Goal: Task Accomplishment & Management: Manage account settings

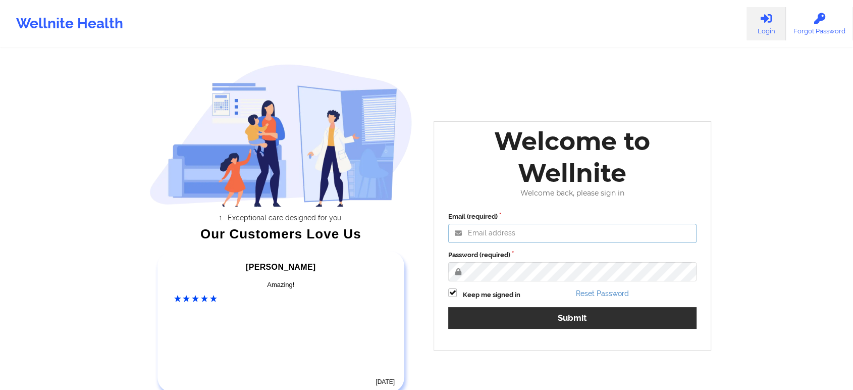
type input "[EMAIL_ADDRESS][DOMAIN_NAME]"
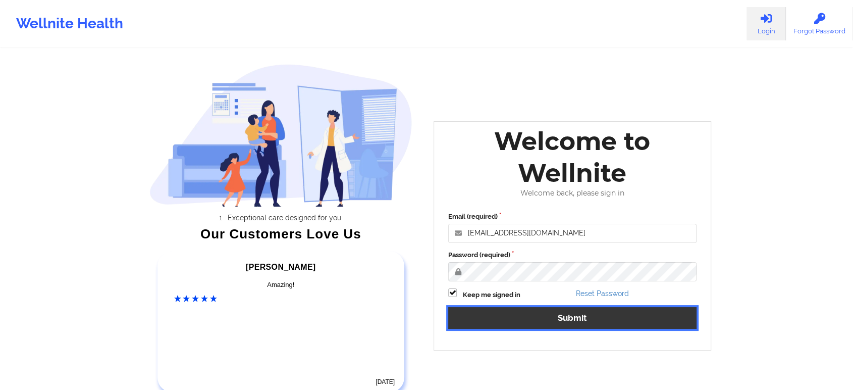
click at [563, 325] on button "Submit" at bounding box center [572, 318] width 248 height 22
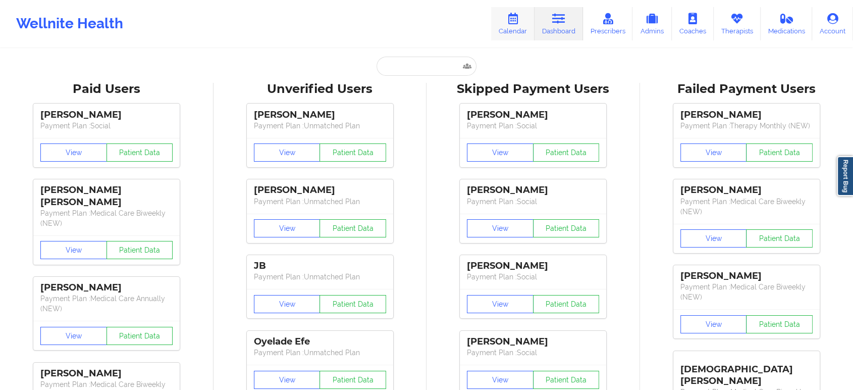
click at [515, 21] on icon at bounding box center [512, 18] width 13 height 11
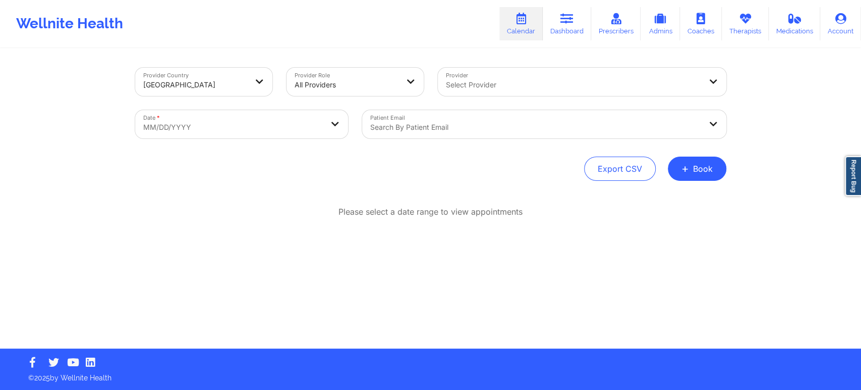
select select "2025-8"
select select "2025-9"
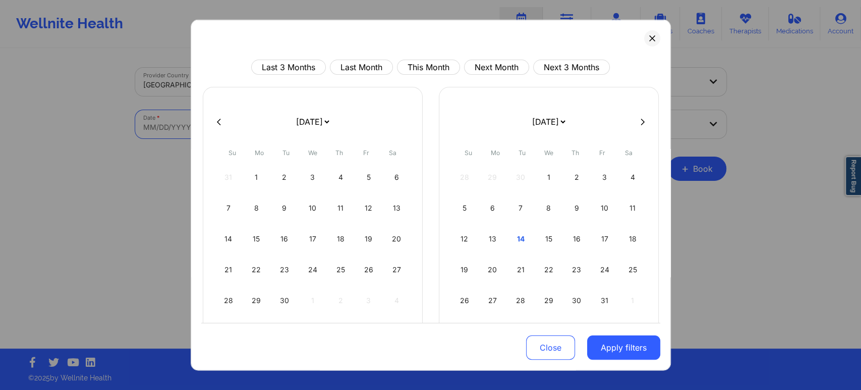
click at [207, 123] on body "Wellnite Health Calendar Dashboard Prescribers Admins Coaches Therapists Medica…" at bounding box center [430, 195] width 861 height 390
click at [438, 77] on div "Last 3 Months Last Month This Month Next Month Next 3 Months January 2019 Febru…" at bounding box center [430, 227] width 459 height 335
click at [445, 67] on button "This Month" at bounding box center [428, 67] width 63 height 15
select select "2025-9"
select select "2025-10"
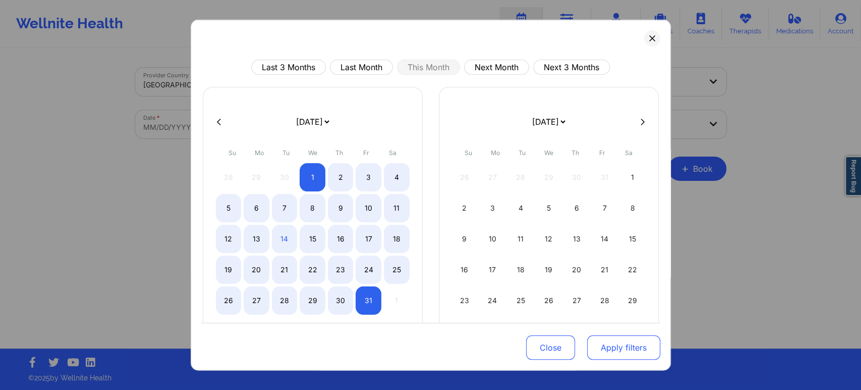
click at [587, 338] on button "Apply filters" at bounding box center [623, 347] width 73 height 24
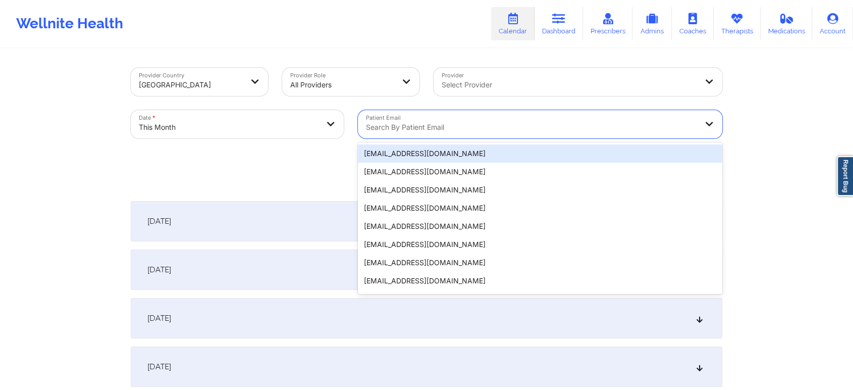
click at [386, 127] on div at bounding box center [531, 127] width 331 height 12
paste input "lydia.yenser@gmail.com"
type input "lydia.yenser@gmail.com"
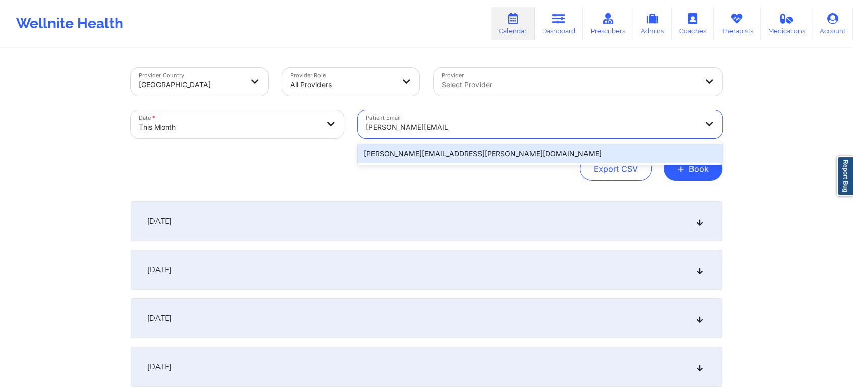
click at [442, 146] on div "lydia.yenser@gmail.com" at bounding box center [540, 153] width 364 height 18
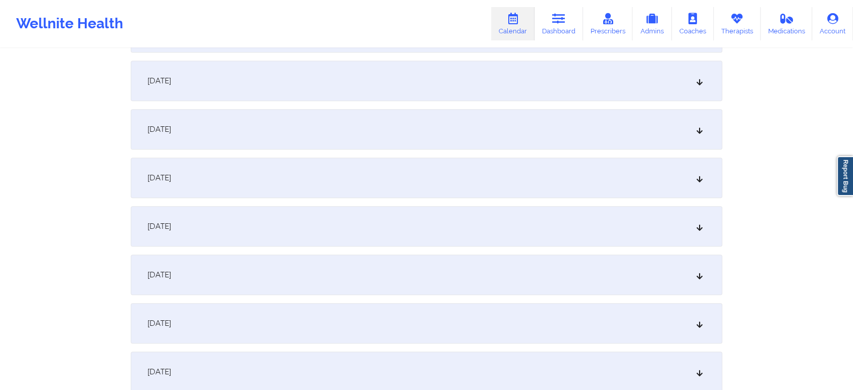
scroll to position [698, 0]
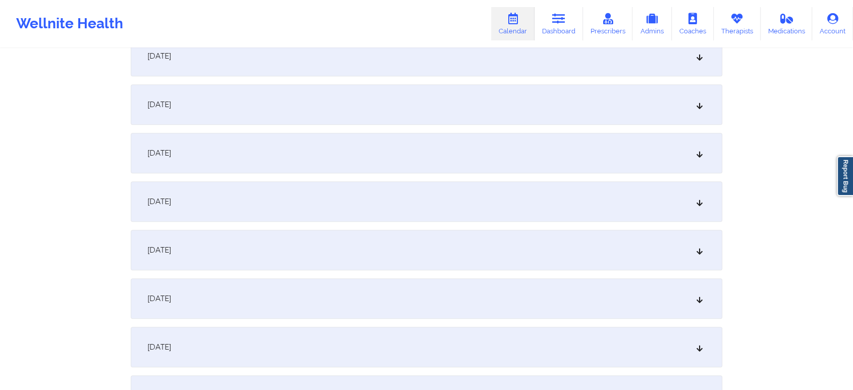
click at [330, 112] on div "[DATE]" at bounding box center [426, 104] width 591 height 40
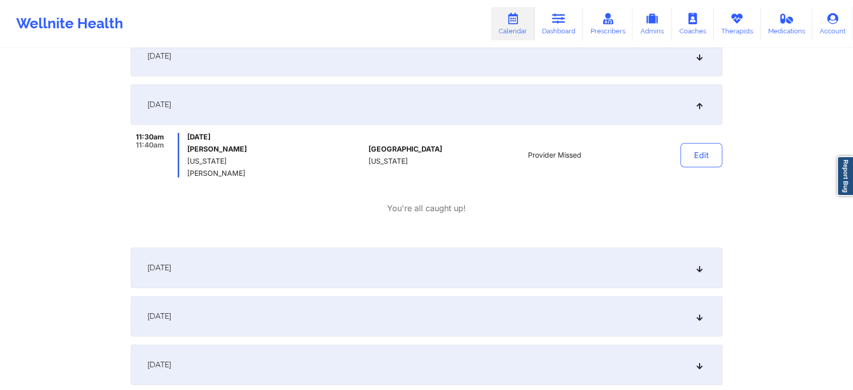
scroll to position [0, 0]
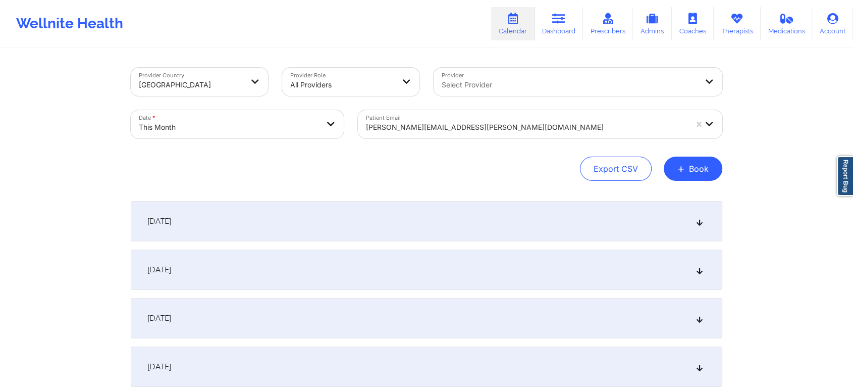
click at [422, 126] on div at bounding box center [526, 127] width 321 height 12
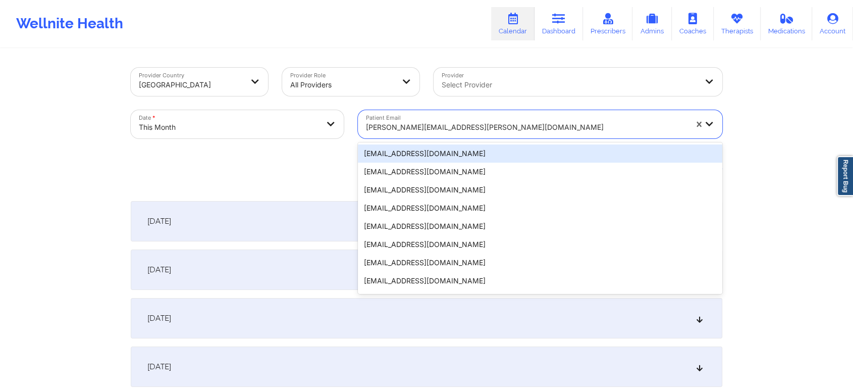
paste input "rcpdiaz@gmail.com"
type input "rcpdiaz@gmail.com"
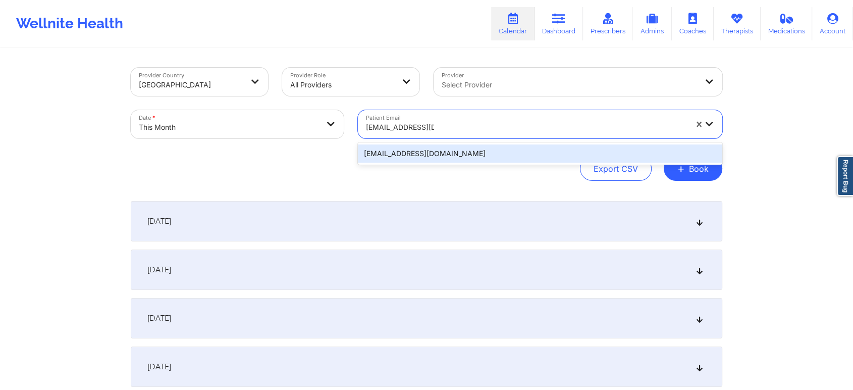
click at [464, 147] on div "rcpdiaz@gmail.com" at bounding box center [540, 153] width 364 height 18
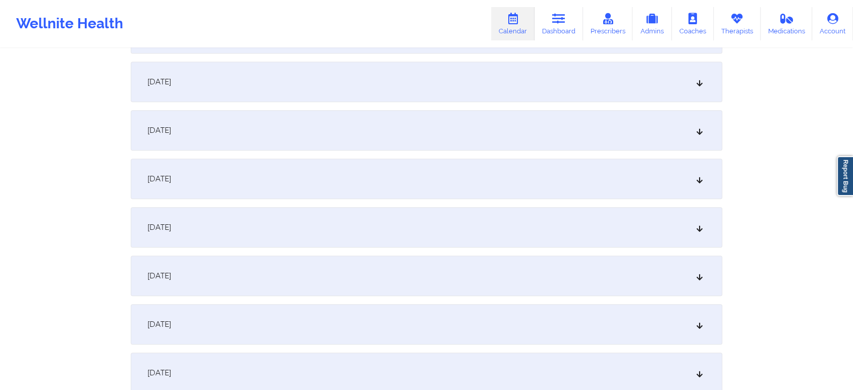
scroll to position [670, 0]
click at [423, 120] on div "[DATE]" at bounding box center [426, 132] width 591 height 40
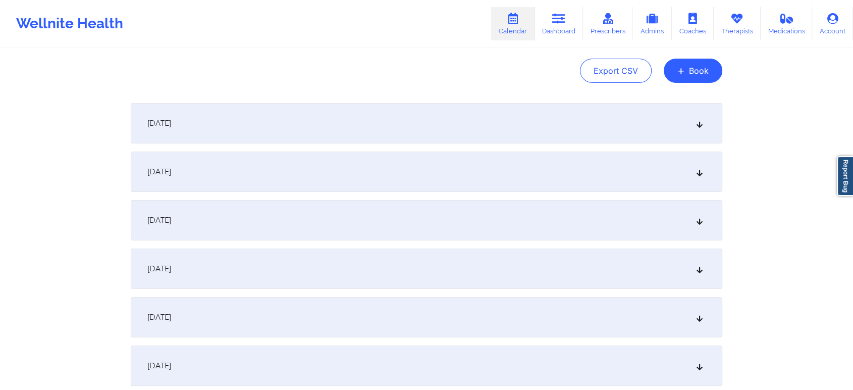
scroll to position [0, 0]
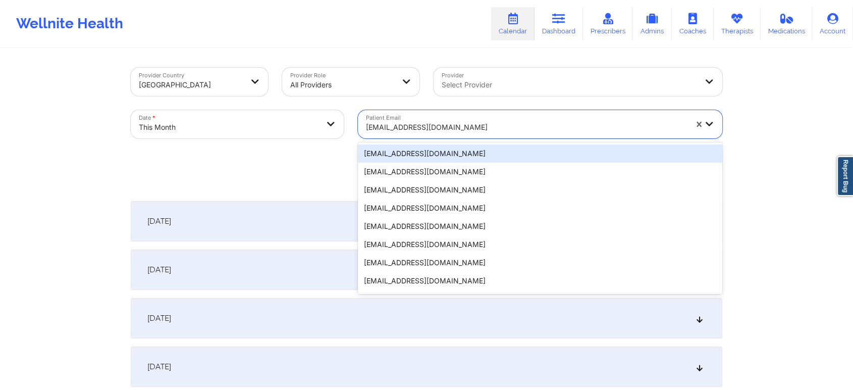
click at [408, 117] on div "rcpdiaz@gmail.com" at bounding box center [526, 127] width 321 height 22
paste input "lydia.yenser@gmail.com"
type input "lydia.yenser@gmail.com"
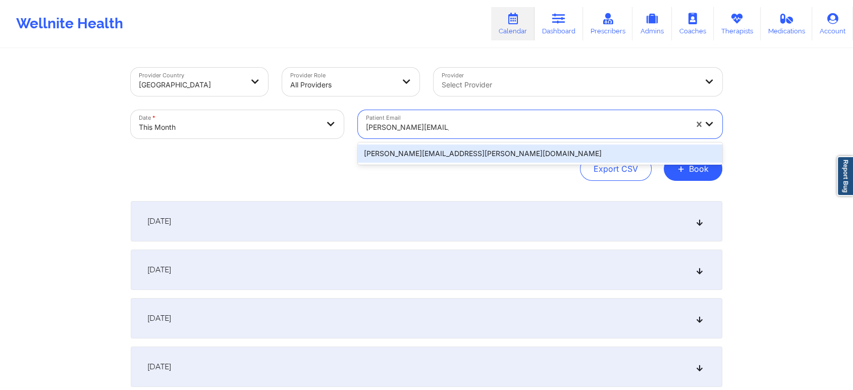
click at [412, 145] on div "lydia.yenser@gmail.com" at bounding box center [540, 153] width 364 height 18
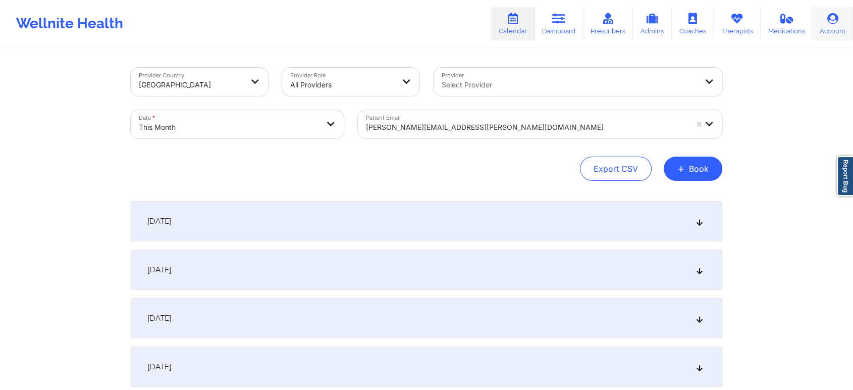
click at [826, 11] on link "Account" at bounding box center [832, 23] width 41 height 33
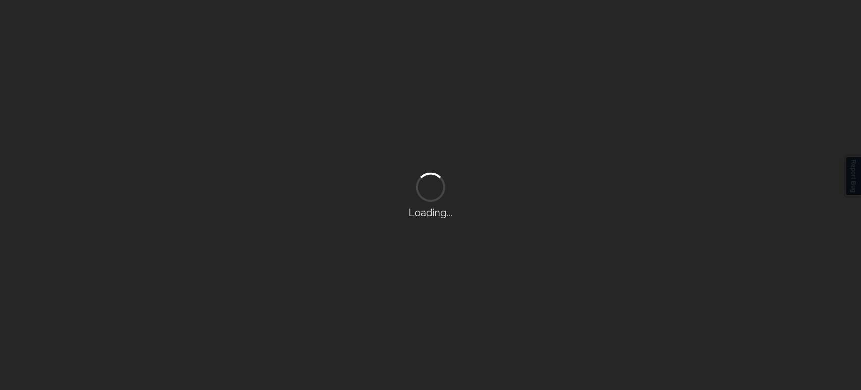
click at [832, 70] on div "Loading..." at bounding box center [430, 195] width 861 height 390
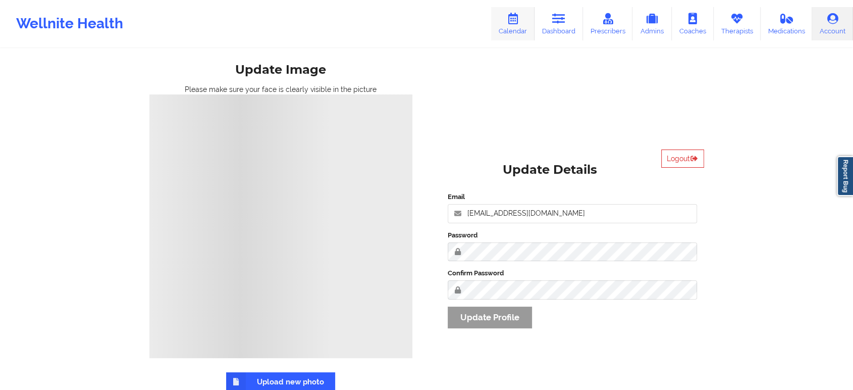
click at [525, 25] on link "Calendar" at bounding box center [512, 23] width 43 height 33
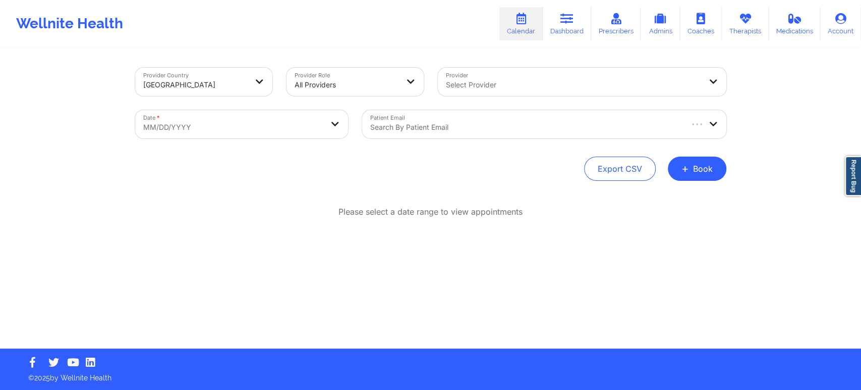
select select "2025-8"
select select "2025-9"
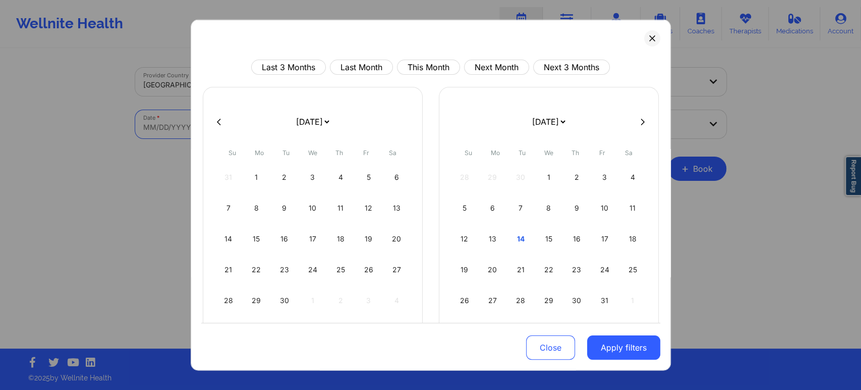
click at [281, 117] on body "Wellnite Health Calendar Dashboard Prescribers Admins Coaches Therapists Medica…" at bounding box center [430, 195] width 861 height 390
drag, startPoint x: 354, startPoint y: 64, endPoint x: 426, endPoint y: 59, distance: 72.4
click at [426, 59] on div "Last 3 Months Last Month This Month Next Month Next 3 Months January 2019 Febru…" at bounding box center [431, 195] width 480 height 351
click at [437, 67] on button "This Month" at bounding box center [428, 67] width 63 height 15
select select "2025-9"
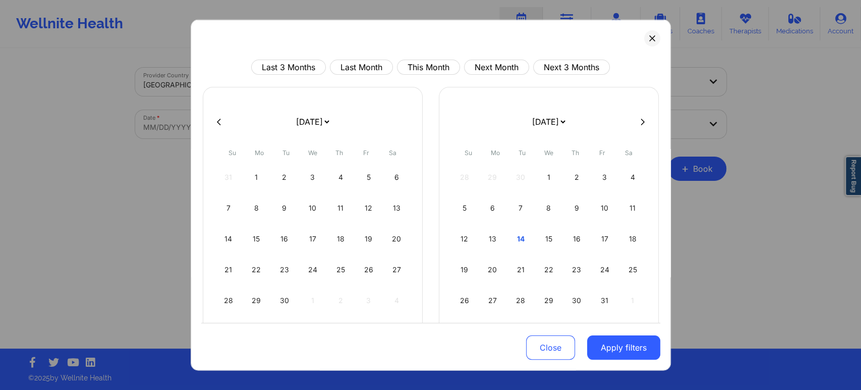
select select "2025-10"
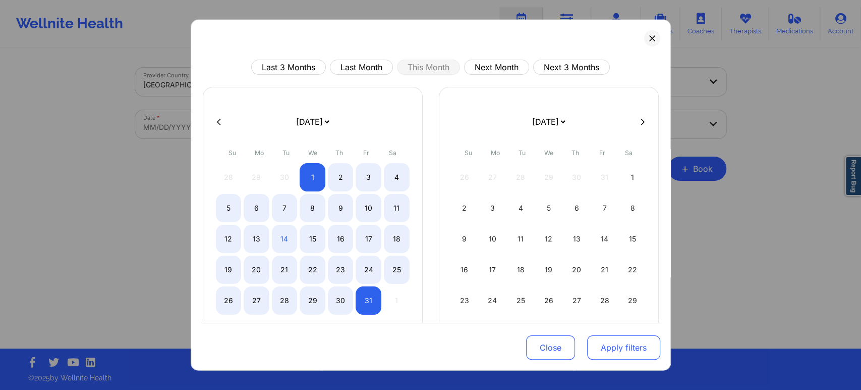
click at [609, 352] on button "Apply filters" at bounding box center [623, 347] width 73 height 24
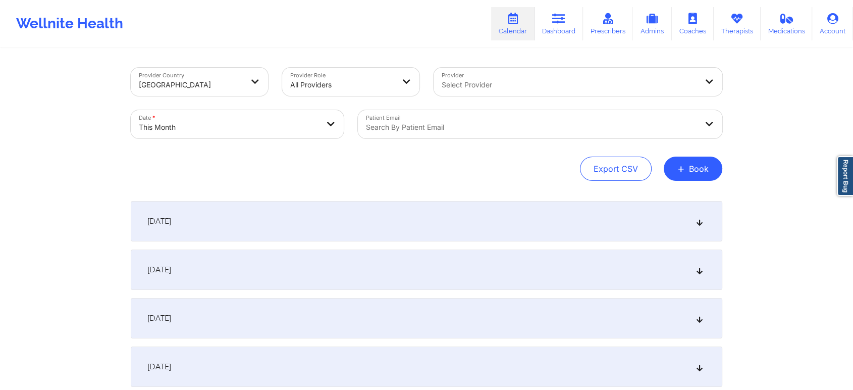
click at [414, 140] on div "Patient Email Search by patient email" at bounding box center [540, 124] width 378 height 42
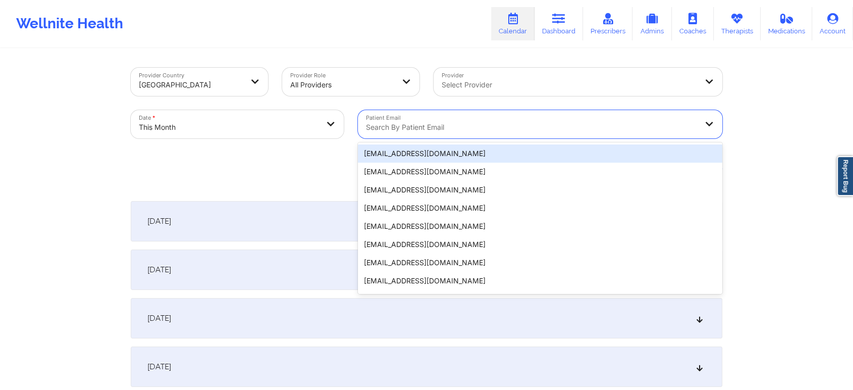
click at [435, 123] on div at bounding box center [531, 127] width 331 height 12
paste input "lydia.yenser@gmail.com"
type input "lydia.yenser@gmail.com"
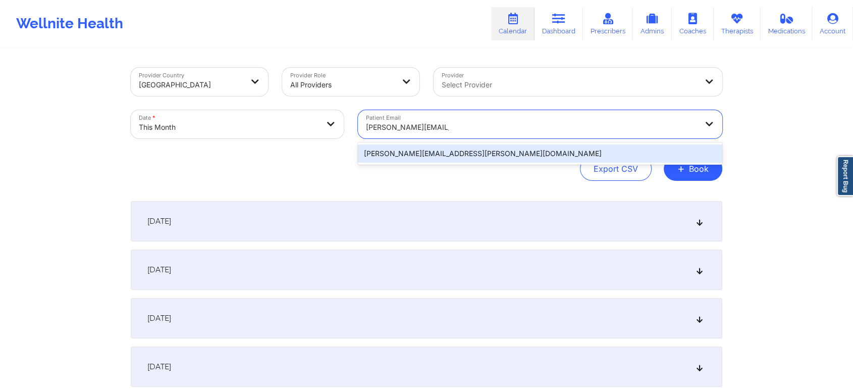
click at [406, 152] on div "lydia.yenser@gmail.com" at bounding box center [540, 153] width 364 height 18
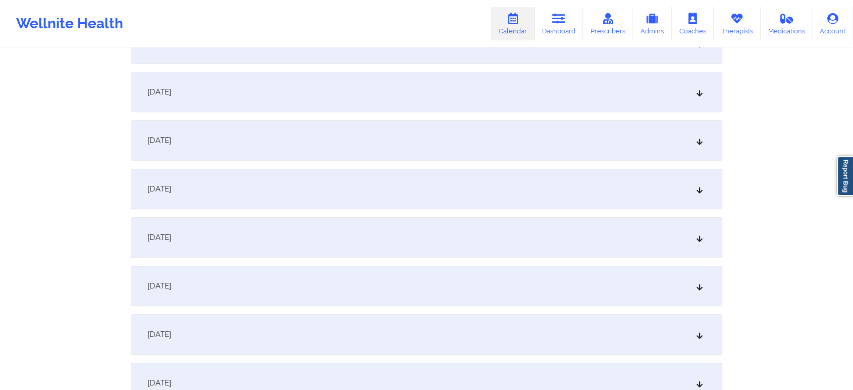
scroll to position [622, 0]
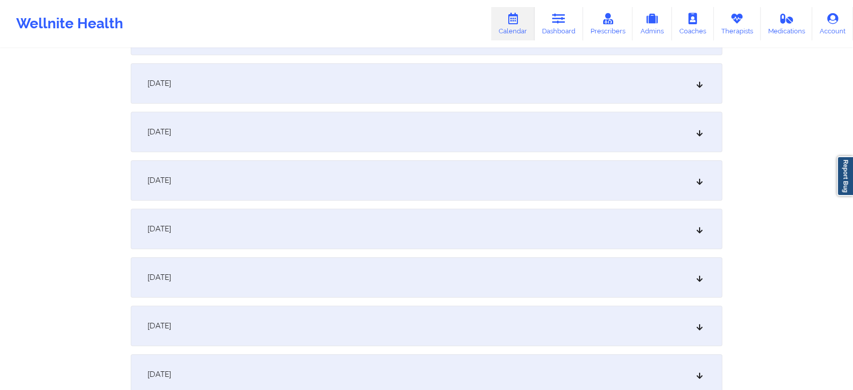
click at [493, 172] on div "[DATE]" at bounding box center [426, 180] width 591 height 40
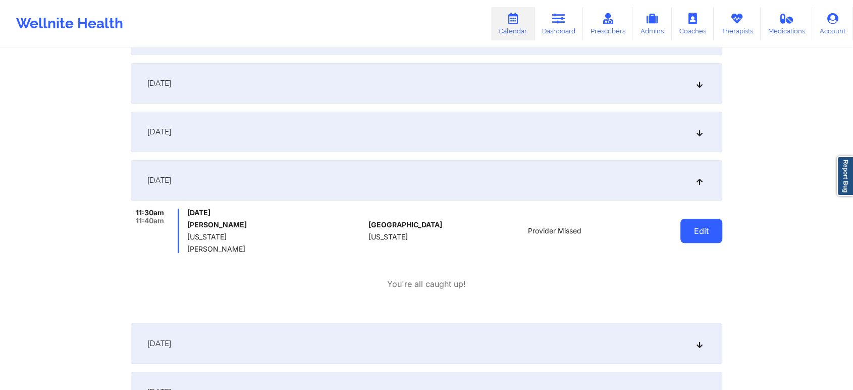
click at [695, 234] on button "Edit" at bounding box center [701, 230] width 42 height 24
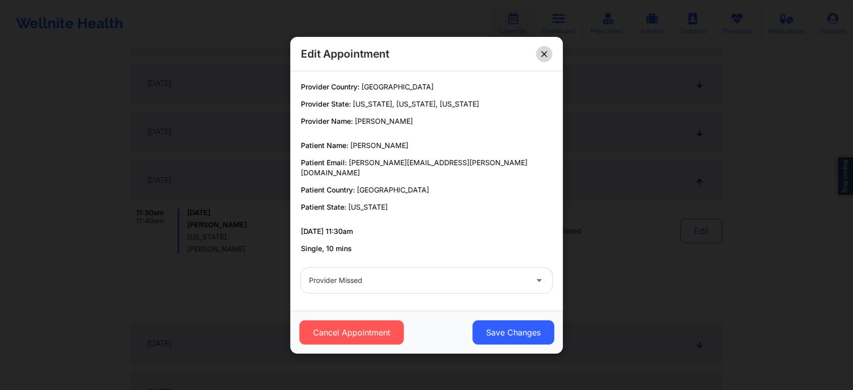
click at [543, 56] on icon at bounding box center [544, 53] width 6 height 6
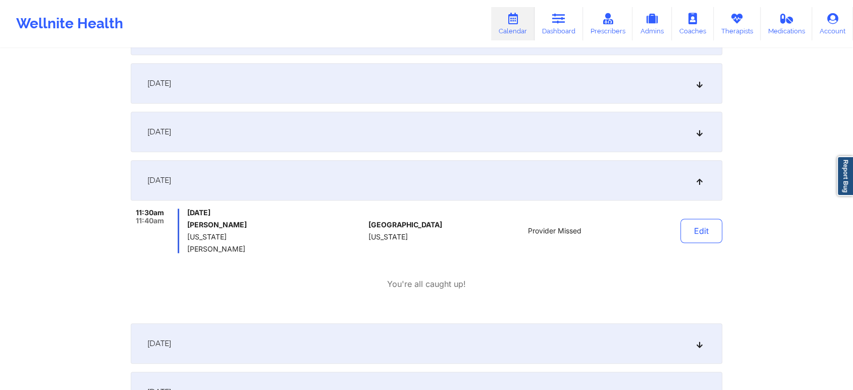
scroll to position [0, 0]
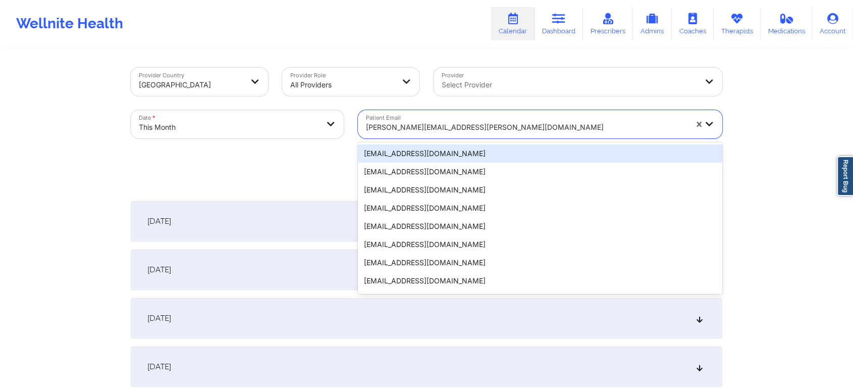
click at [460, 126] on div at bounding box center [526, 127] width 321 height 12
paste input "jessstolz@gmail.com"
type input "jessstolz@gmail.com"
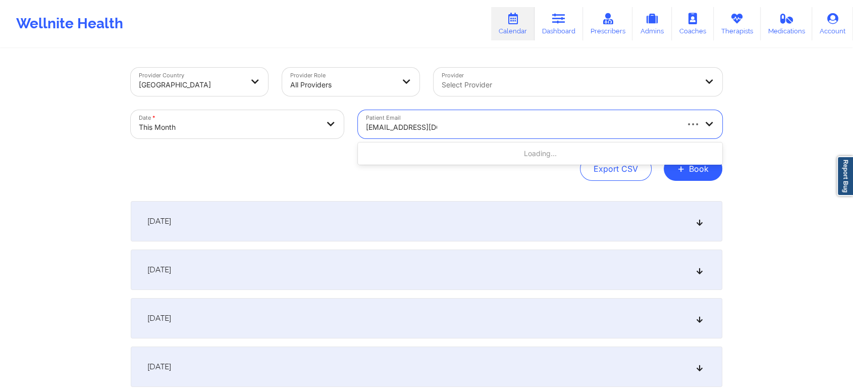
click at [534, 155] on div "Loading..." at bounding box center [540, 153] width 364 height 18
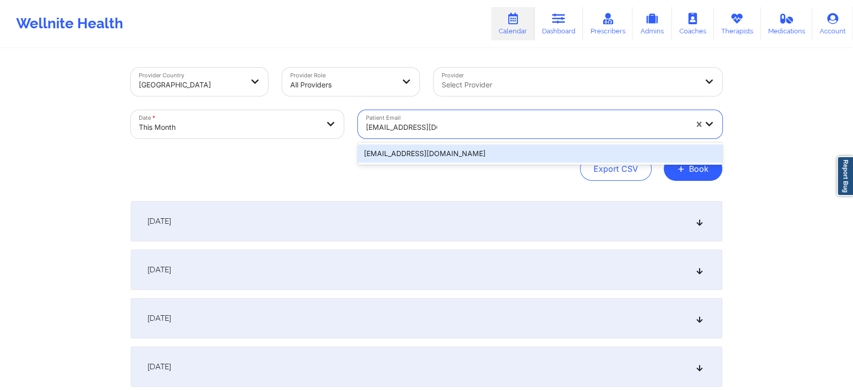
click at [476, 154] on div "jessstolz@gmail.com" at bounding box center [540, 153] width 364 height 18
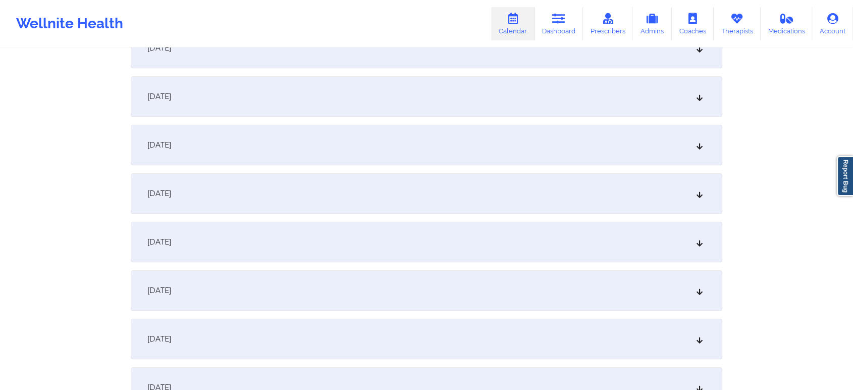
scroll to position [666, 0]
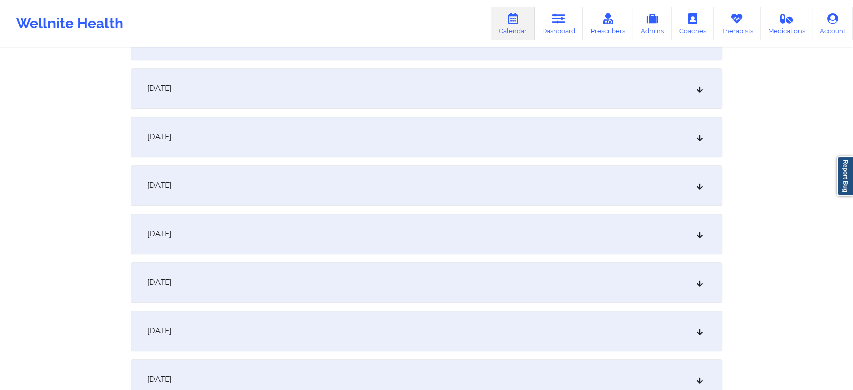
click at [386, 123] on div "[DATE]" at bounding box center [426, 137] width 591 height 40
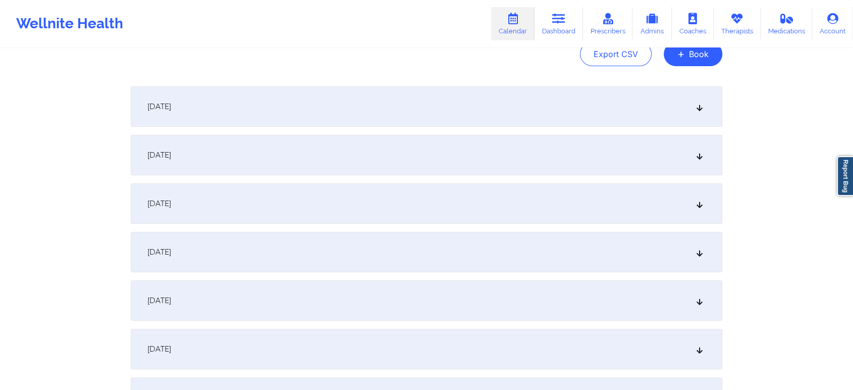
scroll to position [0, 0]
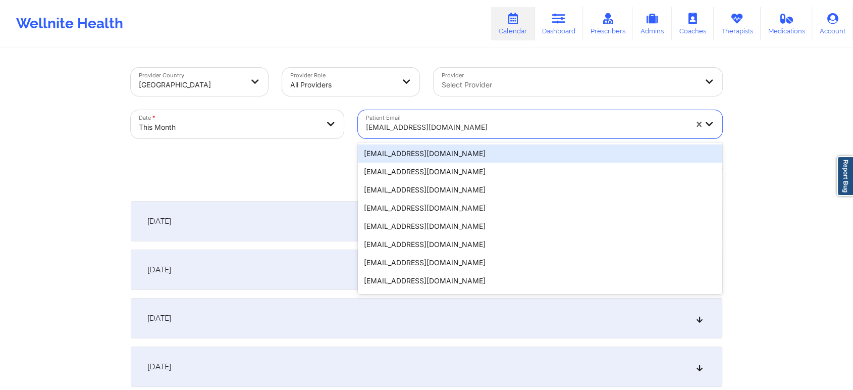
click at [388, 133] on div "jessstolz@gmail.com" at bounding box center [526, 127] width 321 height 22
paste input "jiabisror15@gmail.com"
type input "jiabisror15@gmail.com"
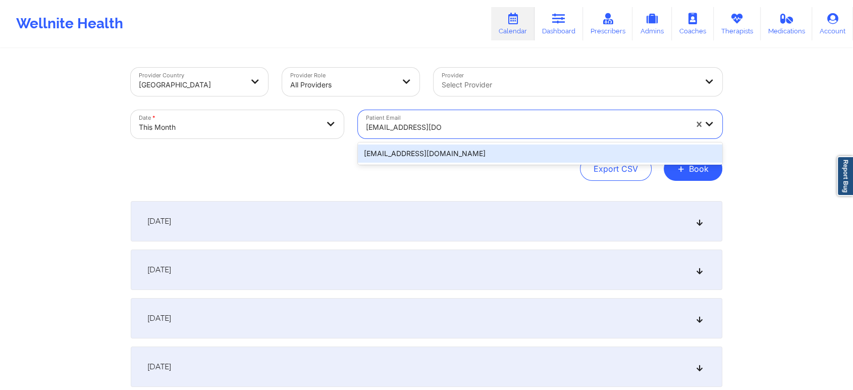
click at [457, 156] on div "jiabisror15@gmail.com" at bounding box center [540, 153] width 364 height 18
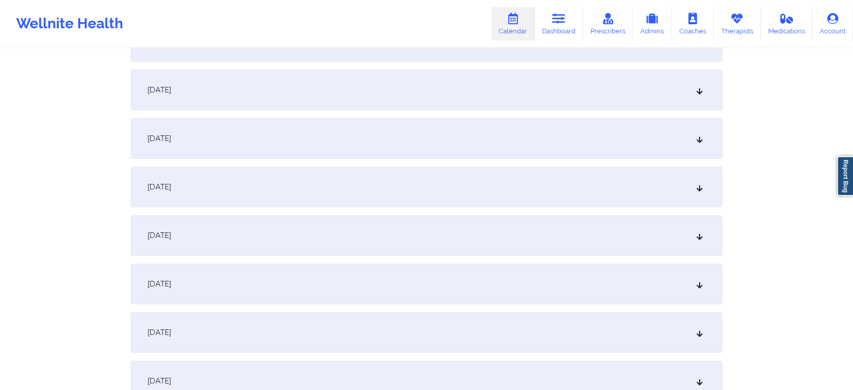
scroll to position [618, 0]
click at [589, 183] on div "[DATE]" at bounding box center [426, 184] width 591 height 40
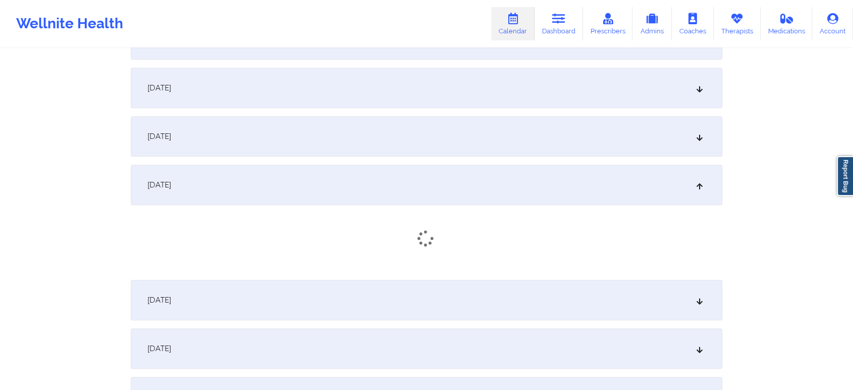
click at [589, 183] on div "[DATE]" at bounding box center [426, 184] width 591 height 40
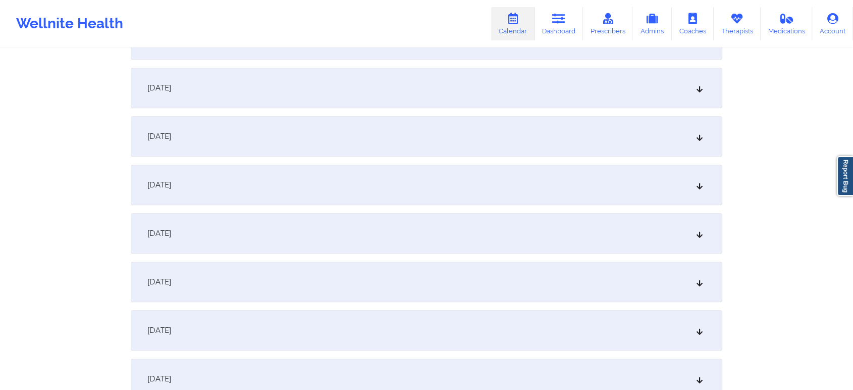
click at [589, 183] on div "[DATE]" at bounding box center [426, 184] width 591 height 40
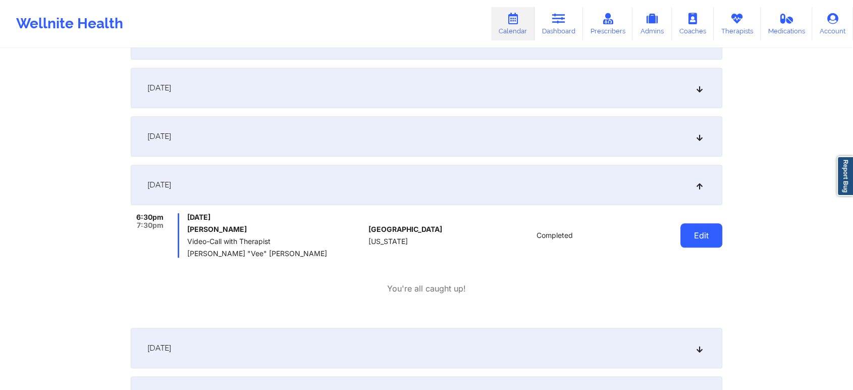
click at [707, 236] on button "Edit" at bounding box center [701, 235] width 42 height 24
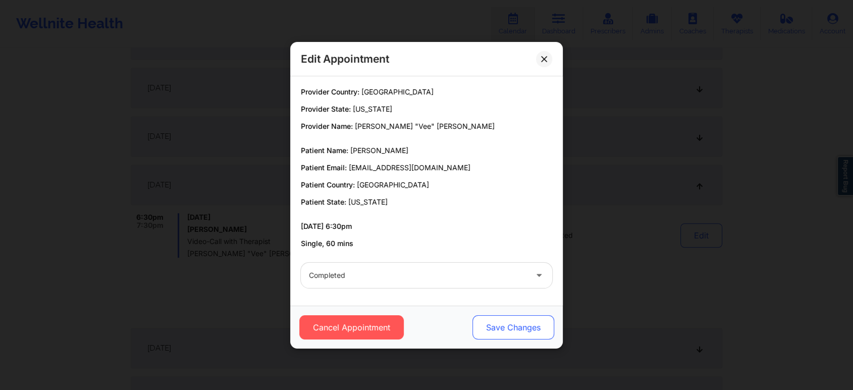
click at [519, 334] on button "Save Changes" at bounding box center [513, 327] width 82 height 24
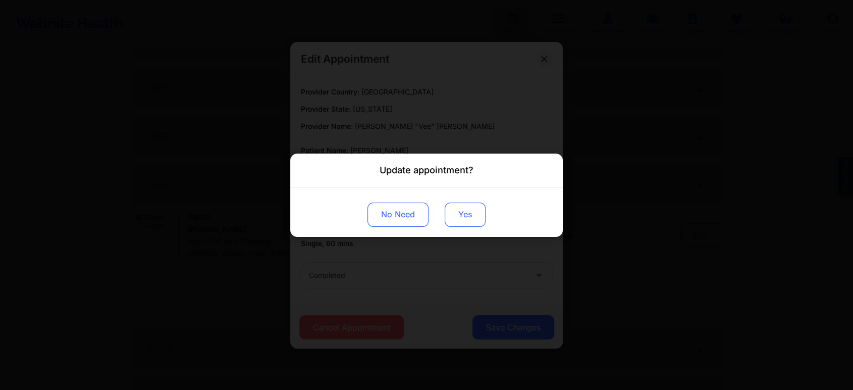
click at [475, 202] on button "Yes" at bounding box center [465, 214] width 41 height 24
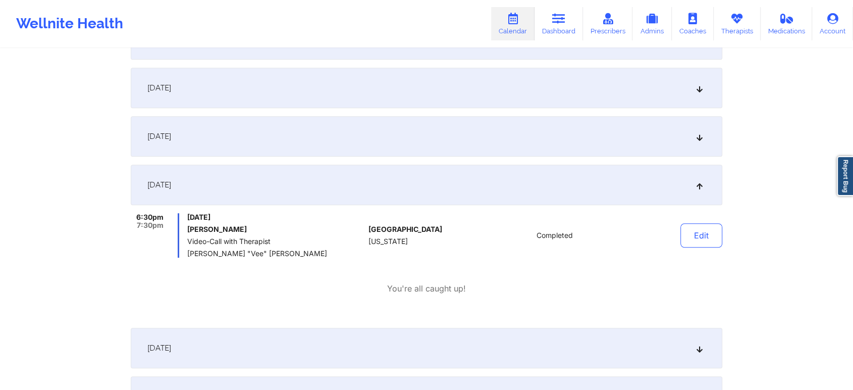
scroll to position [0, 0]
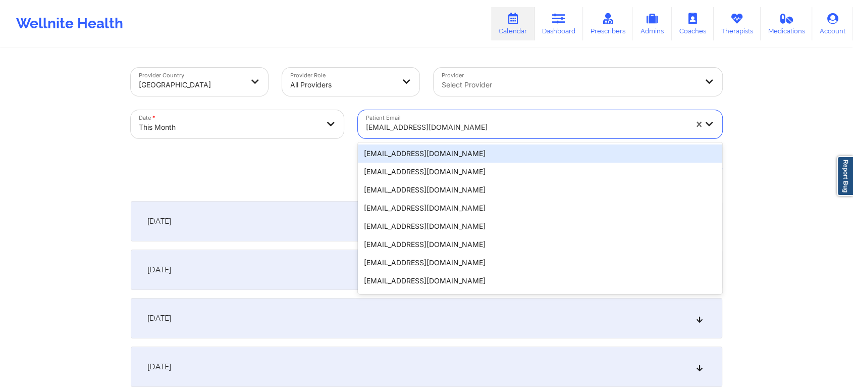
click at [485, 113] on div "jiabisror15@gmail.com" at bounding box center [523, 124] width 330 height 28
paste input "robinkidder@yahoo.com"
type input "robinkidder@yahoo.com"
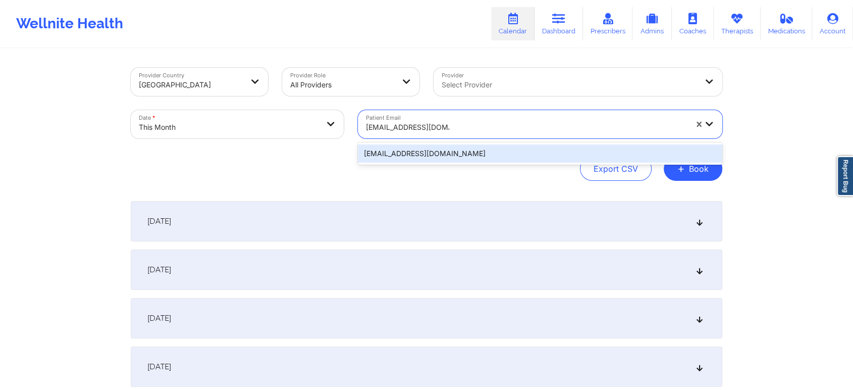
click at [442, 149] on div "robinkidder@yahoo.com" at bounding box center [540, 153] width 364 height 18
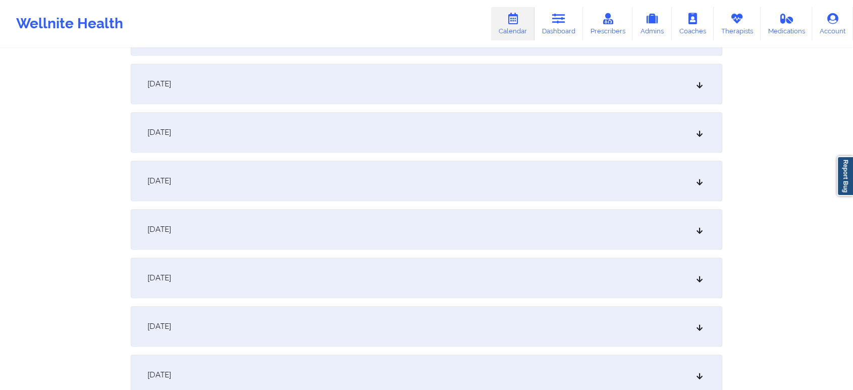
scroll to position [601, 0]
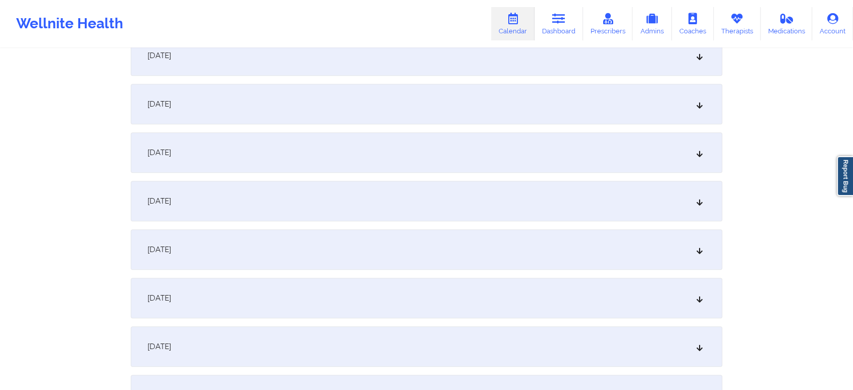
click at [485, 199] on div "[DATE]" at bounding box center [426, 201] width 591 height 40
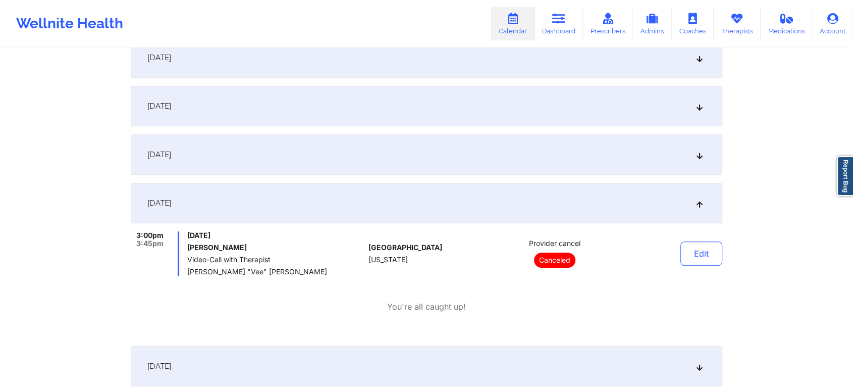
scroll to position [0, 0]
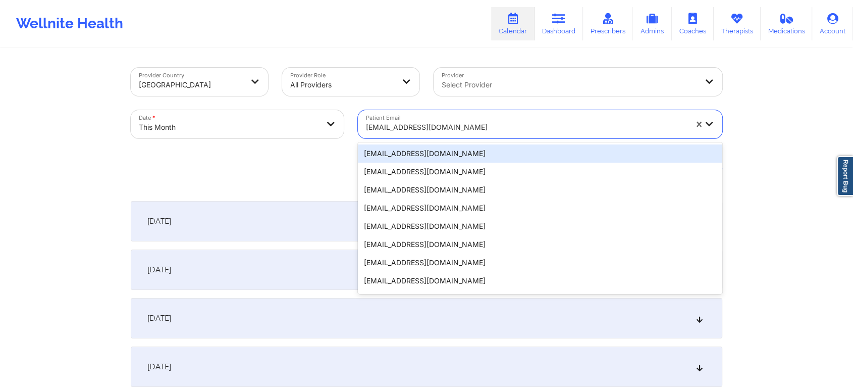
click at [398, 112] on div "robinkidder@yahoo.com" at bounding box center [523, 124] width 330 height 28
paste input "lillyanteby@gmail.com"
type input "lillyanteby@gmail.com"
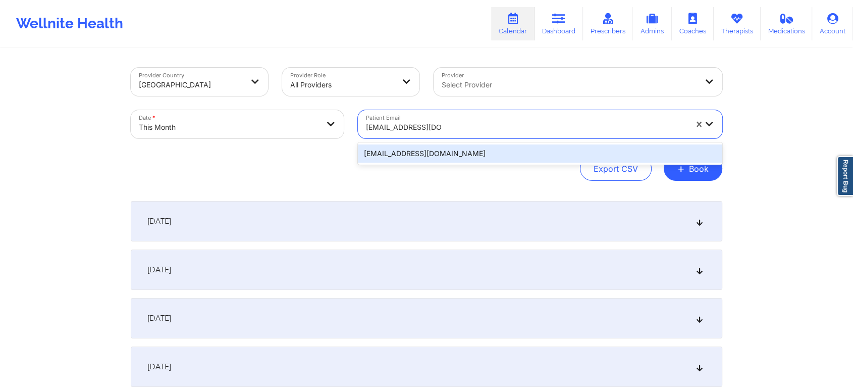
click at [440, 151] on div "lillyanteby@gmail.com" at bounding box center [540, 153] width 364 height 18
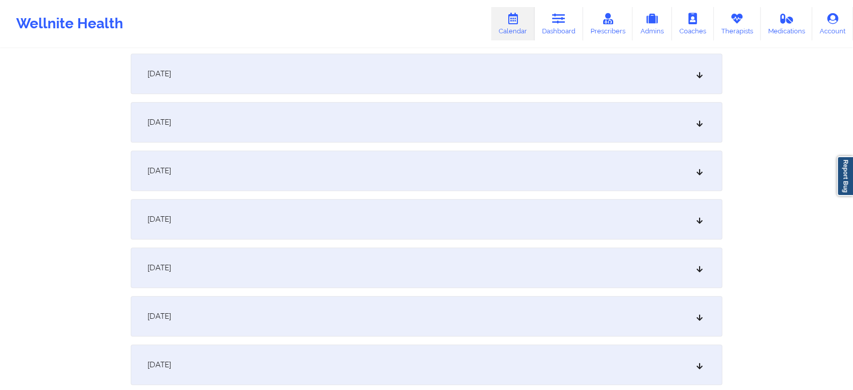
scroll to position [590, 0]
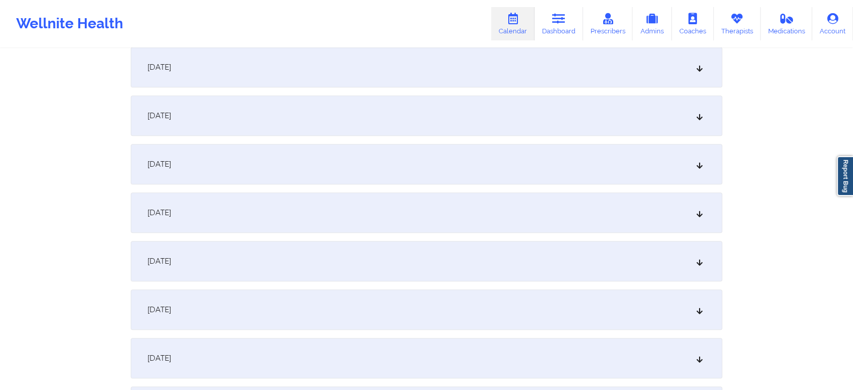
click at [516, 226] on div "[DATE]" at bounding box center [426, 212] width 591 height 40
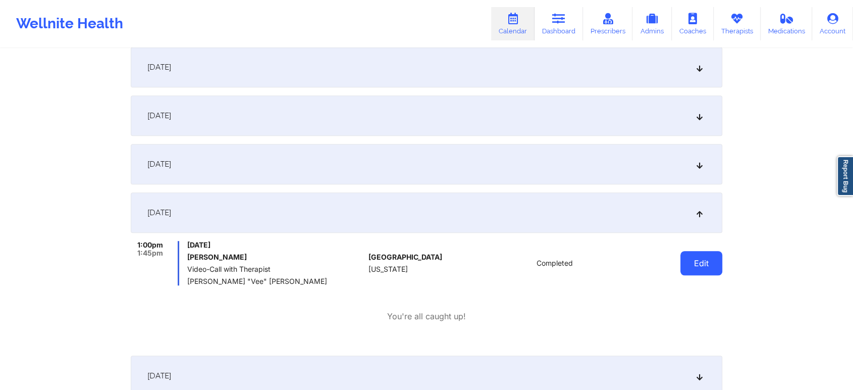
drag, startPoint x: 726, startPoint y: 245, endPoint x: 705, endPoint y: 262, distance: 27.2
click at [705, 262] on div "Provider Country United States Provider Role All Providers Provider Select Prov…" at bounding box center [426, 360] width 605 height 1800
click at [705, 262] on button "Edit" at bounding box center [701, 263] width 42 height 24
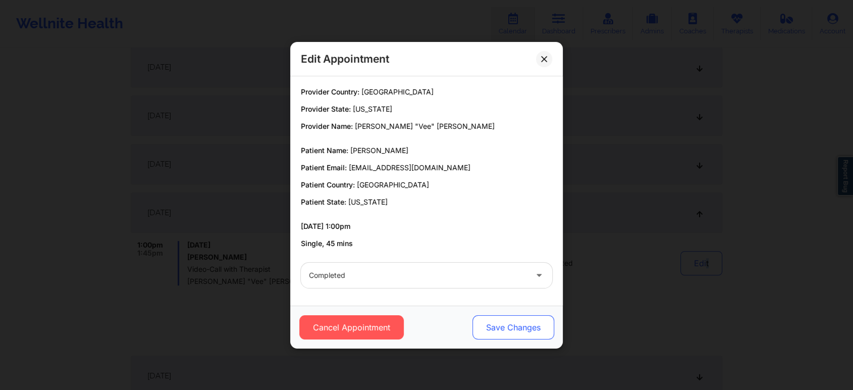
click at [497, 333] on button "Save Changes" at bounding box center [513, 327] width 82 height 24
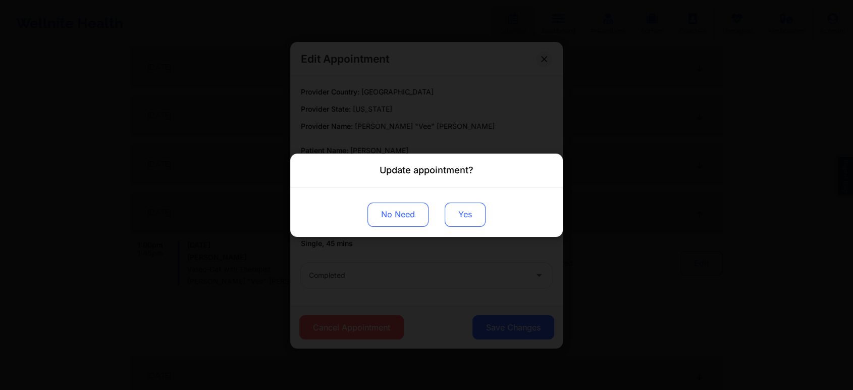
click at [466, 217] on button "Yes" at bounding box center [465, 214] width 41 height 24
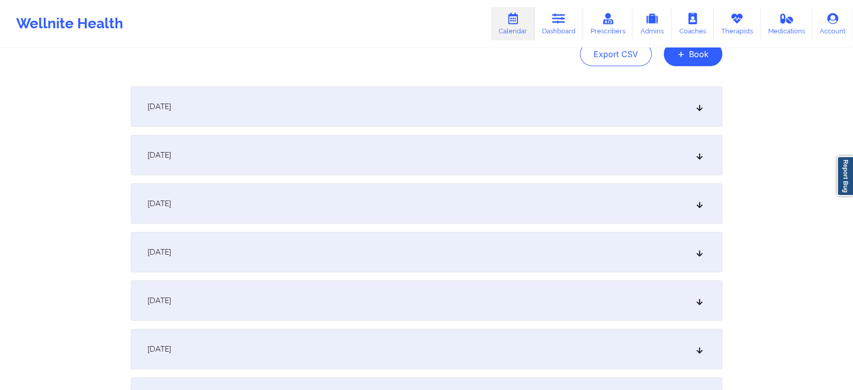
scroll to position [0, 0]
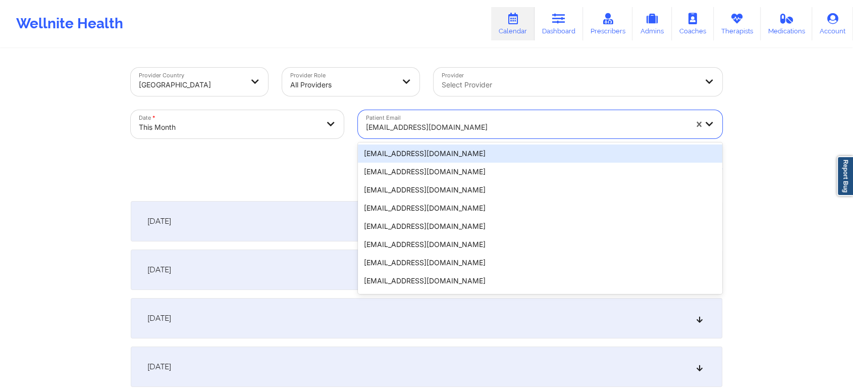
click at [422, 130] on div at bounding box center [526, 127] width 321 height 12
paste input "claudiapajon@yahoo.com"
type input "claudiapajon@yahoo.com"
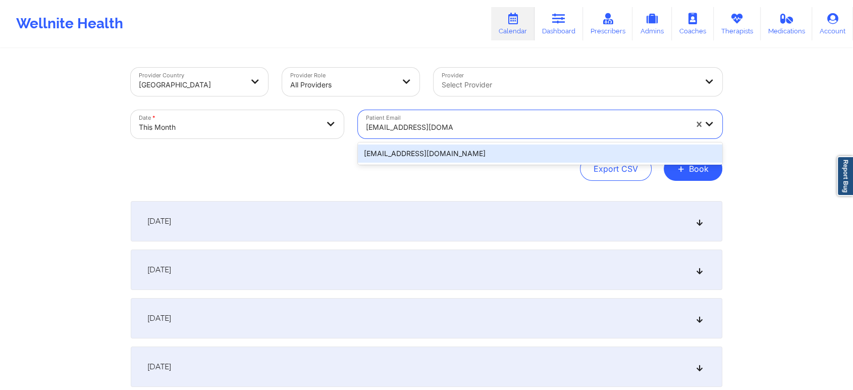
click at [461, 151] on div "claudiapajon@yahoo.com" at bounding box center [540, 153] width 364 height 18
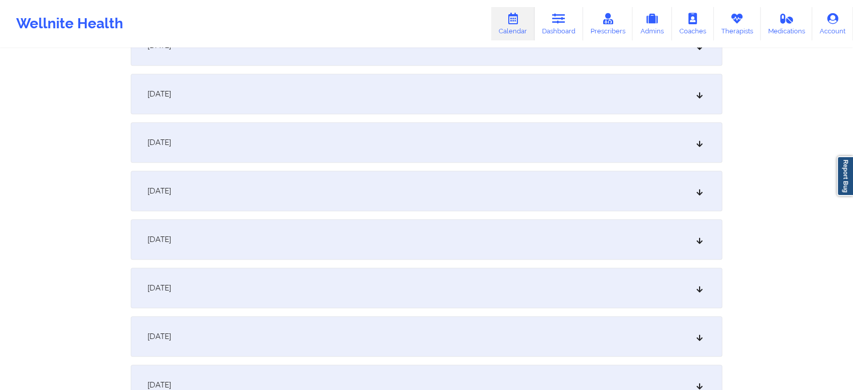
scroll to position [616, 0]
click at [581, 184] on div "[DATE]" at bounding box center [426, 187] width 591 height 40
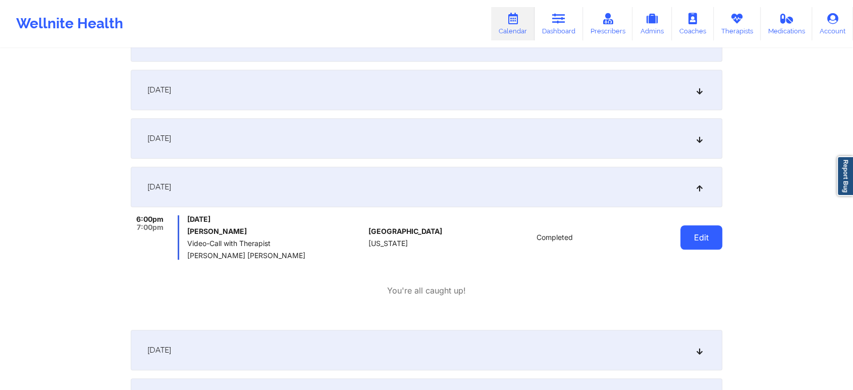
click at [692, 228] on button "Edit" at bounding box center [701, 237] width 42 height 24
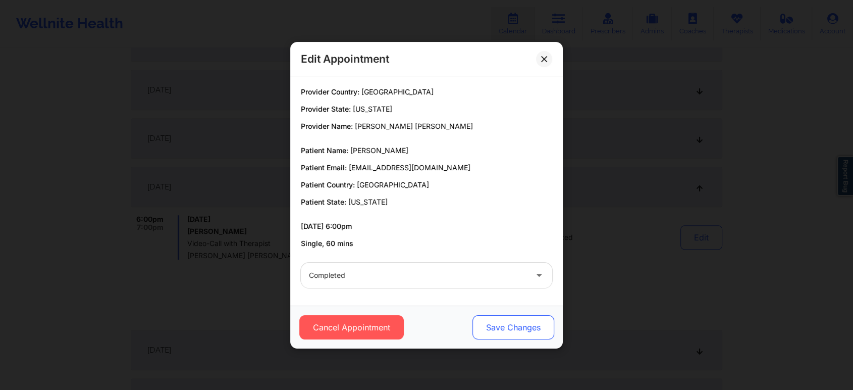
click at [516, 330] on button "Save Changes" at bounding box center [513, 327] width 82 height 24
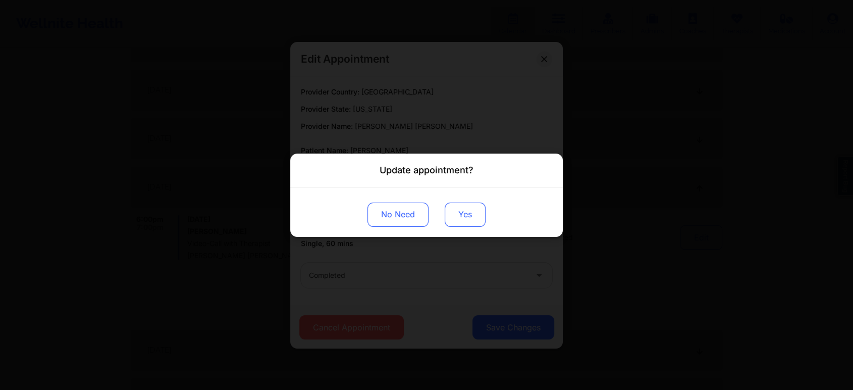
click at [468, 224] on button "Yes" at bounding box center [465, 214] width 41 height 24
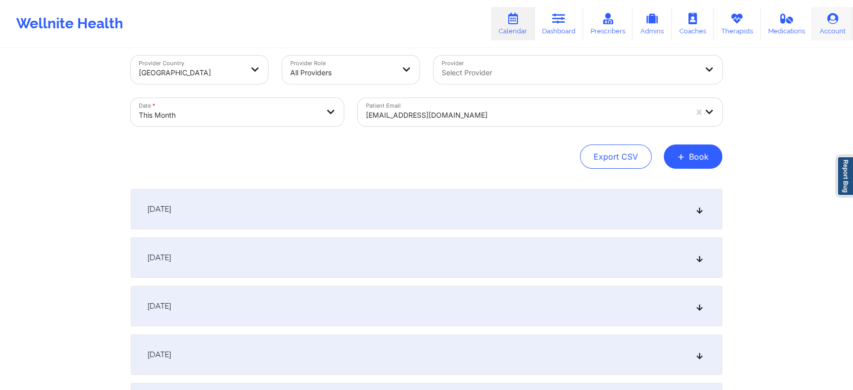
scroll to position [0, 0]
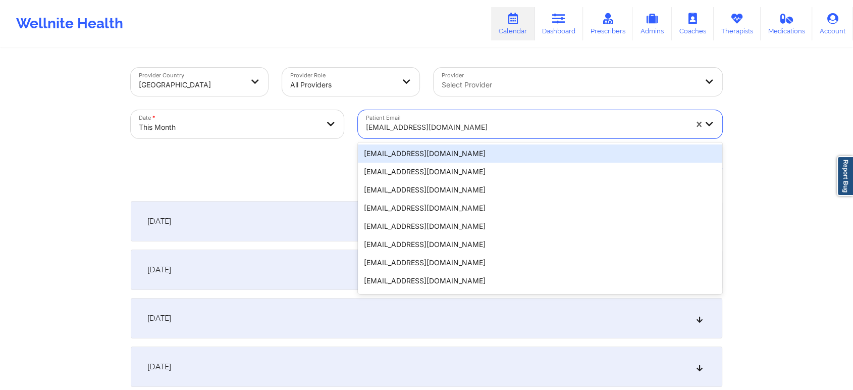
click at [416, 125] on div at bounding box center [526, 127] width 321 height 12
paste input "elinkablama@gmail.com"
type input "elinkablama@gmail.com"
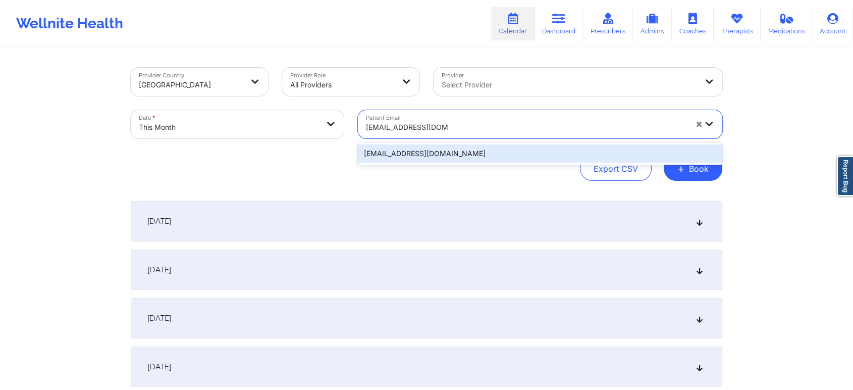
click at [465, 160] on div "elinkablama@gmail.com" at bounding box center [540, 153] width 364 height 18
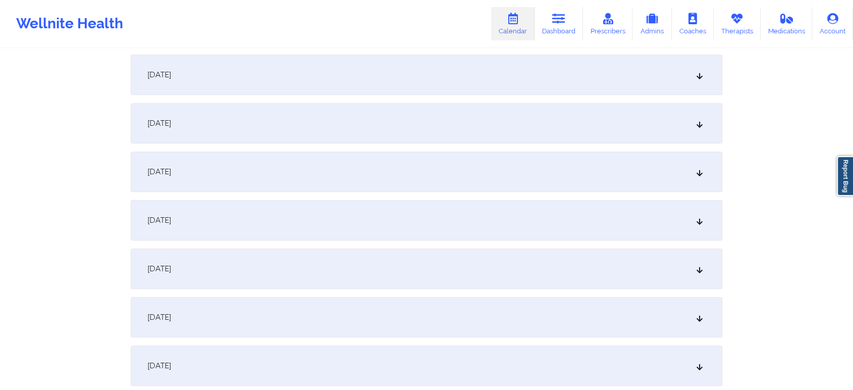
scroll to position [639, 0]
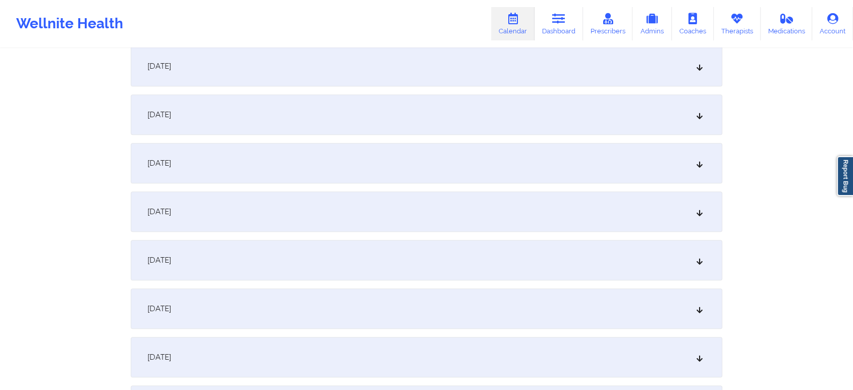
click at [425, 169] on div "[DATE]" at bounding box center [426, 163] width 591 height 40
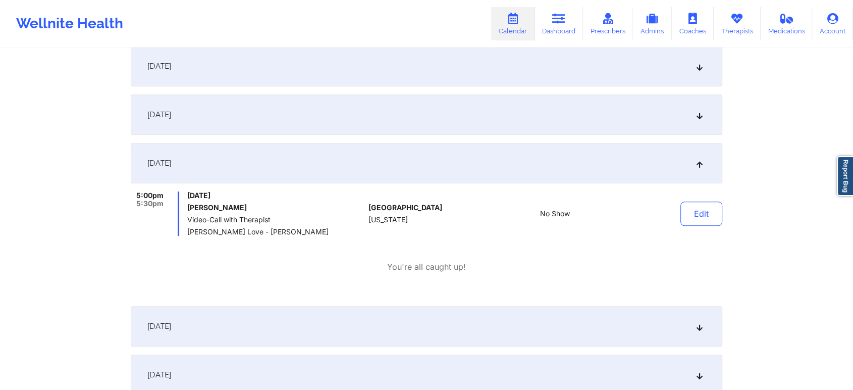
scroll to position [0, 0]
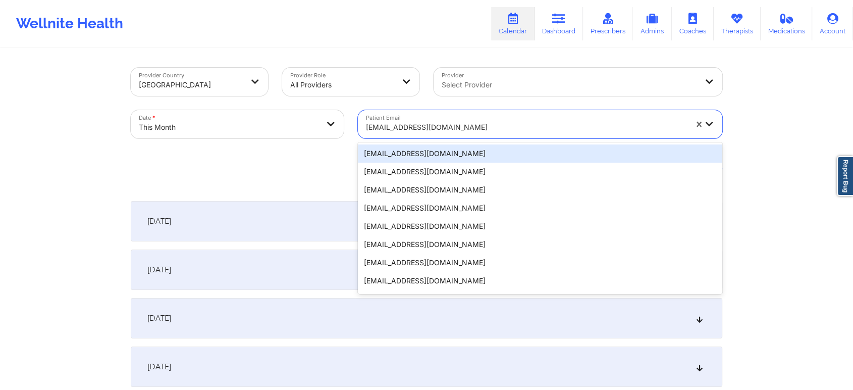
click at [449, 123] on div at bounding box center [526, 127] width 321 height 12
paste input "edg270@yahoo.com"
type input "edg270@yahoo.com"
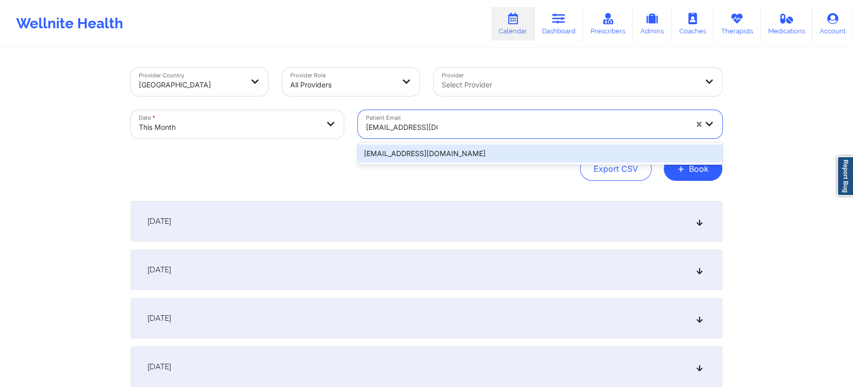
click at [452, 156] on div "edg270@yahoo.com" at bounding box center [540, 153] width 364 height 18
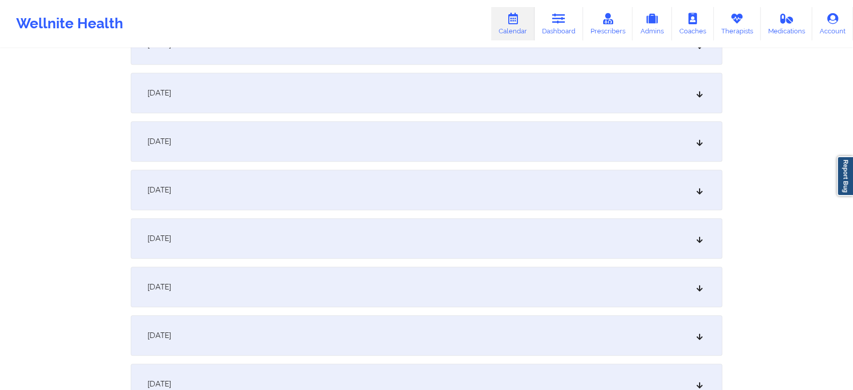
scroll to position [617, 0]
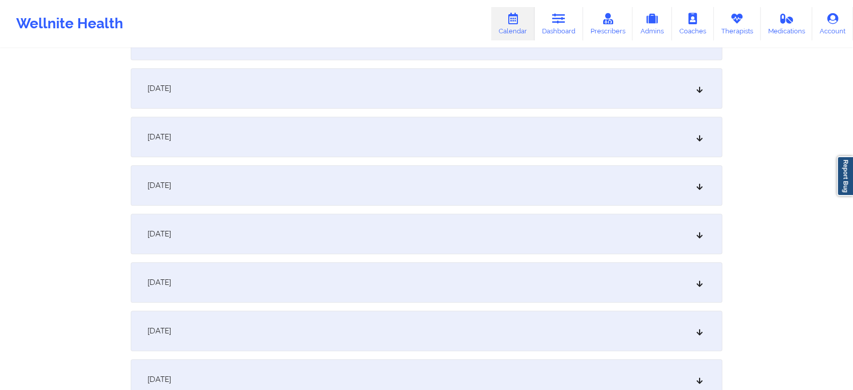
click at [650, 183] on div "[DATE]" at bounding box center [426, 185] width 591 height 40
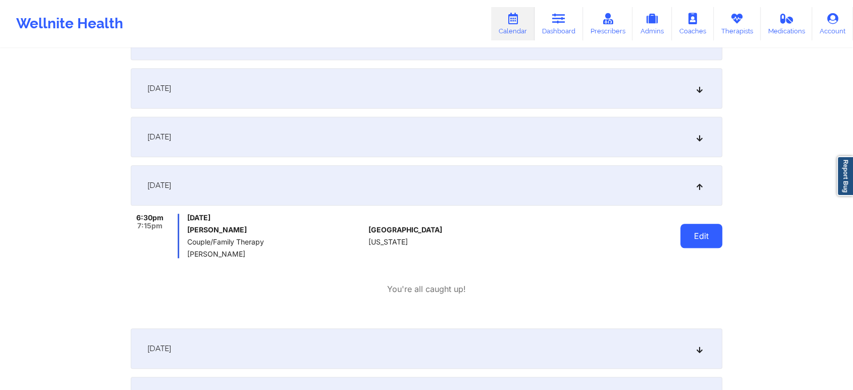
click at [704, 245] on button "Edit" at bounding box center [701, 236] width 42 height 24
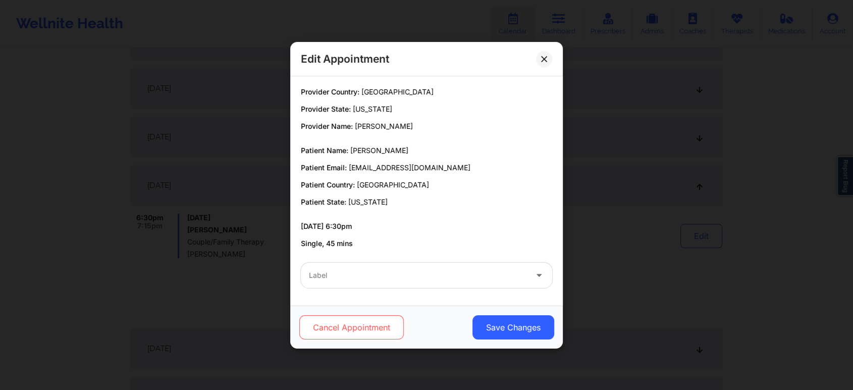
click at [350, 322] on button "Cancel Appointment" at bounding box center [351, 327] width 104 height 24
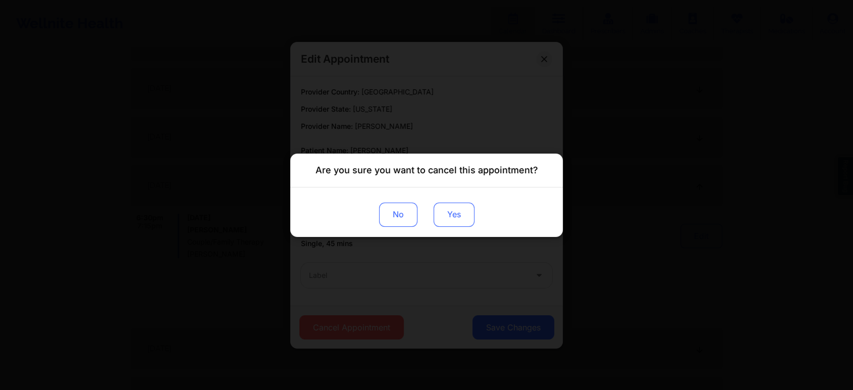
click at [462, 220] on button "Yes" at bounding box center [453, 214] width 41 height 24
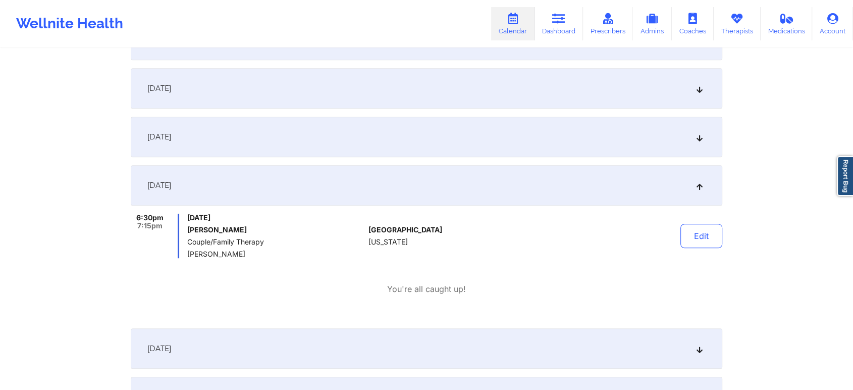
click at [710, 252] on div "Edit" at bounding box center [675, 235] width 93 height 44
click at [704, 242] on button "Edit" at bounding box center [701, 236] width 42 height 24
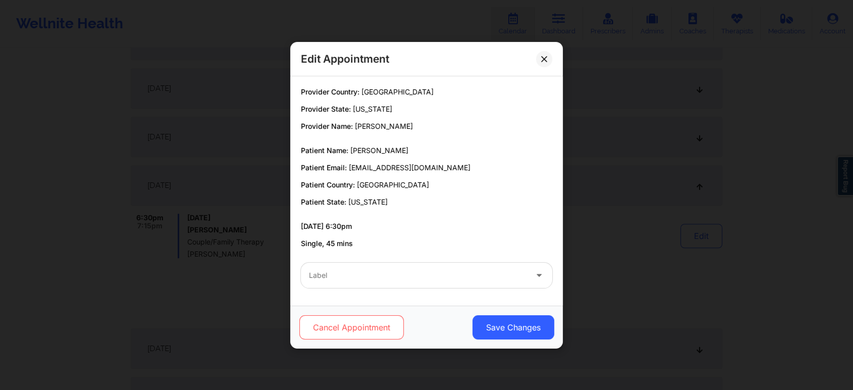
click at [343, 320] on button "Cancel Appointment" at bounding box center [351, 327] width 104 height 24
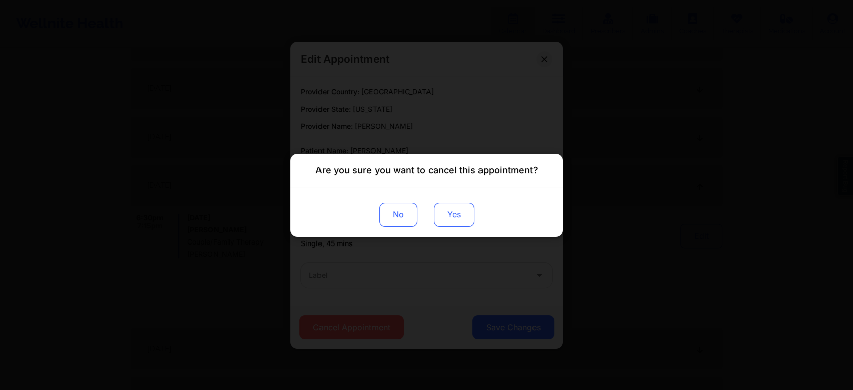
click at [458, 203] on button "Yes" at bounding box center [453, 214] width 41 height 24
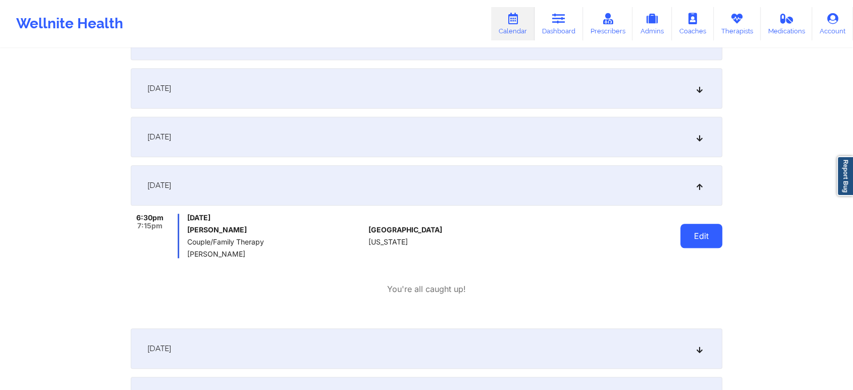
click at [717, 234] on button "Edit" at bounding box center [701, 236] width 42 height 24
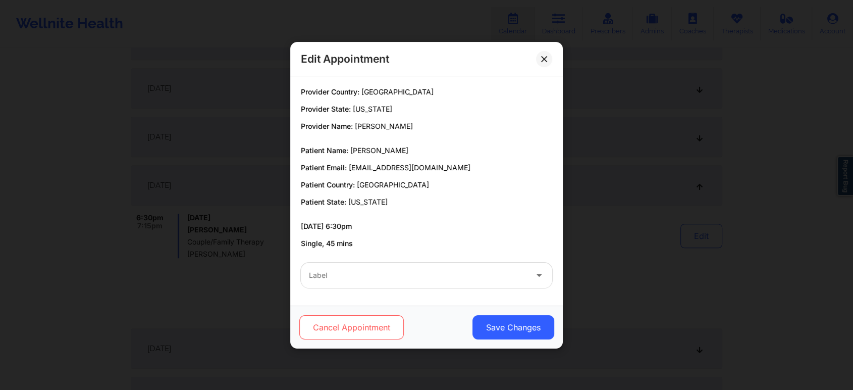
click at [347, 322] on button "Cancel Appointment" at bounding box center [351, 327] width 104 height 24
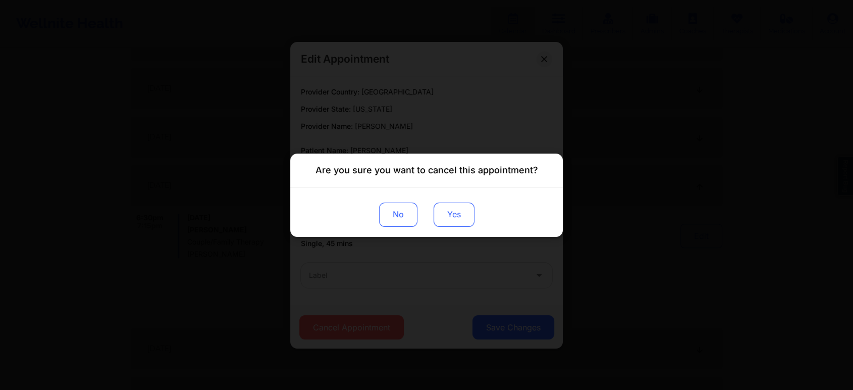
click at [452, 209] on button "Yes" at bounding box center [453, 214] width 41 height 24
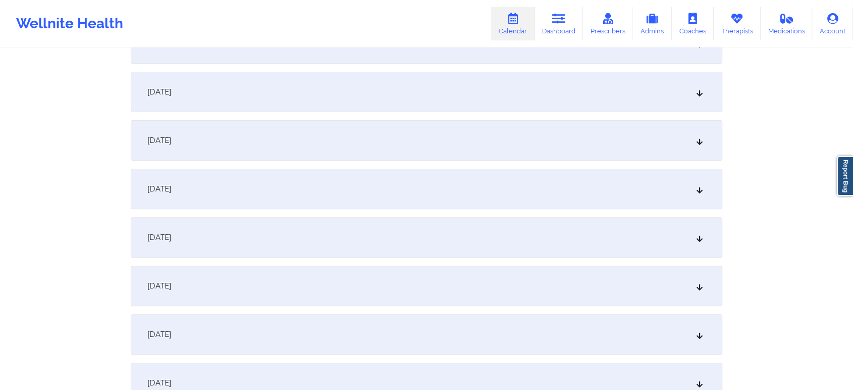
scroll to position [0, 0]
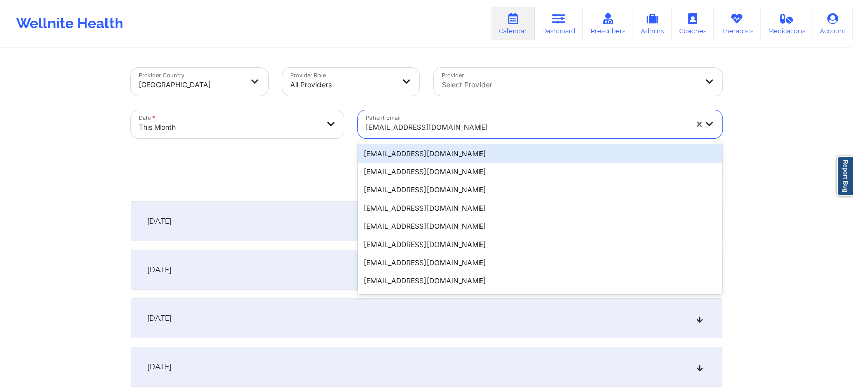
click at [419, 133] on div at bounding box center [526, 127] width 321 height 12
paste input "elizaortiz76@hotmail.com"
type input "elizaortiz76@hotmail.com"
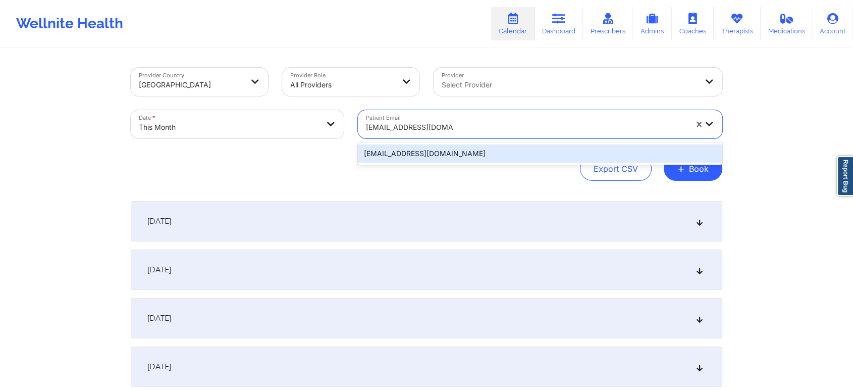
click at [440, 153] on div "elizaortiz76@hotmail.com" at bounding box center [540, 153] width 364 height 18
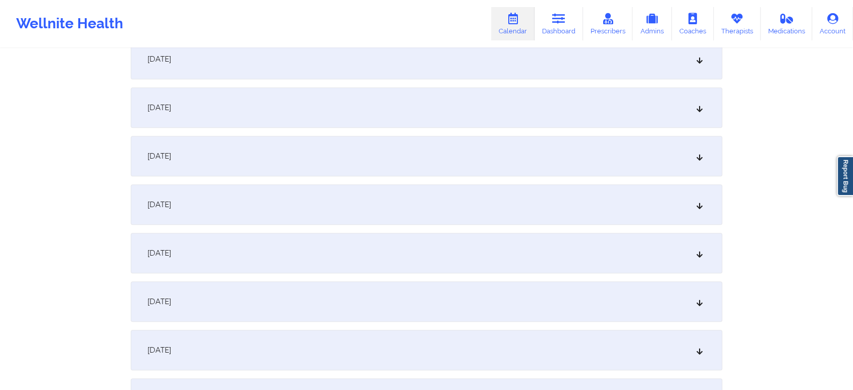
scroll to position [549, 0]
click at [525, 261] on div "[DATE]" at bounding box center [426, 253] width 591 height 40
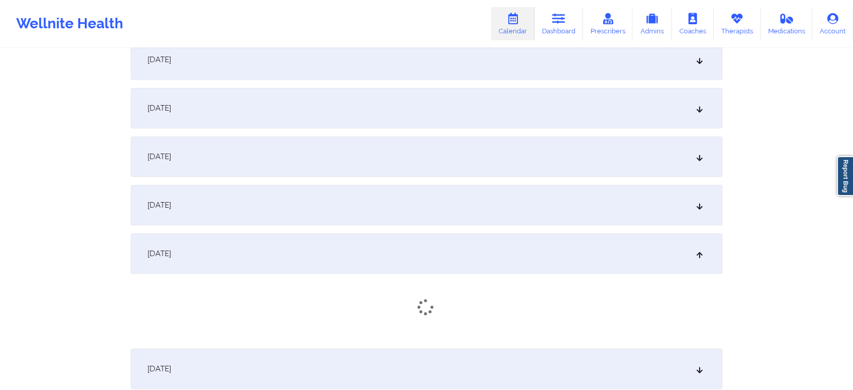
click at [468, 246] on div "[DATE]" at bounding box center [426, 253] width 591 height 40
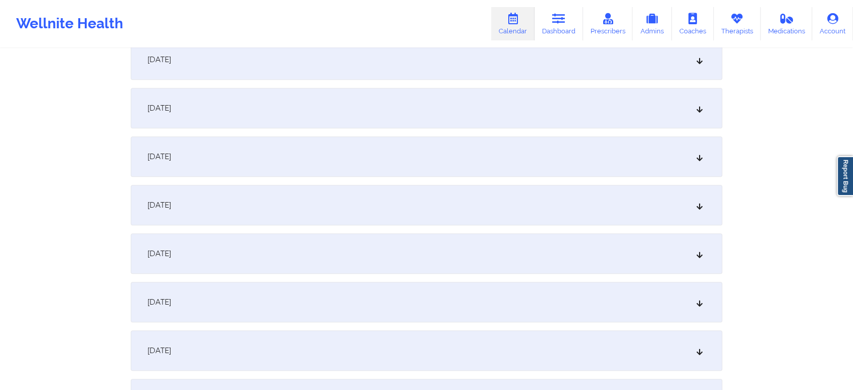
click at [545, 256] on div "[DATE]" at bounding box center [426, 253] width 591 height 40
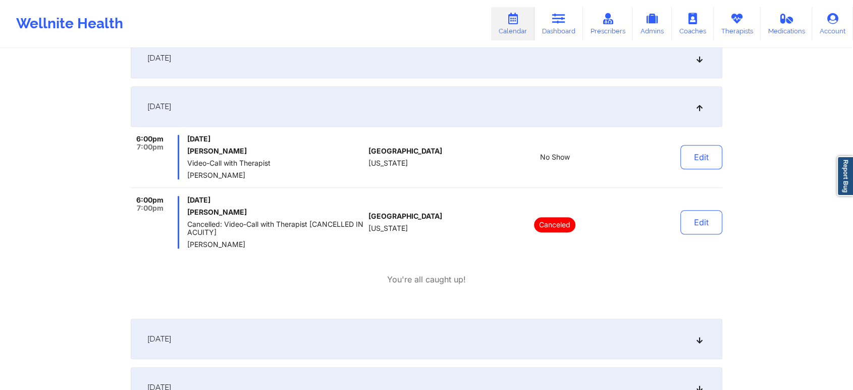
scroll to position [698, 0]
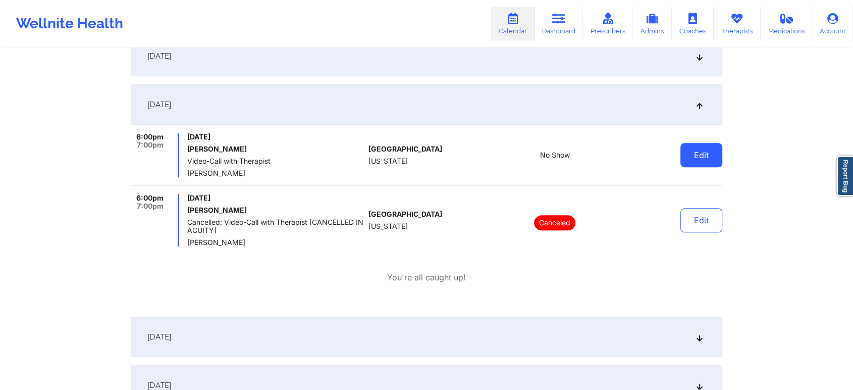
click at [709, 155] on button "Edit" at bounding box center [701, 155] width 42 height 24
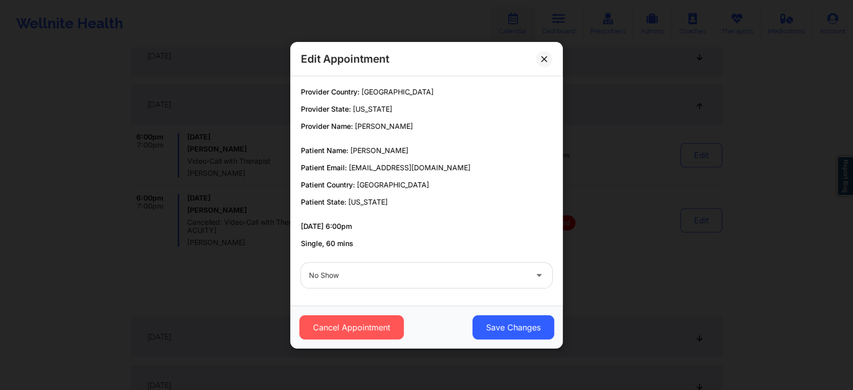
click at [439, 273] on div at bounding box center [418, 275] width 218 height 12
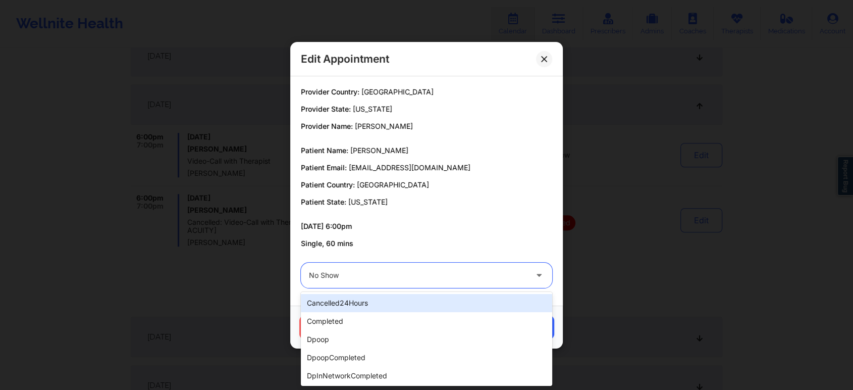
click at [407, 275] on div at bounding box center [418, 275] width 218 height 12
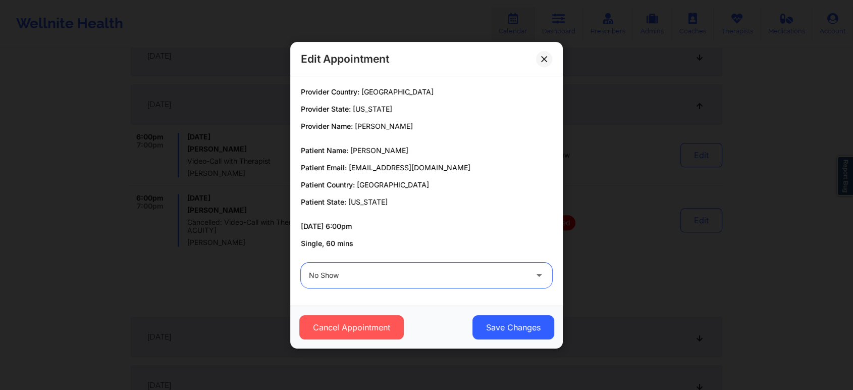
click at [407, 275] on div at bounding box center [418, 275] width 218 height 12
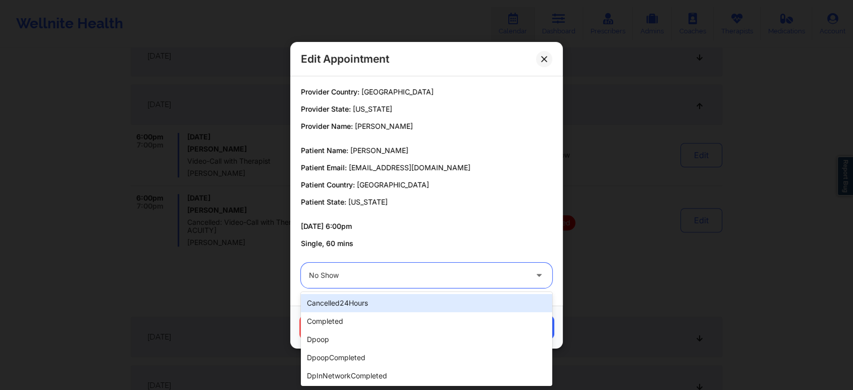
click at [407, 275] on div at bounding box center [418, 275] width 218 height 12
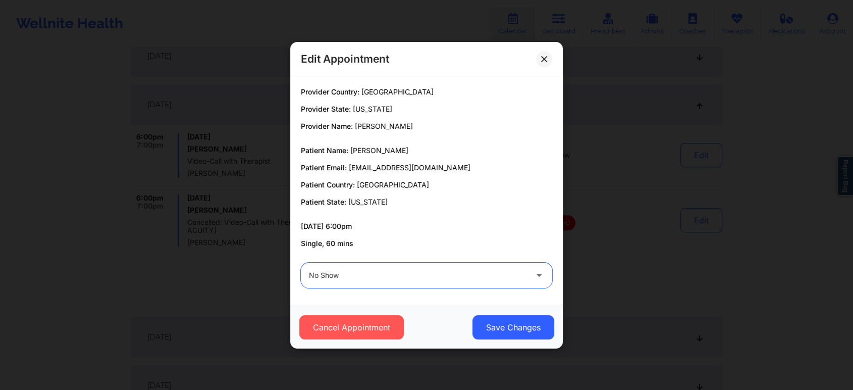
click at [474, 276] on div at bounding box center [418, 275] width 218 height 12
click at [540, 54] on button at bounding box center [544, 58] width 16 height 16
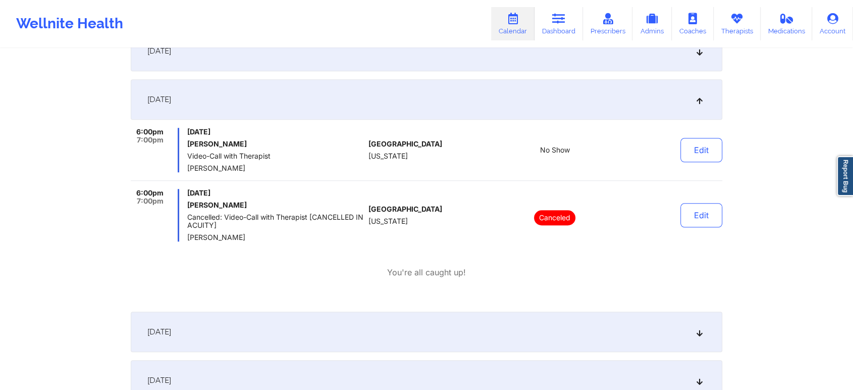
scroll to position [705, 0]
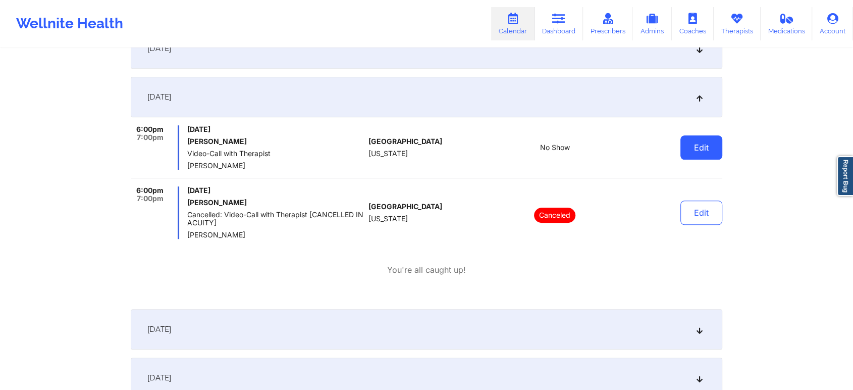
click at [689, 143] on button "Edit" at bounding box center [701, 147] width 42 height 24
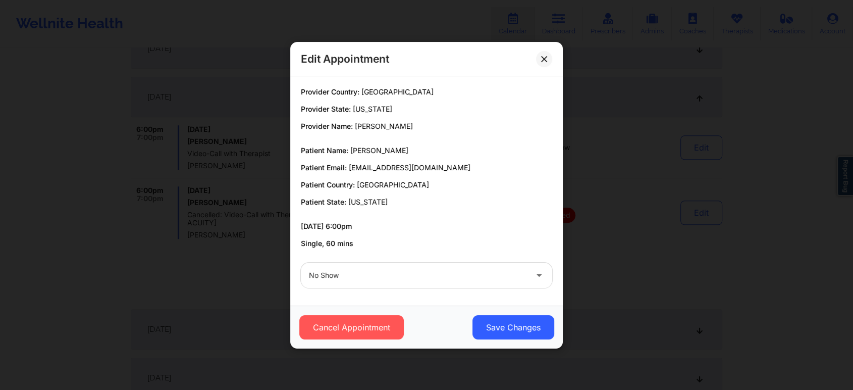
click at [469, 258] on div "No Show" at bounding box center [426, 274] width 265 height 39
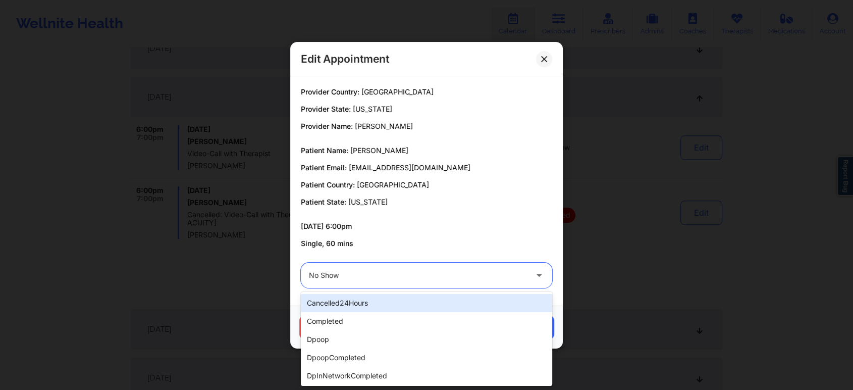
click at [463, 263] on div "No Show" at bounding box center [418, 274] width 218 height 25
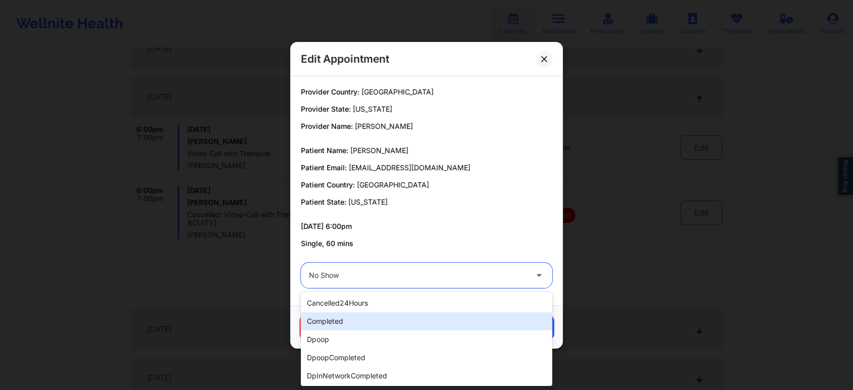
click at [410, 316] on div "completed" at bounding box center [426, 321] width 251 height 18
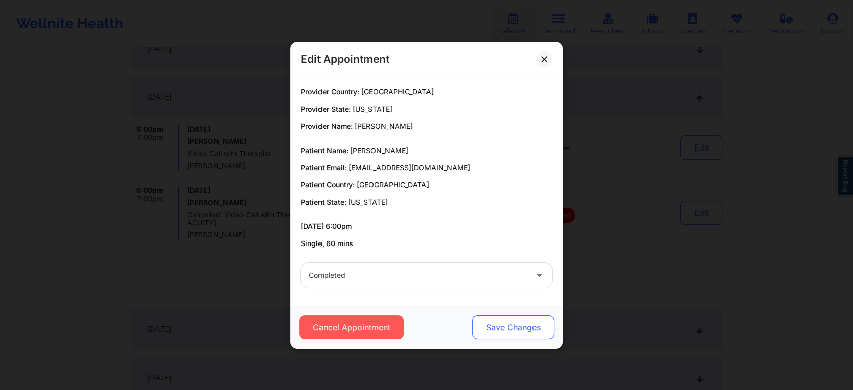
click at [513, 321] on button "Save Changes" at bounding box center [513, 327] width 82 height 24
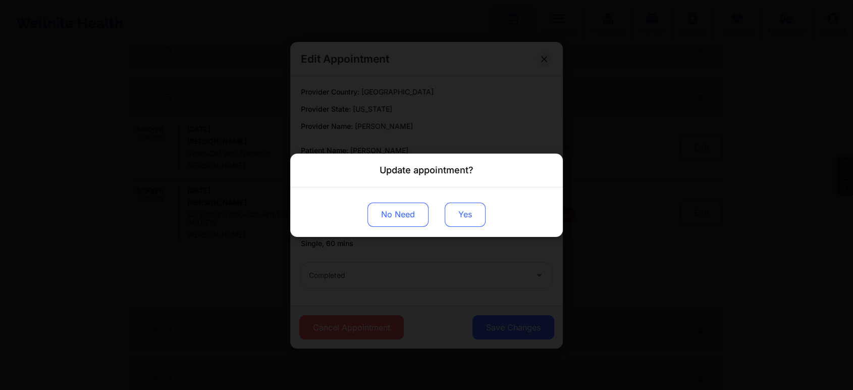
click at [467, 203] on button "Yes" at bounding box center [465, 214] width 41 height 24
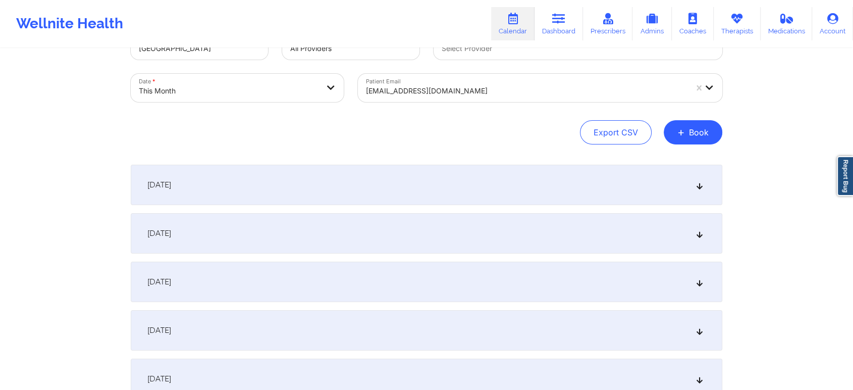
scroll to position [0, 0]
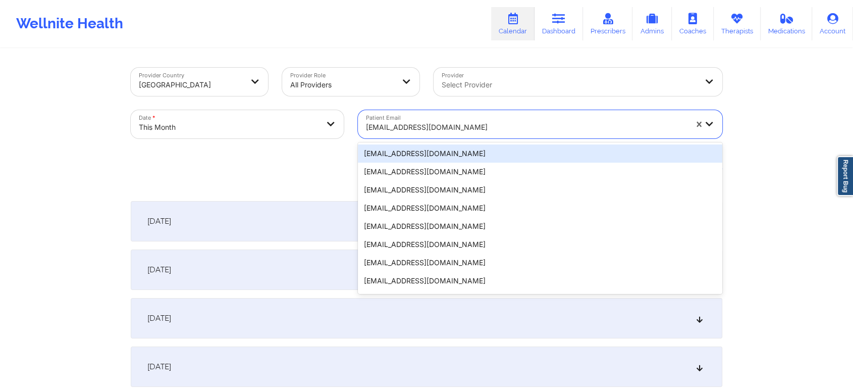
click at [417, 132] on div at bounding box center [526, 127] width 321 height 12
paste input "jessrspam@gmail.com"
type input "jessrspam@gmail.com"
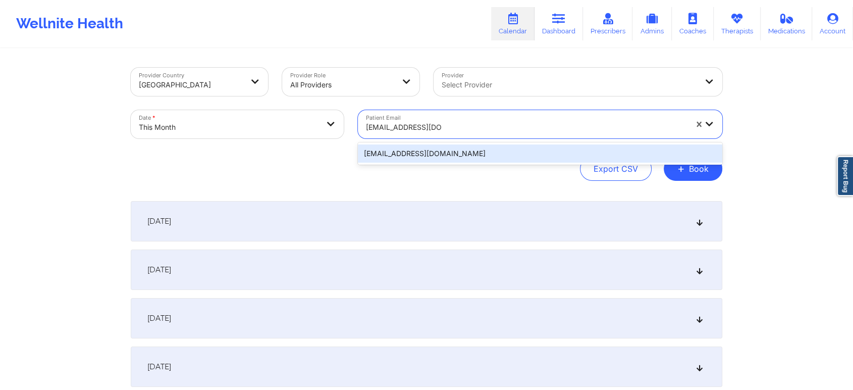
click at [461, 151] on div "jessrspam@gmail.com" at bounding box center [540, 153] width 364 height 18
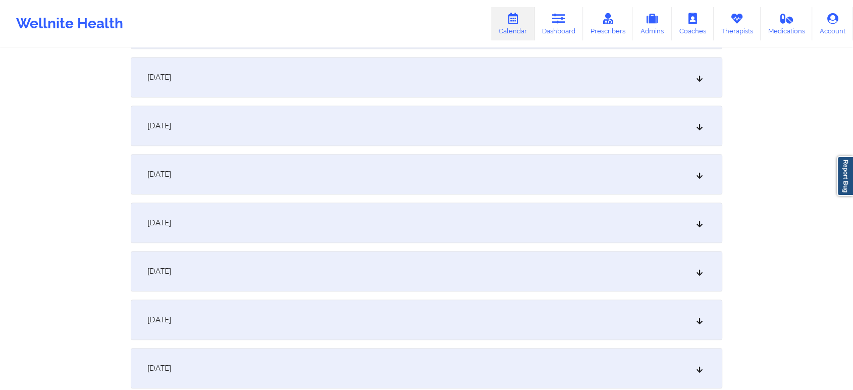
scroll to position [670, 0]
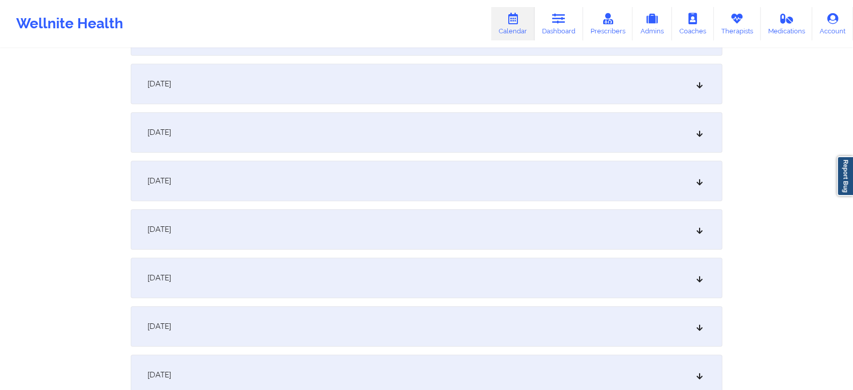
click at [378, 130] on div "[DATE]" at bounding box center [426, 132] width 591 height 40
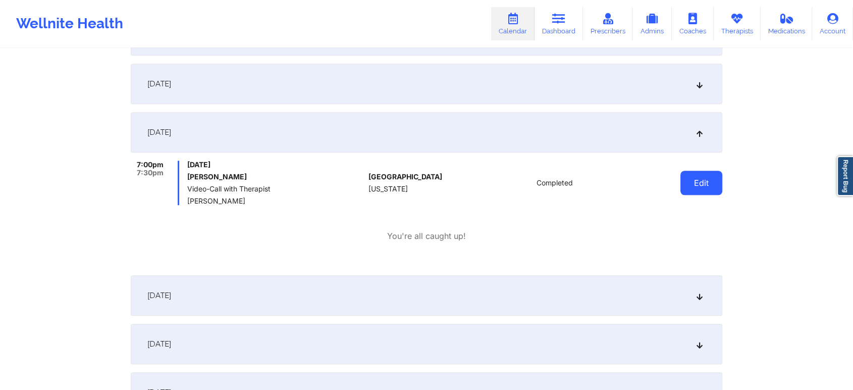
click at [706, 193] on button "Edit" at bounding box center [701, 183] width 42 height 24
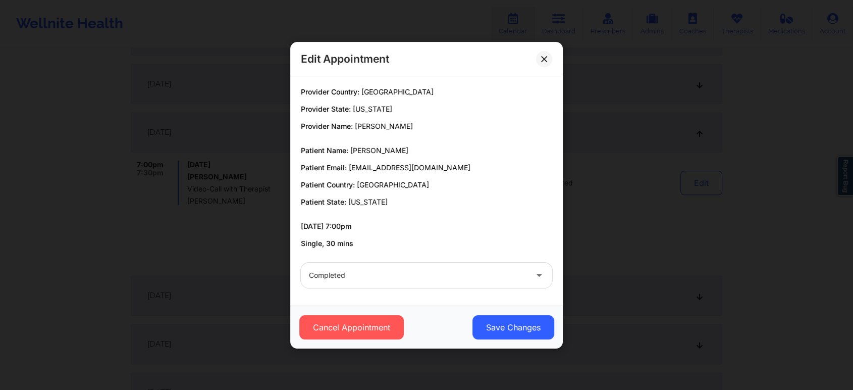
click at [521, 339] on div "Cancel Appointment Save Changes" at bounding box center [426, 326] width 272 height 43
click at [524, 318] on button "Save Changes" at bounding box center [513, 327] width 82 height 24
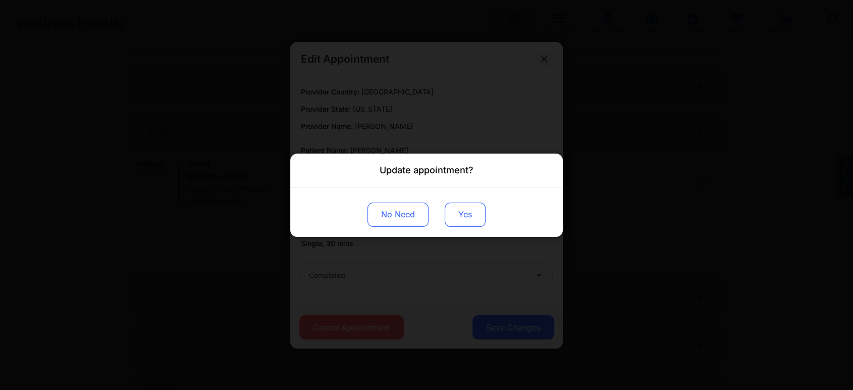
click at [460, 218] on button "Yes" at bounding box center [465, 214] width 41 height 24
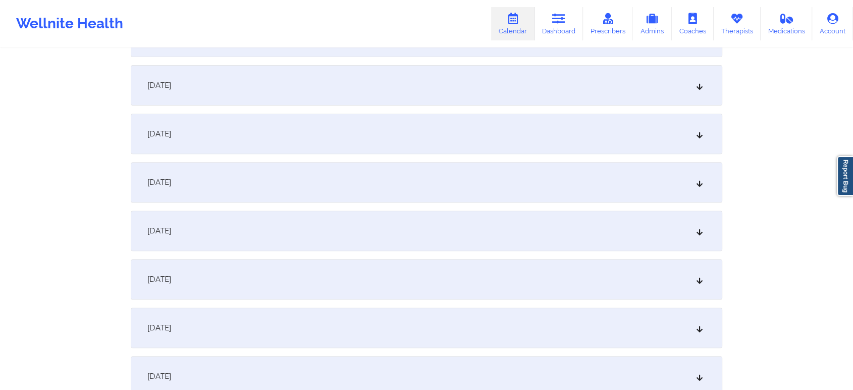
scroll to position [0, 0]
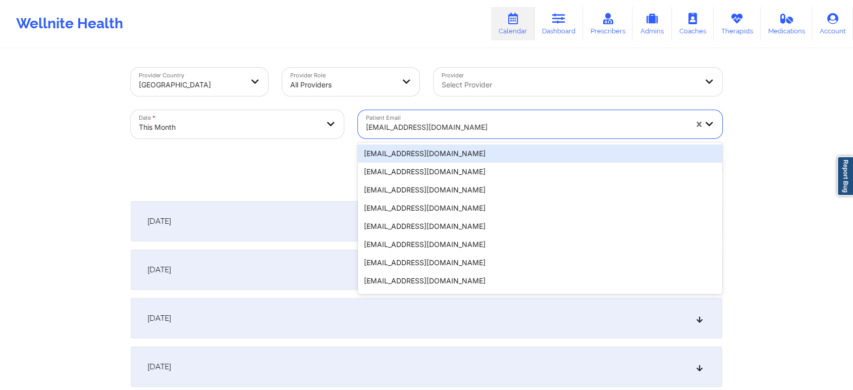
click at [442, 122] on div at bounding box center [526, 127] width 321 height 12
paste input "taniaq604@gmail.com"
type input "taniaq604@gmail.com"
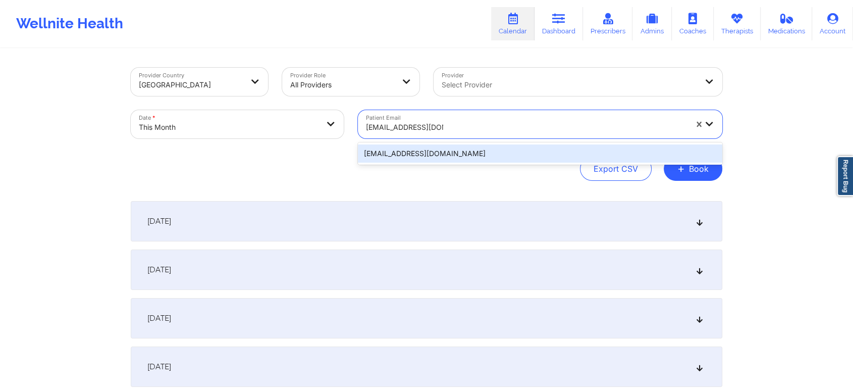
click at [409, 154] on div "taniaq604@gmail.com" at bounding box center [540, 153] width 364 height 18
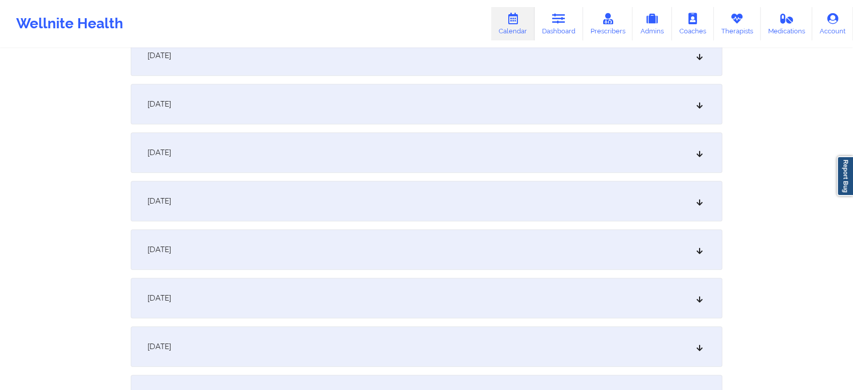
scroll to position [593, 0]
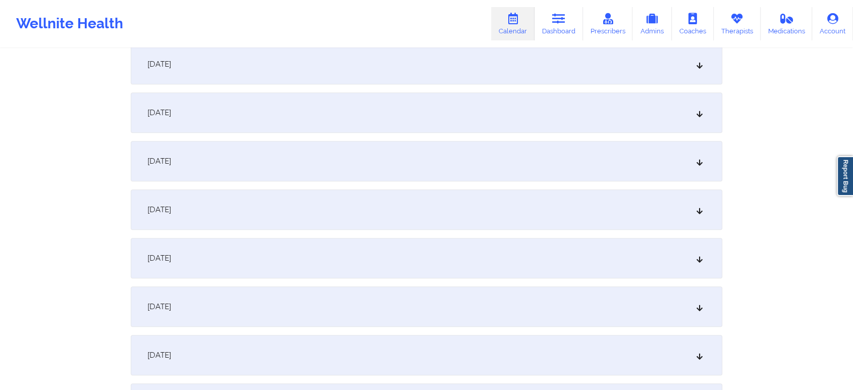
click at [509, 224] on div "[DATE]" at bounding box center [426, 209] width 591 height 40
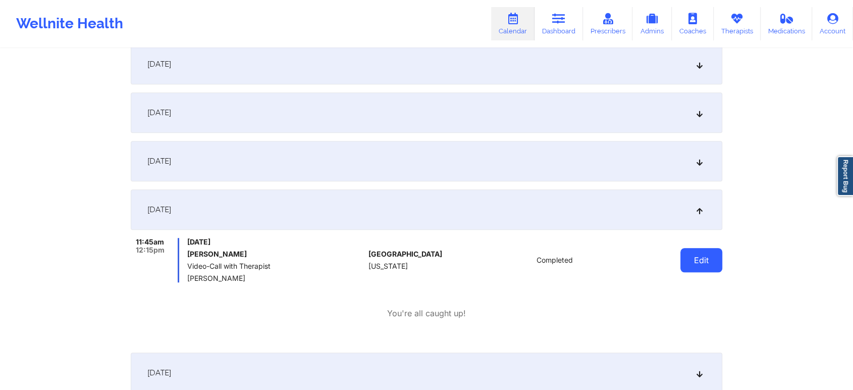
click at [706, 250] on button "Edit" at bounding box center [701, 260] width 42 height 24
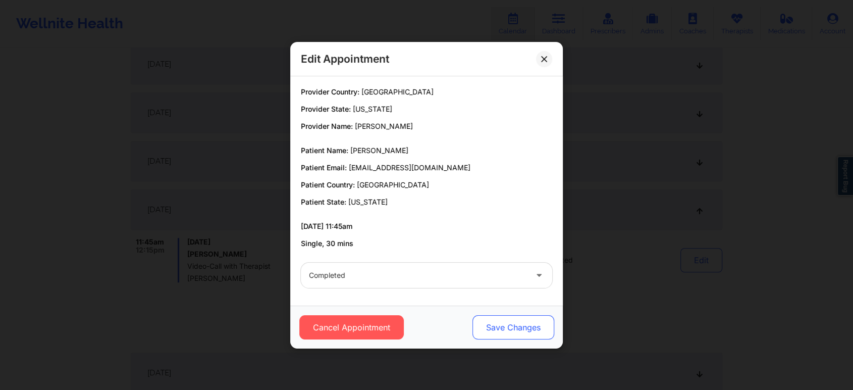
click at [511, 318] on button "Save Changes" at bounding box center [513, 327] width 82 height 24
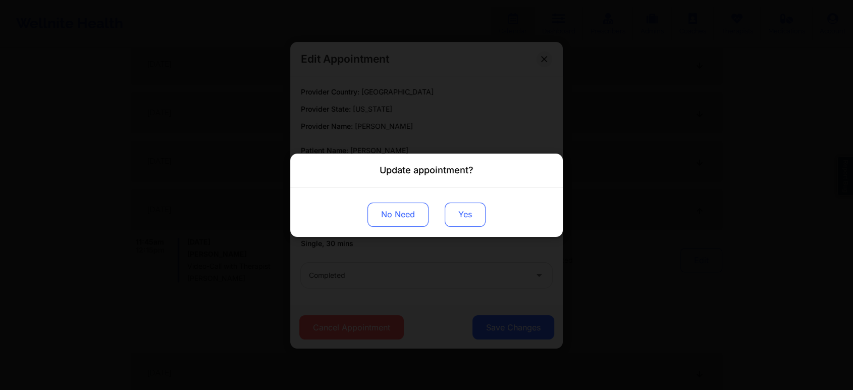
click at [457, 202] on button "Yes" at bounding box center [465, 214] width 41 height 24
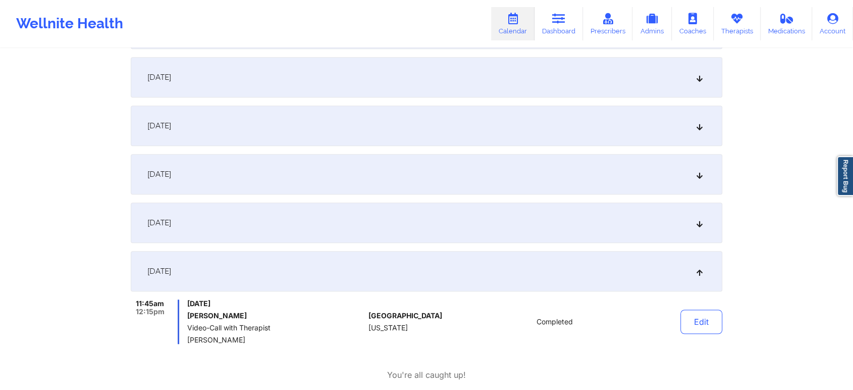
scroll to position [0, 0]
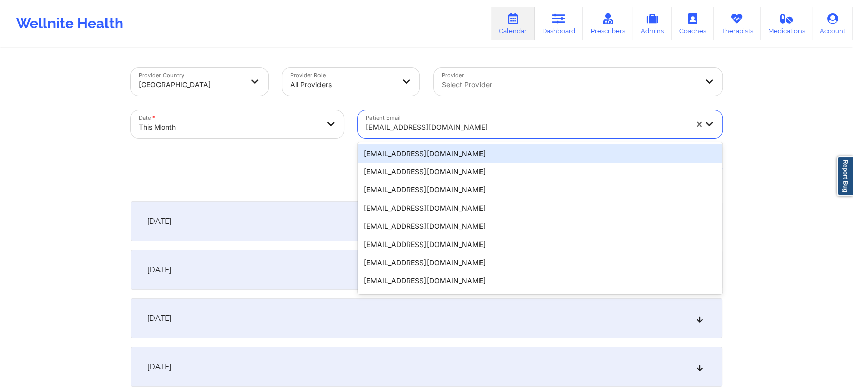
click at [416, 136] on div "taniaq604@gmail.com" at bounding box center [526, 127] width 321 height 22
paste input "amschutz@gmail.com"
type input "amschutz@gmail.com"
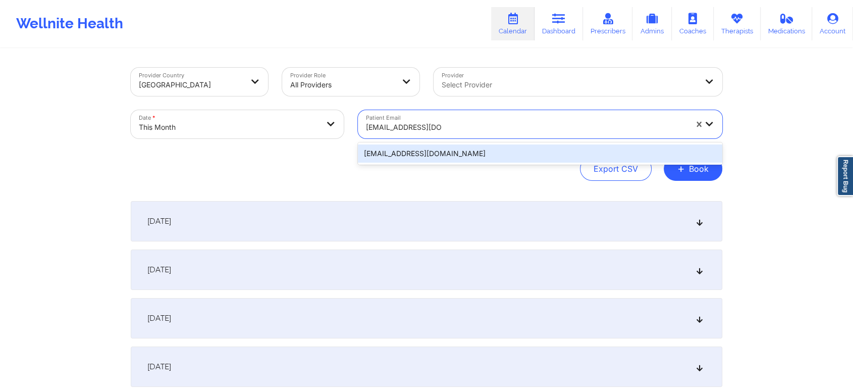
click at [455, 155] on div "amschutz@gmail.com" at bounding box center [540, 153] width 364 height 18
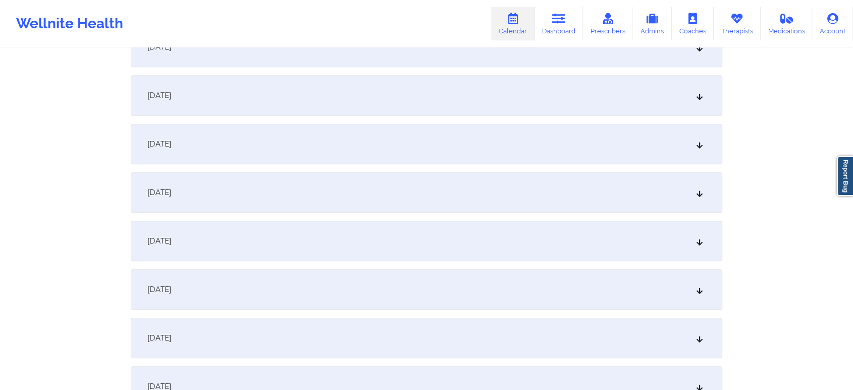
scroll to position [590, 0]
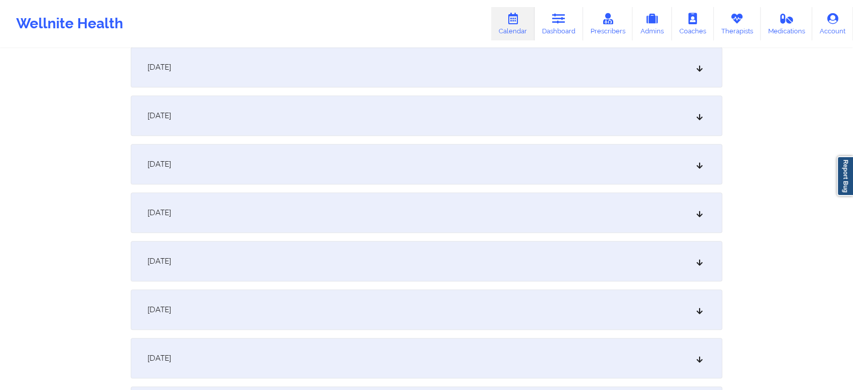
click at [495, 174] on div "[DATE]" at bounding box center [426, 164] width 591 height 40
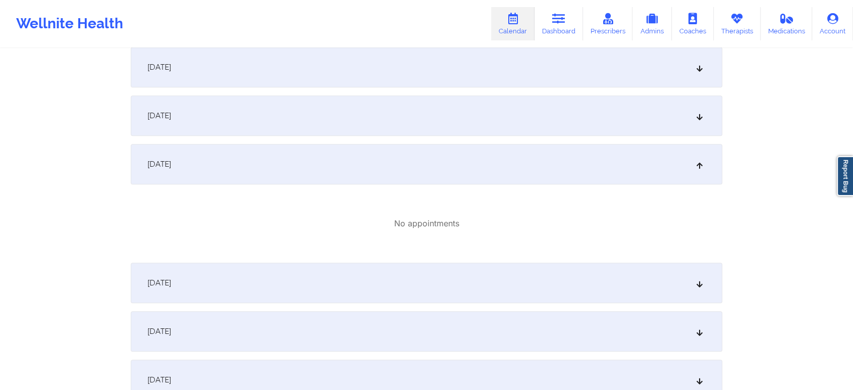
click at [481, 274] on div "[DATE]" at bounding box center [426, 282] width 591 height 40
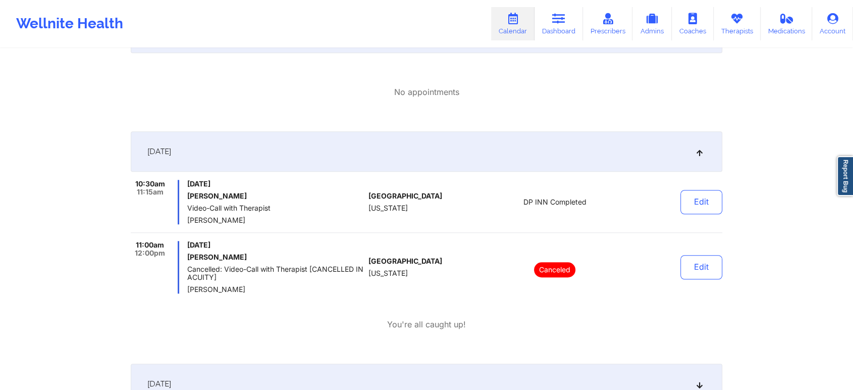
scroll to position [724, 0]
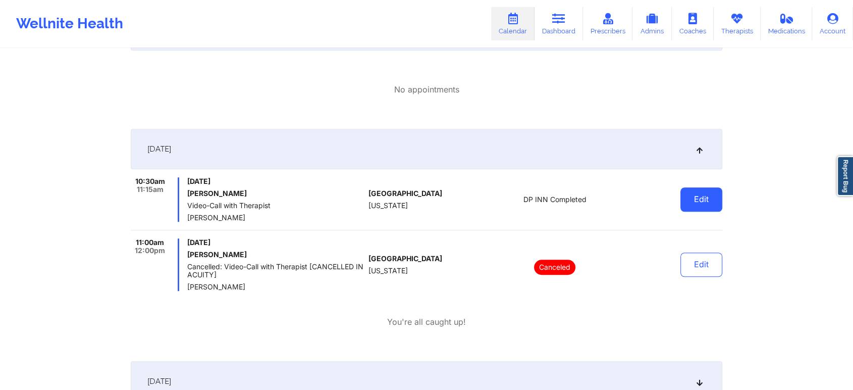
click at [700, 202] on button "Edit" at bounding box center [701, 199] width 42 height 24
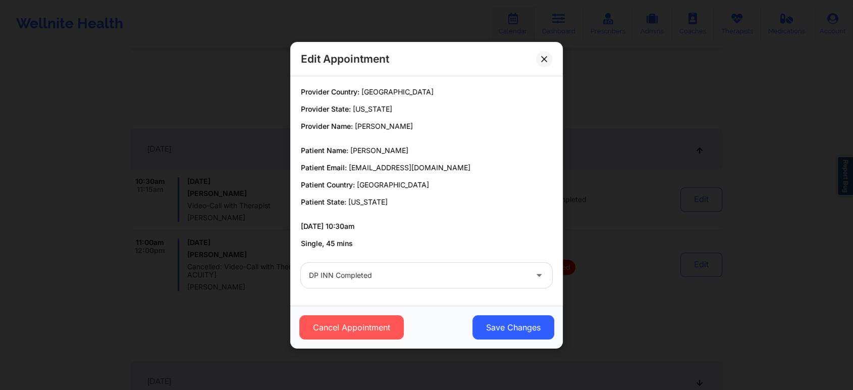
drag, startPoint x: 522, startPoint y: 338, endPoint x: 538, endPoint y: 312, distance: 30.6
click at [538, 312] on div "Cancel Appointment Save Changes" at bounding box center [426, 326] width 272 height 43
click at [509, 332] on button "Save Changes" at bounding box center [513, 327] width 82 height 24
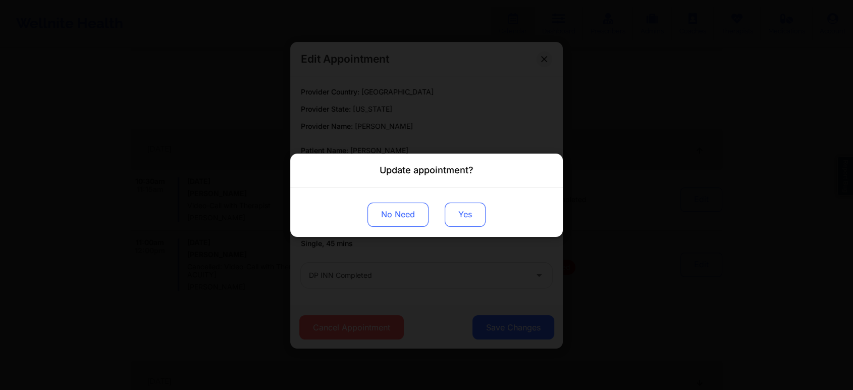
click at [465, 211] on button "Yes" at bounding box center [465, 214] width 41 height 24
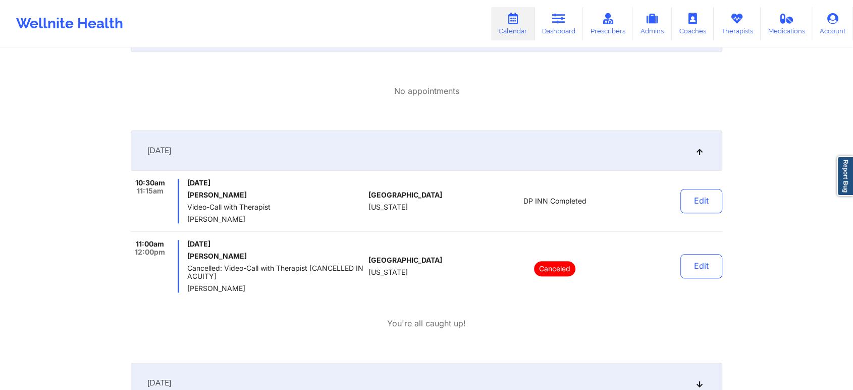
scroll to position [0, 0]
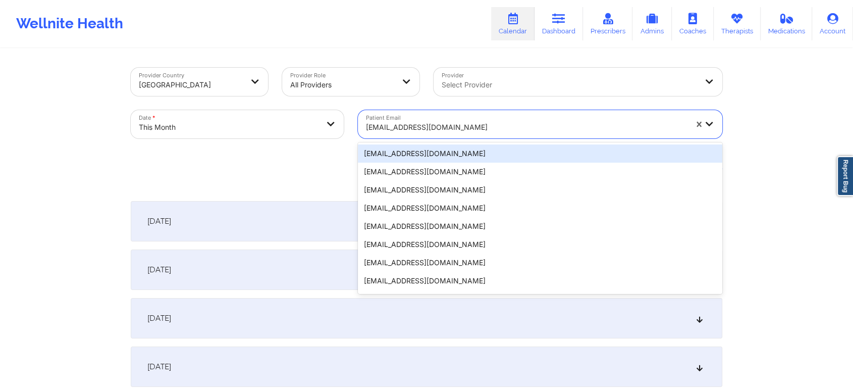
click at [460, 112] on div "amschutz@gmail.com" at bounding box center [523, 124] width 330 height 28
paste input "[PERSON_NAME][EMAIL_ADDRESS][DOMAIN_NAME]"
type input "[PERSON_NAME][EMAIL_ADDRESS][DOMAIN_NAME]"
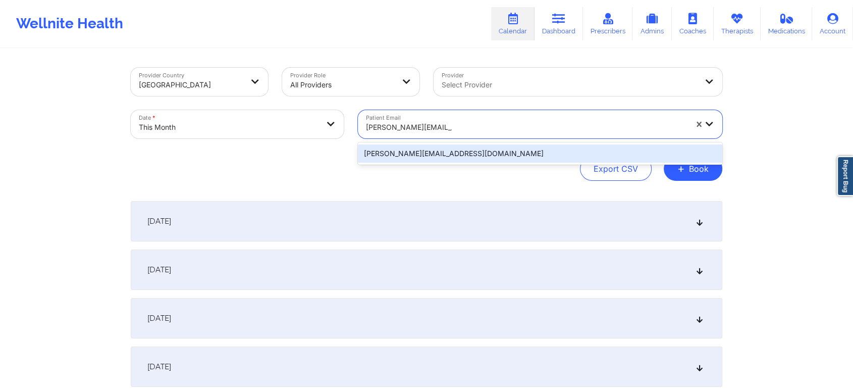
click at [447, 151] on div "[PERSON_NAME][EMAIL_ADDRESS][DOMAIN_NAME]" at bounding box center [540, 153] width 364 height 18
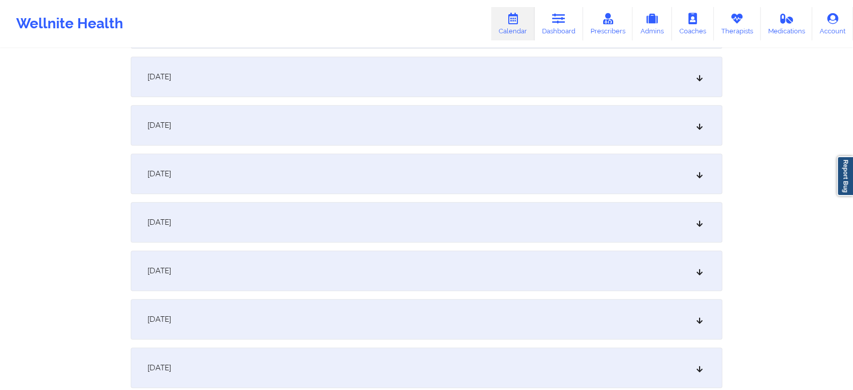
scroll to position [635, 0]
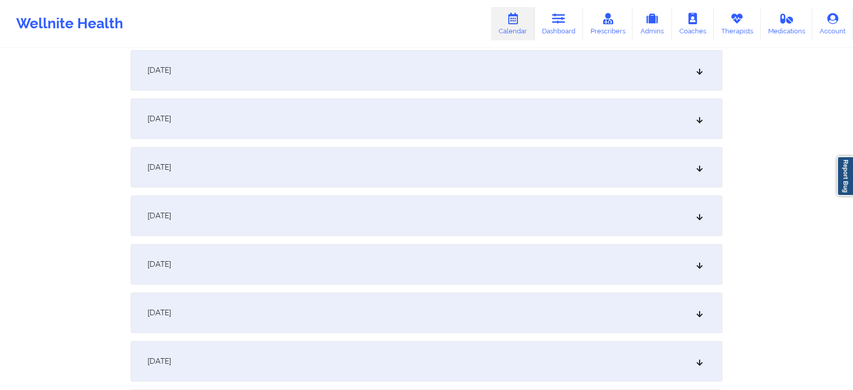
click at [445, 179] on div "[DATE]" at bounding box center [426, 167] width 591 height 40
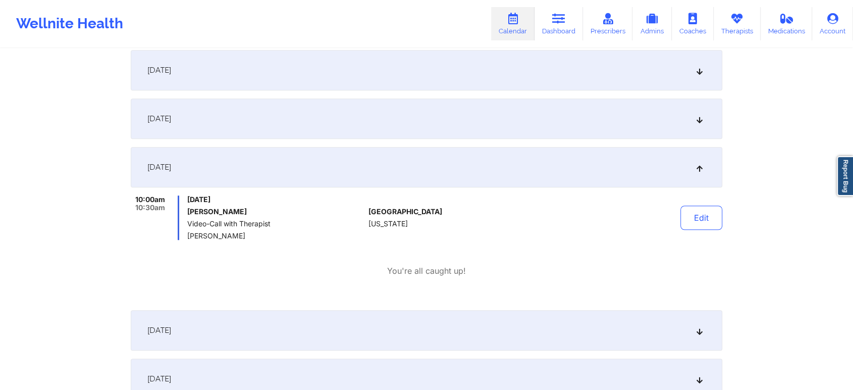
scroll to position [0, 0]
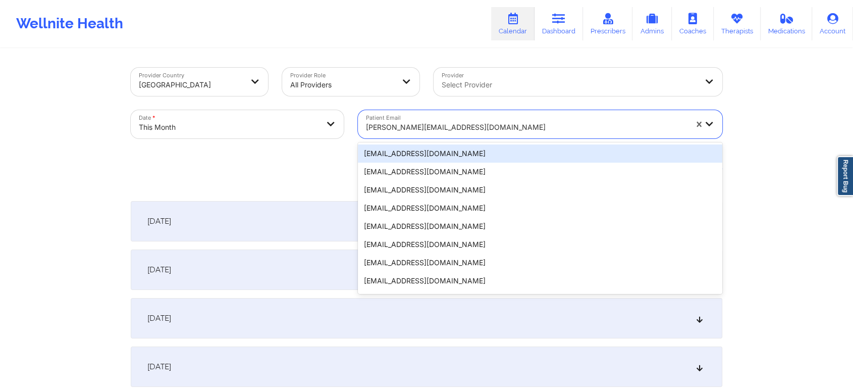
click at [389, 121] on div at bounding box center [526, 127] width 321 height 12
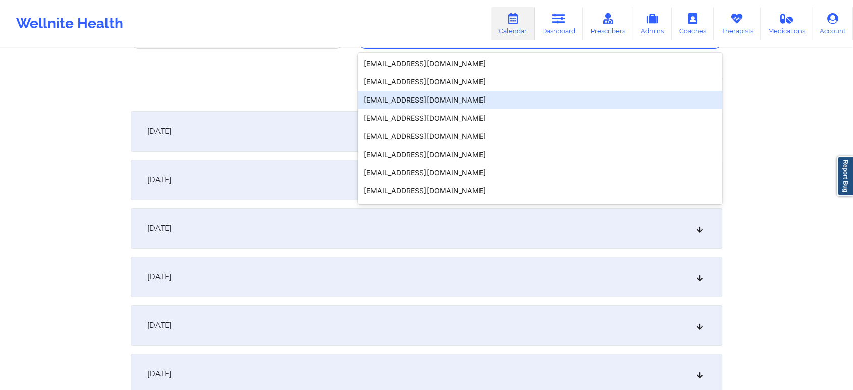
scroll to position [72, 0]
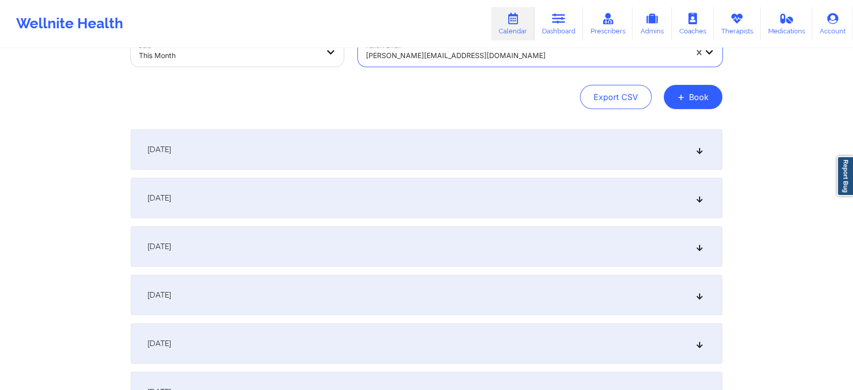
click at [496, 62] on div "[PERSON_NAME][EMAIL_ADDRESS][DOMAIN_NAME]" at bounding box center [526, 55] width 321 height 22
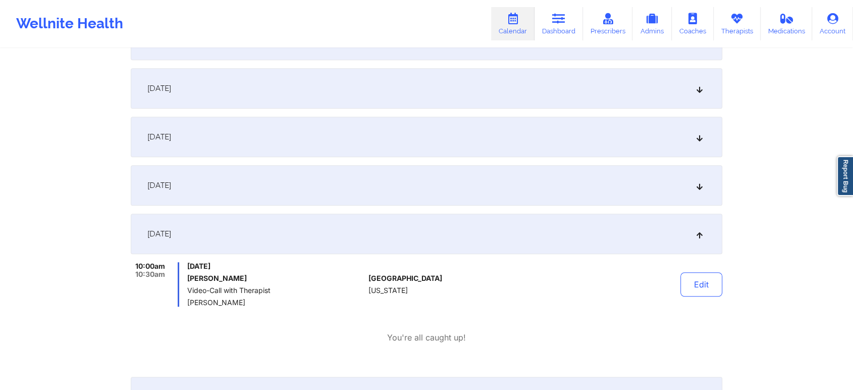
scroll to position [0, 0]
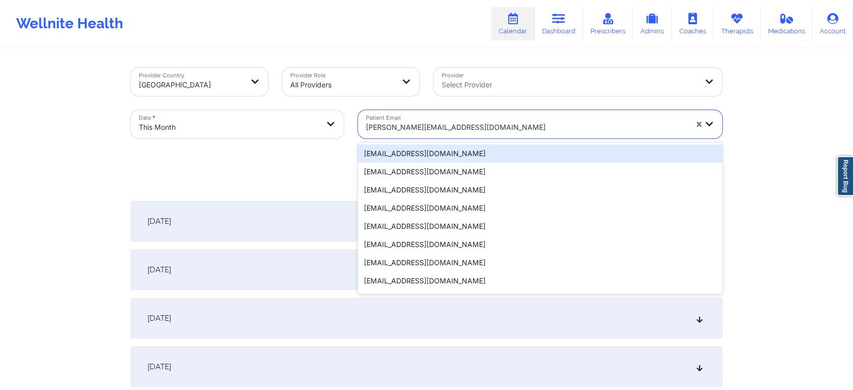
click at [420, 125] on div at bounding box center [526, 127] width 321 height 12
paste input "hcepeda08@gmail.com"
type input "hcepeda08@gmail.com"
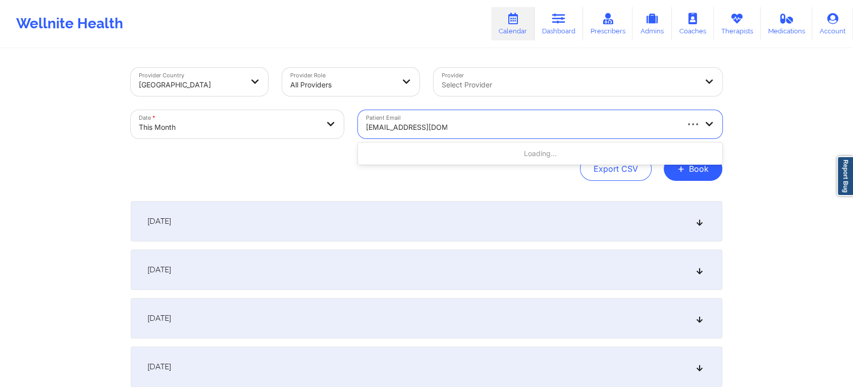
click at [444, 154] on div "Loading..." at bounding box center [540, 153] width 364 height 18
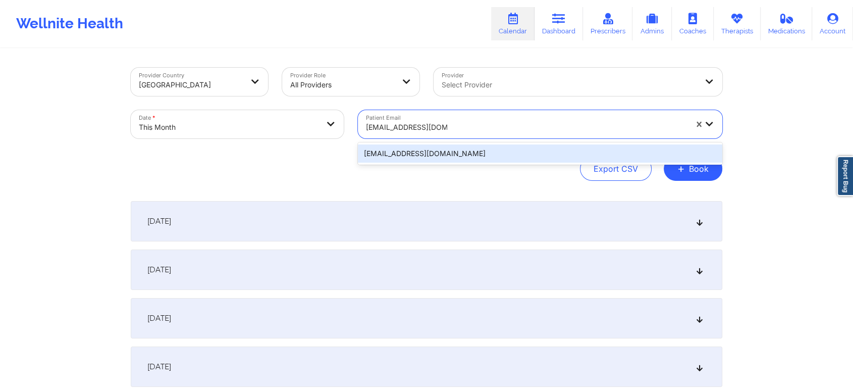
click at [492, 153] on div "hcepeda08@gmail.com" at bounding box center [540, 153] width 364 height 18
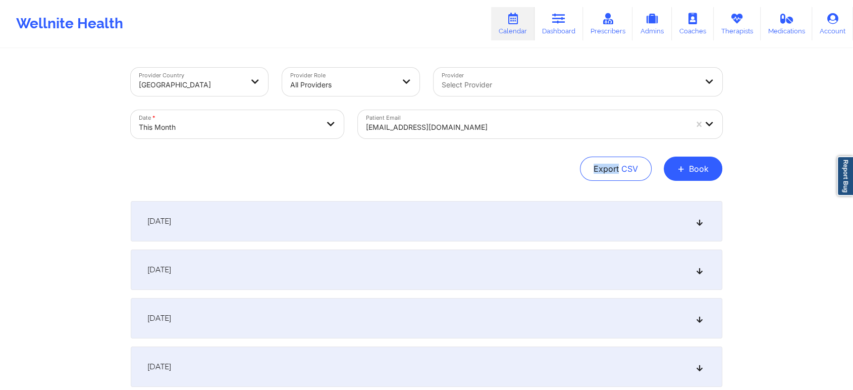
click at [492, 153] on div "Provider Country United States Provider Role All Providers Provider Select Prov…" at bounding box center [426, 124] width 591 height 113
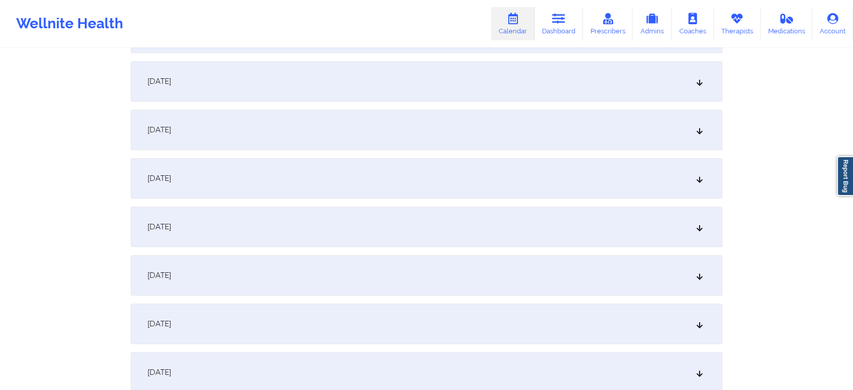
scroll to position [532, 0]
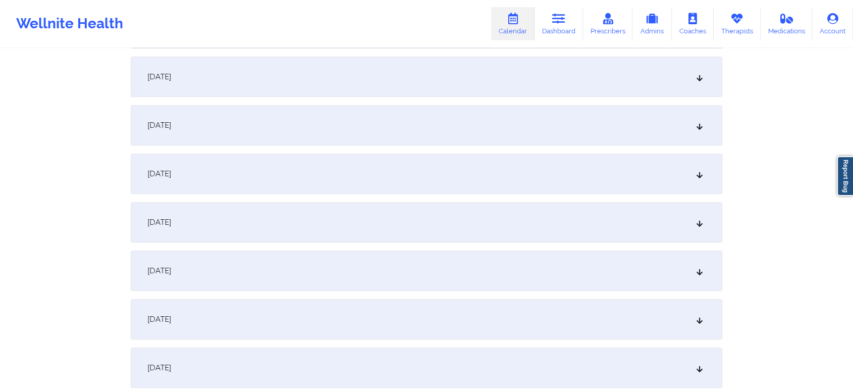
click at [565, 269] on div "[DATE]" at bounding box center [426, 270] width 591 height 40
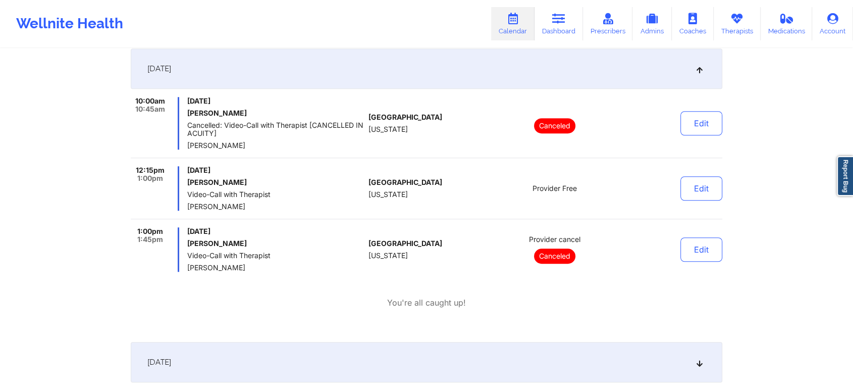
scroll to position [736, 0]
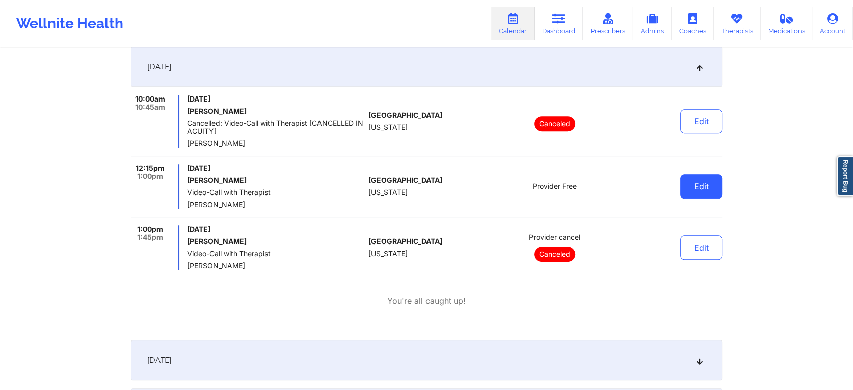
click at [695, 191] on button "Edit" at bounding box center [701, 186] width 42 height 24
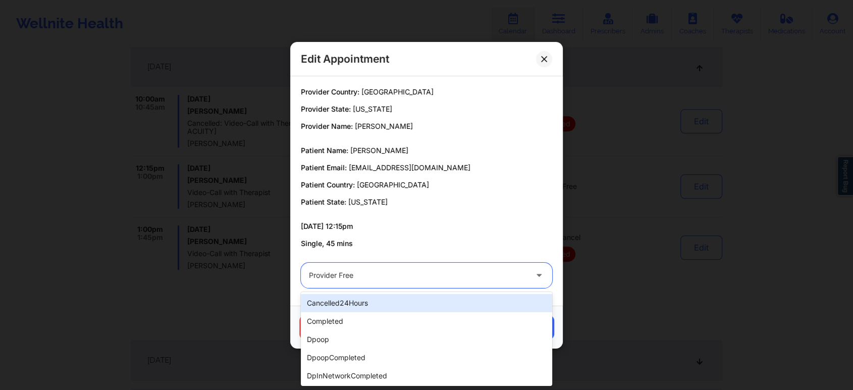
click at [358, 276] on div at bounding box center [418, 275] width 218 height 12
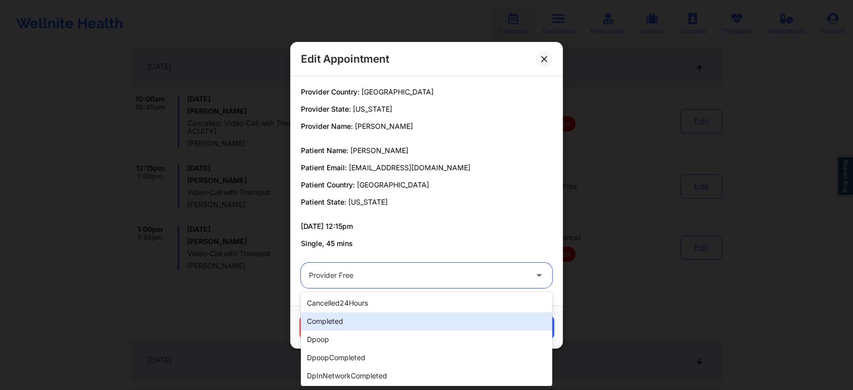
click at [343, 316] on div "completed" at bounding box center [426, 321] width 251 height 18
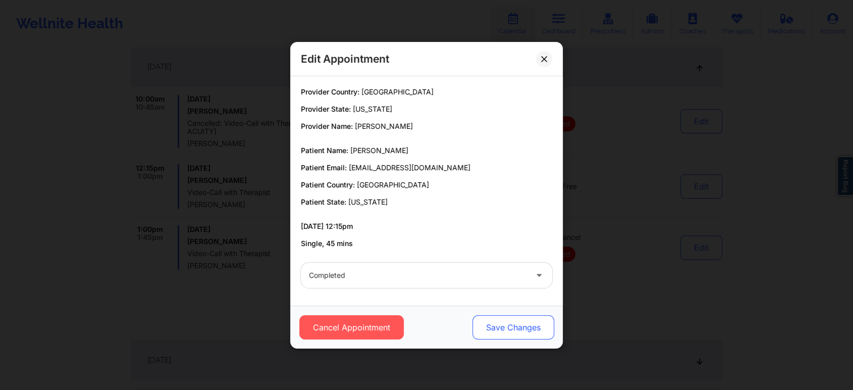
click at [495, 328] on button "Save Changes" at bounding box center [513, 327] width 82 height 24
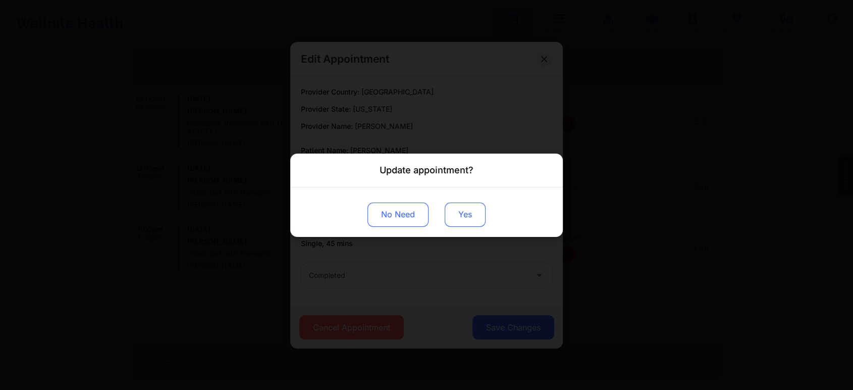
click at [449, 209] on button "Yes" at bounding box center [465, 214] width 41 height 24
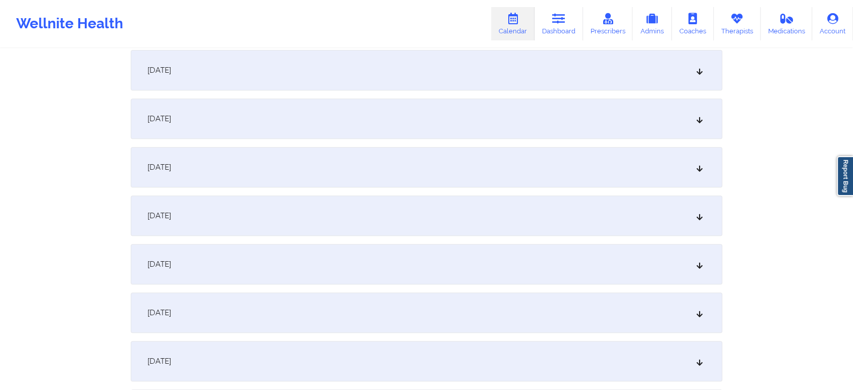
scroll to position [0, 0]
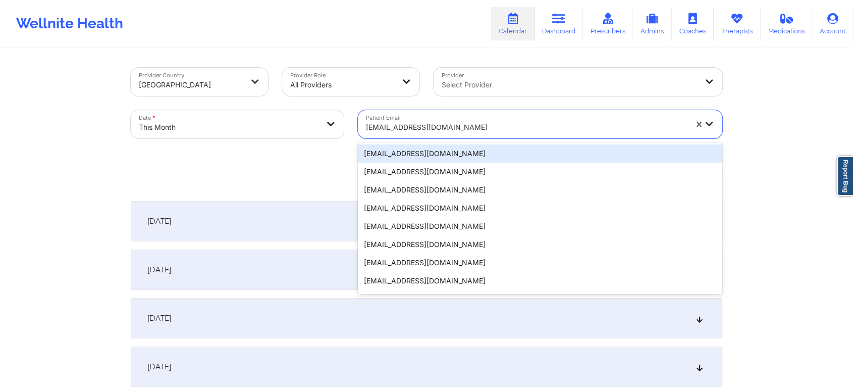
click at [389, 127] on div at bounding box center [526, 127] width 321 height 12
paste input "hillgrace00@gmail.com"
type input "hillgrace00@gmail.com"
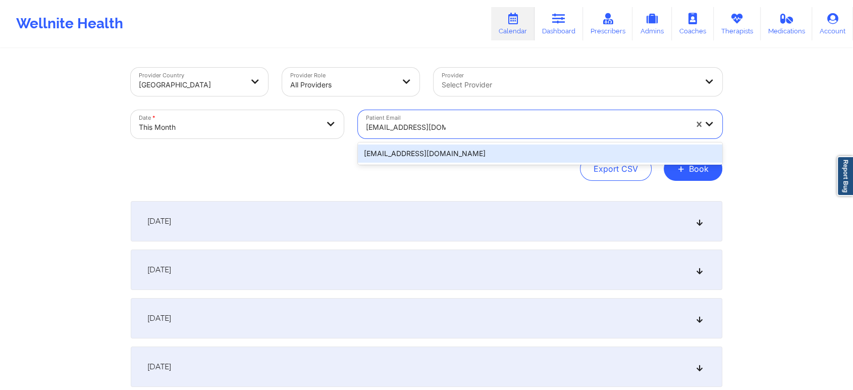
click at [424, 148] on div "hillgrace00@gmail.com" at bounding box center [540, 153] width 364 height 18
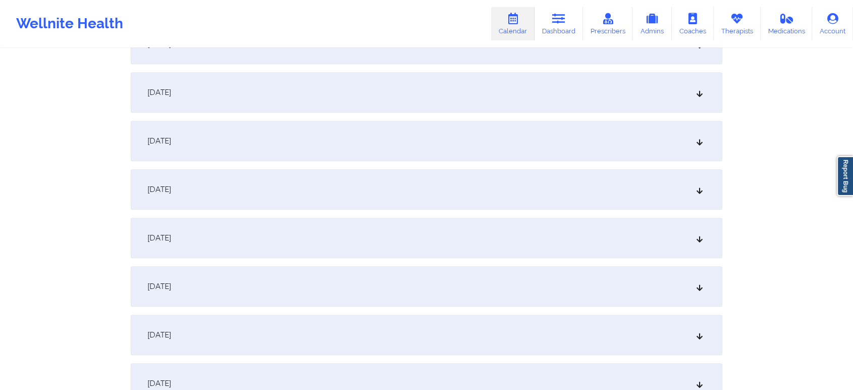
scroll to position [577, 0]
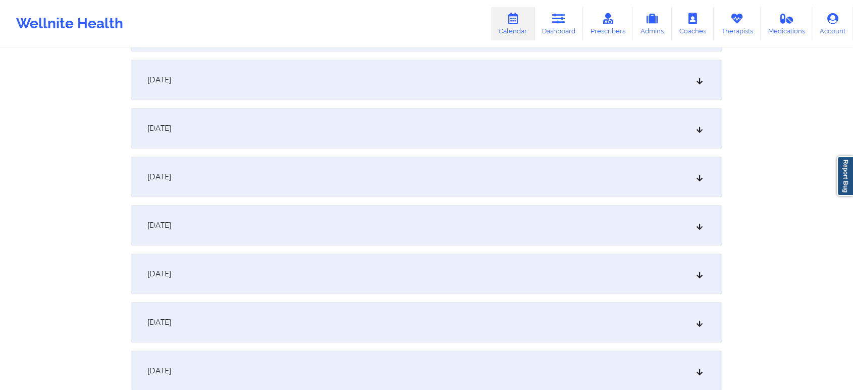
click at [416, 244] on div "[DATE]" at bounding box center [426, 225] width 591 height 40
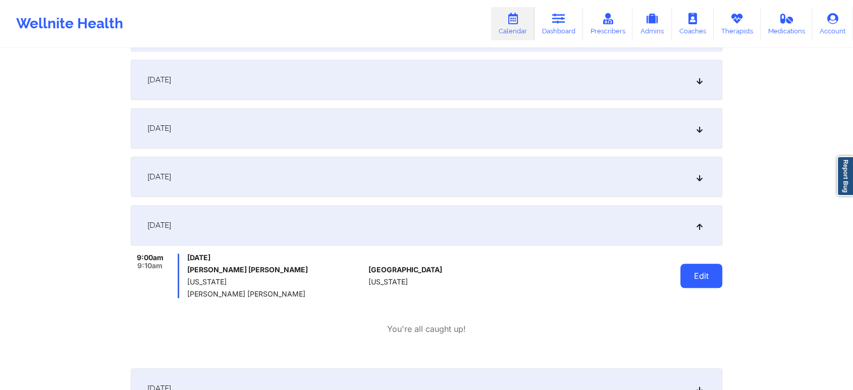
click at [695, 272] on button "Edit" at bounding box center [701, 275] width 42 height 24
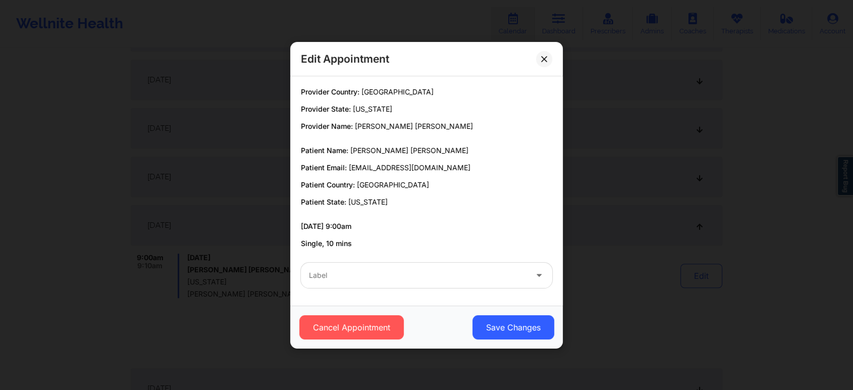
click at [405, 290] on div "Label" at bounding box center [426, 274] width 265 height 39
click at [332, 279] on div at bounding box center [418, 275] width 218 height 12
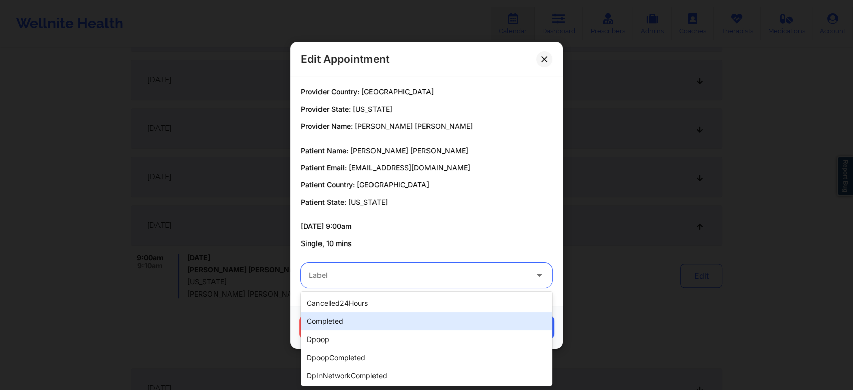
click at [323, 322] on div "completed" at bounding box center [426, 321] width 251 height 18
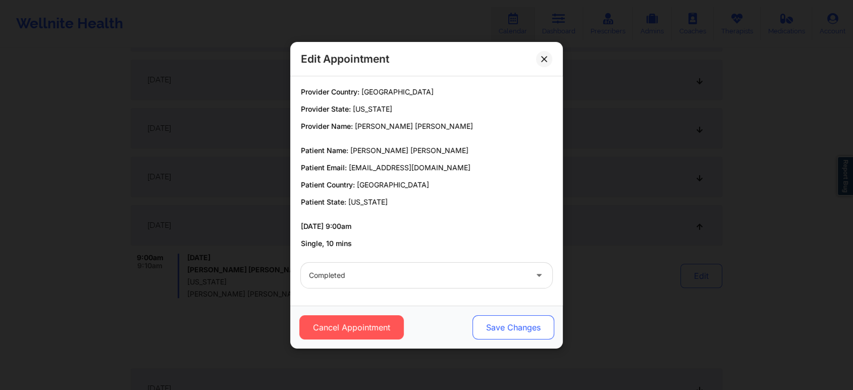
click at [511, 323] on button "Save Changes" at bounding box center [513, 327] width 82 height 24
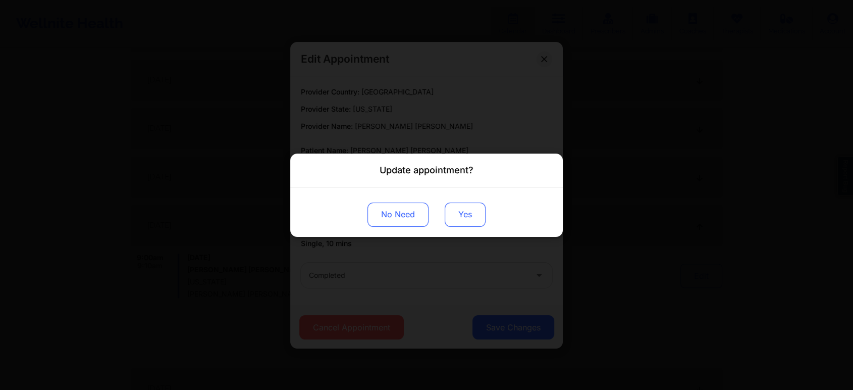
click at [461, 213] on button "Yes" at bounding box center [465, 214] width 41 height 24
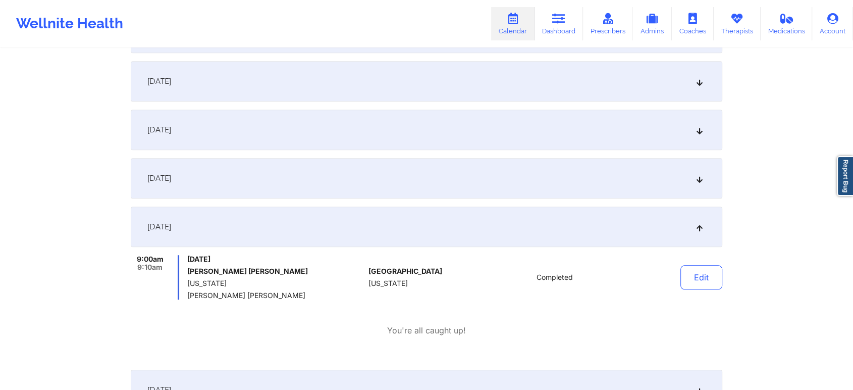
scroll to position [0, 0]
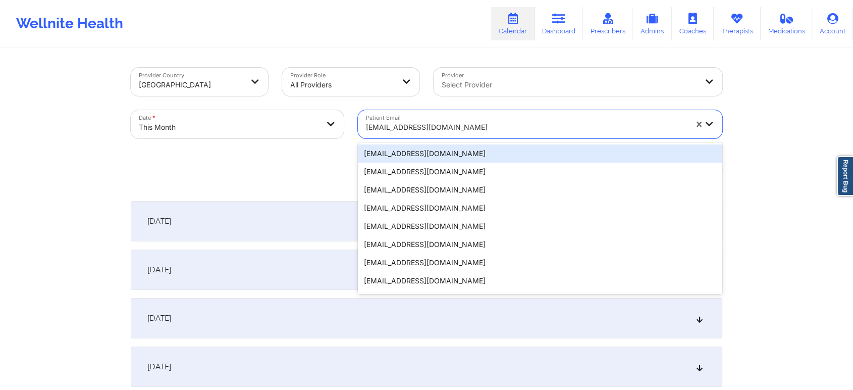
click at [396, 119] on div "hillgrace00@gmail.com" at bounding box center [526, 127] width 321 height 22
paste input "[EMAIL_ADDRESS][DOMAIN_NAME]"
type input "[EMAIL_ADDRESS][DOMAIN_NAME]"
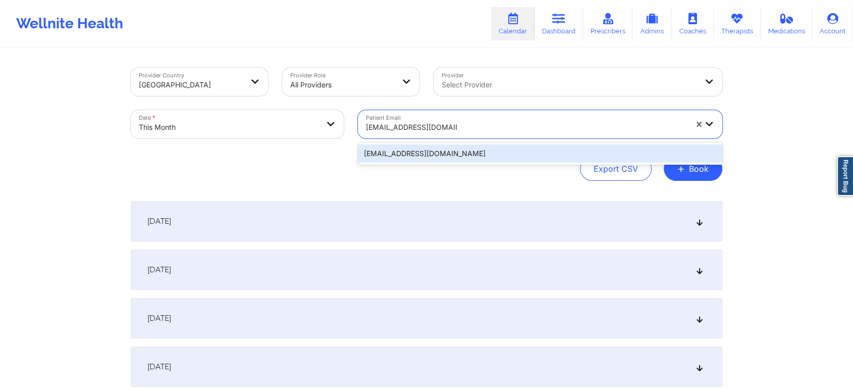
click at [463, 154] on div "[EMAIL_ADDRESS][DOMAIN_NAME]" at bounding box center [540, 153] width 364 height 18
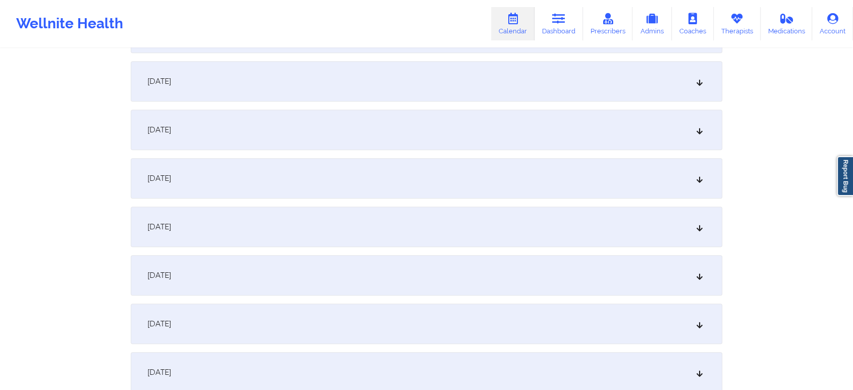
scroll to position [510, 0]
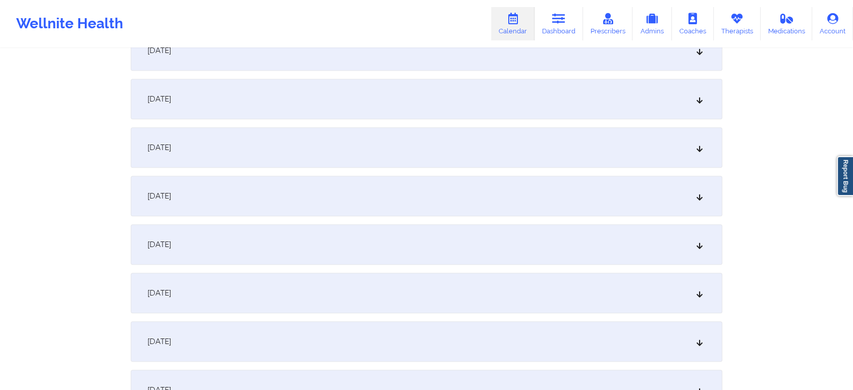
click at [366, 156] on div "[DATE]" at bounding box center [426, 147] width 591 height 40
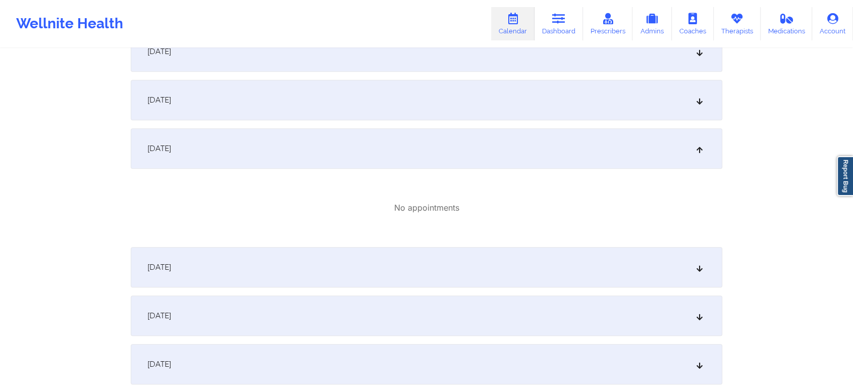
scroll to position [0, 0]
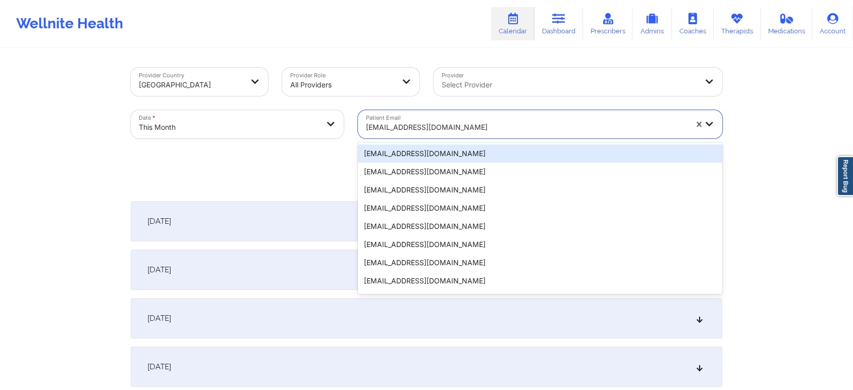
click at [392, 124] on div at bounding box center [526, 127] width 321 height 12
paste input "illeen.diplan@gmail.com"
type input "illeen.diplan@gmail.com"
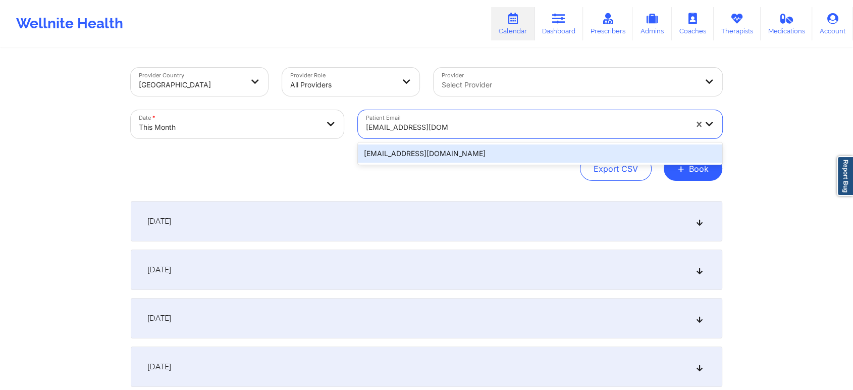
click at [444, 148] on div "illeen.diplan@gmail.com" at bounding box center [540, 153] width 364 height 18
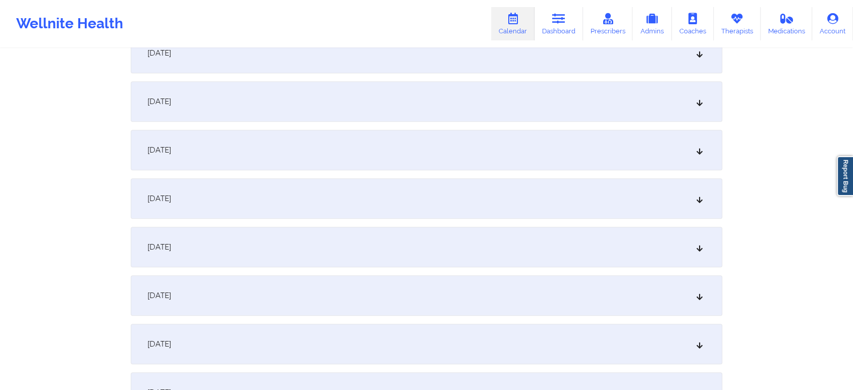
scroll to position [650, 0]
click at [456, 153] on div "[DATE]" at bounding box center [426, 152] width 591 height 40
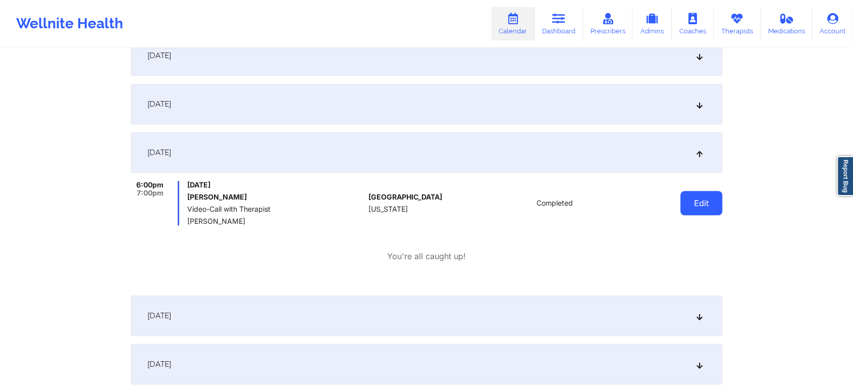
click at [682, 201] on button "Edit" at bounding box center [701, 203] width 42 height 24
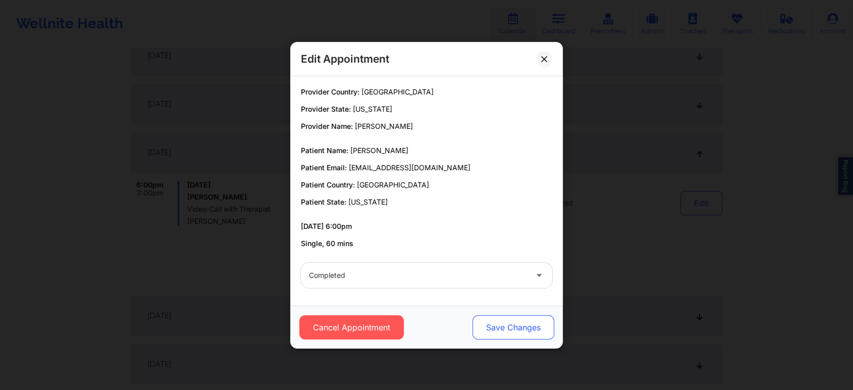
click at [503, 318] on button "Save Changes" at bounding box center [513, 327] width 82 height 24
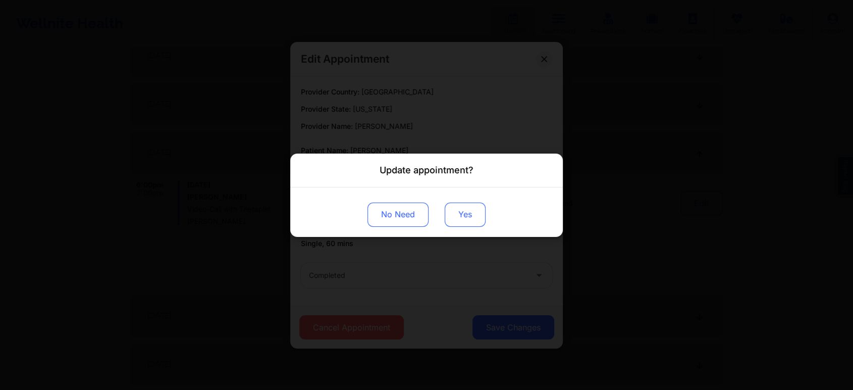
click at [462, 213] on button "Yes" at bounding box center [465, 214] width 41 height 24
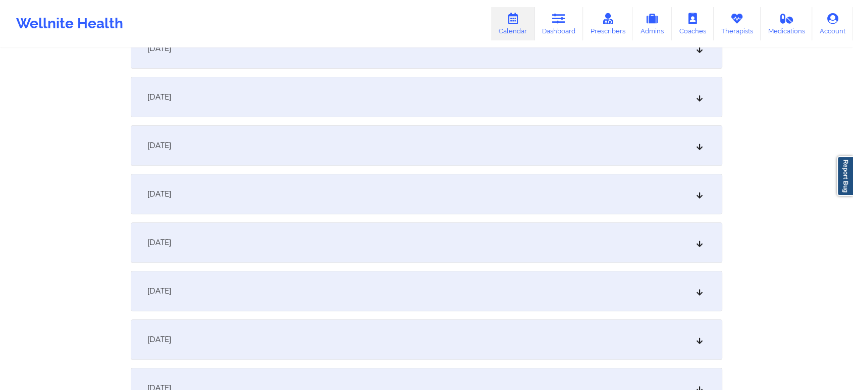
scroll to position [0, 0]
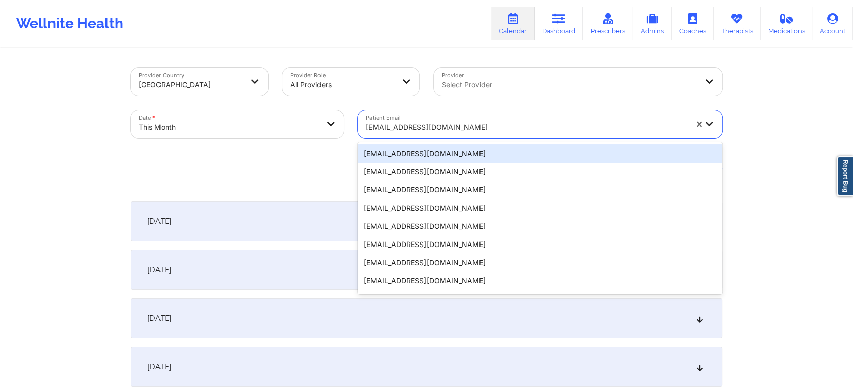
click at [400, 121] on div at bounding box center [526, 127] width 321 height 12
paste input "zaffymatthews4713@gmail.com"
type input "zaffymatthews4713@gmail.com"
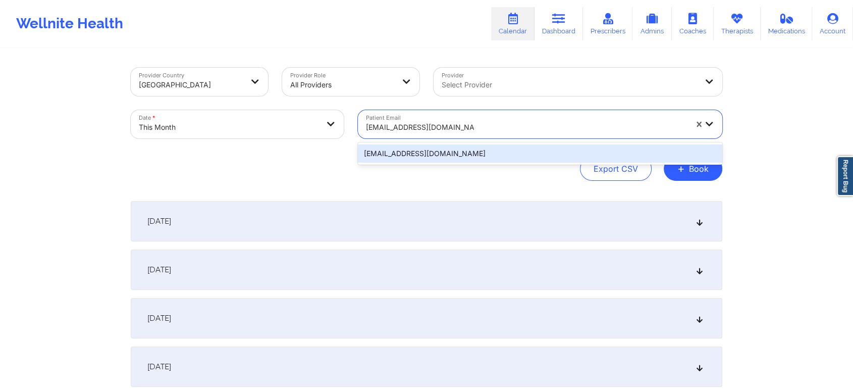
click at [386, 159] on div "zaffymatthews4713@gmail.com" at bounding box center [540, 153] width 364 height 18
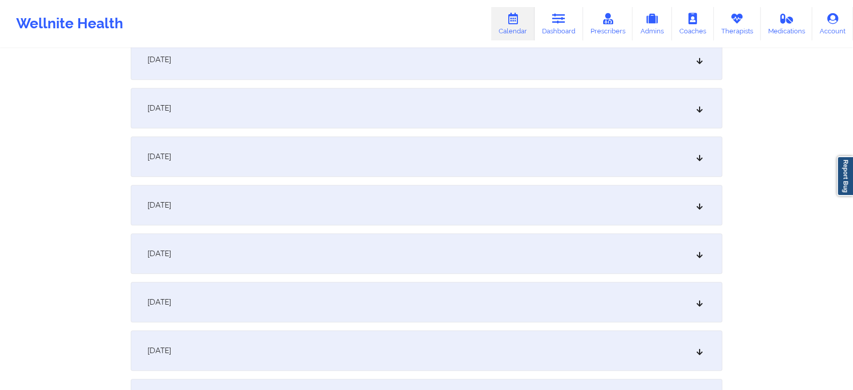
scroll to position [602, 0]
click at [683, 185] on div "[DATE]" at bounding box center [426, 200] width 591 height 40
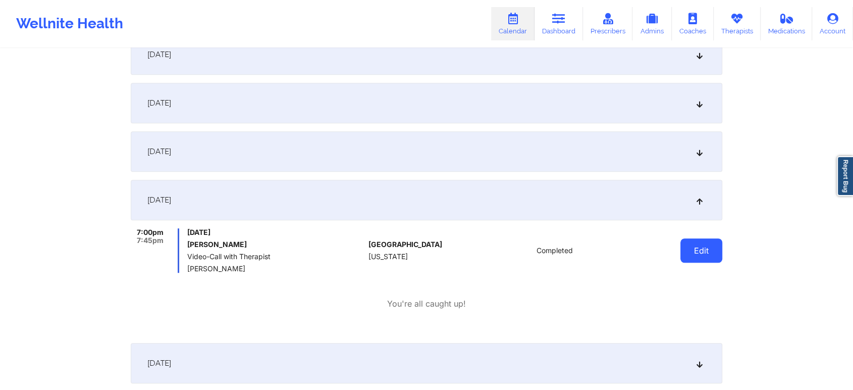
click at [687, 251] on button "Edit" at bounding box center [701, 250] width 42 height 24
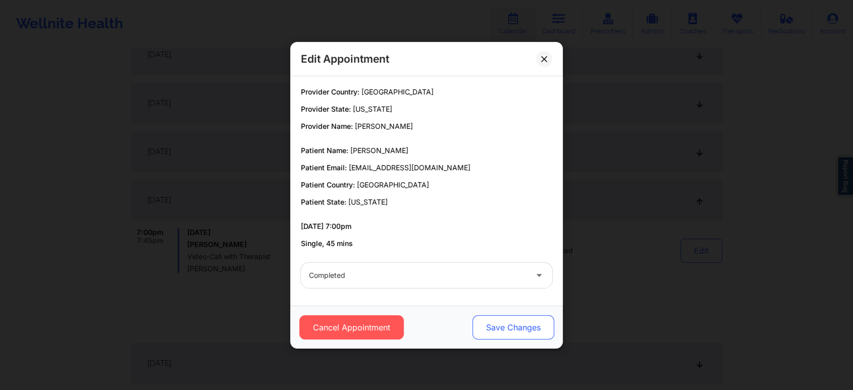
click at [499, 322] on button "Save Changes" at bounding box center [513, 327] width 82 height 24
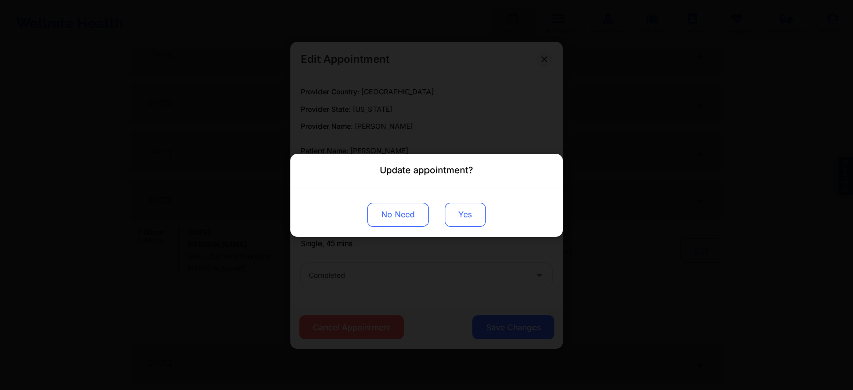
click at [452, 215] on button "Yes" at bounding box center [465, 214] width 41 height 24
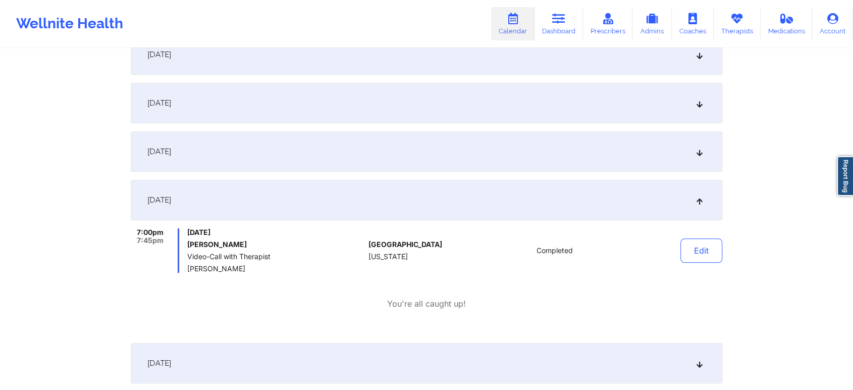
scroll to position [0, 0]
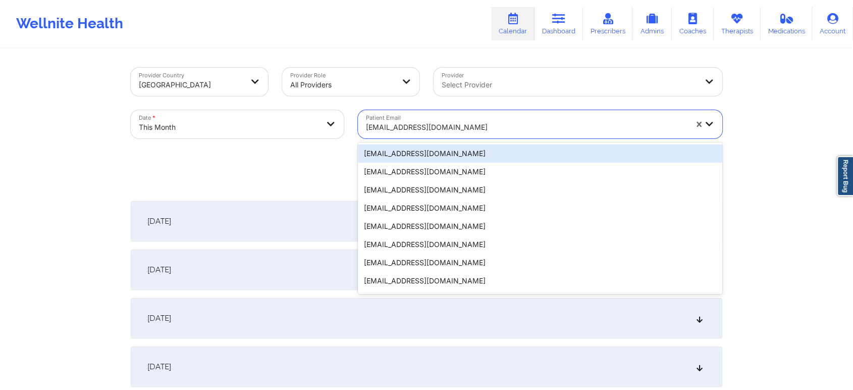
click at [421, 116] on div "zaffymatthews4713@gmail.com" at bounding box center [523, 124] width 330 height 28
paste input "claudia_kurry@yahoo.com"
type input "claudia_kurry@yahoo.com"
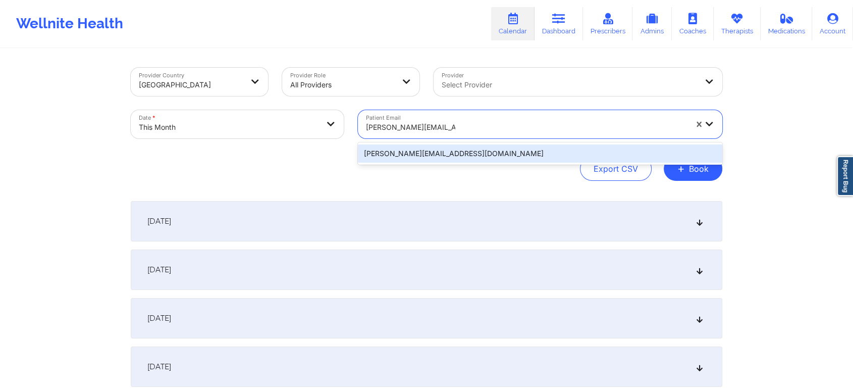
click at [449, 147] on div "claudia_kurry@yahoo.com" at bounding box center [540, 153] width 364 height 18
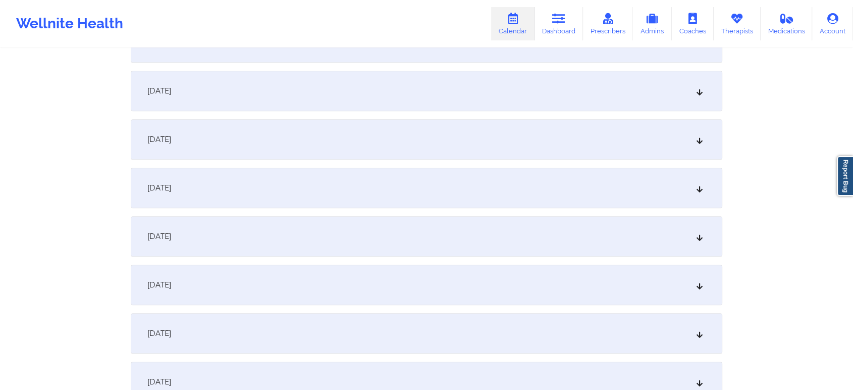
scroll to position [568, 0]
click at [615, 232] on div "[DATE]" at bounding box center [426, 234] width 591 height 40
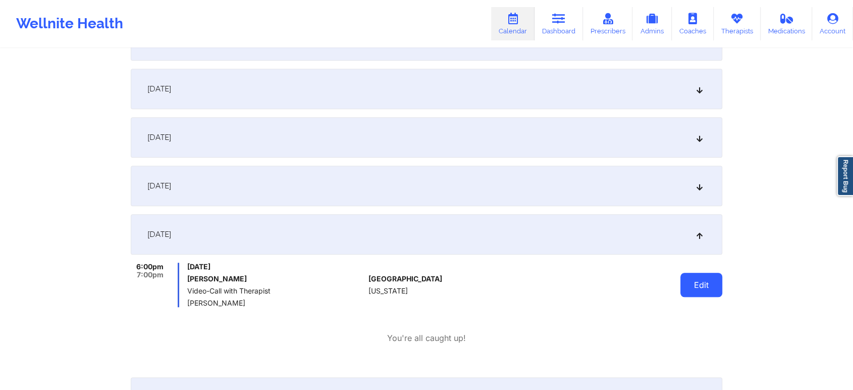
click at [702, 290] on button "Edit" at bounding box center [701, 284] width 42 height 24
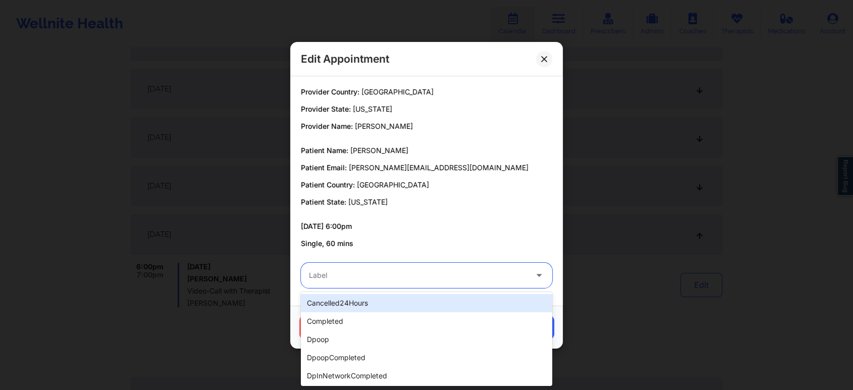
click at [447, 267] on div "Label" at bounding box center [414, 274] width 227 height 25
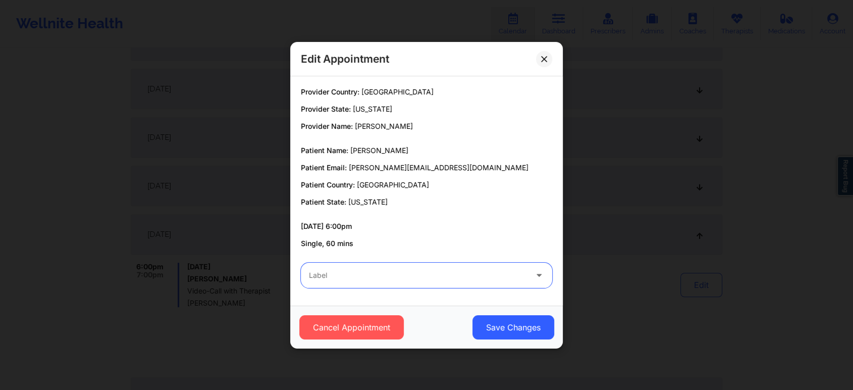
click at [447, 267] on div "Label" at bounding box center [414, 274] width 227 height 25
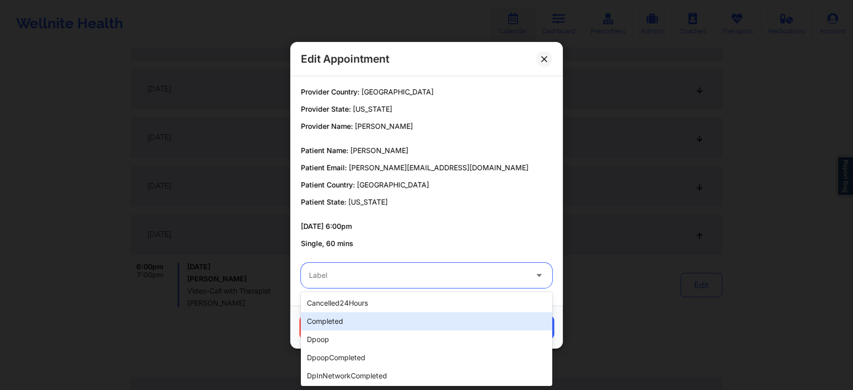
click at [385, 319] on div "completed" at bounding box center [426, 321] width 251 height 18
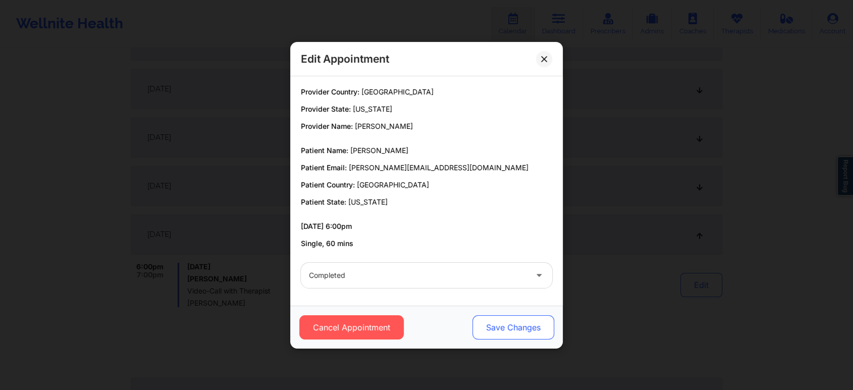
click at [490, 324] on button "Save Changes" at bounding box center [513, 327] width 82 height 24
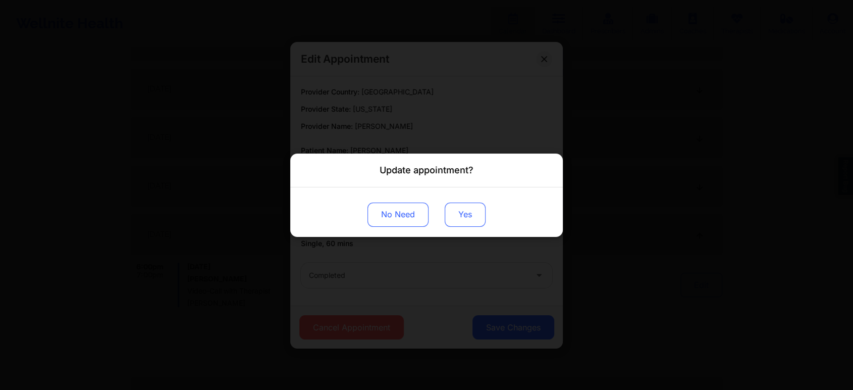
click at [449, 210] on button "Yes" at bounding box center [465, 214] width 41 height 24
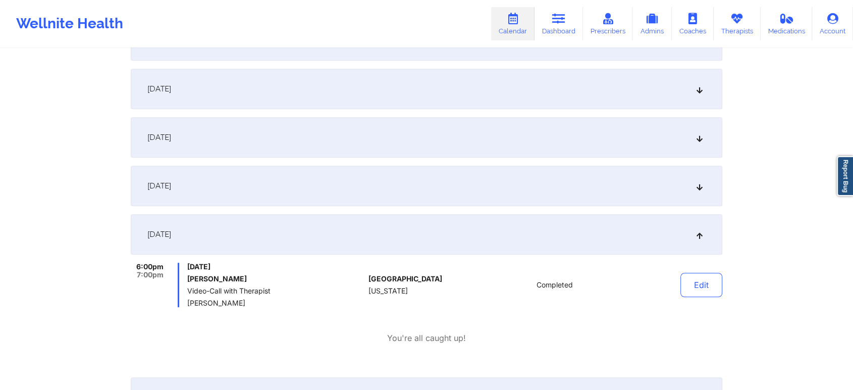
scroll to position [0, 0]
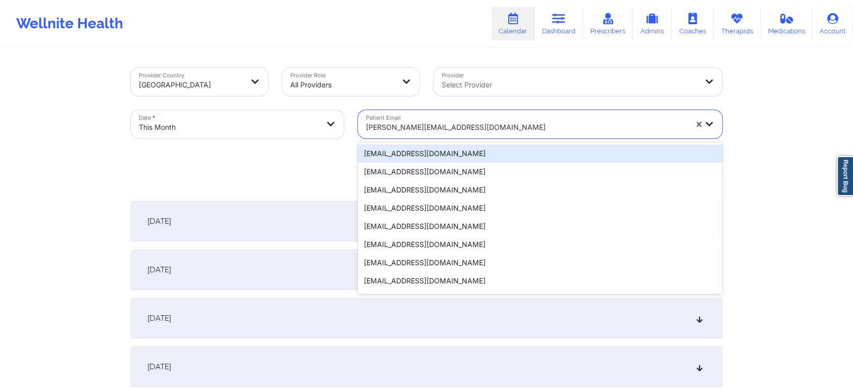
click at [501, 131] on div at bounding box center [526, 127] width 321 height 12
paste input "danielfoster1234567@hotmail.com"
type input "danielfoster1234567@hotmail.com"
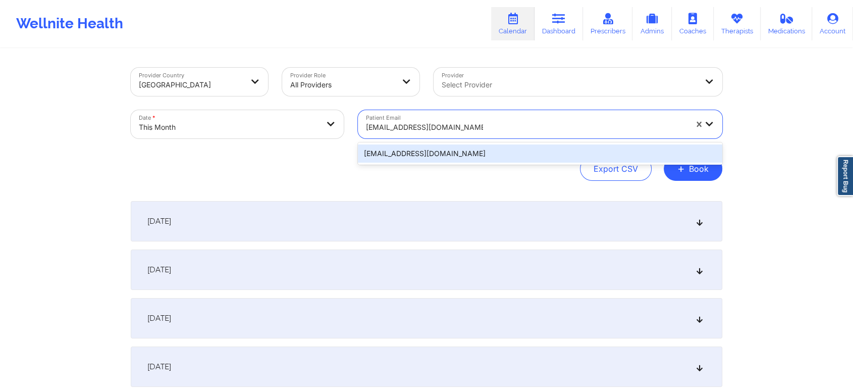
click at [513, 154] on div "danielfoster1234567@hotmail.com" at bounding box center [540, 153] width 364 height 18
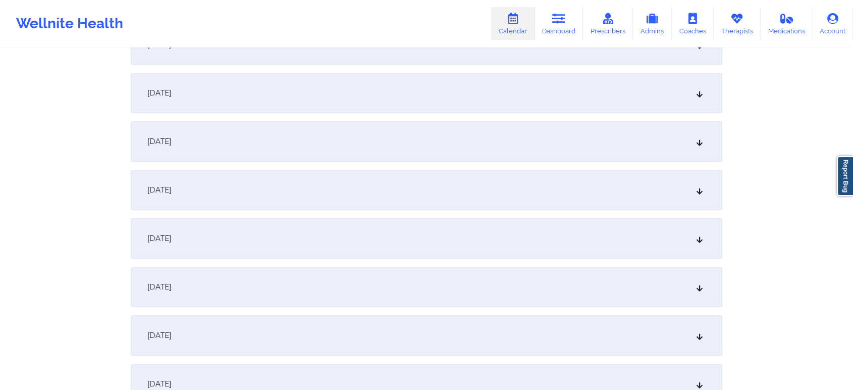
scroll to position [573, 0]
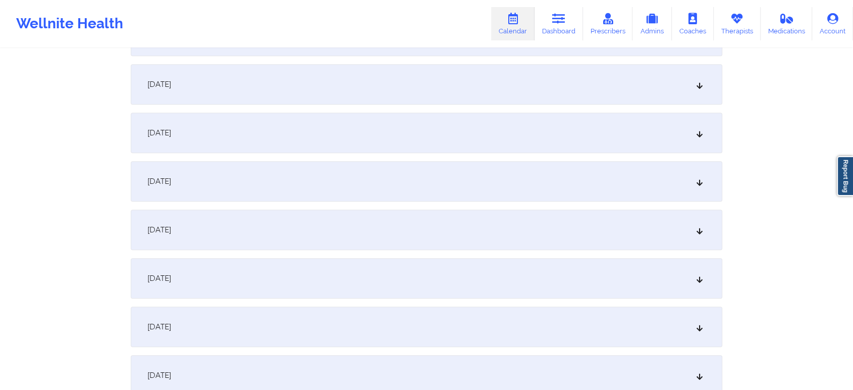
click at [390, 268] on div "[DATE]" at bounding box center [426, 278] width 591 height 40
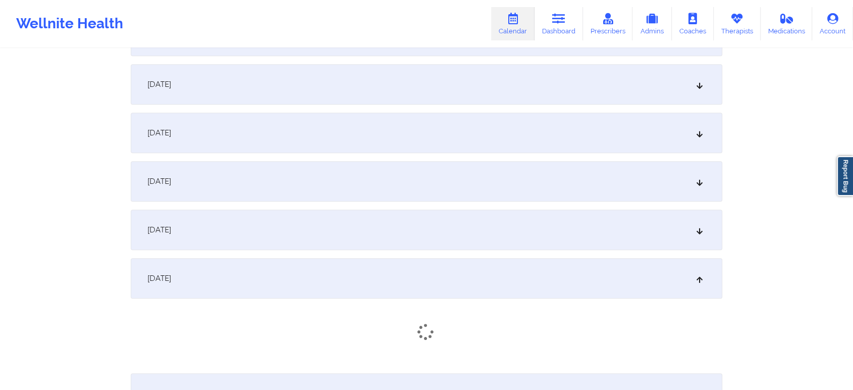
click at [441, 219] on div "[DATE]" at bounding box center [426, 229] width 591 height 40
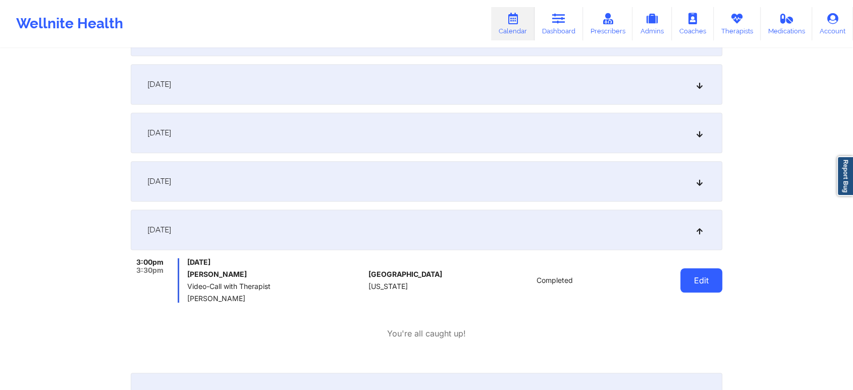
click at [681, 272] on button "Edit" at bounding box center [701, 280] width 42 height 24
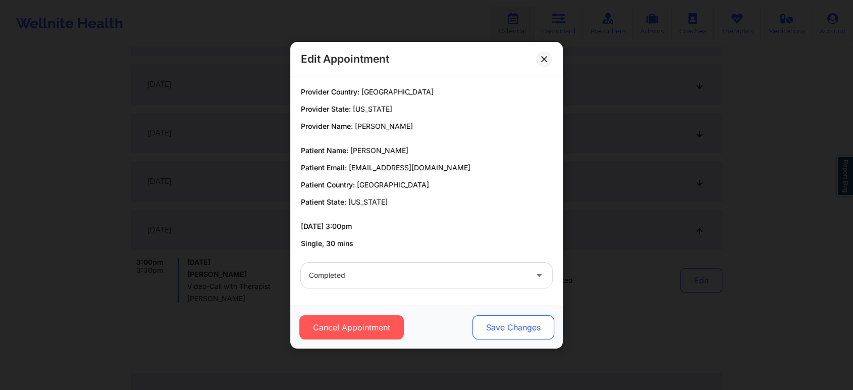
click at [517, 330] on button "Save Changes" at bounding box center [513, 327] width 82 height 24
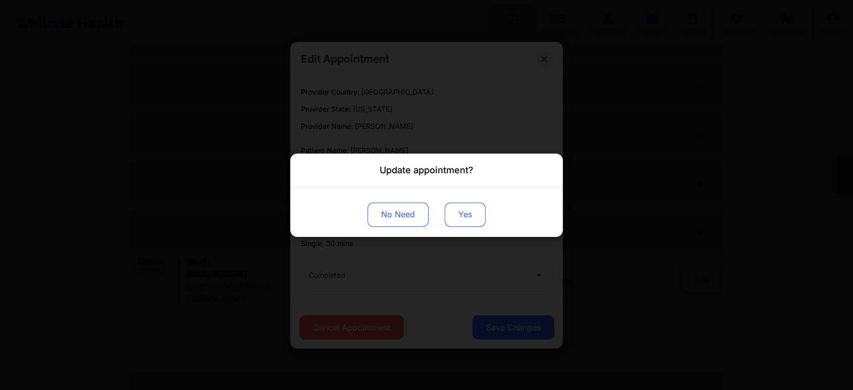
click at [464, 216] on button "Yes" at bounding box center [465, 214] width 41 height 24
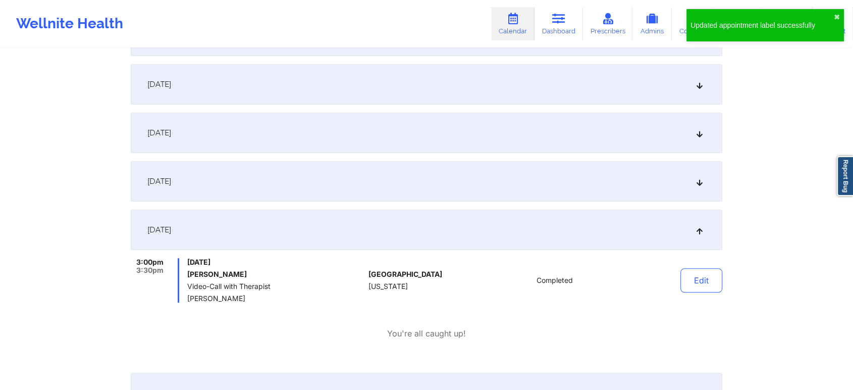
scroll to position [0, 0]
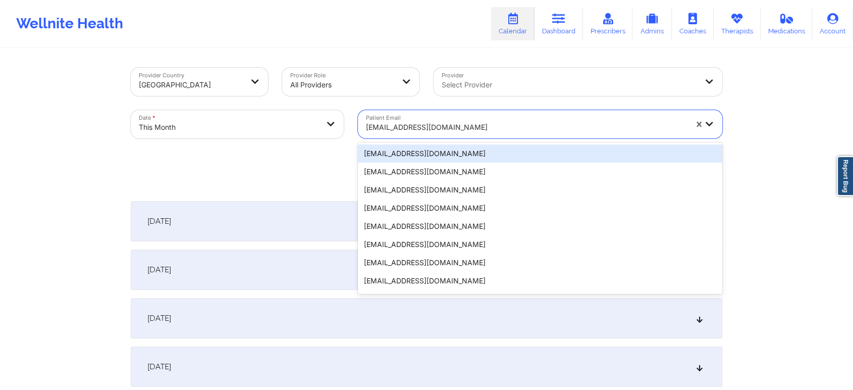
click at [428, 120] on div "danielfoster1234567@hotmail.com" at bounding box center [526, 127] width 321 height 22
paste input "katie.duncan5@gmail.com"
type input "katie.duncan5@gmail.com"
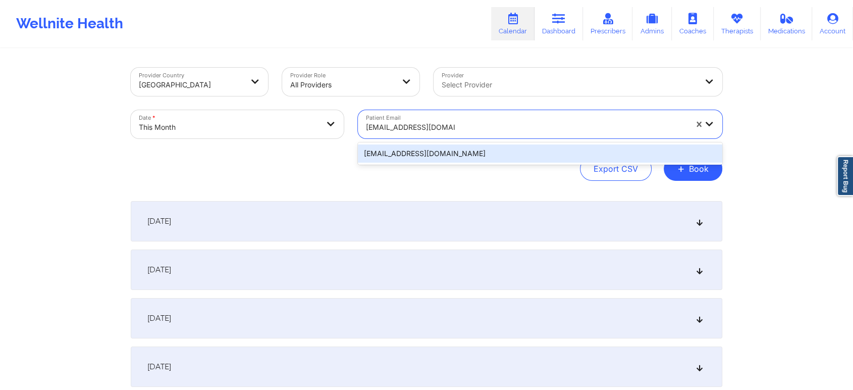
click at [439, 150] on div "katie.duncan5@gmail.com" at bounding box center [540, 153] width 364 height 18
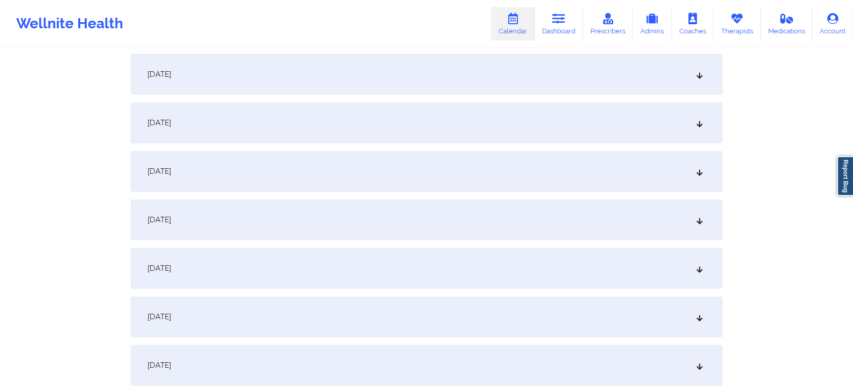
scroll to position [568, 0]
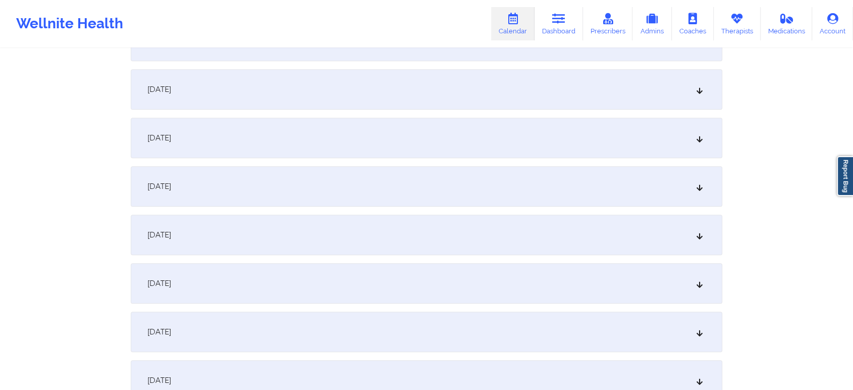
click at [376, 229] on div "[DATE]" at bounding box center [426, 234] width 591 height 40
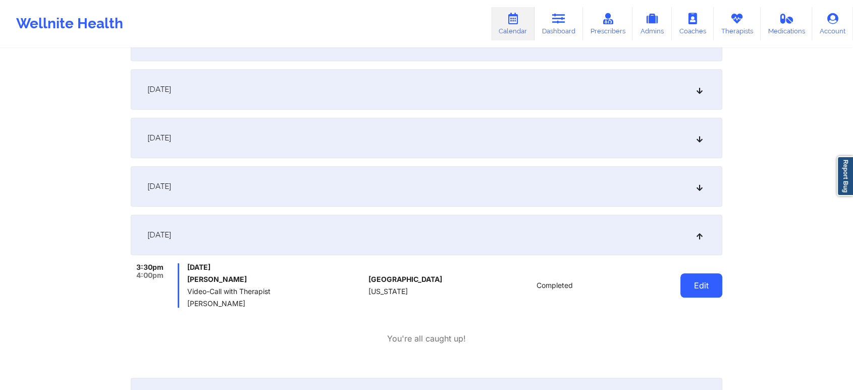
click at [708, 285] on button "Edit" at bounding box center [701, 285] width 42 height 24
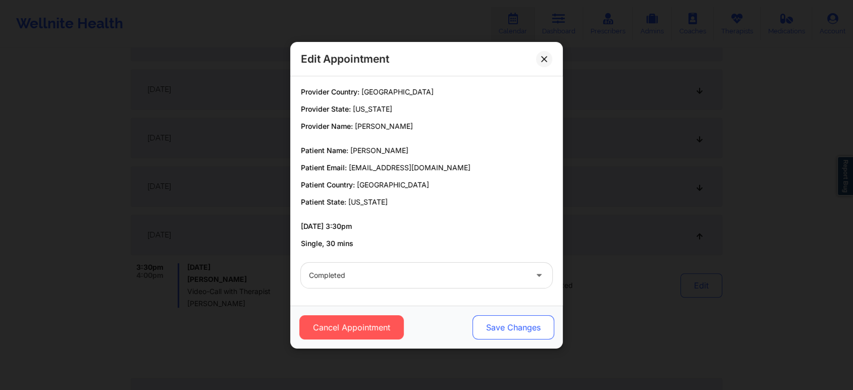
click at [502, 326] on button "Save Changes" at bounding box center [513, 327] width 82 height 24
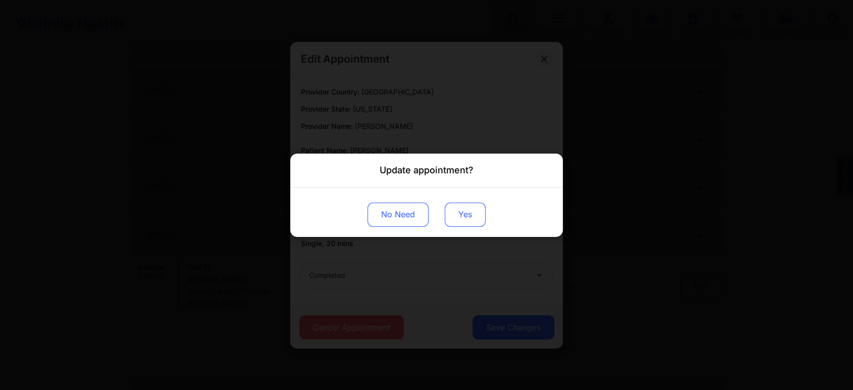
click at [470, 213] on button "Yes" at bounding box center [465, 214] width 41 height 24
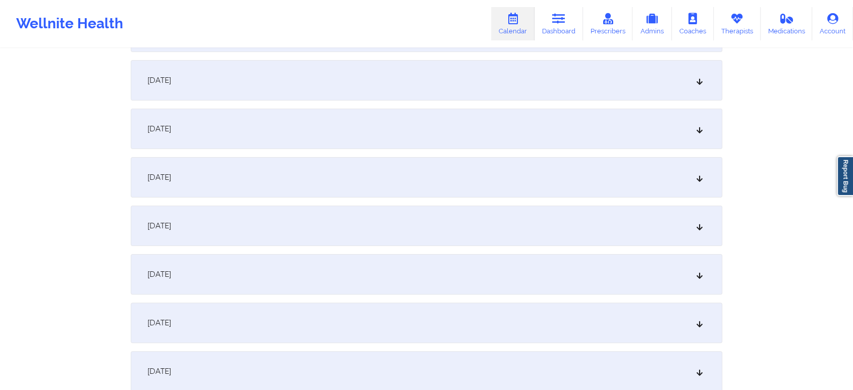
scroll to position [0, 0]
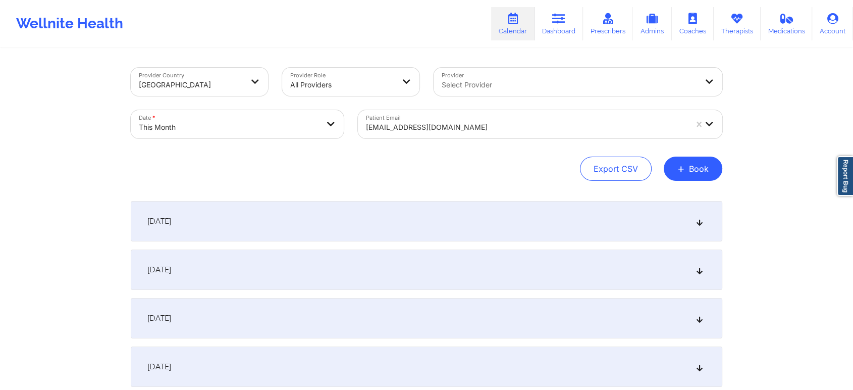
click at [383, 103] on div "Patient Email katie.duncan5@gmail.com" at bounding box center [540, 124] width 378 height 42
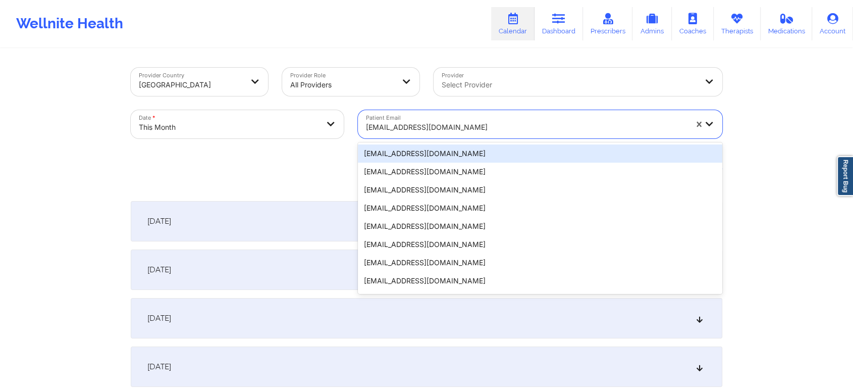
click at [417, 125] on div at bounding box center [526, 127] width 321 height 12
paste input "[EMAIL_ADDRESS]"
type input "[EMAIL_ADDRESS]"
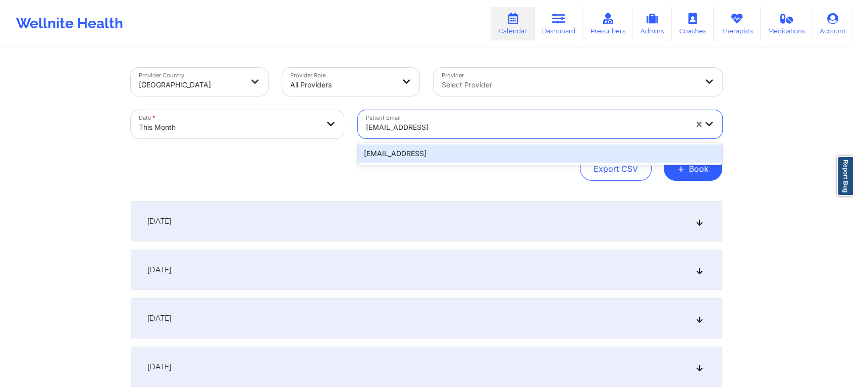
click at [441, 155] on div "[EMAIL_ADDRESS]" at bounding box center [540, 153] width 364 height 18
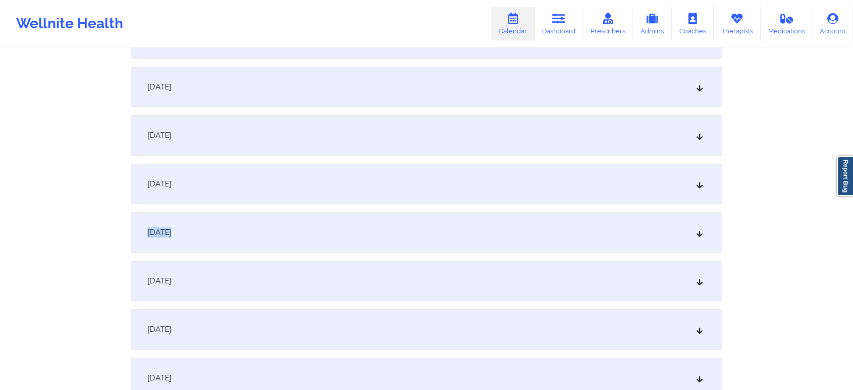
drag, startPoint x: 852, startPoint y: 235, endPoint x: 860, endPoint y: 196, distance: 39.8
drag, startPoint x: 429, startPoint y: 211, endPoint x: 412, endPoint y: 241, distance: 34.1
click at [412, 241] on div "[DATE] No appointments [DATE] No appointments [DATE] No appointments [DATE] No …" at bounding box center [426, 378] width 591 height 1493
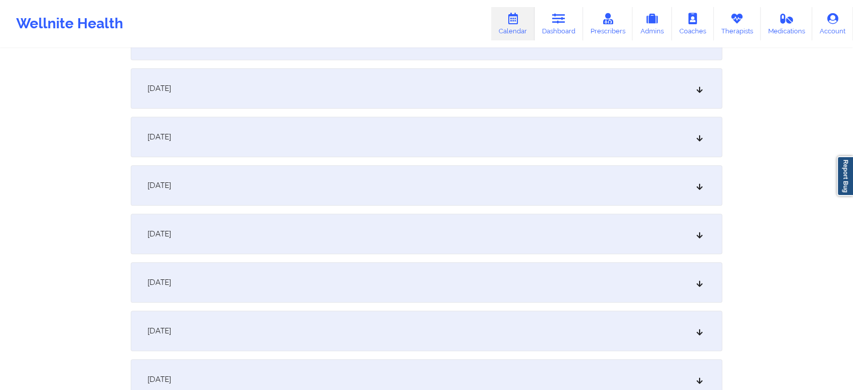
click at [412, 241] on div "[DATE]" at bounding box center [426, 233] width 591 height 40
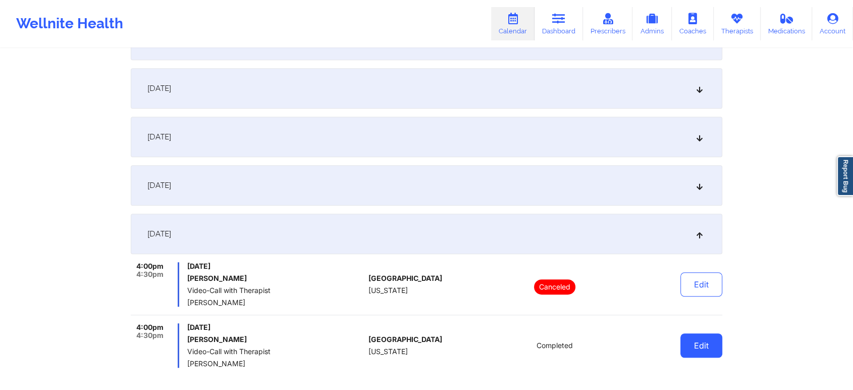
click at [691, 341] on button "Edit" at bounding box center [701, 345] width 42 height 24
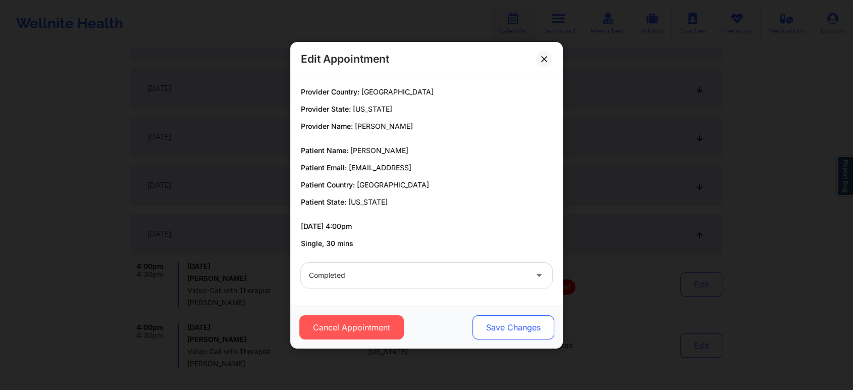
click at [491, 329] on button "Save Changes" at bounding box center [513, 327] width 82 height 24
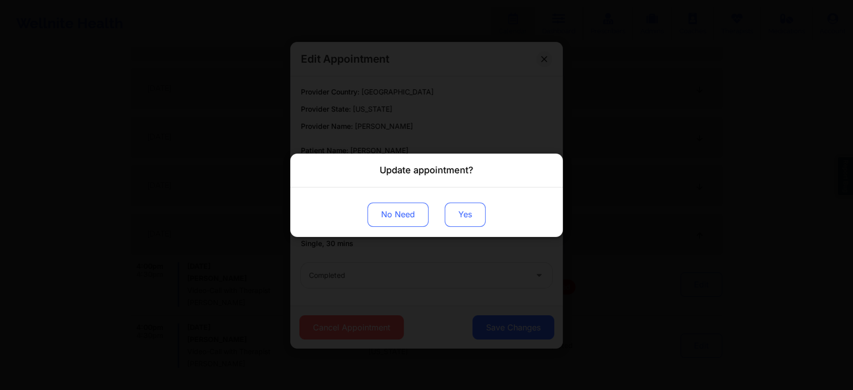
click at [457, 214] on button "Yes" at bounding box center [465, 214] width 41 height 24
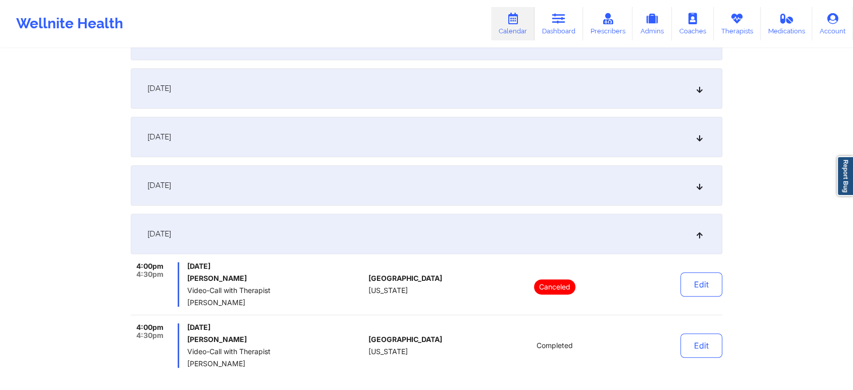
scroll to position [0, 0]
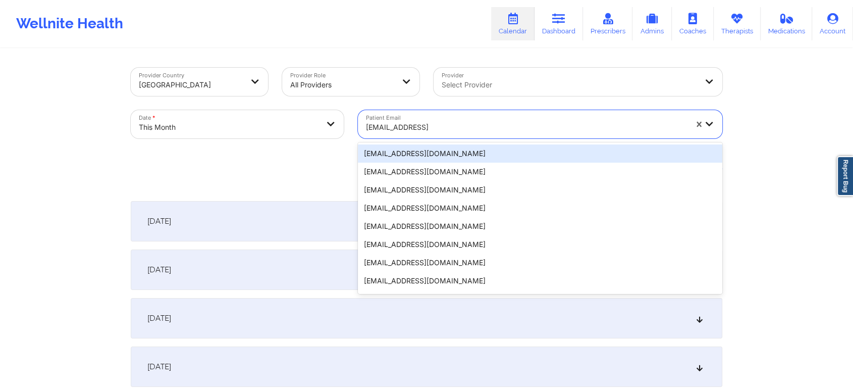
click at [404, 128] on div at bounding box center [526, 127] width 321 height 12
paste input "ssatzkoi@icloud.com"
type input "ssatzkoi@icloud.com"
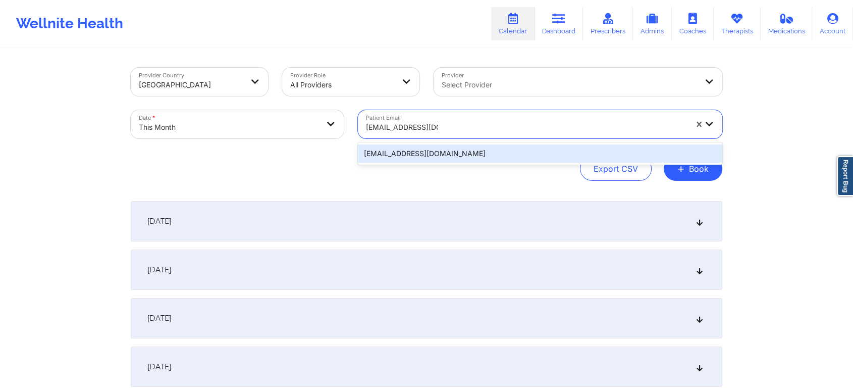
click at [432, 151] on div "ssatzkoi@icloud.com" at bounding box center [540, 153] width 364 height 18
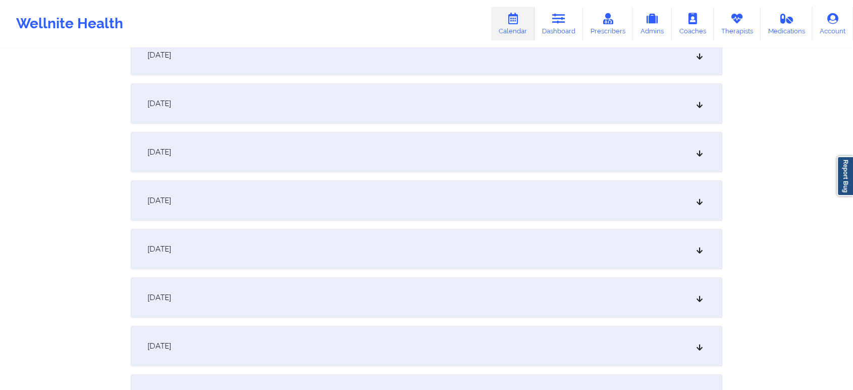
scroll to position [556, 0]
click at [465, 243] on div "[DATE]" at bounding box center [426, 246] width 591 height 40
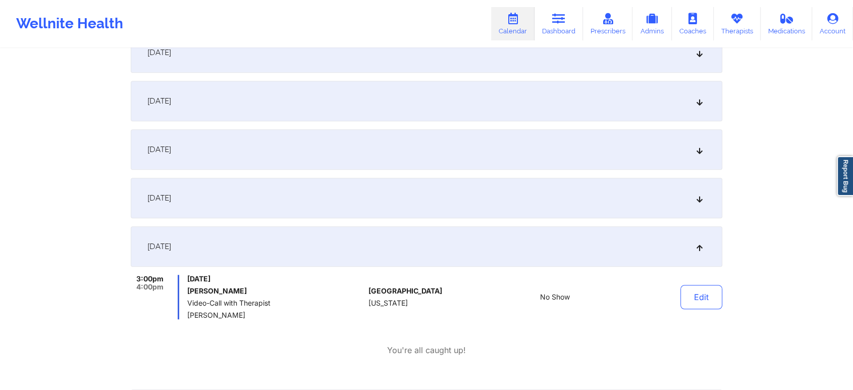
scroll to position [0, 0]
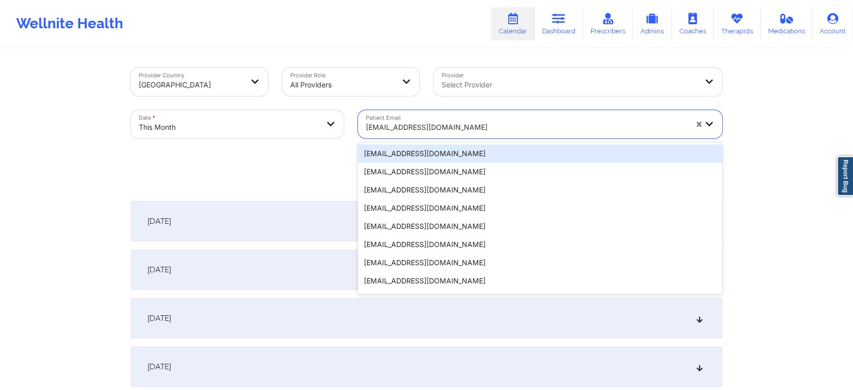
click at [431, 126] on div at bounding box center [526, 127] width 321 height 12
paste input "poncemichelle745@gmail.com"
type input "poncemichelle745@gmail.com"
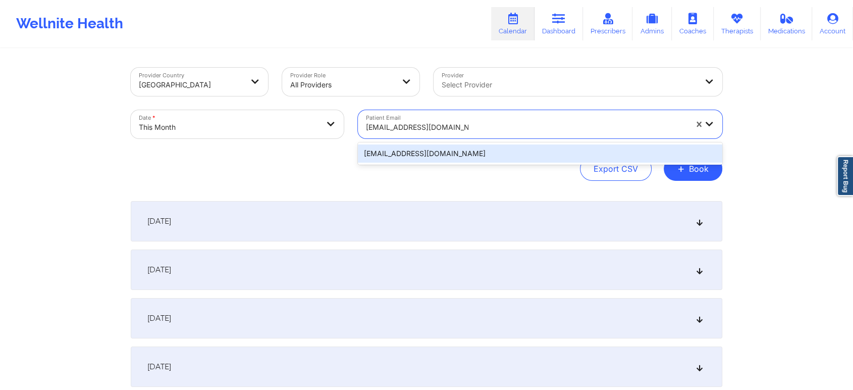
click at [492, 154] on div "poncemichelle745@gmail.com" at bounding box center [540, 153] width 364 height 18
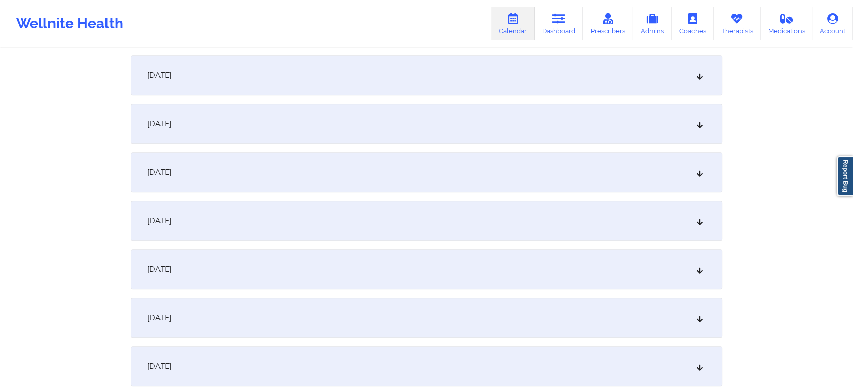
scroll to position [586, 0]
click at [529, 214] on div "[DATE]" at bounding box center [426, 216] width 591 height 40
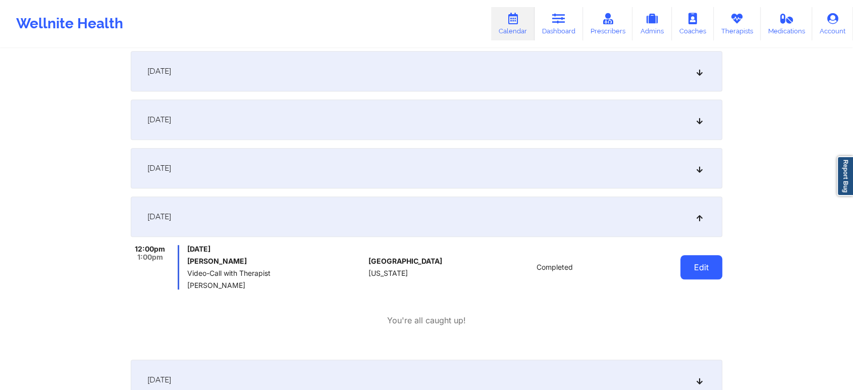
drag, startPoint x: 685, startPoint y: 249, endPoint x: 693, endPoint y: 270, distance: 22.9
click at [693, 270] on div "Edit" at bounding box center [675, 267] width 93 height 44
click at [693, 270] on button "Edit" at bounding box center [701, 267] width 42 height 24
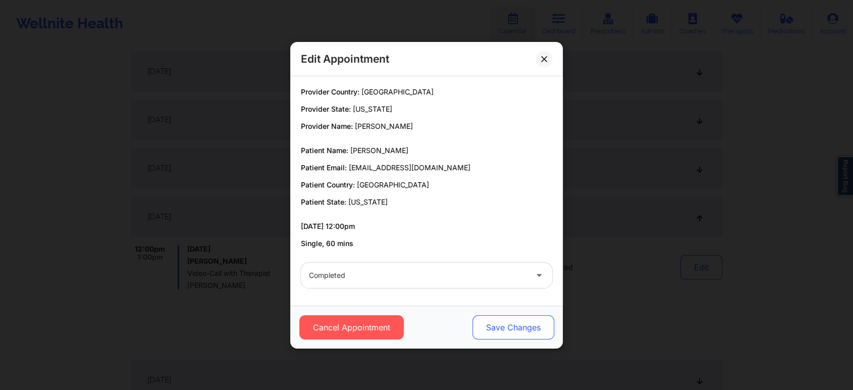
click at [499, 323] on button "Save Changes" at bounding box center [513, 327] width 82 height 24
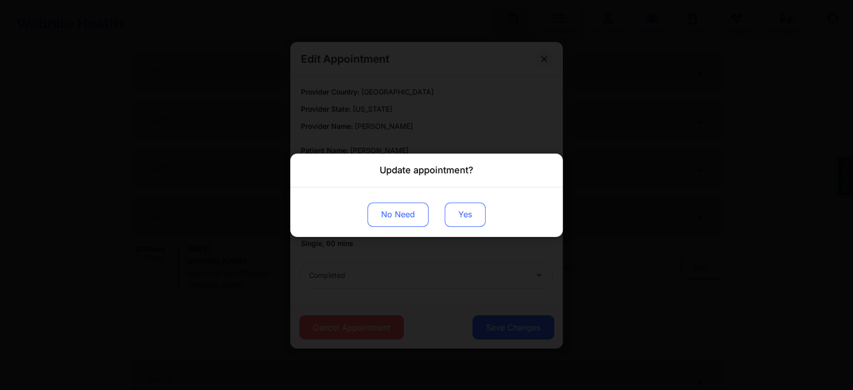
click at [459, 205] on button "Yes" at bounding box center [465, 214] width 41 height 24
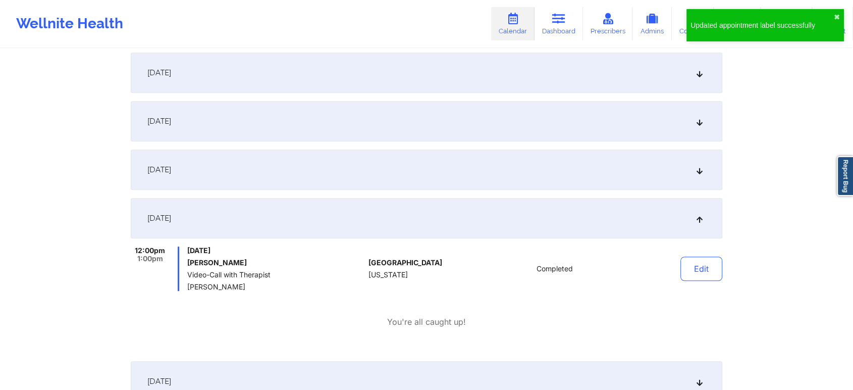
scroll to position [0, 0]
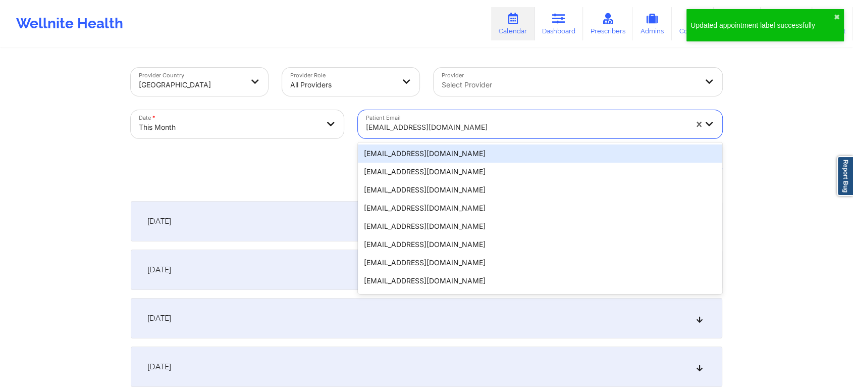
click at [421, 120] on div "poncemichelle745@gmail.com" at bounding box center [526, 127] width 321 height 22
paste input "jecaffin@gmail.com"
type input "jecaffin@gmail.com"
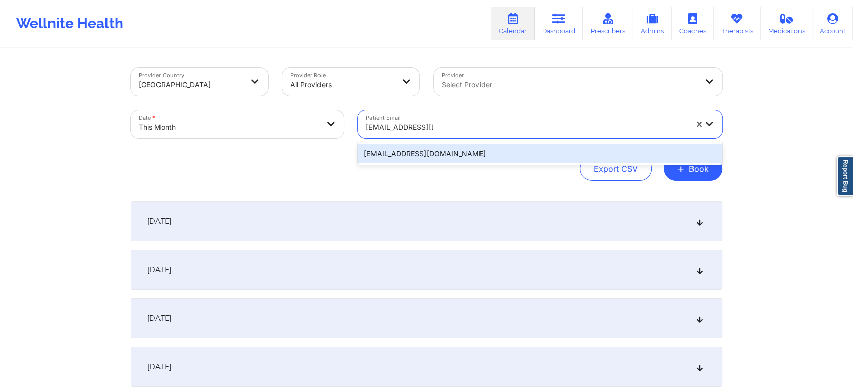
click at [427, 148] on div "jecaffin@gmail.com" at bounding box center [540, 153] width 364 height 18
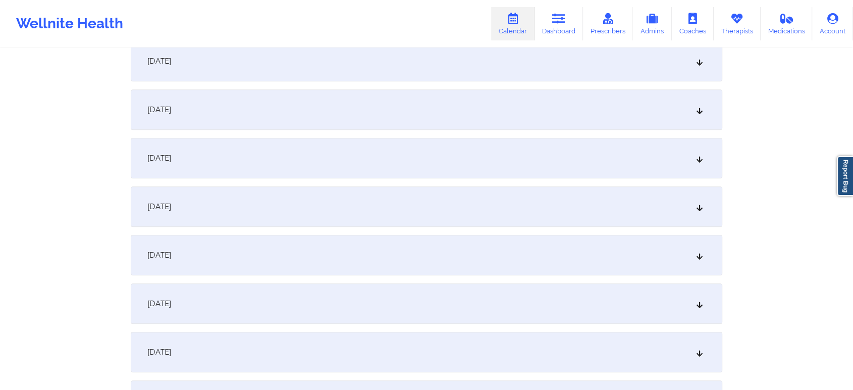
scroll to position [735, 0]
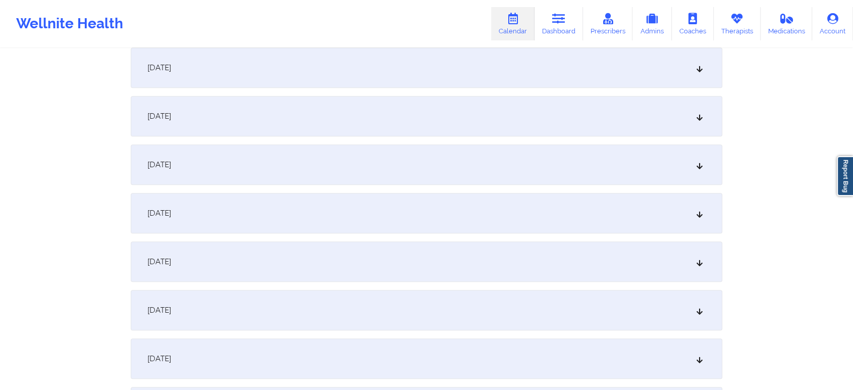
click at [408, 64] on div "[DATE]" at bounding box center [426, 67] width 591 height 40
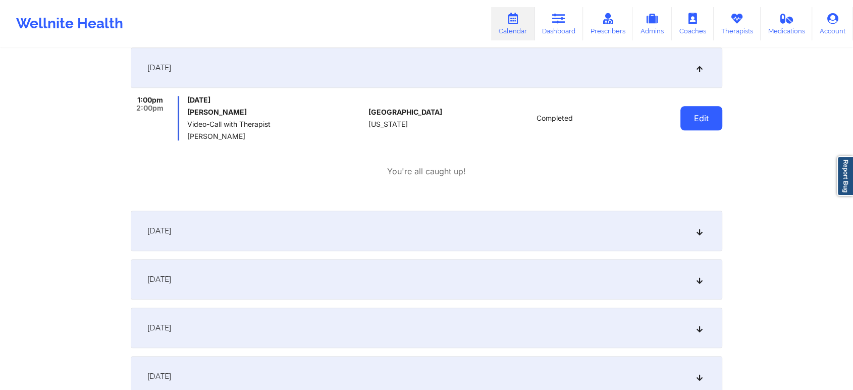
click at [702, 116] on button "Edit" at bounding box center [701, 118] width 42 height 24
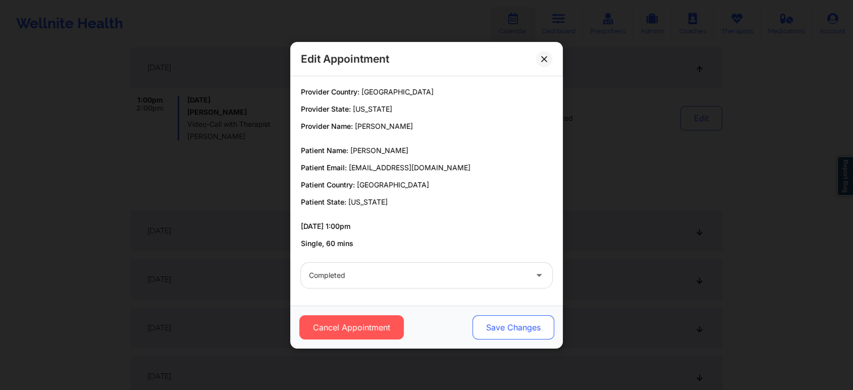
click at [516, 324] on button "Save Changes" at bounding box center [513, 327] width 82 height 24
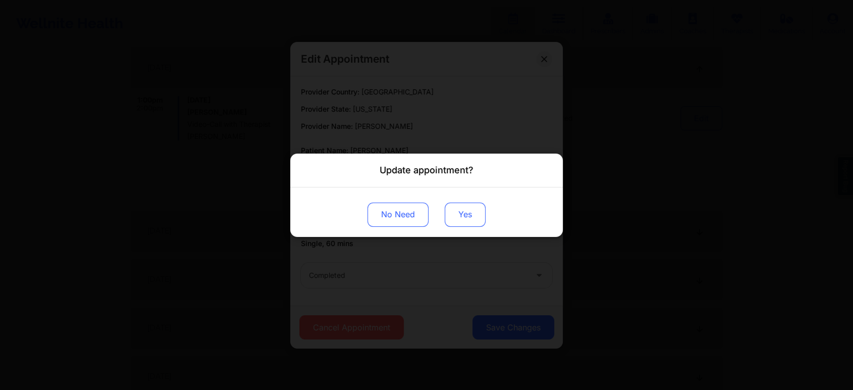
click at [461, 211] on button "Yes" at bounding box center [465, 214] width 41 height 24
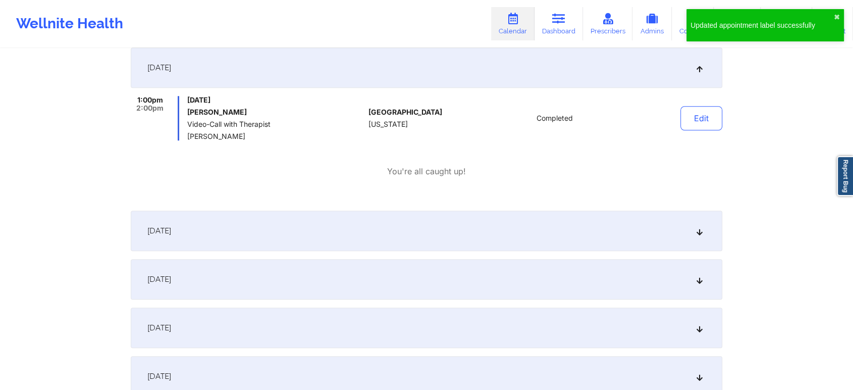
scroll to position [0, 0]
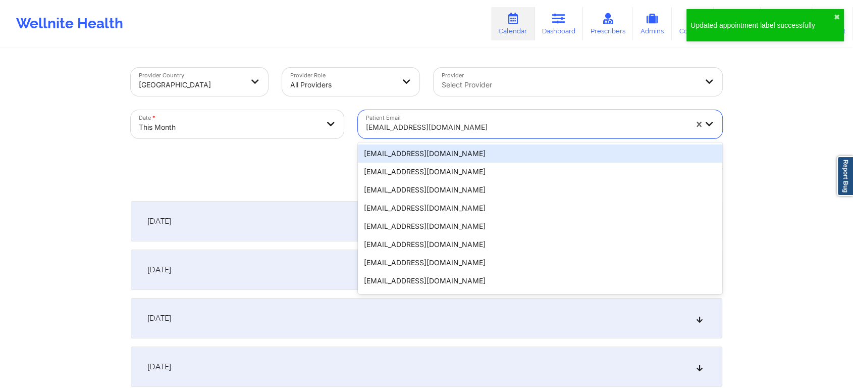
click at [390, 122] on div at bounding box center [526, 127] width 321 height 12
paste input "ccastillo.cami13@gmail.com"
type input "ccastillo.cami13@gmail.com"
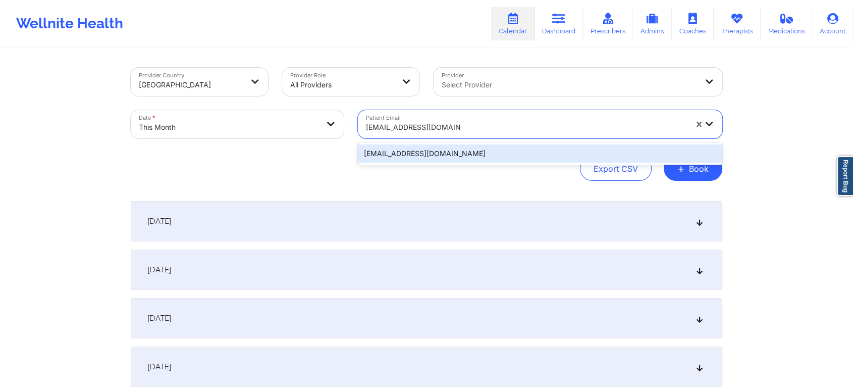
click at [462, 156] on div "ccastillo.cami13@gmail.com" at bounding box center [540, 153] width 364 height 18
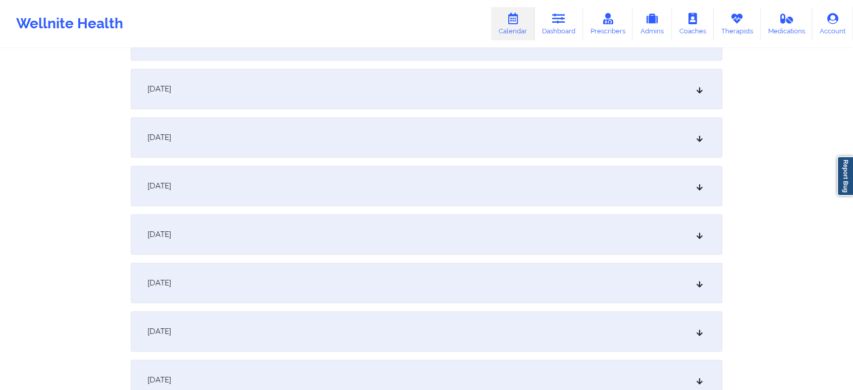
scroll to position [560, 0]
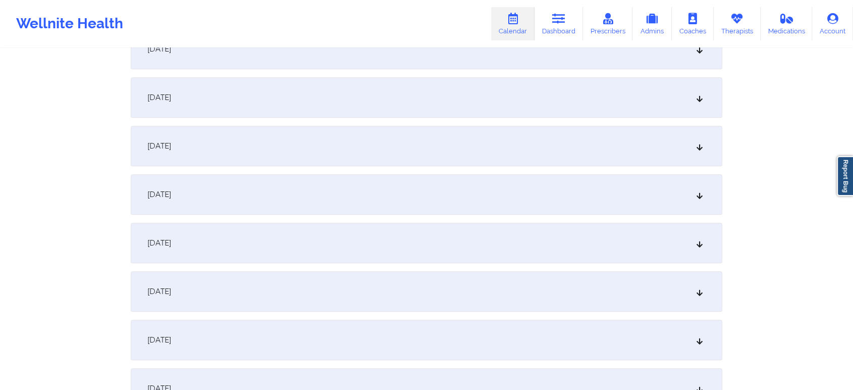
click at [560, 231] on div "[DATE]" at bounding box center [426, 243] width 591 height 40
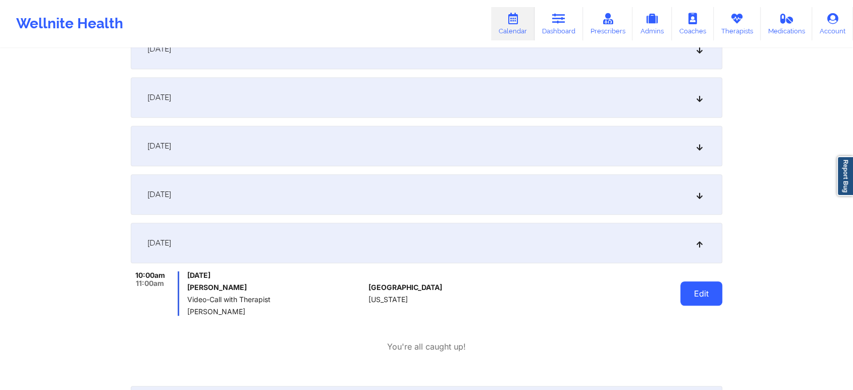
click at [694, 287] on button "Edit" at bounding box center [701, 293] width 42 height 24
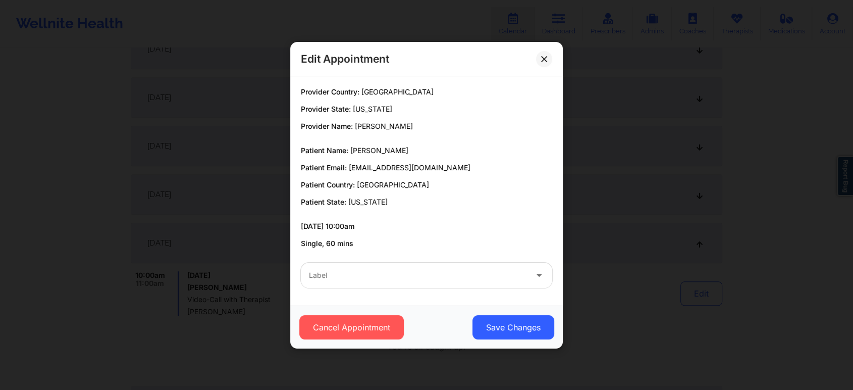
click at [455, 277] on div at bounding box center [418, 275] width 218 height 12
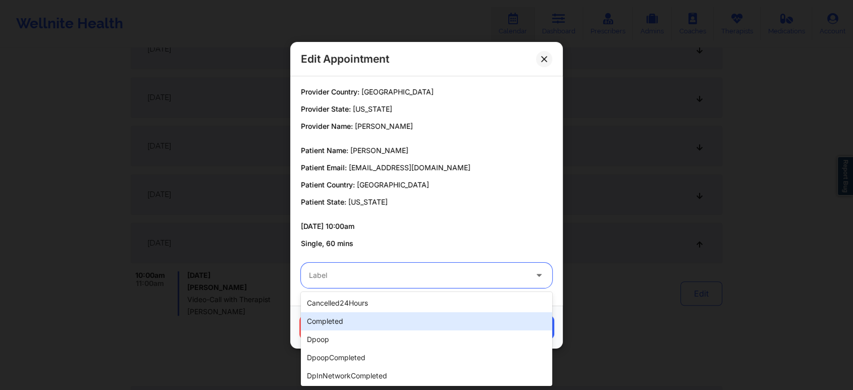
click at [404, 321] on div "completed" at bounding box center [426, 321] width 251 height 18
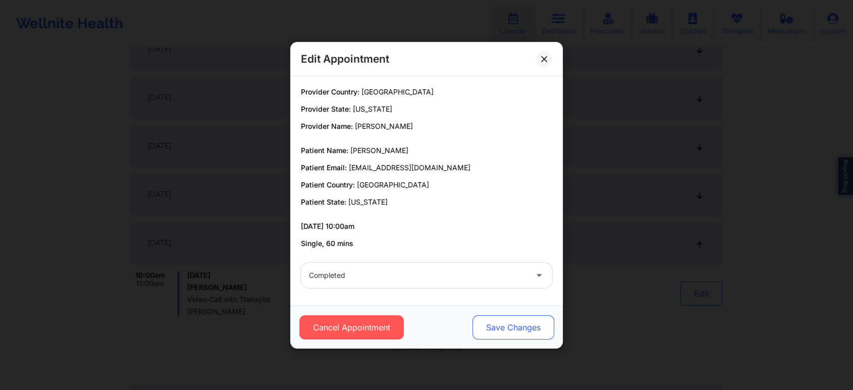
drag, startPoint x: 486, startPoint y: 339, endPoint x: 501, endPoint y: 327, distance: 18.7
click at [501, 327] on div "Cancel Appointment Save Changes" at bounding box center [426, 326] width 272 height 43
click at [501, 327] on button "Save Changes" at bounding box center [513, 327] width 82 height 24
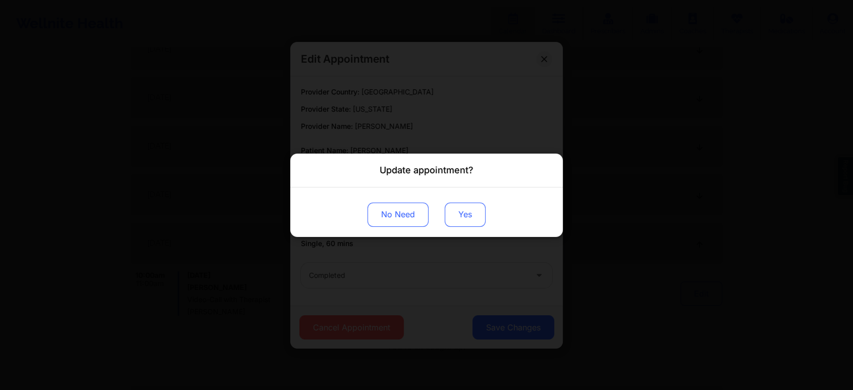
drag, startPoint x: 452, startPoint y: 226, endPoint x: 465, endPoint y: 210, distance: 20.4
click at [465, 210] on div "No Need Yes" at bounding box center [426, 211] width 272 height 49
click at [465, 210] on button "Yes" at bounding box center [465, 214] width 41 height 24
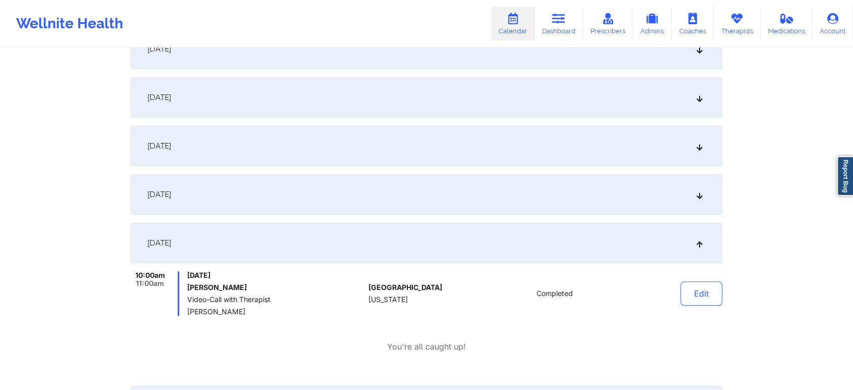
scroll to position [0, 0]
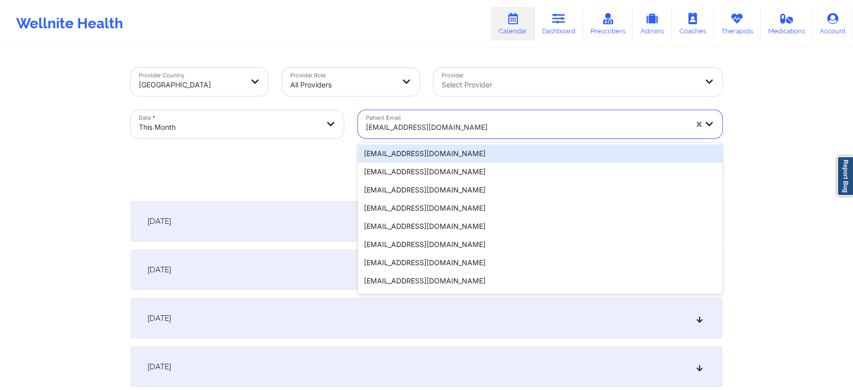
click at [438, 116] on div "ccastillo.cami13@gmail.com" at bounding box center [526, 127] width 321 height 22
paste input "tina.kramer1192@gmail.com"
type input "tina.kramer1192@gmail.com"
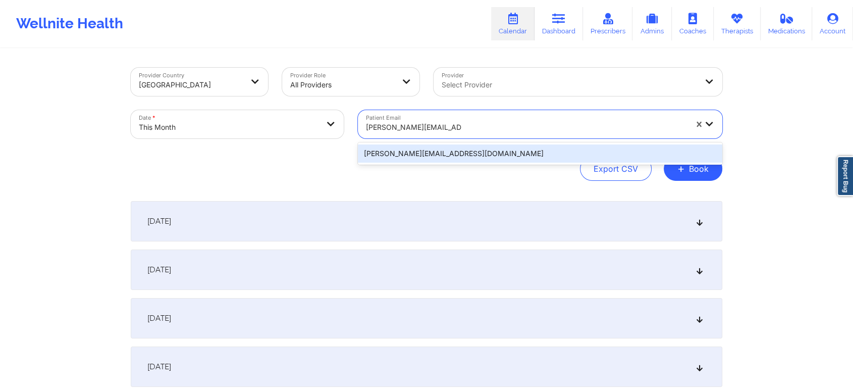
click at [446, 145] on div "tina.kramer1192@gmail.com" at bounding box center [540, 153] width 364 height 18
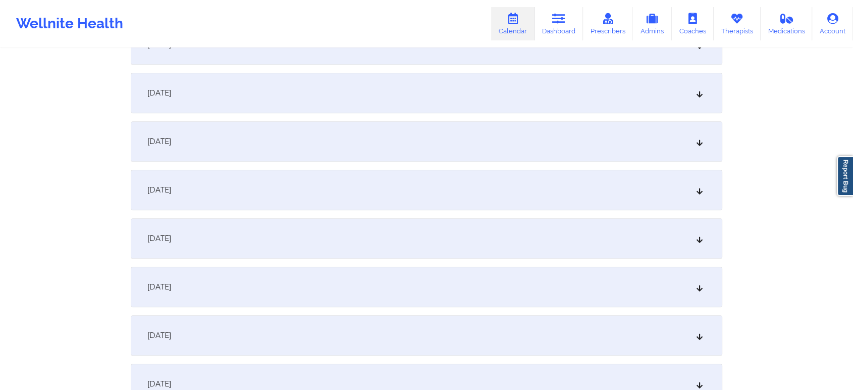
scroll to position [566, 0]
click at [484, 228] on div "[DATE]" at bounding box center [426, 236] width 591 height 40
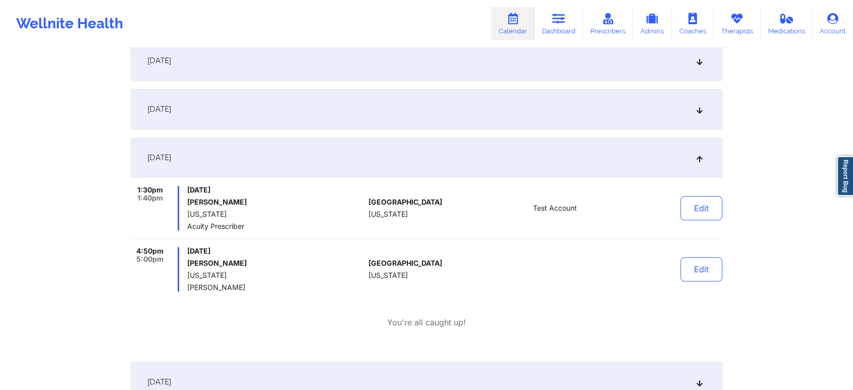
scroll to position [650, 0]
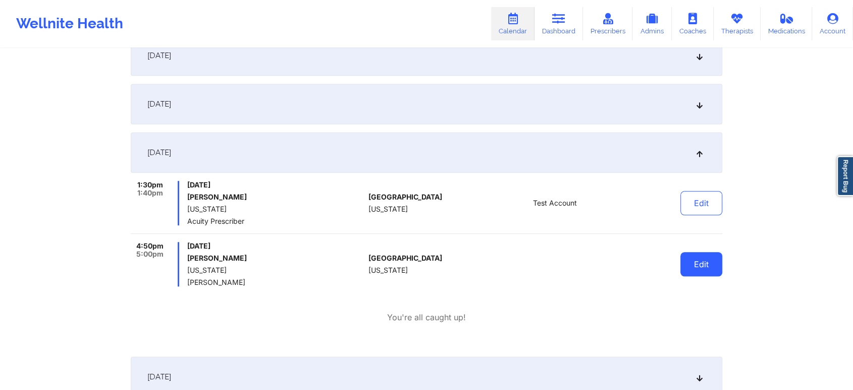
click at [703, 257] on button "Edit" at bounding box center [701, 264] width 42 height 24
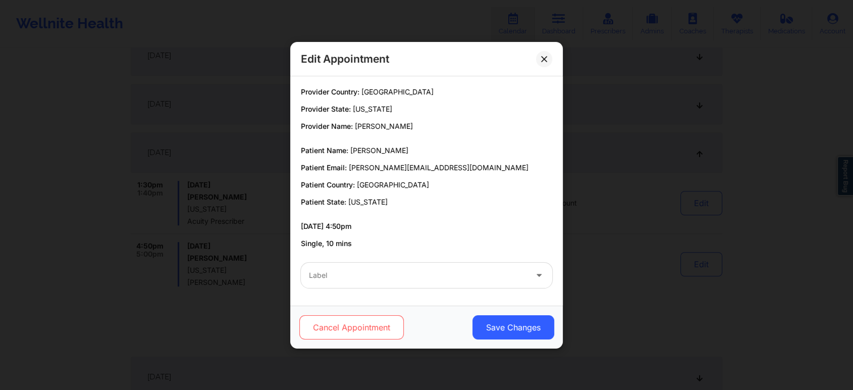
click at [337, 331] on button "Cancel Appointment" at bounding box center [351, 327] width 104 height 24
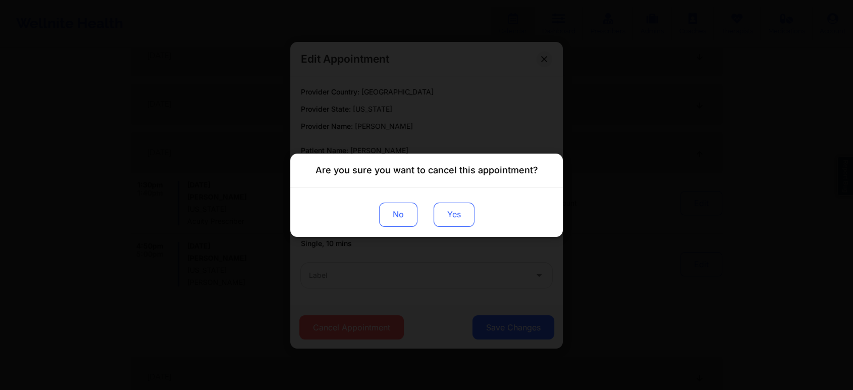
click at [439, 205] on button "Yes" at bounding box center [453, 214] width 41 height 24
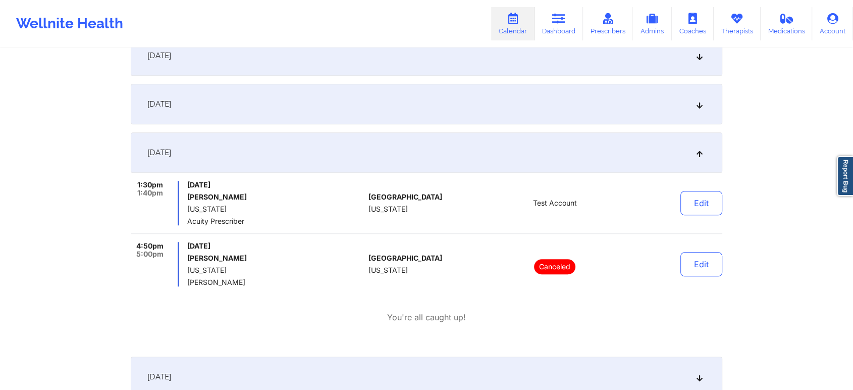
scroll to position [0, 0]
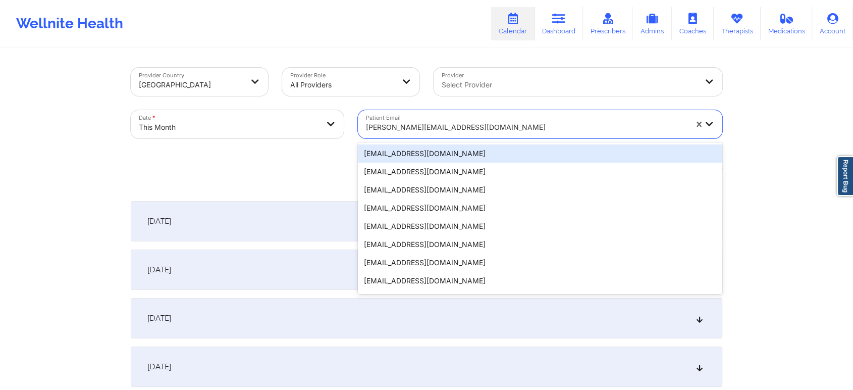
click at [429, 118] on div "tina.kramer1192@gmail.com" at bounding box center [526, 127] width 321 height 22
paste input "nickcispy@att.net"
type input "nickcispy@att.net"
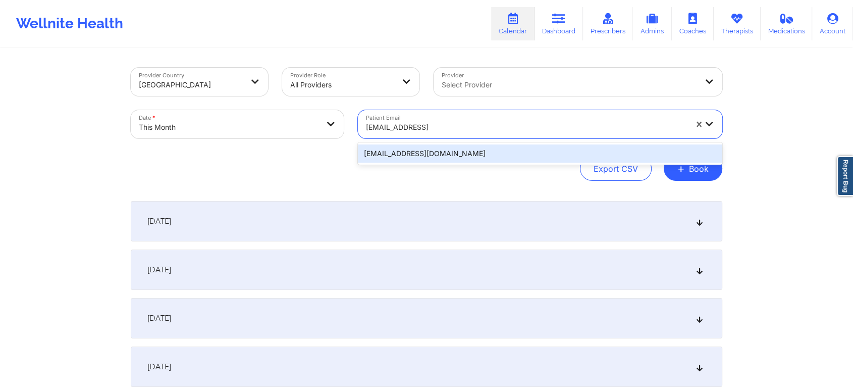
click at [420, 150] on div "nickcispy@att.net" at bounding box center [540, 153] width 364 height 18
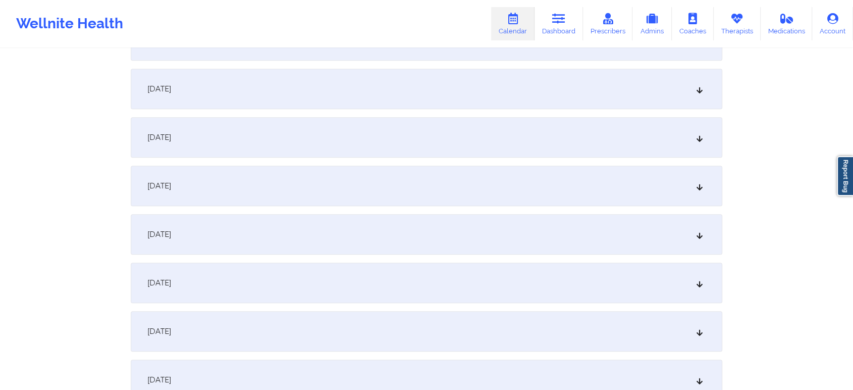
scroll to position [590, 0]
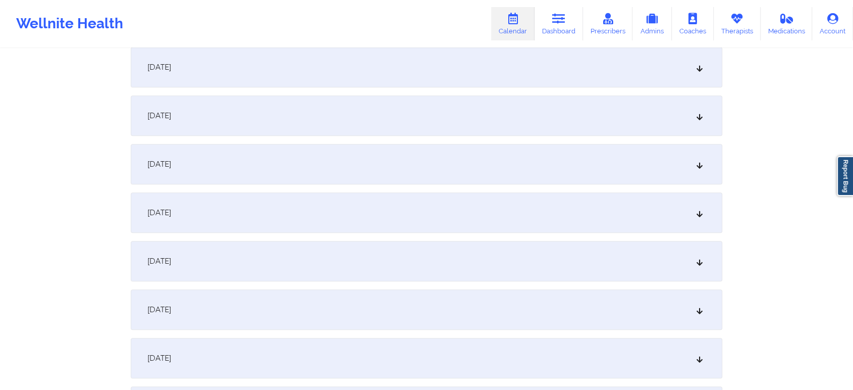
click at [463, 204] on div "[DATE]" at bounding box center [426, 212] width 591 height 40
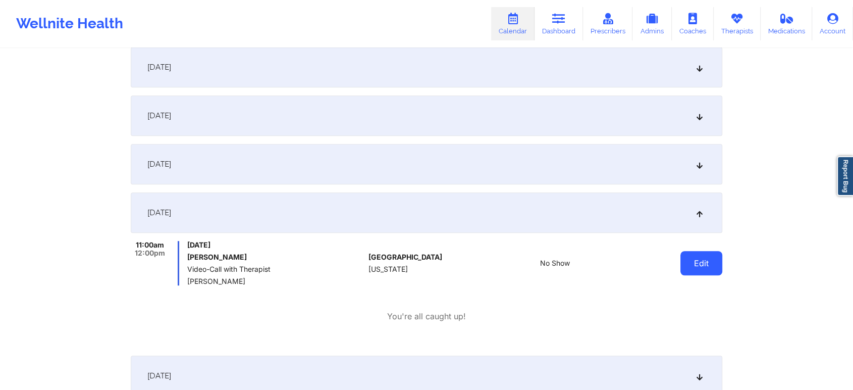
click at [682, 262] on button "Edit" at bounding box center [701, 263] width 42 height 24
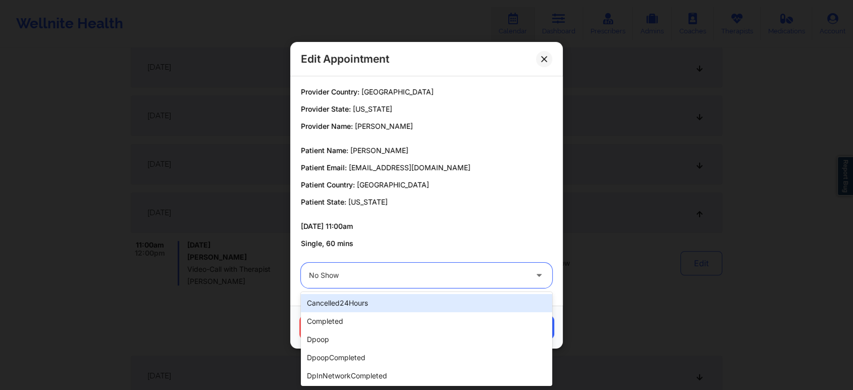
click at [420, 284] on div "No Show" at bounding box center [418, 274] width 218 height 25
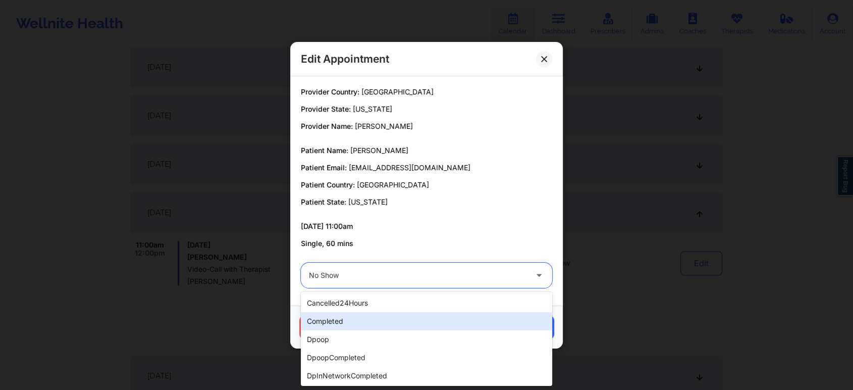
click at [369, 312] on div "completed" at bounding box center [426, 321] width 251 height 18
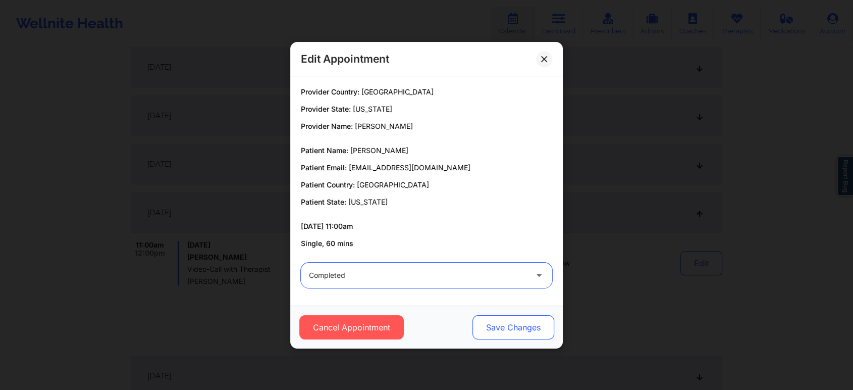
click at [501, 322] on button "Save Changes" at bounding box center [513, 327] width 82 height 24
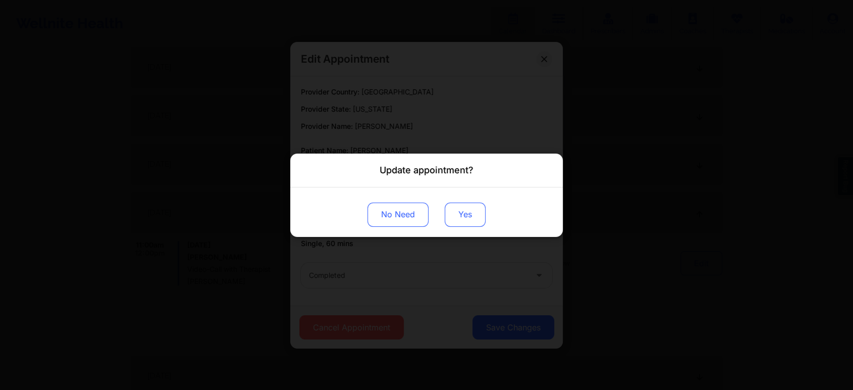
click at [451, 204] on button "Yes" at bounding box center [465, 214] width 41 height 24
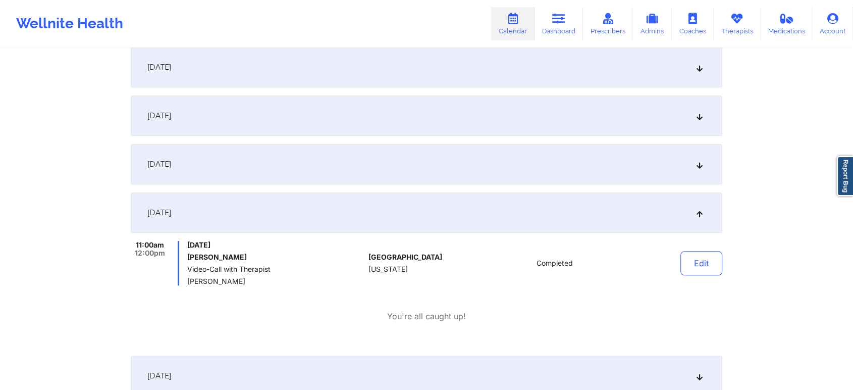
scroll to position [0, 0]
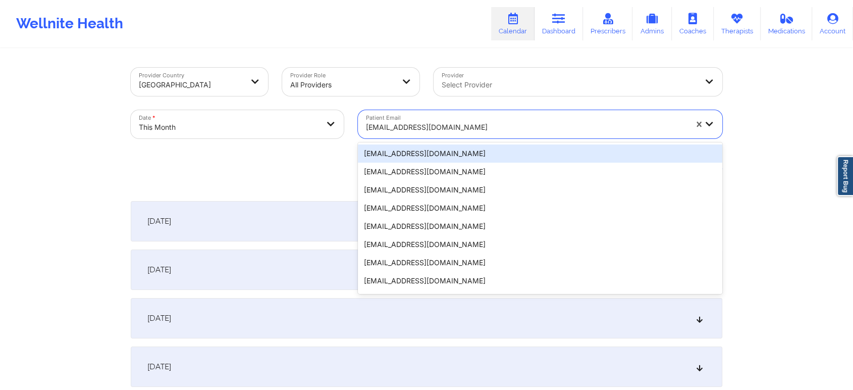
click at [396, 131] on div at bounding box center [526, 127] width 321 height 12
paste input "[EMAIL_ADDRESS][DOMAIN_NAME]"
type input "[EMAIL_ADDRESS][DOMAIN_NAME]"
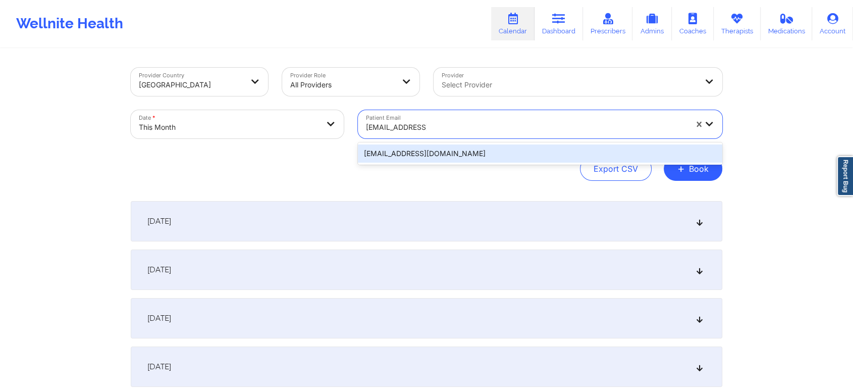
click at [435, 151] on div "[EMAIL_ADDRESS][DOMAIN_NAME]" at bounding box center [540, 153] width 364 height 18
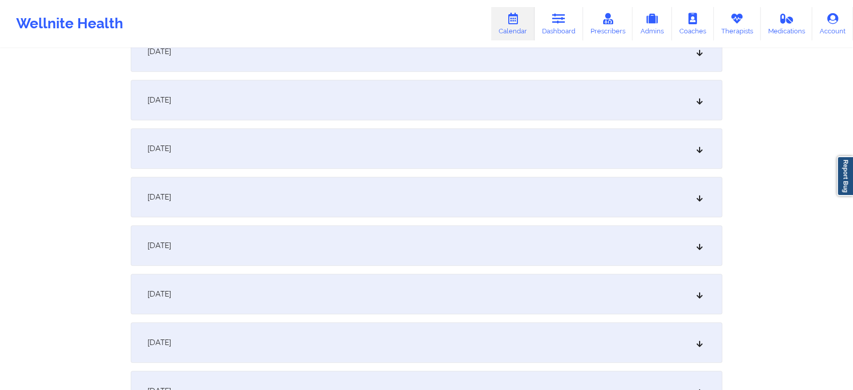
scroll to position [560, 0]
click at [451, 247] on div "[DATE]" at bounding box center [426, 243] width 591 height 40
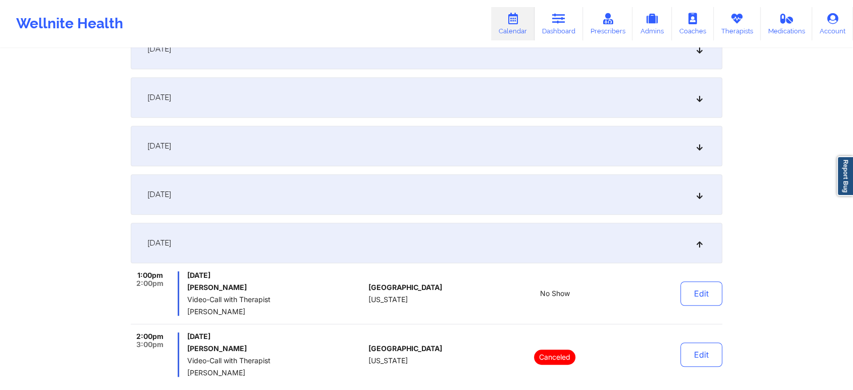
scroll to position [0, 0]
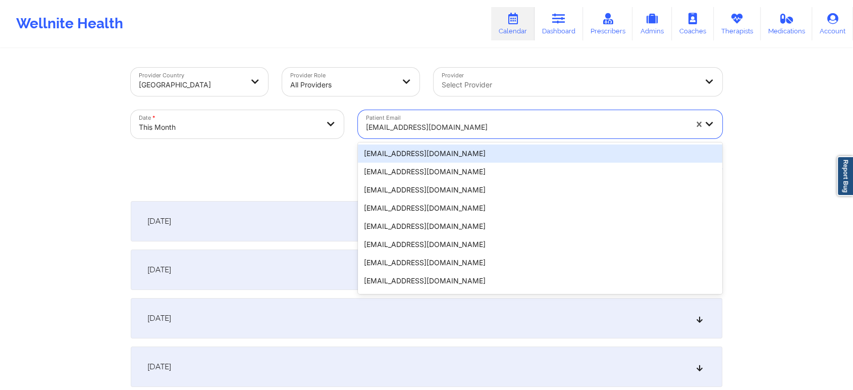
click at [374, 133] on div at bounding box center [526, 127] width 321 height 12
paste input "ssatzkoi@icloud.com"
type input "ssatzkoi@icloud.com"
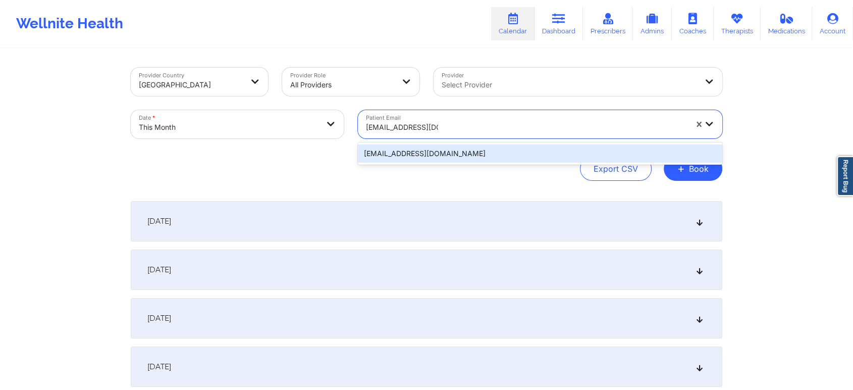
click at [415, 156] on div "ssatzkoi@icloud.com" at bounding box center [540, 153] width 364 height 18
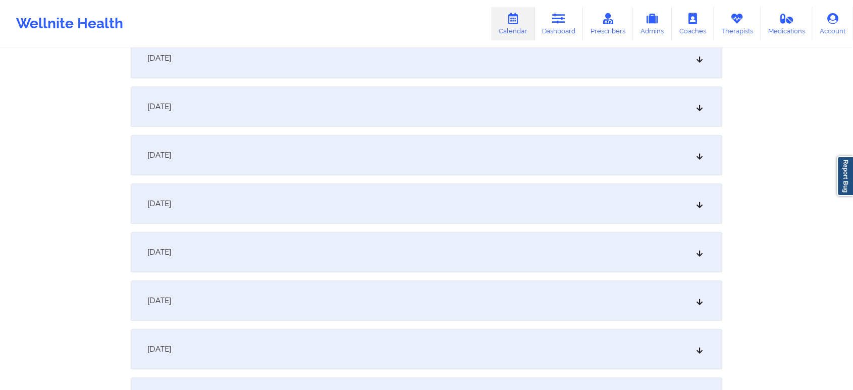
scroll to position [668, 0]
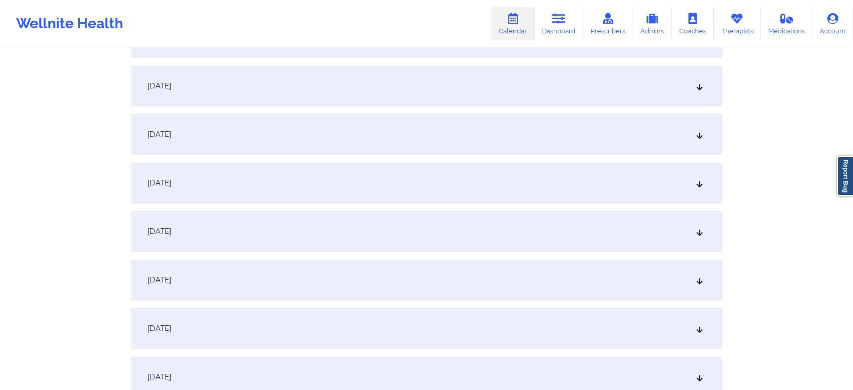
click at [431, 152] on div "[DATE]" at bounding box center [426, 134] width 591 height 40
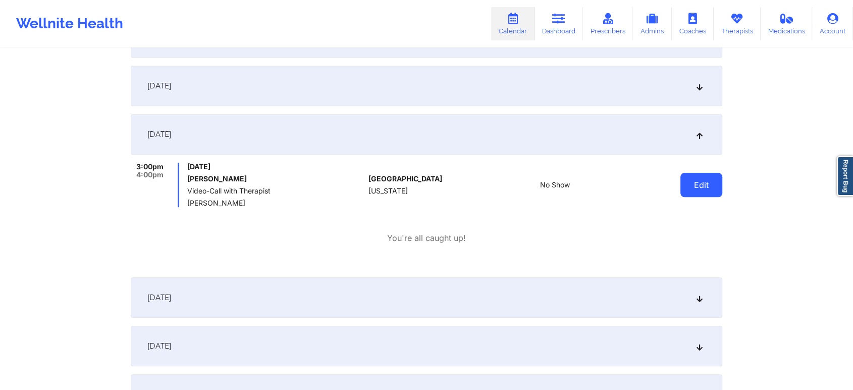
click at [692, 192] on button "Edit" at bounding box center [701, 185] width 42 height 24
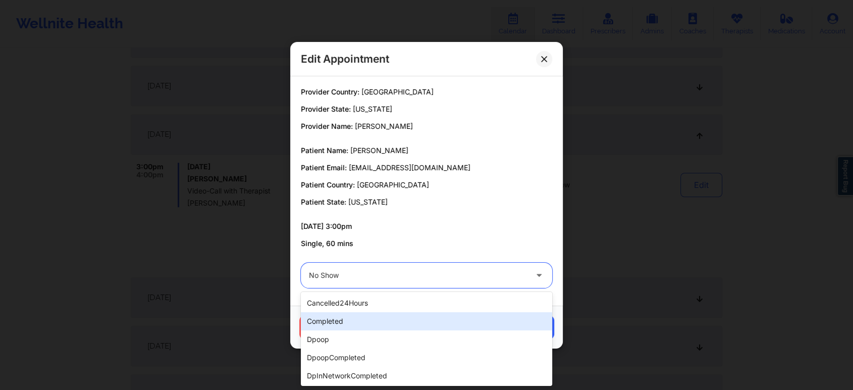
drag, startPoint x: 420, startPoint y: 276, endPoint x: 359, endPoint y: 320, distance: 75.2
click at [359, 320] on div "completed" at bounding box center [426, 321] width 251 height 18
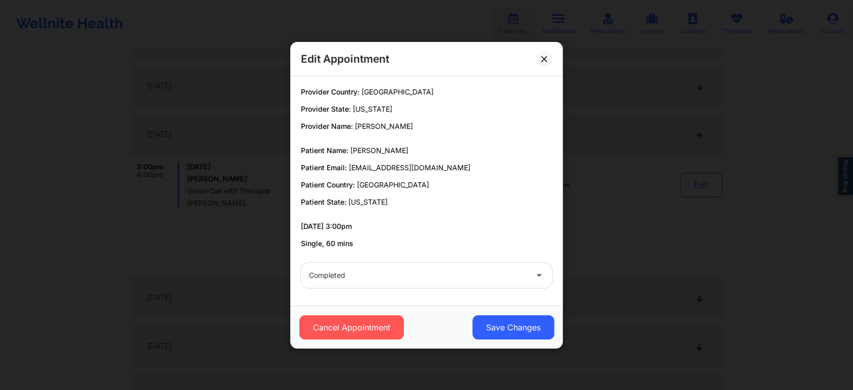
drag, startPoint x: 523, startPoint y: 355, endPoint x: 526, endPoint y: 307, distance: 48.1
click at [526, 307] on div "Edit Appointment Provider Country: United States Provider State: Florida Provid…" at bounding box center [426, 195] width 853 height 390
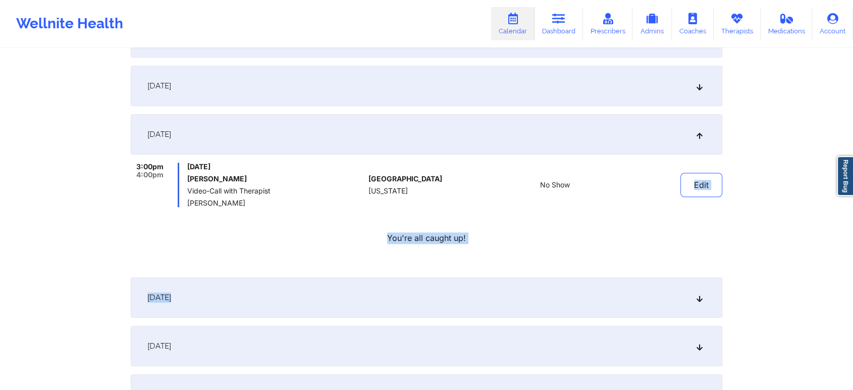
drag, startPoint x: 526, startPoint y: 307, endPoint x: 722, endPoint y: 202, distance: 221.4
click at [722, 202] on div "October 1, 2025 No appointments October 2, 2025 No appointments October 3, 2025…" at bounding box center [426, 337] width 591 height 1608
click at [685, 185] on button "Edit" at bounding box center [701, 185] width 42 height 24
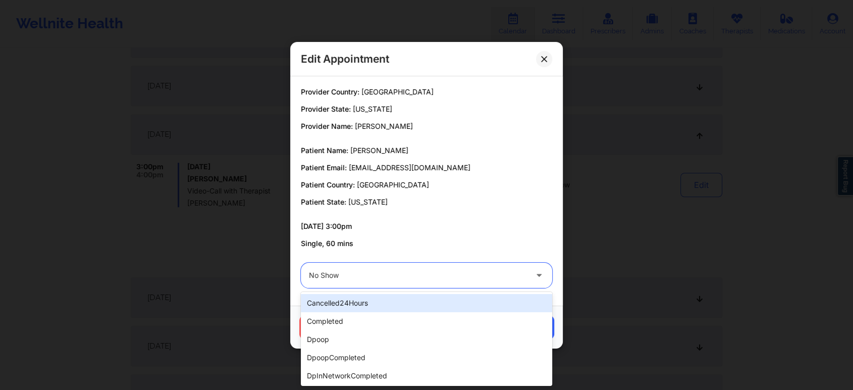
drag, startPoint x: 379, startPoint y: 273, endPoint x: 336, endPoint y: 323, distance: 66.5
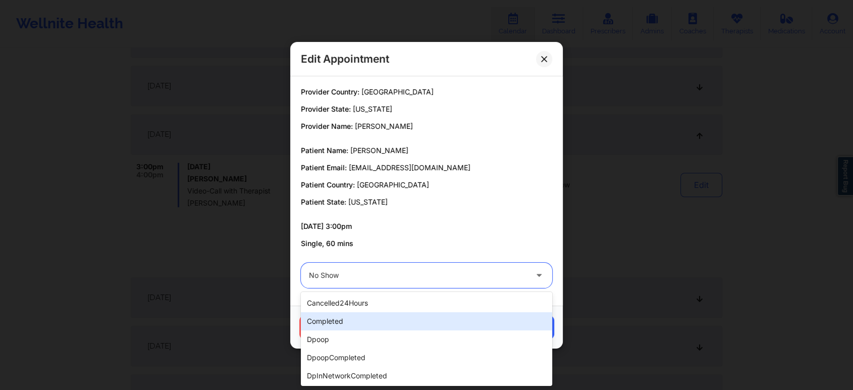
click at [336, 323] on div "completed" at bounding box center [426, 321] width 251 height 18
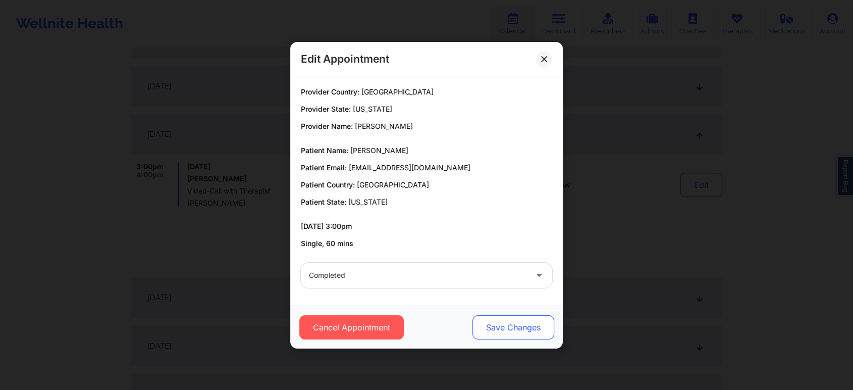
click at [486, 334] on button "Save Changes" at bounding box center [513, 327] width 82 height 24
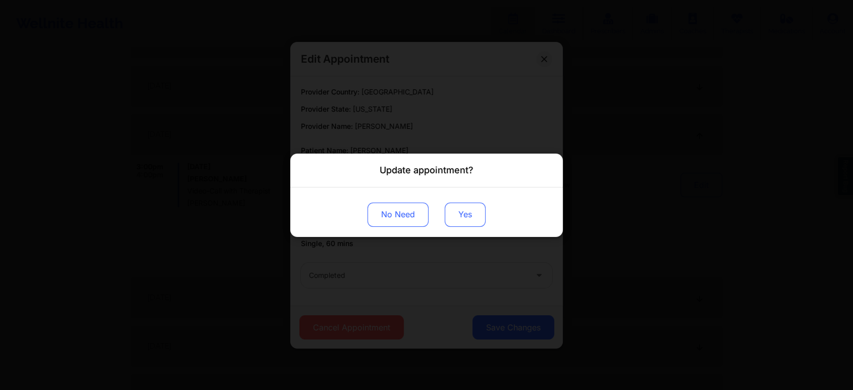
click at [460, 216] on button "Yes" at bounding box center [465, 214] width 41 height 24
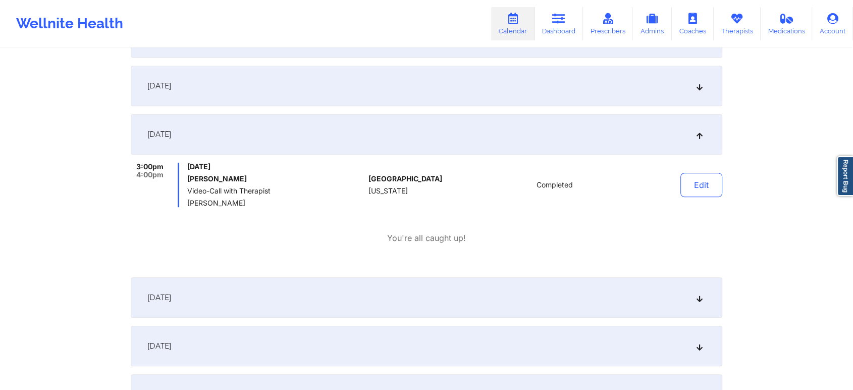
scroll to position [0, 0]
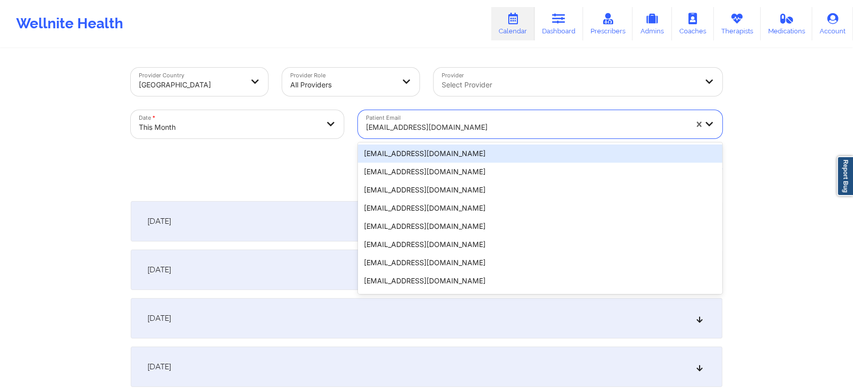
click at [460, 127] on div at bounding box center [526, 127] width 321 height 12
paste input "andrea.mitchxelle@gmail.com"
type input "andrea.mitchxelle@gmail.com"
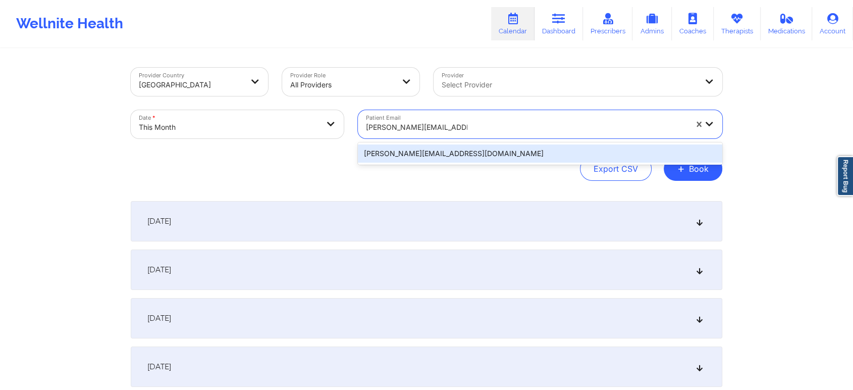
click at [525, 153] on div "andrea.mitchxelle@gmail.com" at bounding box center [540, 153] width 364 height 18
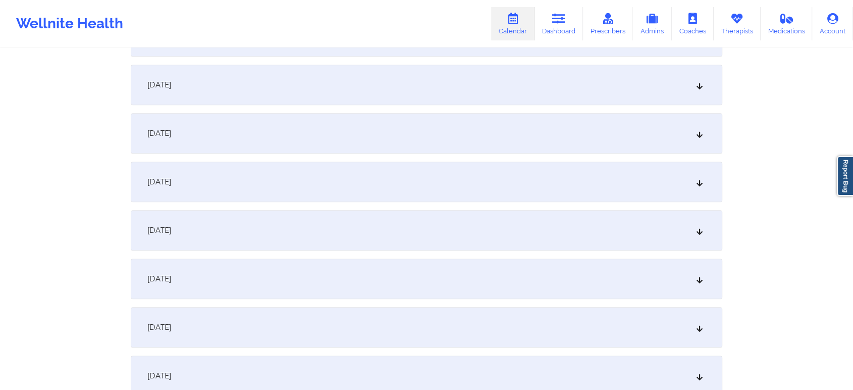
scroll to position [666, 0]
click at [428, 106] on div "[DATE]" at bounding box center [426, 88] width 591 height 40
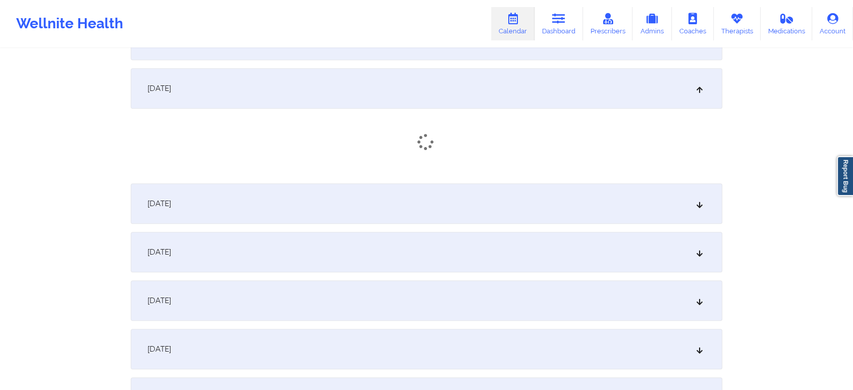
click at [403, 197] on div "[DATE]" at bounding box center [426, 203] width 591 height 40
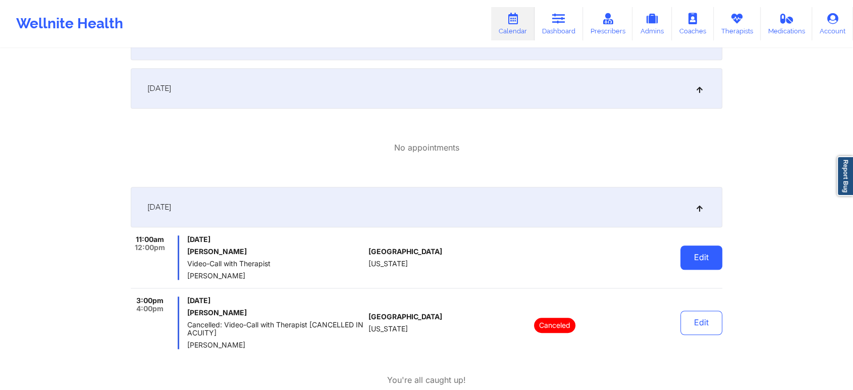
click at [697, 250] on button "Edit" at bounding box center [701, 257] width 42 height 24
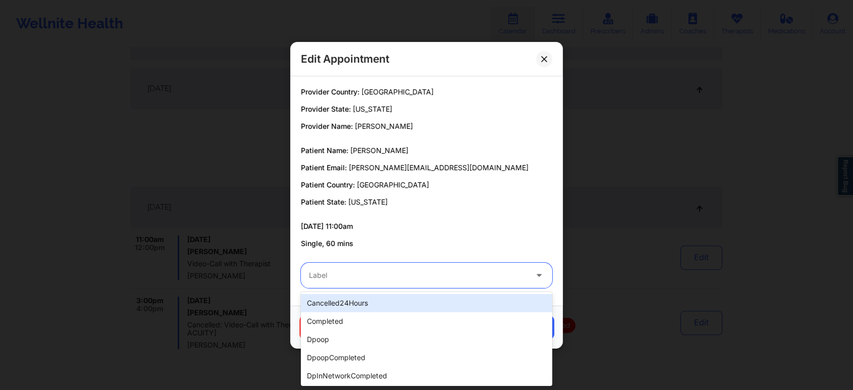
click at [345, 271] on div at bounding box center [418, 275] width 218 height 12
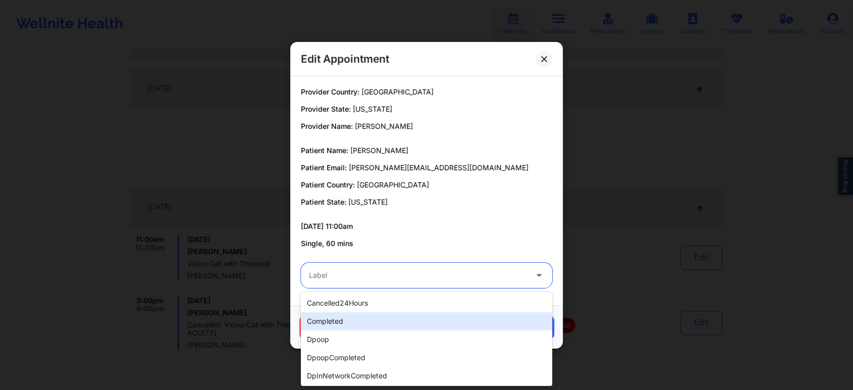
click at [347, 320] on div "completed" at bounding box center [426, 321] width 251 height 18
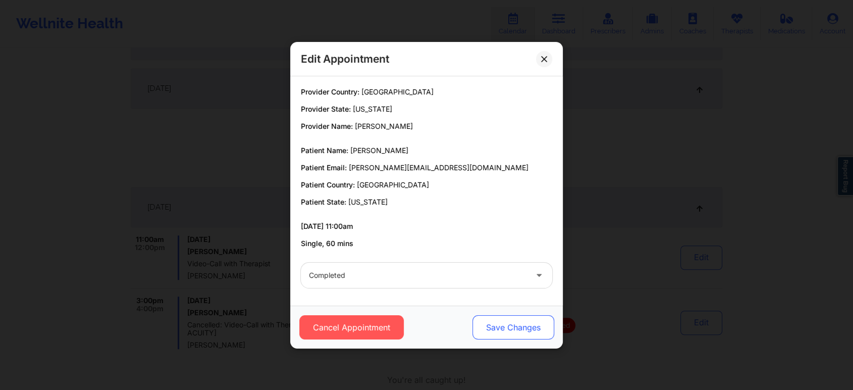
click at [508, 316] on button "Save Changes" at bounding box center [513, 327] width 82 height 24
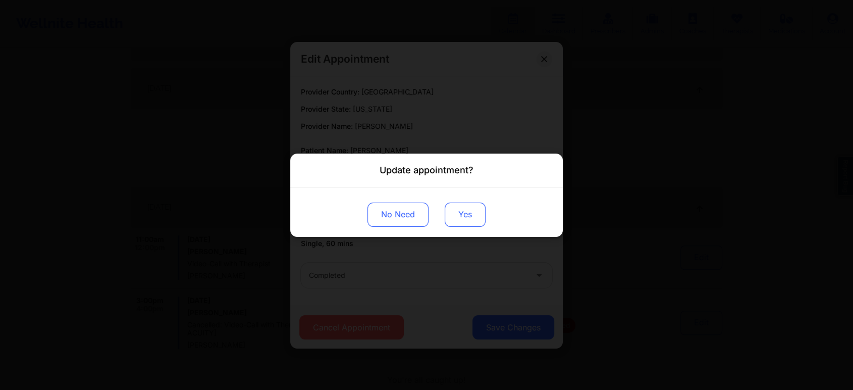
click at [464, 220] on button "Yes" at bounding box center [465, 214] width 41 height 24
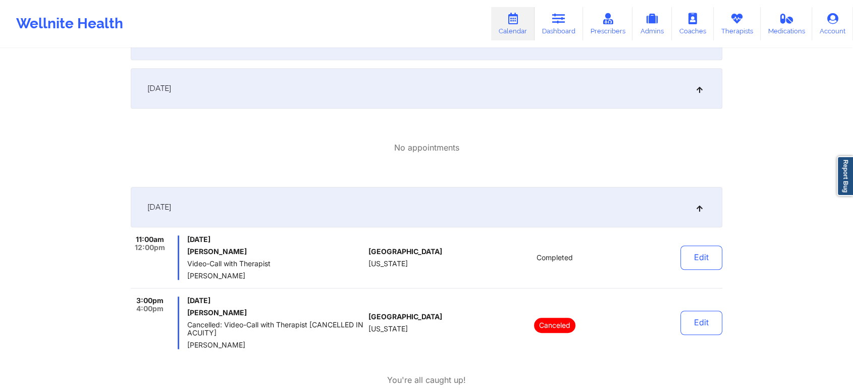
scroll to position [0, 0]
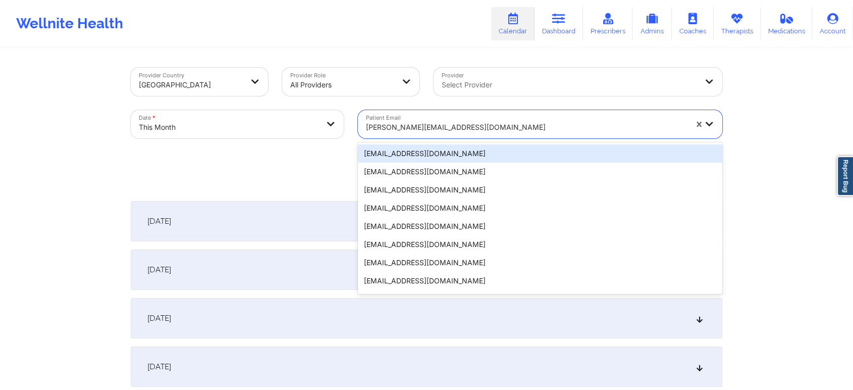
click at [455, 132] on div at bounding box center [526, 127] width 321 height 12
paste input "taracercone99@gmail.com"
type input "taracercone99@gmail.com"
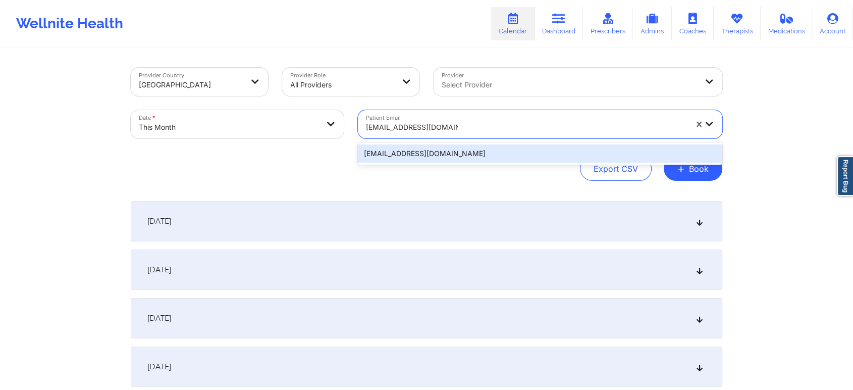
click at [507, 155] on div "taracercone99@gmail.com" at bounding box center [540, 153] width 364 height 18
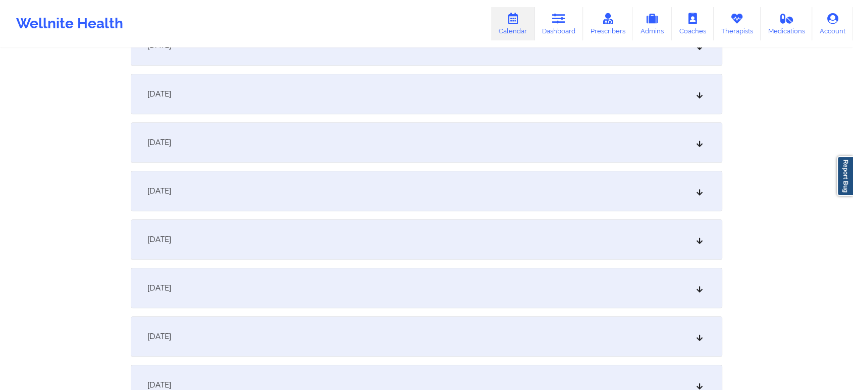
scroll to position [610, 0]
click at [623, 179] on div "[DATE]" at bounding box center [426, 193] width 591 height 40
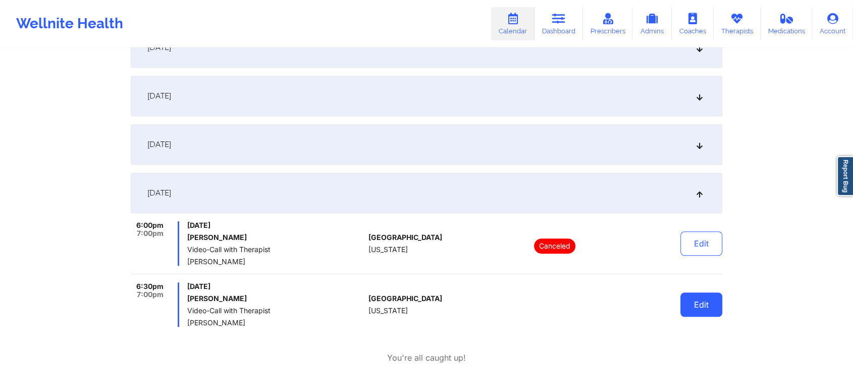
click at [716, 295] on button "Edit" at bounding box center [701, 304] width 42 height 24
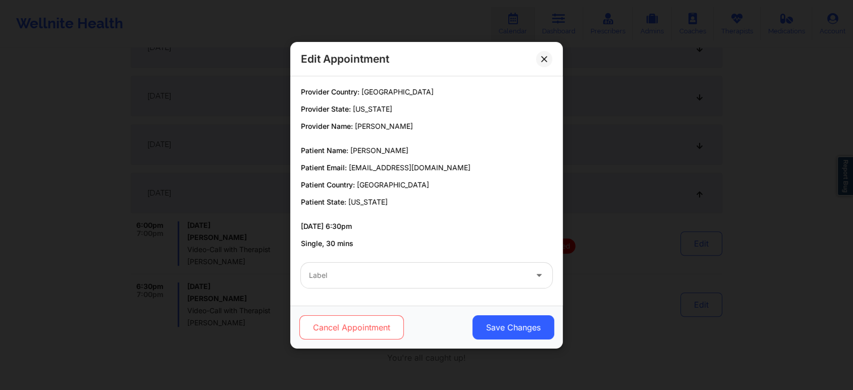
click at [363, 315] on button "Cancel Appointment" at bounding box center [351, 327] width 104 height 24
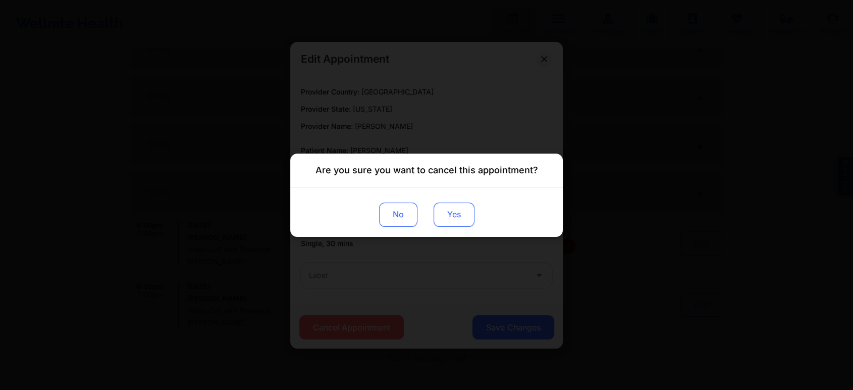
click at [462, 208] on button "Yes" at bounding box center [453, 214] width 41 height 24
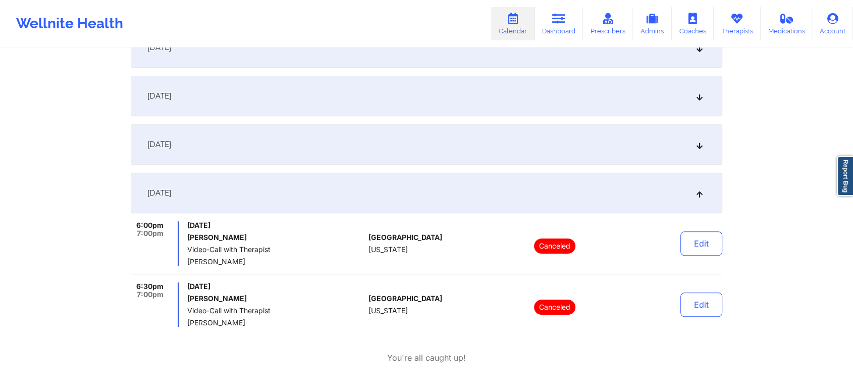
click at [363, 138] on div "[DATE]" at bounding box center [426, 144] width 591 height 40
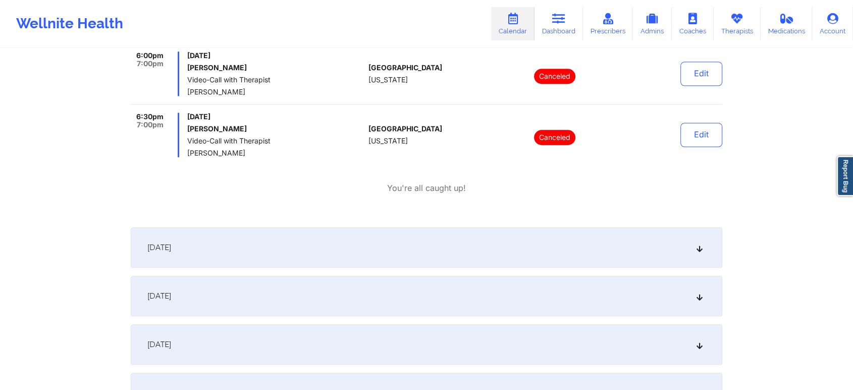
scroll to position [0, 0]
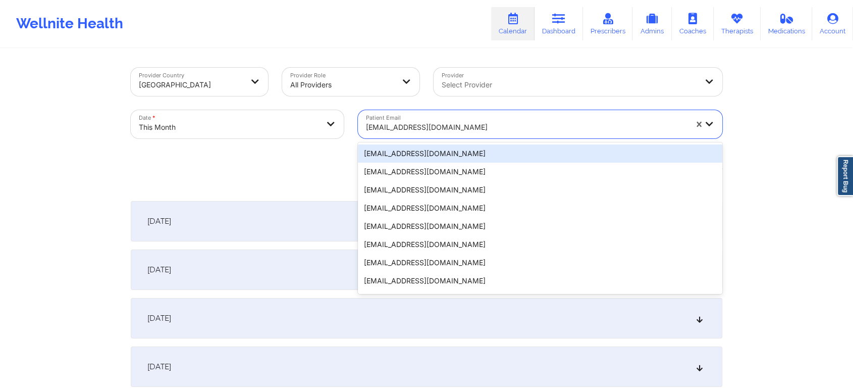
click at [406, 112] on div "taracercone99@gmail.com" at bounding box center [523, 124] width 330 height 28
paste input "hannahpace2000@gmail.com"
type input "hannahpace2000@gmail.com"
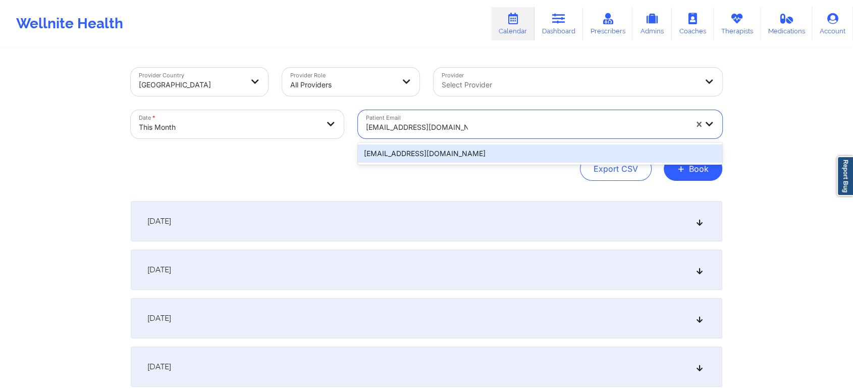
click at [467, 152] on div "hannahpace2000@gmail.com" at bounding box center [540, 153] width 364 height 18
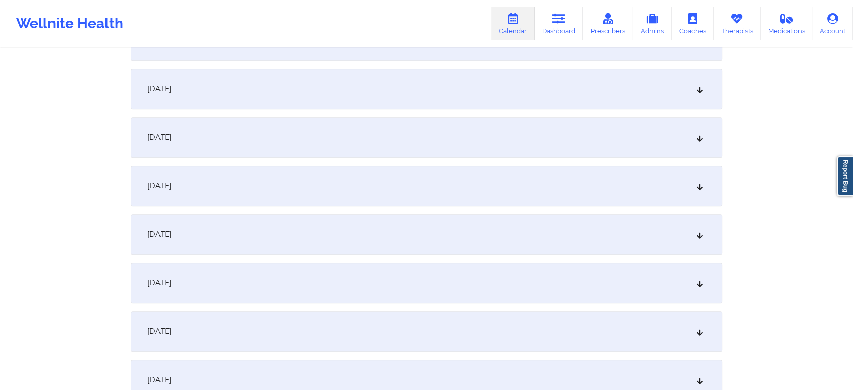
scroll to position [575, 0]
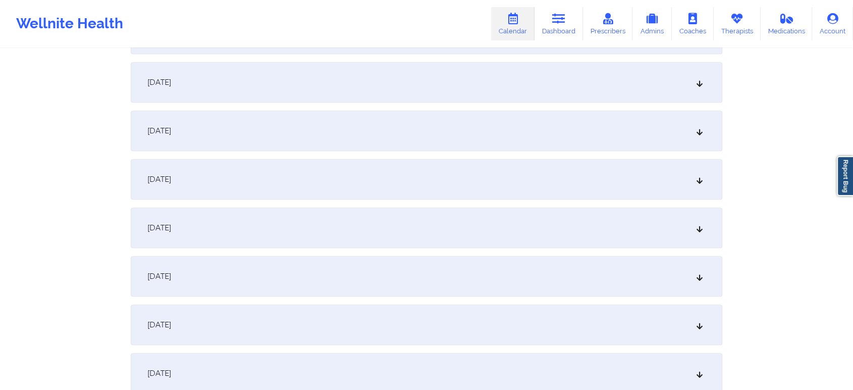
click at [473, 219] on div "[DATE]" at bounding box center [426, 227] width 591 height 40
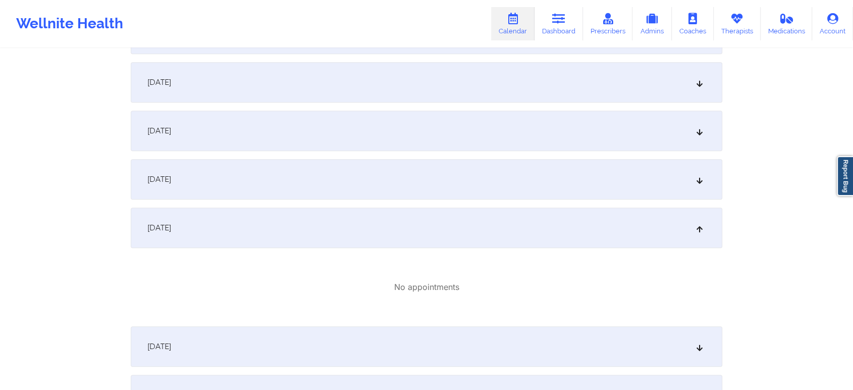
scroll to position [0, 0]
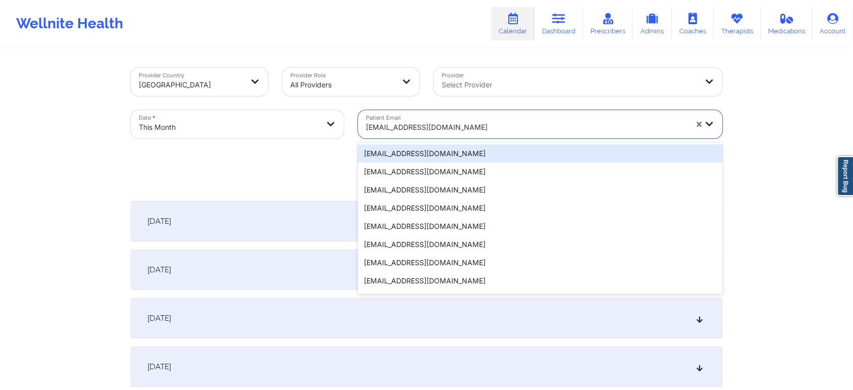
click at [406, 127] on div at bounding box center [526, 127] width 321 height 12
paste input "[PERSON_NAME][EMAIL_ADDRESS][PERSON_NAME][DOMAIN_NAME]"
type input "[PERSON_NAME][EMAIL_ADDRESS][PERSON_NAME][DOMAIN_NAME]"
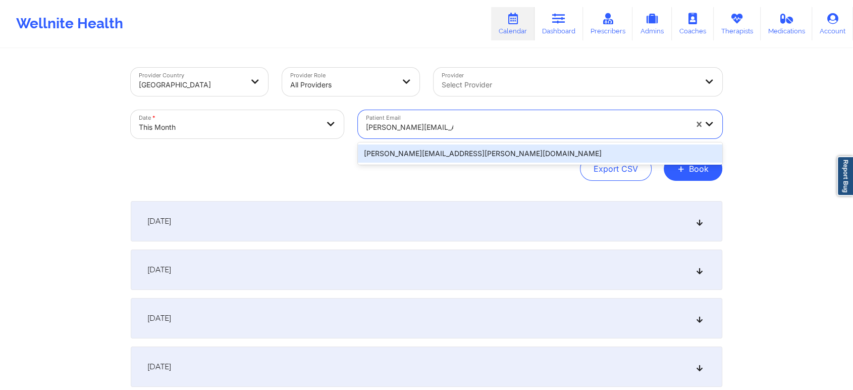
click at [479, 150] on div "[PERSON_NAME][EMAIL_ADDRESS][PERSON_NAME][DOMAIN_NAME]" at bounding box center [540, 153] width 364 height 18
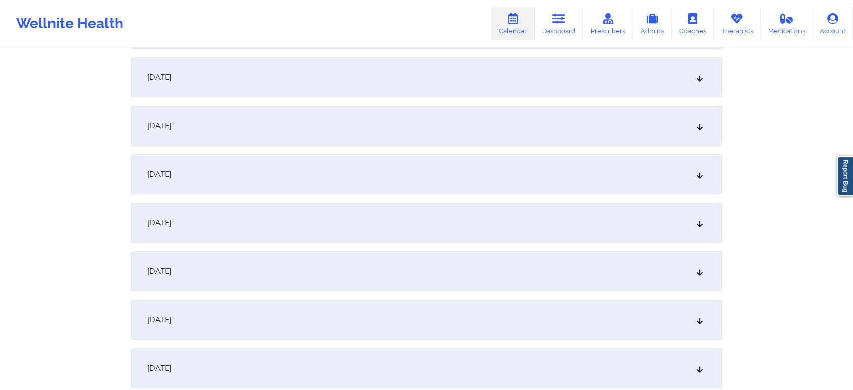
scroll to position [452, 0]
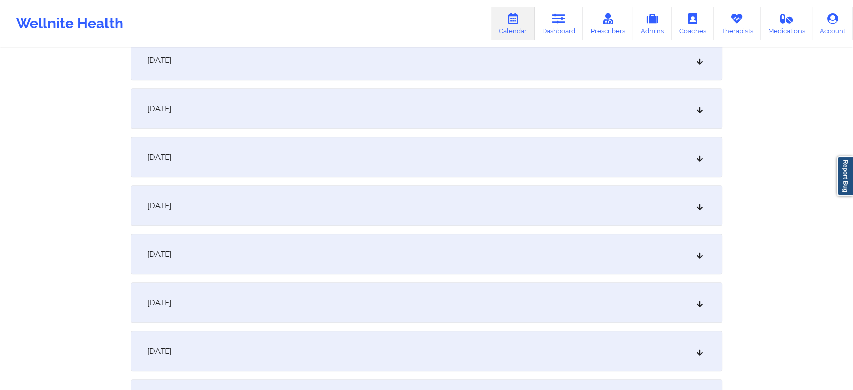
click at [545, 213] on div "[DATE]" at bounding box center [426, 205] width 591 height 40
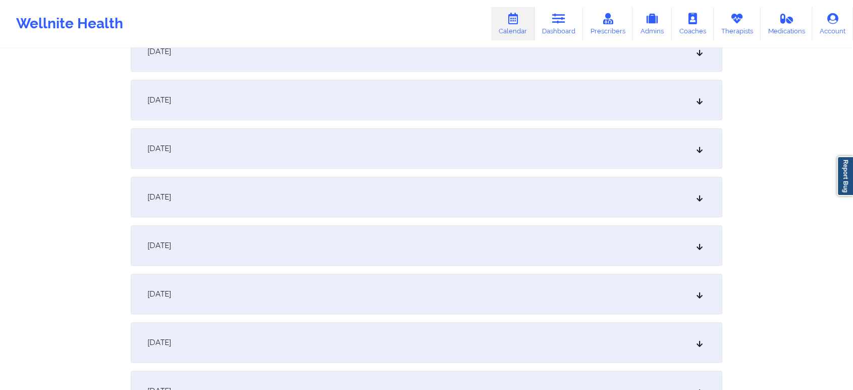
scroll to position [0, 0]
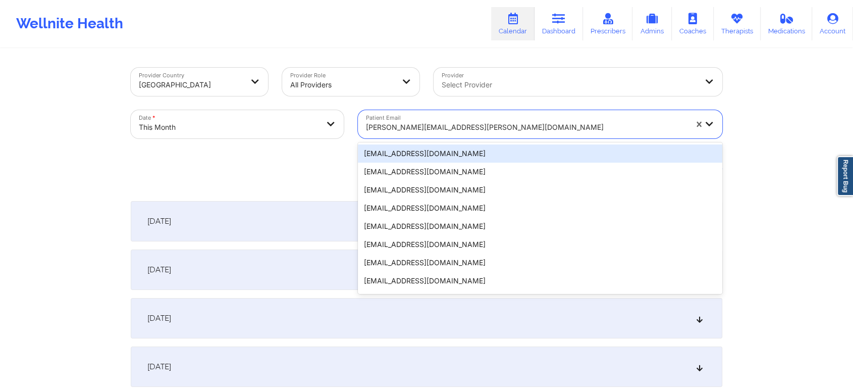
click at [401, 136] on div "[PERSON_NAME][EMAIL_ADDRESS][PERSON_NAME][DOMAIN_NAME]" at bounding box center [526, 127] width 321 height 22
paste input "dcammarata1106@gmail.com"
type input "dcammarata1106@gmail.com"
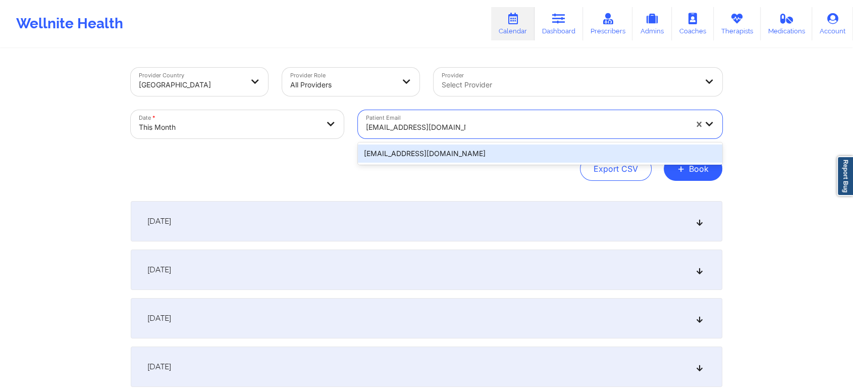
click at [472, 153] on div "dcammarata1106@gmail.com" at bounding box center [540, 153] width 364 height 18
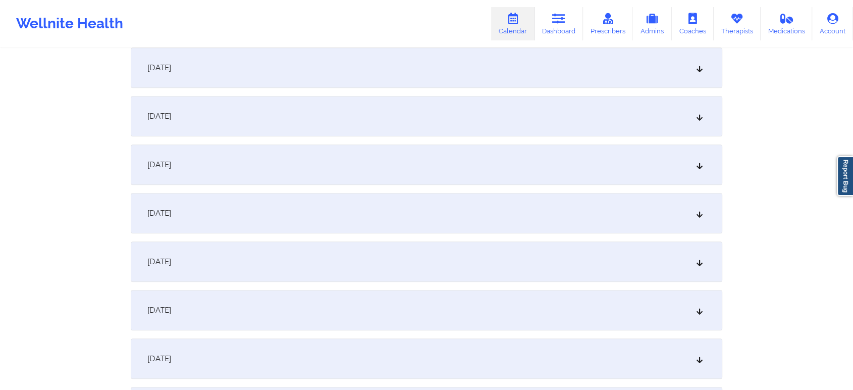
scroll to position [495, 0]
click at [467, 150] on div "[DATE]" at bounding box center [426, 162] width 591 height 40
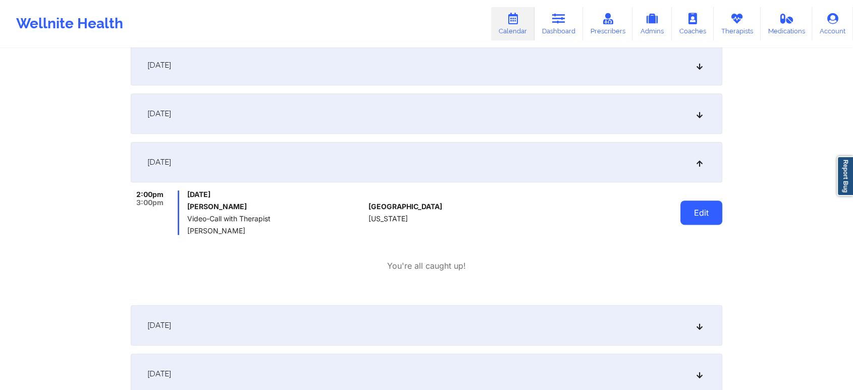
click at [682, 213] on button "Edit" at bounding box center [701, 212] width 42 height 24
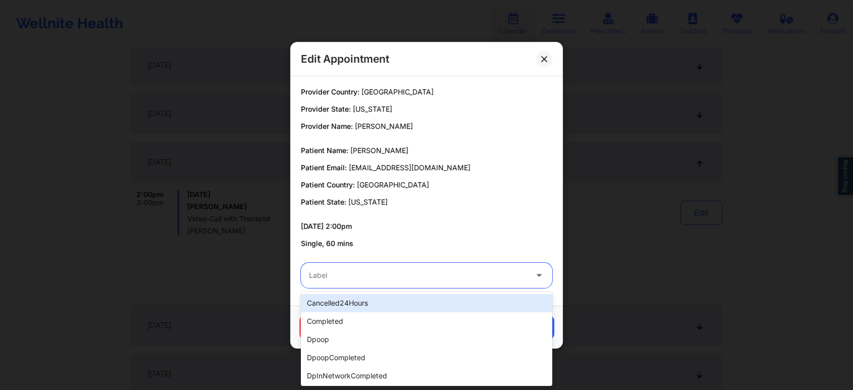
click at [430, 266] on div "Label" at bounding box center [414, 274] width 227 height 25
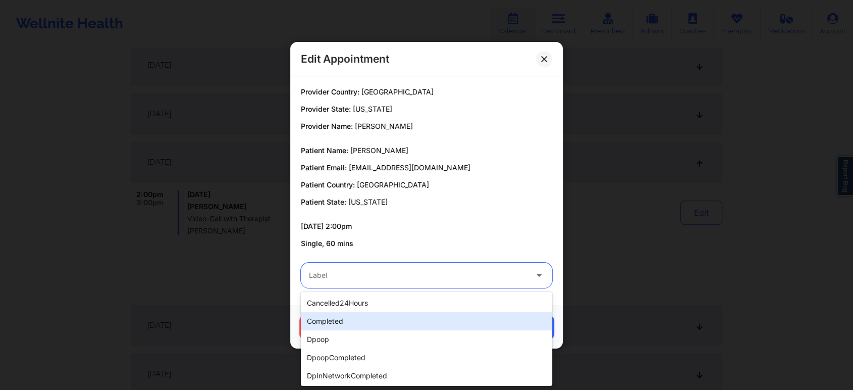
click at [371, 321] on div "completed" at bounding box center [426, 321] width 251 height 18
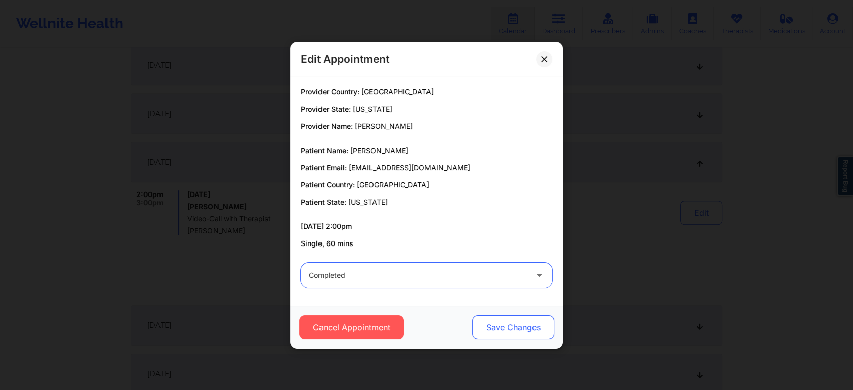
click at [520, 322] on button "Save Changes" at bounding box center [513, 327] width 82 height 24
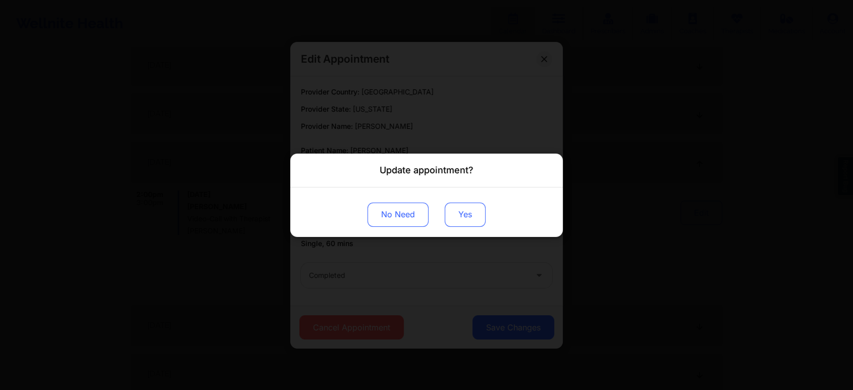
click at [477, 210] on button "Yes" at bounding box center [465, 214] width 41 height 24
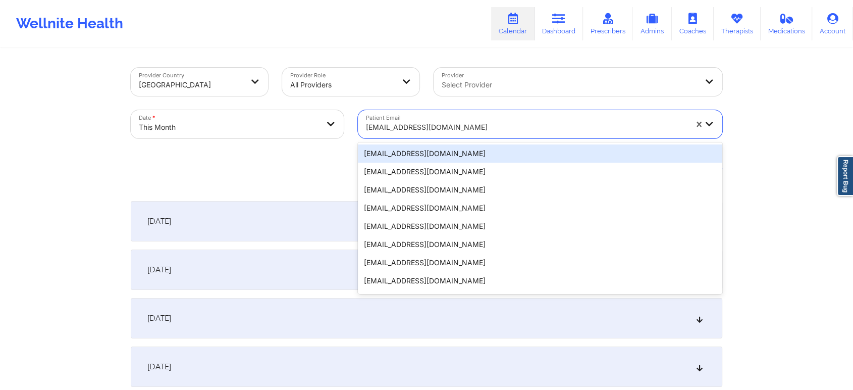
click at [431, 137] on div "dcammarata1106@gmail.com" at bounding box center [526, 127] width 321 height 22
paste input "heathens3dragonfire@gmail.com"
type input "heathens3dragonfire@gmail.com"
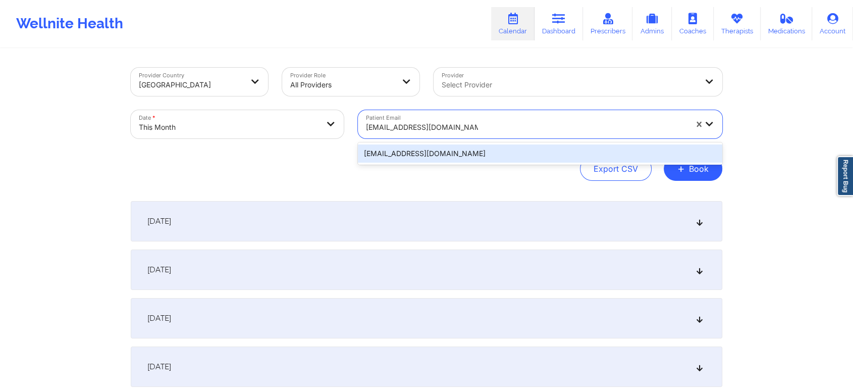
click at [498, 152] on div "heathens3dragonfire@gmail.com" at bounding box center [540, 153] width 364 height 18
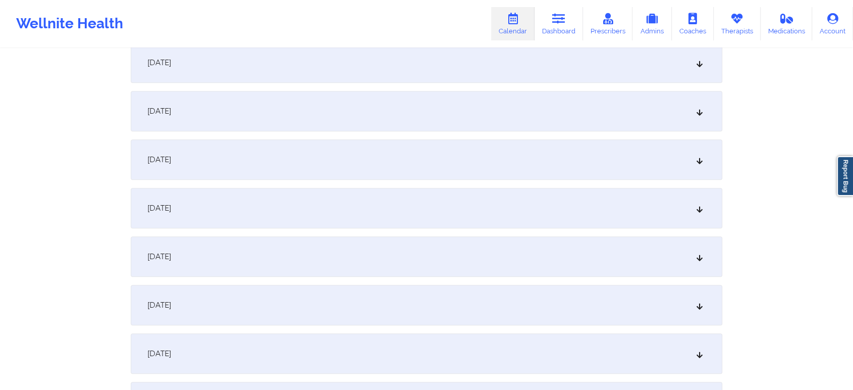
scroll to position [545, 0]
click at [392, 73] on div "[DATE]" at bounding box center [426, 63] width 591 height 40
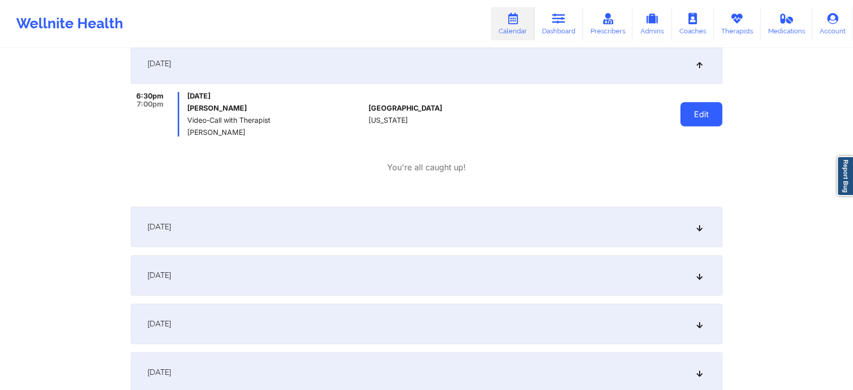
click at [702, 120] on button "Edit" at bounding box center [701, 114] width 42 height 24
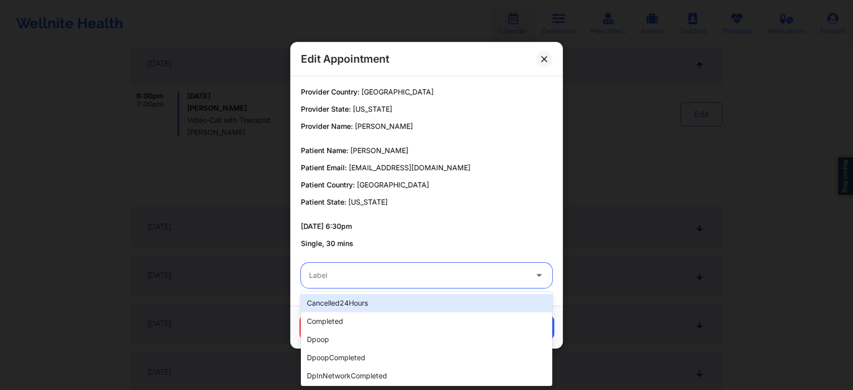
click at [356, 283] on div "Label" at bounding box center [414, 274] width 227 height 25
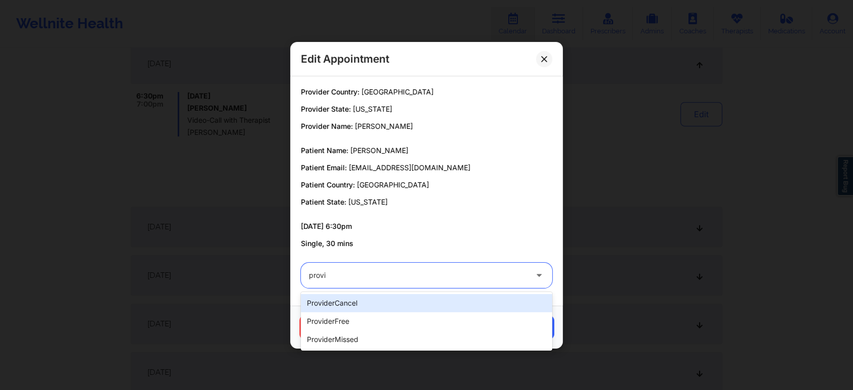
type input "provid"
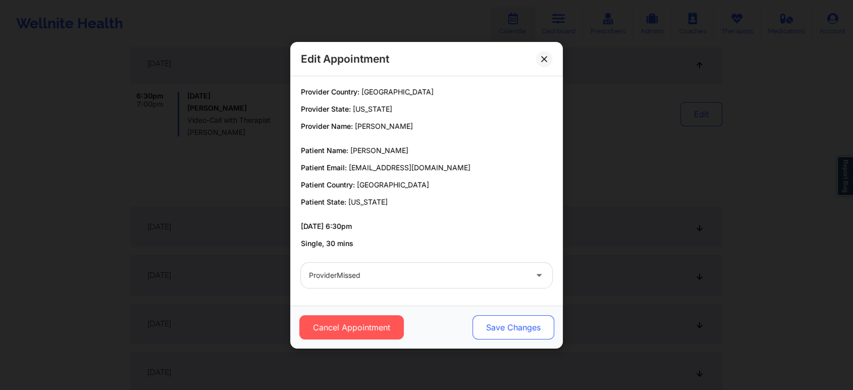
click at [487, 321] on button "Save Changes" at bounding box center [513, 327] width 82 height 24
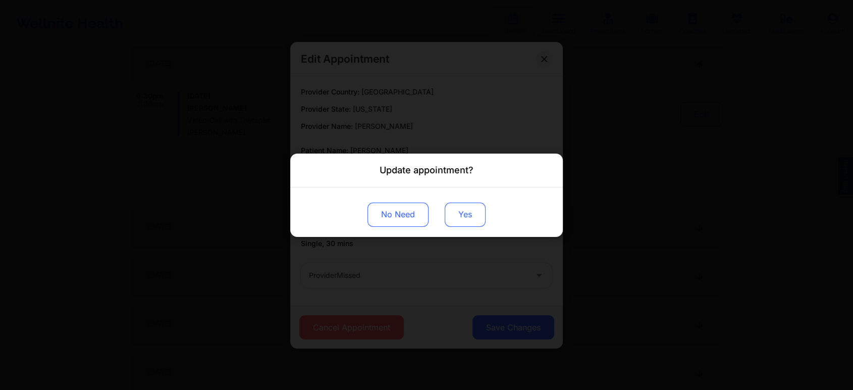
click at [448, 220] on button "Yes" at bounding box center [465, 214] width 41 height 24
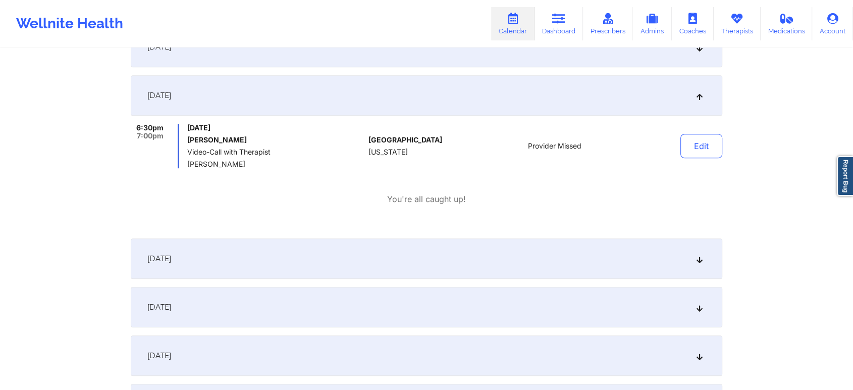
scroll to position [0, 0]
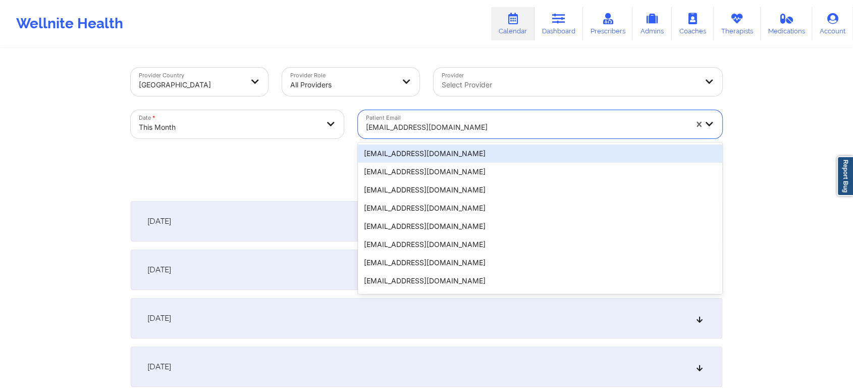
click at [427, 130] on div at bounding box center [526, 127] width 321 height 12
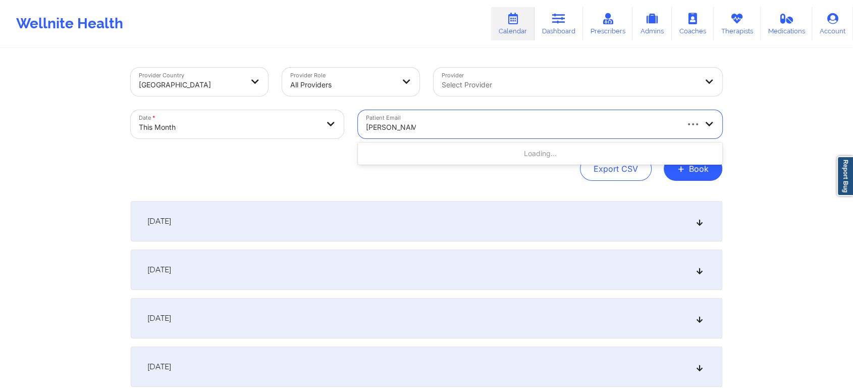
type input "ramona sawyer"
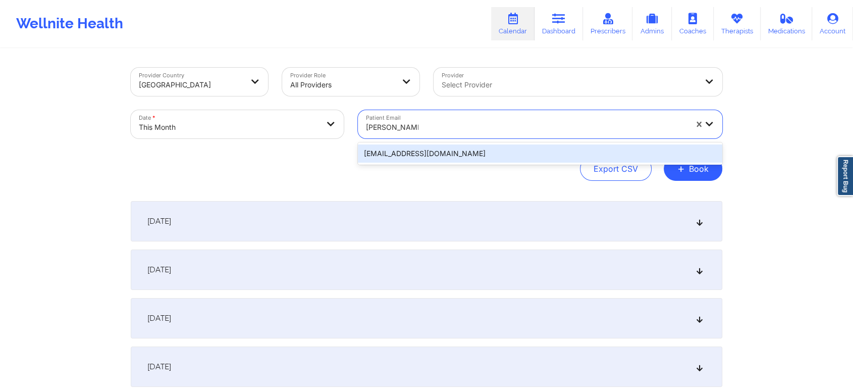
click at [436, 159] on div "rsawyer714@yahoo.com" at bounding box center [540, 153] width 364 height 18
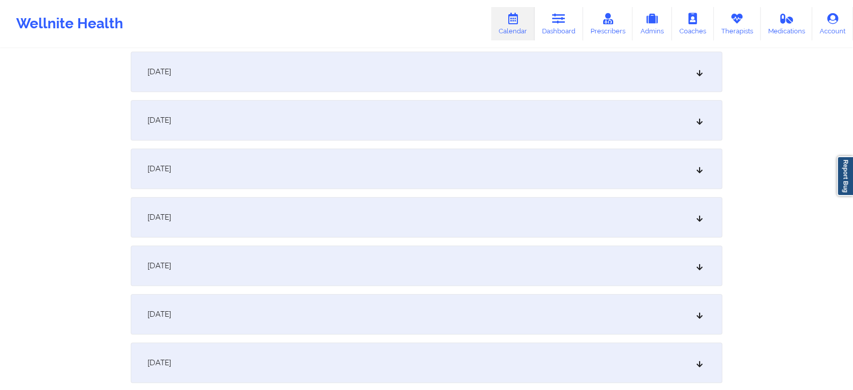
scroll to position [514, 0]
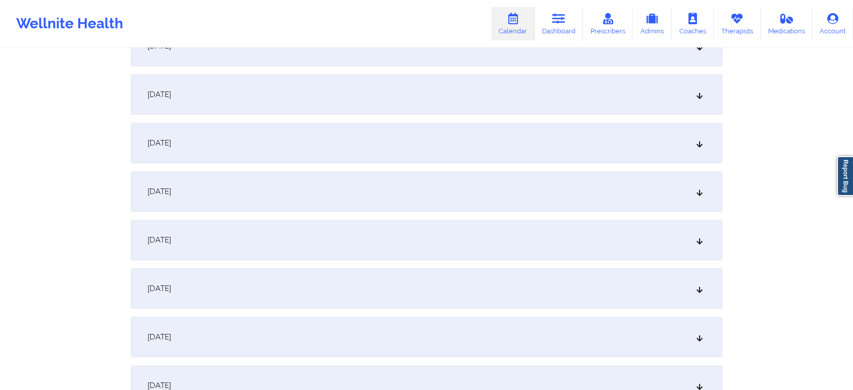
click at [539, 136] on div "[DATE]" at bounding box center [426, 143] width 591 height 40
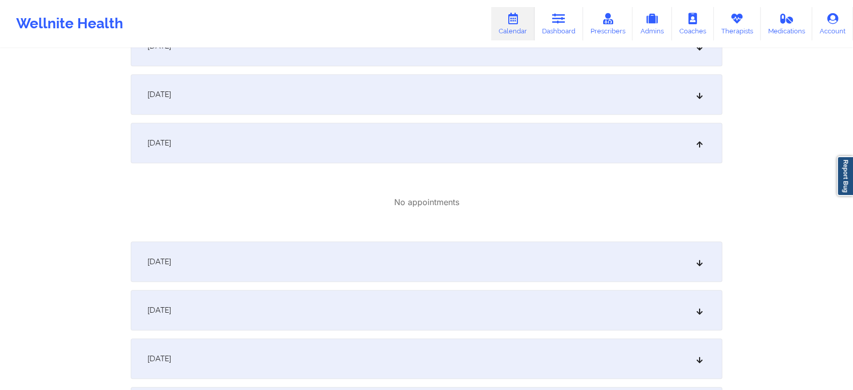
click at [230, 82] on div "[DATE]" at bounding box center [426, 94] width 591 height 40
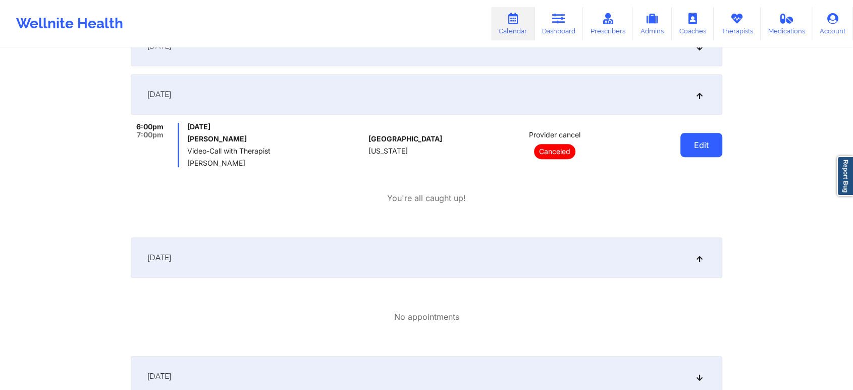
click at [703, 140] on button "Edit" at bounding box center [701, 145] width 42 height 24
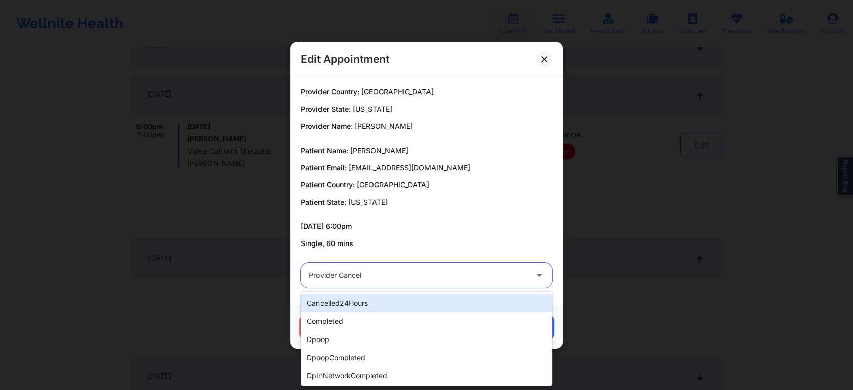
click at [444, 284] on div "Provider cancel" at bounding box center [418, 274] width 218 height 25
type input "r"
type input "e"
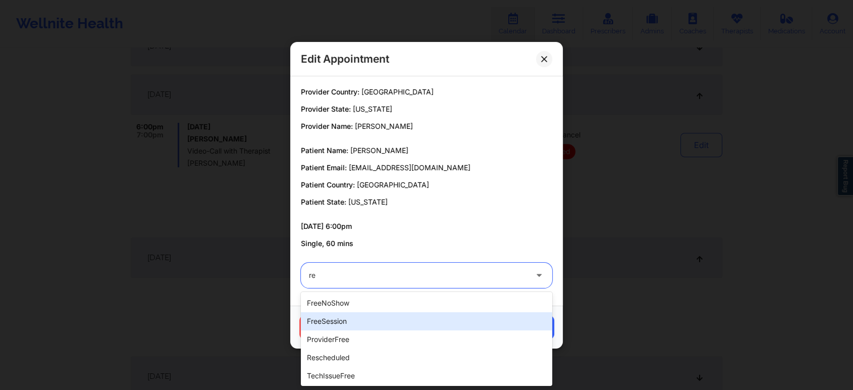
type input "res"
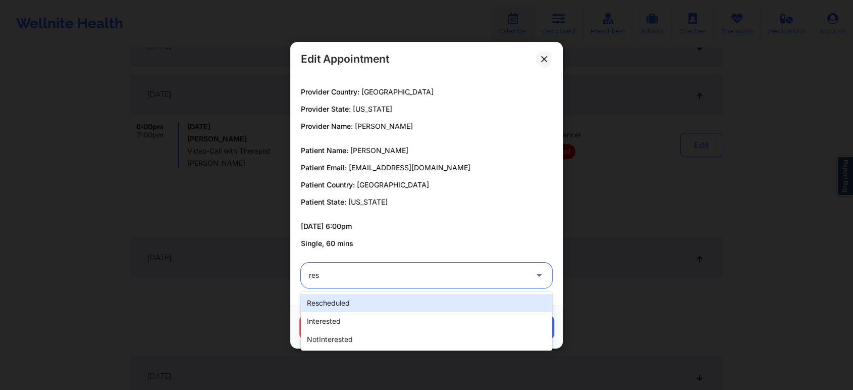
click at [368, 305] on div "rescheduled" at bounding box center [426, 303] width 251 height 18
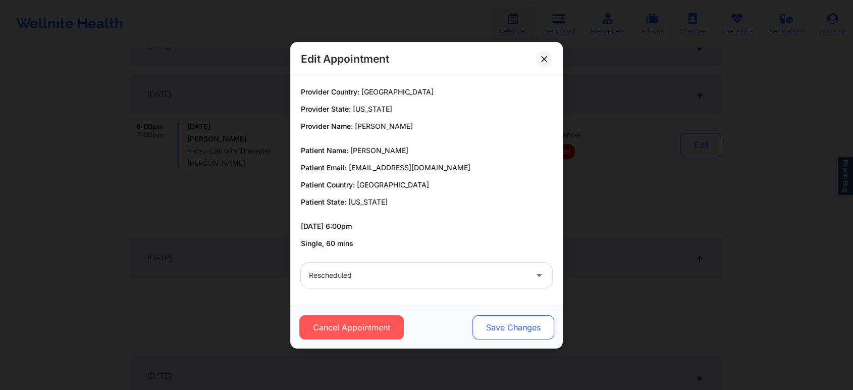
click at [486, 318] on button "Save Changes" at bounding box center [513, 327] width 82 height 24
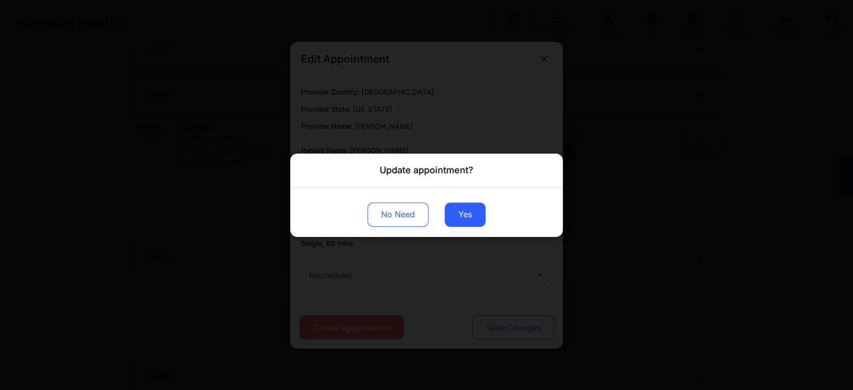
click at [486, 318] on div "Update appointment? No Need Yes" at bounding box center [426, 195] width 853 height 390
click at [468, 216] on button "Yes" at bounding box center [465, 214] width 41 height 24
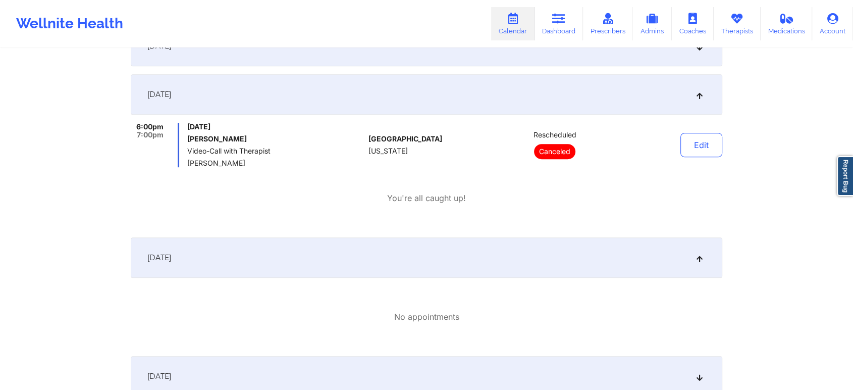
drag, startPoint x: 828, startPoint y: 116, endPoint x: 860, endPoint y: 121, distance: 32.2
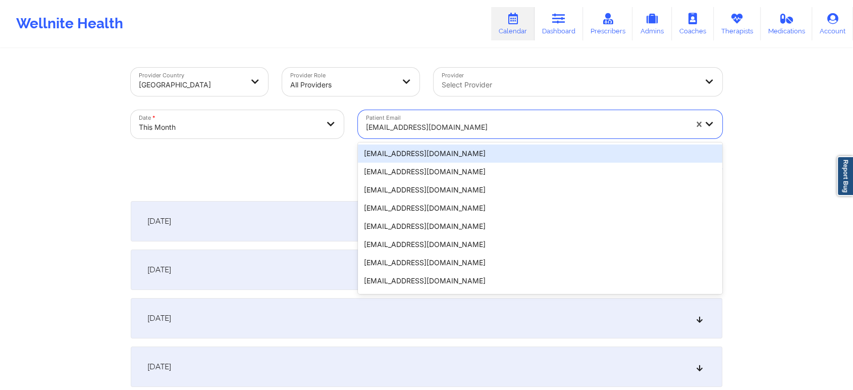
click at [421, 124] on div at bounding box center [526, 127] width 321 height 12
paste input "nich125@yahoo.com"
type input "nich125@yahoo.com"
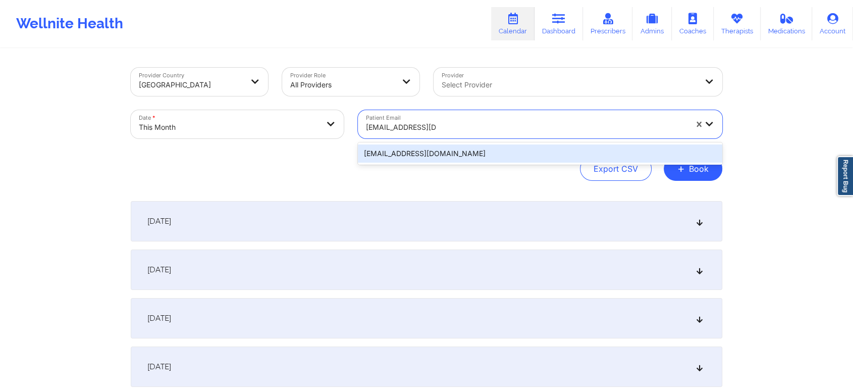
click at [464, 151] on div "nich125@yahoo.com" at bounding box center [540, 153] width 364 height 18
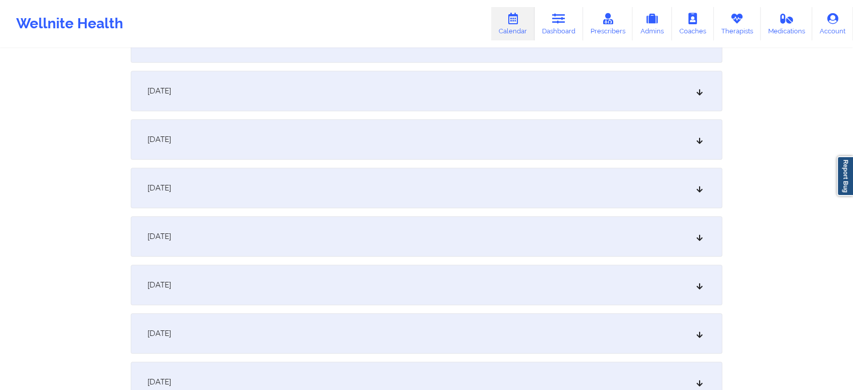
scroll to position [590, 0]
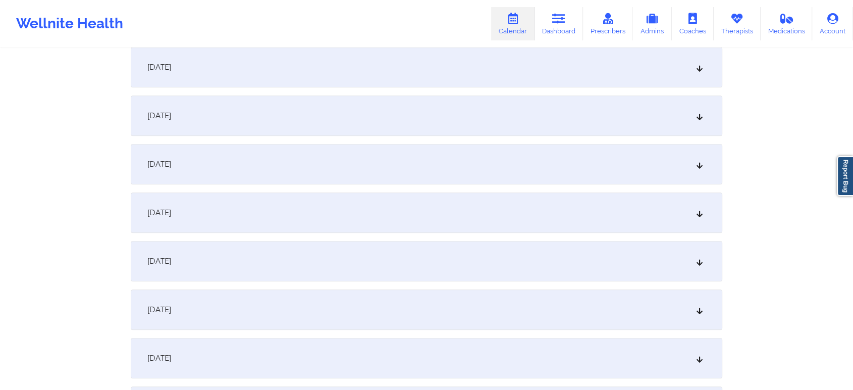
click at [461, 202] on div "[DATE]" at bounding box center [426, 212] width 591 height 40
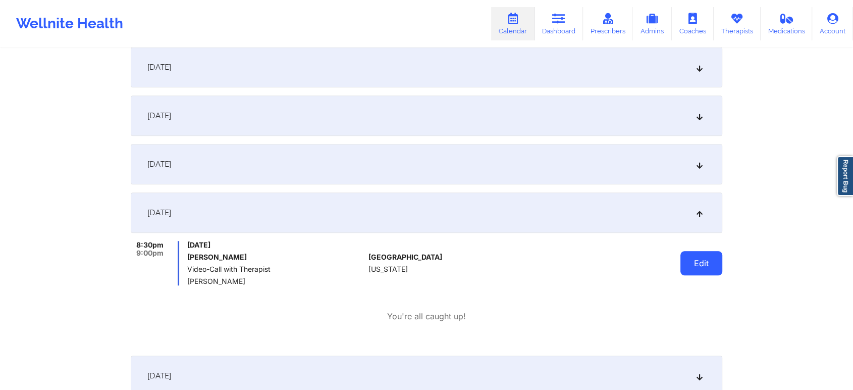
click at [699, 267] on button "Edit" at bounding box center [701, 263] width 42 height 24
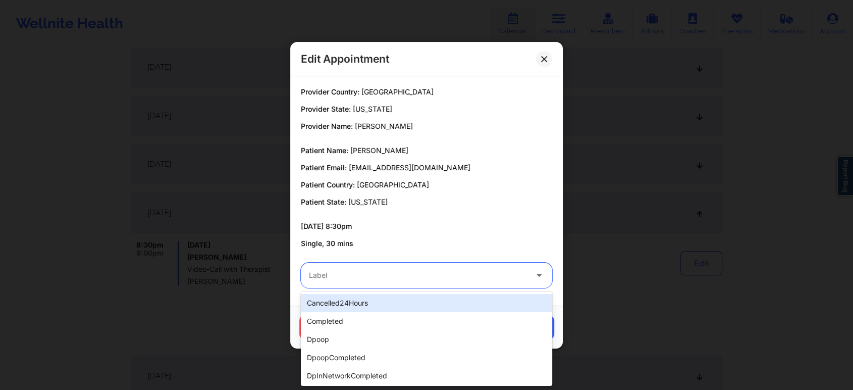
click at [356, 275] on div at bounding box center [418, 275] width 218 height 12
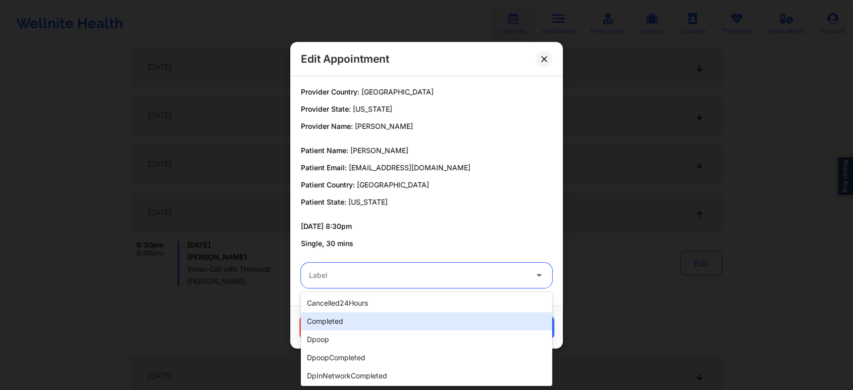
click at [336, 326] on div "completed" at bounding box center [426, 321] width 251 height 18
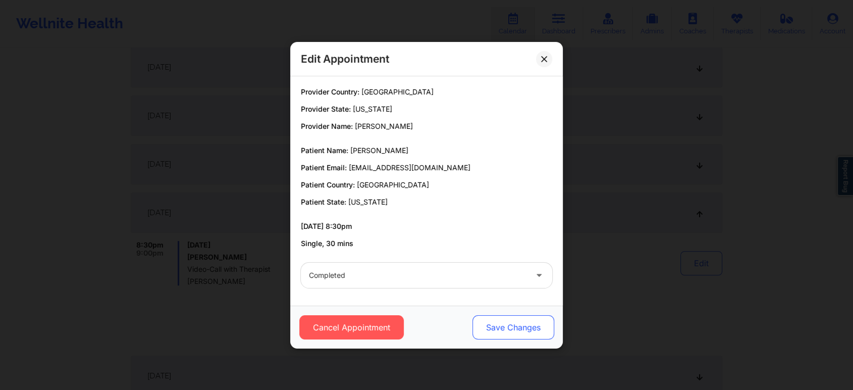
click at [508, 317] on button "Save Changes" at bounding box center [513, 327] width 82 height 24
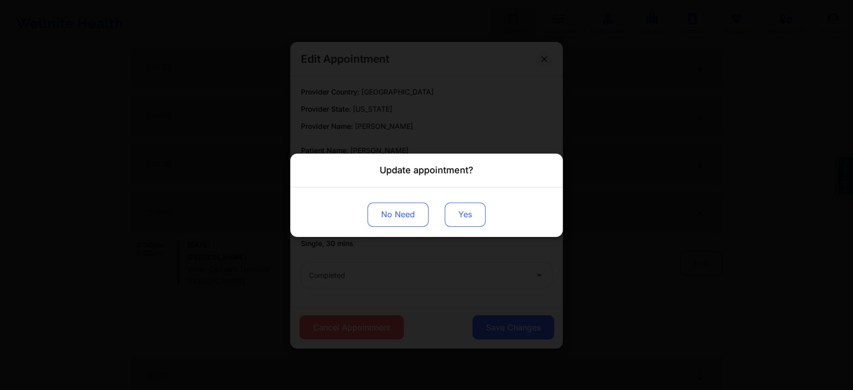
click at [459, 209] on button "Yes" at bounding box center [465, 214] width 41 height 24
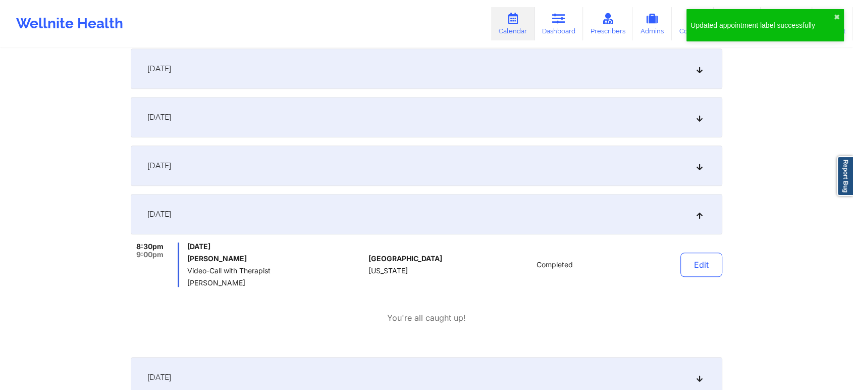
scroll to position [0, 0]
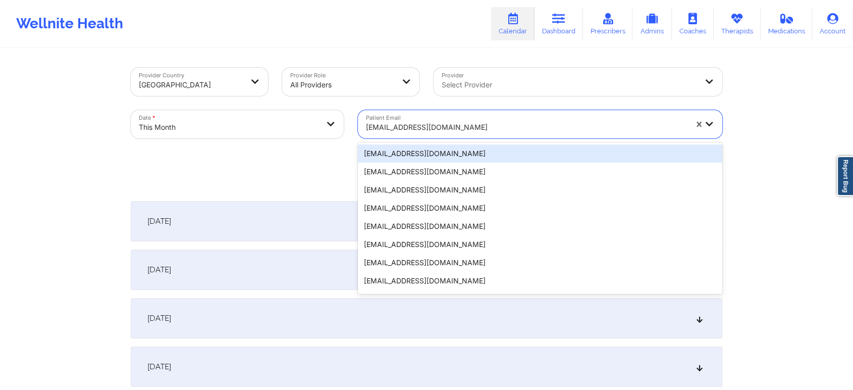
click at [415, 116] on div "nich125@yahoo.com" at bounding box center [523, 124] width 330 height 28
paste input "22ejg22@gmail.com"
type input "22ejg22@gmail.com"
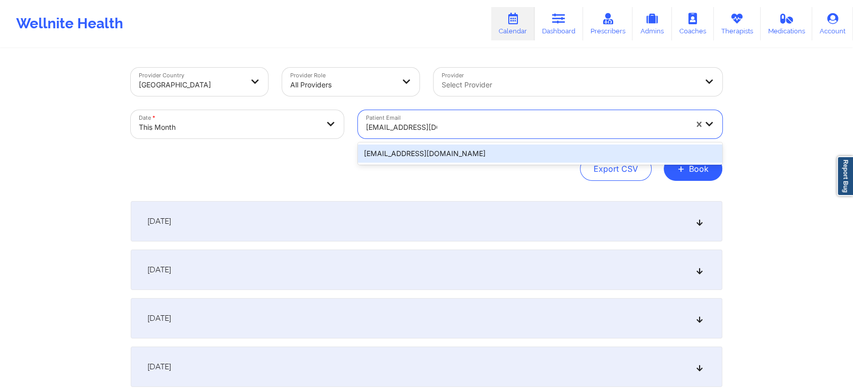
click at [444, 153] on div "22ejg22@gmail.com" at bounding box center [540, 153] width 364 height 18
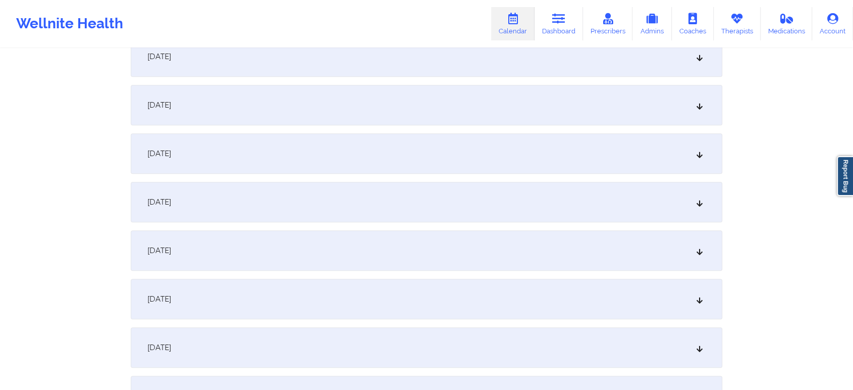
scroll to position [560, 0]
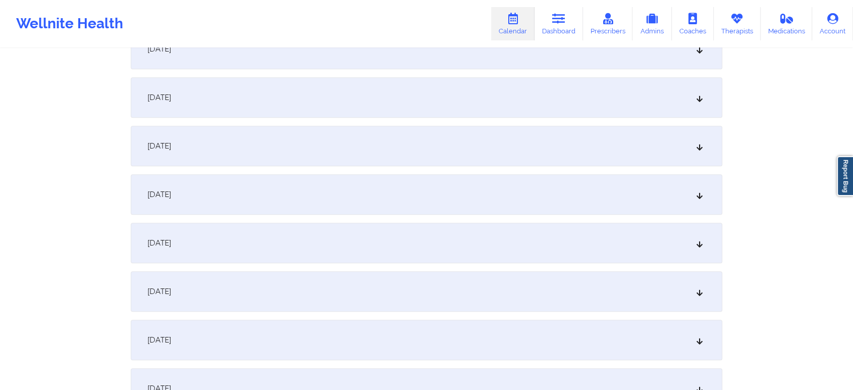
click at [525, 238] on div "[DATE]" at bounding box center [426, 243] width 591 height 40
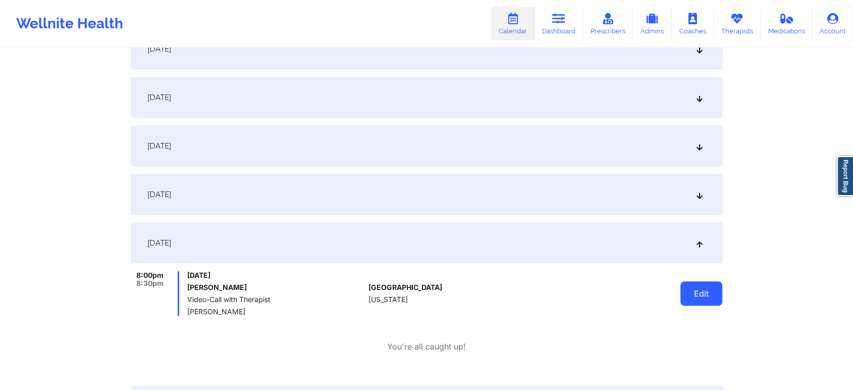
click at [703, 286] on button "Edit" at bounding box center [701, 293] width 42 height 24
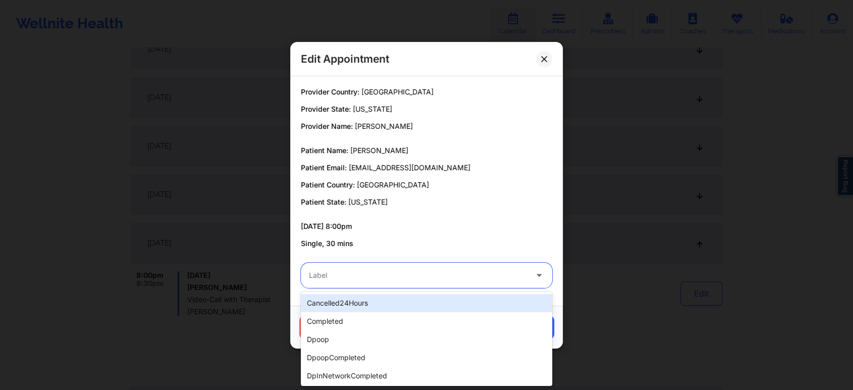
click at [444, 278] on div at bounding box center [418, 275] width 218 height 12
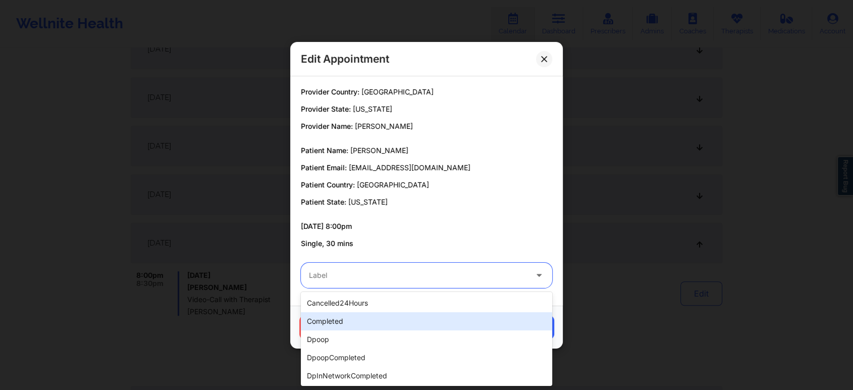
click at [392, 319] on div "completed" at bounding box center [426, 321] width 251 height 18
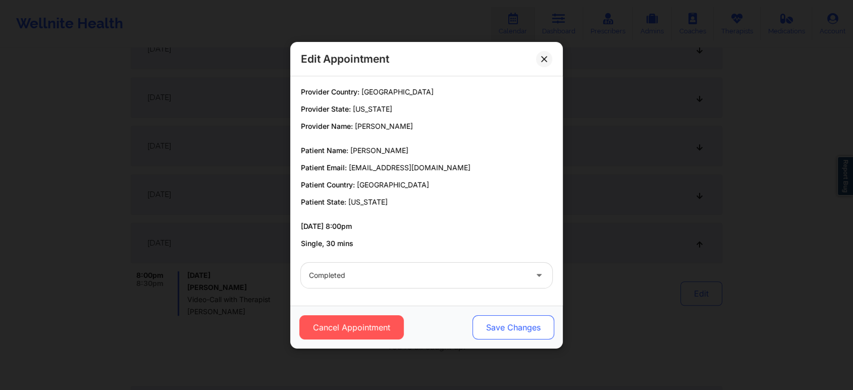
click at [496, 338] on button "Save Changes" at bounding box center [513, 327] width 82 height 24
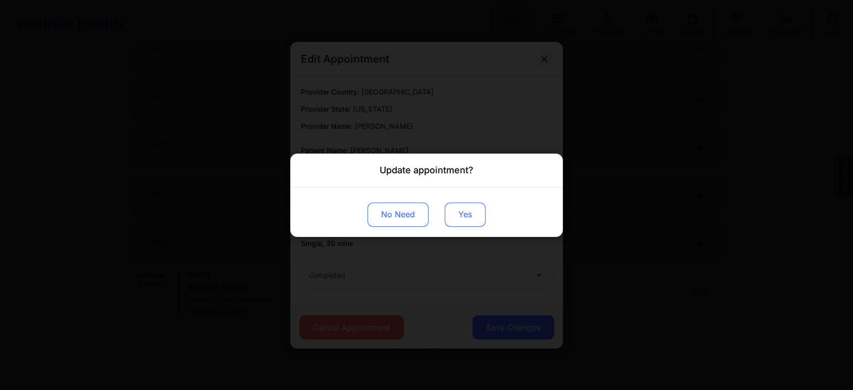
drag, startPoint x: 458, startPoint y: 246, endPoint x: 464, endPoint y: 206, distance: 40.9
click at [464, 206] on div "Update appointment? No Need Yes" at bounding box center [426, 195] width 853 height 390
click at [464, 206] on button "Yes" at bounding box center [465, 214] width 41 height 24
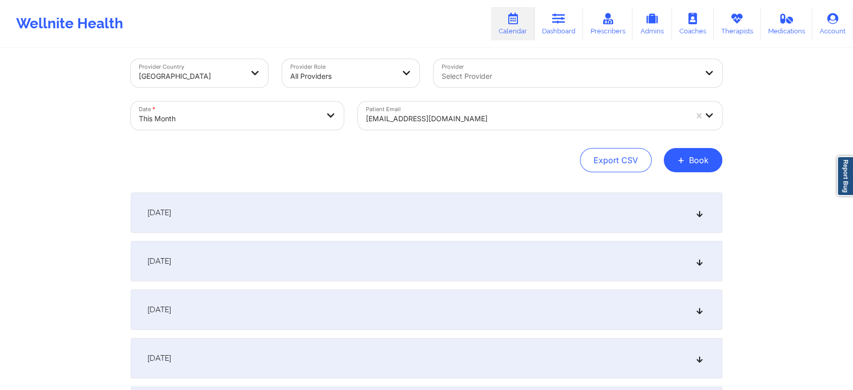
scroll to position [0, 0]
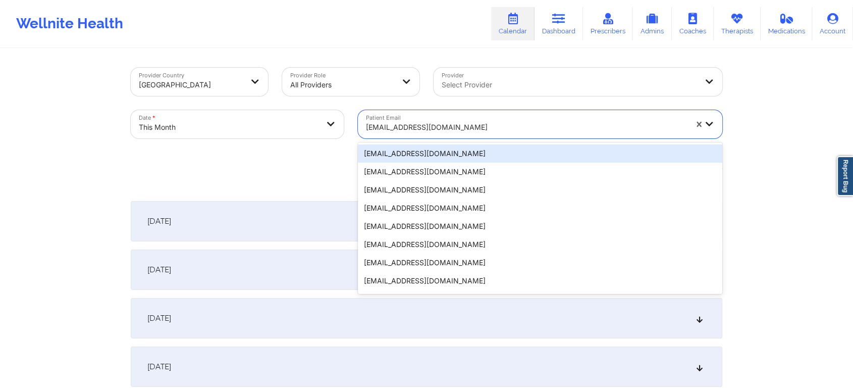
click at [449, 121] on div at bounding box center [526, 127] width 321 height 12
paste input "[PERSON_NAME][EMAIL_ADDRESS][PERSON_NAME][DOMAIN_NAME]"
type input "[PERSON_NAME][EMAIL_ADDRESS][PERSON_NAME][DOMAIN_NAME]"
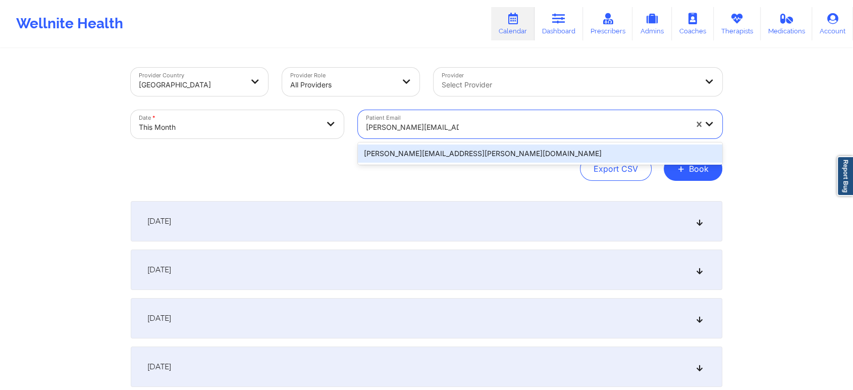
click at [448, 155] on div "[PERSON_NAME][EMAIL_ADDRESS][PERSON_NAME][DOMAIN_NAME]" at bounding box center [540, 153] width 364 height 18
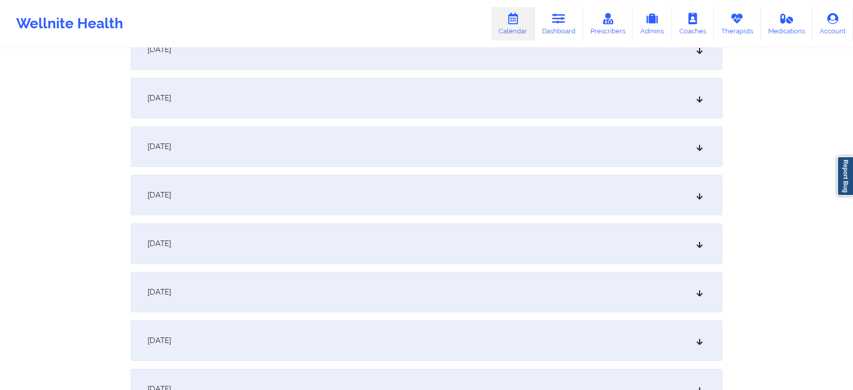
scroll to position [599, 0]
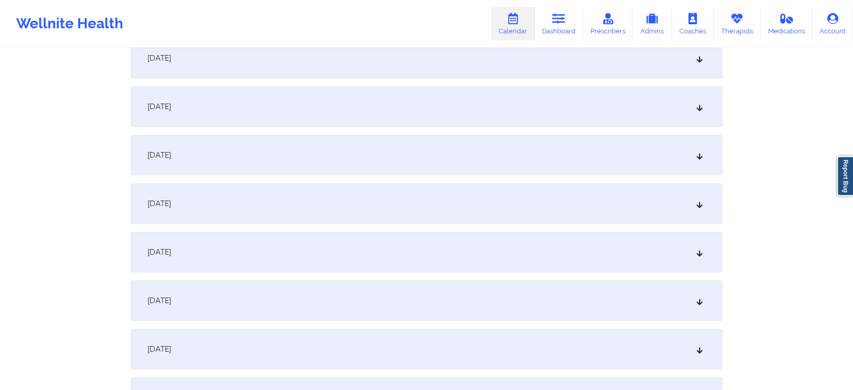
click at [468, 232] on div "[DATE]" at bounding box center [426, 252] width 591 height 40
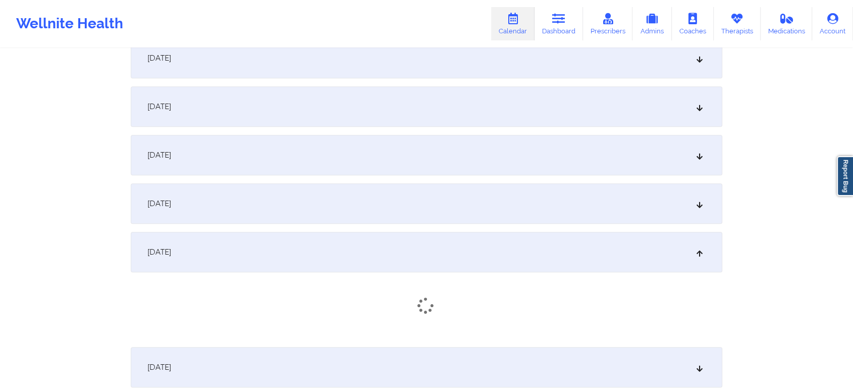
click at [479, 211] on div "[DATE]" at bounding box center [426, 203] width 591 height 40
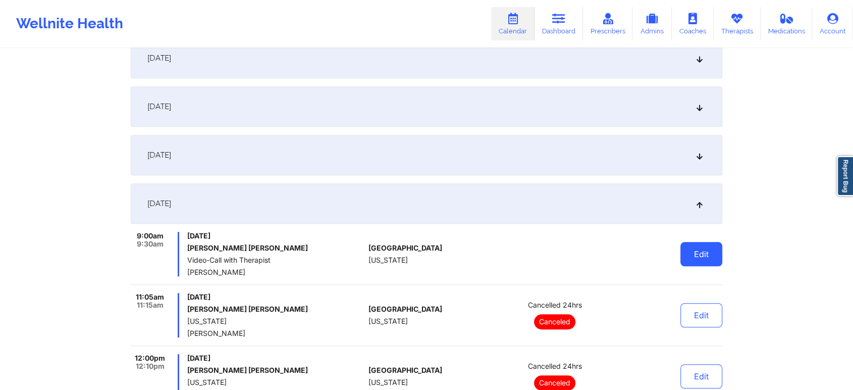
click at [702, 254] on button "Edit" at bounding box center [701, 254] width 42 height 24
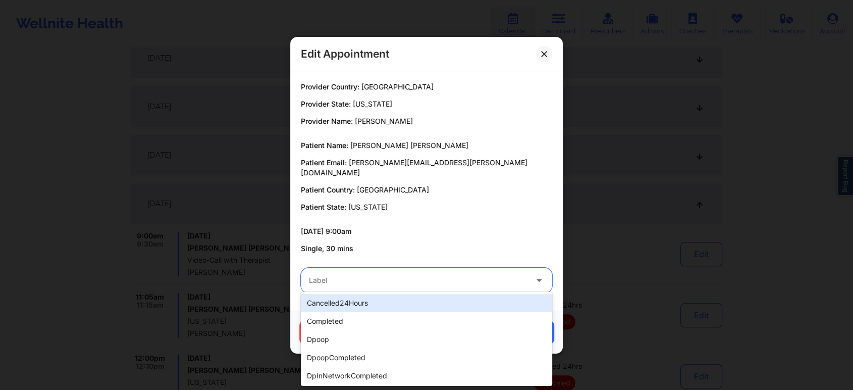
click at [473, 274] on div at bounding box center [418, 280] width 218 height 12
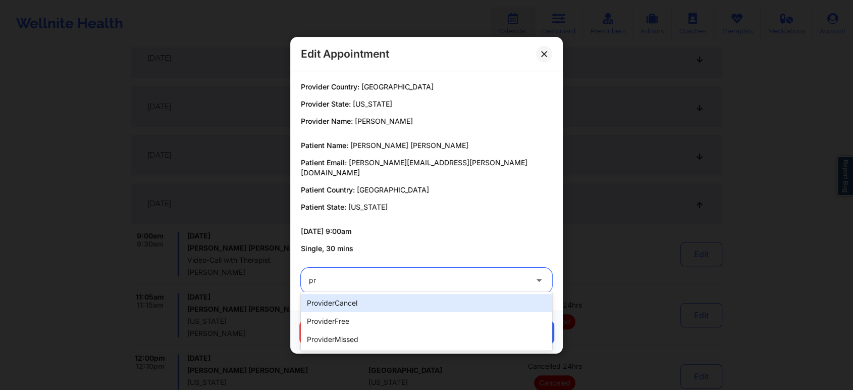
type input "p"
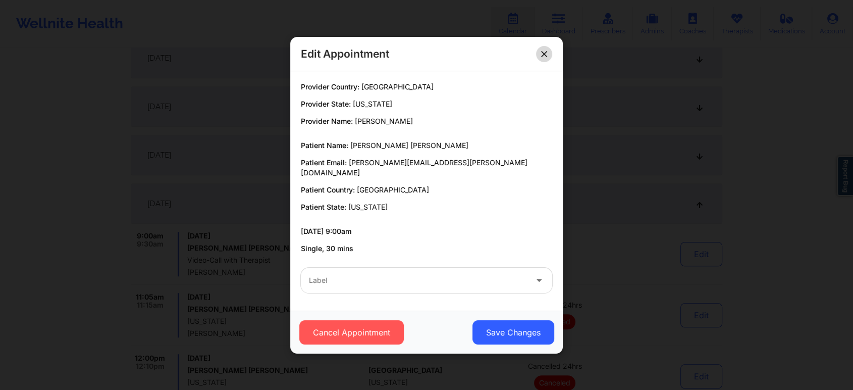
click at [543, 51] on button at bounding box center [544, 53] width 16 height 16
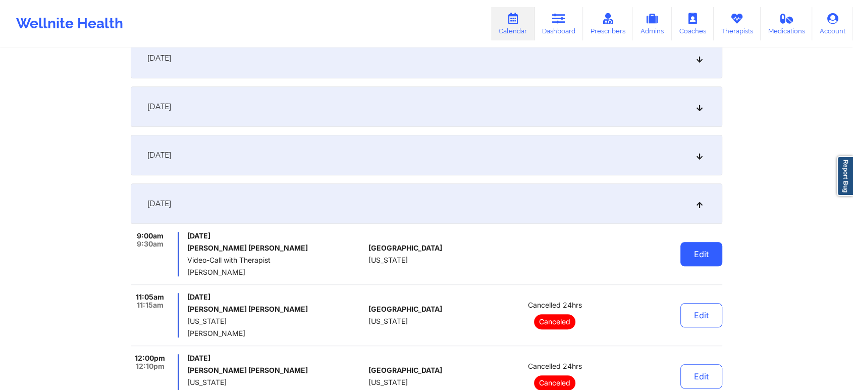
click at [705, 253] on button "Edit" at bounding box center [701, 254] width 42 height 24
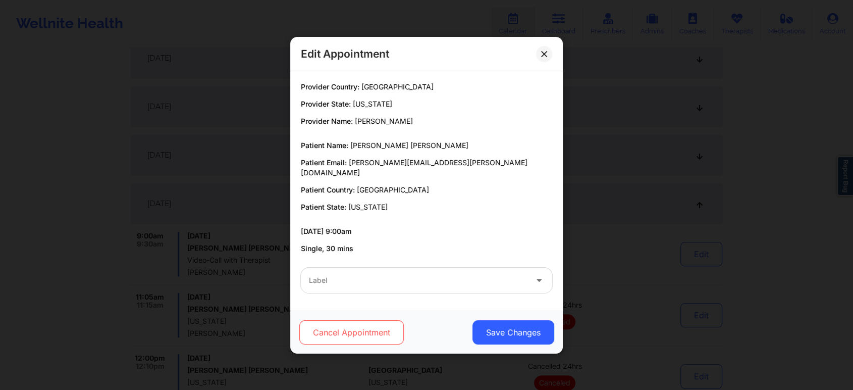
click at [368, 334] on button "Cancel Appointment" at bounding box center [351, 332] width 104 height 24
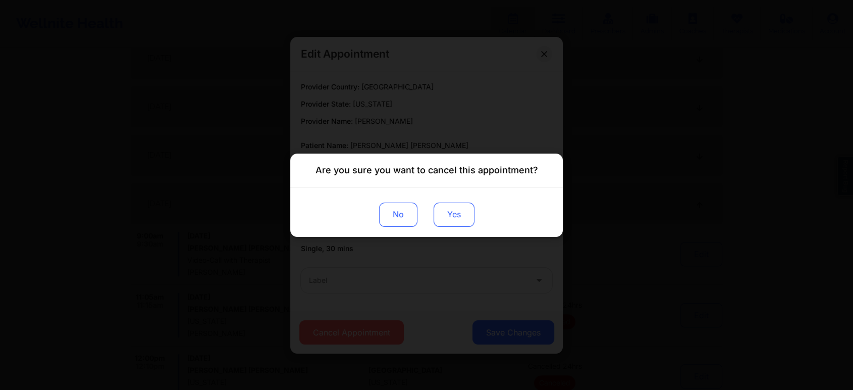
click at [448, 209] on button "Yes" at bounding box center [453, 214] width 41 height 24
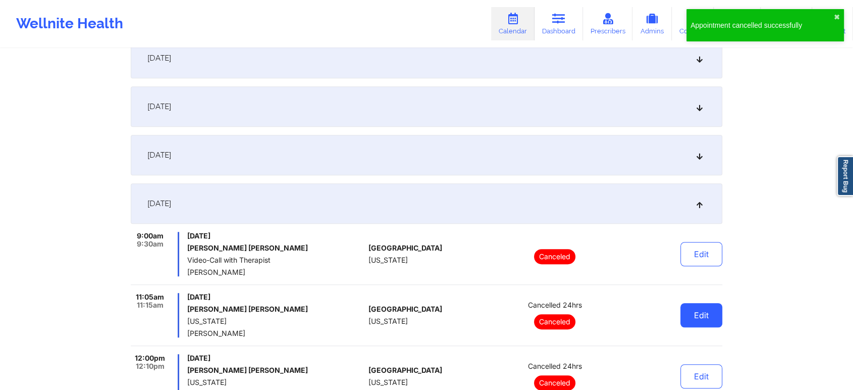
click at [711, 310] on button "Edit" at bounding box center [701, 315] width 42 height 24
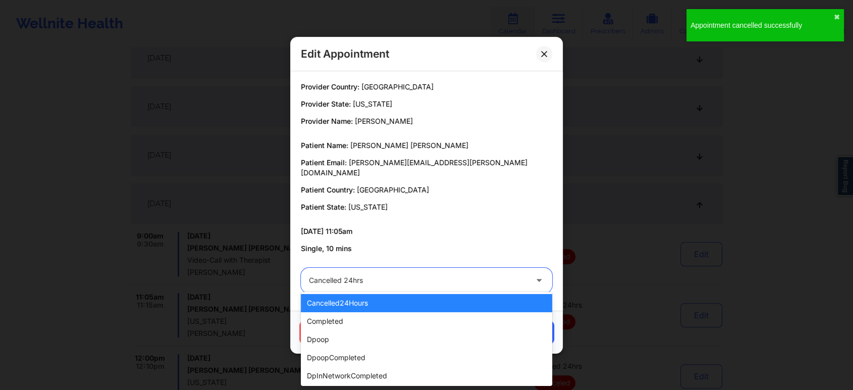
click at [426, 278] on div at bounding box center [418, 280] width 218 height 12
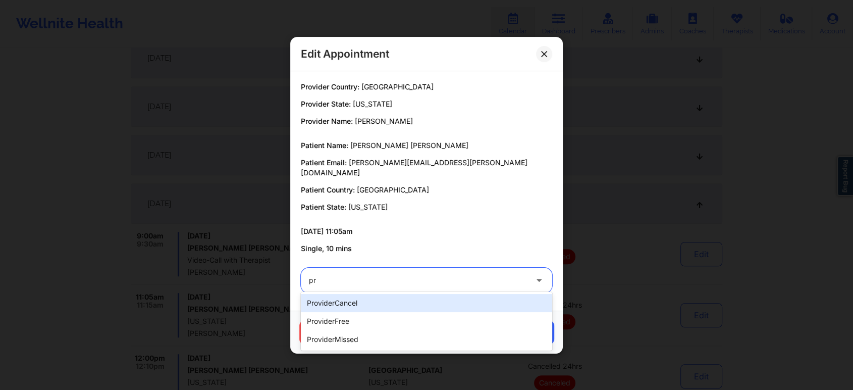
type input "p"
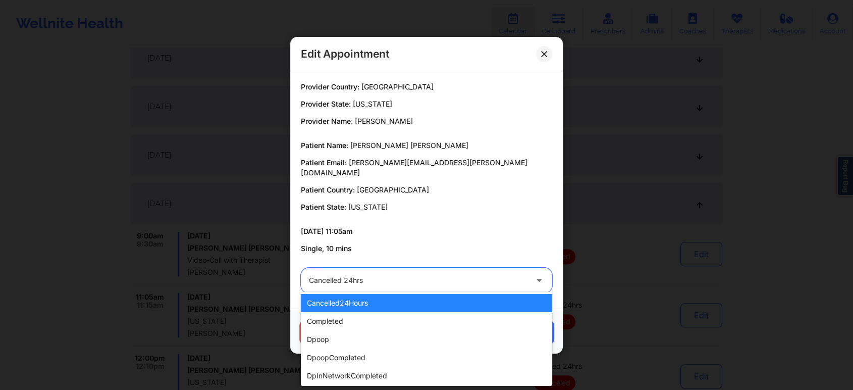
type input "r"
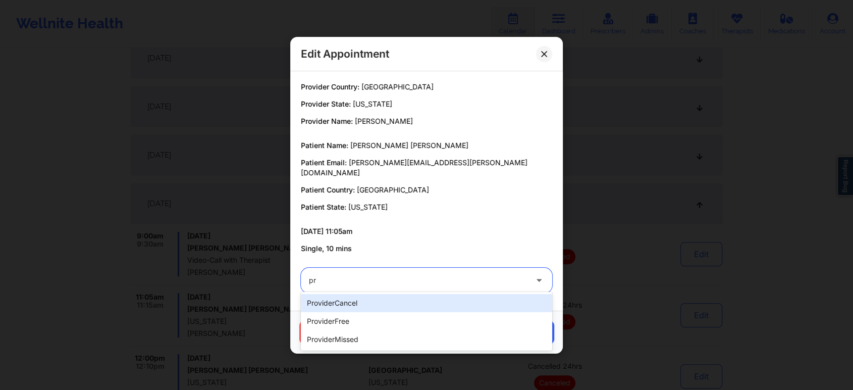
type input "pro"
click at [352, 310] on div "providerCancel" at bounding box center [426, 303] width 251 height 18
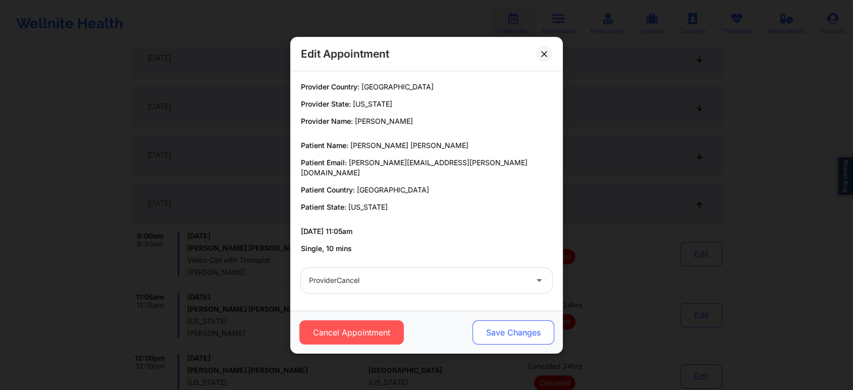
click at [489, 330] on button "Save Changes" at bounding box center [513, 332] width 82 height 24
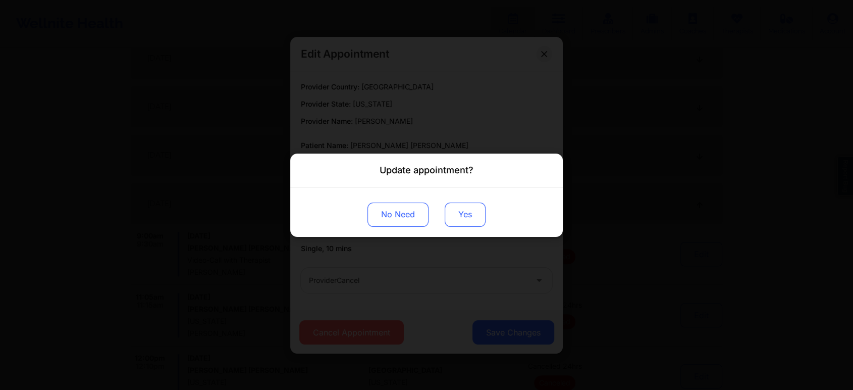
click at [461, 213] on button "Yes" at bounding box center [465, 214] width 41 height 24
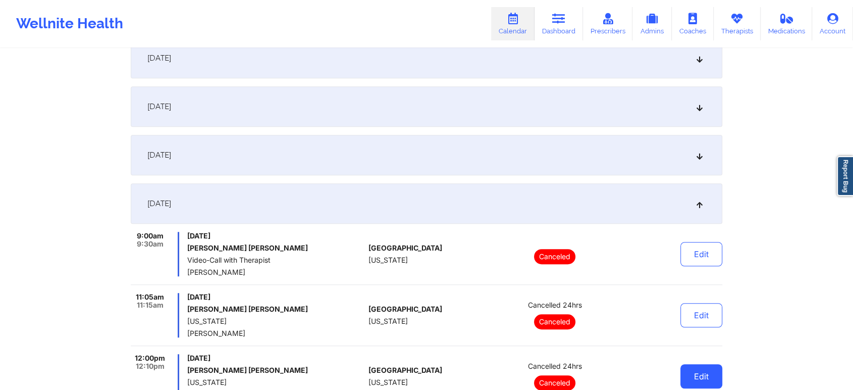
click at [706, 366] on button "Edit" at bounding box center [701, 376] width 42 height 24
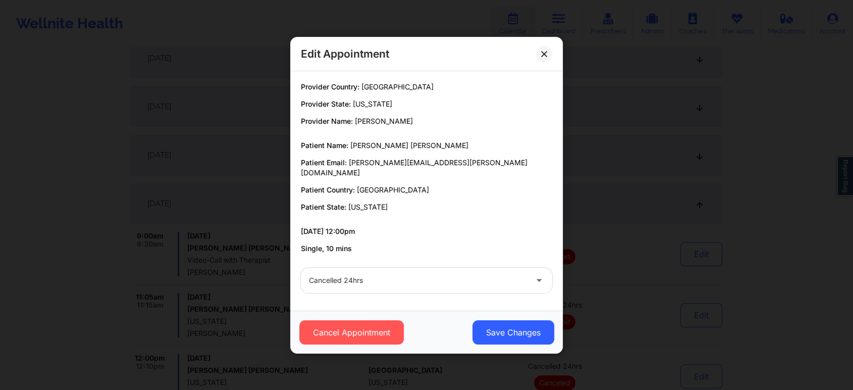
drag, startPoint x: 461, startPoint y: 294, endPoint x: 408, endPoint y: 275, distance: 56.3
click at [408, 275] on div "Provider Country: United States Provider State: Florida Provider Name: Sarah co…" at bounding box center [426, 190] width 272 height 239
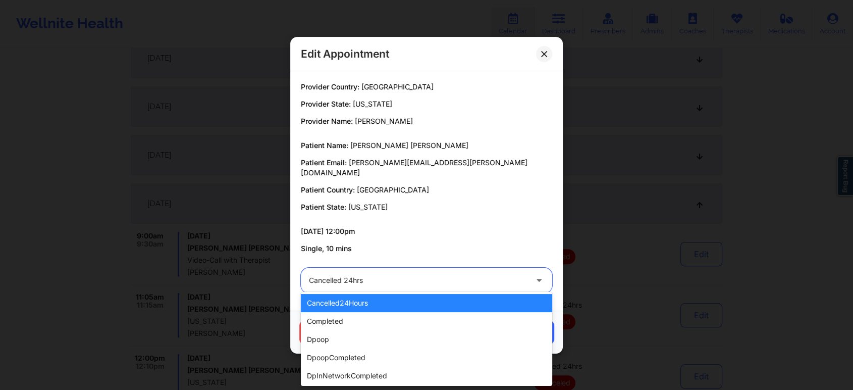
click at [408, 275] on div at bounding box center [418, 280] width 218 height 12
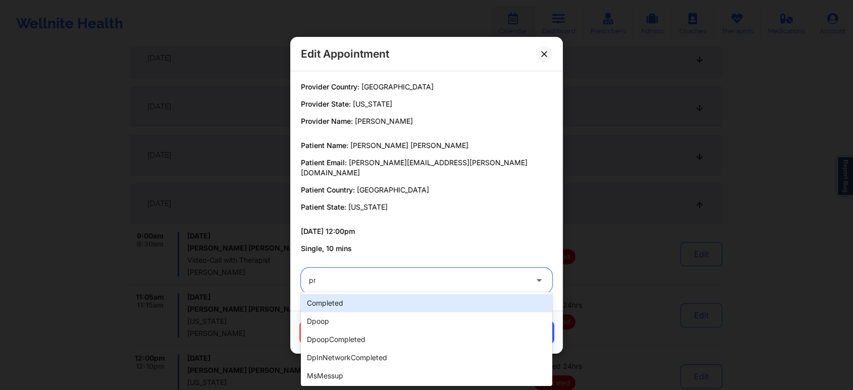
type input "pro"
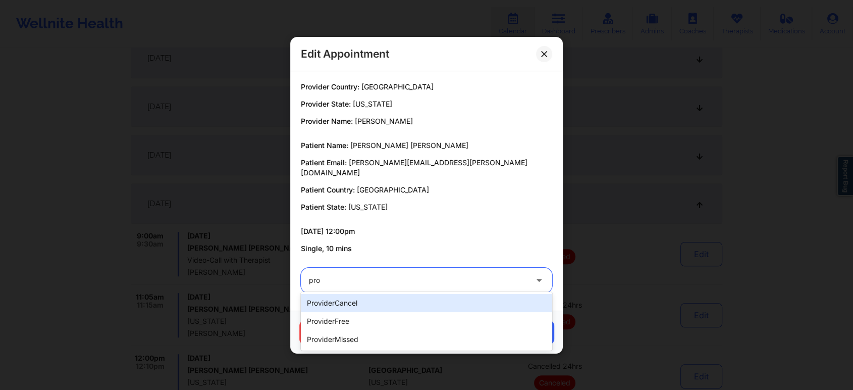
click at [378, 304] on div "providerCancel" at bounding box center [426, 303] width 251 height 18
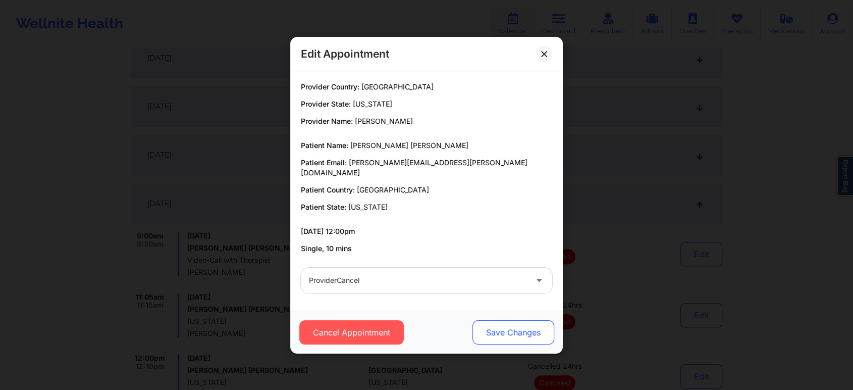
click at [509, 320] on button "Save Changes" at bounding box center [513, 332] width 82 height 24
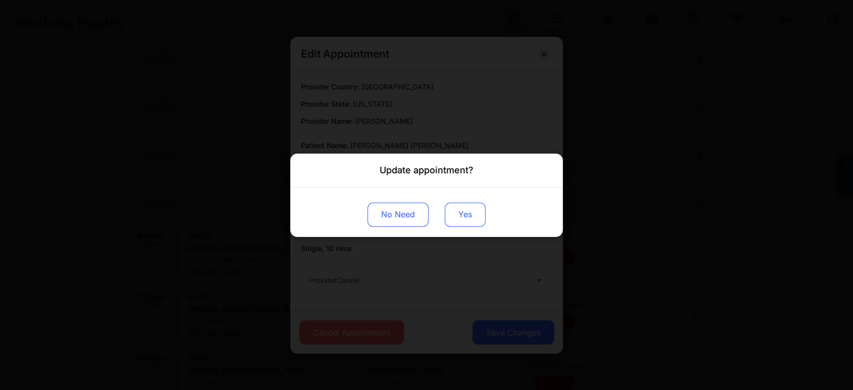
click at [460, 212] on button "Yes" at bounding box center [465, 214] width 41 height 24
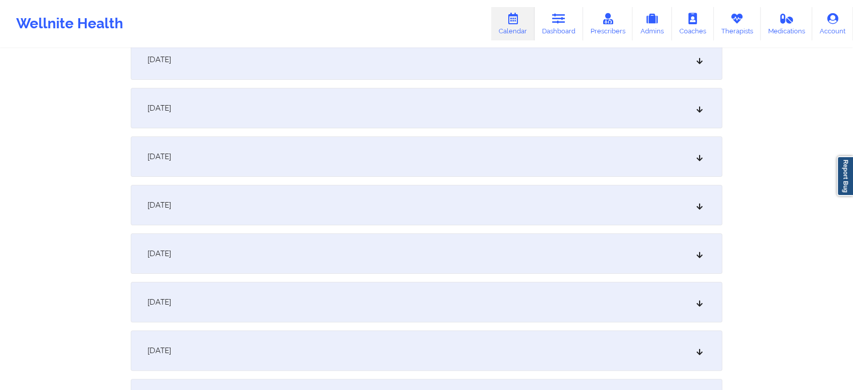
scroll to position [0, 0]
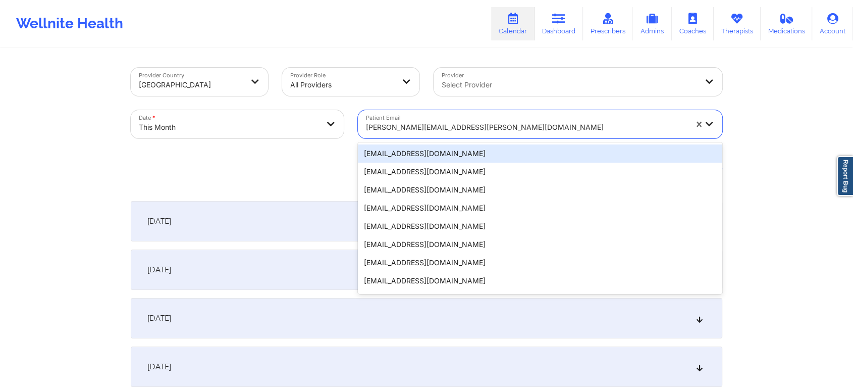
click at [440, 133] on div at bounding box center [526, 127] width 321 height 12
paste input "seemasonnylal07@gmail.com"
type input "seemasonnylal07@gmail.com"
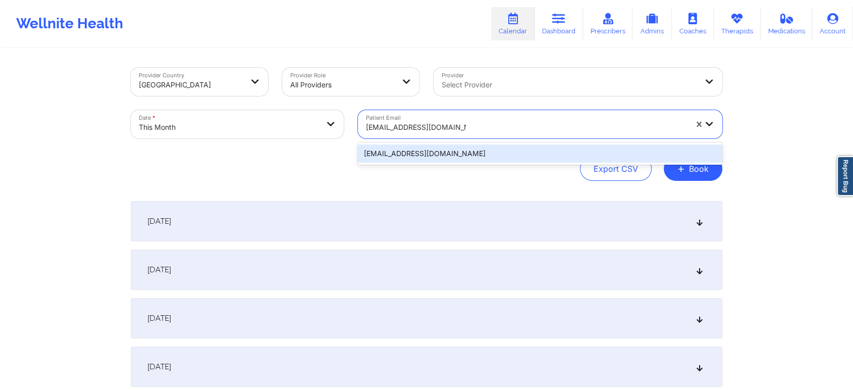
click at [446, 150] on div "seemasonnylal07@gmail.com" at bounding box center [540, 153] width 364 height 18
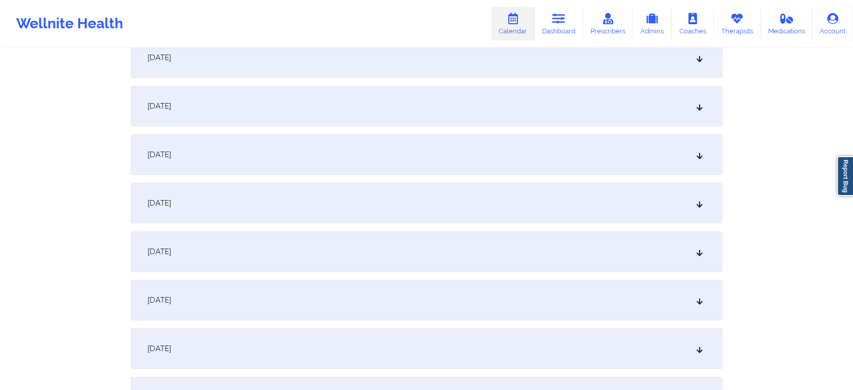
scroll to position [553, 0]
click at [550, 245] on div "[DATE]" at bounding box center [426, 249] width 591 height 40
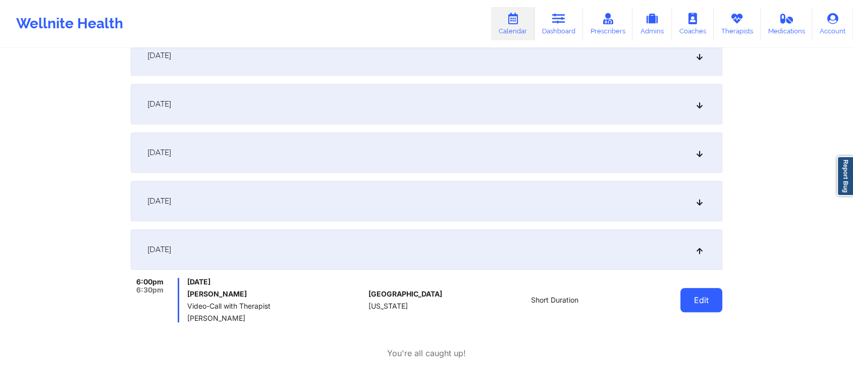
click at [693, 301] on button "Edit" at bounding box center [701, 300] width 42 height 24
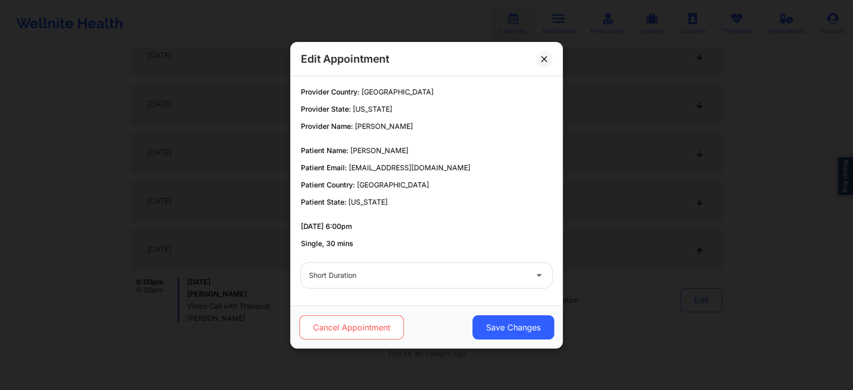
click at [333, 336] on button "Cancel Appointment" at bounding box center [351, 327] width 104 height 24
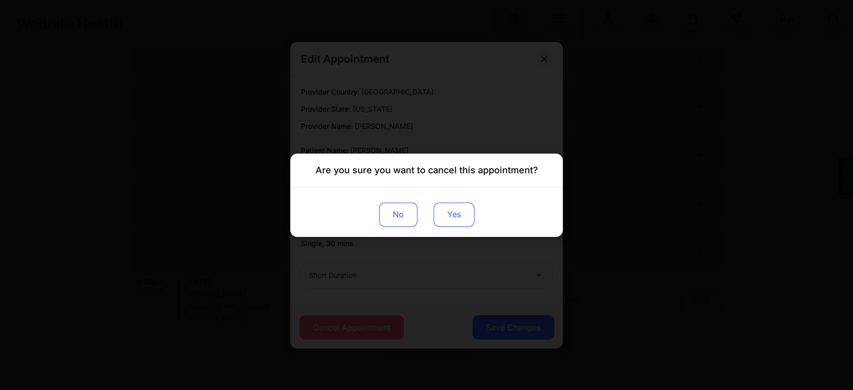
click at [461, 220] on button "Yes" at bounding box center [453, 214] width 41 height 24
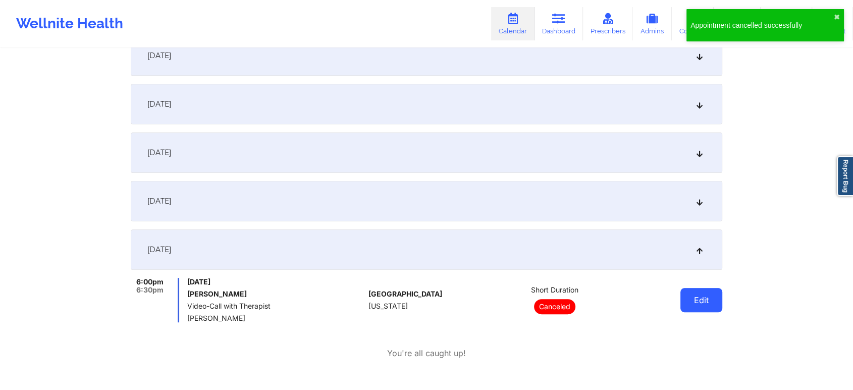
drag, startPoint x: 724, startPoint y: 296, endPoint x: 709, endPoint y: 302, distance: 16.3
click at [709, 302] on div "Provider Country United States Provider Role All Providers Provider Select Prov…" at bounding box center [426, 396] width 605 height 1800
click at [709, 302] on button "Edit" at bounding box center [701, 300] width 42 height 24
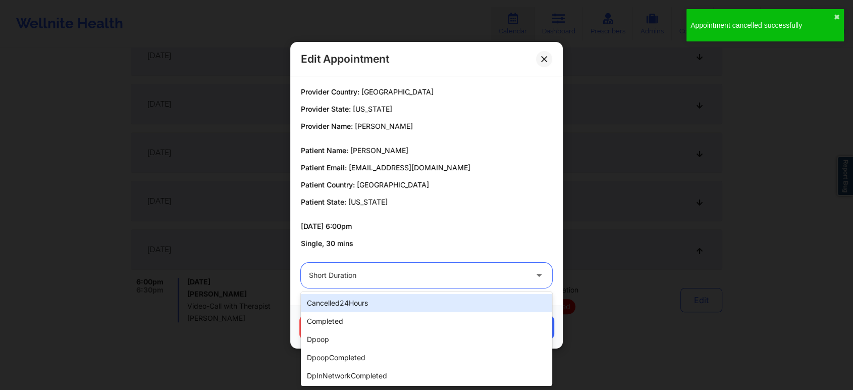
click at [429, 272] on div at bounding box center [418, 275] width 218 height 12
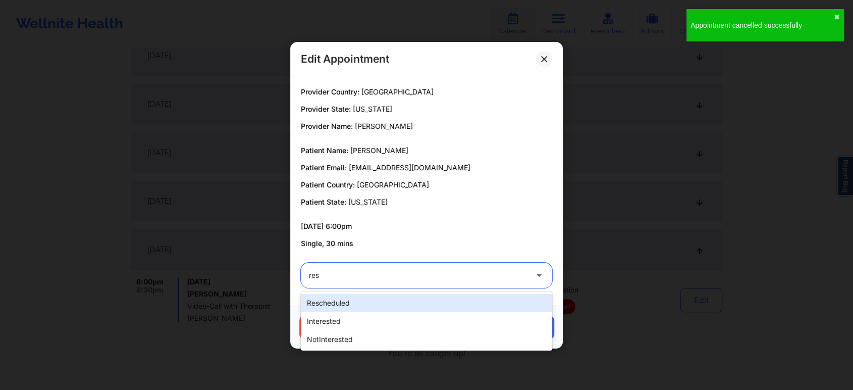
type input "resc"
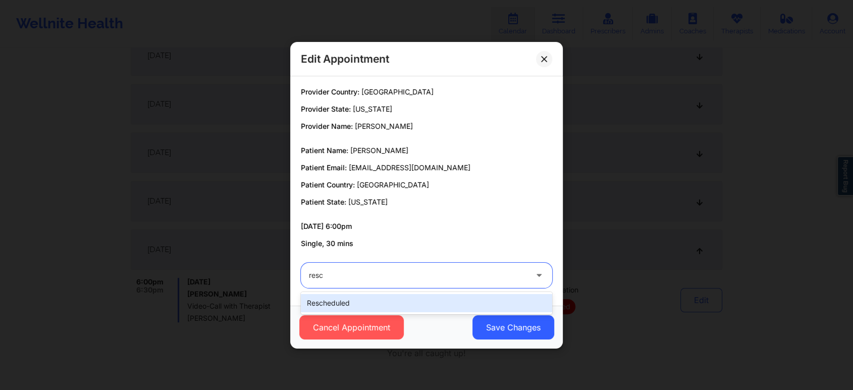
click at [402, 301] on div "rescheduled" at bounding box center [426, 303] width 251 height 18
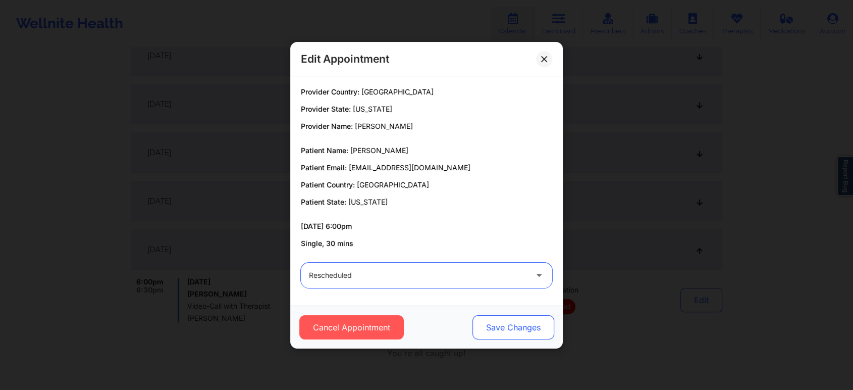
click at [521, 327] on button "Save Changes" at bounding box center [513, 327] width 82 height 24
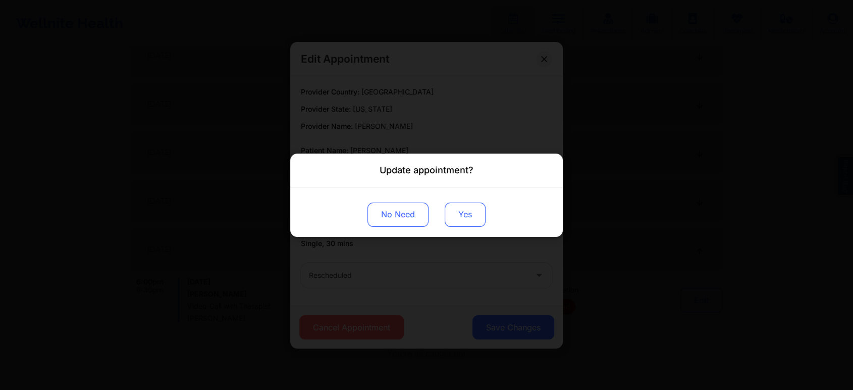
click at [465, 225] on button "Yes" at bounding box center [465, 214] width 41 height 24
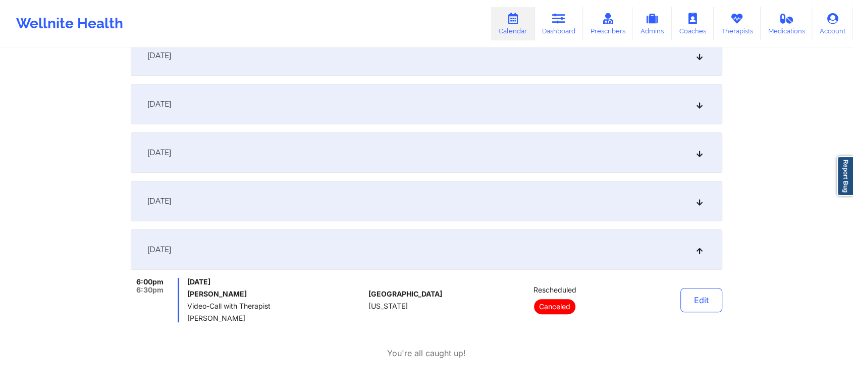
scroll to position [0, 0]
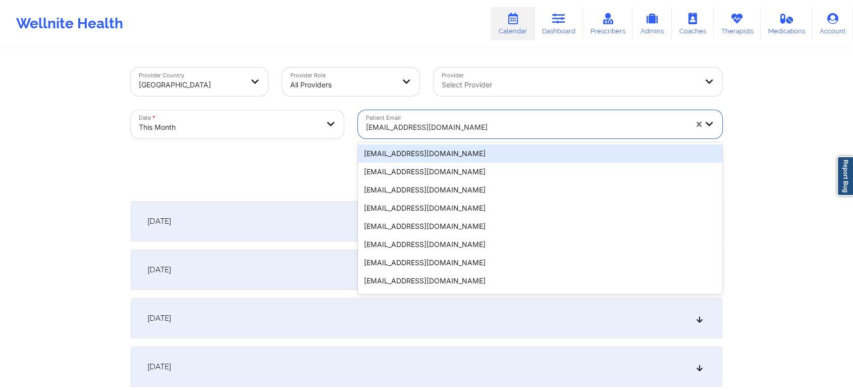
click at [405, 128] on div at bounding box center [526, 127] width 321 height 12
paste input "dennis.pinna@gmail.com"
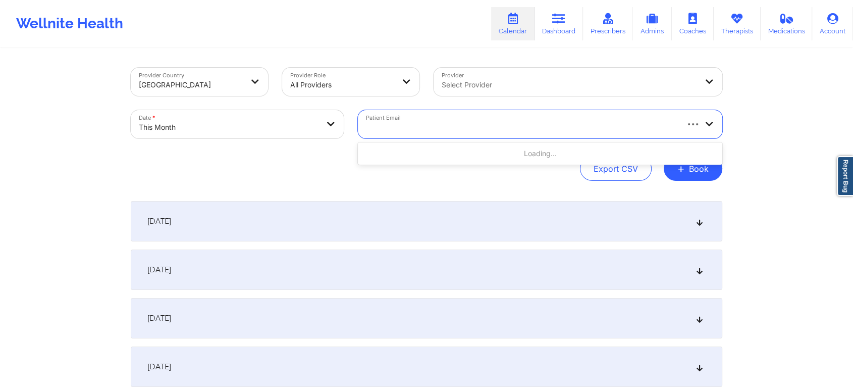
type input "dennis.pinna@gmail.com"
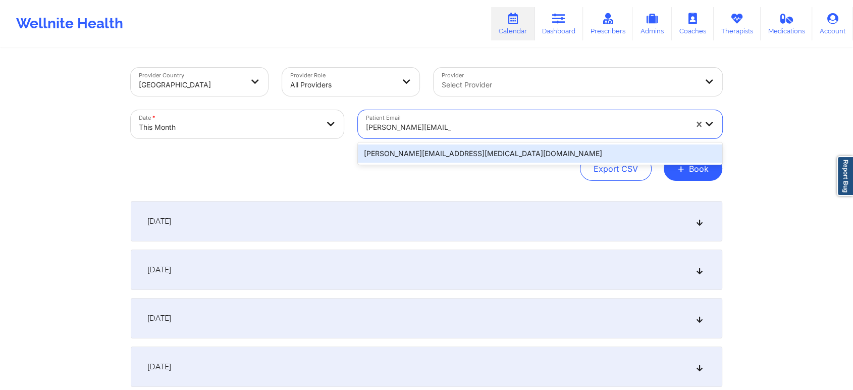
click at [517, 153] on div "dennis.pinna@gmail.com" at bounding box center [540, 153] width 364 height 18
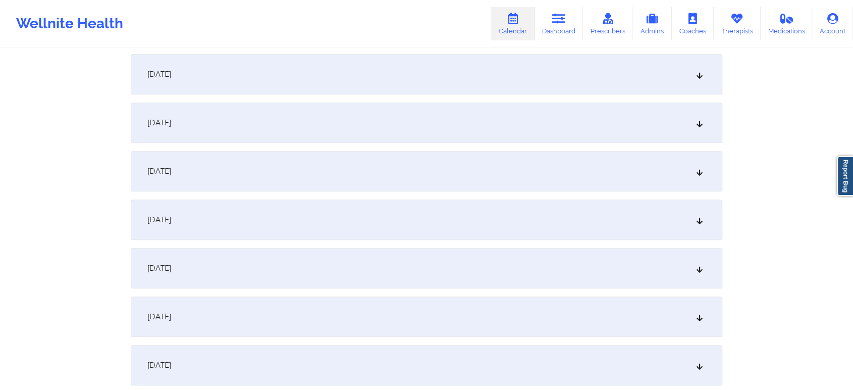
scroll to position [823, 0]
click at [578, 278] on div "[DATE]" at bounding box center [426, 269] width 591 height 40
click at [446, 80] on div "[DATE]" at bounding box center [426, 77] width 591 height 40
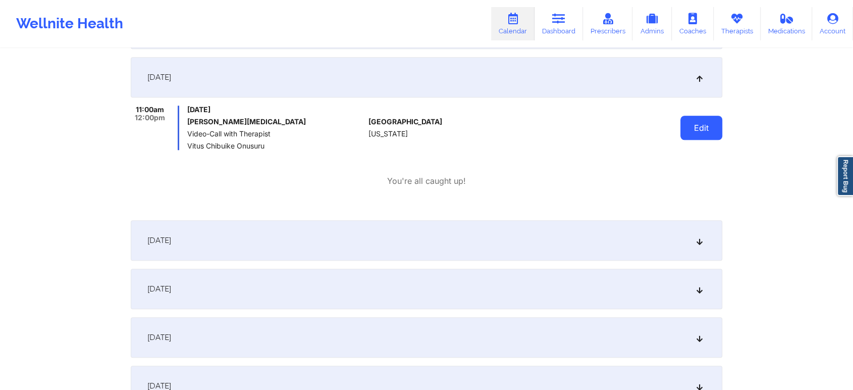
click at [693, 119] on button "Edit" at bounding box center [701, 128] width 42 height 24
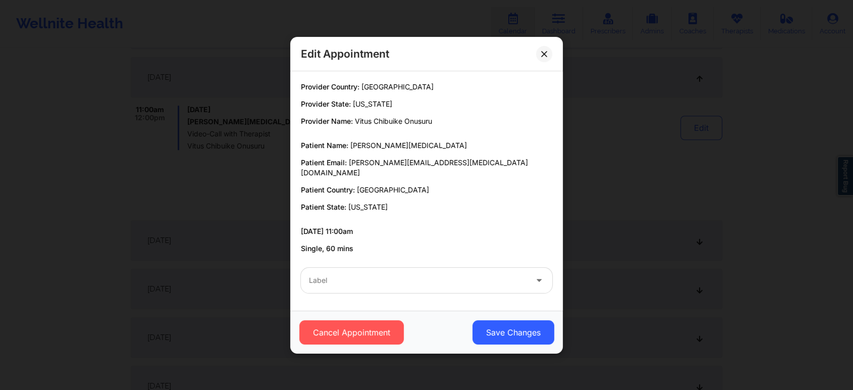
click at [440, 260] on div "Label" at bounding box center [426, 279] width 265 height 39
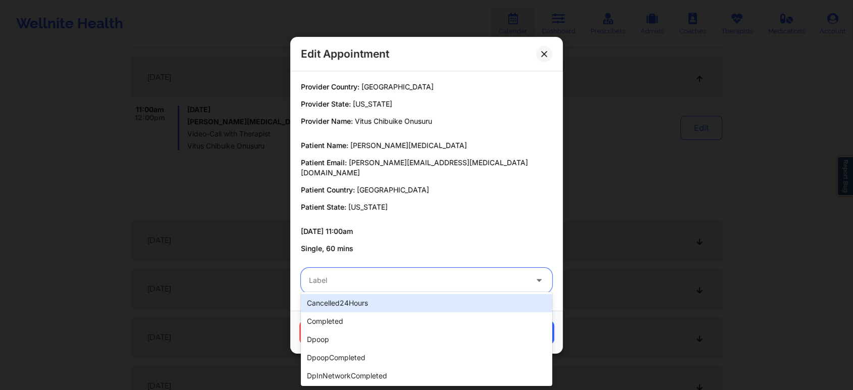
click at [417, 278] on div at bounding box center [418, 280] width 218 height 12
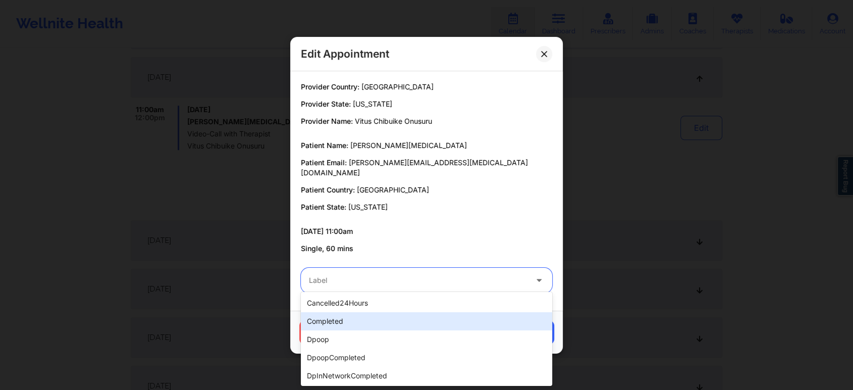
click at [377, 315] on div "completed" at bounding box center [426, 321] width 251 height 18
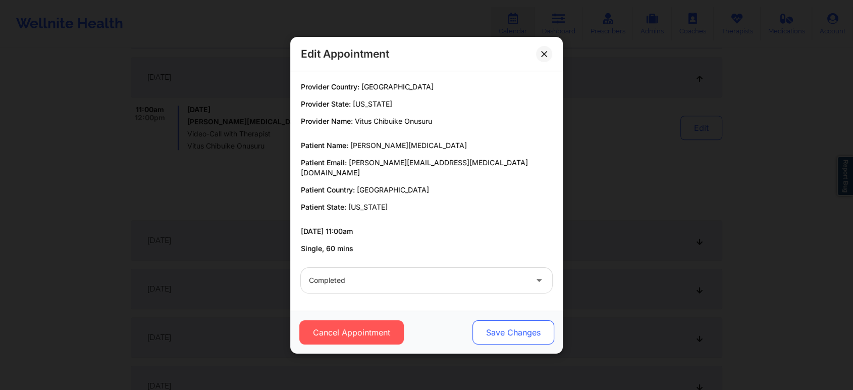
click at [497, 320] on button "Save Changes" at bounding box center [513, 332] width 82 height 24
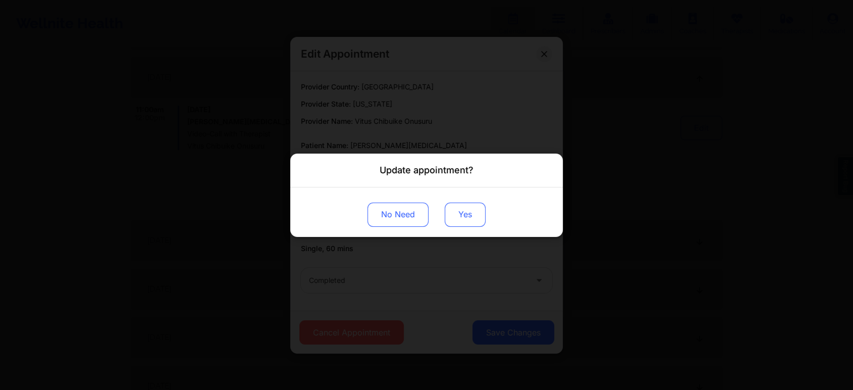
click at [458, 215] on button "Yes" at bounding box center [465, 214] width 41 height 24
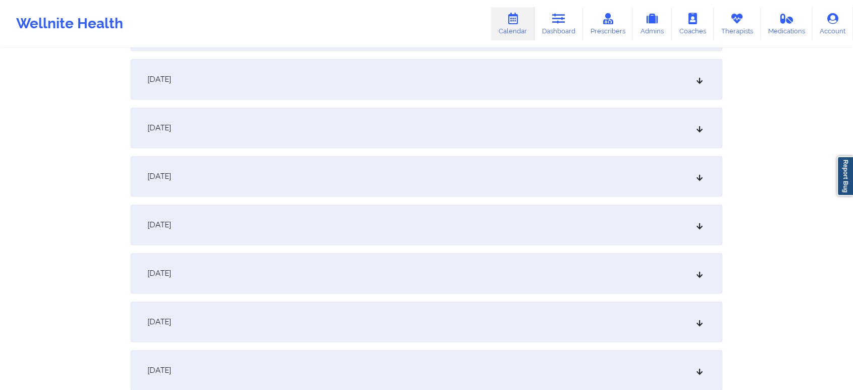
scroll to position [0, 0]
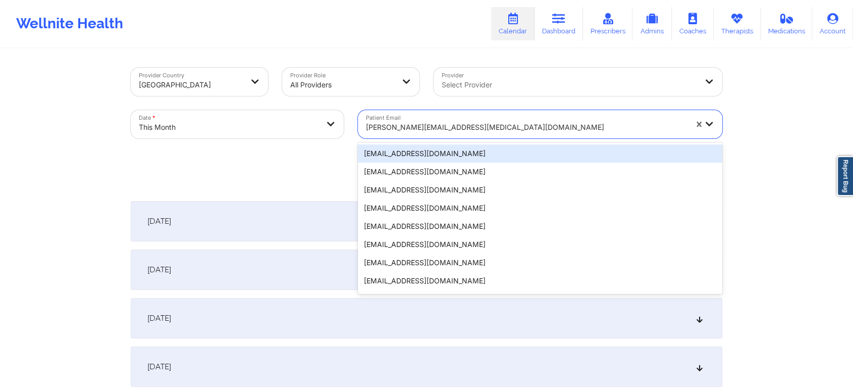
click at [398, 125] on div at bounding box center [526, 127] width 321 height 12
paste input "alexinnapa@gmail.com"
type input "alexinnapa@gmail.com"
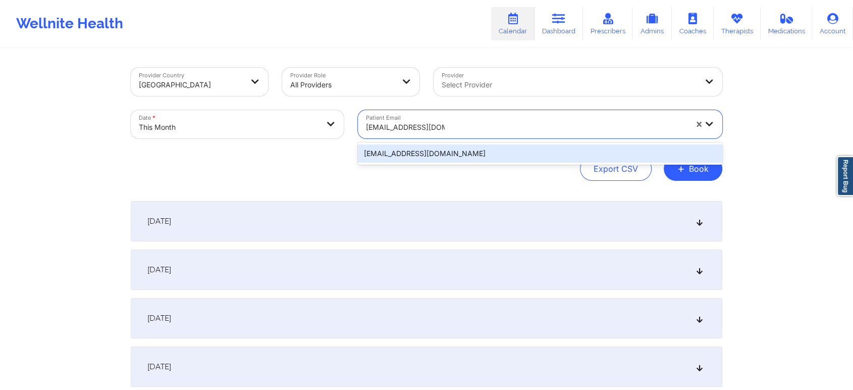
click at [506, 156] on div "alexinnapa@gmail.com" at bounding box center [540, 153] width 364 height 18
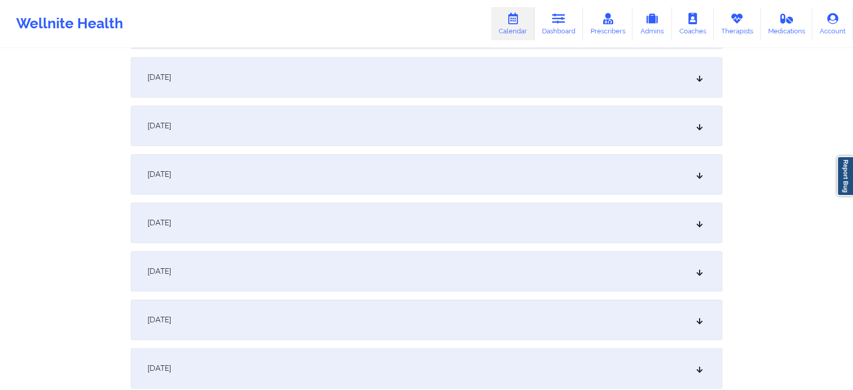
scroll to position [586, 0]
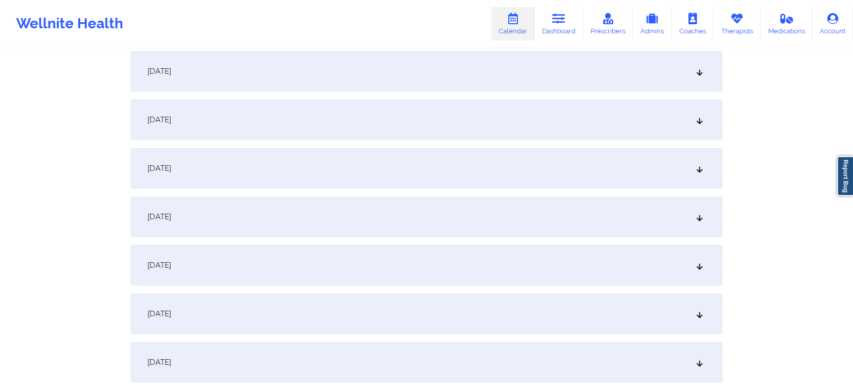
click at [404, 219] on div "[DATE]" at bounding box center [426, 216] width 591 height 40
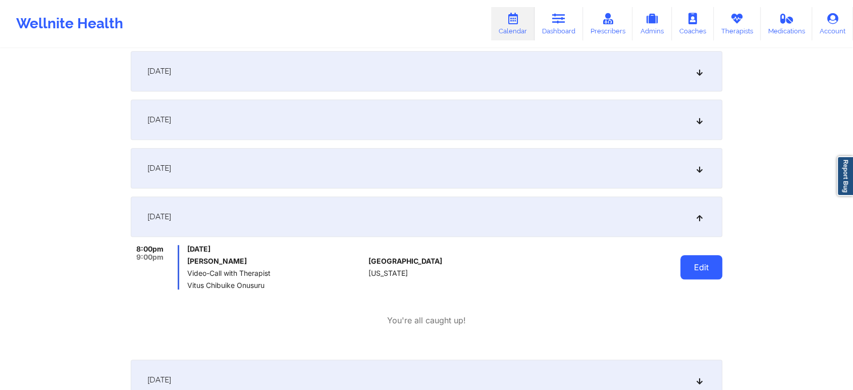
click at [698, 269] on button "Edit" at bounding box center [701, 267] width 42 height 24
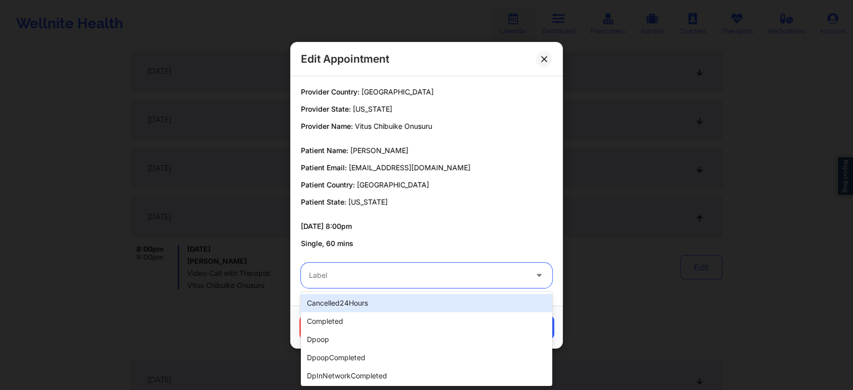
click at [414, 282] on div "Label" at bounding box center [414, 274] width 227 height 25
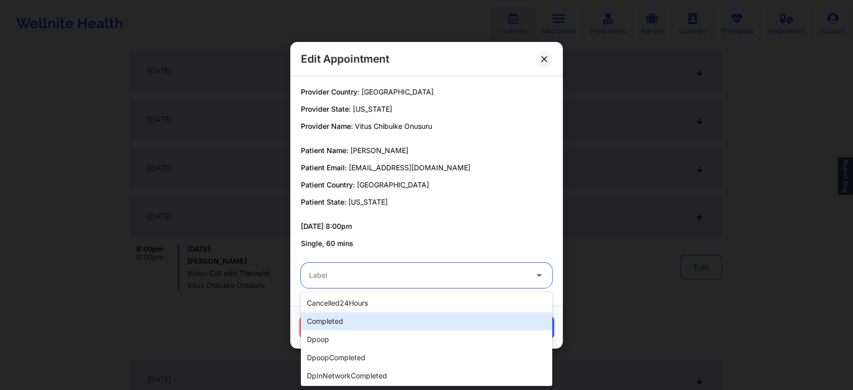
click at [378, 326] on div "completed" at bounding box center [426, 321] width 251 height 18
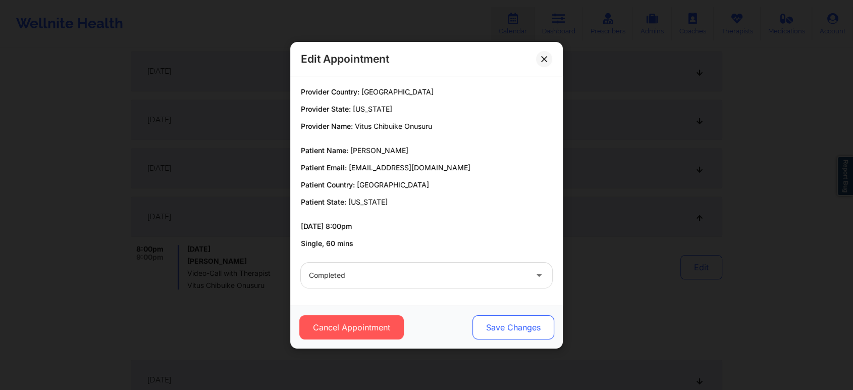
click at [512, 330] on button "Save Changes" at bounding box center [513, 327] width 82 height 24
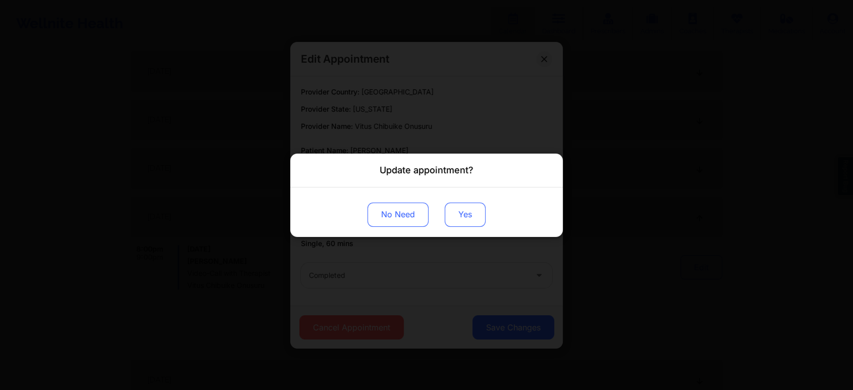
click at [461, 218] on button "Yes" at bounding box center [465, 214] width 41 height 24
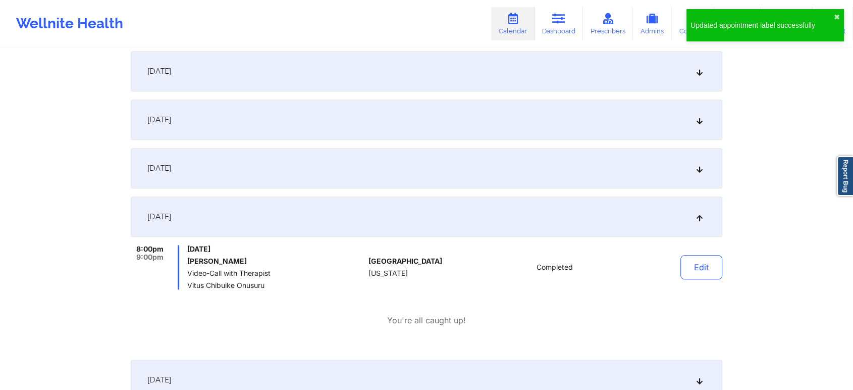
scroll to position [0, 0]
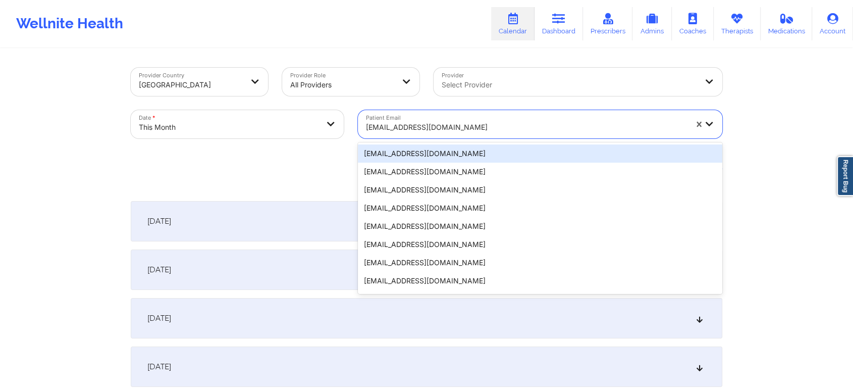
click at [419, 114] on div "alexinnapa@gmail.com" at bounding box center [523, 124] width 330 height 28
paste input "andrewbevs715@gmail.com"
type input "andrewbevs715@gmail.com"
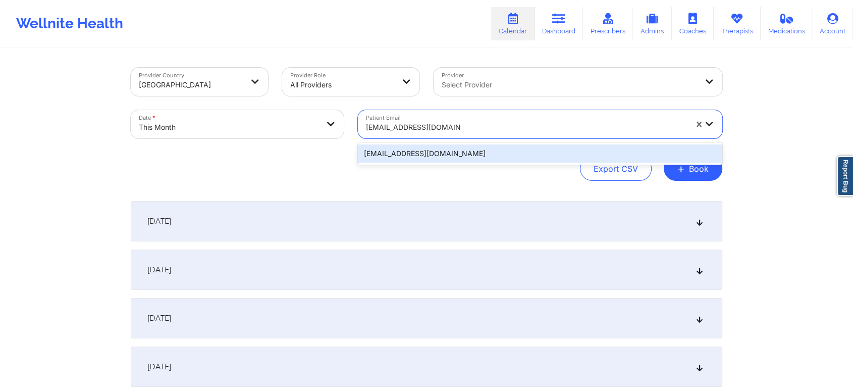
click at [492, 161] on div "andrewbevs715@gmail.com" at bounding box center [540, 153] width 364 height 18
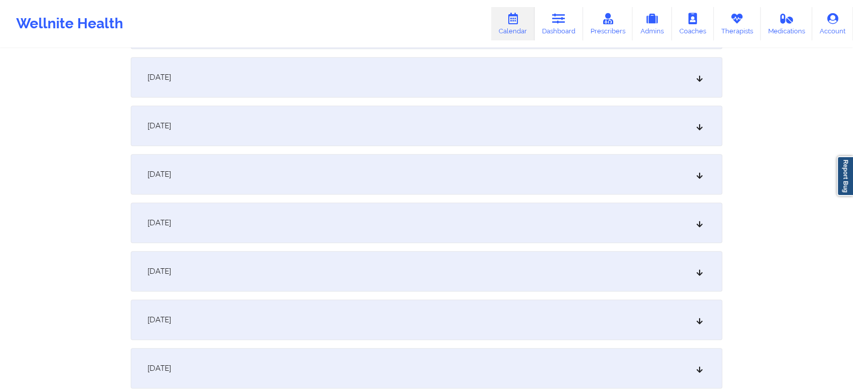
scroll to position [562, 0]
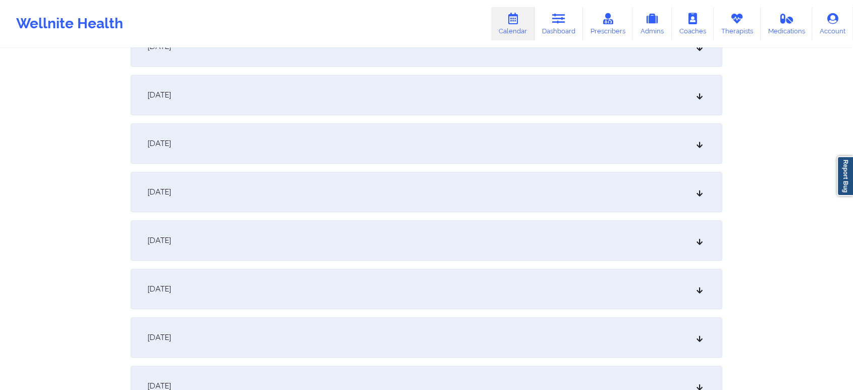
click at [382, 251] on div "[DATE]" at bounding box center [426, 240] width 591 height 40
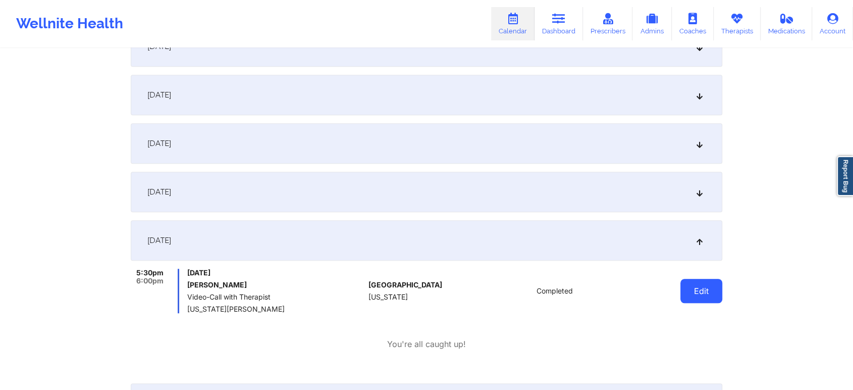
click at [681, 290] on button "Edit" at bounding box center [701, 291] width 42 height 24
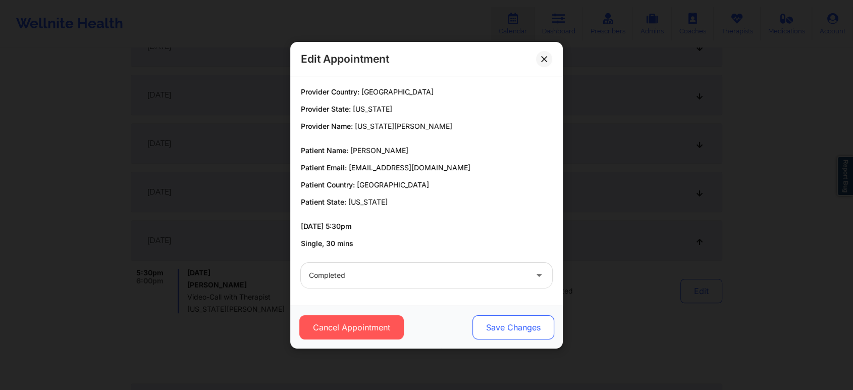
click at [482, 326] on button "Save Changes" at bounding box center [513, 327] width 82 height 24
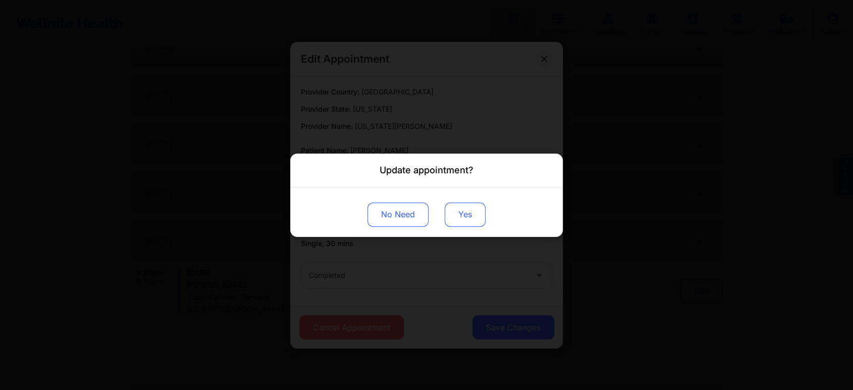
click at [457, 213] on button "Yes" at bounding box center [465, 214] width 41 height 24
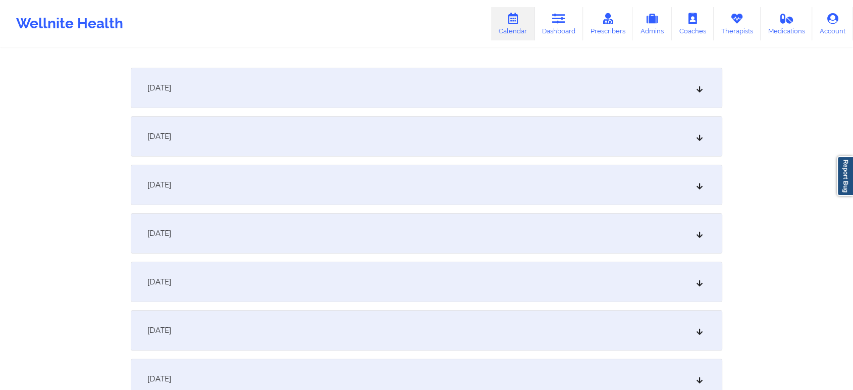
scroll to position [67, 0]
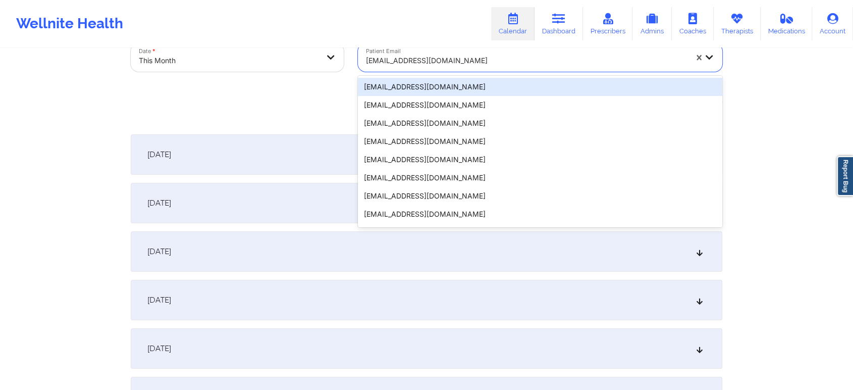
click at [431, 57] on div at bounding box center [526, 60] width 321 height 12
paste input "LEHLEBA@YAHOO.COM"
type input "LEHLEBA@YAHOO.COM"
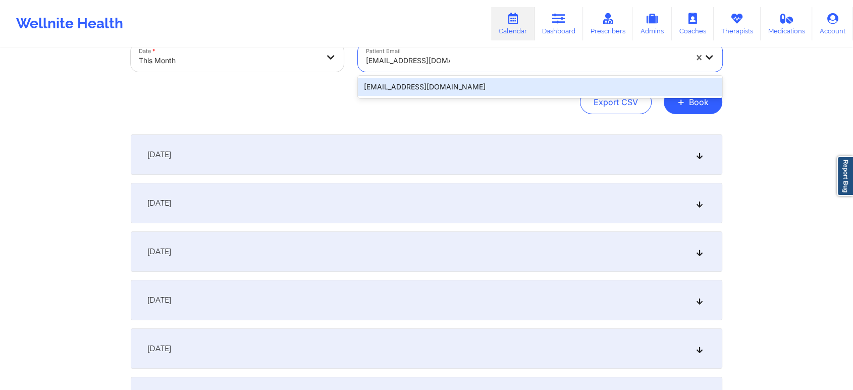
click at [460, 84] on div "lehleba@yahoo.com" at bounding box center [540, 87] width 364 height 18
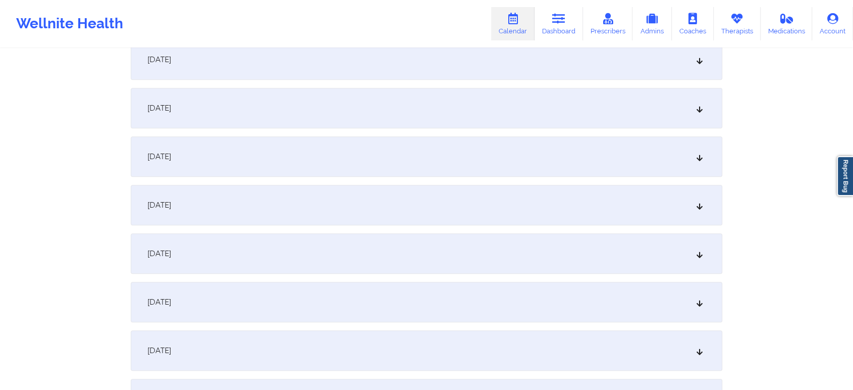
scroll to position [585, 0]
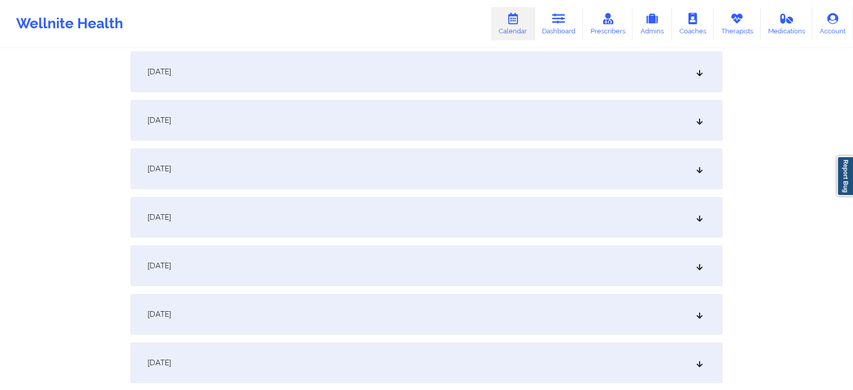
click at [358, 215] on div "[DATE]" at bounding box center [426, 217] width 591 height 40
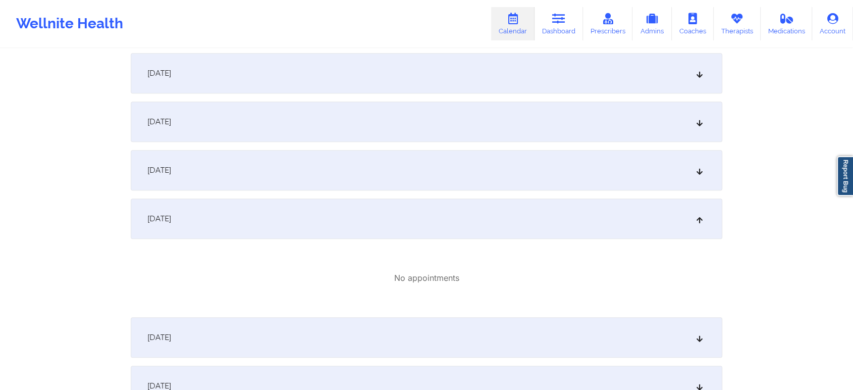
scroll to position [0, 0]
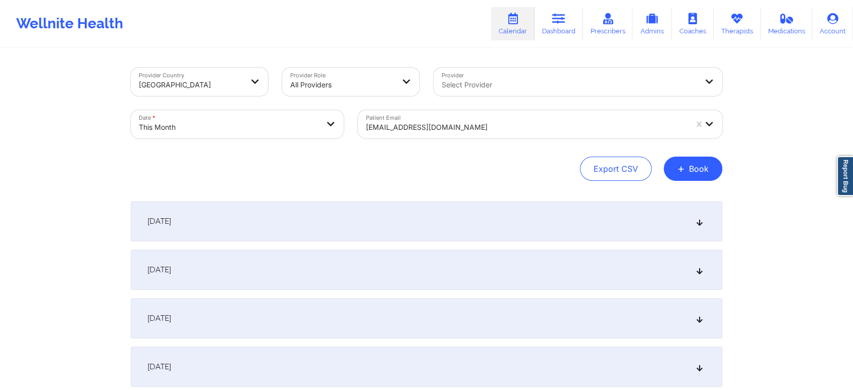
click at [417, 127] on div at bounding box center [526, 127] width 321 height 12
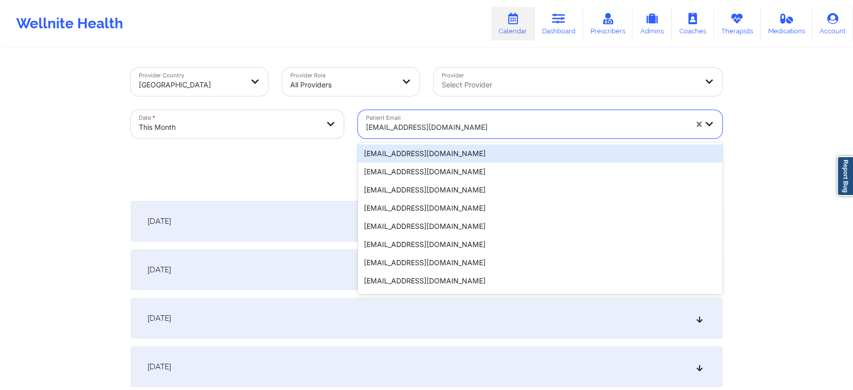
paste input "zestevez5@icloud.com"
type input "zestevez5@icloud.com"
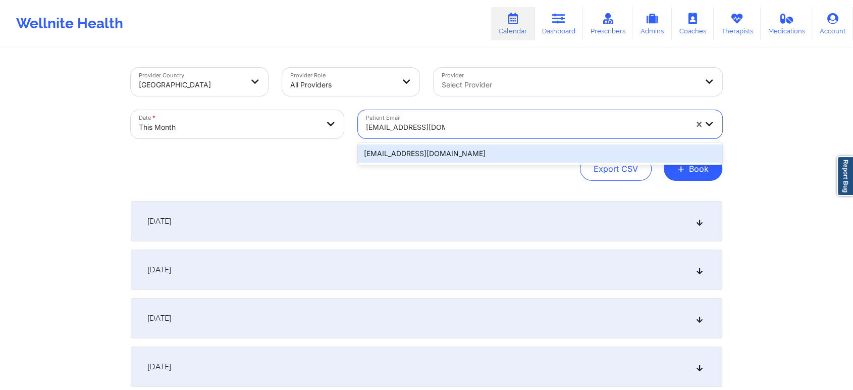
click at [473, 156] on div "zestevez5@icloud.com" at bounding box center [540, 153] width 364 height 18
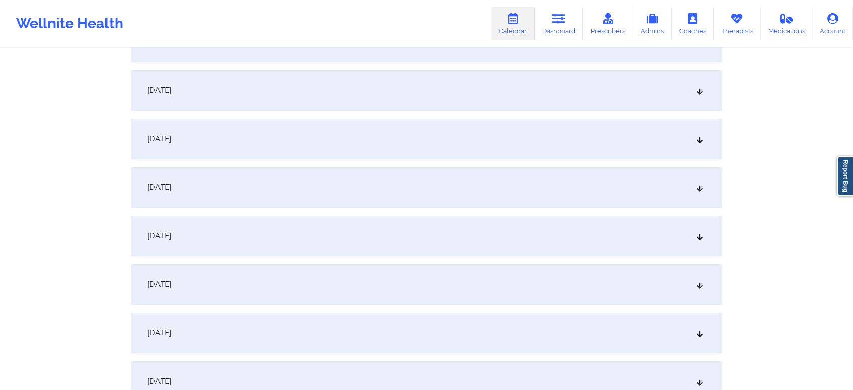
scroll to position [702, 0]
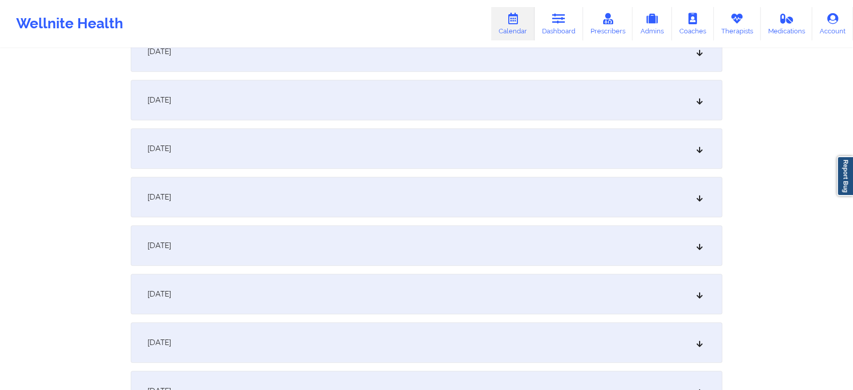
click at [361, 114] on div "[DATE]" at bounding box center [426, 100] width 591 height 40
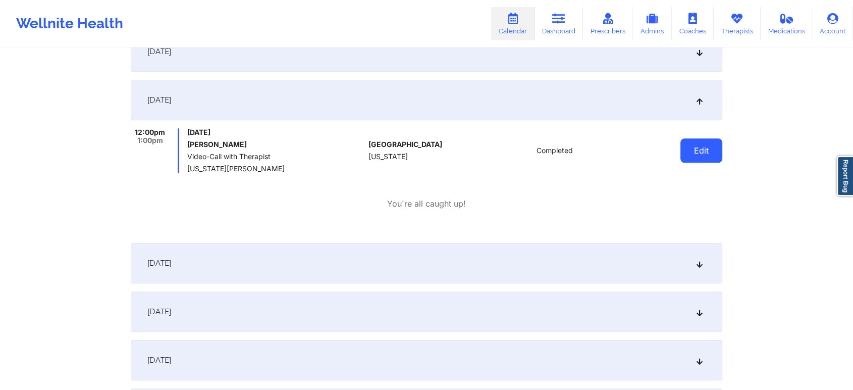
click at [710, 160] on button "Edit" at bounding box center [701, 150] width 42 height 24
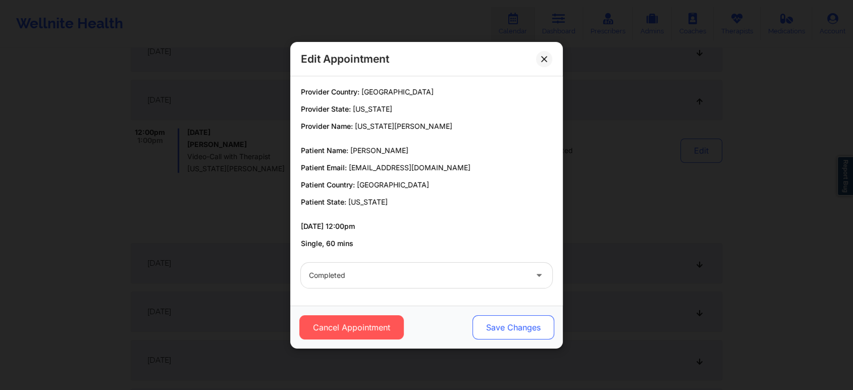
click at [520, 327] on button "Save Changes" at bounding box center [513, 327] width 82 height 24
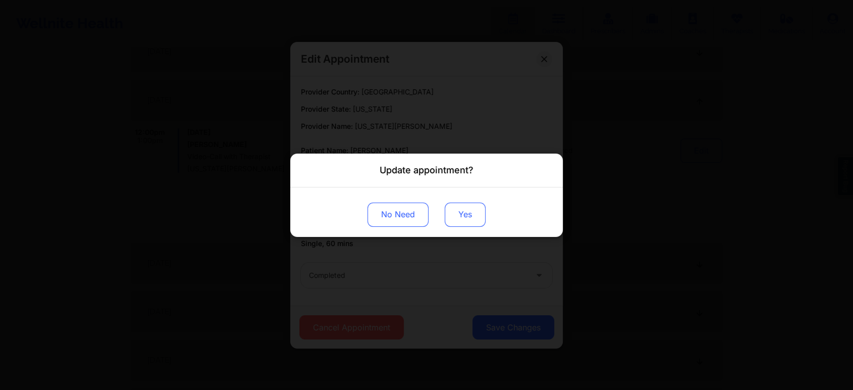
click at [470, 219] on button "Yes" at bounding box center [465, 214] width 41 height 24
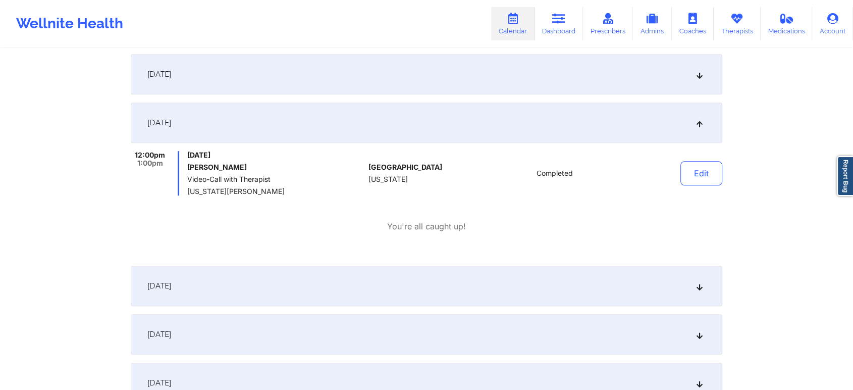
scroll to position [0, 0]
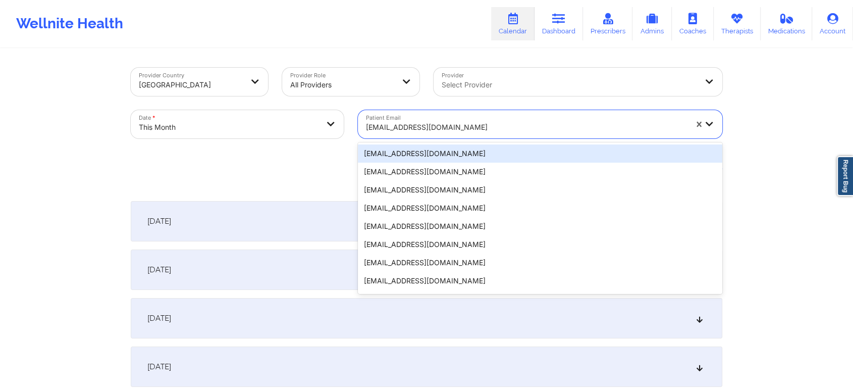
click at [414, 129] on div at bounding box center [526, 127] width 321 height 12
paste input "marisealight@gmail.com"
type input "marisealight@gmail.com"
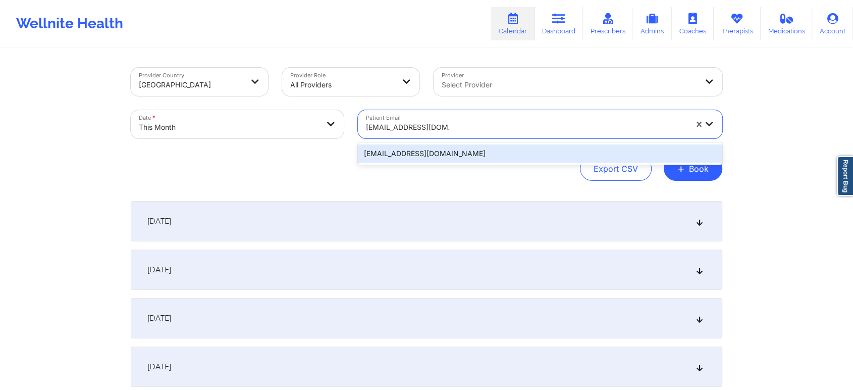
click at [476, 149] on div "marisealight@gmail.com" at bounding box center [540, 153] width 364 height 18
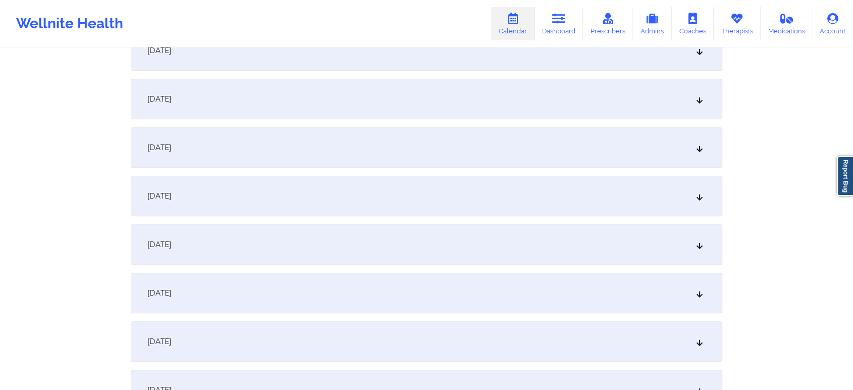
scroll to position [588, 0]
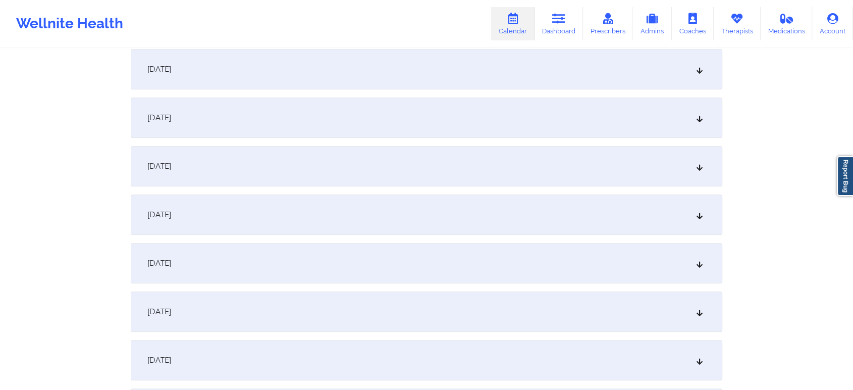
click at [450, 191] on div "[DATE] No appointments [DATE] No appointments [DATE] No appointments [DATE] No …" at bounding box center [426, 359] width 591 height 1493
click at [432, 212] on div "[DATE]" at bounding box center [426, 214] width 591 height 40
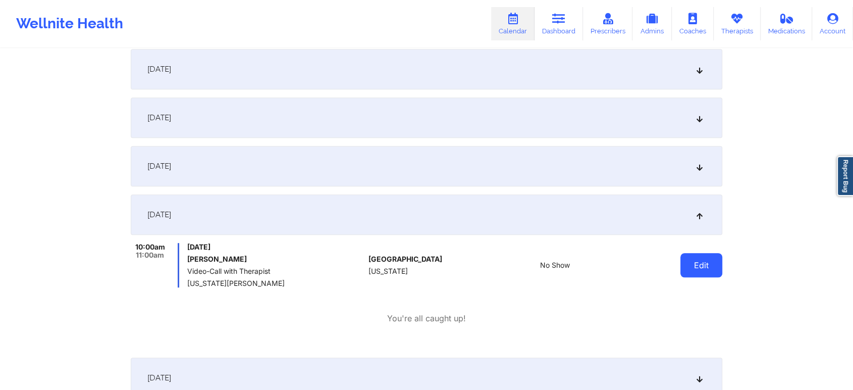
click at [721, 266] on button "Edit" at bounding box center [701, 265] width 42 height 24
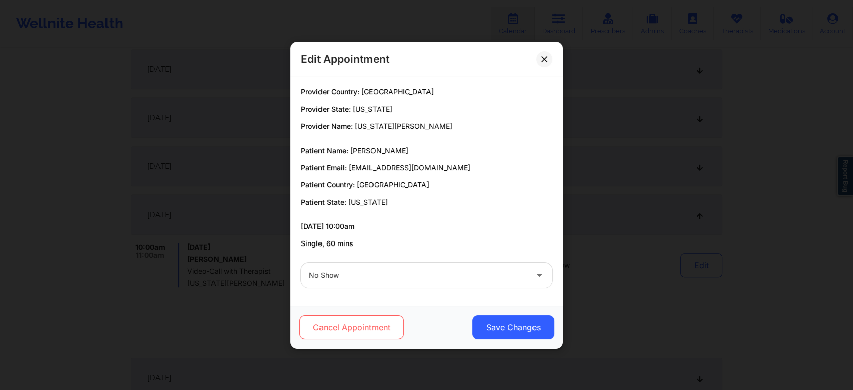
click at [367, 322] on button "Cancel Appointment" at bounding box center [351, 327] width 104 height 24
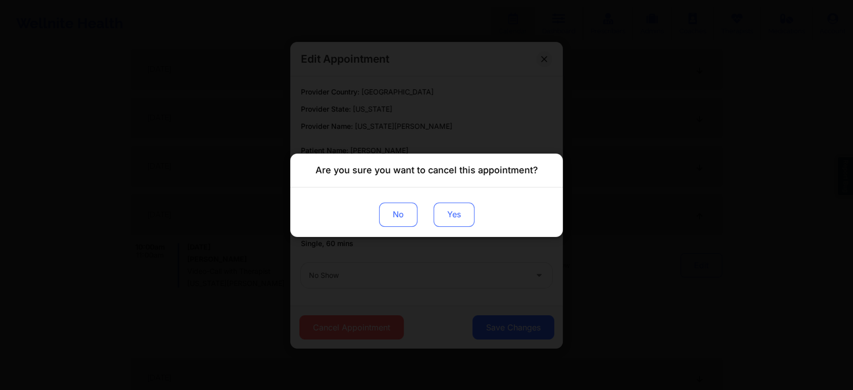
click at [453, 214] on button "Yes" at bounding box center [453, 214] width 41 height 24
click at [620, 296] on div "Are you sure you want to cancel this appointment? No" at bounding box center [426, 195] width 853 height 390
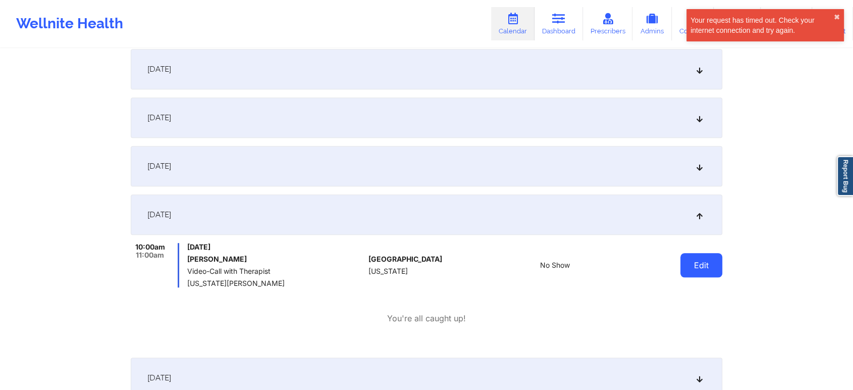
click at [707, 266] on button "Edit" at bounding box center [701, 265] width 42 height 24
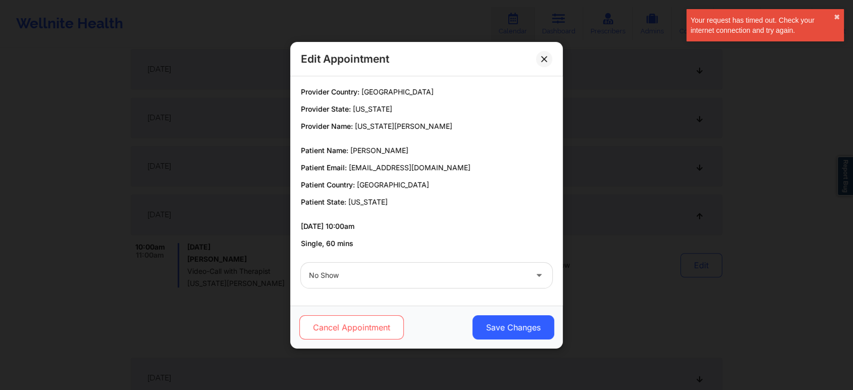
click at [363, 331] on button "Cancel Appointment" at bounding box center [351, 327] width 104 height 24
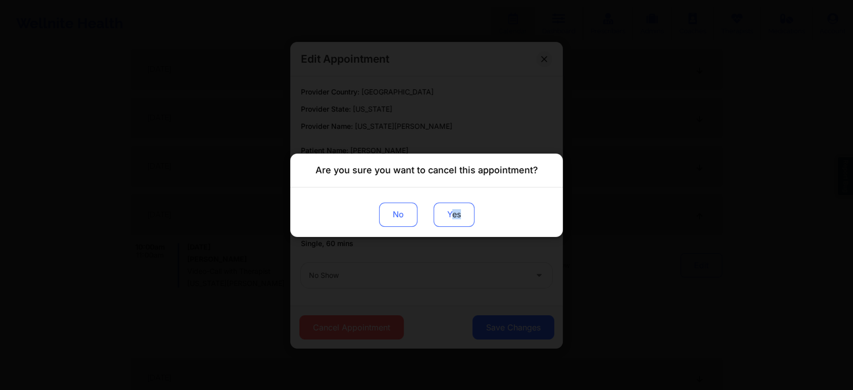
drag, startPoint x: 458, startPoint y: 198, endPoint x: 452, endPoint y: 213, distance: 16.3
click at [452, 213] on div "No Yes" at bounding box center [426, 211] width 272 height 49
click at [452, 213] on button "Yes" at bounding box center [453, 214] width 41 height 24
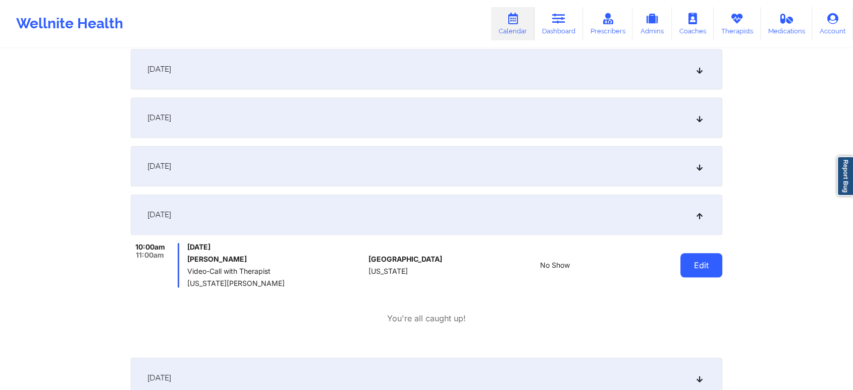
click at [714, 260] on button "Edit" at bounding box center [701, 265] width 42 height 24
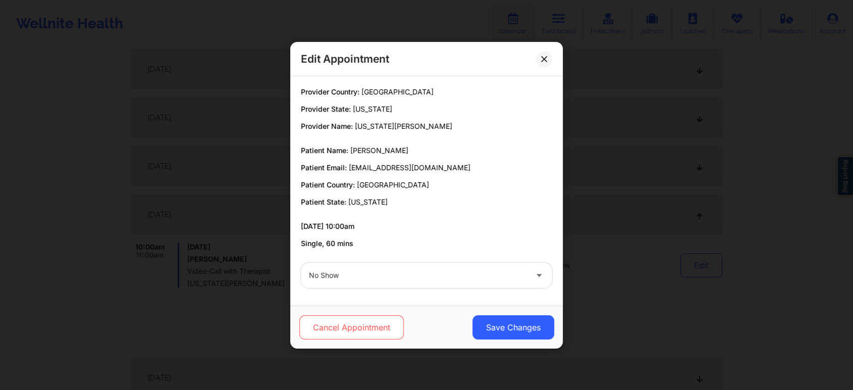
click at [379, 315] on button "Cancel Appointment" at bounding box center [351, 327] width 104 height 24
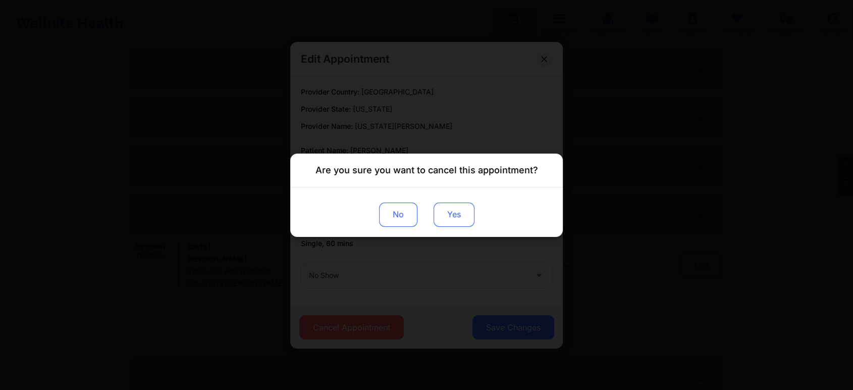
click at [452, 219] on button "Yes" at bounding box center [453, 214] width 41 height 24
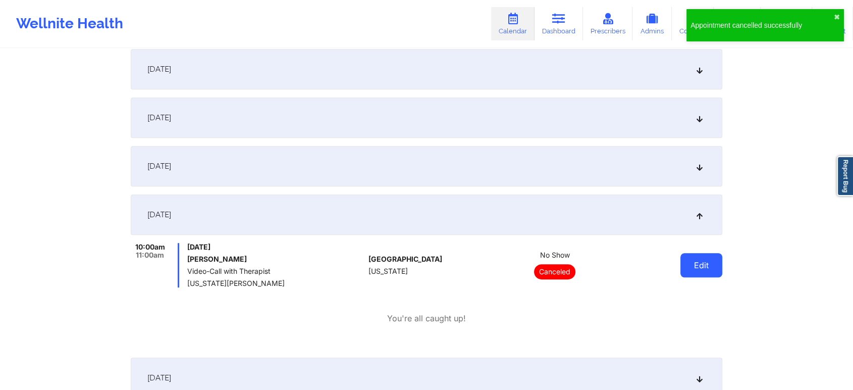
click at [688, 261] on button "Edit" at bounding box center [701, 265] width 42 height 24
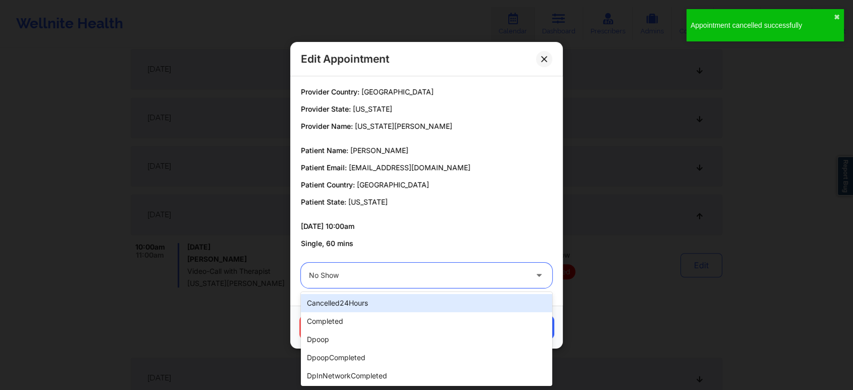
click at [446, 269] on div at bounding box center [418, 275] width 218 height 12
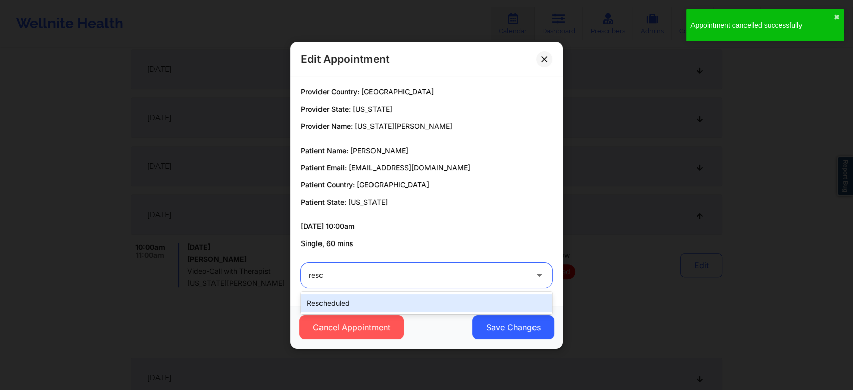
type input "[PERSON_NAME]"
click at [411, 304] on div "rescheduled" at bounding box center [426, 303] width 251 height 18
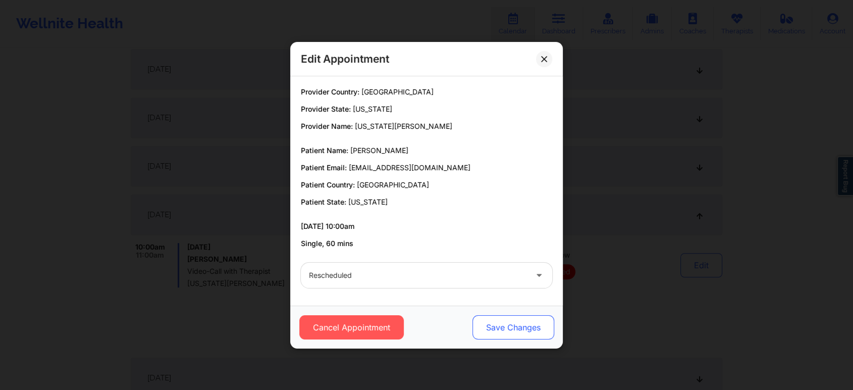
click at [532, 330] on button "Save Changes" at bounding box center [513, 327] width 82 height 24
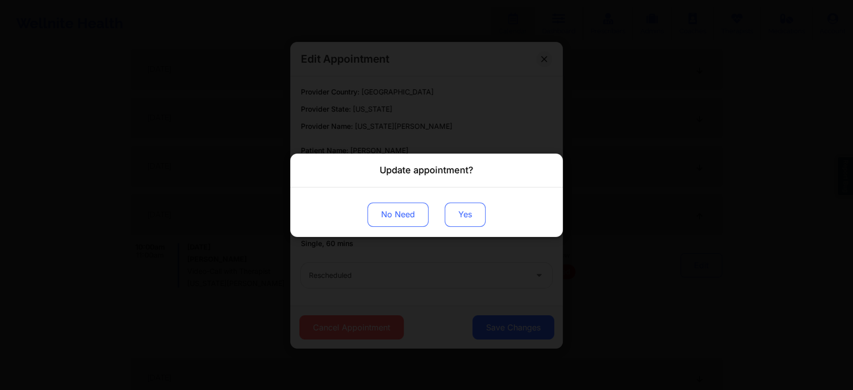
drag, startPoint x: 474, startPoint y: 226, endPoint x: 473, endPoint y: 205, distance: 20.7
click at [473, 205] on div "No Need Yes" at bounding box center [426, 211] width 272 height 49
click at [473, 205] on button "Yes" at bounding box center [465, 214] width 41 height 24
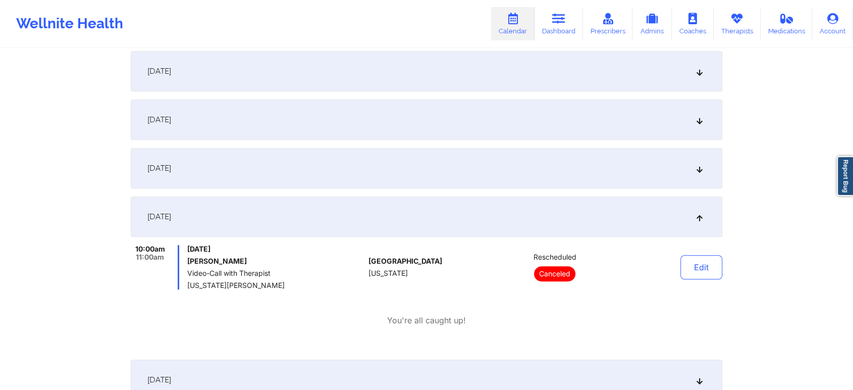
scroll to position [0, 0]
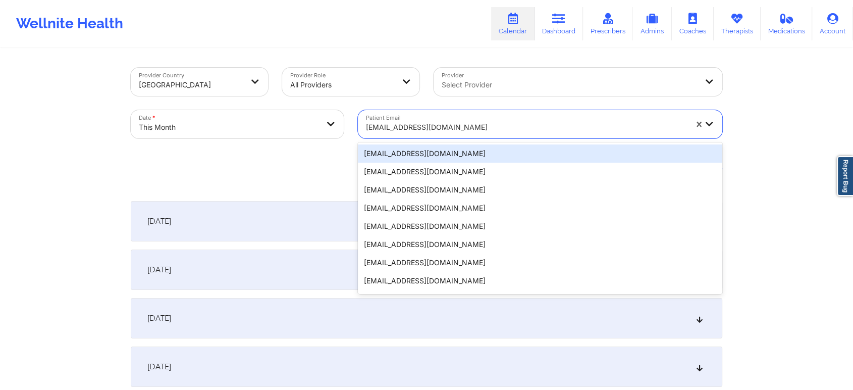
click at [394, 120] on div "marisealight@gmail.com" at bounding box center [526, 127] width 321 height 22
paste input "bogdandrinda@gmail.com"
type input "bogdandrinda@gmail.com"
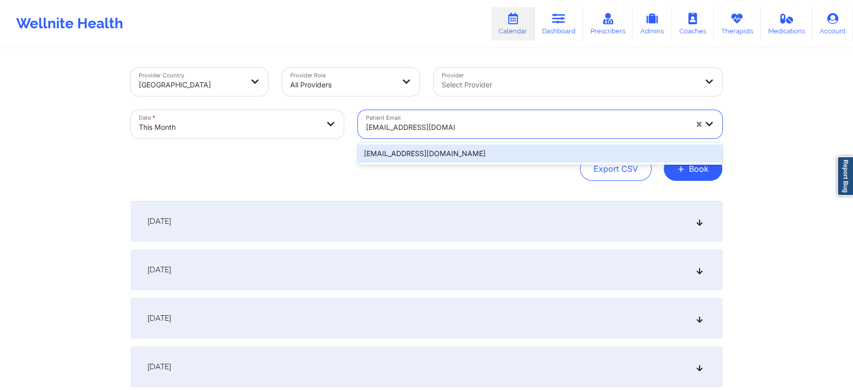
click at [475, 150] on div "bogdandrinda@gmail.com" at bounding box center [540, 153] width 364 height 18
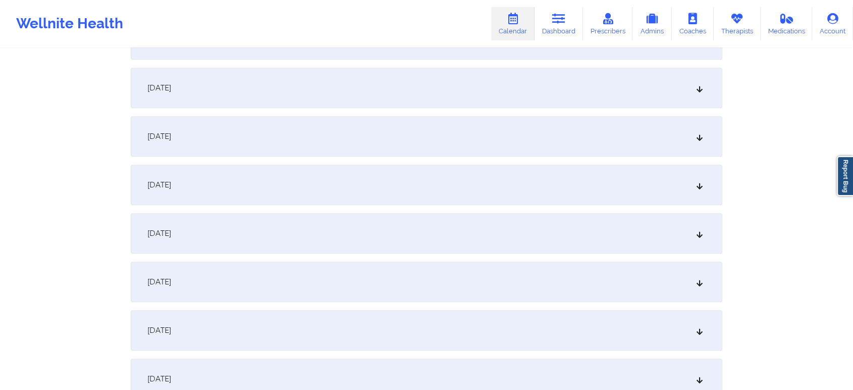
scroll to position [568, 0]
click at [477, 223] on div "[DATE]" at bounding box center [426, 234] width 591 height 40
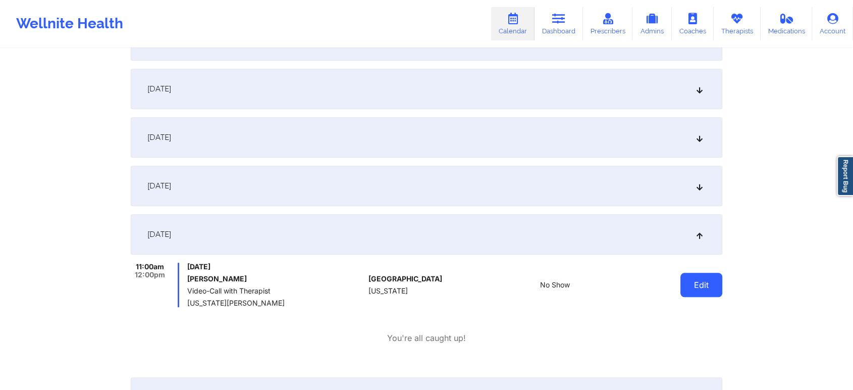
click at [683, 283] on button "Edit" at bounding box center [701, 284] width 42 height 24
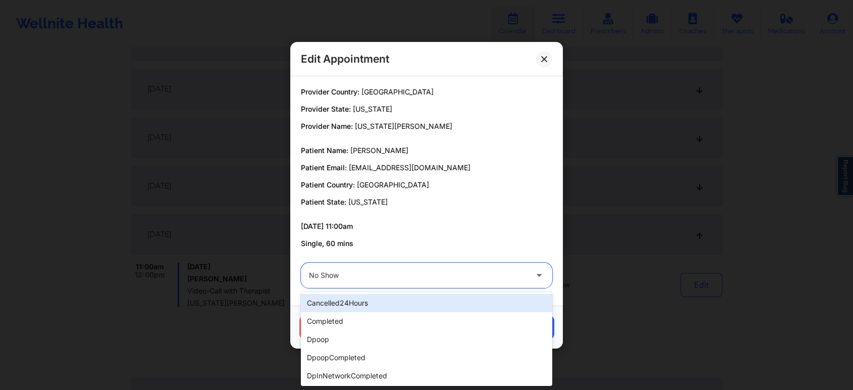
click at [390, 275] on div at bounding box center [418, 275] width 218 height 12
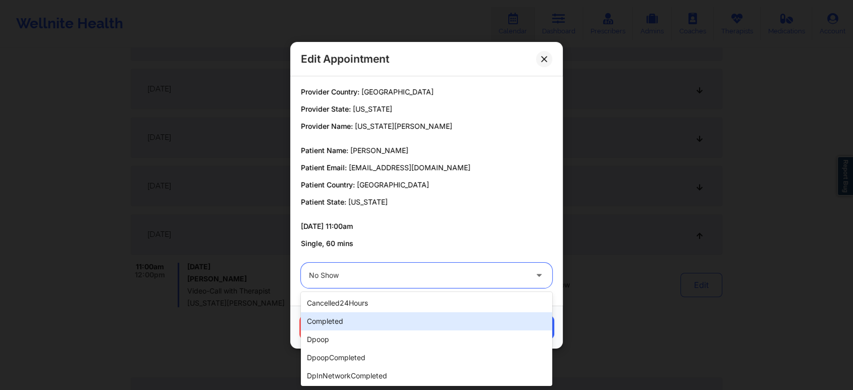
click at [357, 320] on div "completed" at bounding box center [426, 321] width 251 height 18
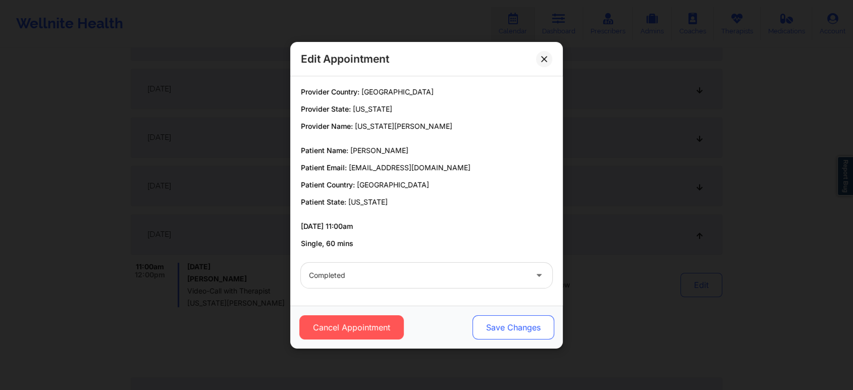
click at [488, 326] on button "Save Changes" at bounding box center [513, 327] width 82 height 24
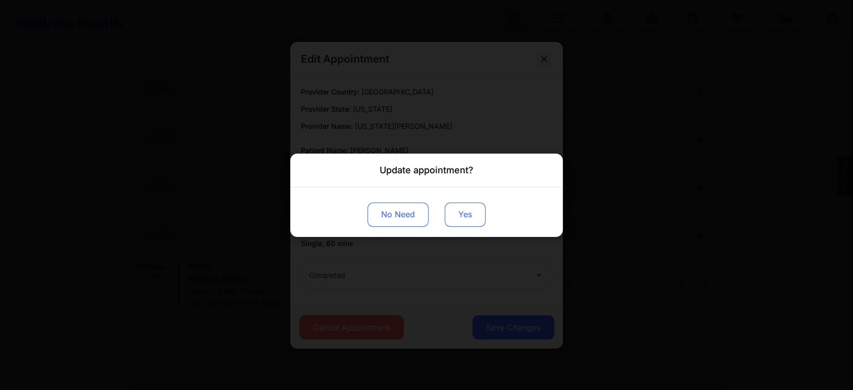
click at [467, 208] on button "Yes" at bounding box center [465, 214] width 41 height 24
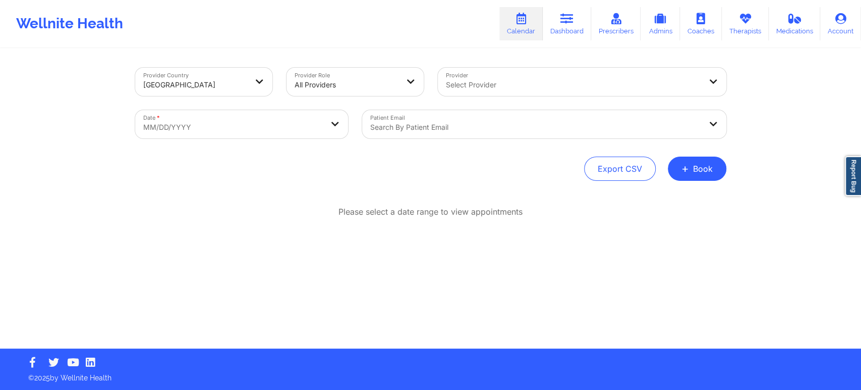
click at [213, 115] on body "Wellnite Health Calendar Dashboard Prescribers Admins Coaches Therapists Medica…" at bounding box center [430, 195] width 861 height 390
select select "2025-8"
select select "2025-9"
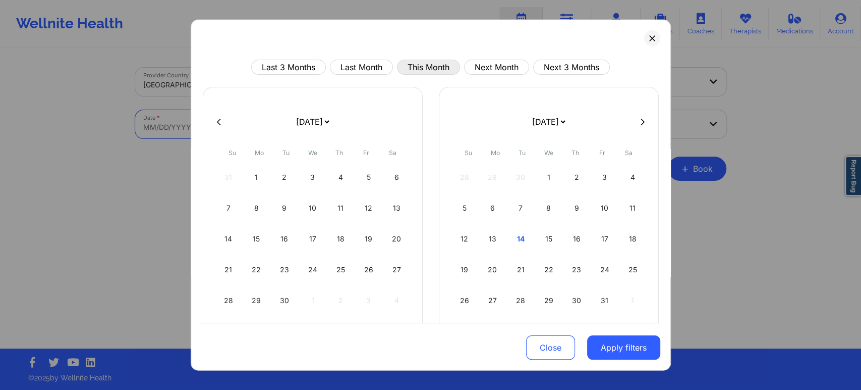
click at [437, 64] on button "This Month" at bounding box center [428, 67] width 63 height 15
select select "2025-9"
select select "2025-10"
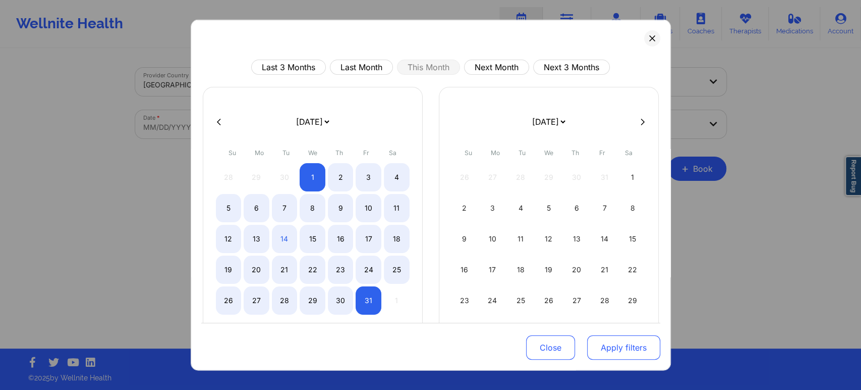
click at [591, 345] on button "Apply filters" at bounding box center [623, 347] width 73 height 24
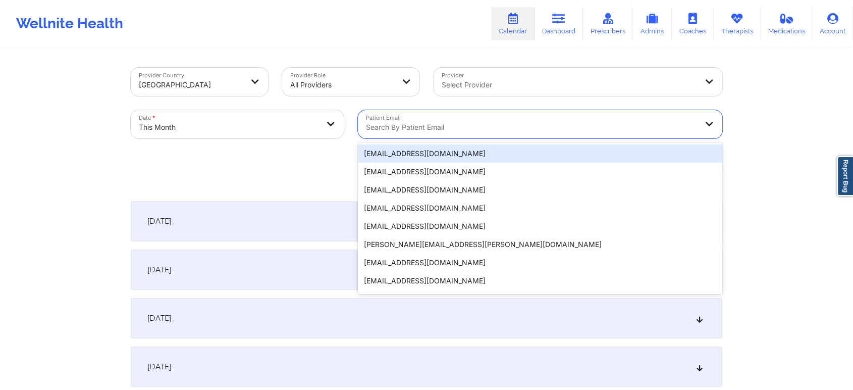
click at [415, 126] on div at bounding box center [531, 127] width 331 height 12
paste input "[PERSON_NAME][EMAIL_ADDRESS][DOMAIN_NAME]"
type input "[PERSON_NAME][EMAIL_ADDRESS][DOMAIN_NAME]"
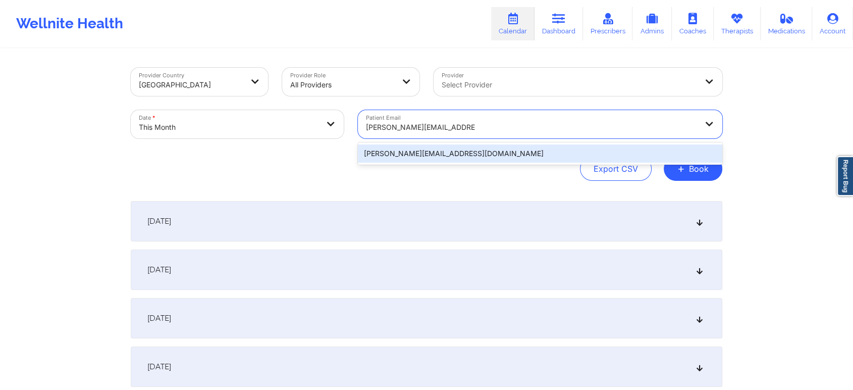
click at [470, 147] on div "[PERSON_NAME][EMAIL_ADDRESS][DOMAIN_NAME]" at bounding box center [540, 153] width 364 height 18
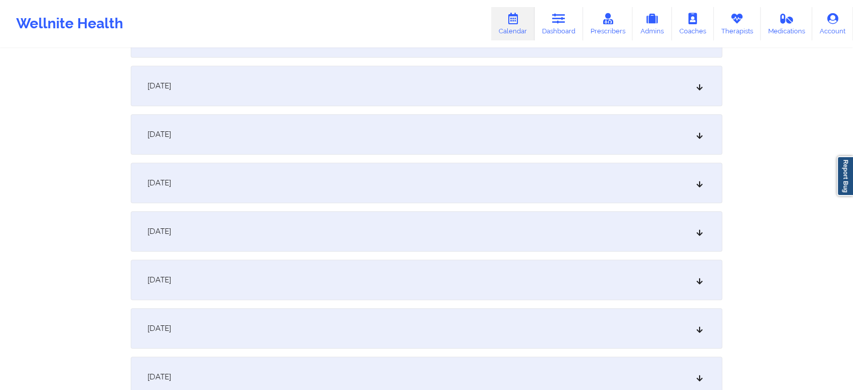
scroll to position [592, 0]
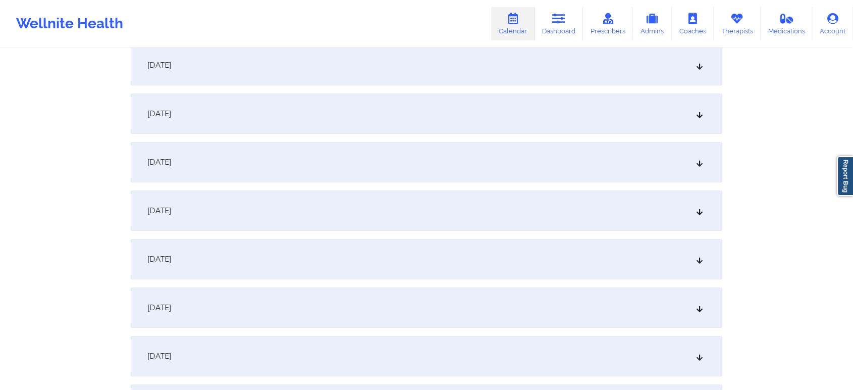
click at [479, 198] on div "[DATE]" at bounding box center [426, 210] width 591 height 40
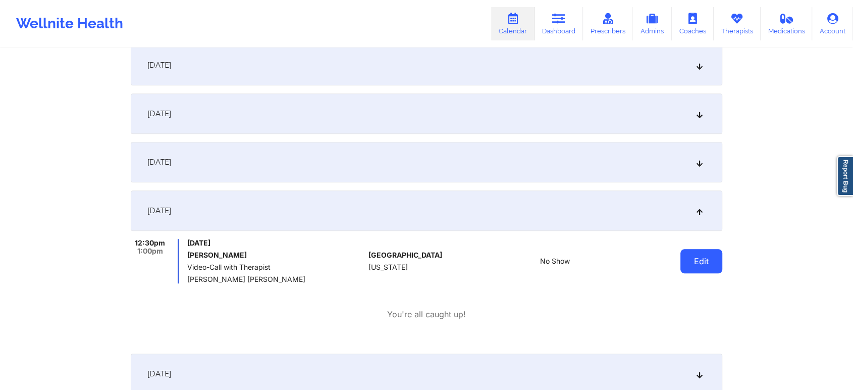
click at [685, 265] on button "Edit" at bounding box center [701, 261] width 42 height 24
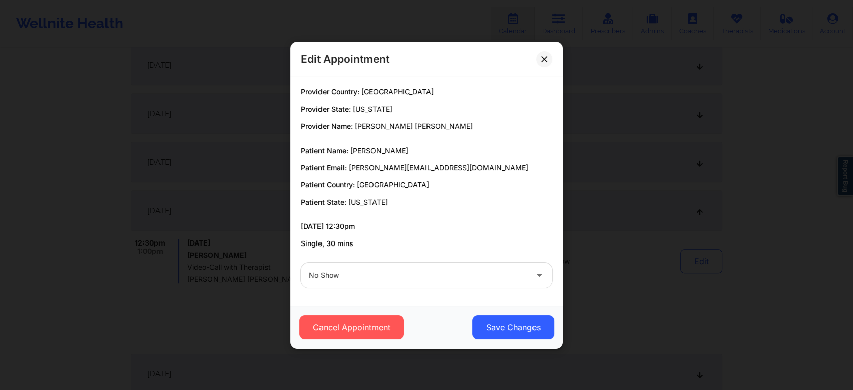
click at [550, 67] on div "Edit Appointment" at bounding box center [426, 59] width 272 height 34
click at [543, 57] on icon at bounding box center [544, 59] width 6 height 6
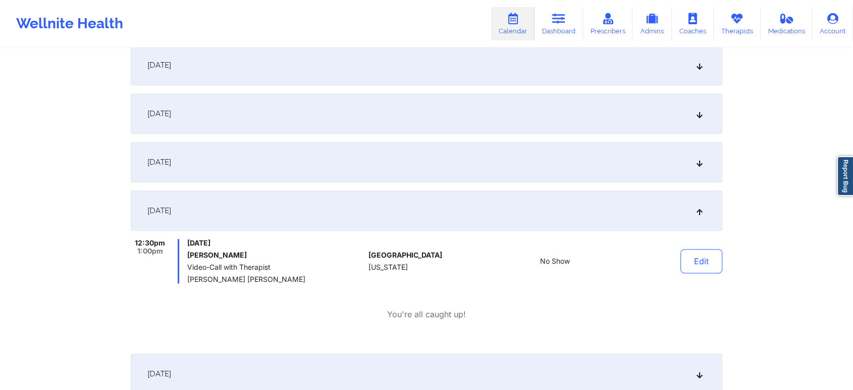
scroll to position [0, 0]
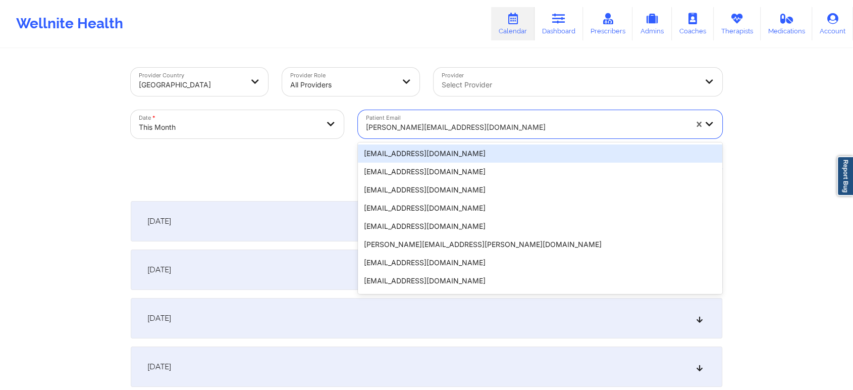
click at [422, 137] on div "[PERSON_NAME][EMAIL_ADDRESS][DOMAIN_NAME]" at bounding box center [526, 127] width 321 height 22
paste input "[PERSON_NAME][EMAIL_ADDRESS][PERSON_NAME][DOMAIN_NAME]"
type input "[PERSON_NAME][EMAIL_ADDRESS][PERSON_NAME][DOMAIN_NAME]"
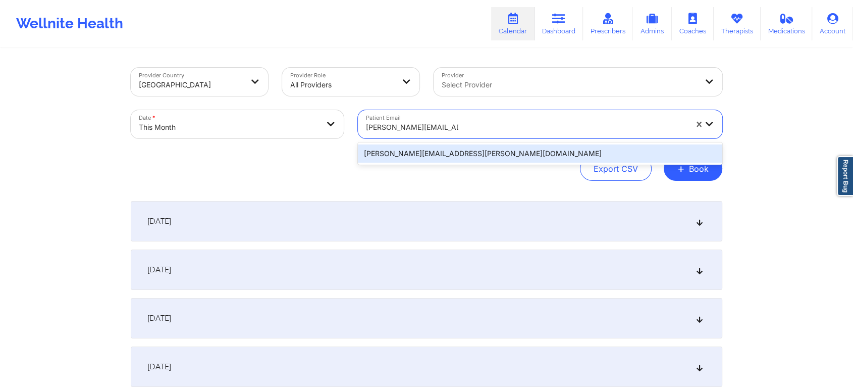
click at [521, 149] on div "[PERSON_NAME][EMAIL_ADDRESS][PERSON_NAME][DOMAIN_NAME]" at bounding box center [540, 153] width 364 height 18
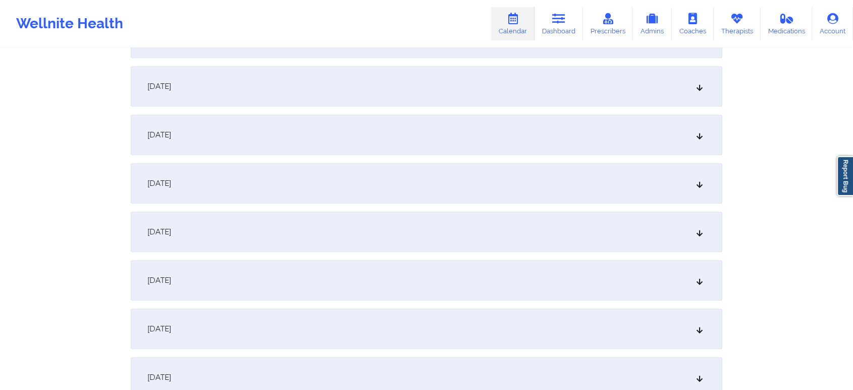
scroll to position [663, 0]
click at [462, 141] on div "[DATE]" at bounding box center [426, 139] width 591 height 40
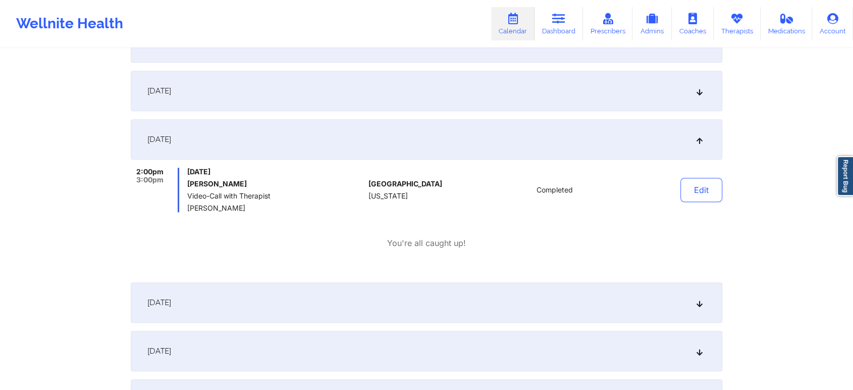
click at [706, 176] on div "Edit" at bounding box center [675, 190] width 93 height 44
click at [703, 181] on button "Edit" at bounding box center [701, 190] width 42 height 24
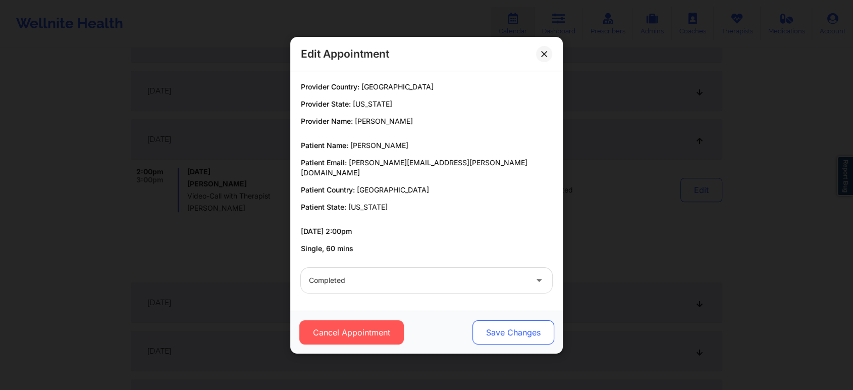
click at [528, 326] on button "Save Changes" at bounding box center [513, 332] width 82 height 24
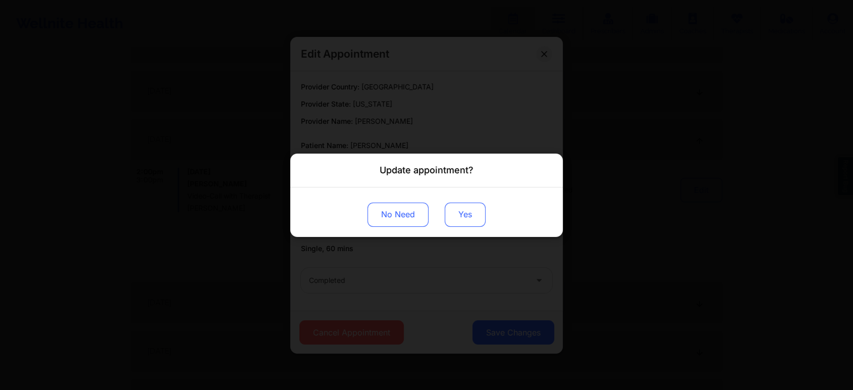
click at [457, 210] on button "Yes" at bounding box center [465, 214] width 41 height 24
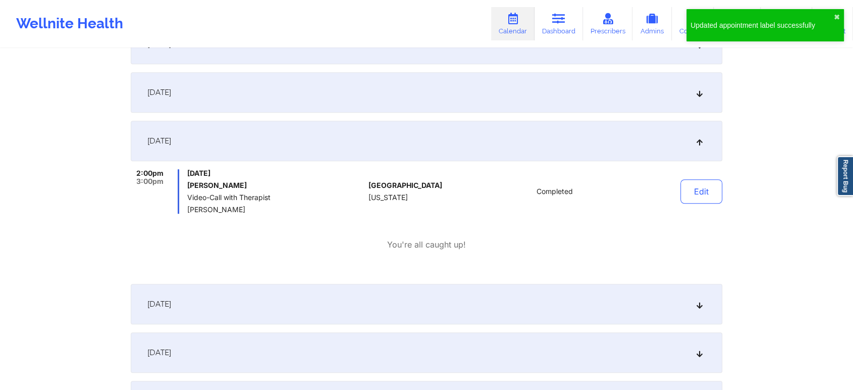
scroll to position [0, 0]
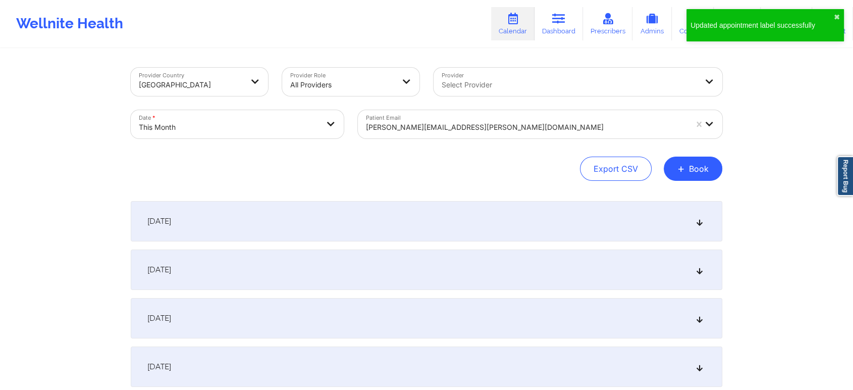
click at [424, 116] on div "[PERSON_NAME][EMAIL_ADDRESS][PERSON_NAME][DOMAIN_NAME]" at bounding box center [526, 127] width 321 height 22
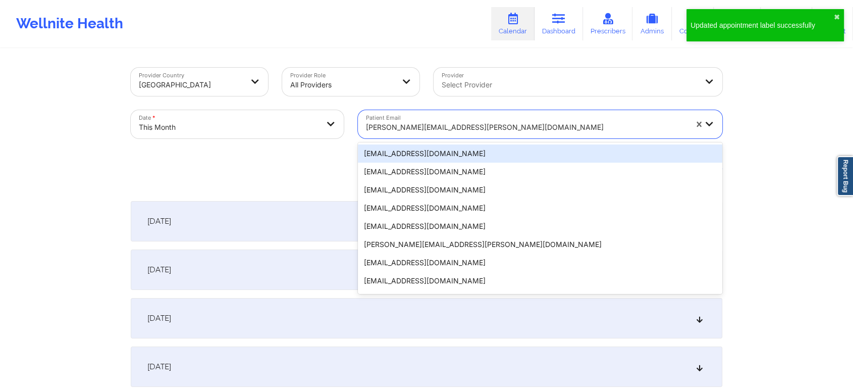
paste input "[EMAIL_ADDRESS][DOMAIN_NAME]"
type input "[EMAIL_ADDRESS][DOMAIN_NAME]"
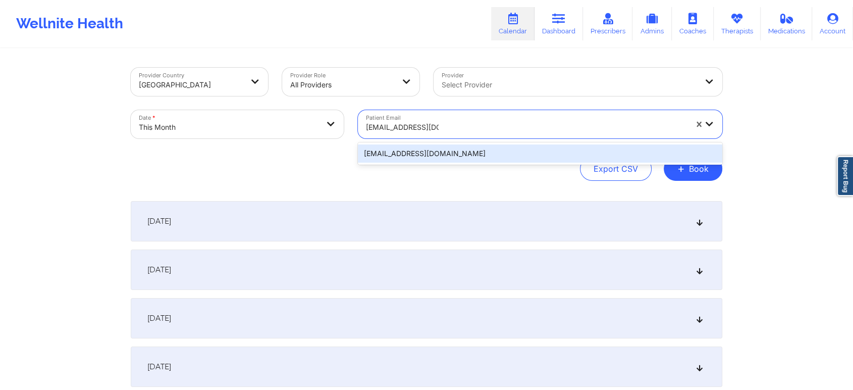
click at [440, 157] on div "[EMAIL_ADDRESS][DOMAIN_NAME]" at bounding box center [540, 153] width 364 height 18
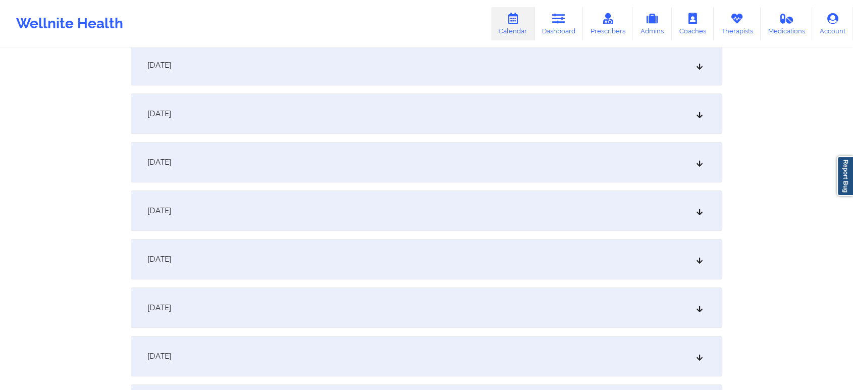
scroll to position [514, 0]
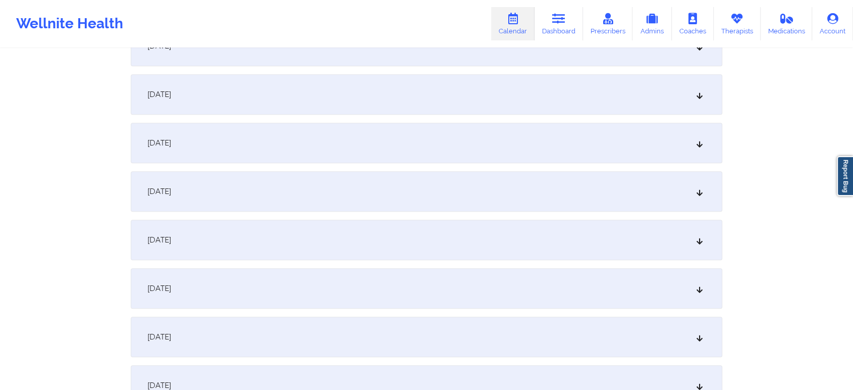
click at [509, 297] on div "[DATE]" at bounding box center [426, 288] width 591 height 40
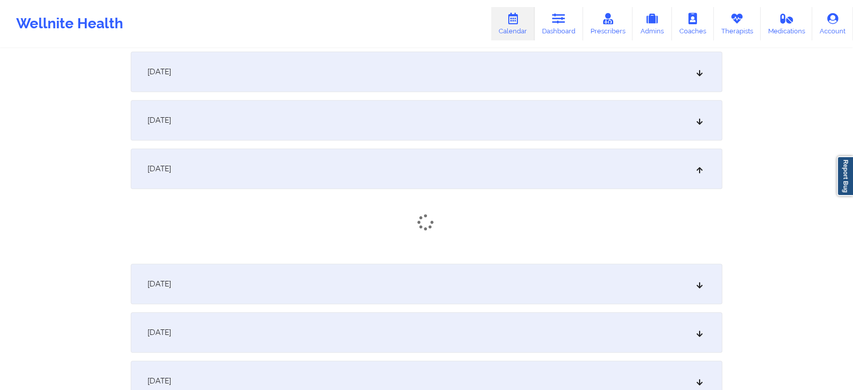
scroll to position [645, 0]
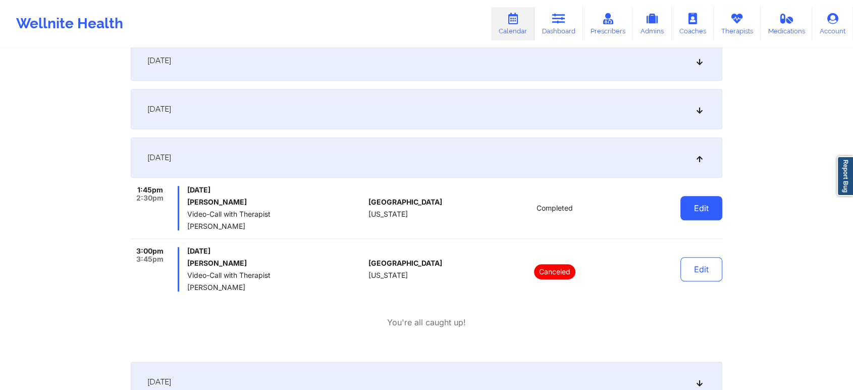
drag, startPoint x: 722, startPoint y: 193, endPoint x: 709, endPoint y: 207, distance: 19.3
click at [709, 207] on div "Edit" at bounding box center [675, 208] width 93 height 44
click at [709, 207] on button "Edit" at bounding box center [701, 208] width 42 height 24
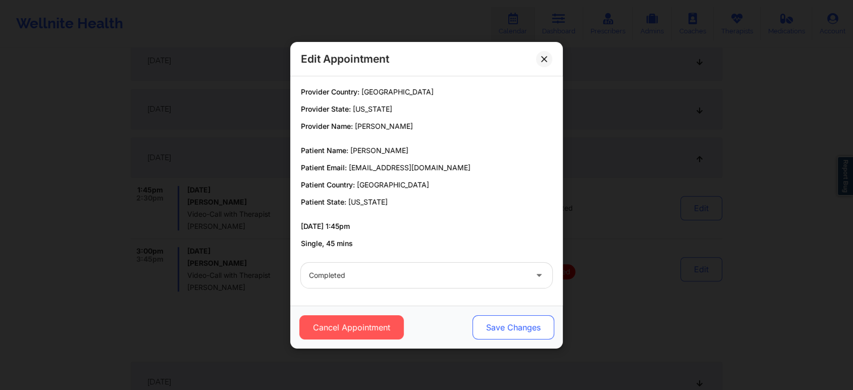
click at [525, 325] on button "Save Changes" at bounding box center [513, 327] width 82 height 24
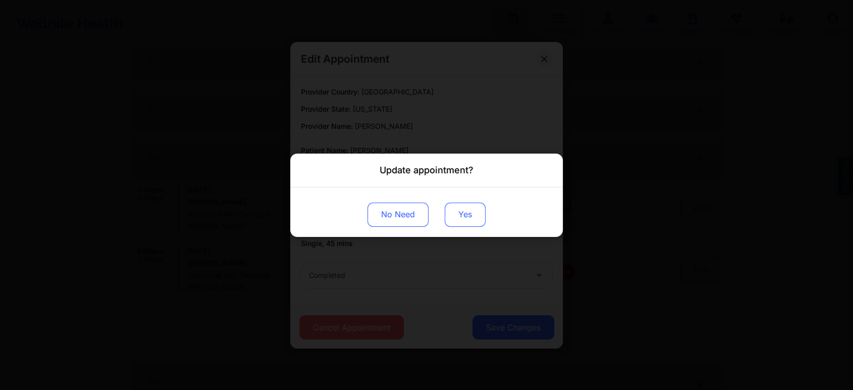
click at [461, 203] on button "Yes" at bounding box center [465, 214] width 41 height 24
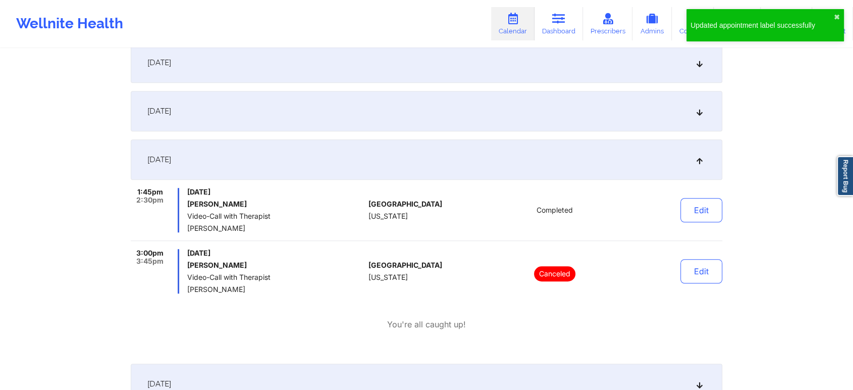
scroll to position [0, 0]
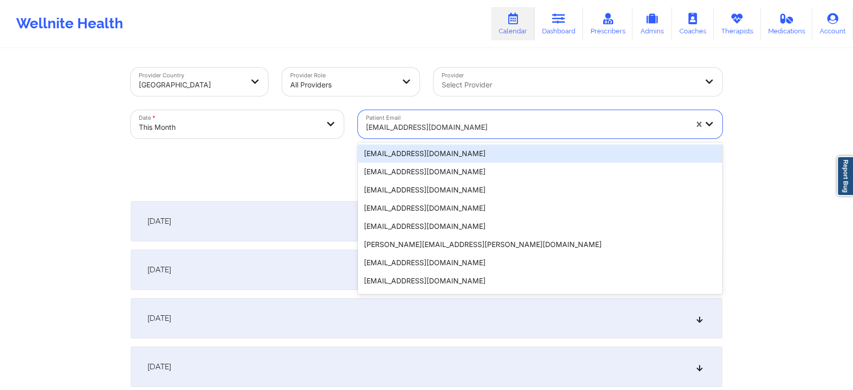
click at [448, 131] on div at bounding box center [526, 127] width 321 height 12
paste input "[EMAIL_ADDRESS][DOMAIN_NAME]"
type input "[EMAIL_ADDRESS][DOMAIN_NAME]"
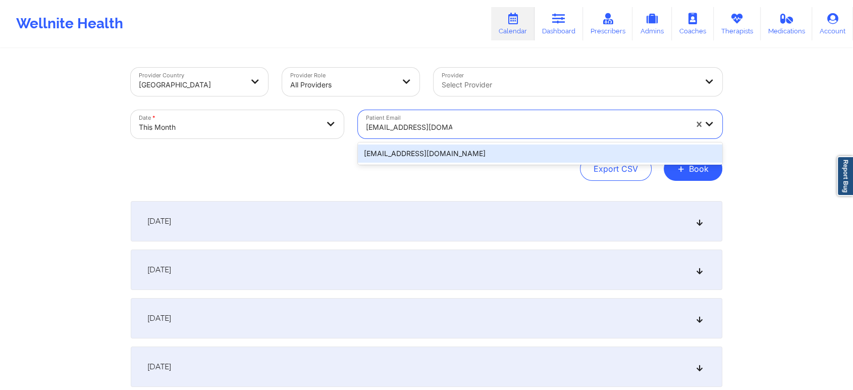
click at [467, 153] on div "[EMAIL_ADDRESS][DOMAIN_NAME]" at bounding box center [540, 153] width 364 height 18
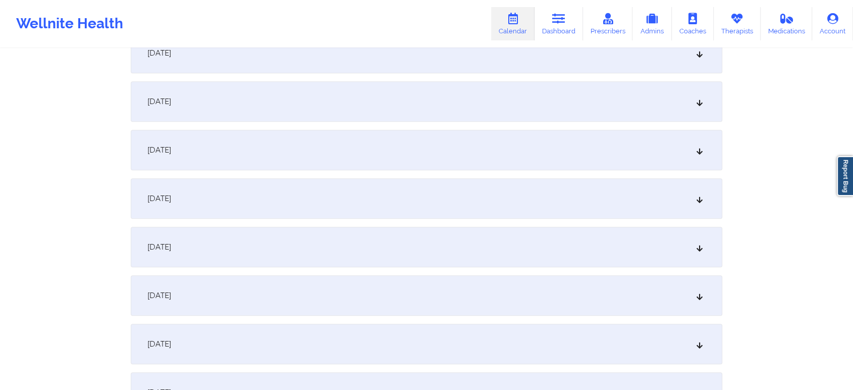
scroll to position [560, 0]
click at [641, 232] on div "[DATE]" at bounding box center [426, 243] width 591 height 40
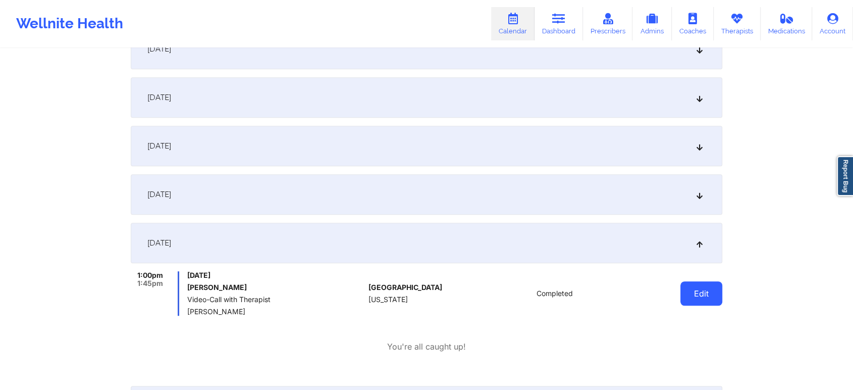
click at [696, 302] on button "Edit" at bounding box center [701, 293] width 42 height 24
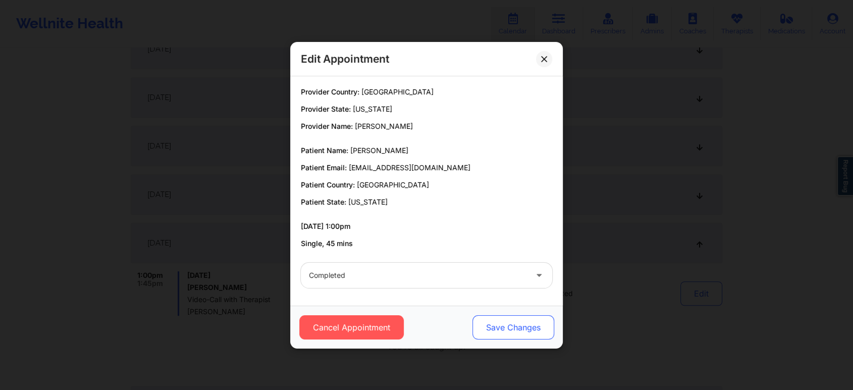
click at [496, 338] on button "Save Changes" at bounding box center [513, 327] width 82 height 24
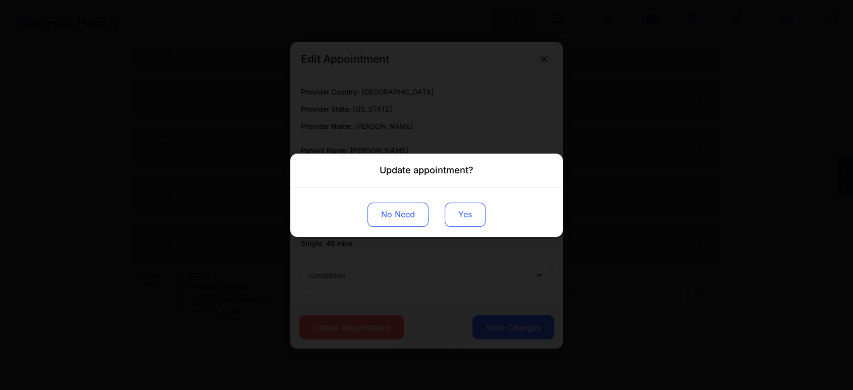
click at [460, 225] on button "Yes" at bounding box center [465, 214] width 41 height 24
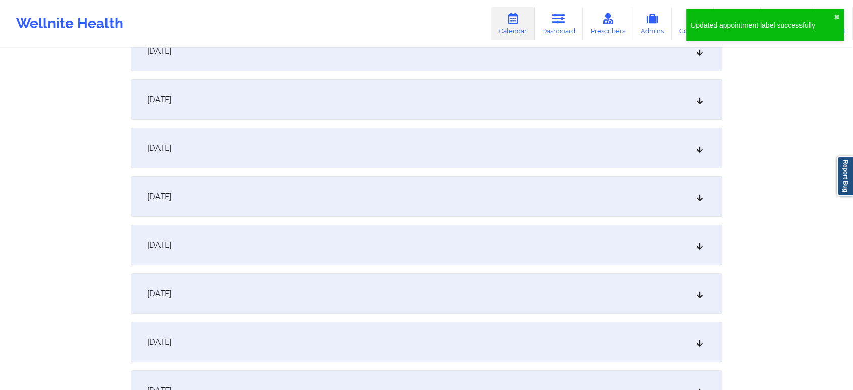
scroll to position [0, 0]
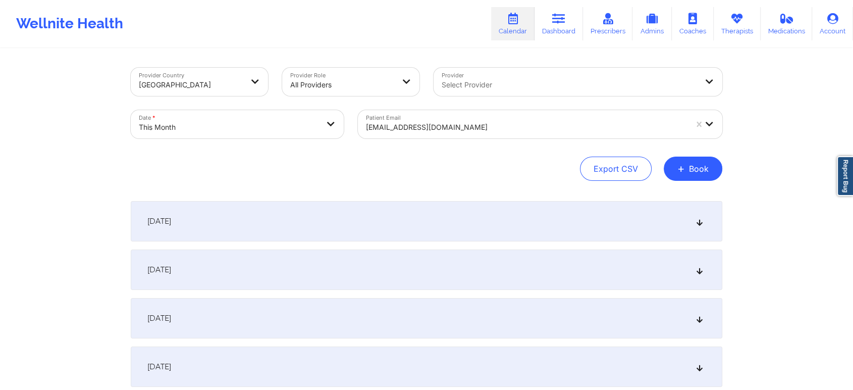
click at [424, 112] on div "[EMAIL_ADDRESS][DOMAIN_NAME]" at bounding box center [523, 124] width 330 height 28
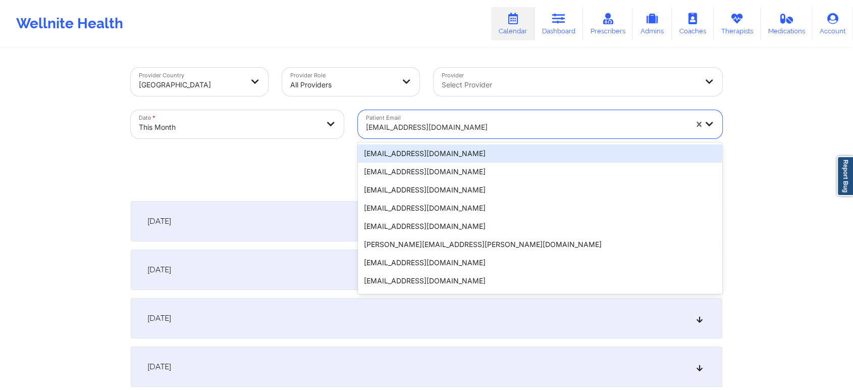
paste input "[EMAIL_ADDRESS][DOMAIN_NAME]"
type input "[EMAIL_ADDRESS][DOMAIN_NAME]"
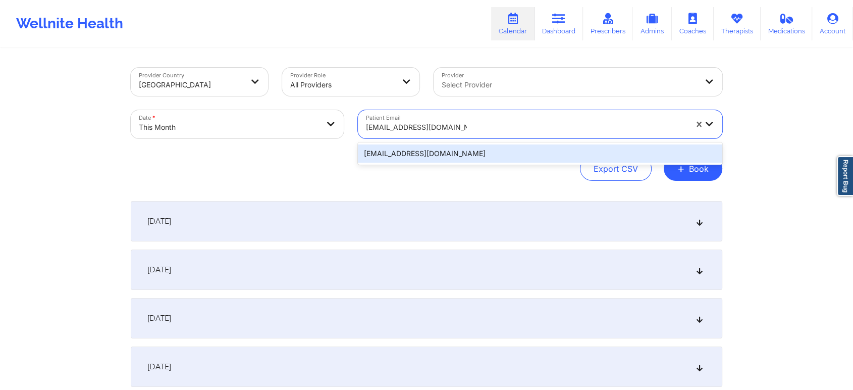
click at [476, 151] on div "[EMAIL_ADDRESS][DOMAIN_NAME]" at bounding box center [540, 153] width 364 height 18
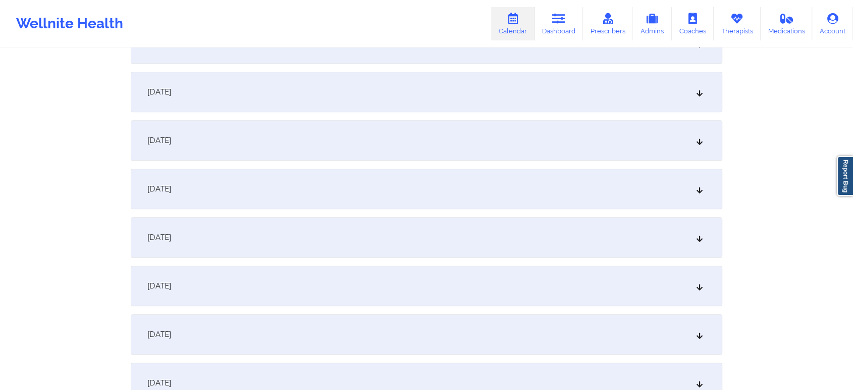
scroll to position [666, 0]
click at [425, 136] on div "[DATE]" at bounding box center [426, 136] width 591 height 40
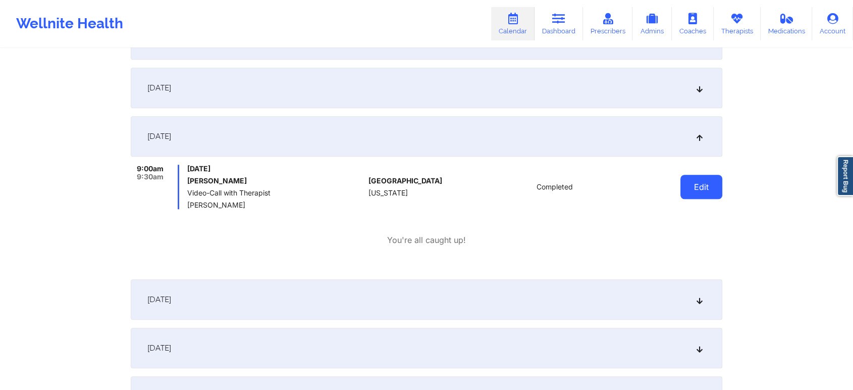
click at [714, 188] on button "Edit" at bounding box center [701, 187] width 42 height 24
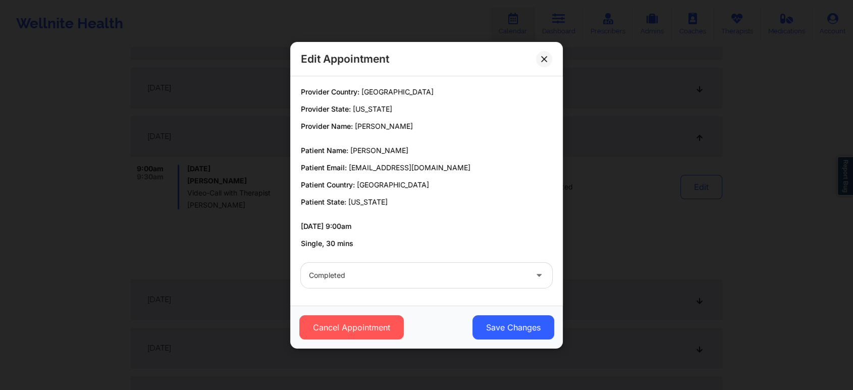
click at [511, 339] on div "Cancel Appointment Save Changes" at bounding box center [426, 326] width 272 height 43
click at [519, 327] on button "Save Changes" at bounding box center [513, 327] width 82 height 24
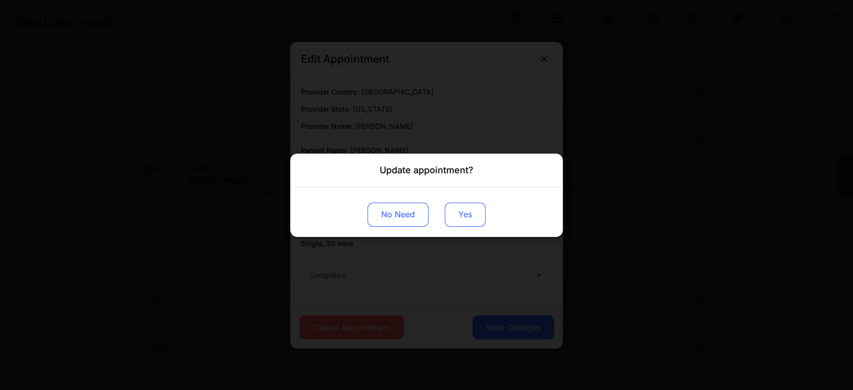
click at [473, 213] on button "Yes" at bounding box center [465, 214] width 41 height 24
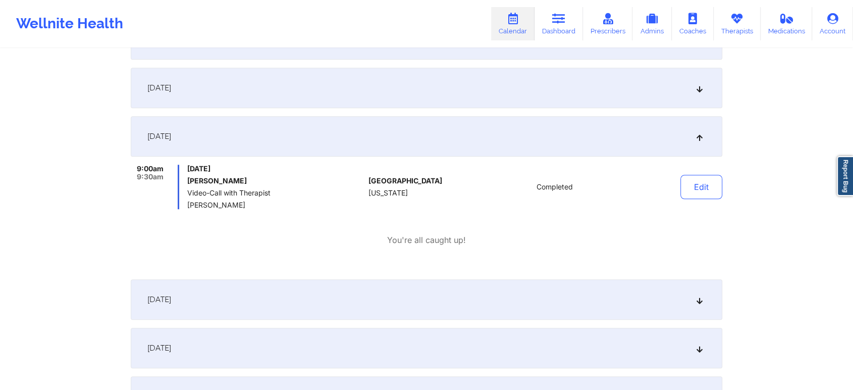
scroll to position [0, 0]
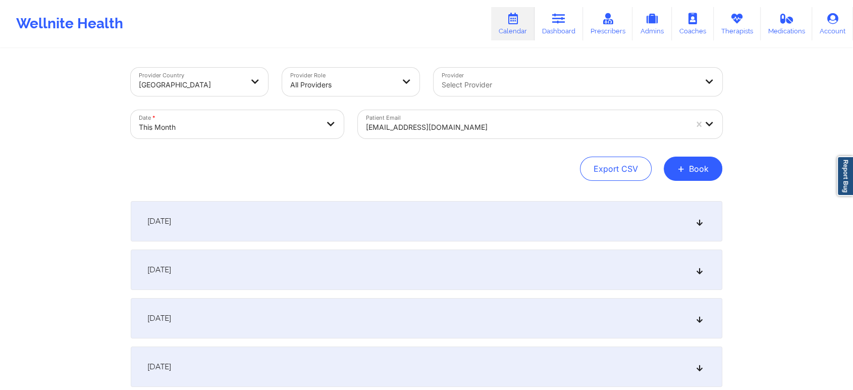
click at [401, 125] on div at bounding box center [526, 127] width 321 height 12
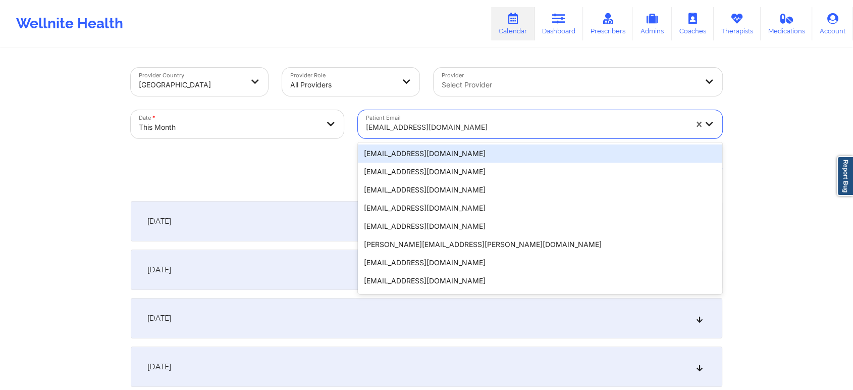
paste input "[EMAIL_ADDRESS][DOMAIN_NAME]"
type input "[EMAIL_ADDRESS][DOMAIN_NAME]"
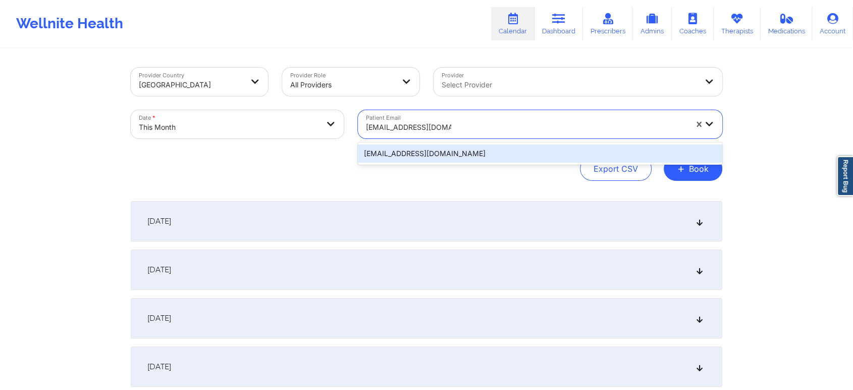
click at [429, 153] on div "[EMAIL_ADDRESS][DOMAIN_NAME]" at bounding box center [540, 153] width 364 height 18
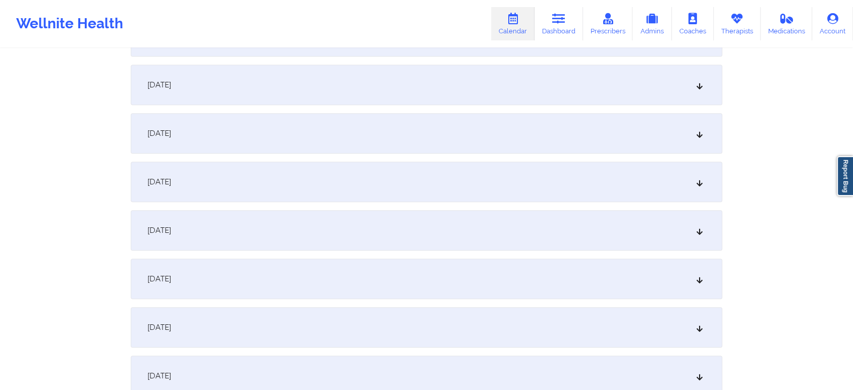
scroll to position [477, 0]
click at [490, 322] on div "[DATE]" at bounding box center [426, 325] width 591 height 40
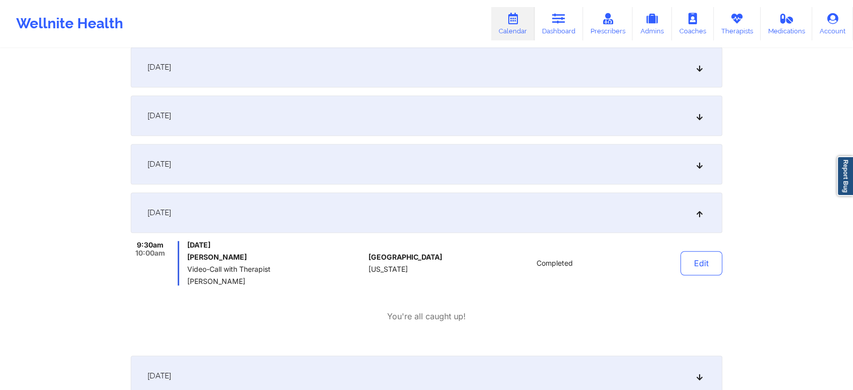
scroll to position [632, 0]
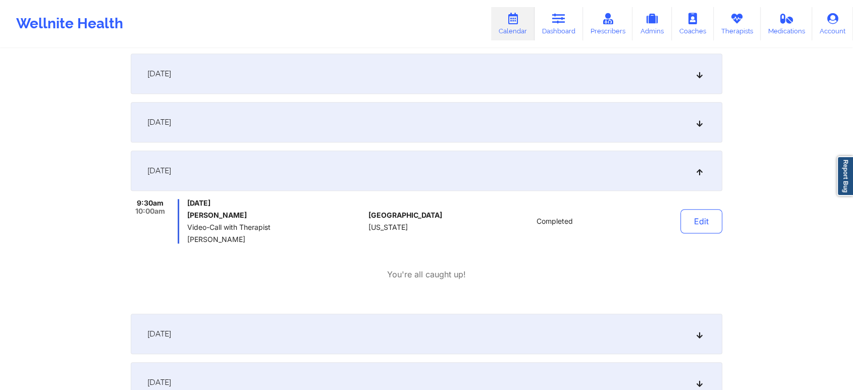
click at [720, 205] on div "Edit" at bounding box center [675, 221] width 93 height 44
click at [705, 222] on button "Edit" at bounding box center [701, 221] width 42 height 24
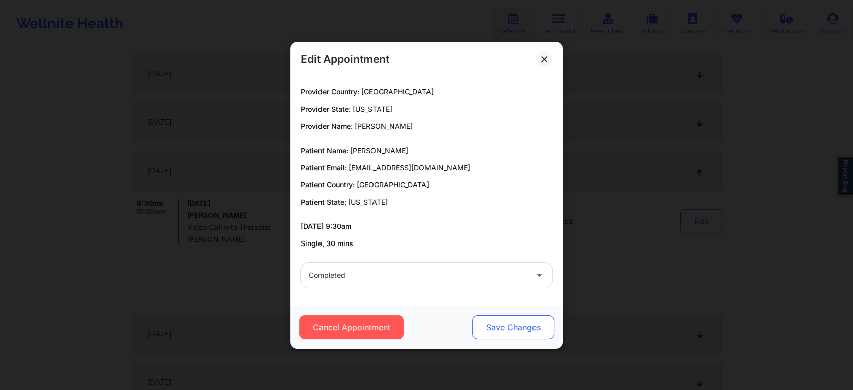
click at [492, 323] on button "Save Changes" at bounding box center [513, 327] width 82 height 24
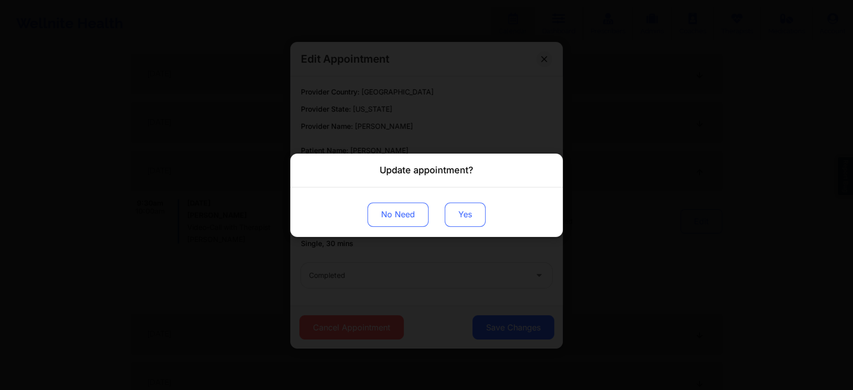
click at [449, 211] on button "Yes" at bounding box center [465, 214] width 41 height 24
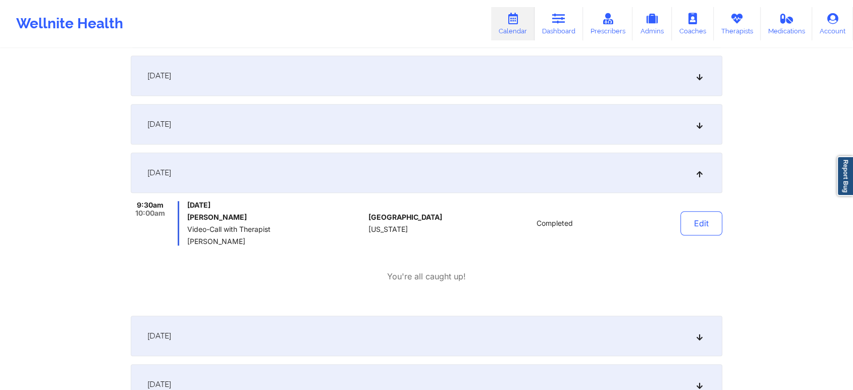
scroll to position [0, 0]
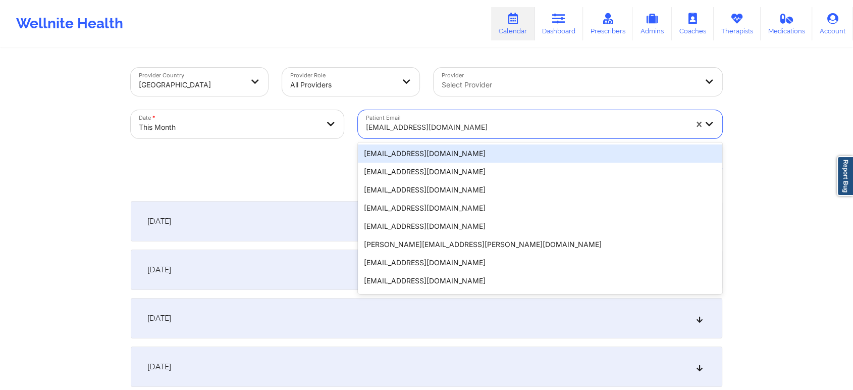
click at [419, 125] on div at bounding box center [526, 127] width 321 height 12
paste input "[EMAIL_ADDRESS][DOMAIN_NAME]"
type input "[EMAIL_ADDRESS][DOMAIN_NAME]"
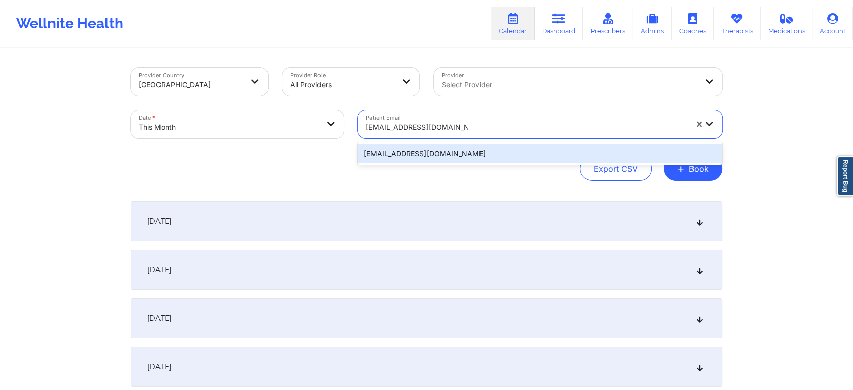
click at [477, 150] on div "[EMAIL_ADDRESS][DOMAIN_NAME]" at bounding box center [540, 153] width 364 height 18
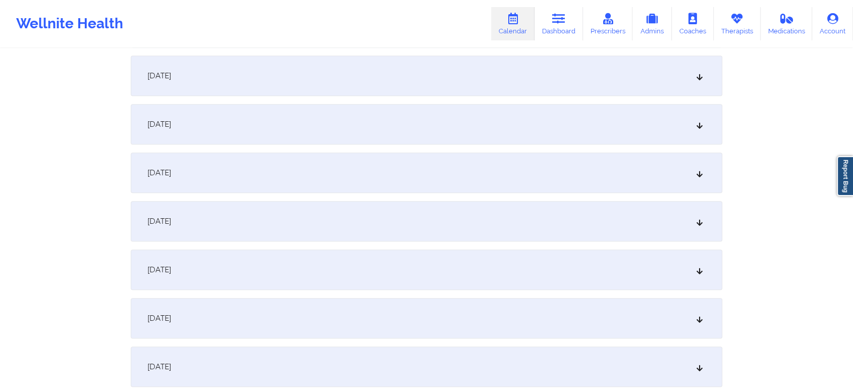
scroll to position [708, 0]
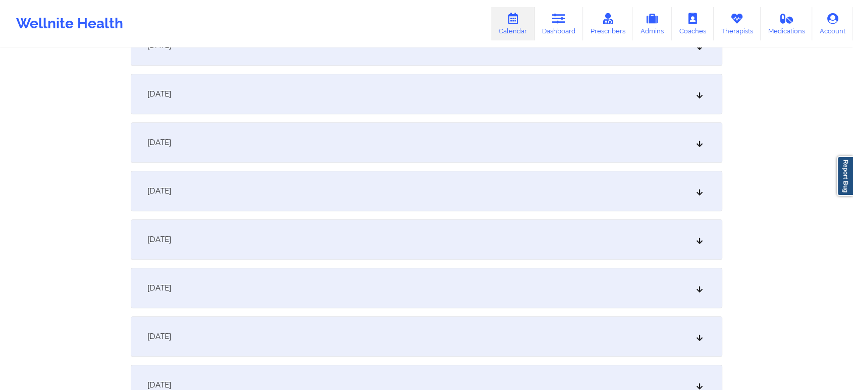
click at [479, 100] on div "[DATE]" at bounding box center [426, 94] width 591 height 40
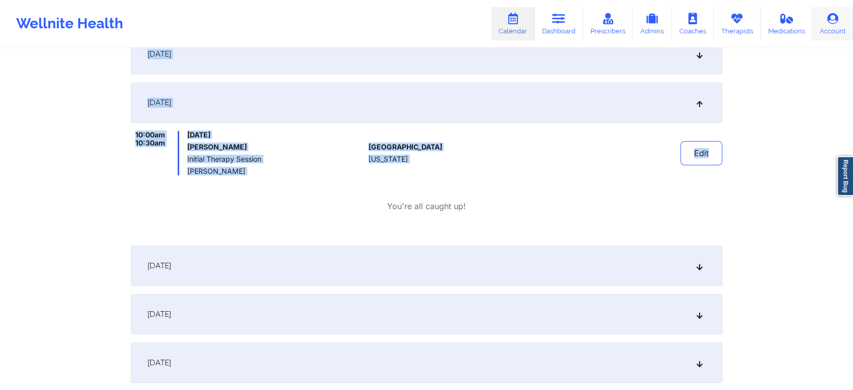
drag, startPoint x: 833, startPoint y: 158, endPoint x: 840, endPoint y: 7, distance: 152.0
click at [840, 7] on div "Wellnite Health Calendar Dashboard Prescribers Admins Coaches Therapists Medica…" at bounding box center [426, 224] width 853 height 1849
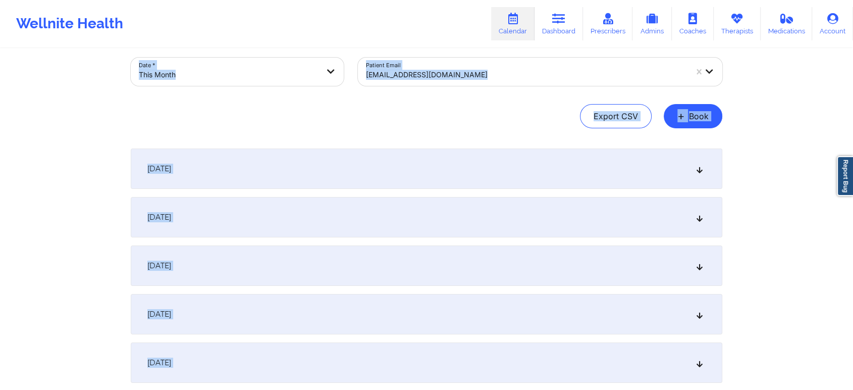
scroll to position [0, 0]
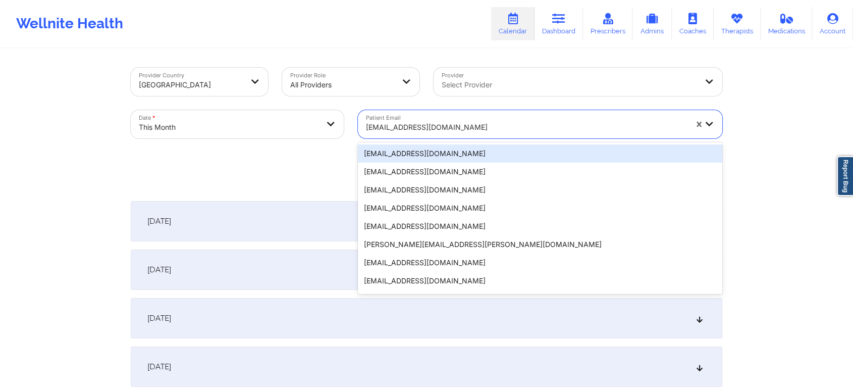
click at [465, 133] on div "[EMAIL_ADDRESS][DOMAIN_NAME]" at bounding box center [526, 127] width 321 height 22
paste input "[PERSON_NAME][EMAIL_ADDRESS][DOMAIN_NAME]"
type input "[PERSON_NAME][EMAIL_ADDRESS][DOMAIN_NAME]"
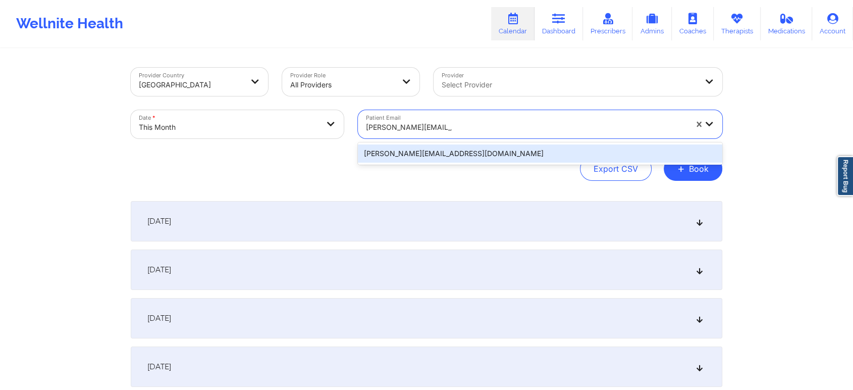
click at [452, 153] on div "[PERSON_NAME][EMAIL_ADDRESS][DOMAIN_NAME]" at bounding box center [540, 153] width 364 height 18
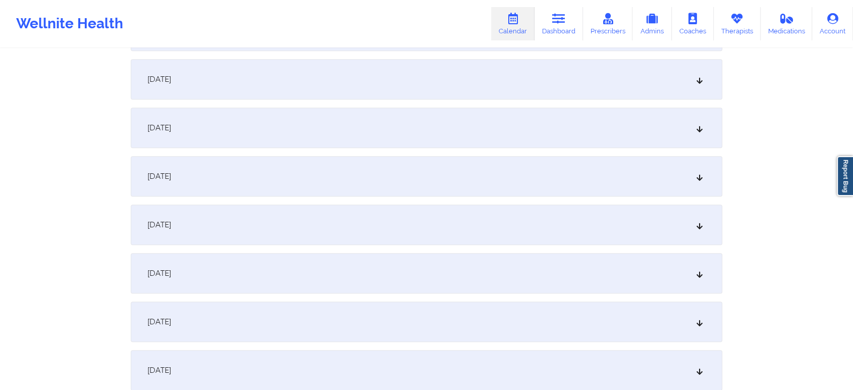
scroll to position [644, 0]
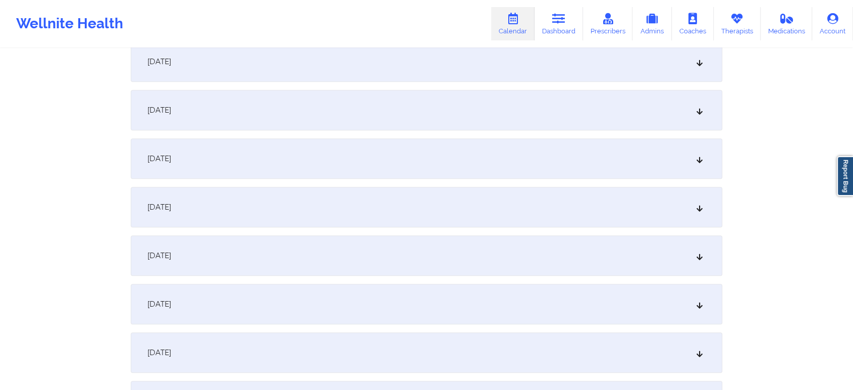
drag, startPoint x: 510, startPoint y: 234, endPoint x: 399, endPoint y: 179, distance: 123.2
click at [399, 179] on div "[DATE] No appointments [DATE] No appointments [DATE] No appointments [DATE] No …" at bounding box center [426, 303] width 591 height 1493
click at [418, 164] on div "[DATE]" at bounding box center [426, 158] width 591 height 40
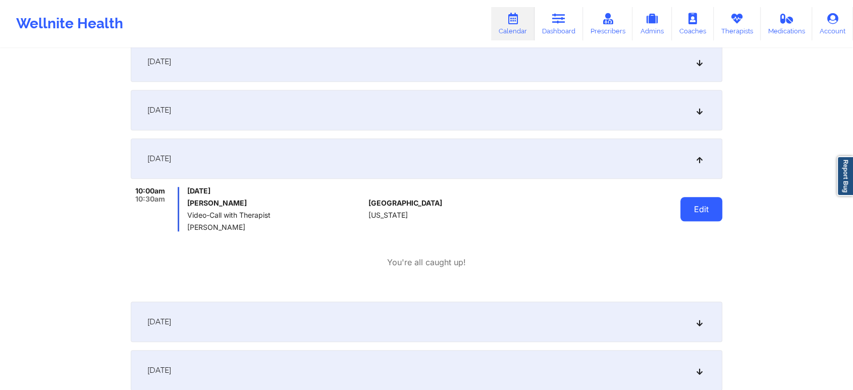
click at [682, 201] on button "Edit" at bounding box center [701, 209] width 42 height 24
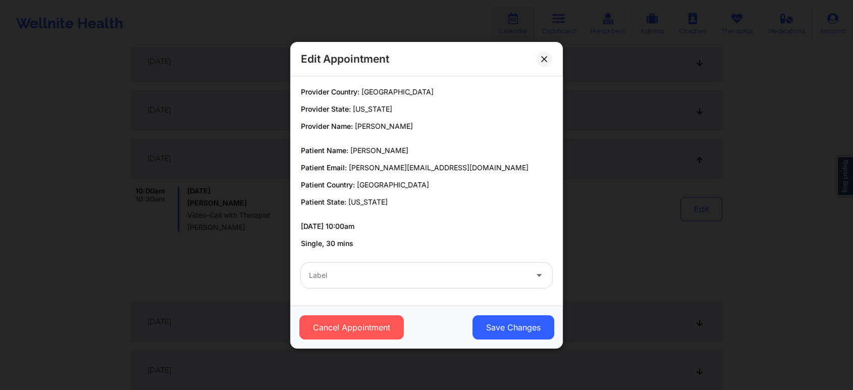
click at [421, 273] on div at bounding box center [418, 275] width 218 height 12
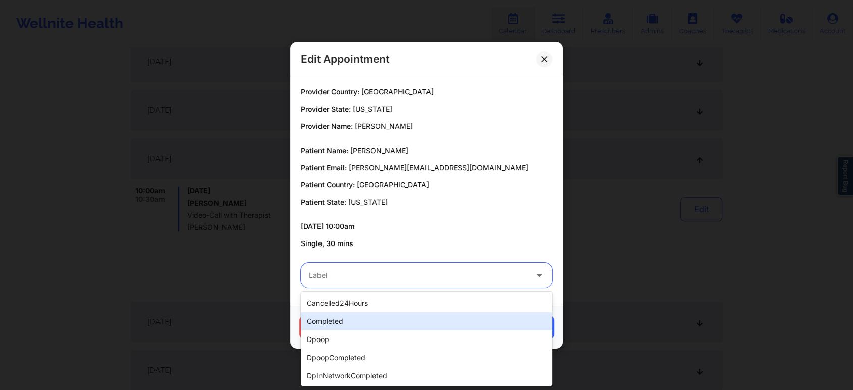
click at [359, 317] on div "completed" at bounding box center [426, 321] width 251 height 18
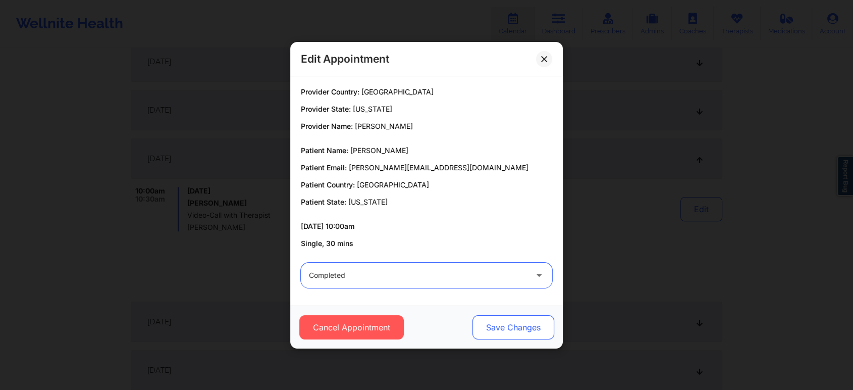
click at [486, 335] on button "Save Changes" at bounding box center [513, 327] width 82 height 24
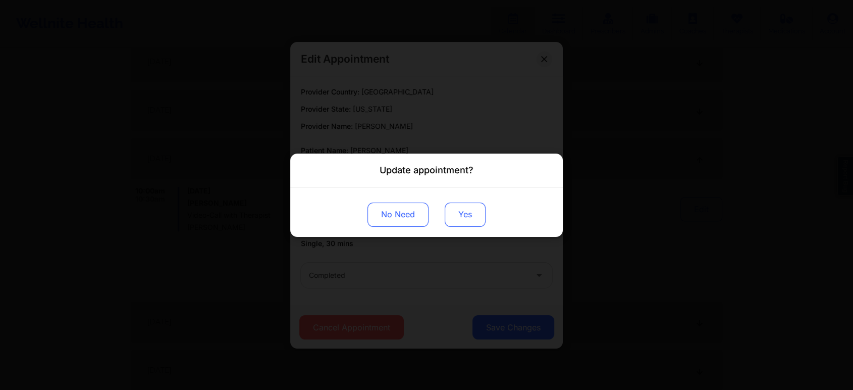
click at [445, 218] on button "Yes" at bounding box center [465, 214] width 41 height 24
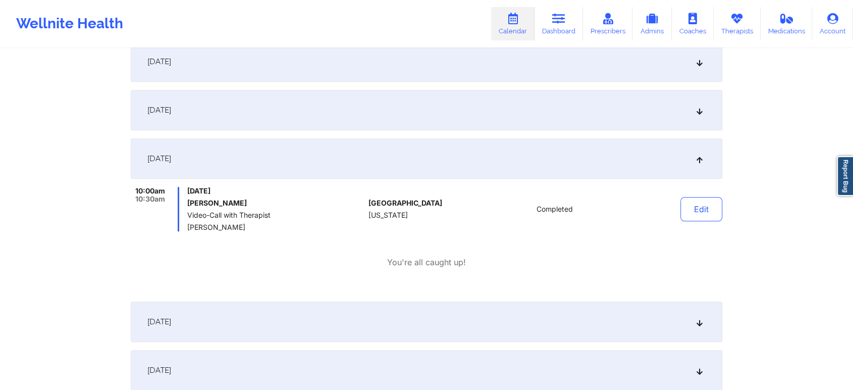
scroll to position [0, 0]
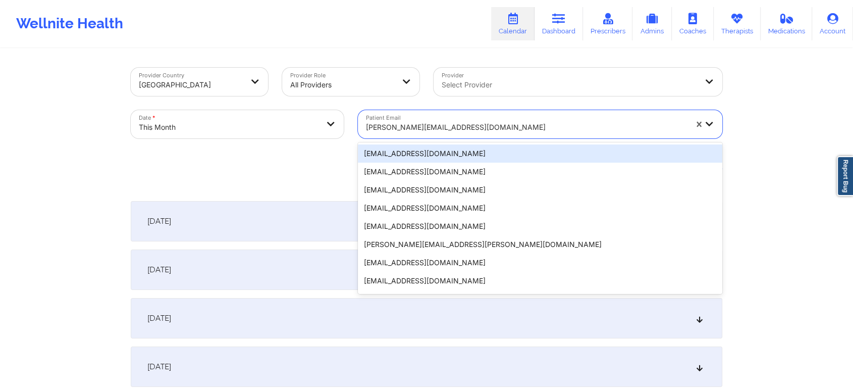
click at [447, 121] on div at bounding box center [526, 127] width 321 height 12
paste input "[EMAIL_ADDRESS][DOMAIN_NAME]"
type input "[EMAIL_ADDRESS][DOMAIN_NAME]"
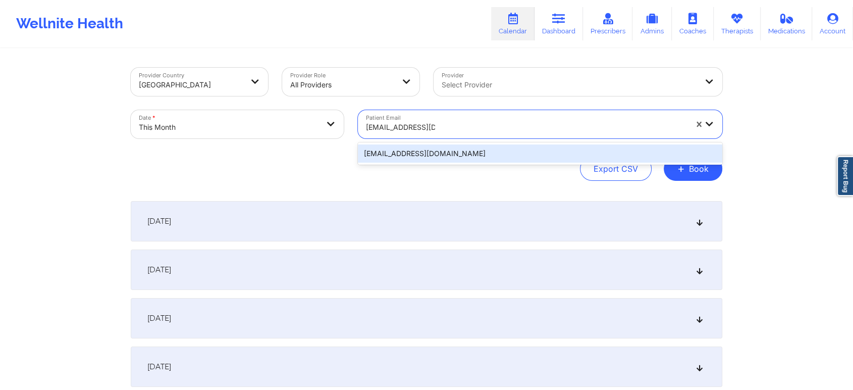
click at [478, 148] on div "[EMAIL_ADDRESS][DOMAIN_NAME]" at bounding box center [540, 153] width 364 height 18
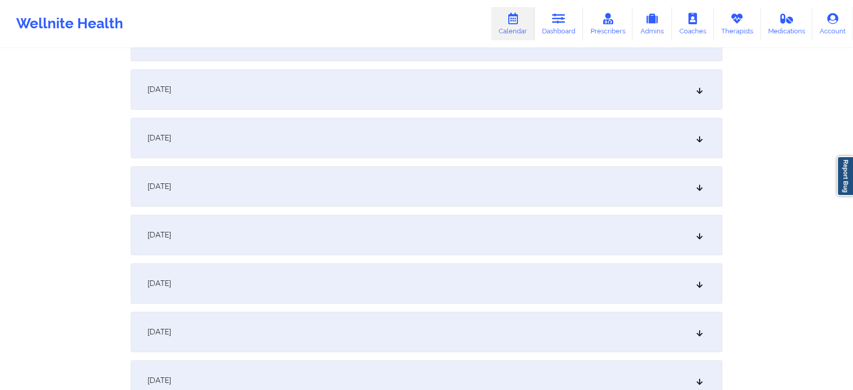
scroll to position [706, 0]
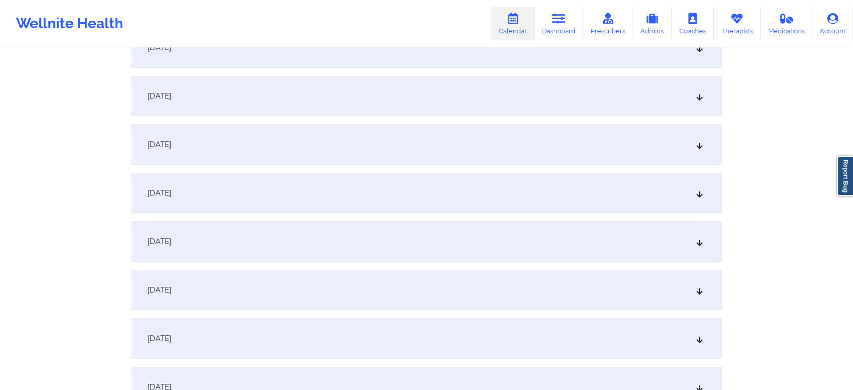
click at [481, 76] on div "[DATE]" at bounding box center [426, 96] width 591 height 40
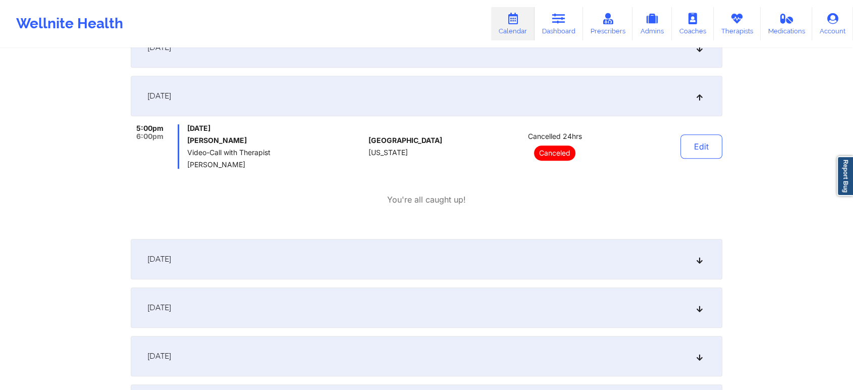
click at [722, 158] on div "Edit" at bounding box center [675, 146] width 93 height 44
click at [686, 151] on button "Edit" at bounding box center [701, 146] width 42 height 24
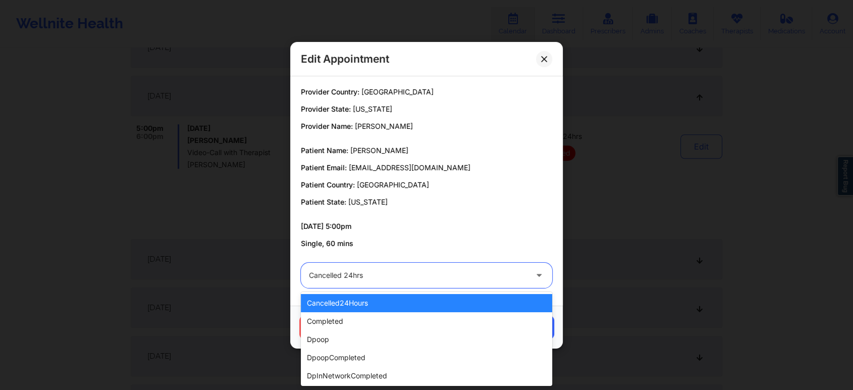
click at [420, 263] on div "Cancelled 24hrs" at bounding box center [418, 274] width 218 height 25
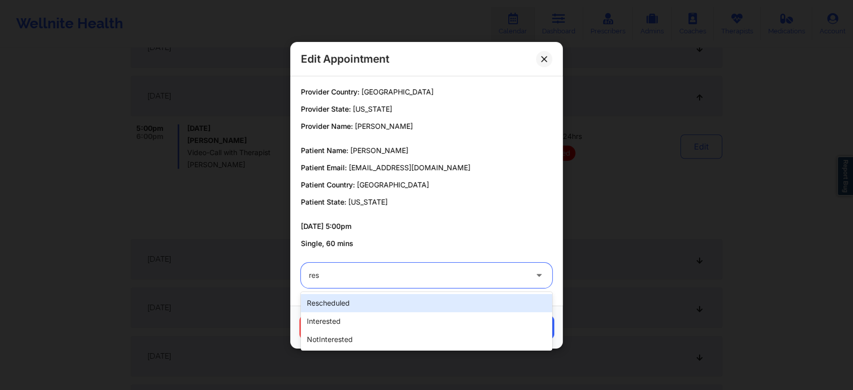
type input "resc"
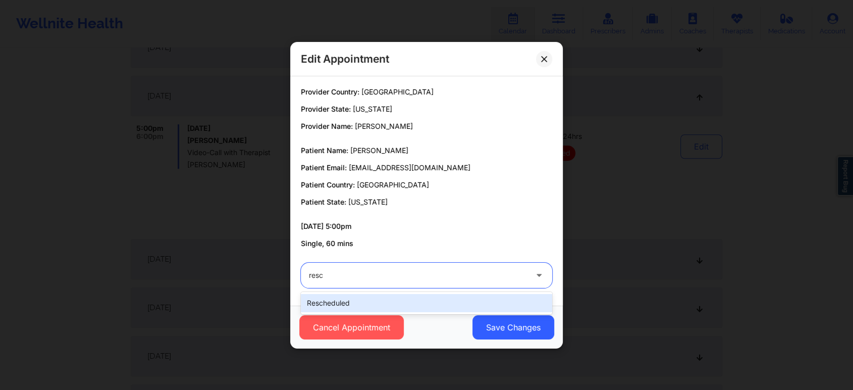
click at [389, 298] on div "rescheduled" at bounding box center [426, 303] width 251 height 18
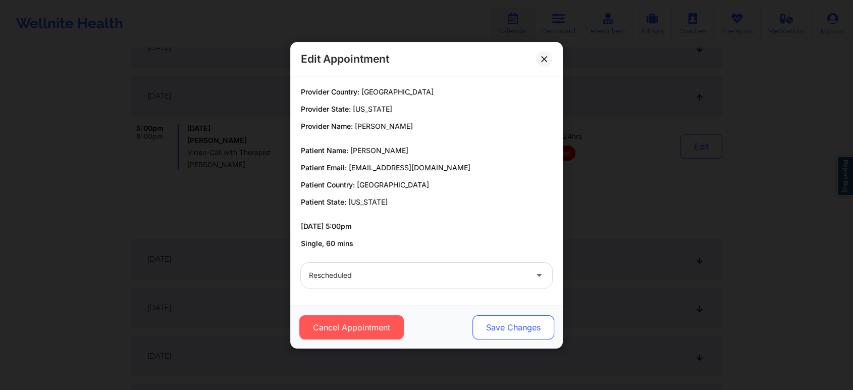
click at [518, 327] on button "Save Changes" at bounding box center [513, 327] width 82 height 24
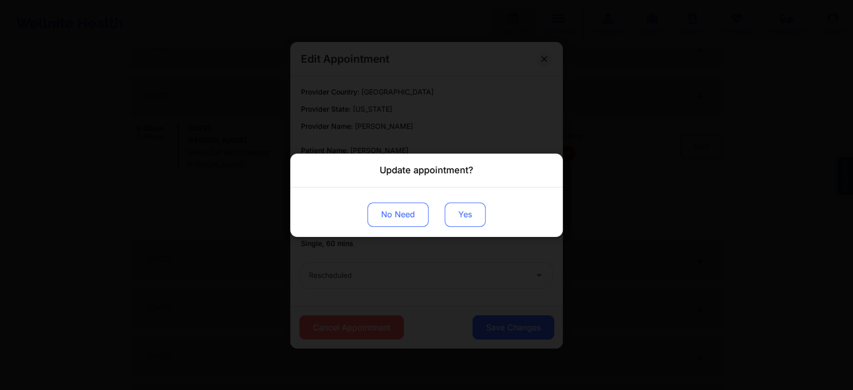
click at [460, 226] on div "No Need Yes" at bounding box center [426, 211] width 272 height 49
click at [459, 212] on button "Yes" at bounding box center [465, 214] width 41 height 24
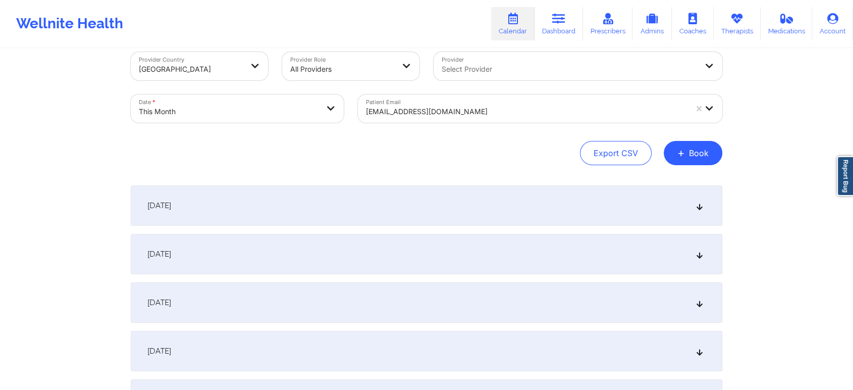
scroll to position [0, 0]
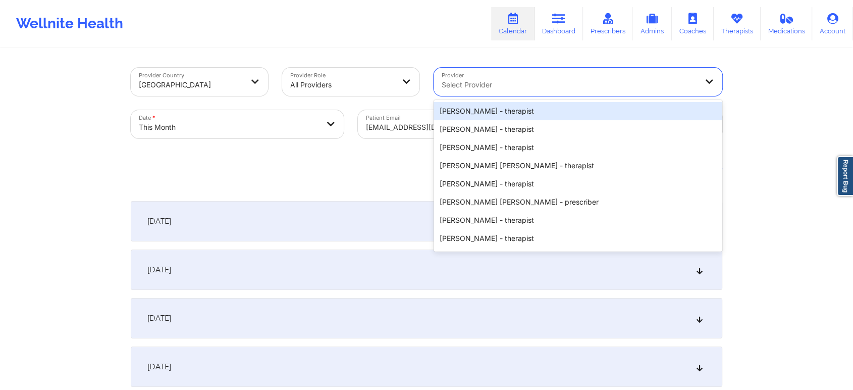
click at [500, 76] on div "Select Provider" at bounding box center [565, 82] width 264 height 28
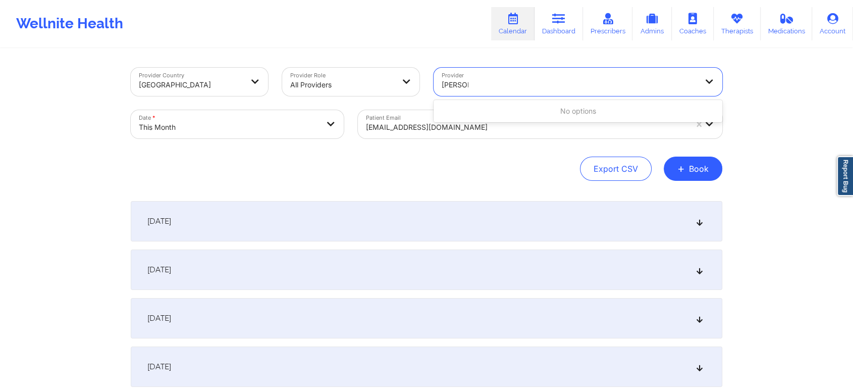
type input "[PERSON_NAME]"
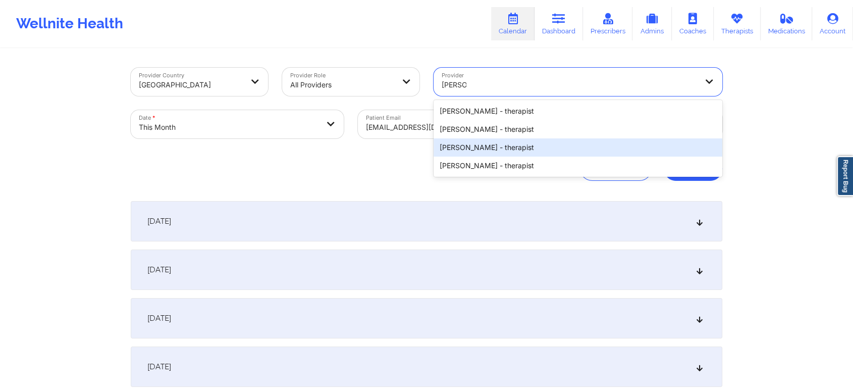
click at [525, 145] on div "[PERSON_NAME] - therapist" at bounding box center [577, 147] width 289 height 18
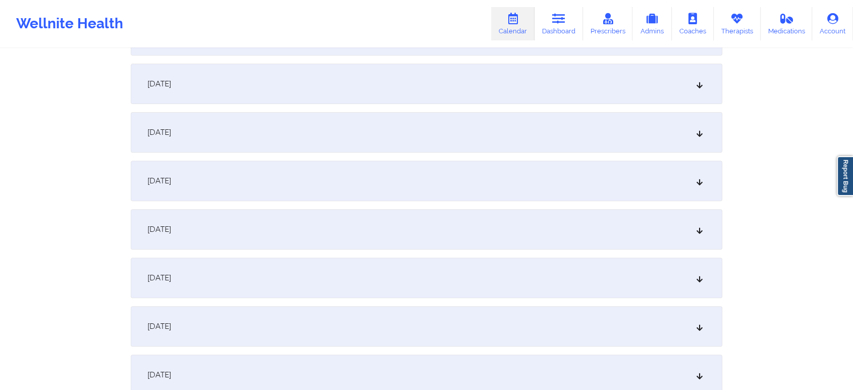
scroll to position [359, 0]
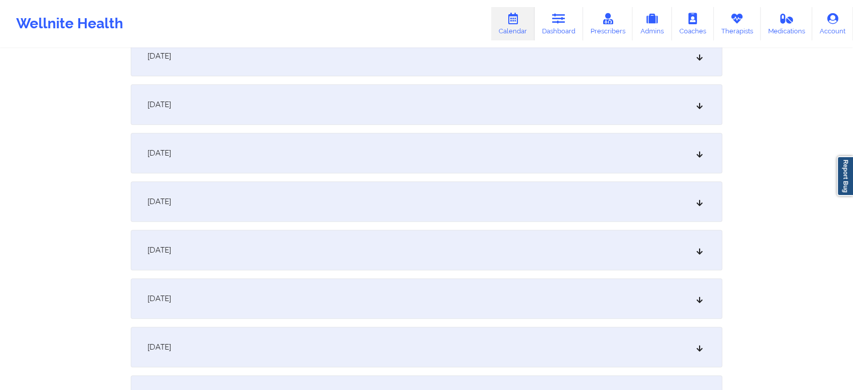
click at [484, 139] on div "[DATE]" at bounding box center [426, 153] width 591 height 40
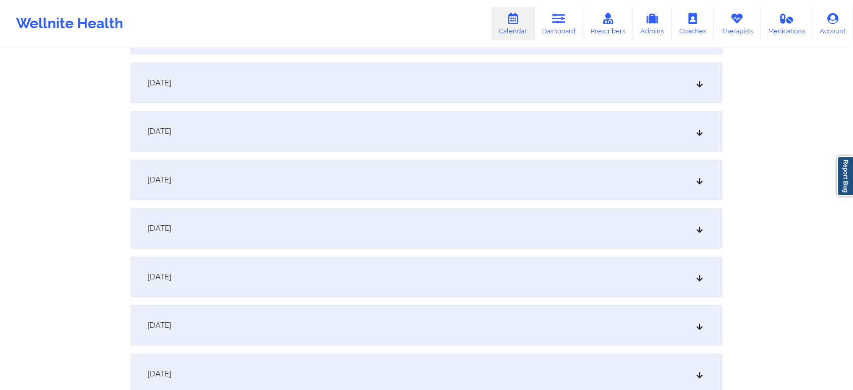
scroll to position [411, 0]
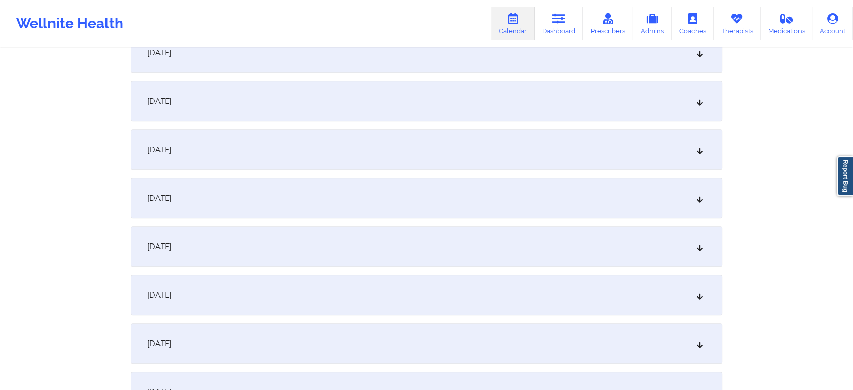
click at [471, 99] on div "[DATE]" at bounding box center [426, 101] width 591 height 40
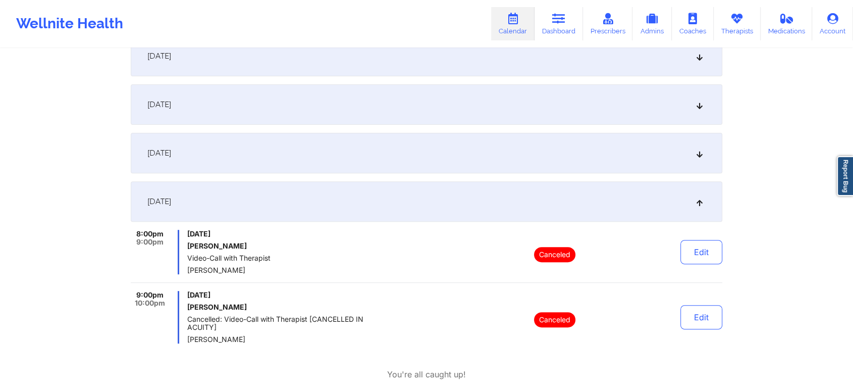
scroll to position [0, 0]
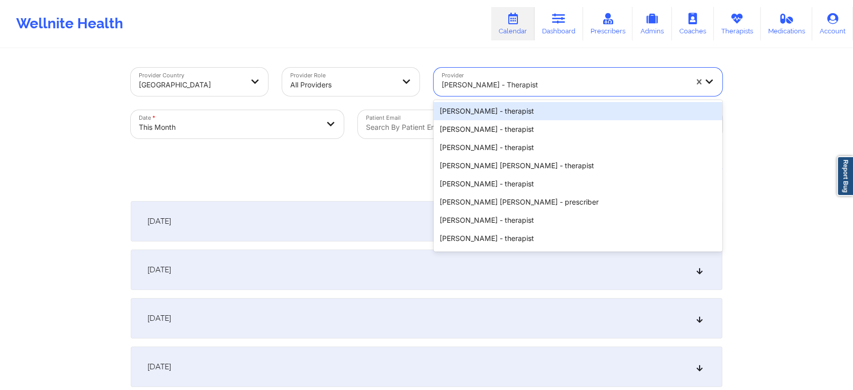
click at [517, 79] on div at bounding box center [563, 85] width 245 height 12
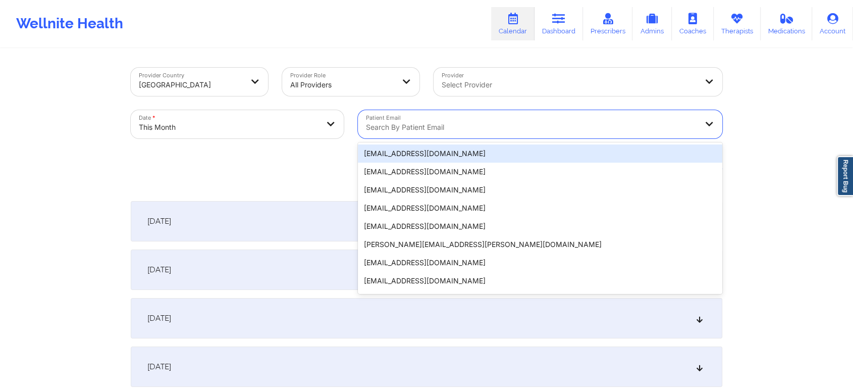
click at [404, 119] on div "Search by patient email" at bounding box center [528, 124] width 340 height 28
paste input "[EMAIL_ADDRESS][DOMAIN_NAME]"
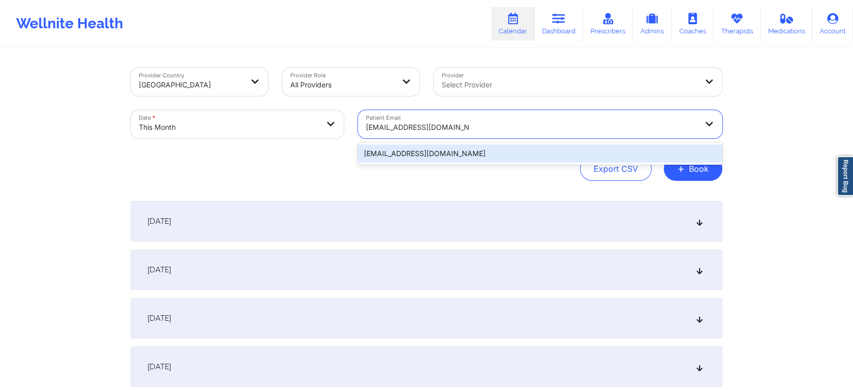
type input "[EMAIL_ADDRESS][DOMAIN_NAME]"
select select "2025-9"
select select "2025-10"
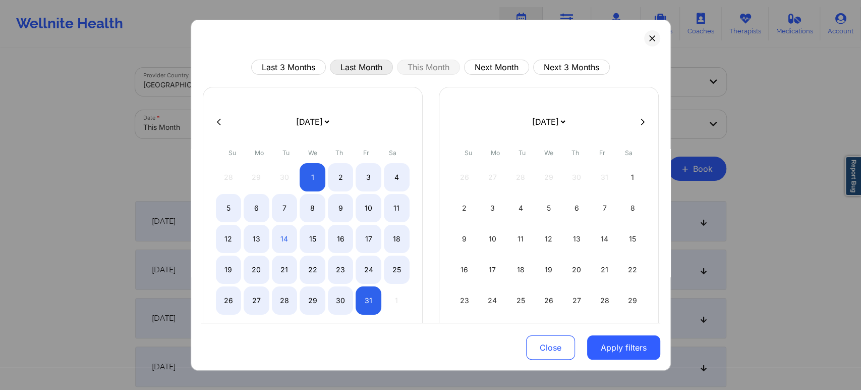
click at [374, 73] on button "Last Month" at bounding box center [361, 67] width 63 height 15
select select "2025-8"
select select "2025-9"
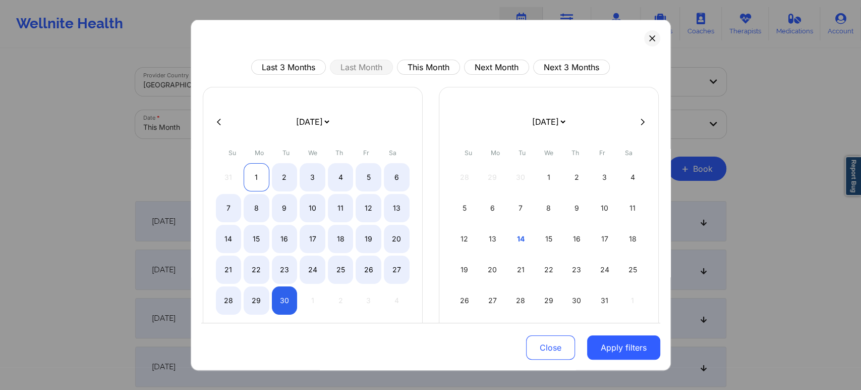
click at [263, 180] on div "1" at bounding box center [257, 177] width 26 height 28
select select "2025-8"
select select "2025-9"
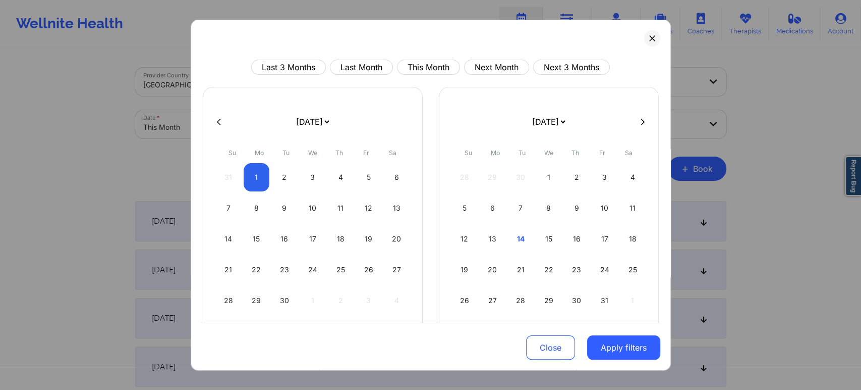
select select "2025-8"
select select "2025-9"
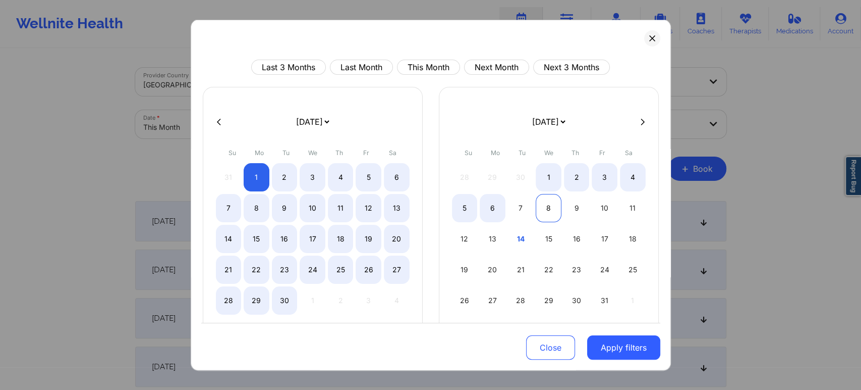
select select "2025-8"
select select "2025-9"
select select "2025-8"
select select "2025-9"
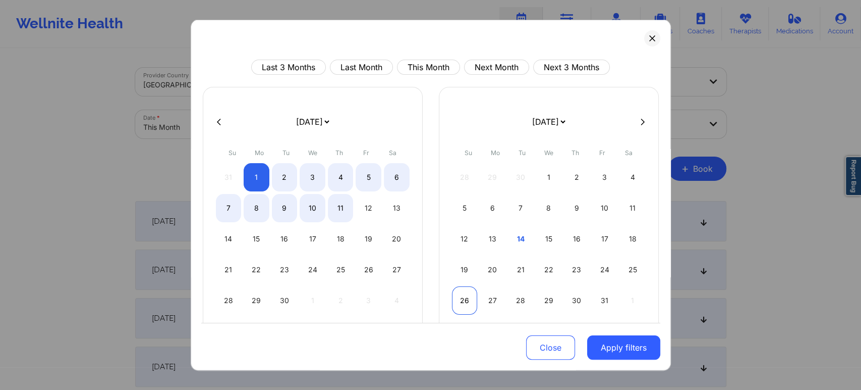
select select "2025-8"
select select "2025-9"
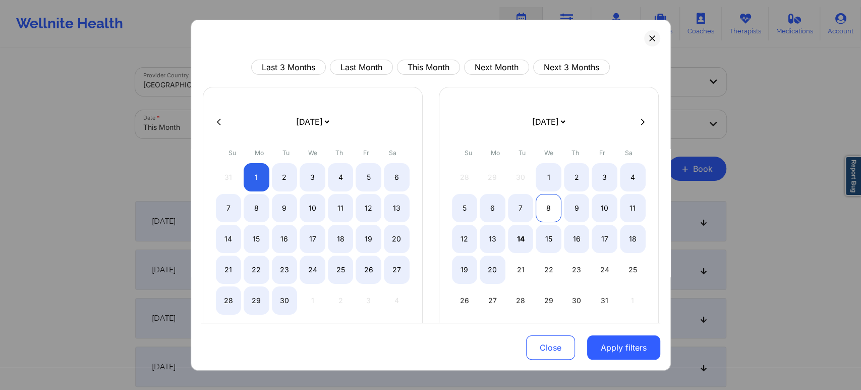
select select "2025-8"
select select "2025-9"
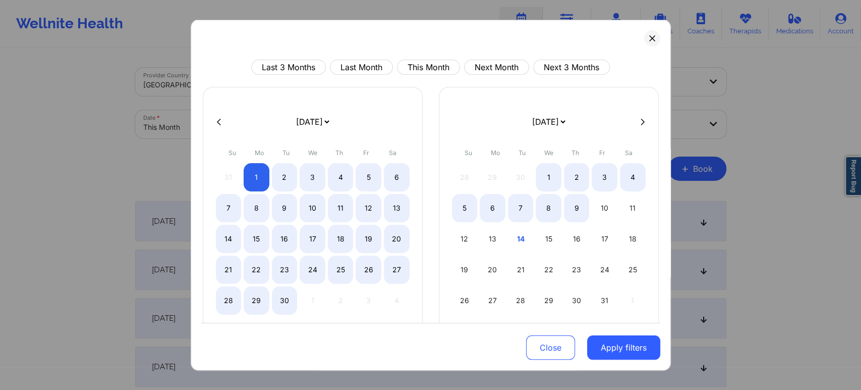
select select "2025-8"
select select "2025-9"
select select "2025-8"
select select "2025-9"
select select "2025-8"
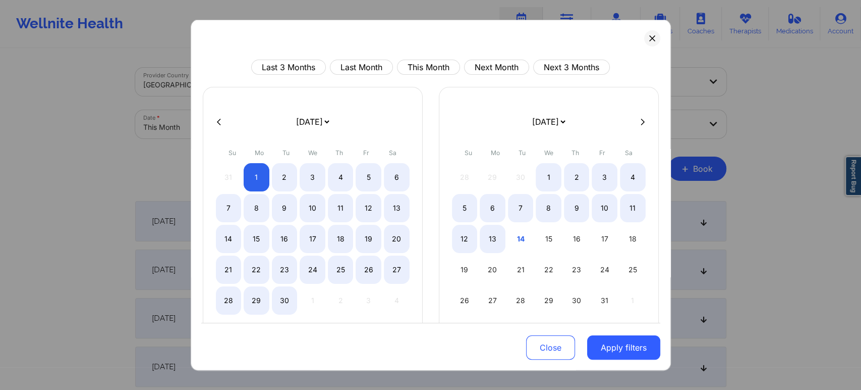
select select "2025-9"
select select "2025-8"
select select "2025-9"
click at [524, 211] on div "7" at bounding box center [521, 208] width 26 height 28
select select "2025-8"
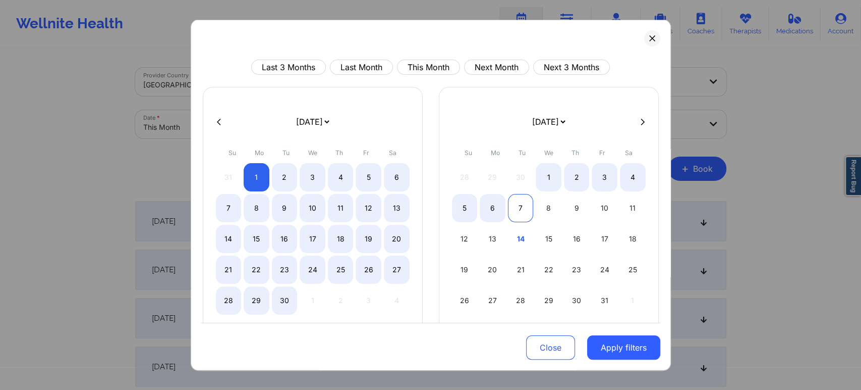
select select "2025-9"
click at [618, 347] on button "Apply filters" at bounding box center [623, 347] width 73 height 24
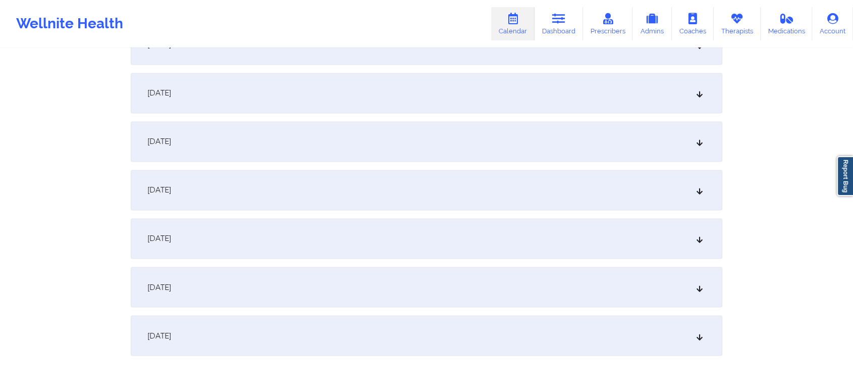
scroll to position [1677, 0]
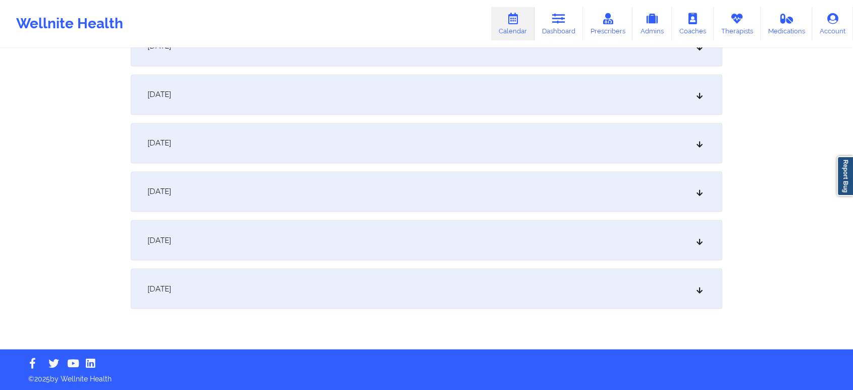
click at [523, 144] on div "[DATE]" at bounding box center [426, 143] width 591 height 40
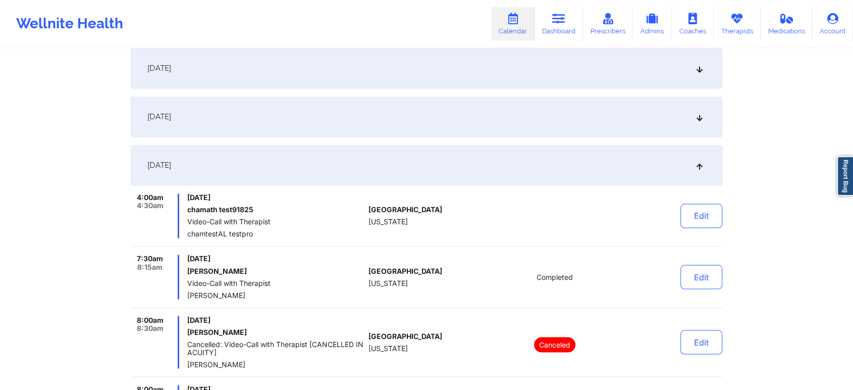
scroll to position [1587, 0]
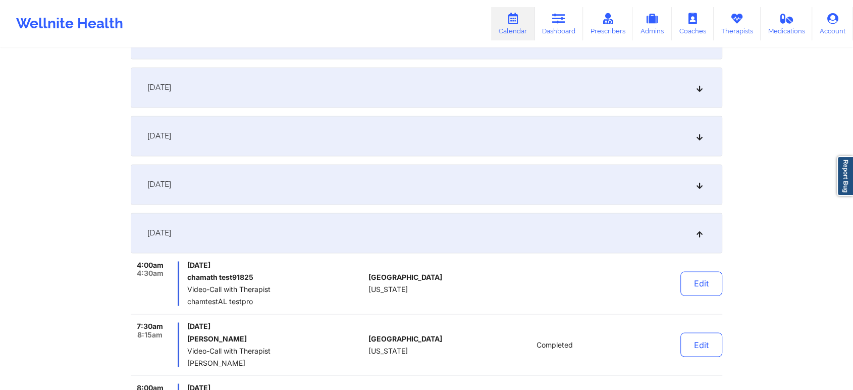
click at [442, 164] on div "[DATE]" at bounding box center [426, 184] width 591 height 40
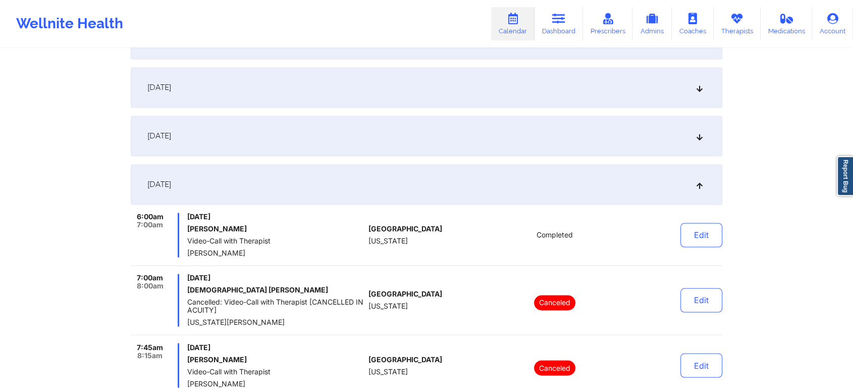
scroll to position [0, 0]
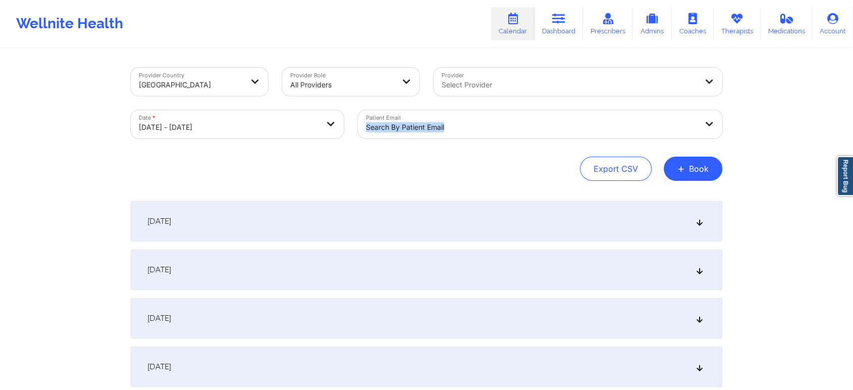
drag, startPoint x: 404, startPoint y: 106, endPoint x: 395, endPoint y: 132, distance: 26.6
click at [395, 132] on div "Patient Email Search by patient email" at bounding box center [540, 124] width 378 height 42
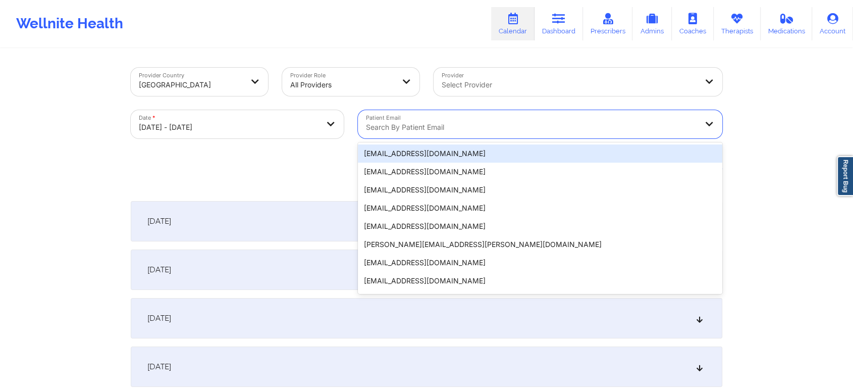
click at [395, 132] on div at bounding box center [531, 127] width 331 height 12
paste input "[EMAIL_ADDRESS][DOMAIN_NAME]"
type input "[EMAIL_ADDRESS][DOMAIN_NAME]"
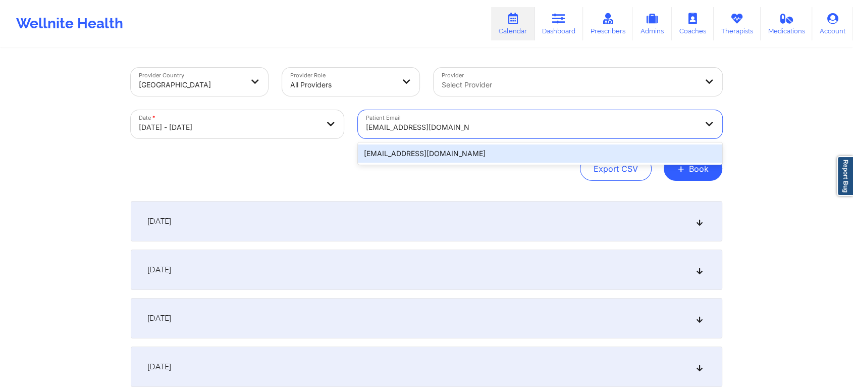
click at [426, 160] on div "[EMAIL_ADDRESS][DOMAIN_NAME]" at bounding box center [540, 153] width 364 height 18
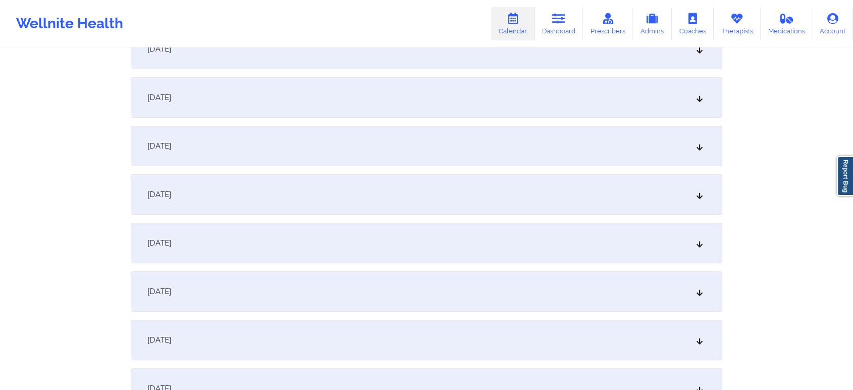
scroll to position [271, 0]
click at [413, 226] on div "[DATE]" at bounding box center [426, 240] width 591 height 40
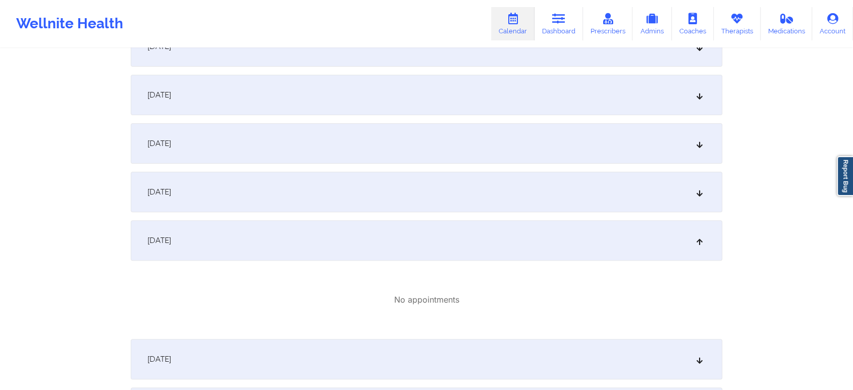
scroll to position [1747, 0]
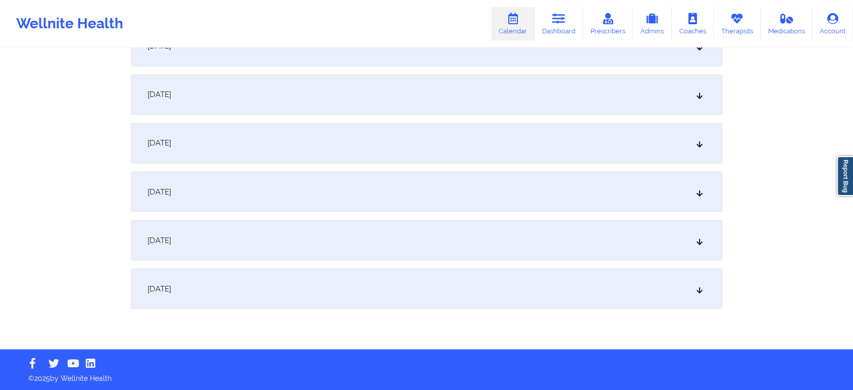
click at [404, 179] on div "[DATE]" at bounding box center [426, 191] width 591 height 40
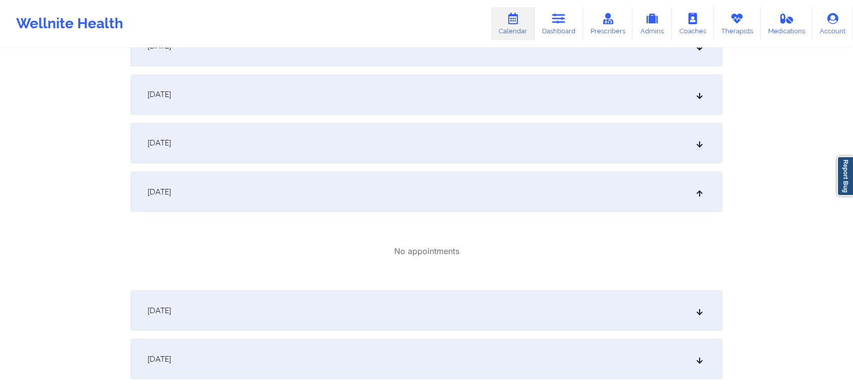
click at [355, 140] on div "[DATE]" at bounding box center [426, 143] width 591 height 40
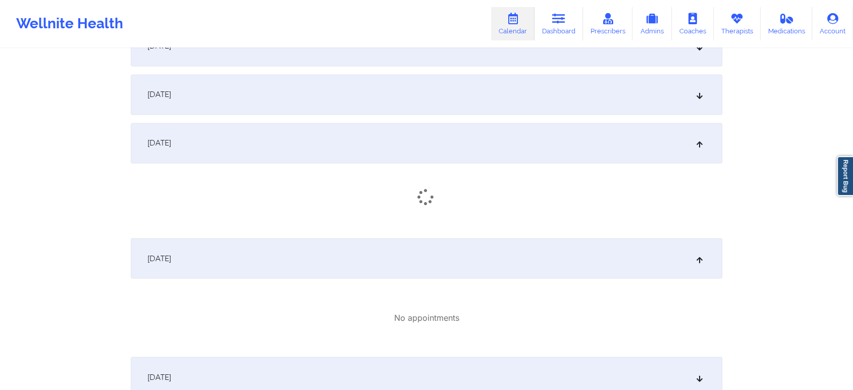
click at [368, 95] on div "[DATE]" at bounding box center [426, 94] width 591 height 40
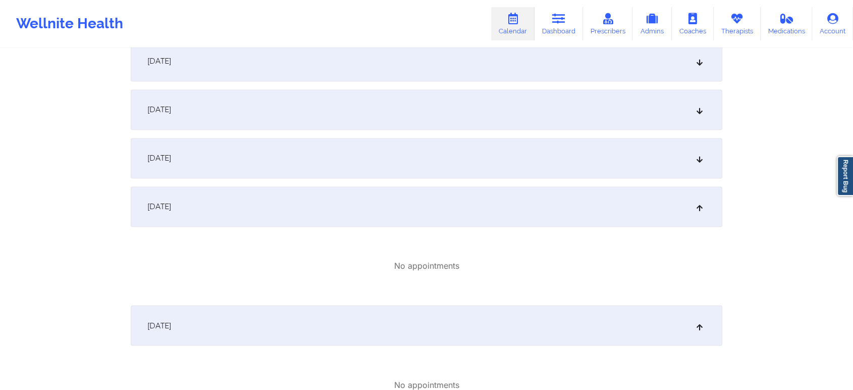
scroll to position [1635, 0]
click at [343, 148] on div "[DATE]" at bounding box center [426, 158] width 591 height 40
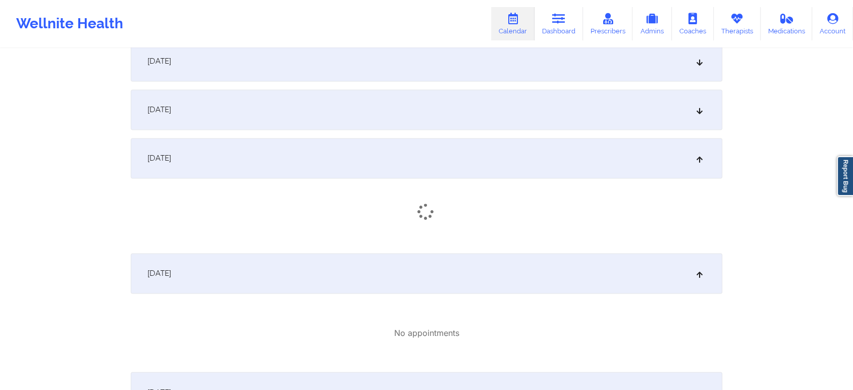
click at [392, 112] on div "[DATE]" at bounding box center [426, 109] width 591 height 40
click at [418, 103] on div "[DATE]" at bounding box center [426, 106] width 591 height 40
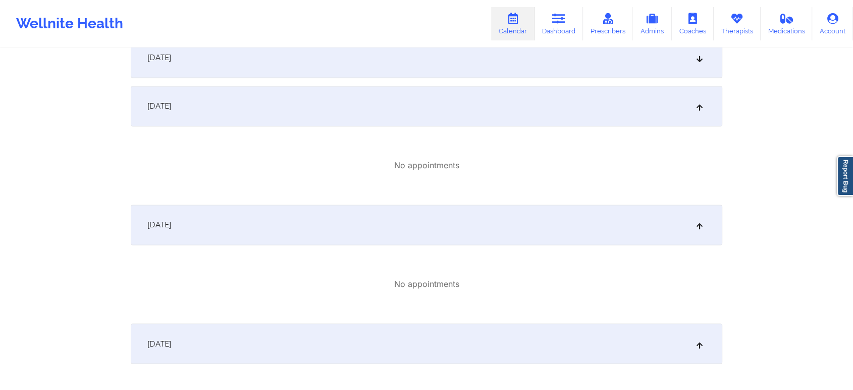
scroll to position [1501, 0]
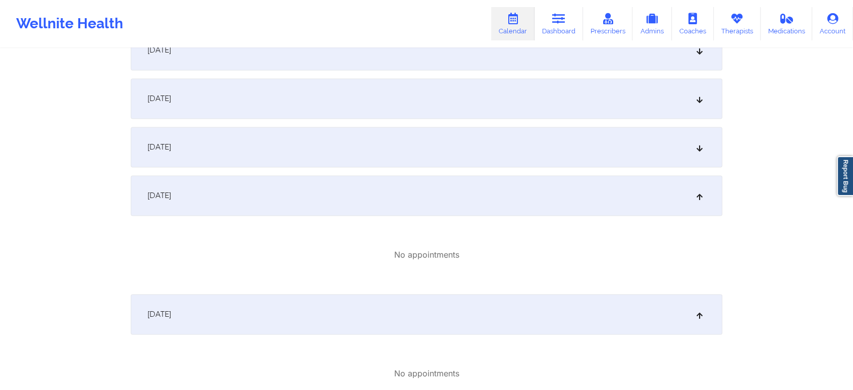
click at [544, 154] on div "[DATE]" at bounding box center [426, 147] width 591 height 40
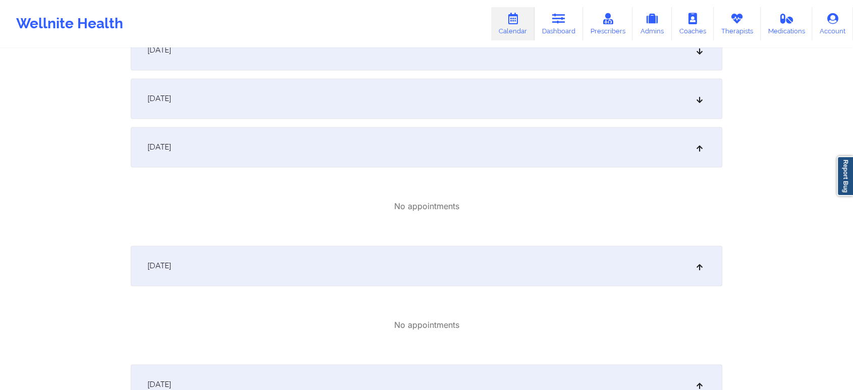
scroll to position [1271, 0]
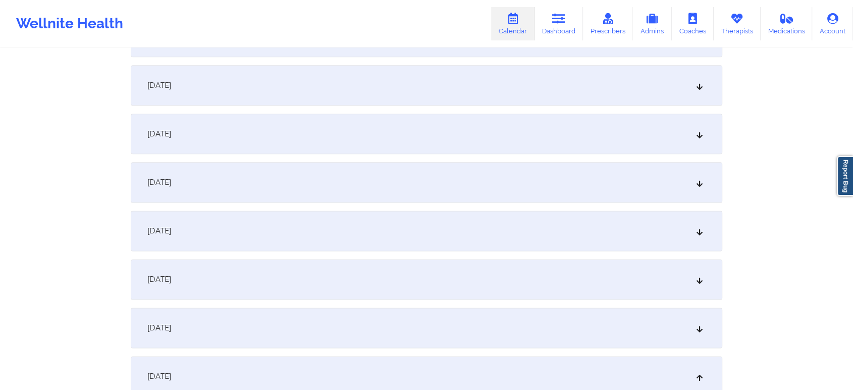
click at [513, 350] on div "[DATE] No appointments [DATE] No appointments [DATE] No appointments [DATE] No …" at bounding box center [426, 101] width 591 height 2345
click at [602, 328] on div "[DATE]" at bounding box center [426, 327] width 591 height 40
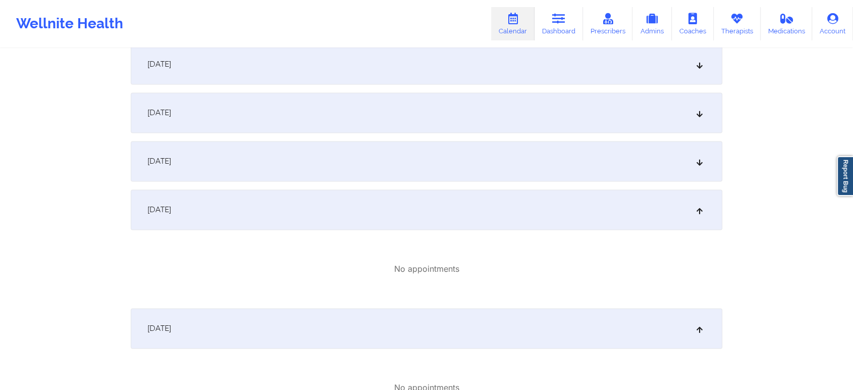
scroll to position [1458, 0]
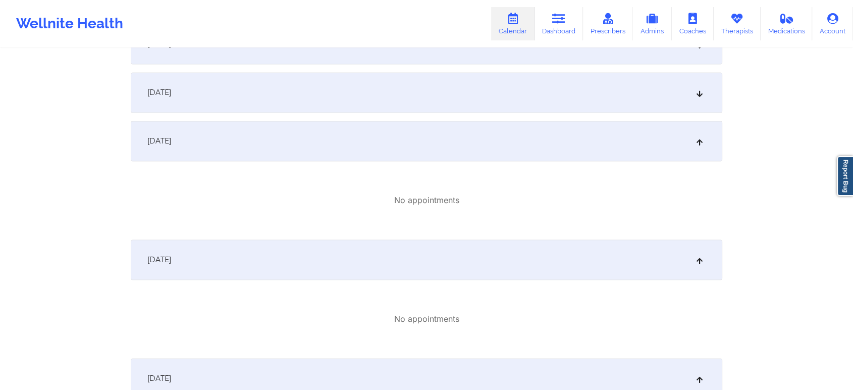
click at [448, 90] on div "[DATE]" at bounding box center [426, 92] width 591 height 40
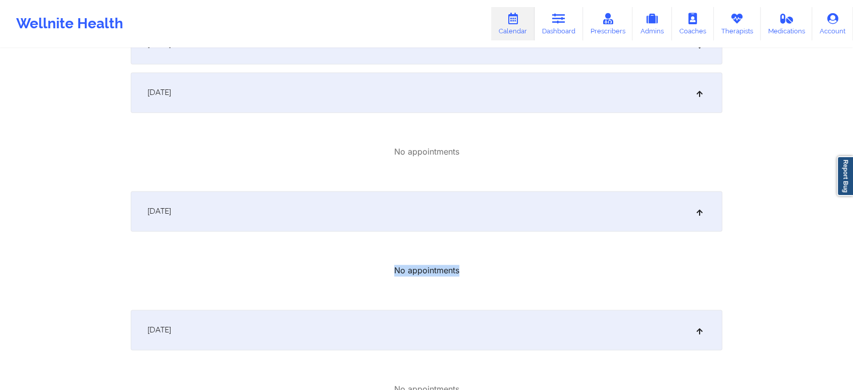
drag, startPoint x: 852, startPoint y: 238, endPoint x: 851, endPoint y: 221, distance: 16.7
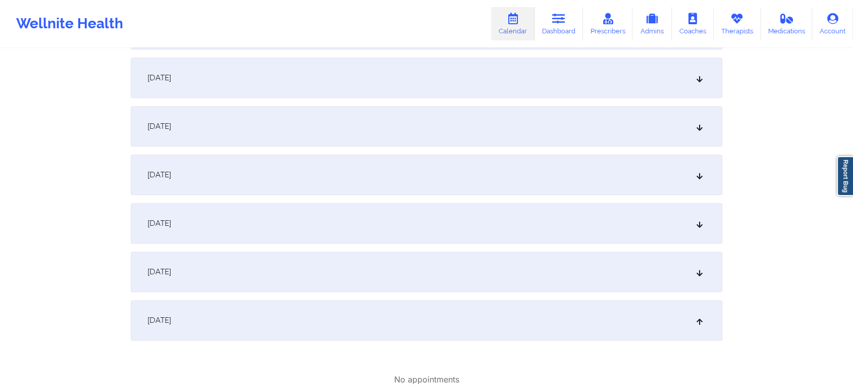
scroll to position [1224, 0]
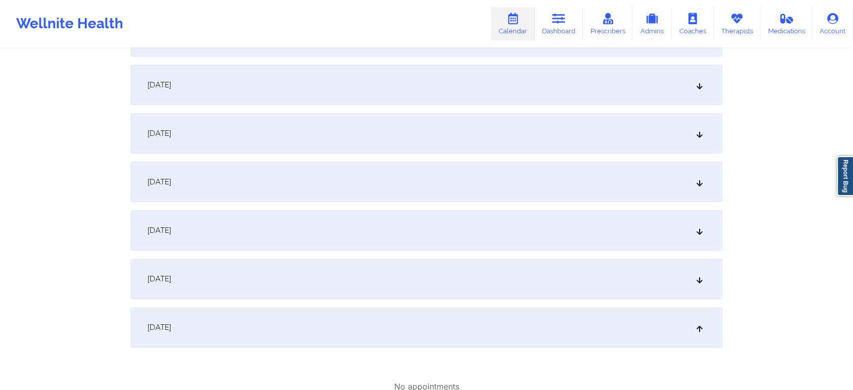
click at [472, 297] on div "[DATE]" at bounding box center [426, 278] width 591 height 40
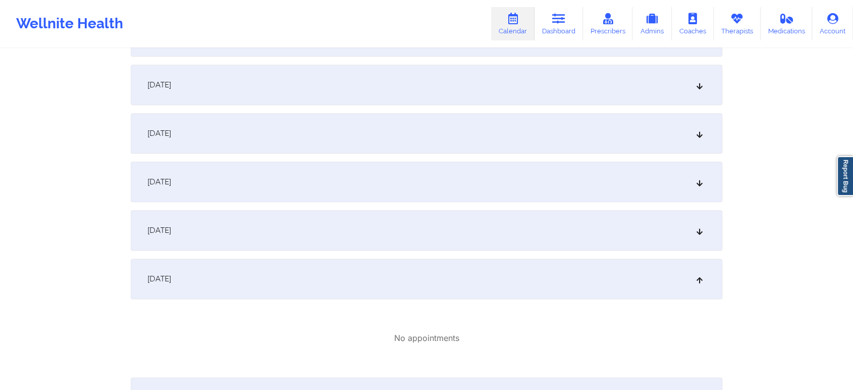
click at [471, 230] on div "[DATE]" at bounding box center [426, 230] width 591 height 40
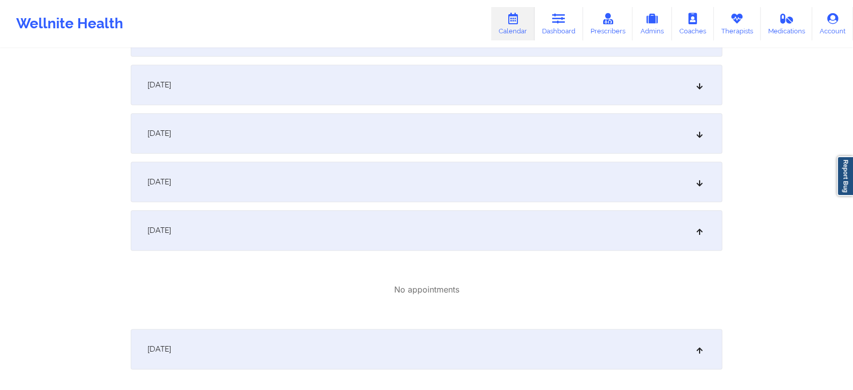
click at [478, 184] on div "[DATE]" at bounding box center [426, 181] width 591 height 40
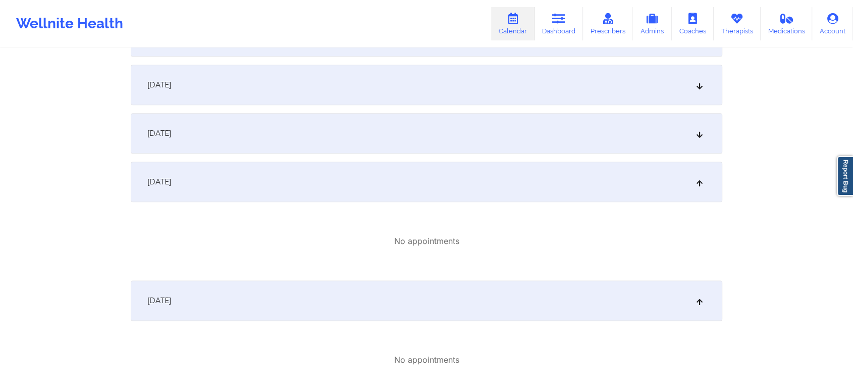
click at [440, 125] on div "[DATE]" at bounding box center [426, 133] width 591 height 40
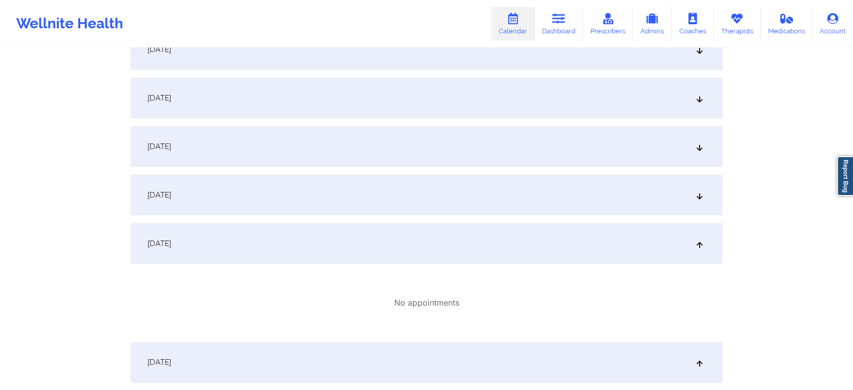
scroll to position [1110, 0]
click at [585, 195] on div "[DATE]" at bounding box center [426, 198] width 591 height 40
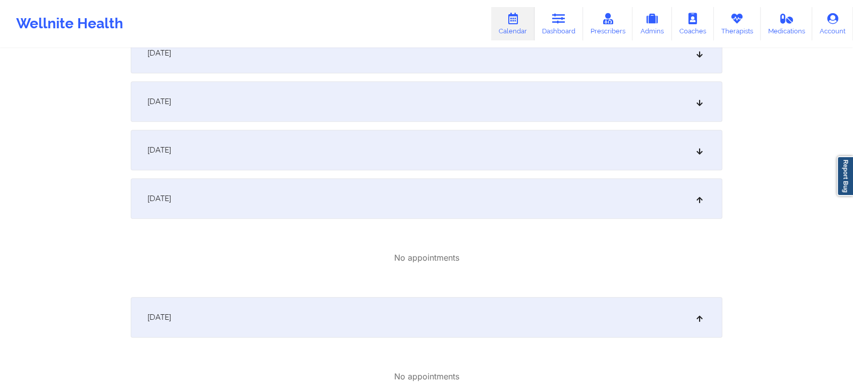
click at [484, 148] on div "[DATE]" at bounding box center [426, 150] width 591 height 40
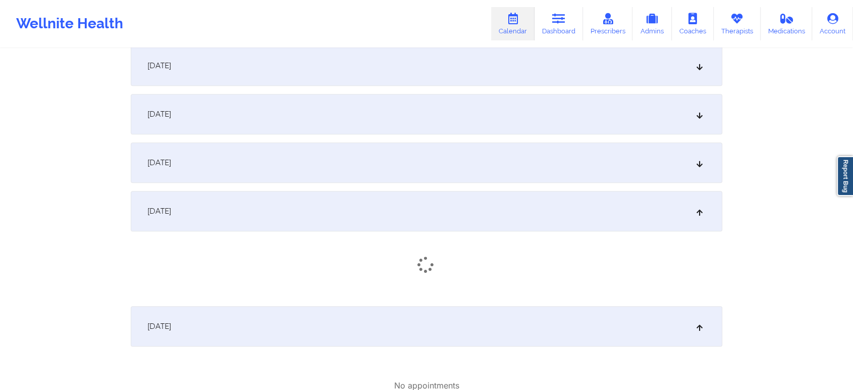
scroll to position [945, 0]
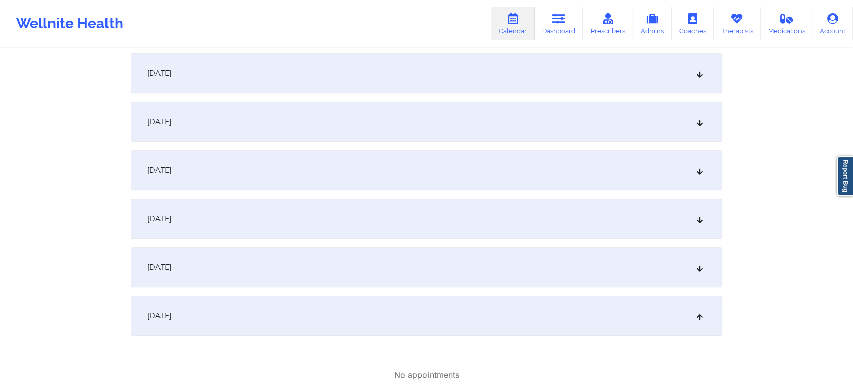
click at [541, 261] on div "[DATE]" at bounding box center [426, 267] width 591 height 40
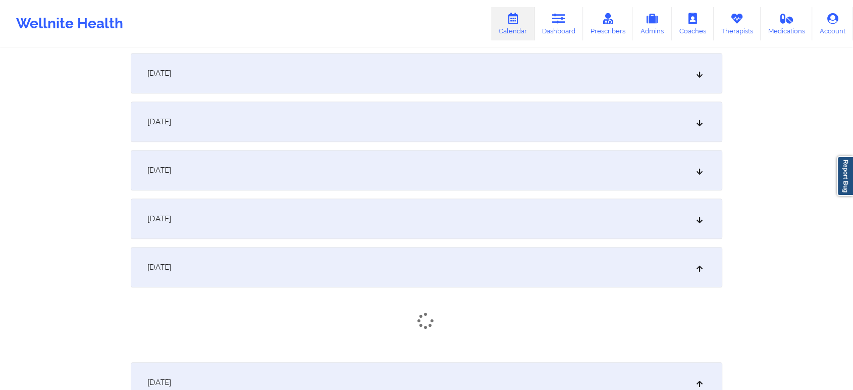
click at [457, 219] on div "[DATE]" at bounding box center [426, 218] width 591 height 40
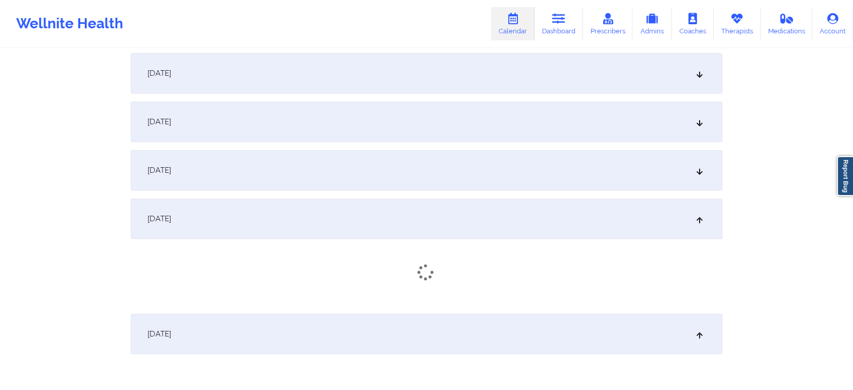
drag, startPoint x: 481, startPoint y: 143, endPoint x: 461, endPoint y: 182, distance: 43.8
click at [461, 182] on div "[DATE]" at bounding box center [426, 170] width 591 height 40
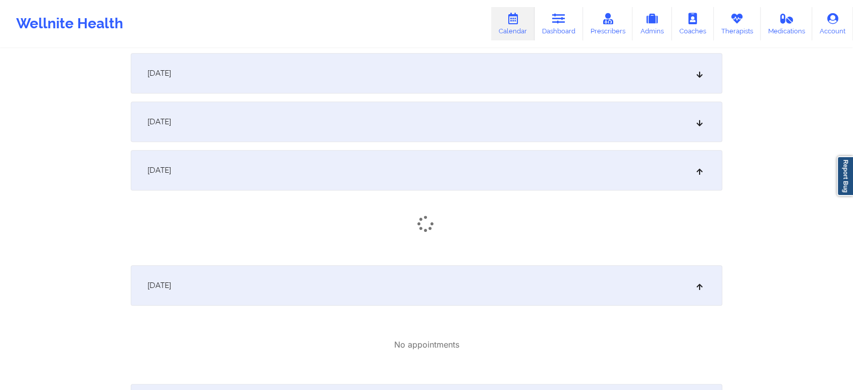
click at [476, 115] on div "[DATE]" at bounding box center [426, 121] width 591 height 40
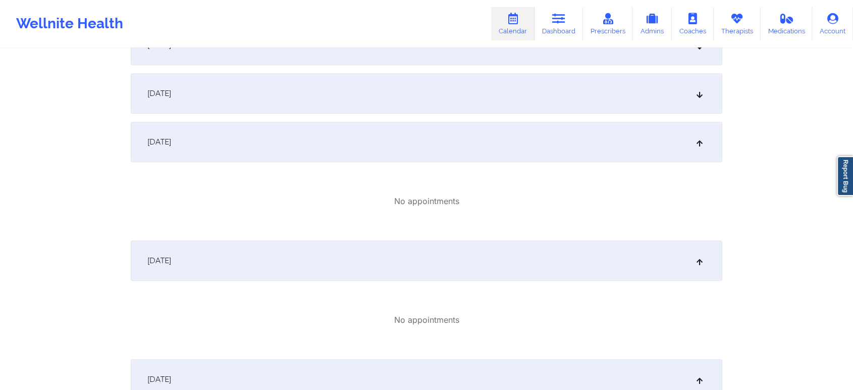
scroll to position [891, 0]
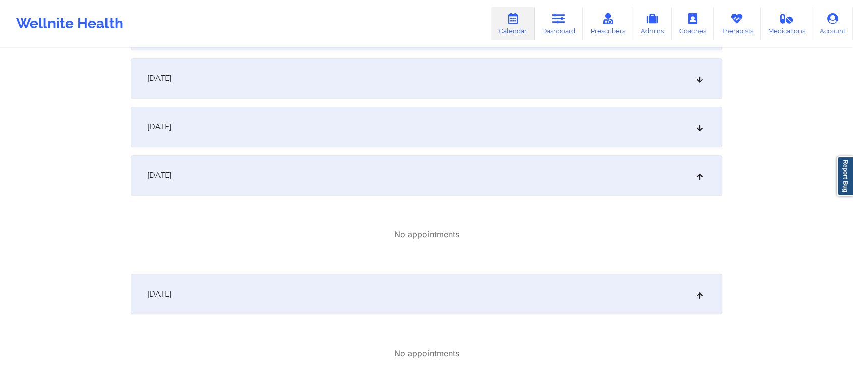
click at [565, 138] on div "[DATE]" at bounding box center [426, 126] width 591 height 40
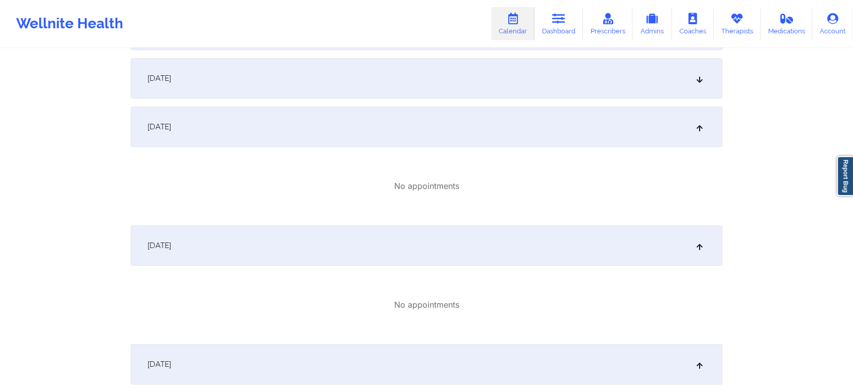
scroll to position [785, 0]
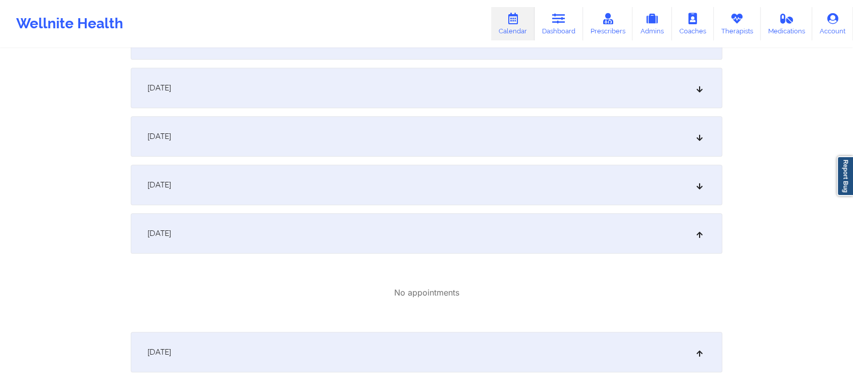
click at [635, 148] on div "[DATE]" at bounding box center [426, 136] width 591 height 40
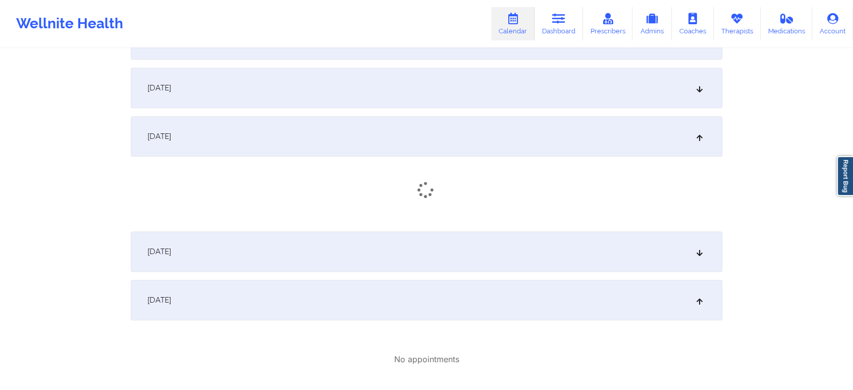
click at [595, 177] on div "[DATE]" at bounding box center [426, 169] width 591 height 107
click at [539, 251] on div "[DATE]" at bounding box center [426, 255] width 591 height 40
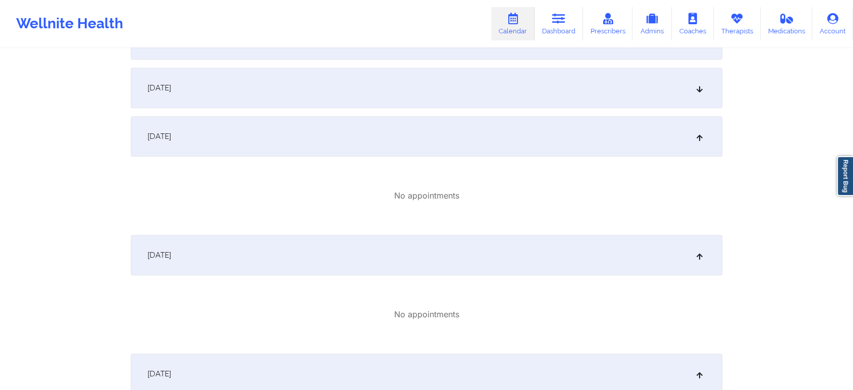
click at [488, 98] on div "[DATE]" at bounding box center [426, 88] width 591 height 40
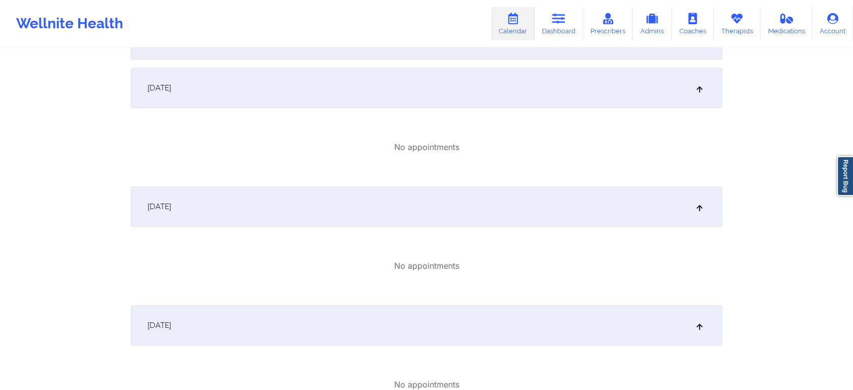
drag, startPoint x: 852, startPoint y: 96, endPoint x: 857, endPoint y: 83, distance: 14.2
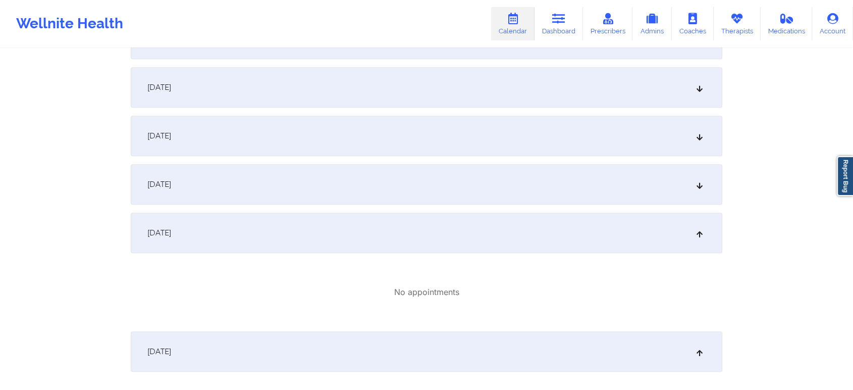
scroll to position [631, 0]
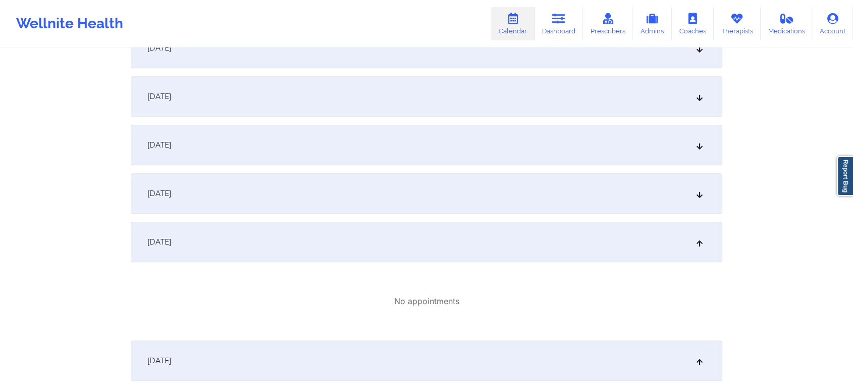
click at [577, 188] on div "[DATE]" at bounding box center [426, 193] width 591 height 40
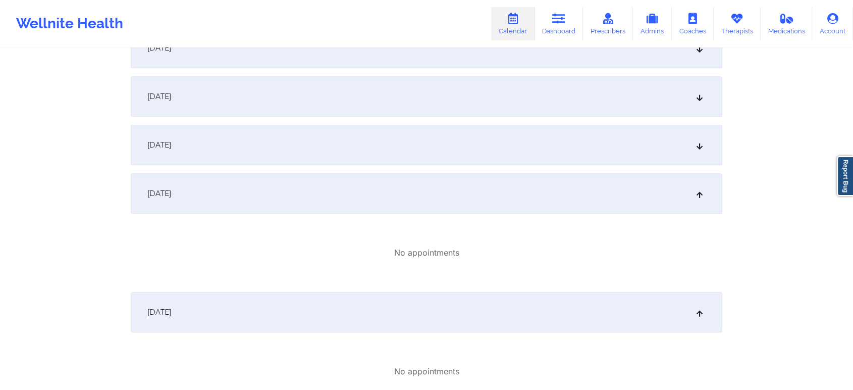
click at [491, 158] on div "[DATE]" at bounding box center [426, 145] width 591 height 40
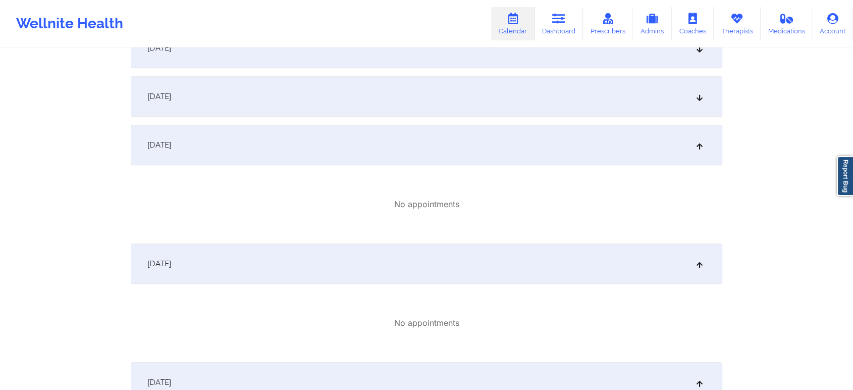
click at [553, 101] on div "[DATE]" at bounding box center [426, 96] width 591 height 40
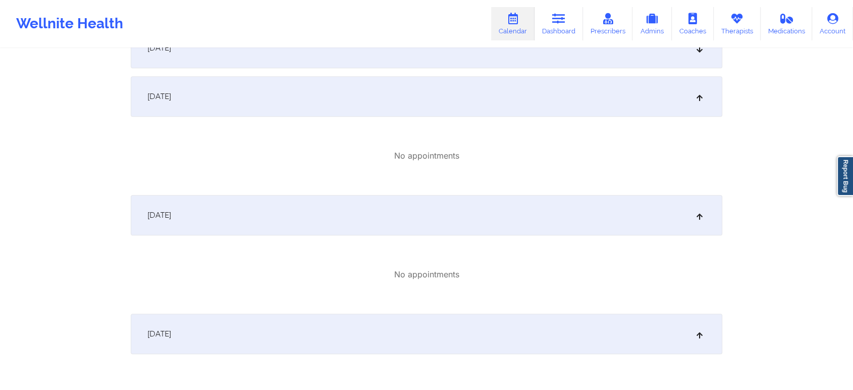
scroll to position [502, 0]
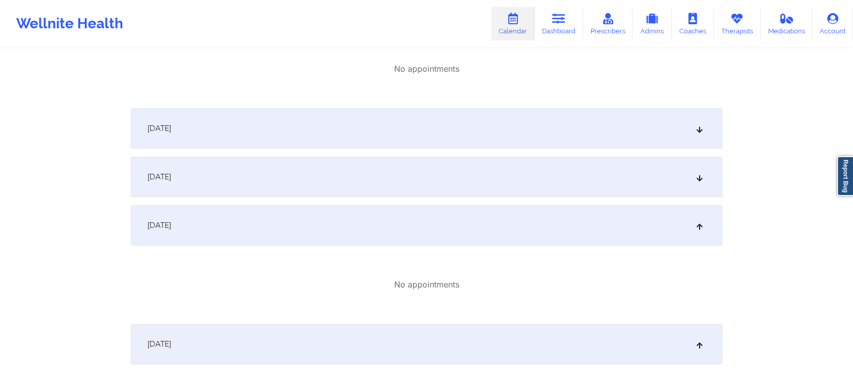
click at [607, 177] on div "[DATE]" at bounding box center [426, 176] width 591 height 40
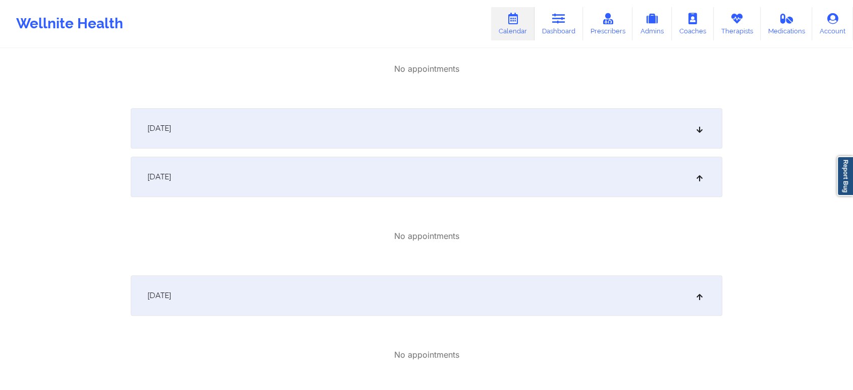
click at [519, 128] on div "[DATE]" at bounding box center [426, 128] width 591 height 40
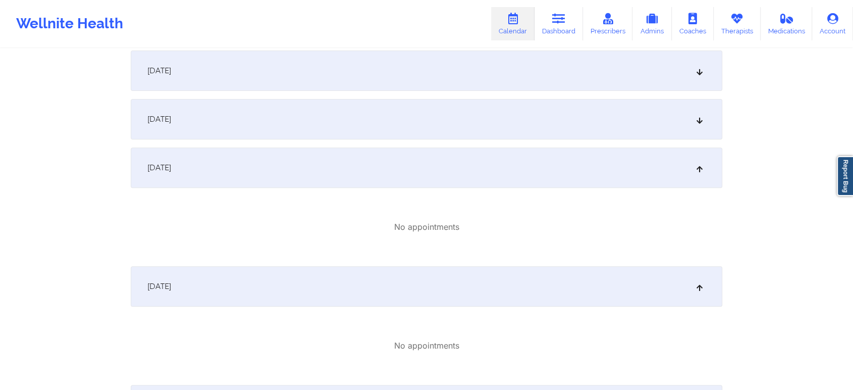
scroll to position [334, 0]
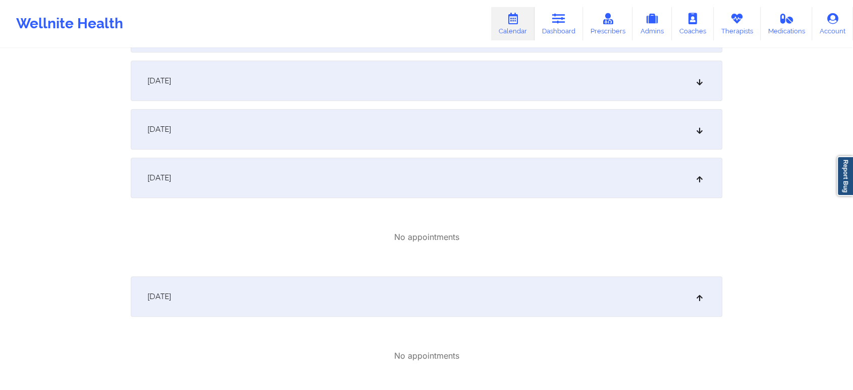
click at [612, 116] on div "[DATE]" at bounding box center [426, 129] width 591 height 40
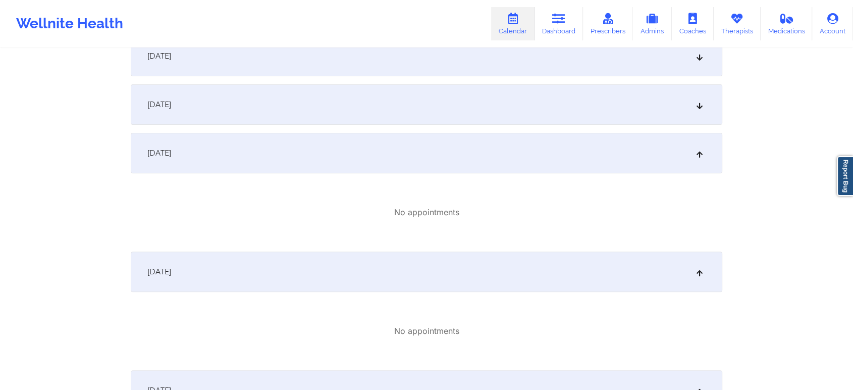
scroll to position [158, 0]
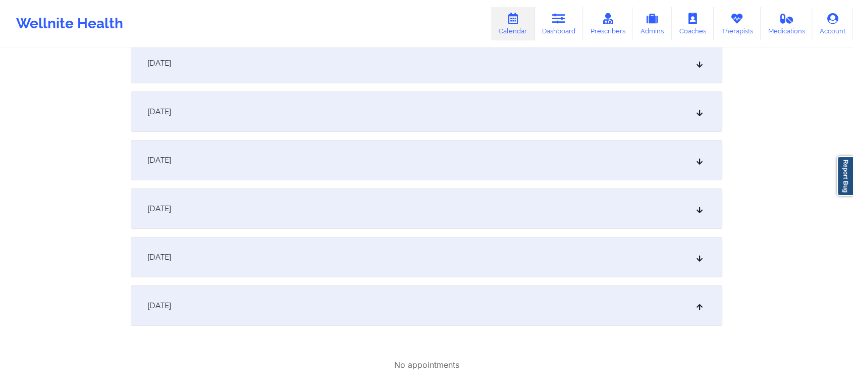
click at [482, 261] on div "[DATE]" at bounding box center [426, 257] width 591 height 40
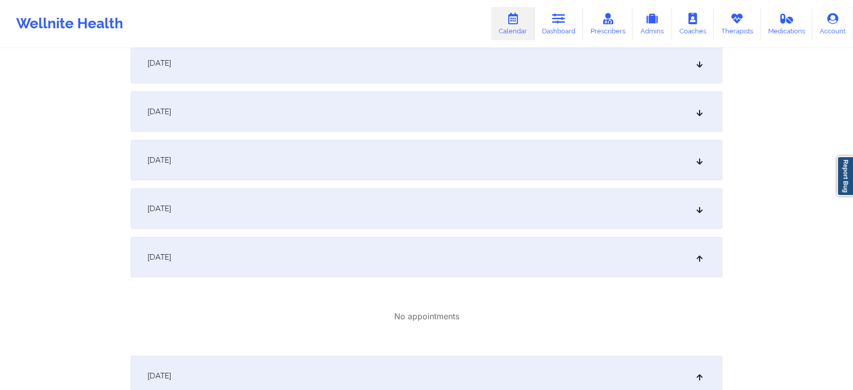
click at [478, 205] on div "[DATE]" at bounding box center [426, 208] width 591 height 40
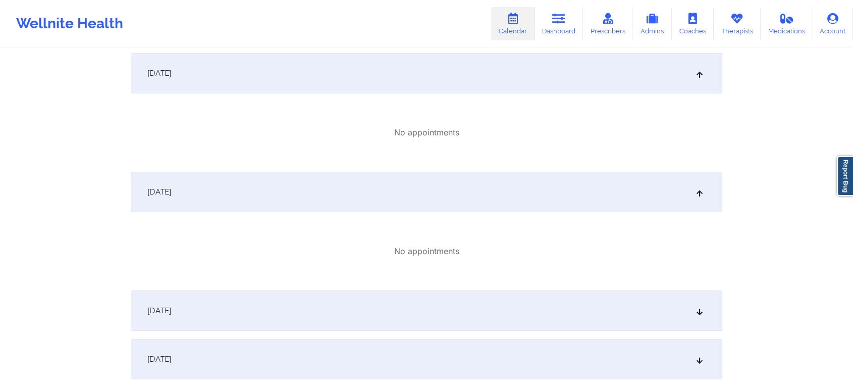
scroll to position [3919, 0]
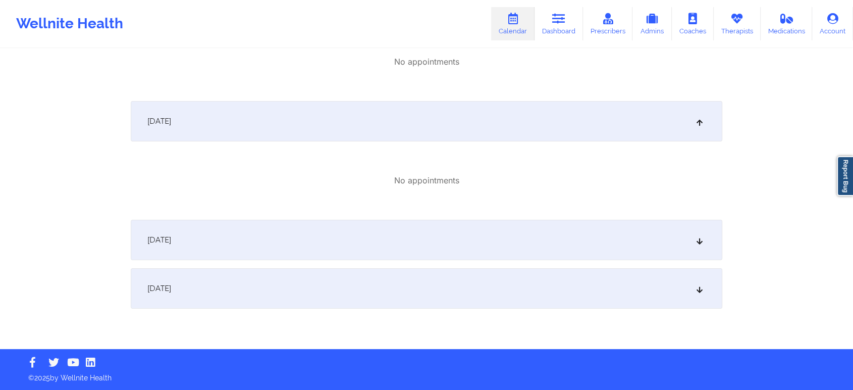
click at [616, 281] on div "[DATE]" at bounding box center [426, 288] width 591 height 40
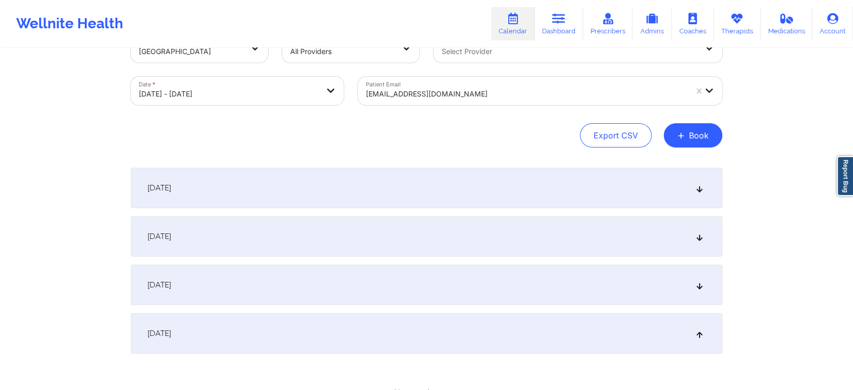
scroll to position [23, 0]
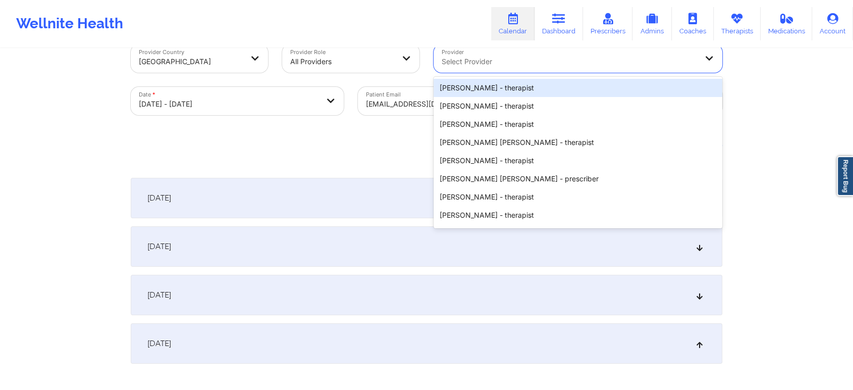
click at [566, 64] on div at bounding box center [568, 62] width 255 height 12
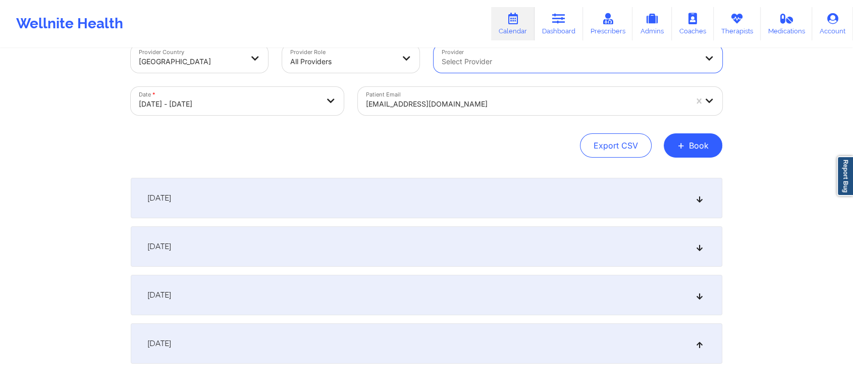
click at [566, 64] on div at bounding box center [568, 62] width 255 height 12
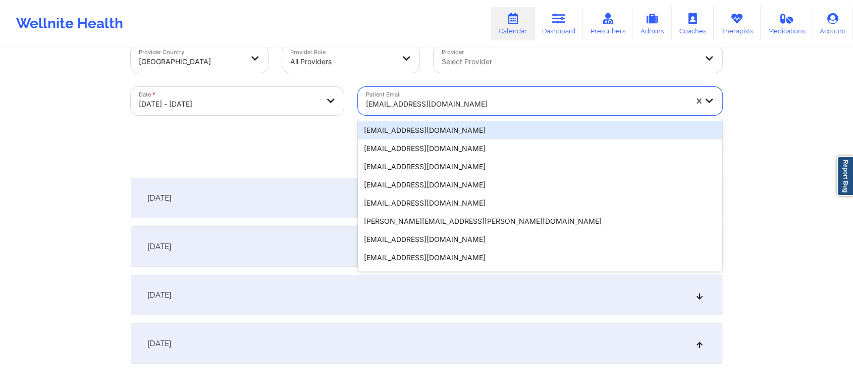
click at [520, 112] on div "[EMAIL_ADDRESS][DOMAIN_NAME]" at bounding box center [526, 104] width 321 height 22
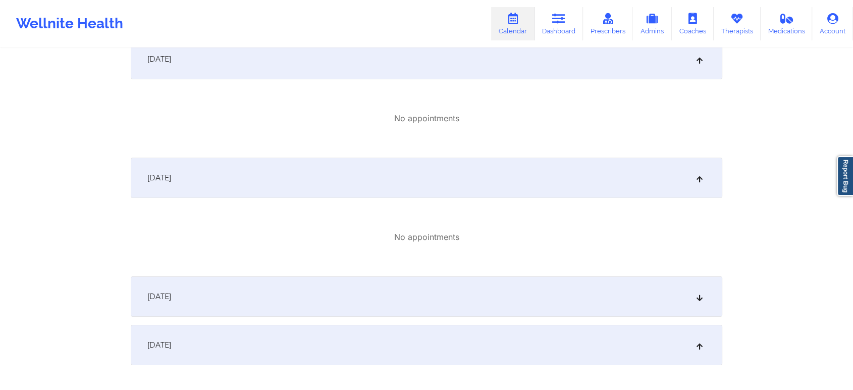
scroll to position [3857, 0]
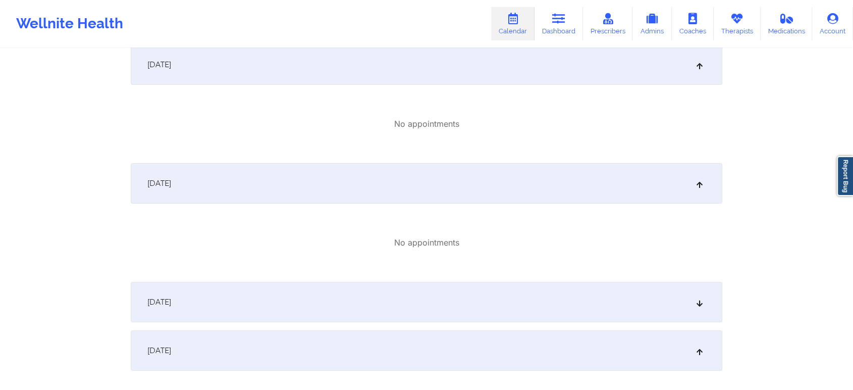
click at [634, 369] on div "[DATE]" at bounding box center [426, 350] width 591 height 40
drag, startPoint x: 827, startPoint y: 334, endPoint x: 860, endPoint y: 357, distance: 40.2
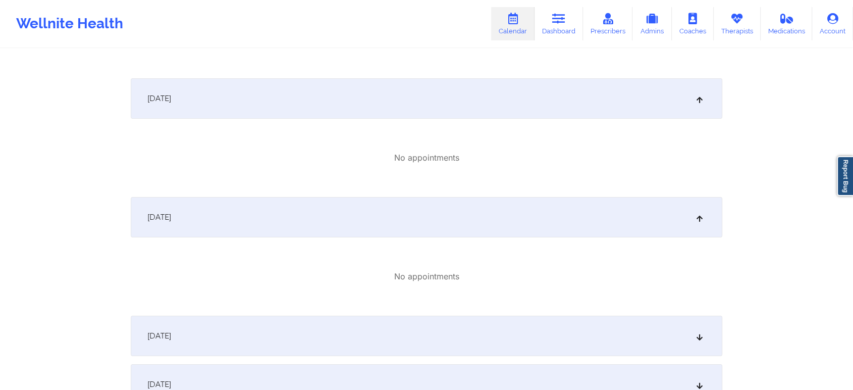
scroll to position [3919, 0]
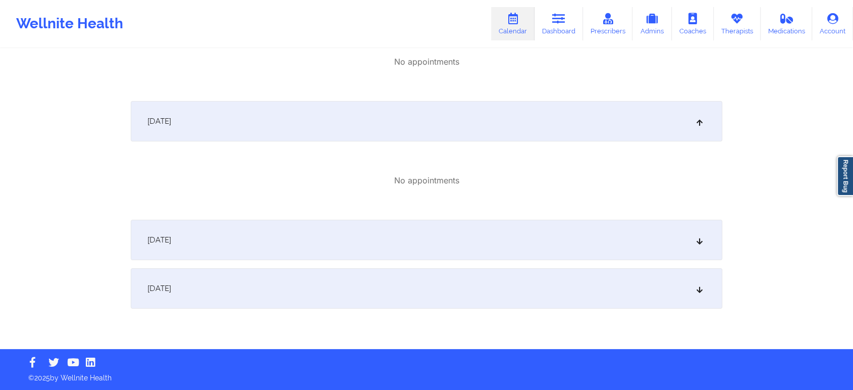
click at [632, 294] on div "[DATE]" at bounding box center [426, 288] width 591 height 40
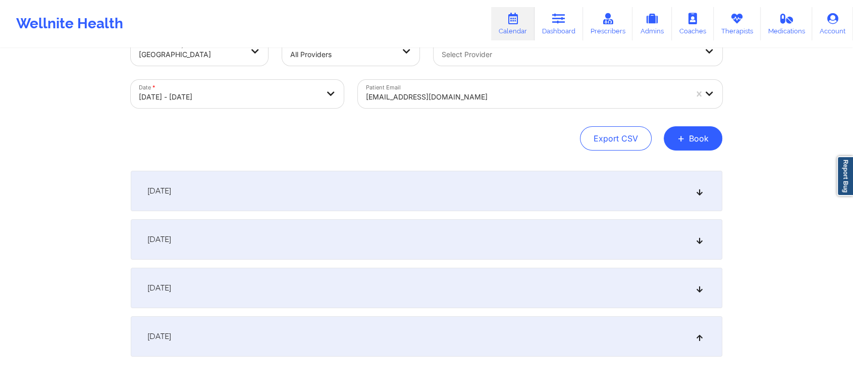
scroll to position [0, 0]
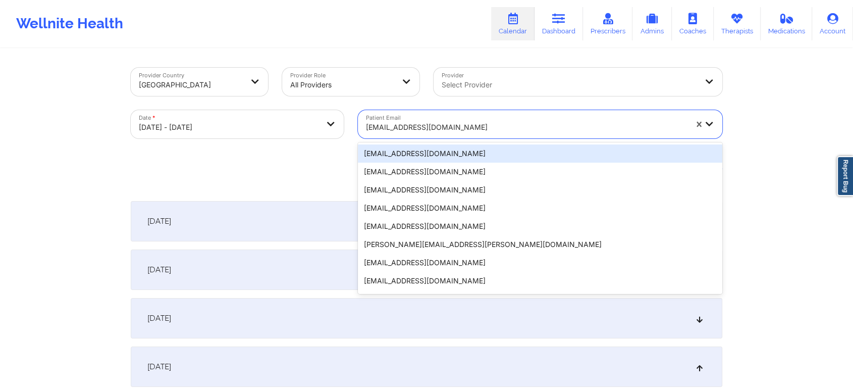
click at [481, 132] on div at bounding box center [526, 127] width 321 height 12
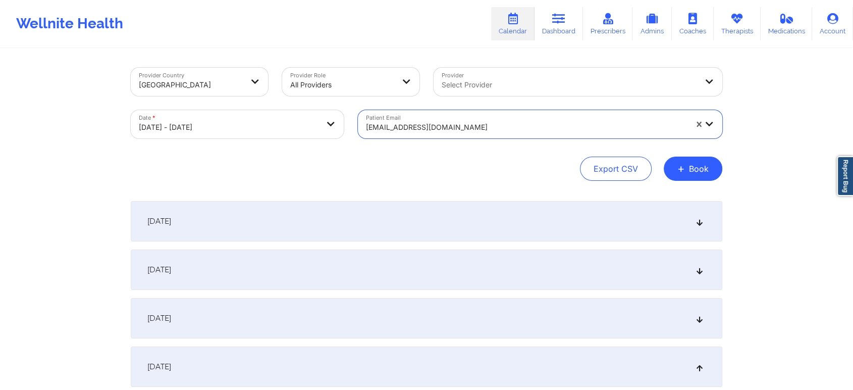
click at [502, 115] on div "[EMAIL_ADDRESS][DOMAIN_NAME]" at bounding box center [523, 124] width 330 height 28
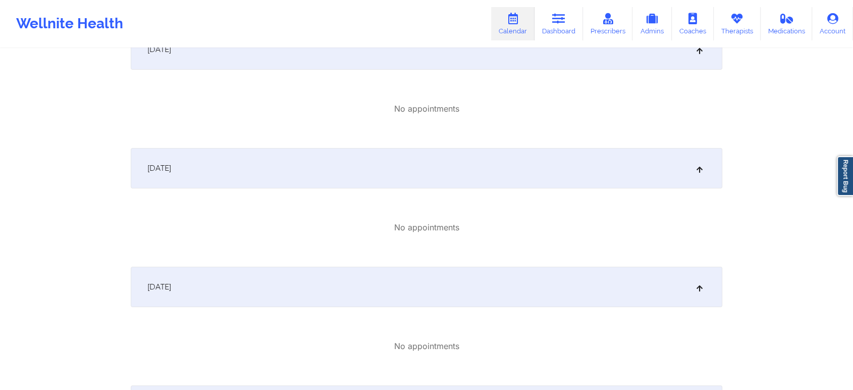
scroll to position [3989, 0]
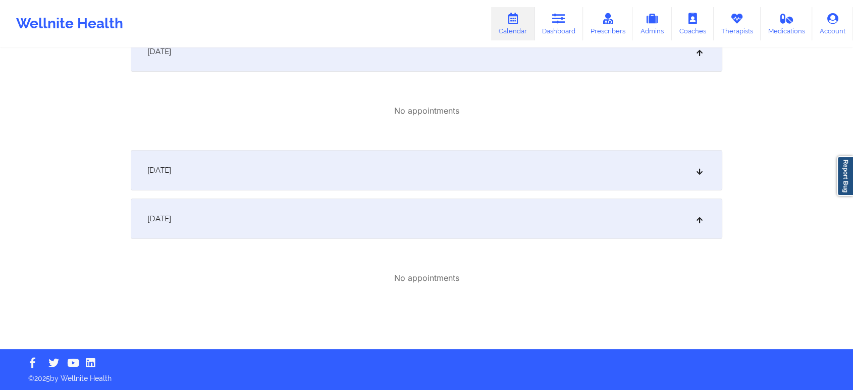
click at [413, 212] on div "[DATE]" at bounding box center [426, 218] width 591 height 40
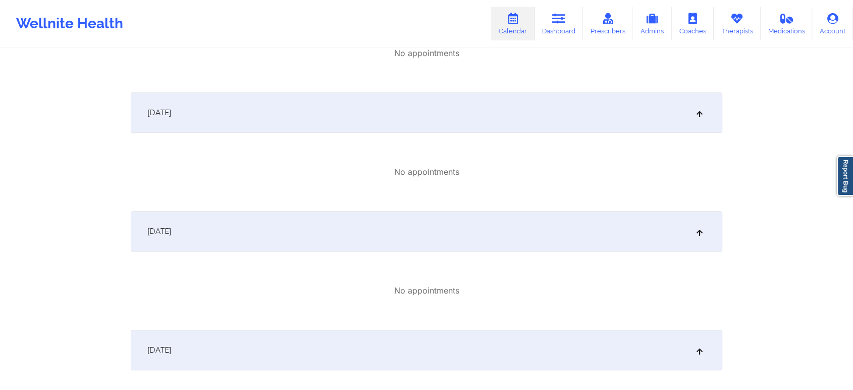
scroll to position [0, 0]
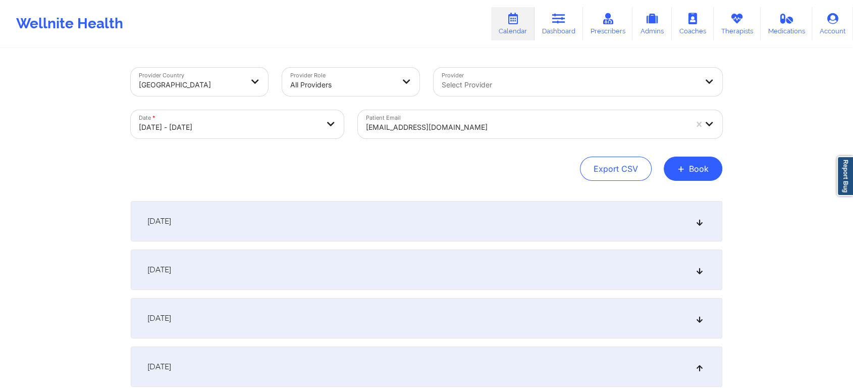
click at [266, 117] on body "Wellnite Health Calendar Dashboard Prescribers Admins Coaches Therapists Medica…" at bounding box center [426, 195] width 853 height 390
select select "2025-8"
select select "2025-9"
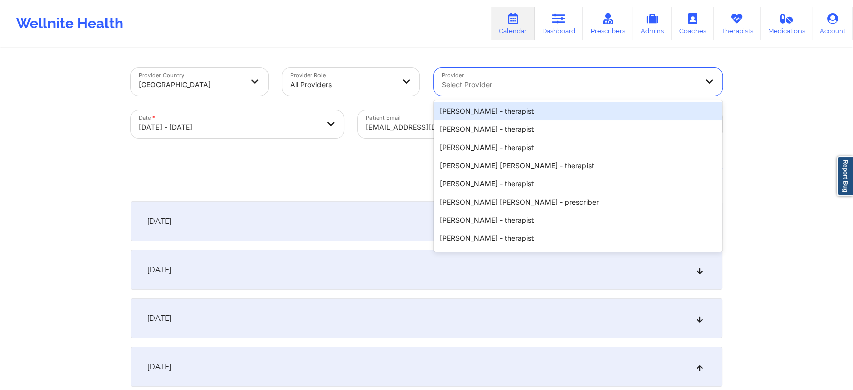
click at [443, 75] on div "Select Provider" at bounding box center [565, 82] width 264 height 28
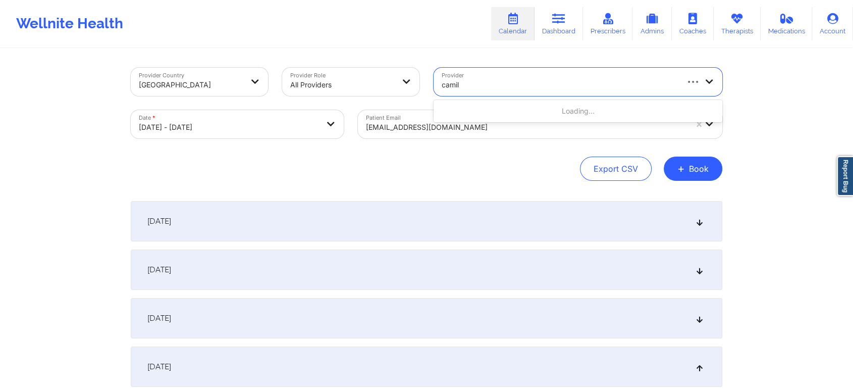
type input "camill"
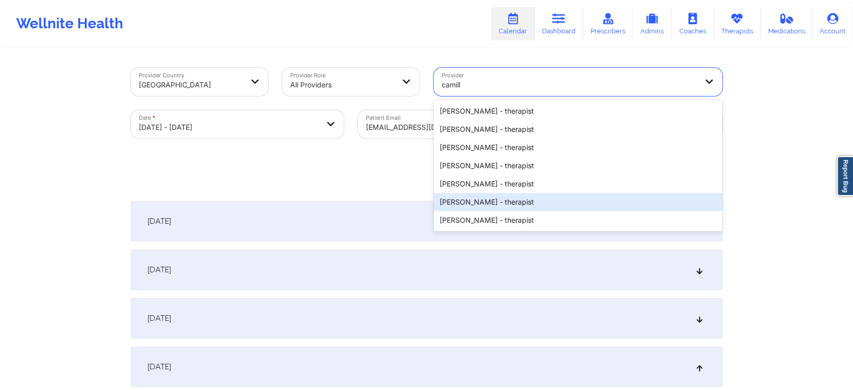
click at [484, 194] on div "[PERSON_NAME] - therapist" at bounding box center [577, 202] width 289 height 18
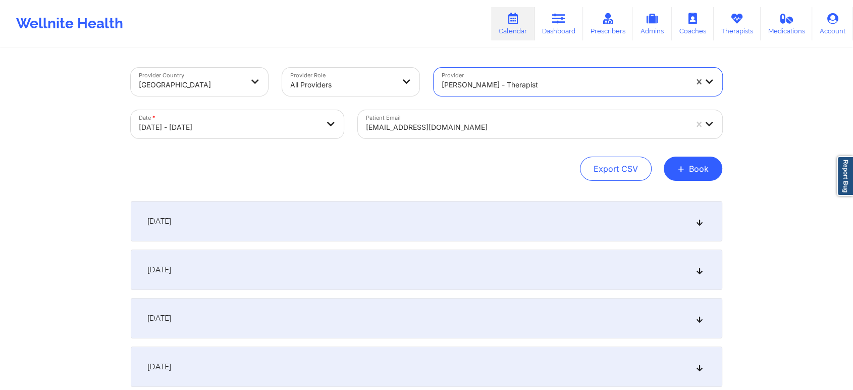
click at [218, 135] on body "Wellnite Health Calendar Dashboard Prescribers Admins Coaches Therapists Medica…" at bounding box center [426, 195] width 853 height 390
select select "2025-8"
select select "2025-9"
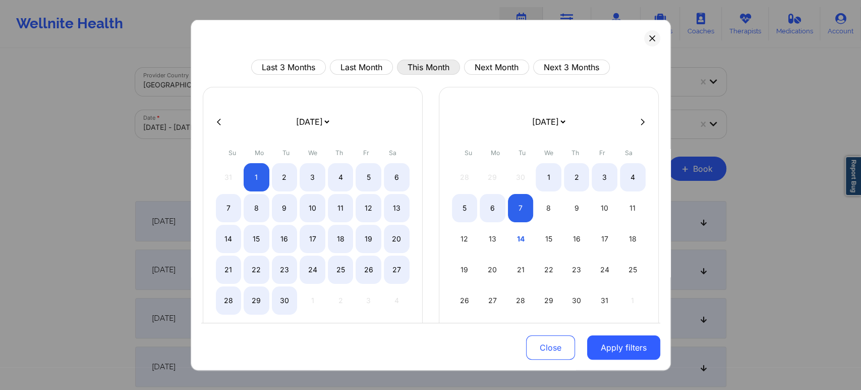
click at [412, 62] on button "This Month" at bounding box center [428, 67] width 63 height 15
select select "2025-9"
select select "2025-10"
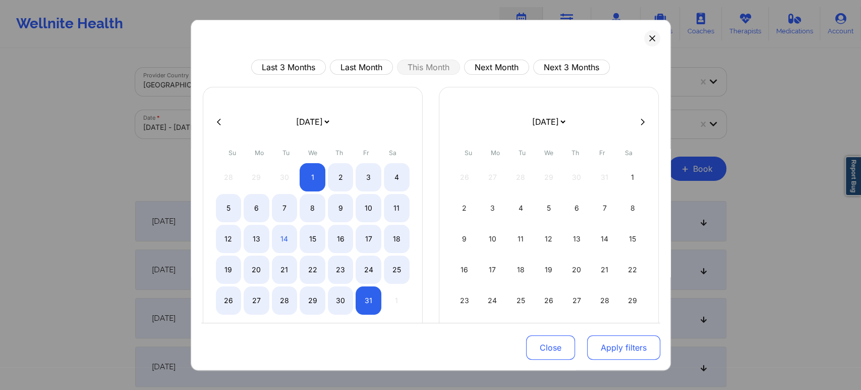
click at [626, 358] on button "Apply filters" at bounding box center [623, 347] width 73 height 24
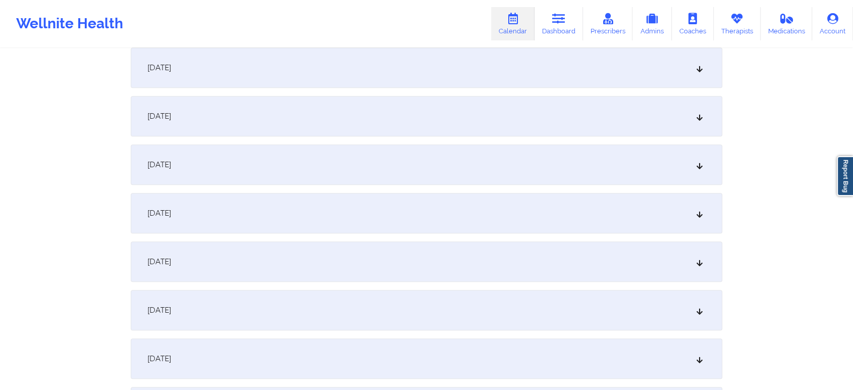
scroll to position [390, 0]
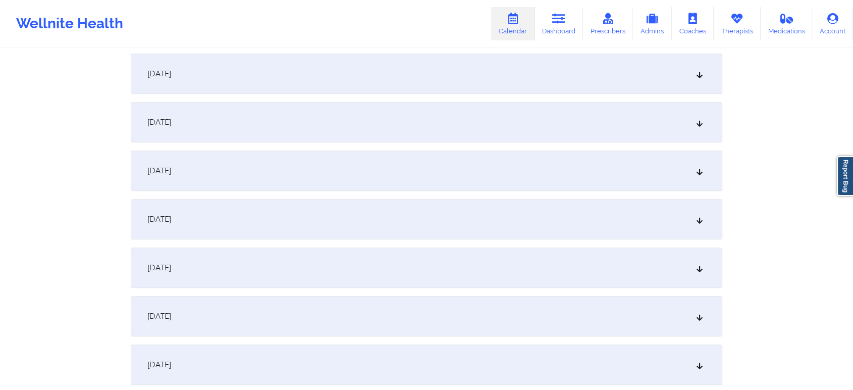
click at [586, 118] on div "[DATE]" at bounding box center [426, 122] width 591 height 40
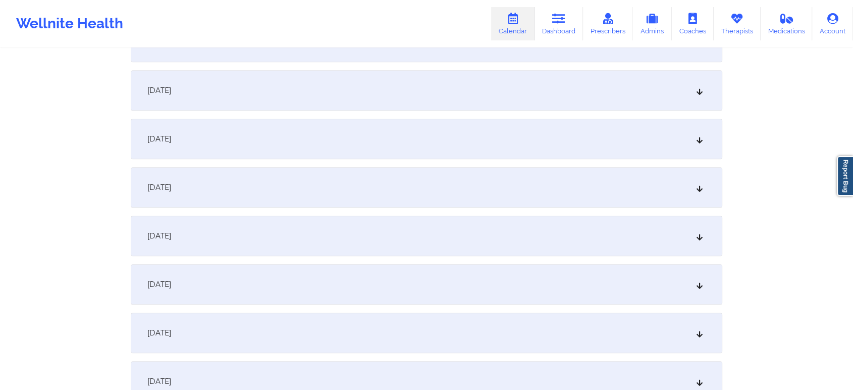
scroll to position [419, 0]
click at [663, 104] on div "[DATE]" at bounding box center [426, 92] width 591 height 40
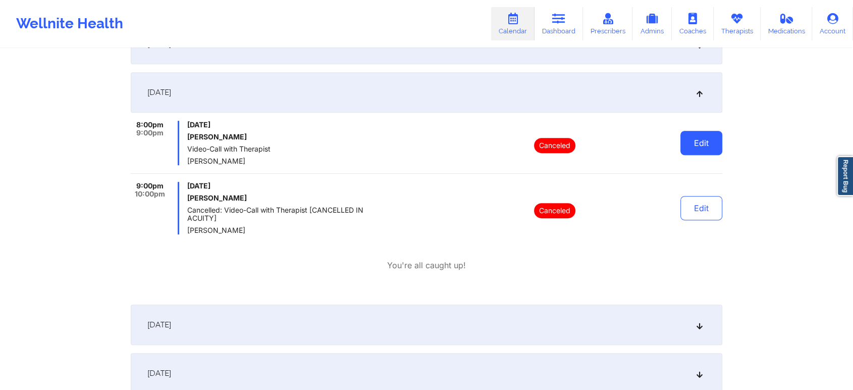
click at [685, 144] on button "Edit" at bounding box center [701, 143] width 42 height 24
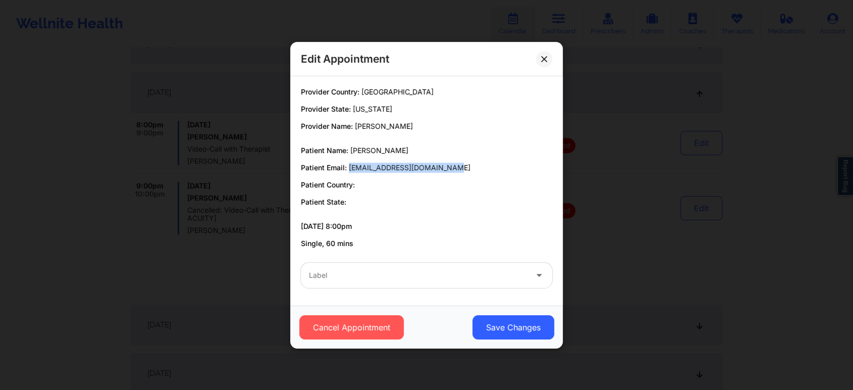
drag, startPoint x: 348, startPoint y: 169, endPoint x: 470, endPoint y: 157, distance: 122.7
click at [470, 157] on div "Patient Name: [PERSON_NAME] Patient Email: [EMAIL_ADDRESS][DOMAIN_NAME] Patient…" at bounding box center [426, 176] width 251 height 62
copy span "[EMAIL_ADDRESS][DOMAIN_NAME]"
click at [539, 57] on button at bounding box center [544, 58] width 16 height 16
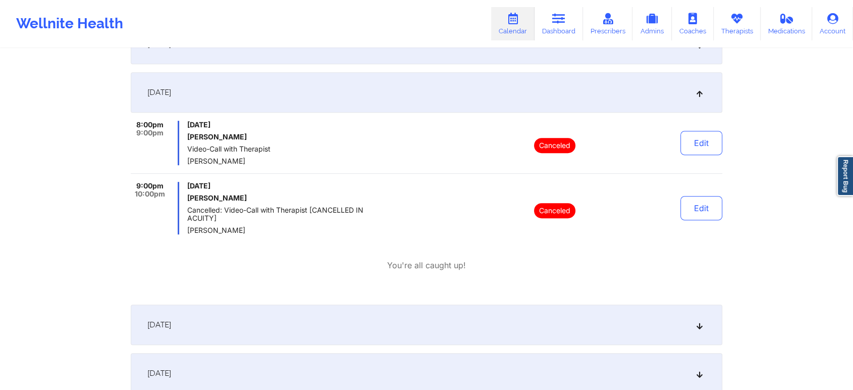
scroll to position [0, 0]
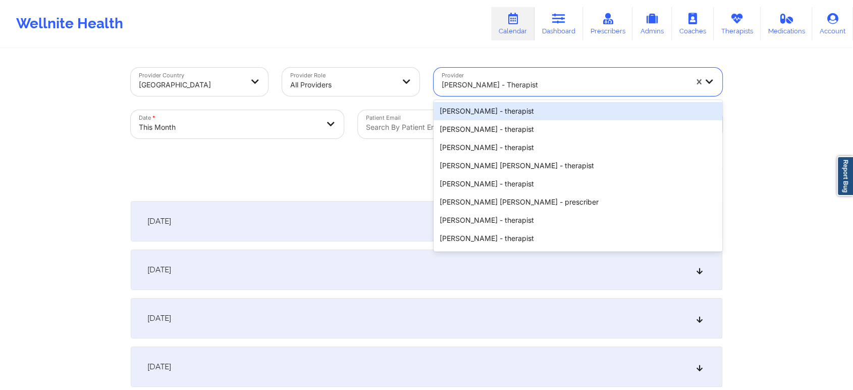
click at [461, 93] on div "[PERSON_NAME] - therapist" at bounding box center [563, 85] width 245 height 22
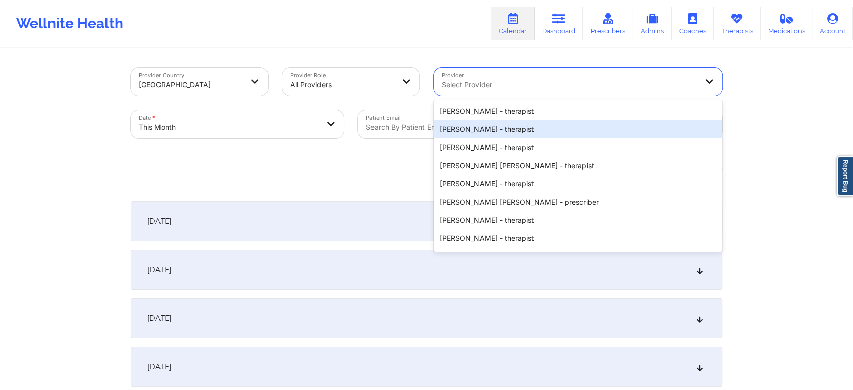
click at [345, 139] on div "Date * This Month" at bounding box center [237, 124] width 227 height 42
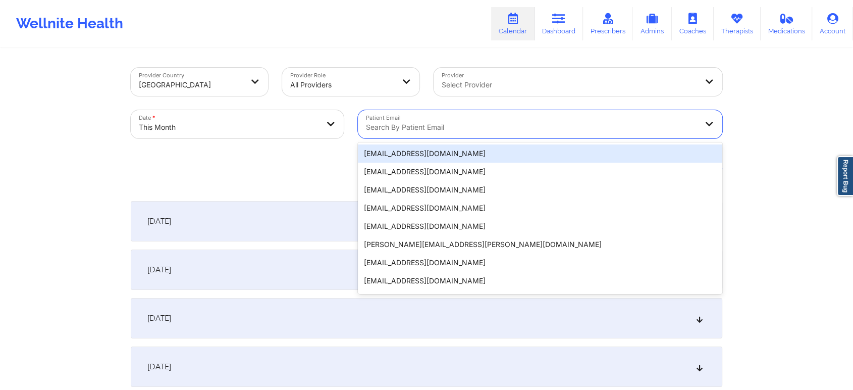
click at [382, 131] on div at bounding box center [531, 127] width 331 height 12
paste input "[EMAIL_ADDRESS][DOMAIN_NAME]"
type input "[EMAIL_ADDRESS][DOMAIN_NAME]"
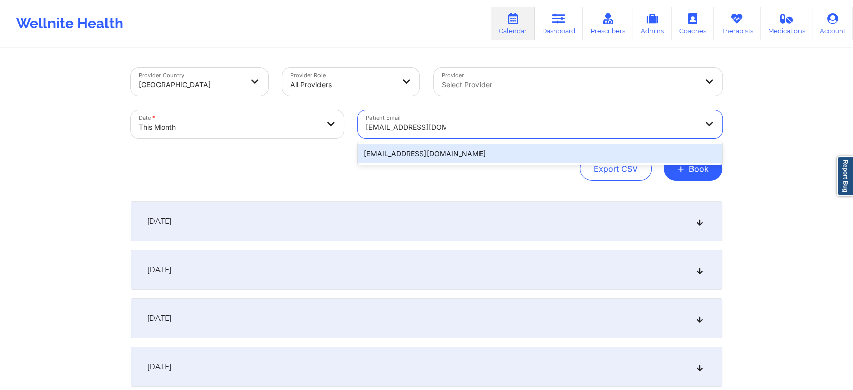
click at [408, 154] on div "[EMAIL_ADDRESS][DOMAIN_NAME]" at bounding box center [540, 153] width 364 height 18
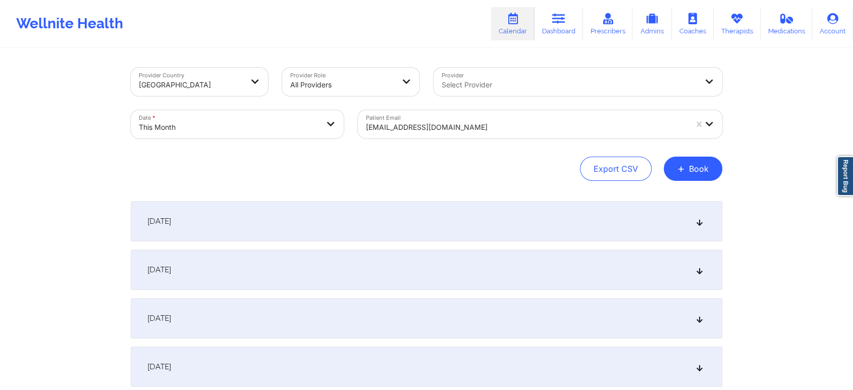
drag, startPoint x: 836, startPoint y: 71, endPoint x: 860, endPoint y: 51, distance: 30.9
click at [853, 51] on html "Wellnite Health Calendar Dashboard Prescribers Admins Coaches Therapists Medica…" at bounding box center [426, 195] width 853 height 390
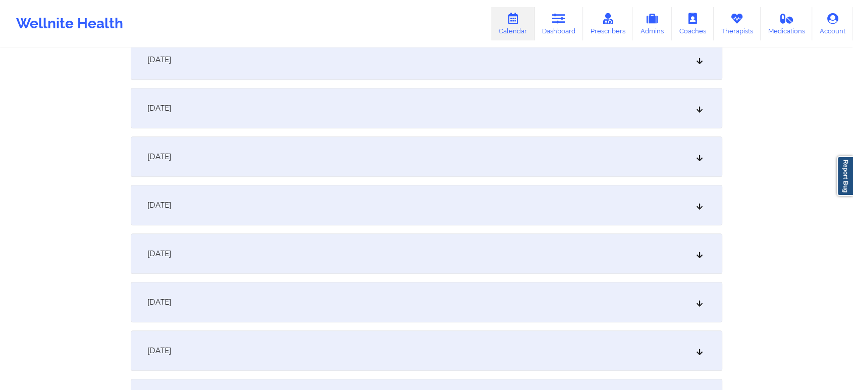
scroll to position [648, 0]
click at [481, 241] on div "[DATE]" at bounding box center [426, 251] width 591 height 40
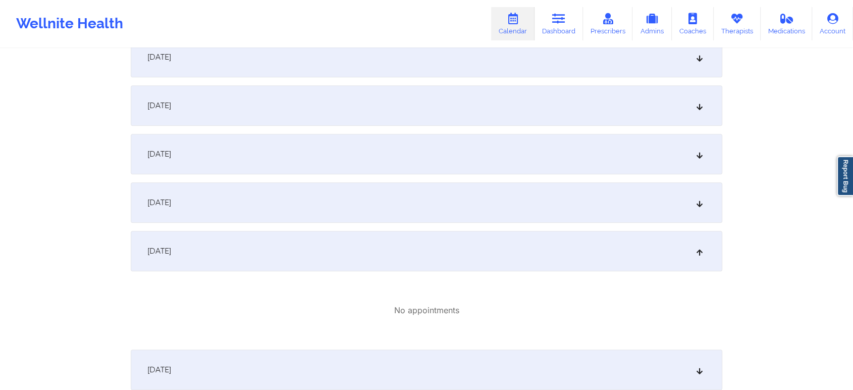
click at [408, 142] on div "[DATE]" at bounding box center [426, 154] width 591 height 40
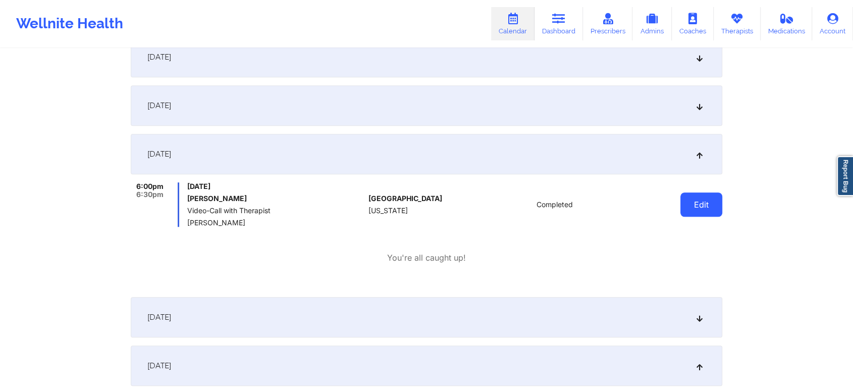
click at [697, 205] on button "Edit" at bounding box center [701, 204] width 42 height 24
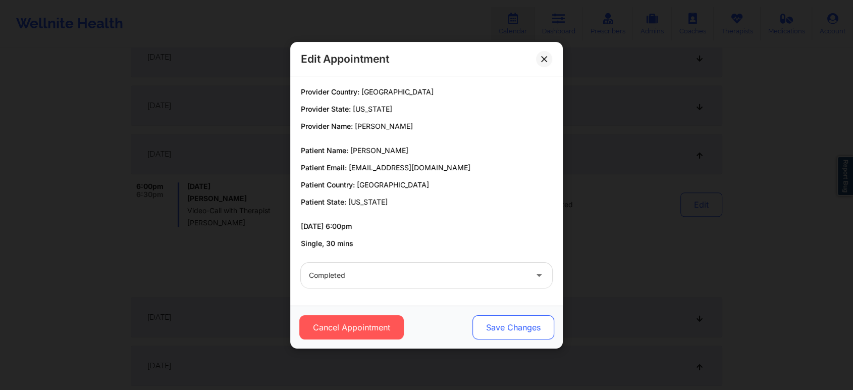
click at [490, 315] on button "Save Changes" at bounding box center [513, 327] width 82 height 24
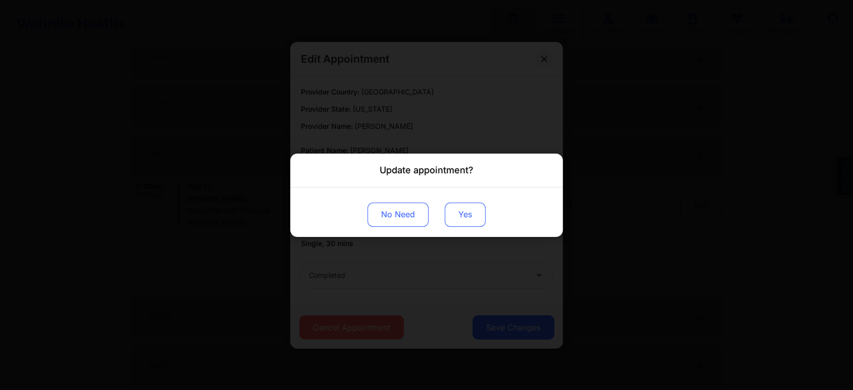
click at [467, 207] on button "Yes" at bounding box center [465, 214] width 41 height 24
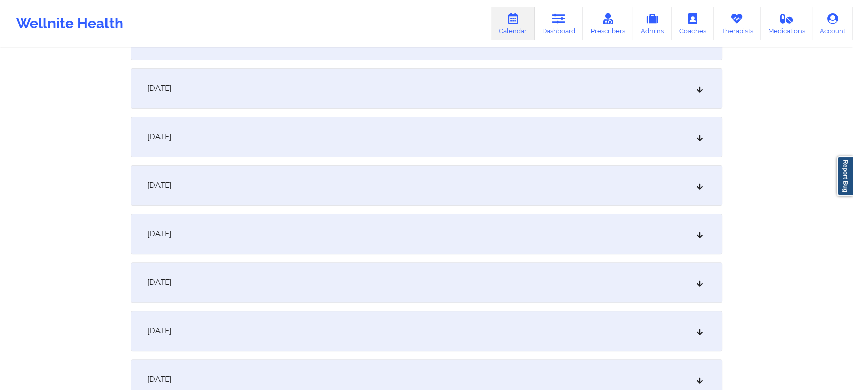
scroll to position [24, 0]
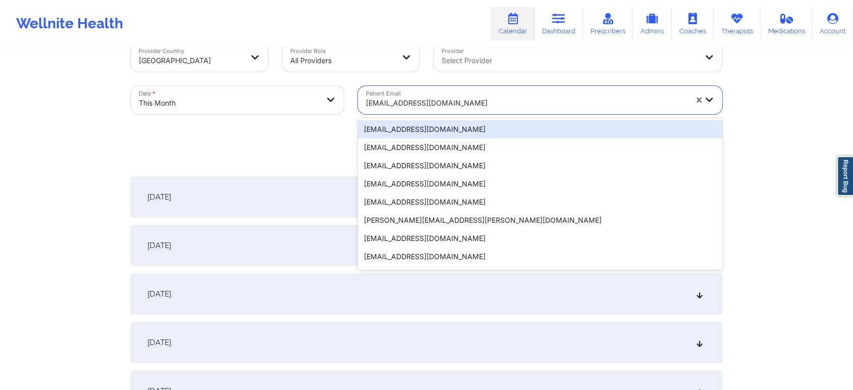
click at [393, 104] on div at bounding box center [526, 103] width 321 height 12
paste input "[EMAIL_ADDRESS][DOMAIN_NAME]"
type input "[EMAIL_ADDRESS][DOMAIN_NAME]"
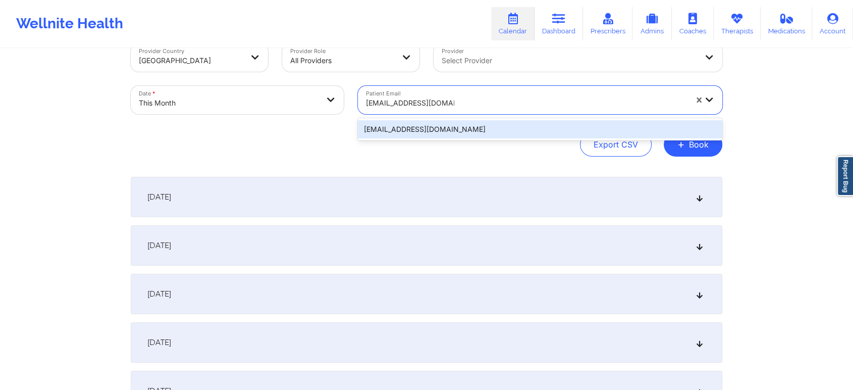
click at [438, 124] on div "[EMAIL_ADDRESS][DOMAIN_NAME]" at bounding box center [540, 129] width 364 height 18
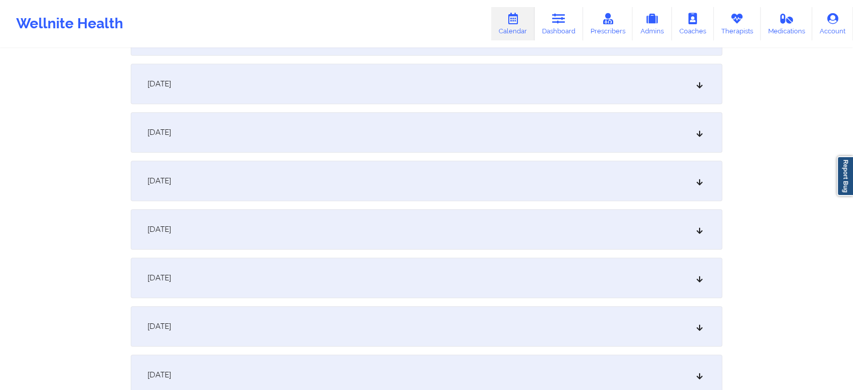
scroll to position [502, 0]
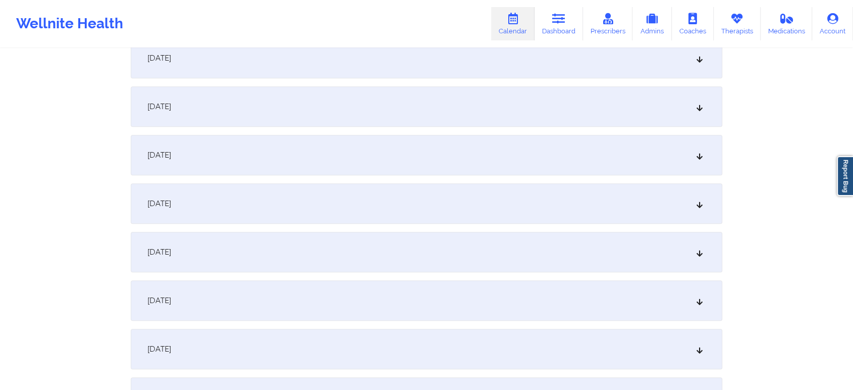
click at [466, 284] on div "[DATE]" at bounding box center [426, 300] width 591 height 40
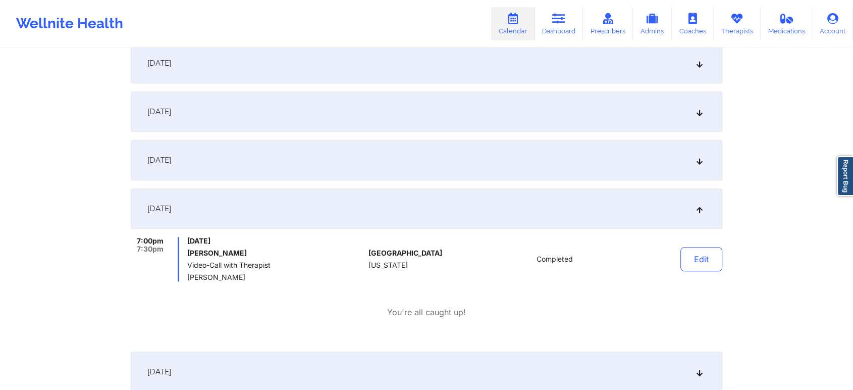
scroll to position [617, 0]
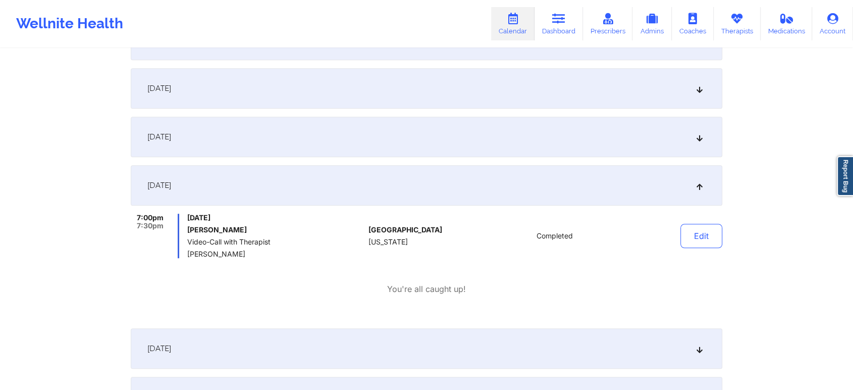
click at [695, 221] on div "Edit" at bounding box center [675, 235] width 93 height 44
click at [693, 226] on button "Edit" at bounding box center [701, 236] width 42 height 24
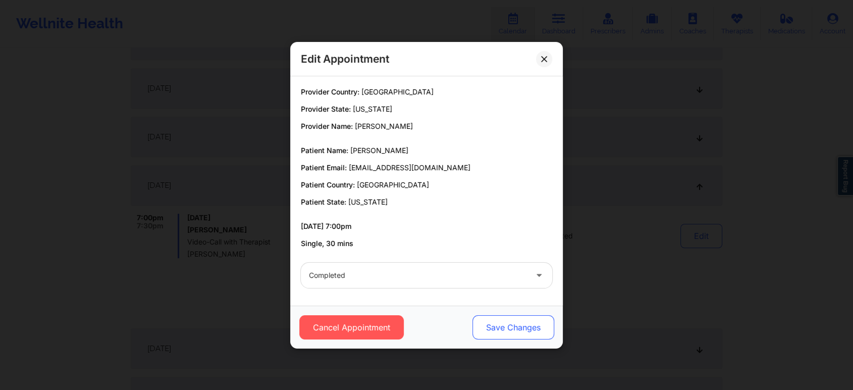
click at [500, 331] on button "Save Changes" at bounding box center [513, 327] width 82 height 24
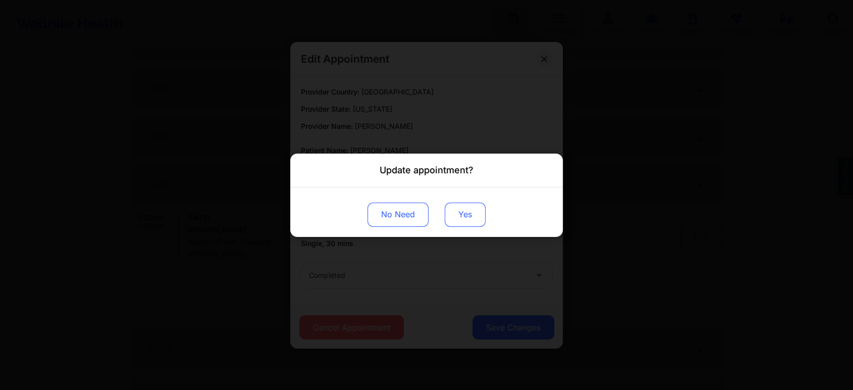
click at [479, 214] on button "Yes" at bounding box center [465, 214] width 41 height 24
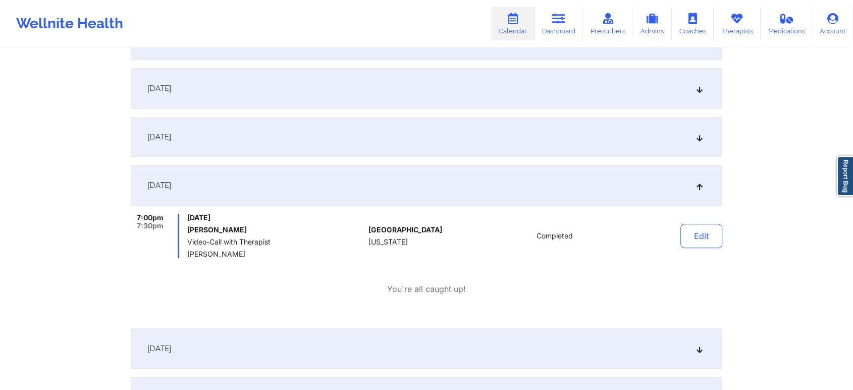
scroll to position [0, 0]
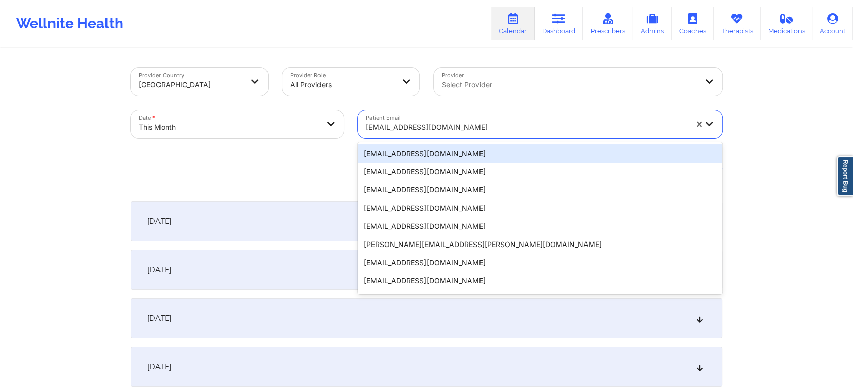
click at [444, 134] on div "[EMAIL_ADDRESS][DOMAIN_NAME]" at bounding box center [526, 127] width 321 height 22
paste input "[EMAIL_ADDRESS][DOMAIN_NAME]"
type input "[EMAIL_ADDRESS][DOMAIN_NAME]"
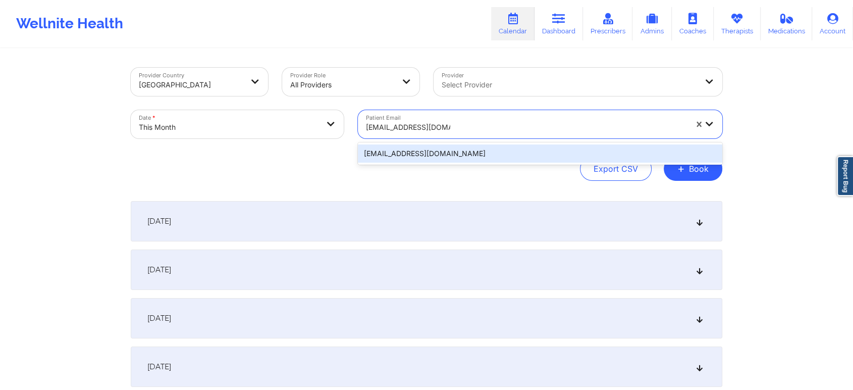
click at [452, 152] on div "[EMAIL_ADDRESS][DOMAIN_NAME]" at bounding box center [540, 153] width 364 height 18
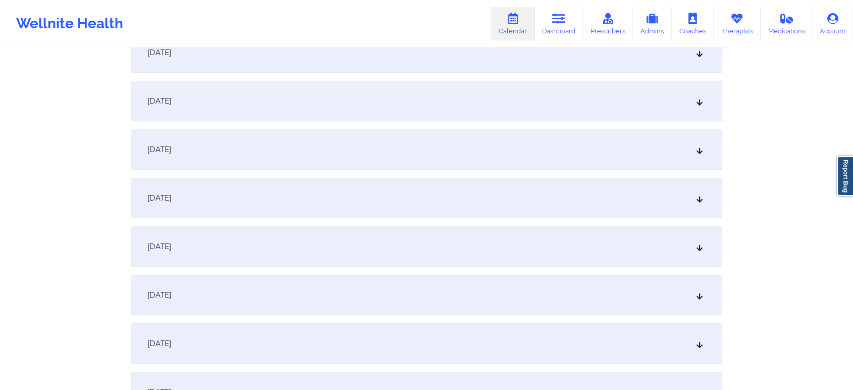
scroll to position [473, 0]
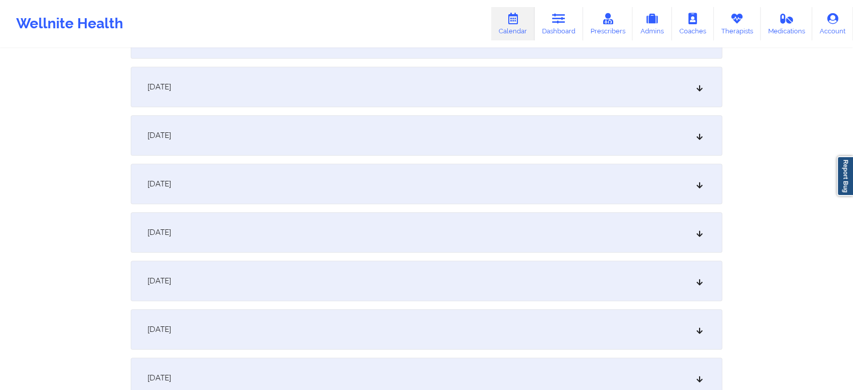
click at [394, 333] on div "[DATE]" at bounding box center [426, 329] width 591 height 40
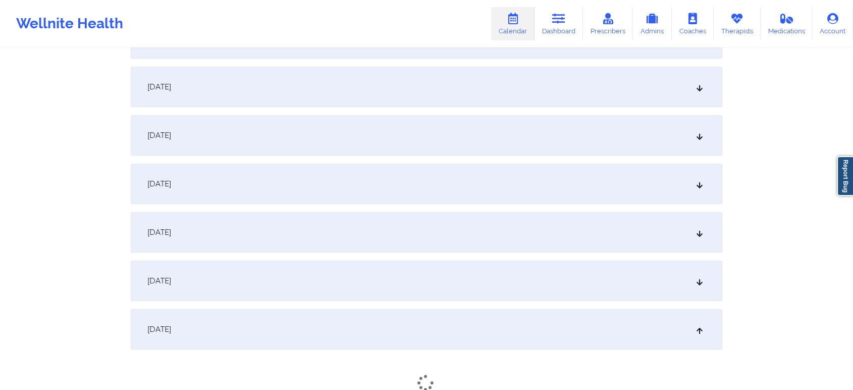
drag, startPoint x: 844, startPoint y: 145, endPoint x: 860, endPoint y: 136, distance: 19.0
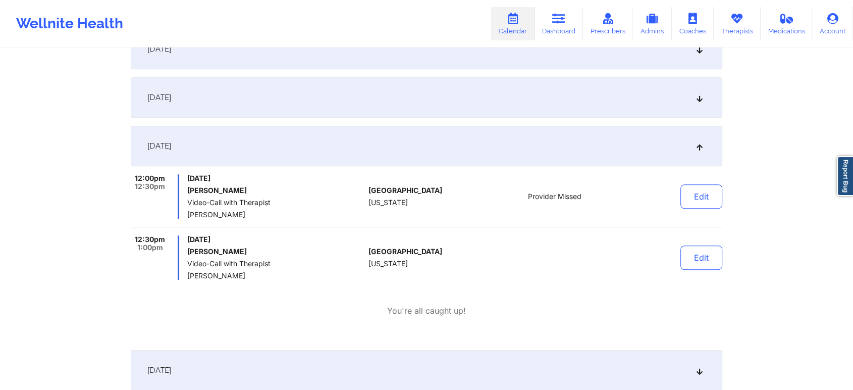
scroll to position [658, 0]
click at [691, 252] on button "Edit" at bounding box center [701, 255] width 42 height 24
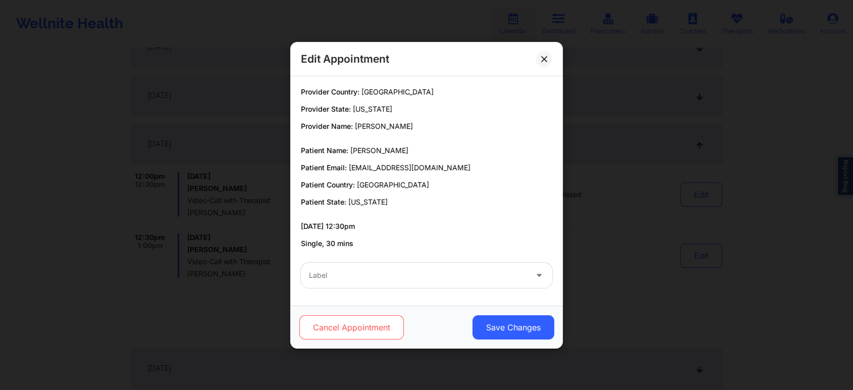
click at [336, 326] on button "Cancel Appointment" at bounding box center [351, 327] width 104 height 24
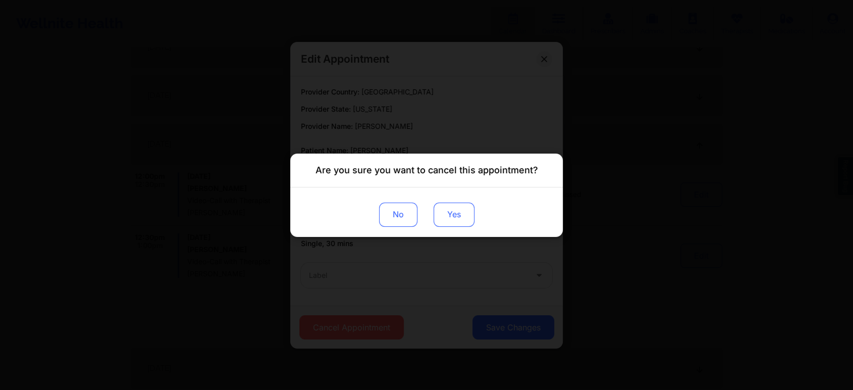
click at [450, 212] on button "Yes" at bounding box center [453, 214] width 41 height 24
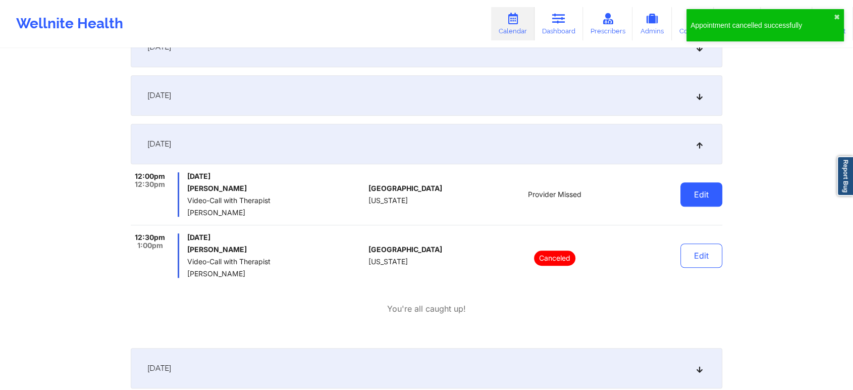
click at [684, 185] on button "Edit" at bounding box center [701, 194] width 42 height 24
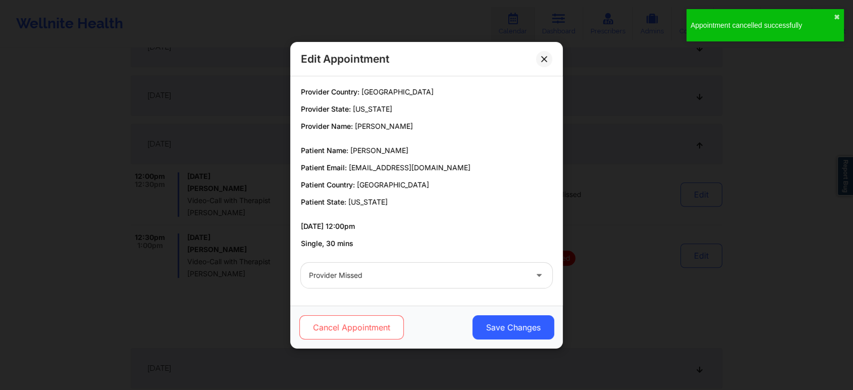
click at [324, 330] on button "Cancel Appointment" at bounding box center [351, 327] width 104 height 24
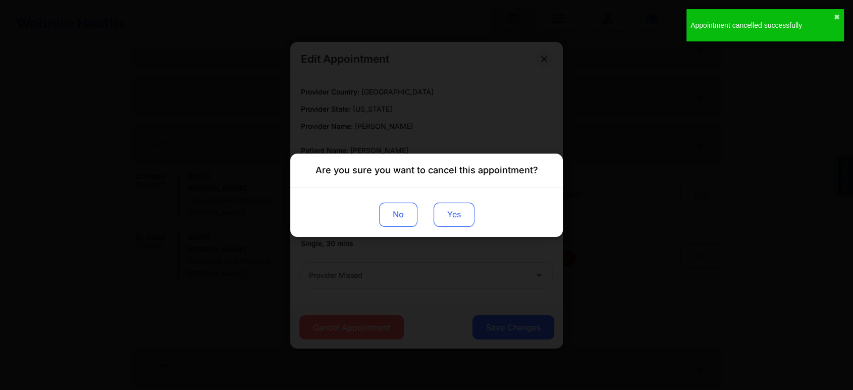
click at [449, 202] on button "Yes" at bounding box center [453, 214] width 41 height 24
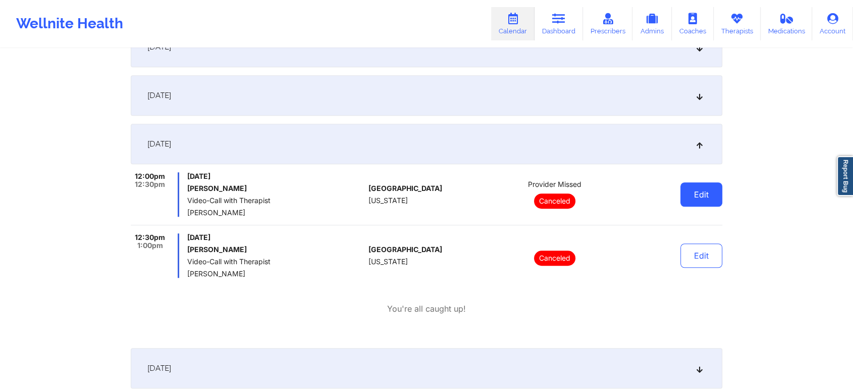
click at [708, 193] on button "Edit" at bounding box center [701, 194] width 42 height 24
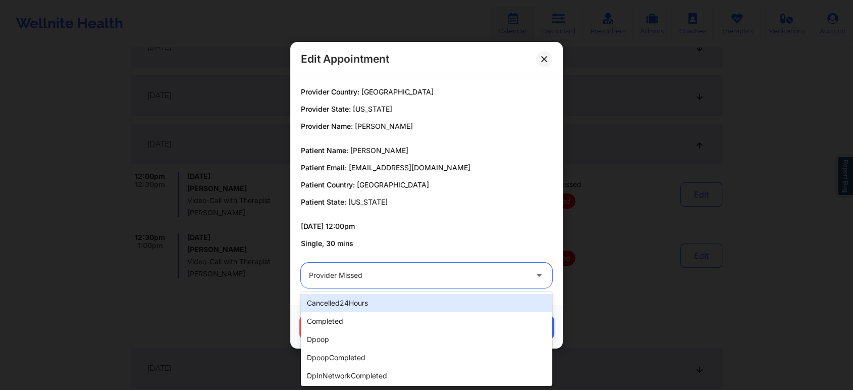
click at [463, 270] on div at bounding box center [418, 275] width 218 height 12
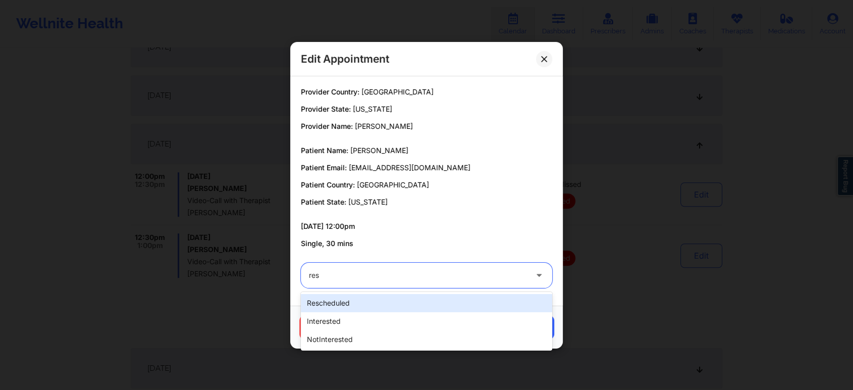
type input "resc"
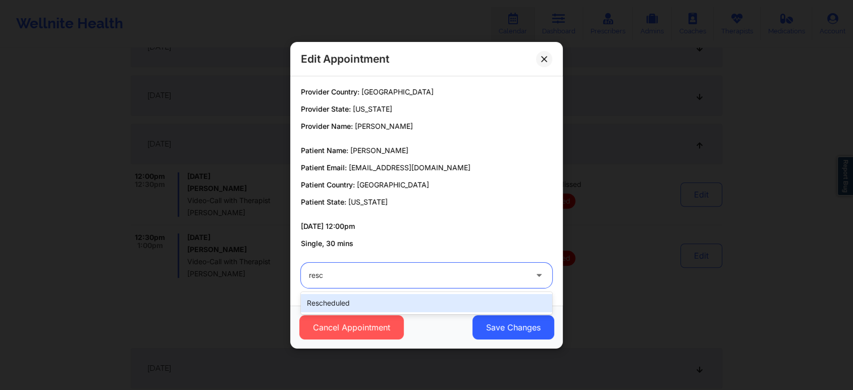
click at [415, 307] on div "rescheduled" at bounding box center [426, 303] width 251 height 18
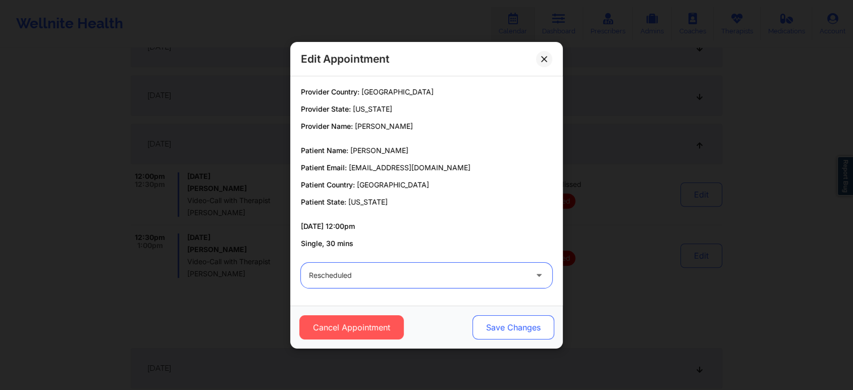
click at [504, 323] on button "Save Changes" at bounding box center [513, 327] width 82 height 24
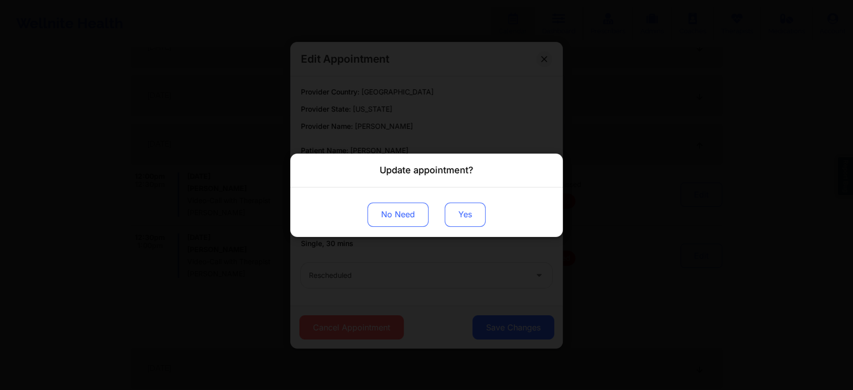
click at [456, 215] on button "Yes" at bounding box center [465, 214] width 41 height 24
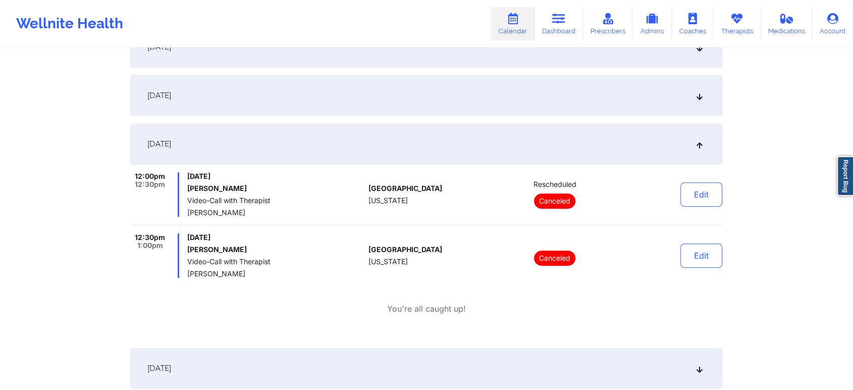
scroll to position [0, 0]
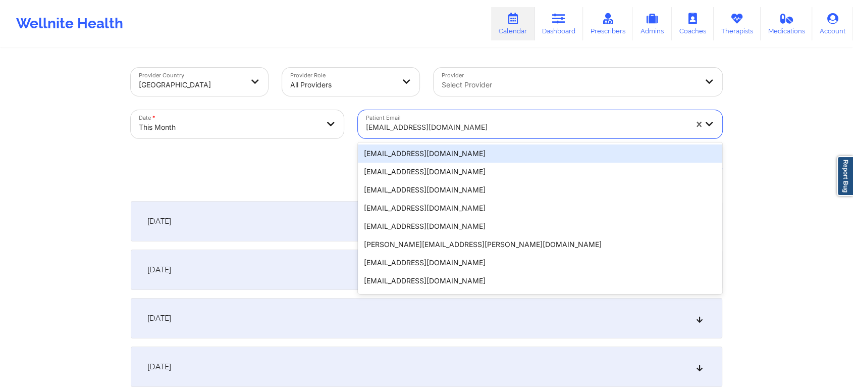
click at [440, 122] on div at bounding box center [526, 127] width 321 height 12
type input "V"
paste input "[EMAIL_ADDRESS][DOMAIN_NAME]"
type input "[EMAIL_ADDRESS][DOMAIN_NAME]"
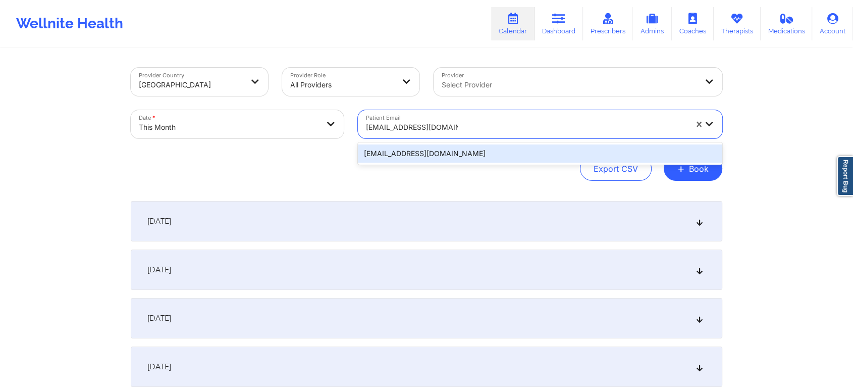
click at [463, 158] on div "[EMAIL_ADDRESS][DOMAIN_NAME]" at bounding box center [540, 153] width 364 height 18
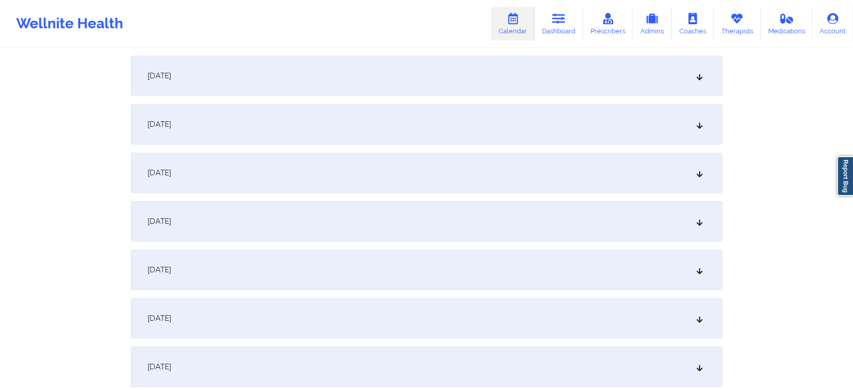
scroll to position [487, 0]
click at [548, 322] on div "[DATE]" at bounding box center [426, 315] width 591 height 40
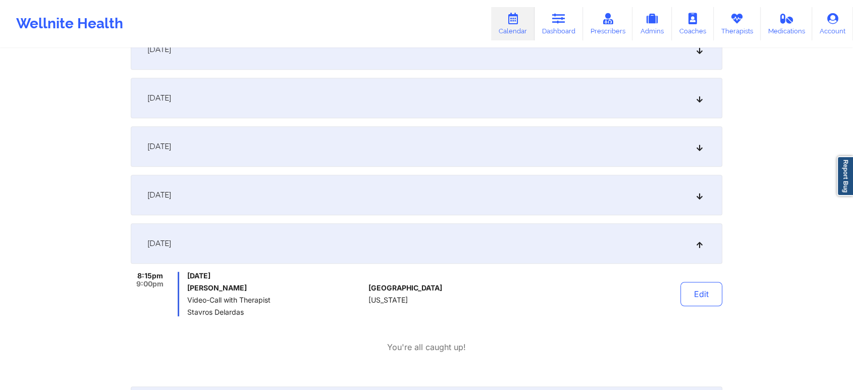
scroll to position [577, 0]
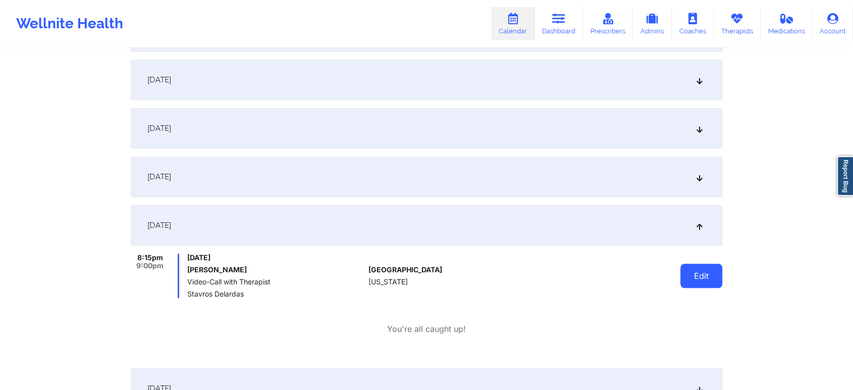
click at [696, 272] on button "Edit" at bounding box center [701, 275] width 42 height 24
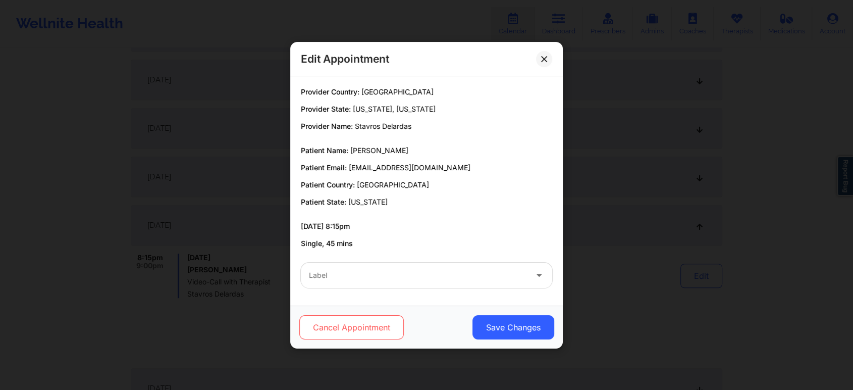
click at [367, 326] on button "Cancel Appointment" at bounding box center [351, 327] width 104 height 24
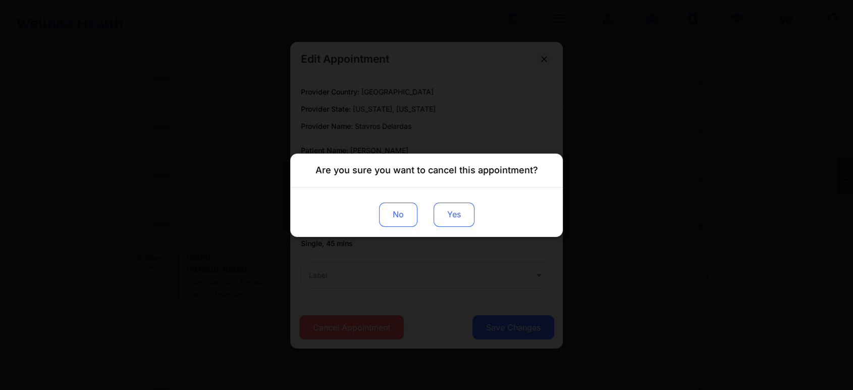
click at [457, 218] on button "Yes" at bounding box center [453, 214] width 41 height 24
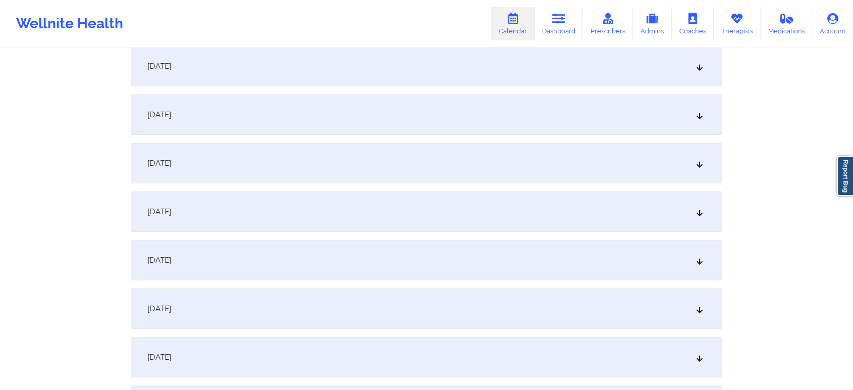
scroll to position [0, 0]
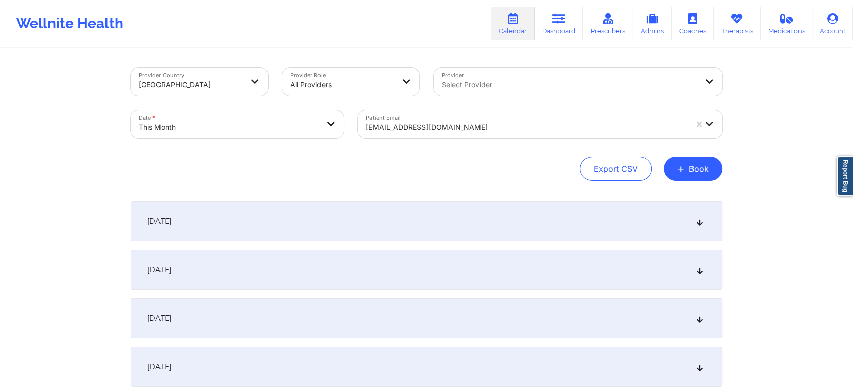
click at [398, 126] on div at bounding box center [526, 127] width 321 height 12
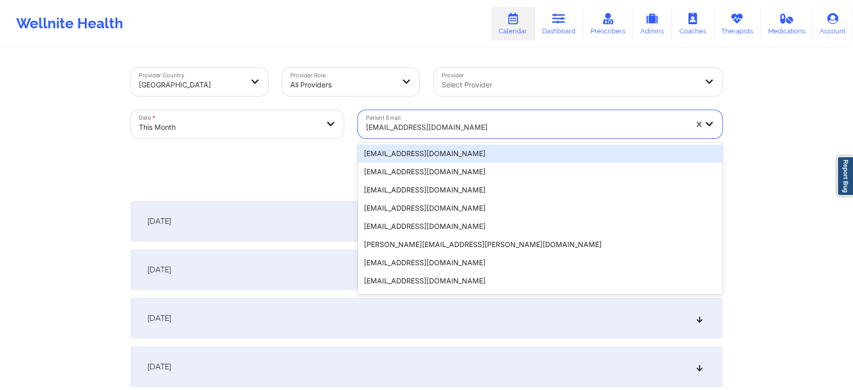
paste input "[EMAIL_ADDRESS][DOMAIN_NAME]"
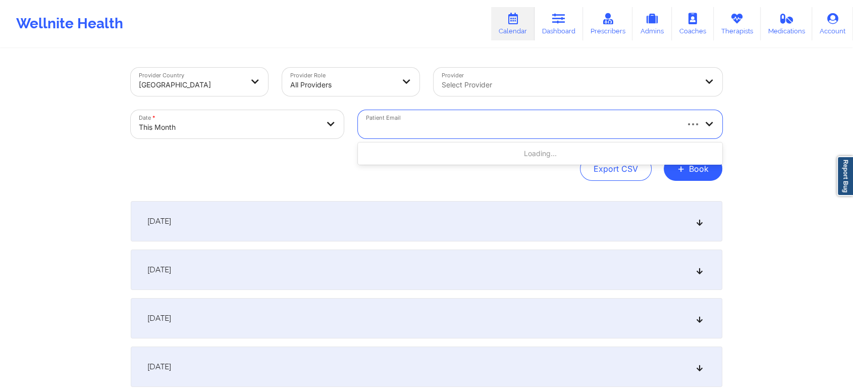
type input "[EMAIL_ADDRESS][DOMAIN_NAME]"
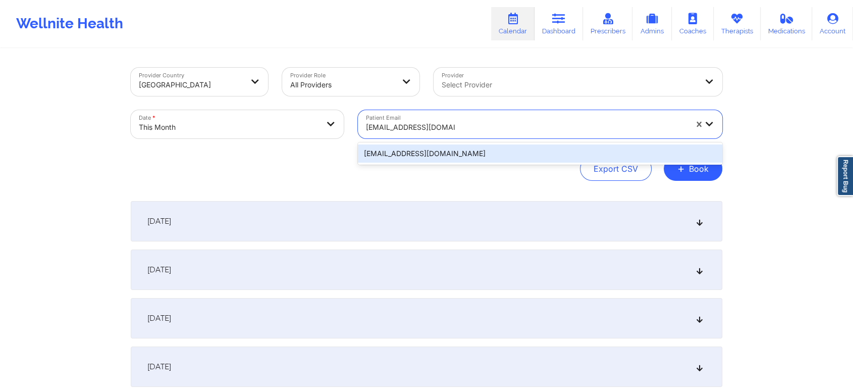
click at [436, 152] on div "[EMAIL_ADDRESS][DOMAIN_NAME]" at bounding box center [540, 153] width 364 height 18
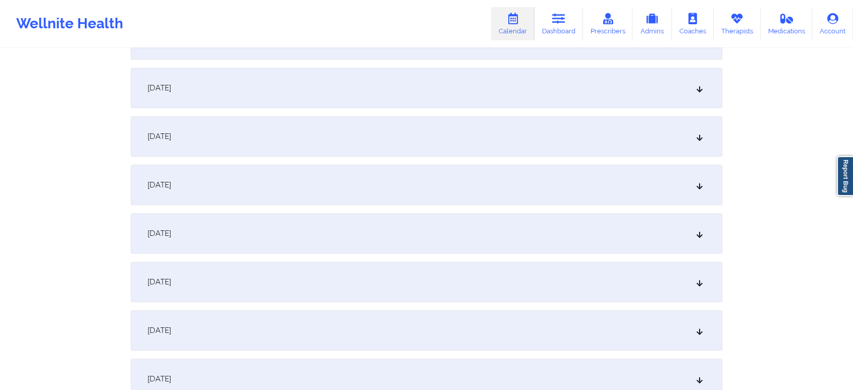
scroll to position [635, 0]
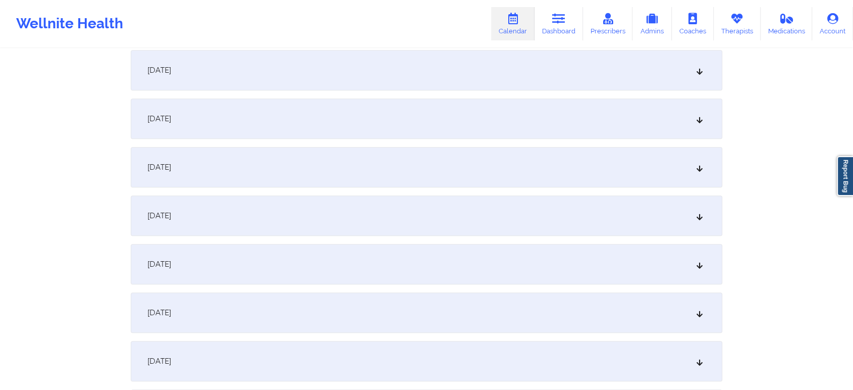
click at [420, 174] on div "[DATE]" at bounding box center [426, 167] width 591 height 40
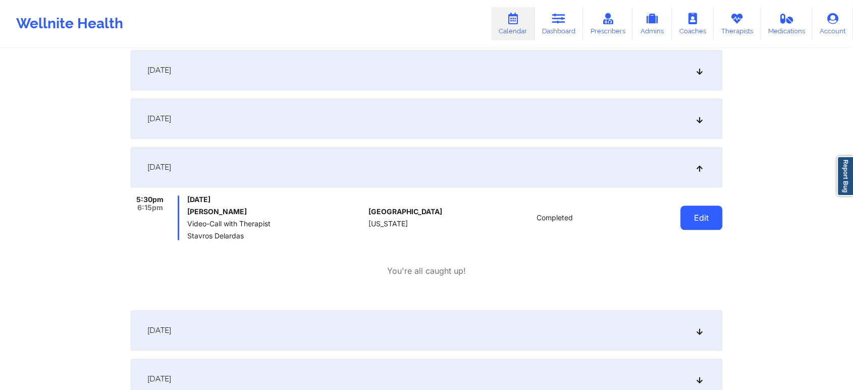
click at [690, 211] on button "Edit" at bounding box center [701, 217] width 42 height 24
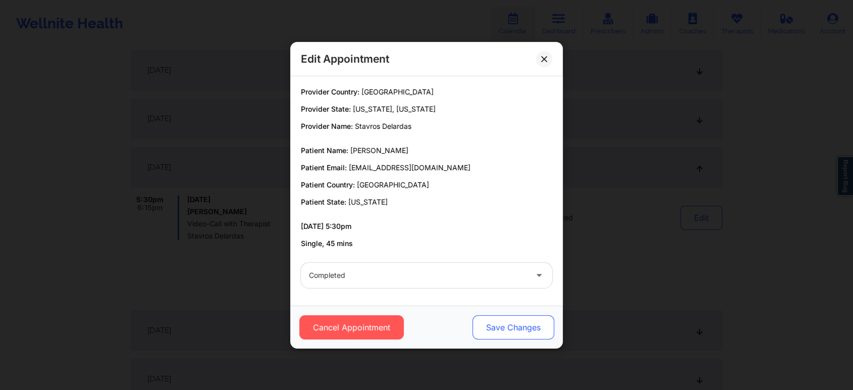
click at [491, 326] on button "Save Changes" at bounding box center [513, 327] width 82 height 24
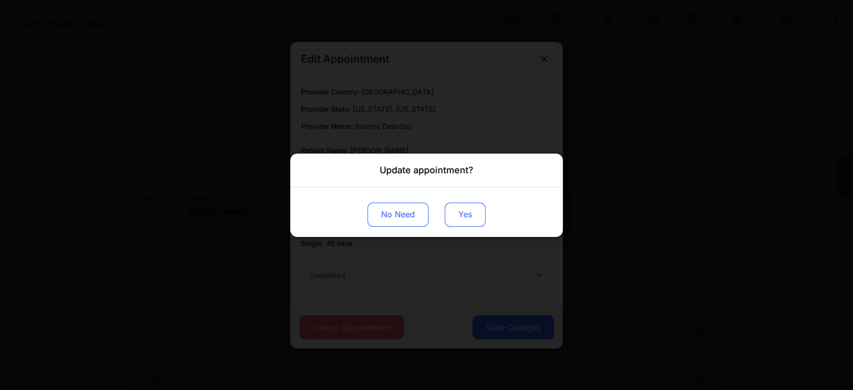
click at [465, 213] on button "Yes" at bounding box center [465, 214] width 41 height 24
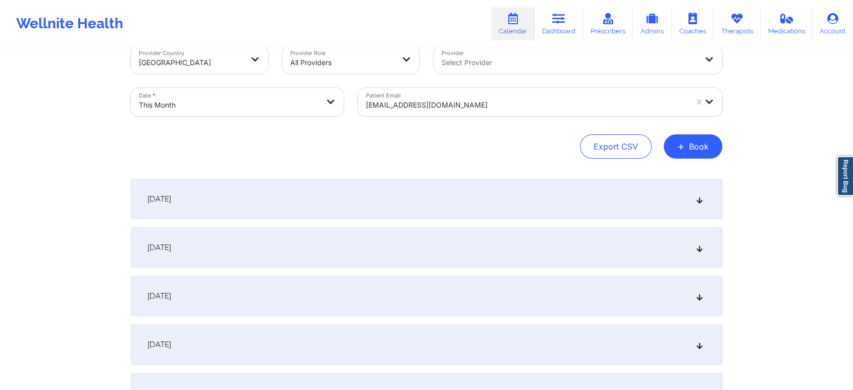
scroll to position [0, 0]
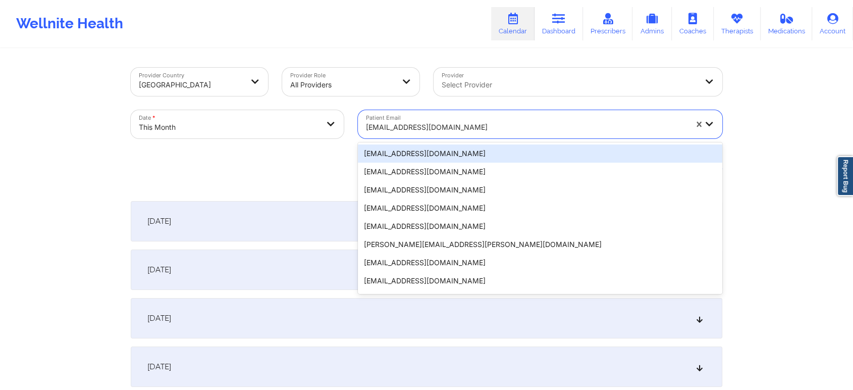
click at [419, 118] on div "[EMAIL_ADDRESS][DOMAIN_NAME]" at bounding box center [526, 127] width 321 height 22
paste input "[EMAIL_ADDRESS][DOMAIN_NAME]"
type input "[EMAIL_ADDRESS][DOMAIN_NAME]"
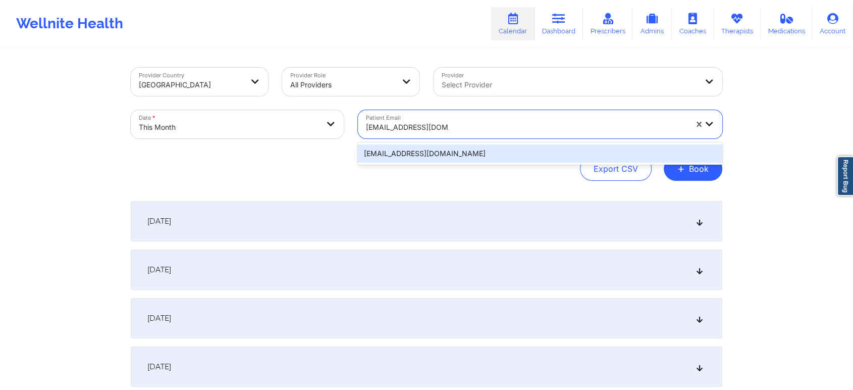
click at [460, 147] on div "[EMAIL_ADDRESS][DOMAIN_NAME]" at bounding box center [540, 153] width 364 height 18
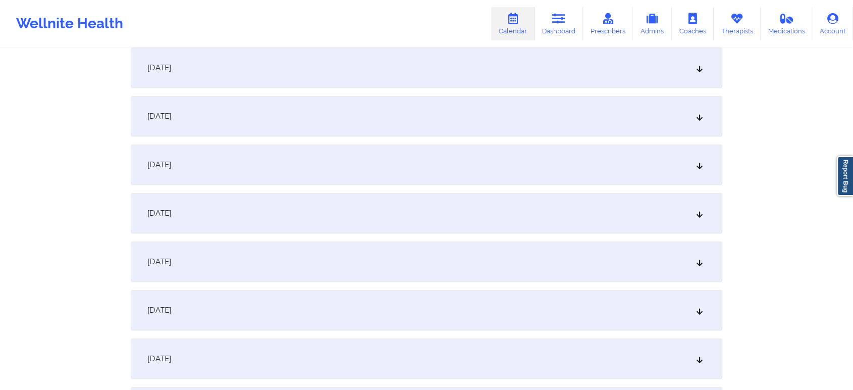
scroll to position [722, 0]
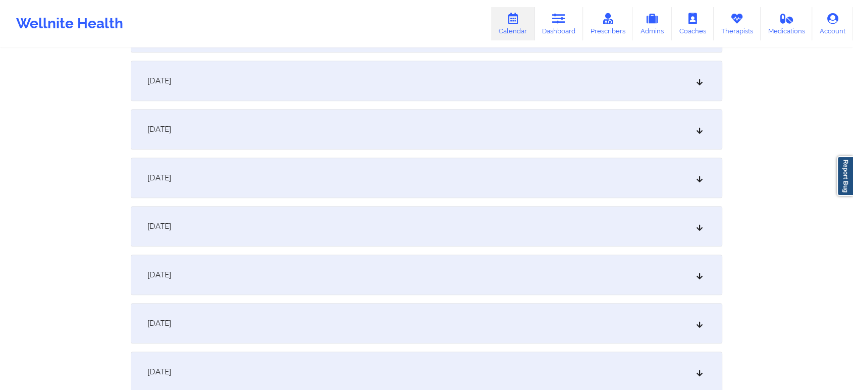
click at [325, 88] on div "[DATE]" at bounding box center [426, 81] width 591 height 40
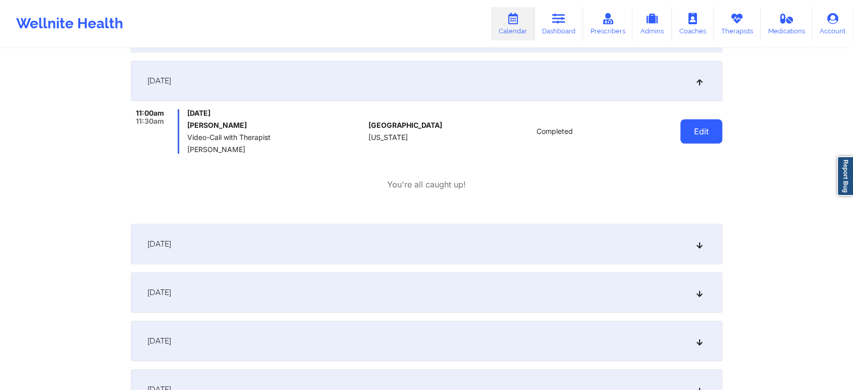
click at [697, 134] on button "Edit" at bounding box center [701, 131] width 42 height 24
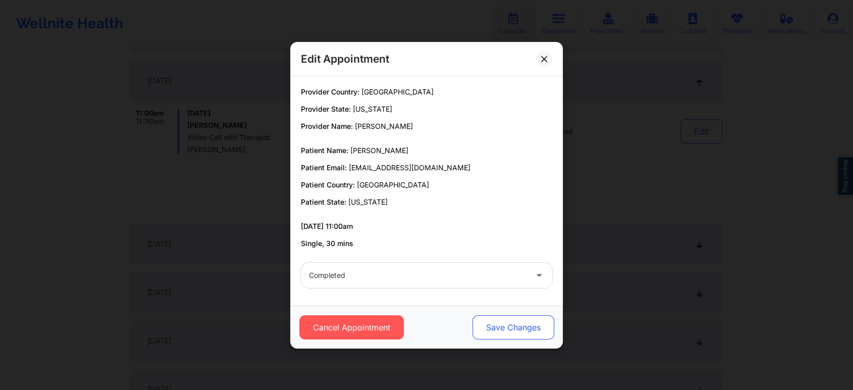
click at [505, 338] on button "Save Changes" at bounding box center [513, 327] width 82 height 24
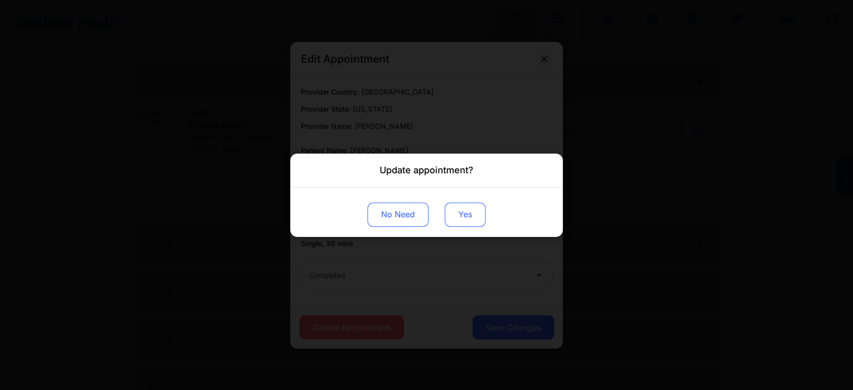
click at [459, 210] on button "Yes" at bounding box center [465, 214] width 41 height 24
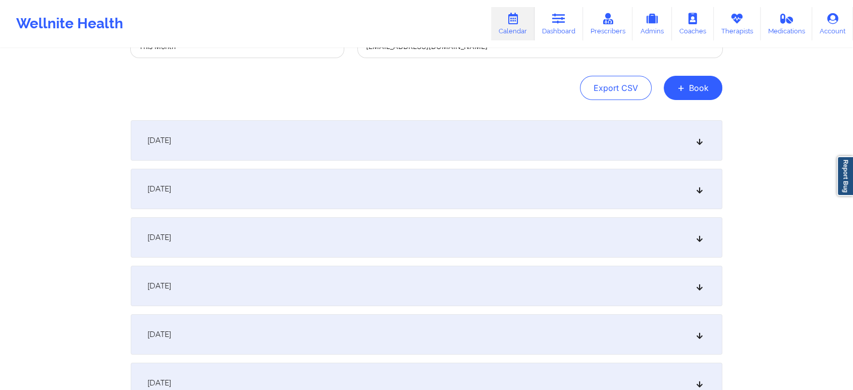
scroll to position [0, 0]
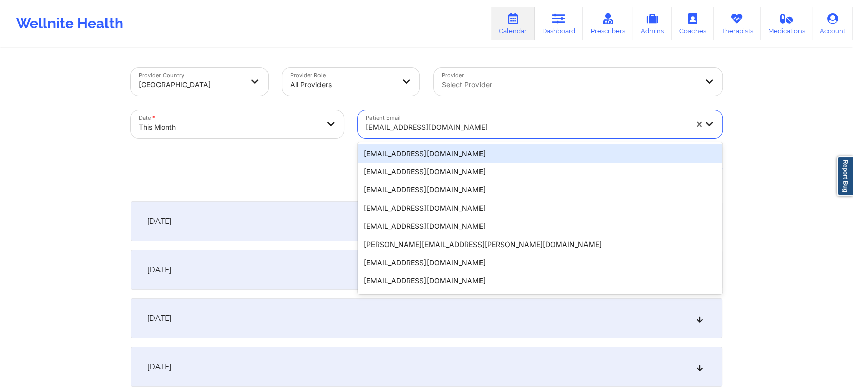
click at [409, 127] on div at bounding box center [526, 127] width 321 height 12
paste input "[EMAIL_ADDRESS][DOMAIN_NAME]"
type input "[EMAIL_ADDRESS][DOMAIN_NAME]"
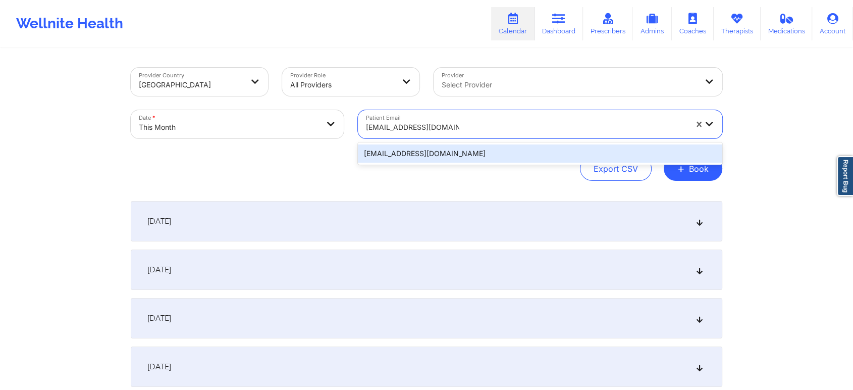
click at [440, 154] on div "[EMAIL_ADDRESS][DOMAIN_NAME]" at bounding box center [540, 153] width 364 height 18
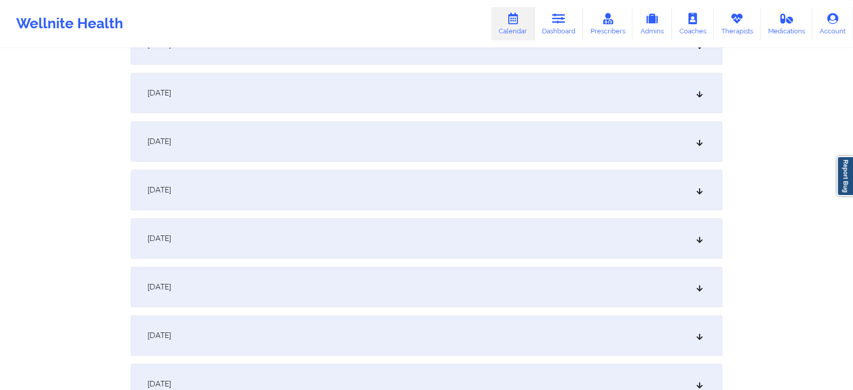
scroll to position [579, 0]
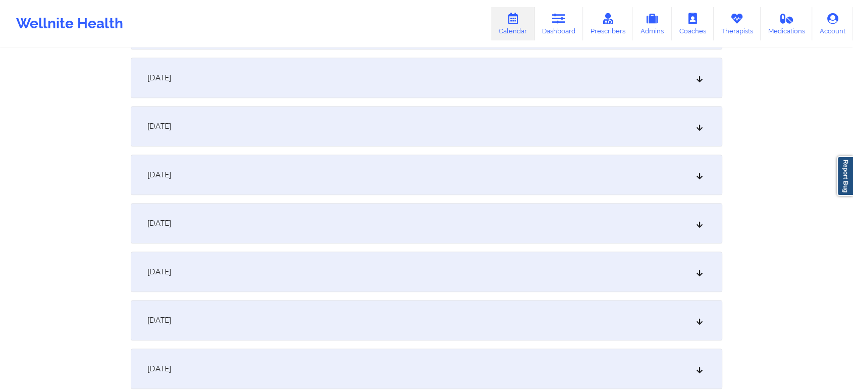
click at [398, 226] on div "[DATE]" at bounding box center [426, 223] width 591 height 40
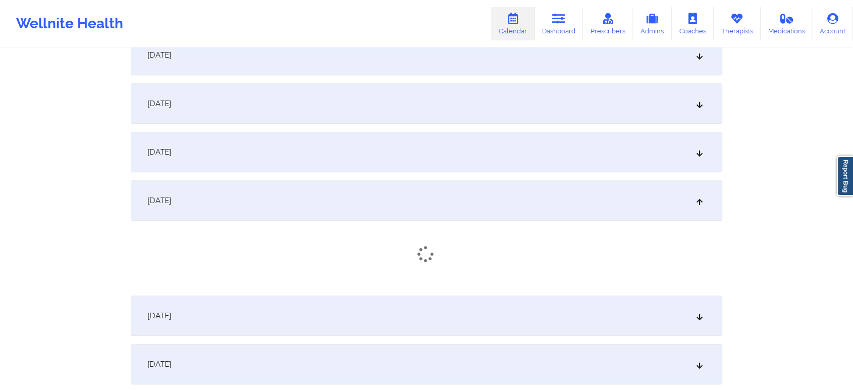
scroll to position [618, 0]
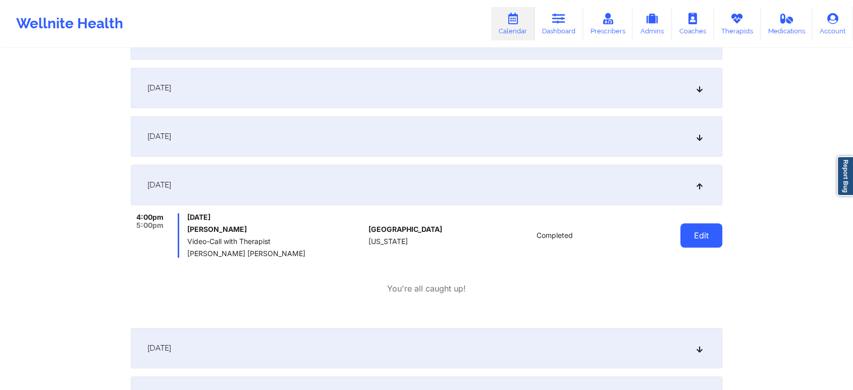
click at [699, 236] on button "Edit" at bounding box center [701, 235] width 42 height 24
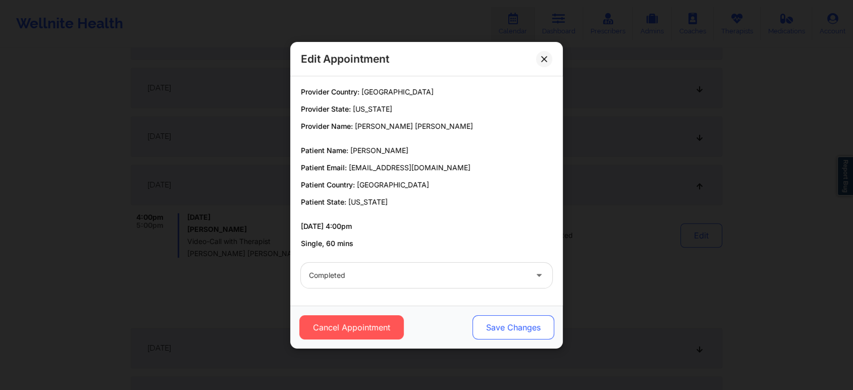
click at [527, 330] on button "Save Changes" at bounding box center [513, 327] width 82 height 24
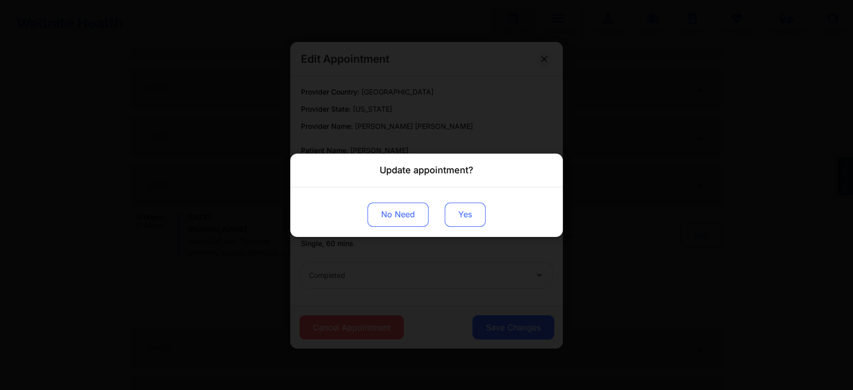
click at [454, 206] on button "Yes" at bounding box center [465, 214] width 41 height 24
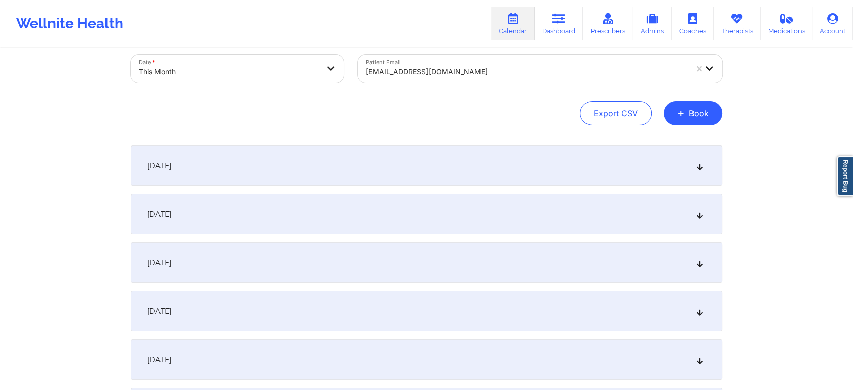
scroll to position [0, 0]
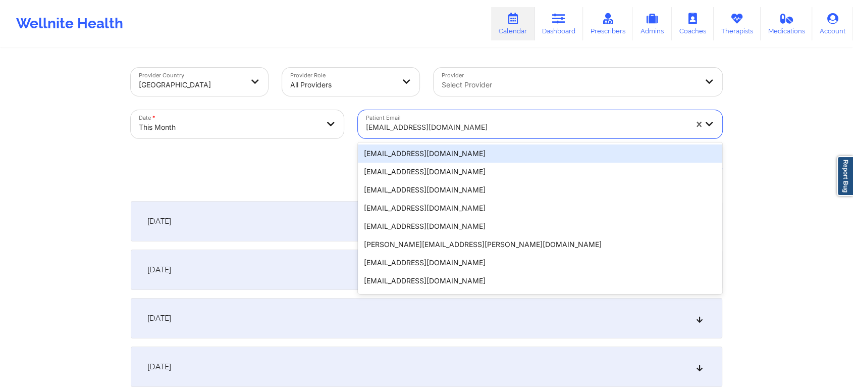
click at [419, 125] on div at bounding box center [526, 127] width 321 height 12
paste input "[EMAIL_ADDRESS][DOMAIN_NAME]"
type input "[EMAIL_ADDRESS][DOMAIN_NAME]"
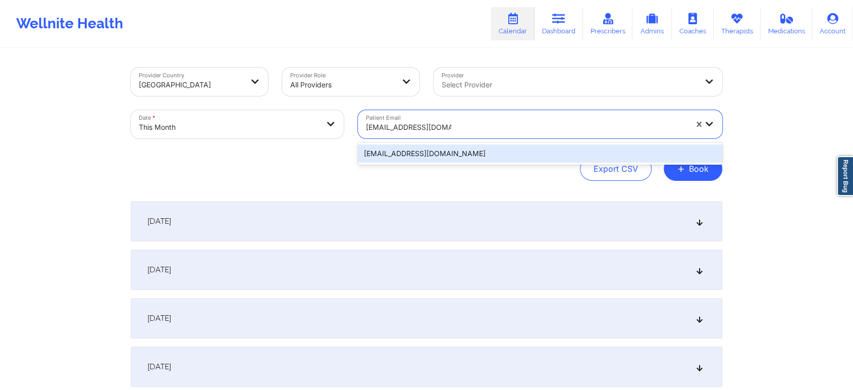
click at [456, 151] on div "[EMAIL_ADDRESS][DOMAIN_NAME]" at bounding box center [540, 153] width 364 height 18
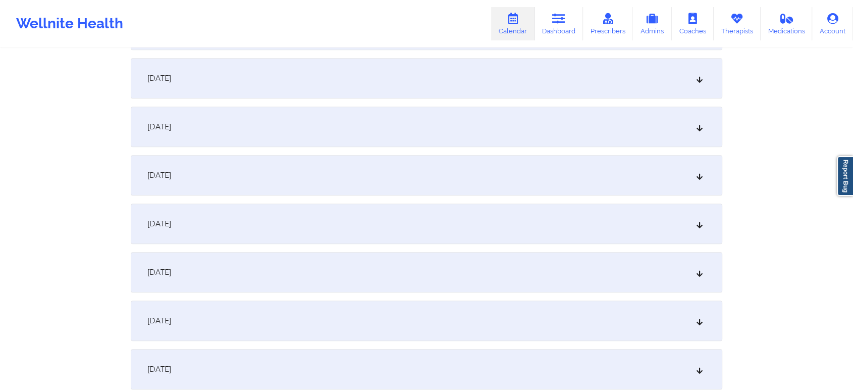
scroll to position [512, 0]
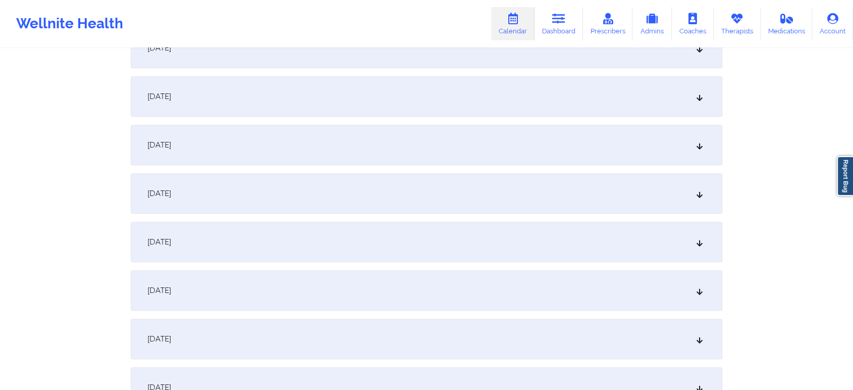
click at [545, 306] on div "[DATE]" at bounding box center [426, 290] width 591 height 40
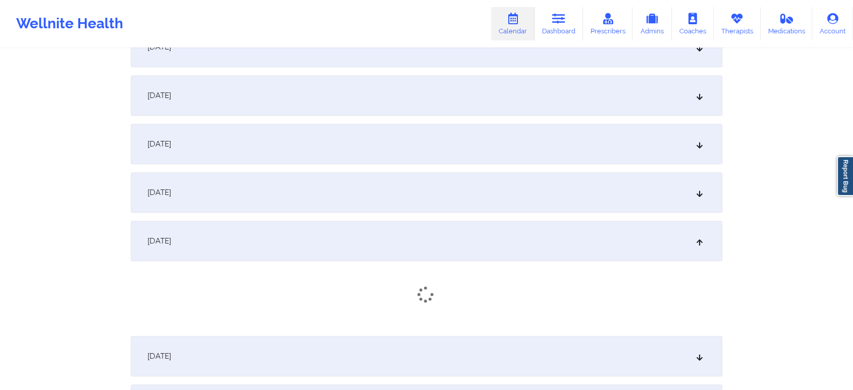
scroll to position [618, 0]
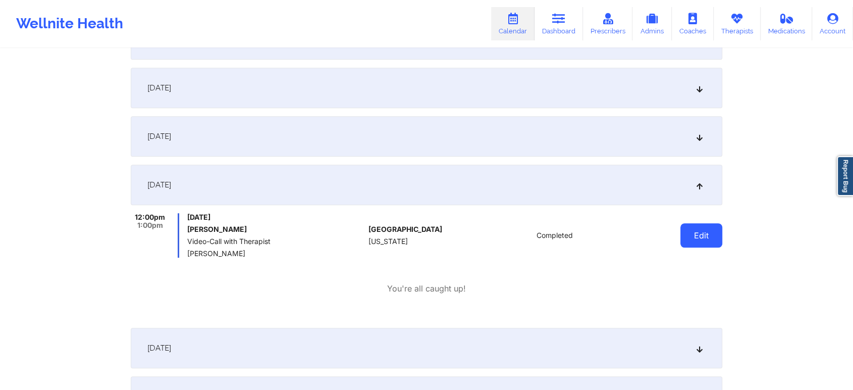
click at [711, 234] on button "Edit" at bounding box center [701, 235] width 42 height 24
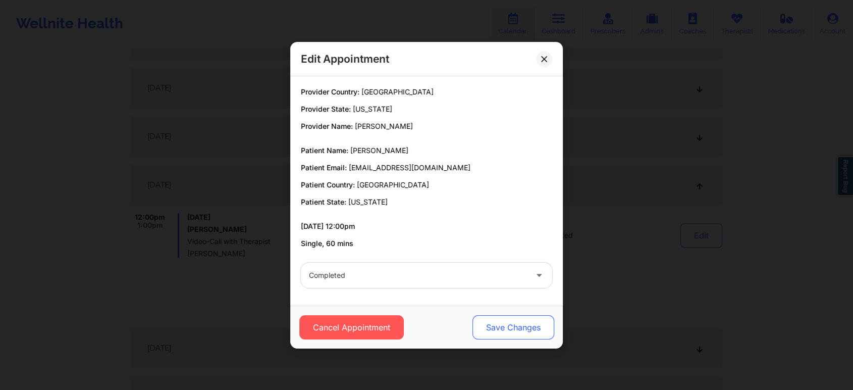
click at [524, 321] on button "Save Changes" at bounding box center [513, 327] width 82 height 24
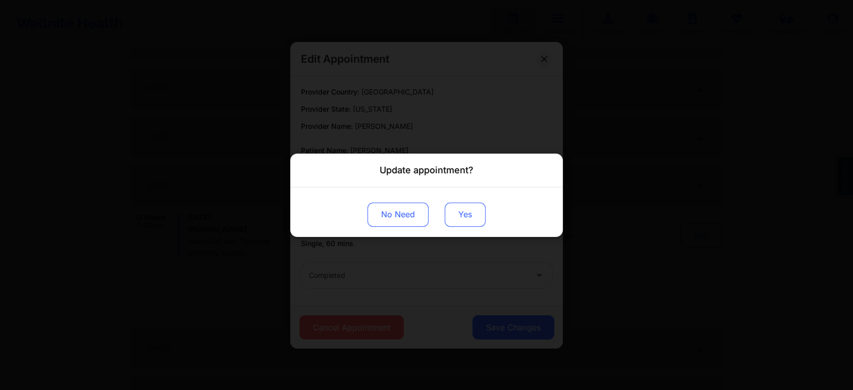
click at [456, 217] on button "Yes" at bounding box center [465, 214] width 41 height 24
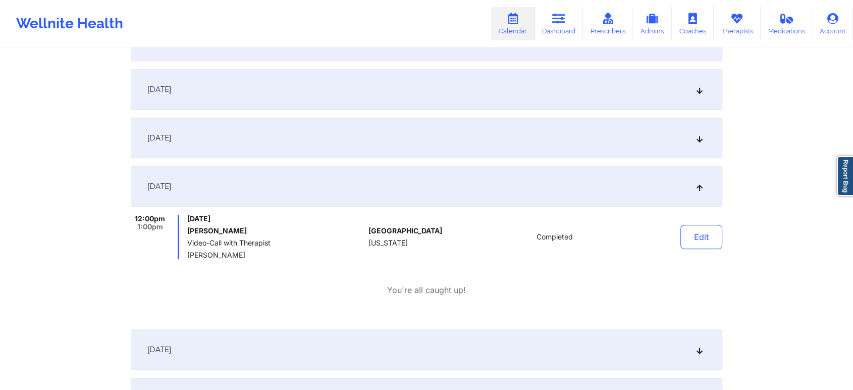
scroll to position [0, 0]
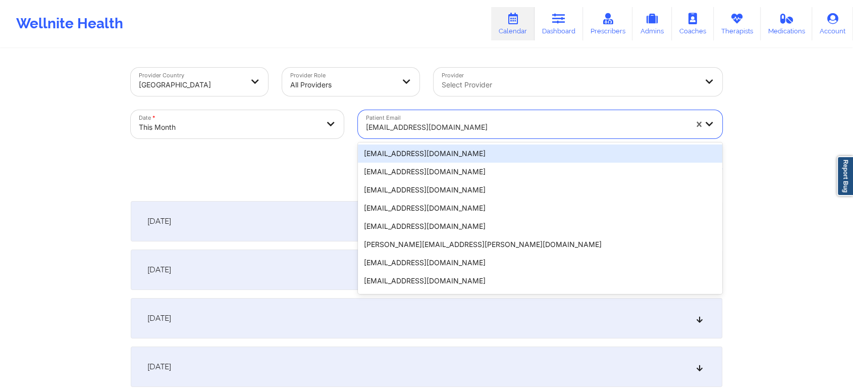
click at [407, 115] on div "[EMAIL_ADDRESS][DOMAIN_NAME]" at bounding box center [523, 124] width 330 height 28
paste input "[EMAIL_ADDRESS][DOMAIN_NAME]"
type input "[EMAIL_ADDRESS][DOMAIN_NAME]"
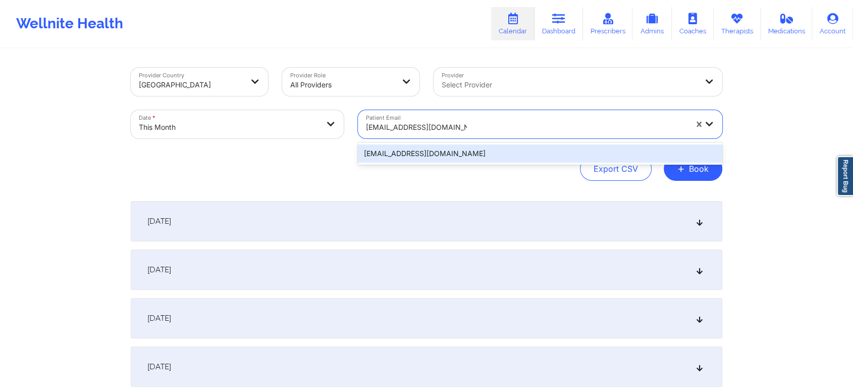
click at [457, 149] on div "[EMAIL_ADDRESS][DOMAIN_NAME]" at bounding box center [540, 153] width 364 height 18
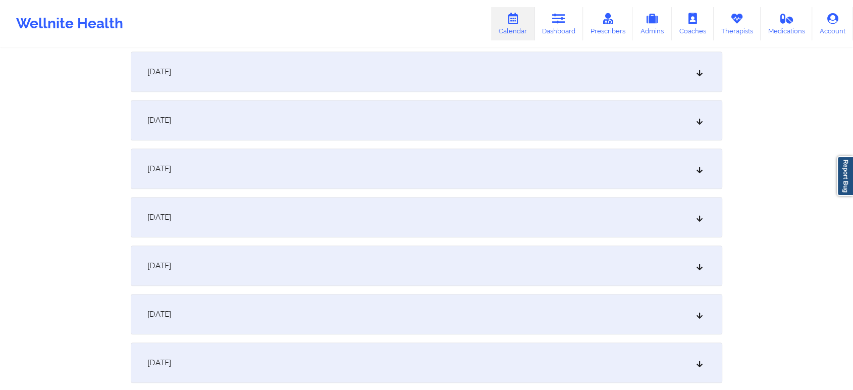
scroll to position [495, 0]
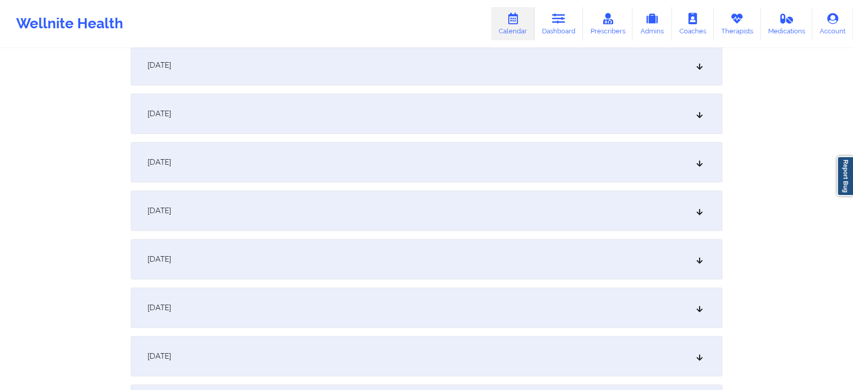
click at [371, 298] on div "[DATE]" at bounding box center [426, 307] width 591 height 40
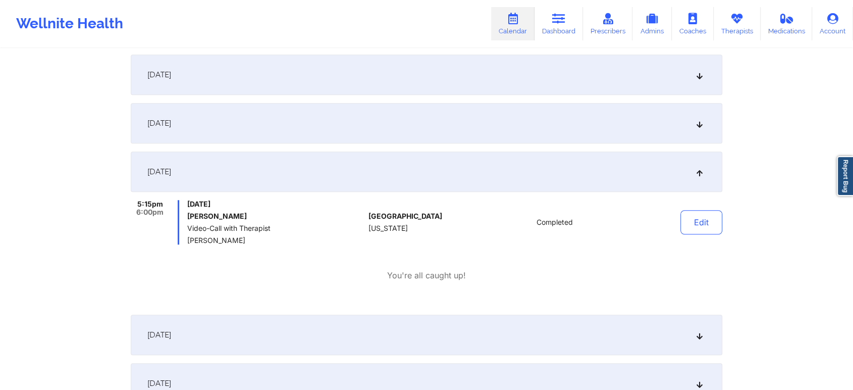
scroll to position [679, 0]
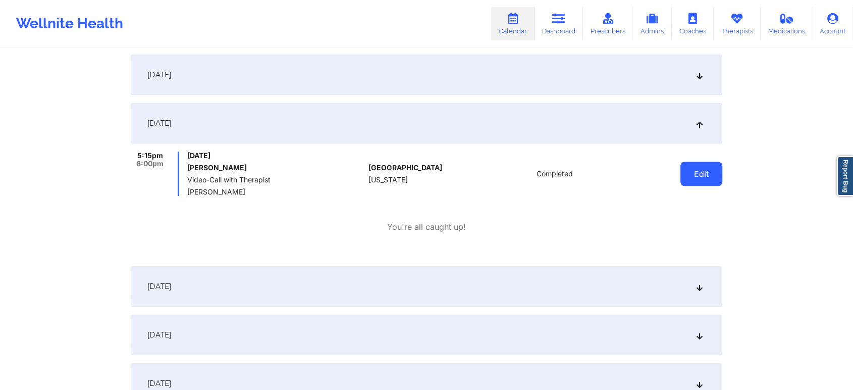
click at [694, 167] on button "Edit" at bounding box center [701, 173] width 42 height 24
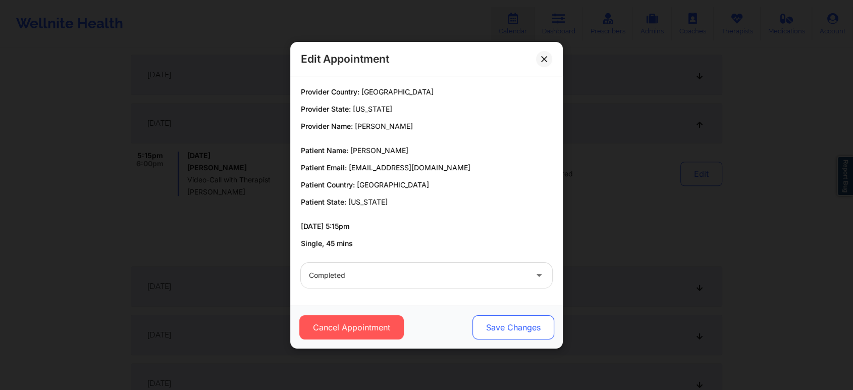
click at [503, 324] on button "Save Changes" at bounding box center [513, 327] width 82 height 24
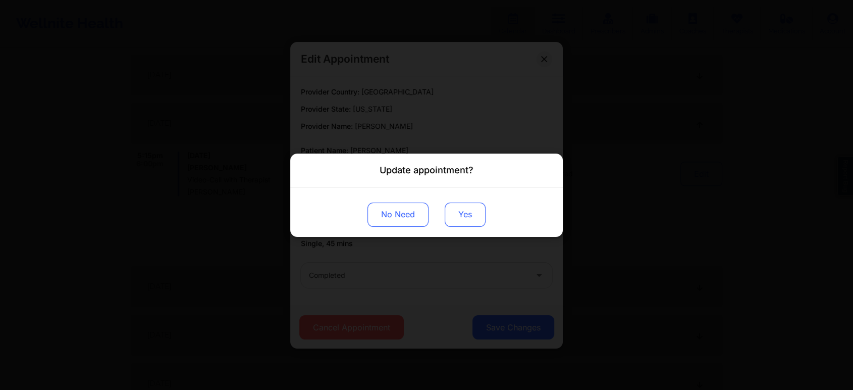
click at [466, 205] on button "Yes" at bounding box center [465, 214] width 41 height 24
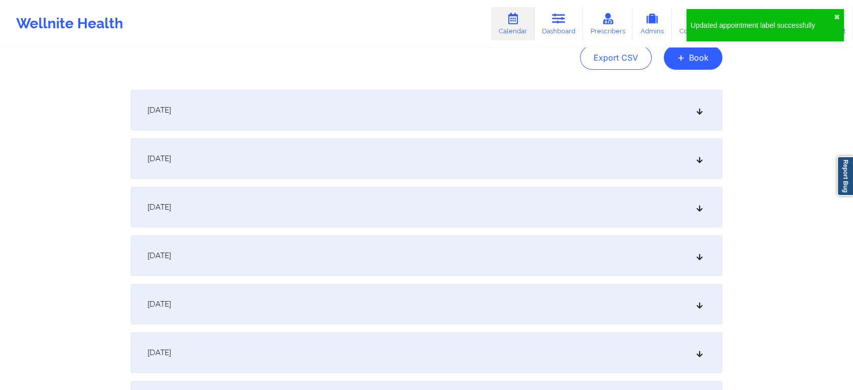
scroll to position [0, 0]
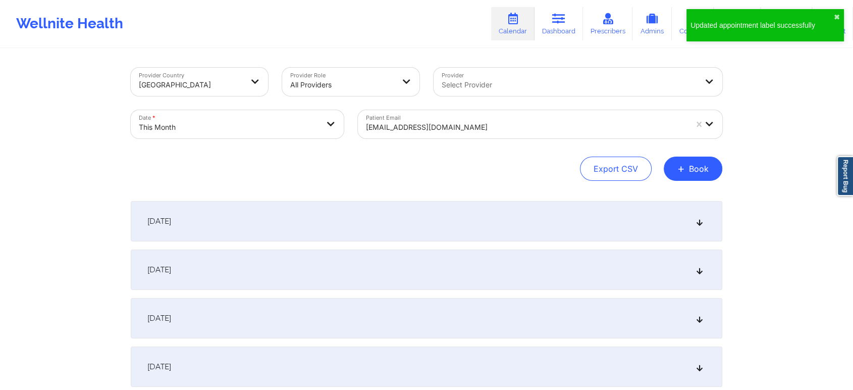
click at [400, 119] on div "[EMAIL_ADDRESS][DOMAIN_NAME]" at bounding box center [526, 127] width 321 height 22
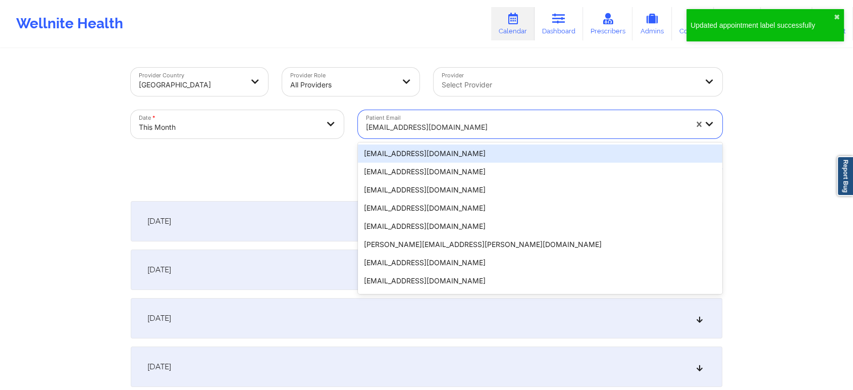
paste input "[EMAIL_ADDRESS][DOMAIN_NAME]"
type input "[EMAIL_ADDRESS][DOMAIN_NAME]"
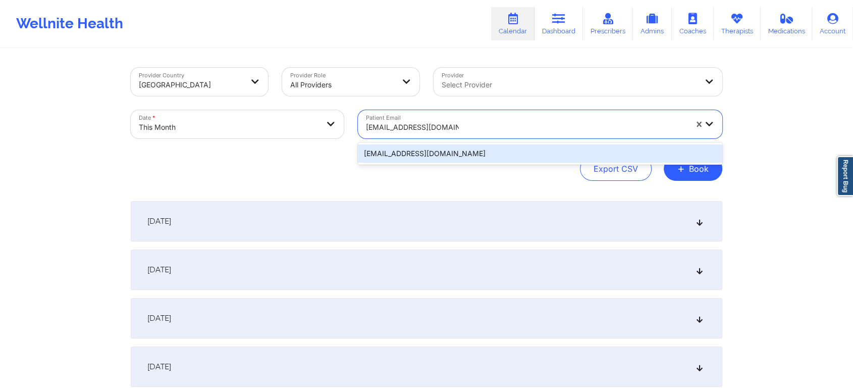
click at [411, 149] on div "[EMAIL_ADDRESS][DOMAIN_NAME]" at bounding box center [540, 153] width 364 height 18
click at [411, 149] on div "Provider Country [GEOGRAPHIC_DATA] Provider Role All Providers Provider Select …" at bounding box center [426, 124] width 591 height 113
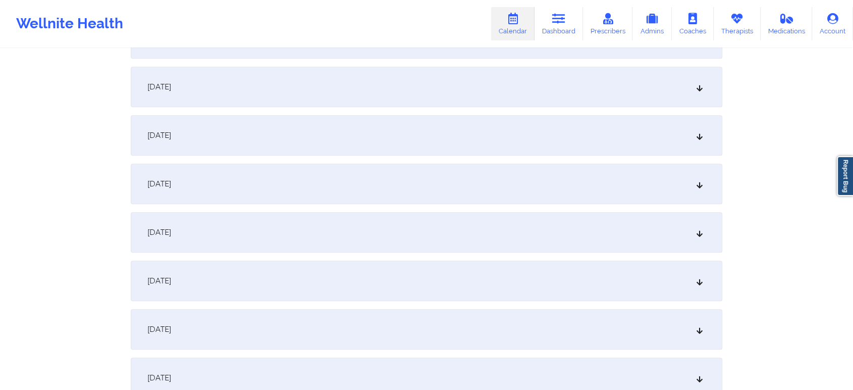
scroll to position [579, 0]
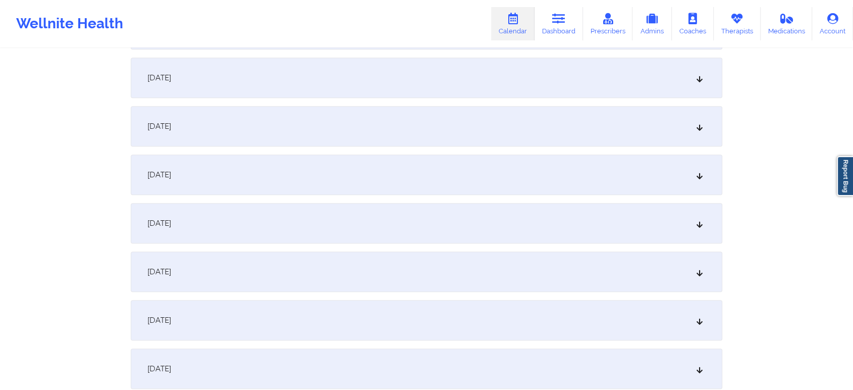
click at [499, 245] on div "[DATE] No appointments [DATE] No appointments [DATE] No appointments [DATE] No …" at bounding box center [426, 368] width 591 height 1493
click at [438, 208] on div "[DATE]" at bounding box center [426, 223] width 591 height 40
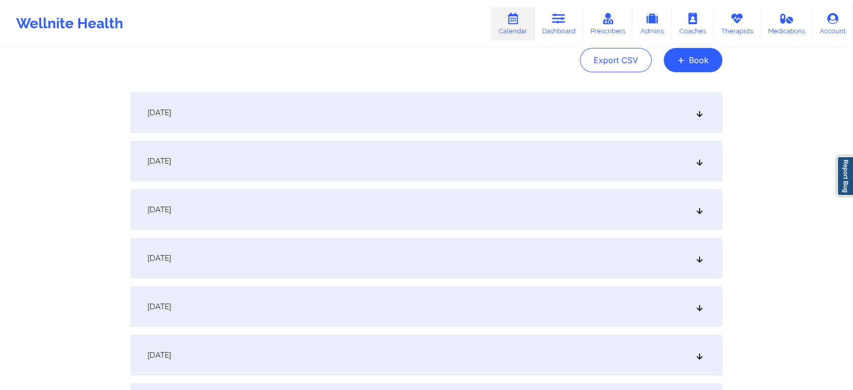
scroll to position [0, 0]
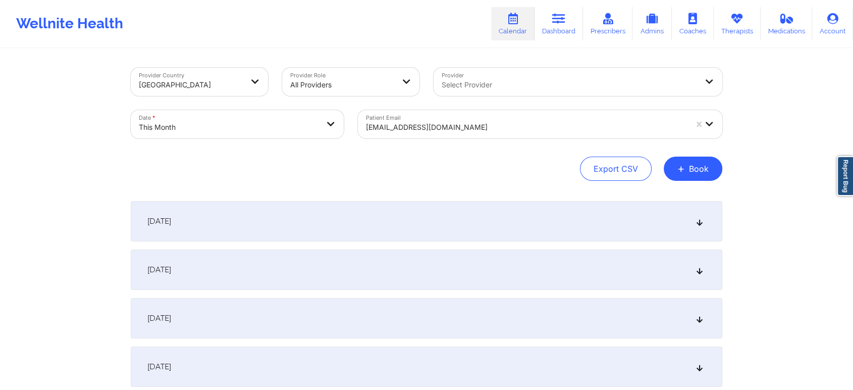
click at [459, 131] on div at bounding box center [526, 127] width 321 height 12
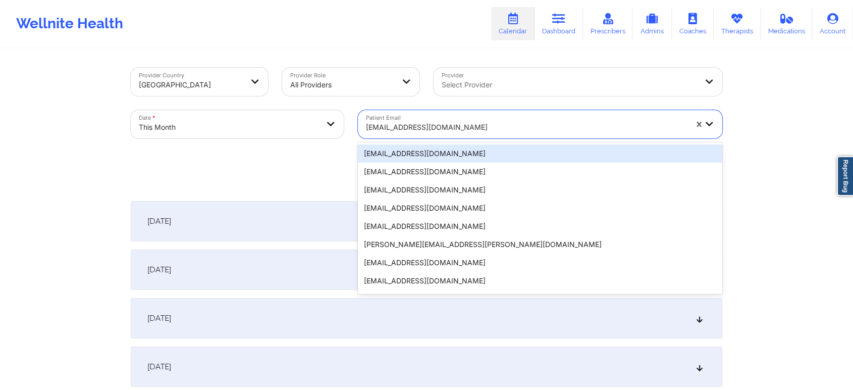
paste input "[EMAIL_ADDRESS][DOMAIN_NAME]"
type input "[EMAIL_ADDRESS][DOMAIN_NAME]"
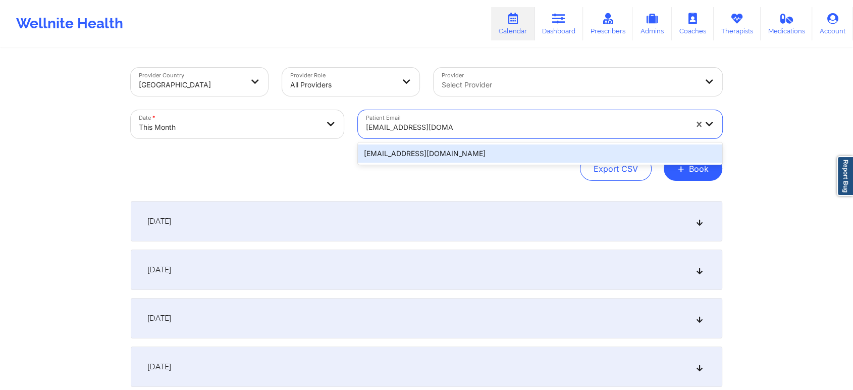
click at [448, 153] on div "[EMAIL_ADDRESS][DOMAIN_NAME]" at bounding box center [540, 153] width 364 height 18
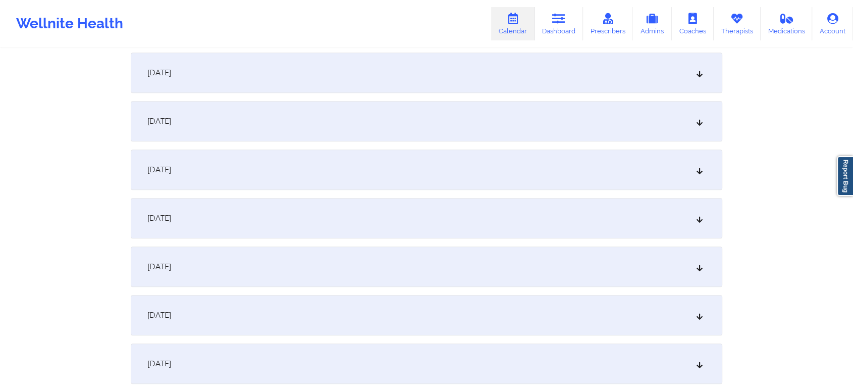
scroll to position [542, 0]
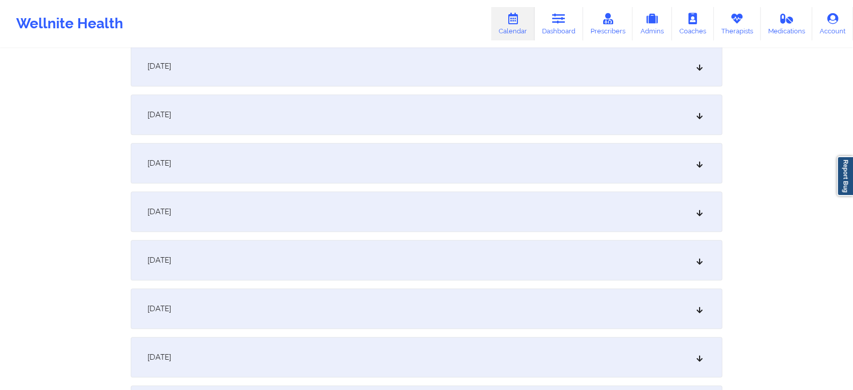
click at [532, 255] on div "[DATE]" at bounding box center [426, 260] width 591 height 40
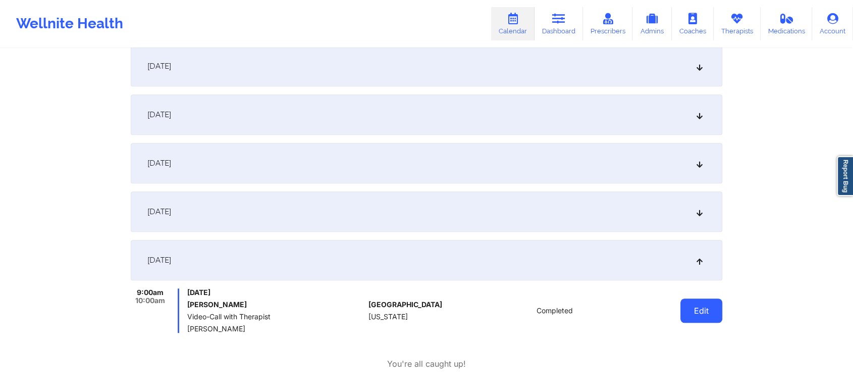
click at [702, 308] on button "Edit" at bounding box center [701, 310] width 42 height 24
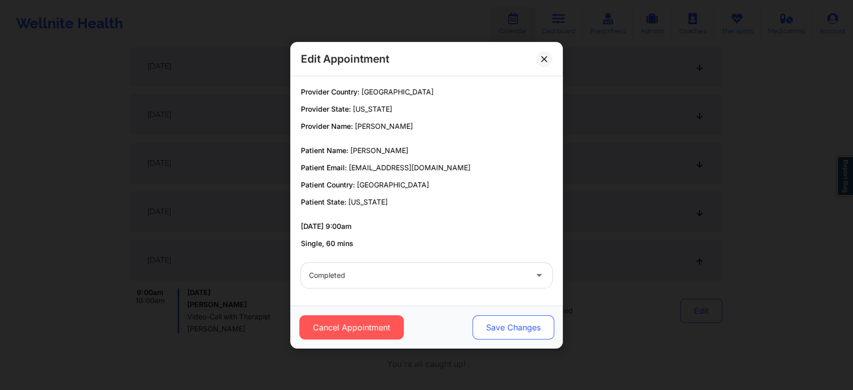
click at [504, 330] on button "Save Changes" at bounding box center [513, 327] width 82 height 24
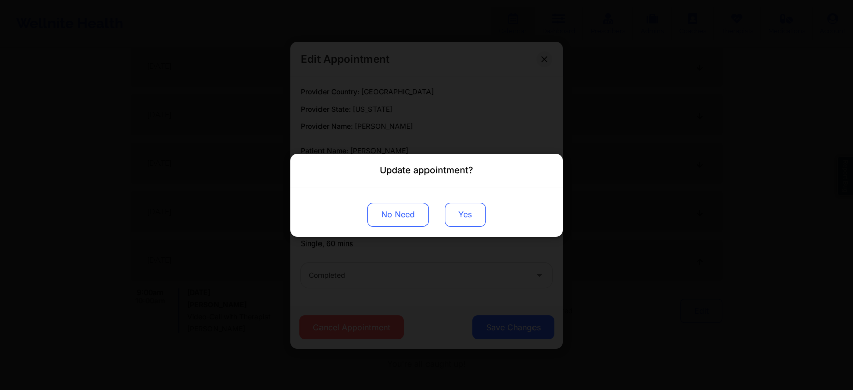
click at [454, 223] on button "Yes" at bounding box center [465, 214] width 41 height 24
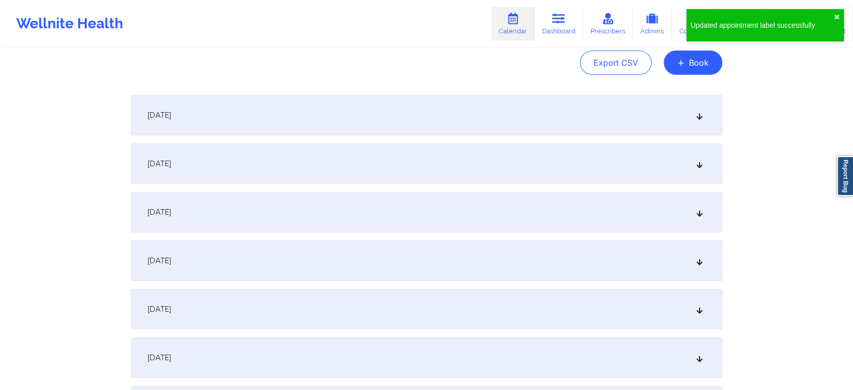
scroll to position [0, 0]
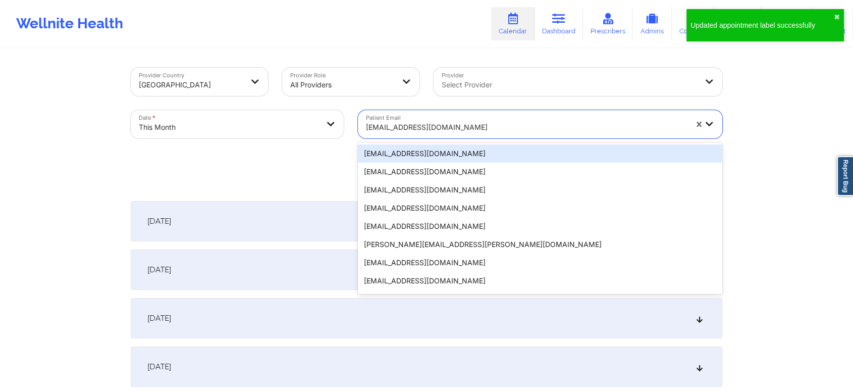
click at [419, 130] on div at bounding box center [526, 127] width 321 height 12
paste input "[EMAIL_ADDRESS][DOMAIN_NAME]"
type input "[EMAIL_ADDRESS][DOMAIN_NAME]"
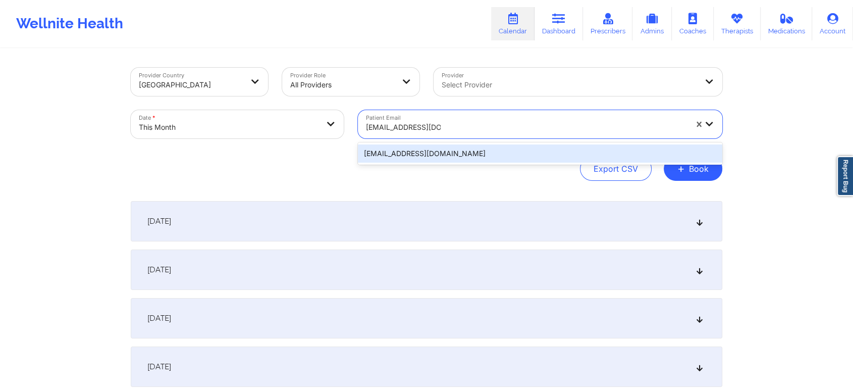
click at [437, 152] on div "[EMAIL_ADDRESS][DOMAIN_NAME]" at bounding box center [540, 153] width 364 height 18
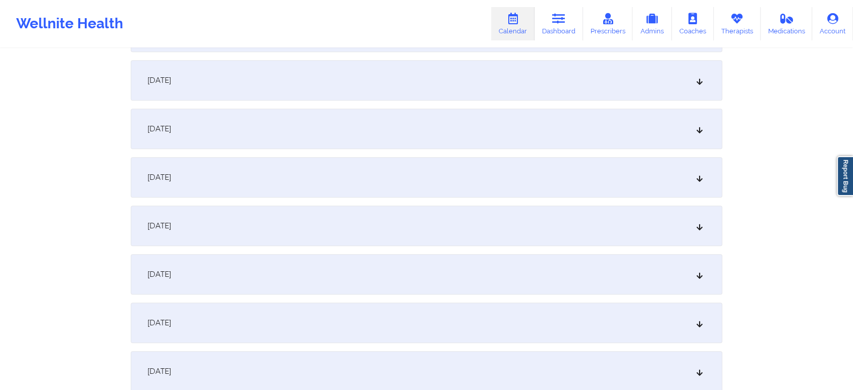
scroll to position [653, 0]
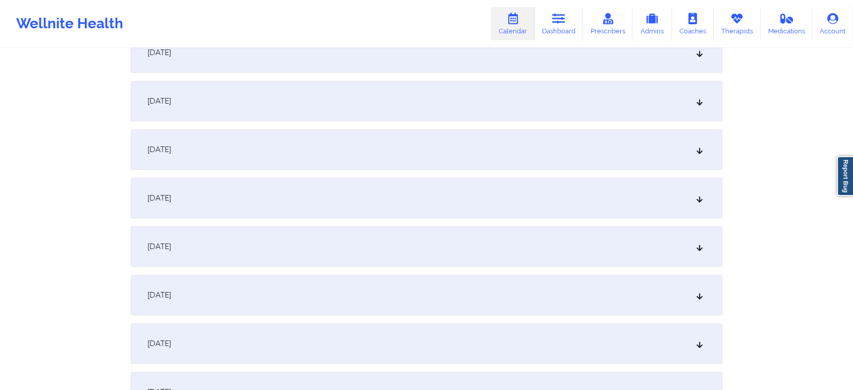
click at [466, 164] on div "[DATE]" at bounding box center [426, 149] width 591 height 40
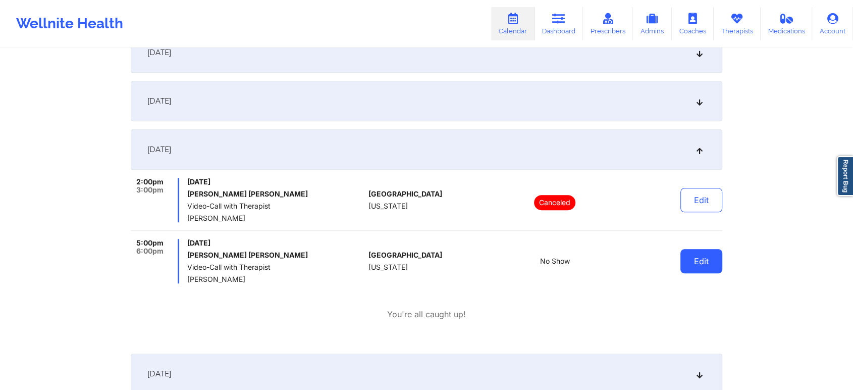
click at [690, 253] on button "Edit" at bounding box center [701, 261] width 42 height 24
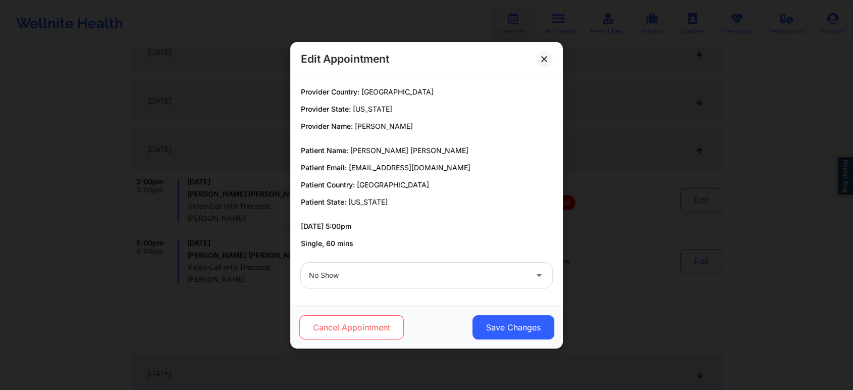
click at [360, 329] on button "Cancel Appointment" at bounding box center [351, 327] width 104 height 24
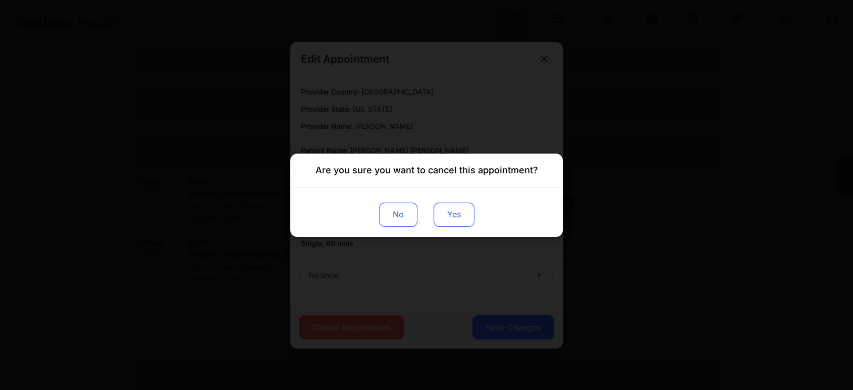
click at [466, 222] on button "Yes" at bounding box center [453, 214] width 41 height 24
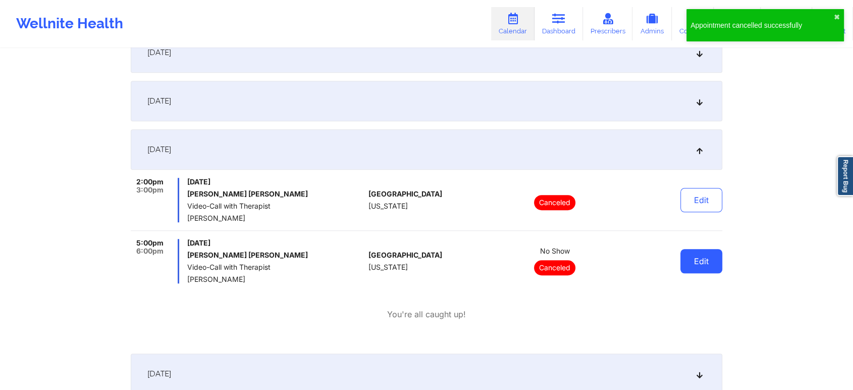
click at [698, 252] on button "Edit" at bounding box center [701, 261] width 42 height 24
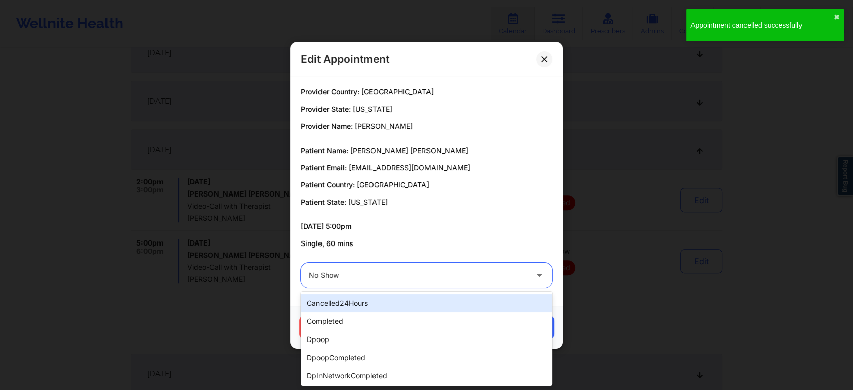
click at [485, 269] on div at bounding box center [418, 275] width 218 height 12
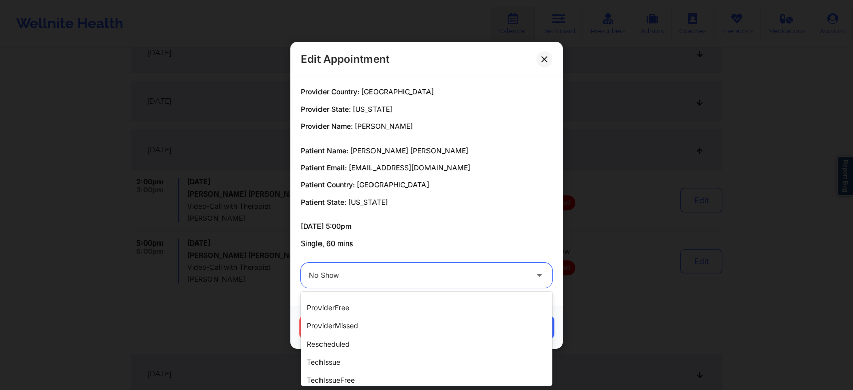
scroll to position [211, 0]
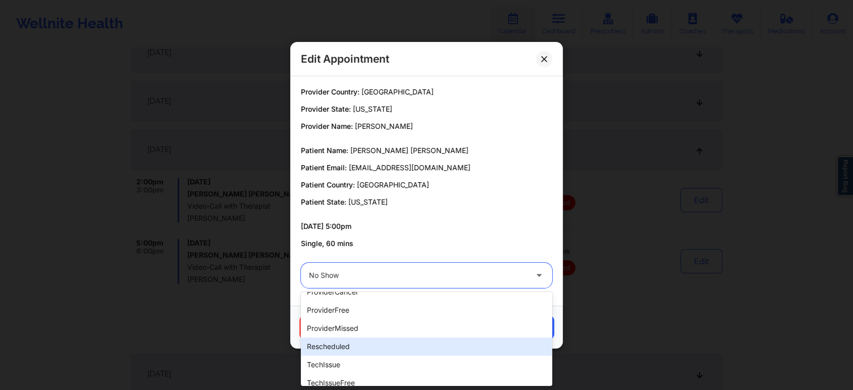
click at [428, 341] on div "rescheduled" at bounding box center [426, 346] width 251 height 18
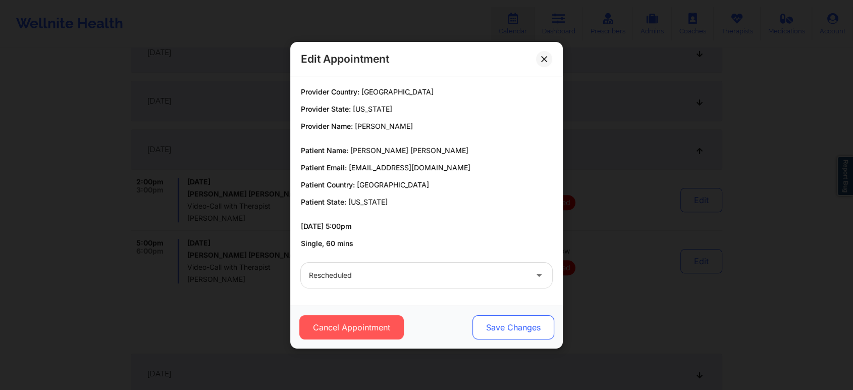
click at [512, 328] on button "Save Changes" at bounding box center [513, 327] width 82 height 24
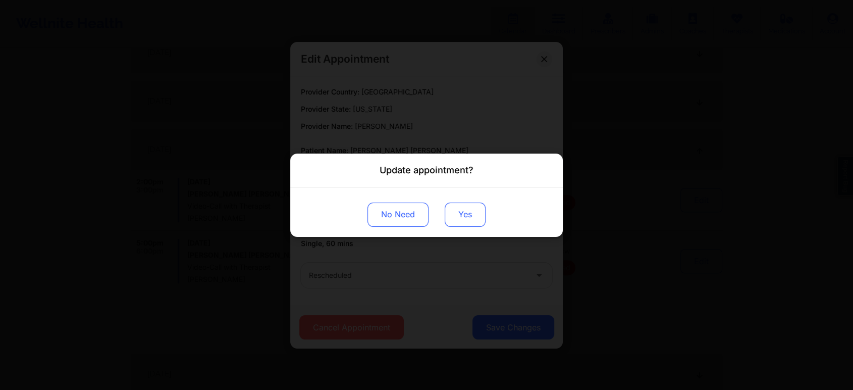
click at [445, 215] on button "Yes" at bounding box center [465, 214] width 41 height 24
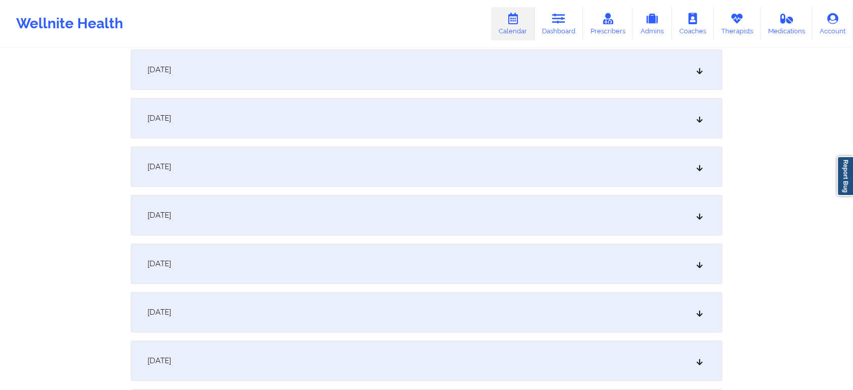
scroll to position [0, 0]
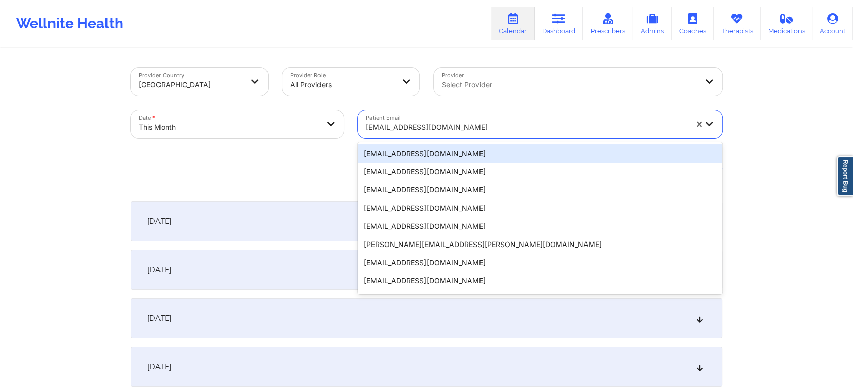
click at [406, 123] on div at bounding box center [526, 127] width 321 height 12
paste input "[PERSON_NAME][EMAIL_ADDRESS][PERSON_NAME][DOMAIN_NAME]"
type input "[PERSON_NAME][EMAIL_ADDRESS][PERSON_NAME][DOMAIN_NAME]"
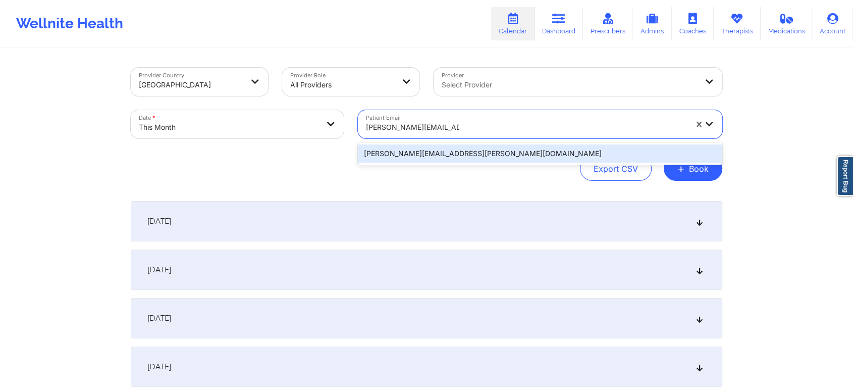
click at [471, 153] on div "[PERSON_NAME][EMAIL_ADDRESS][PERSON_NAME][DOMAIN_NAME]" at bounding box center [540, 153] width 364 height 18
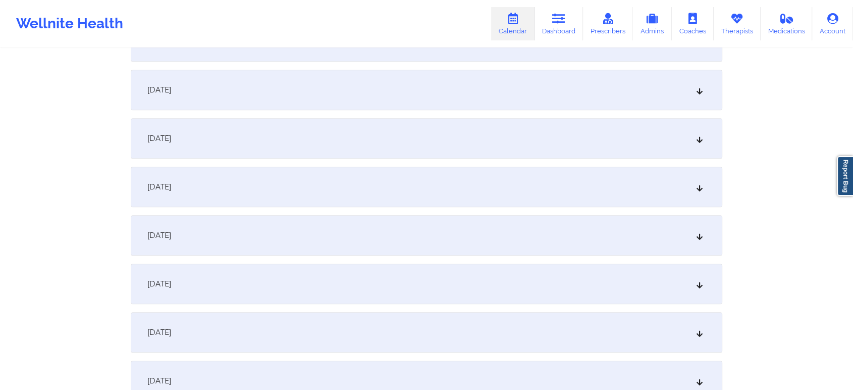
scroll to position [523, 0]
click at [444, 271] on div "[DATE]" at bounding box center [426, 279] width 591 height 40
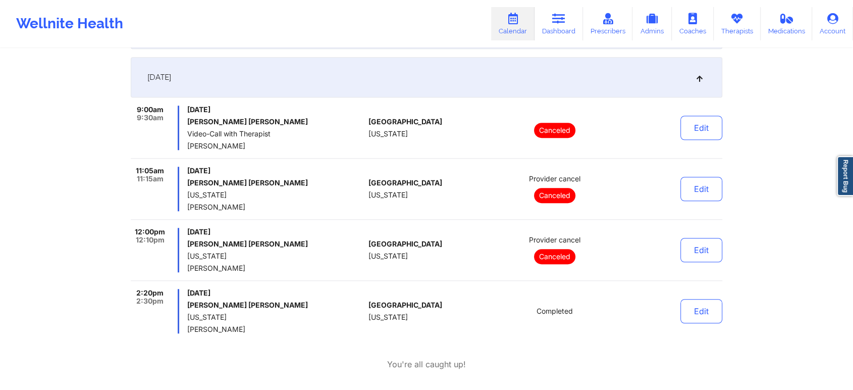
scroll to position [728, 0]
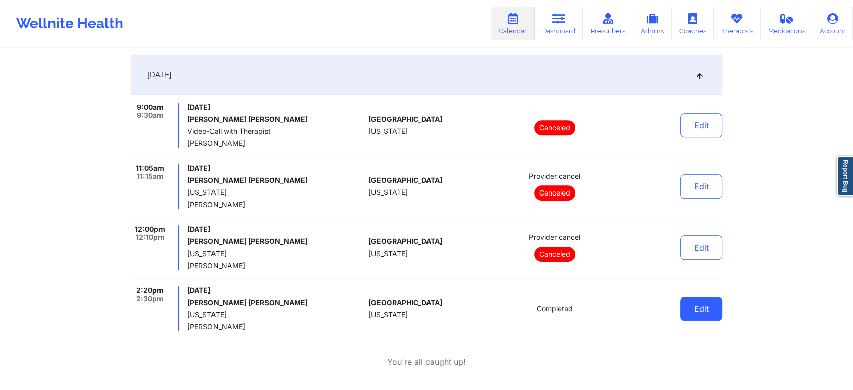
drag, startPoint x: 700, startPoint y: 323, endPoint x: 700, endPoint y: 309, distance: 14.6
click at [700, 309] on div "Edit" at bounding box center [675, 308] width 93 height 44
click at [700, 309] on button "Edit" at bounding box center [701, 308] width 42 height 24
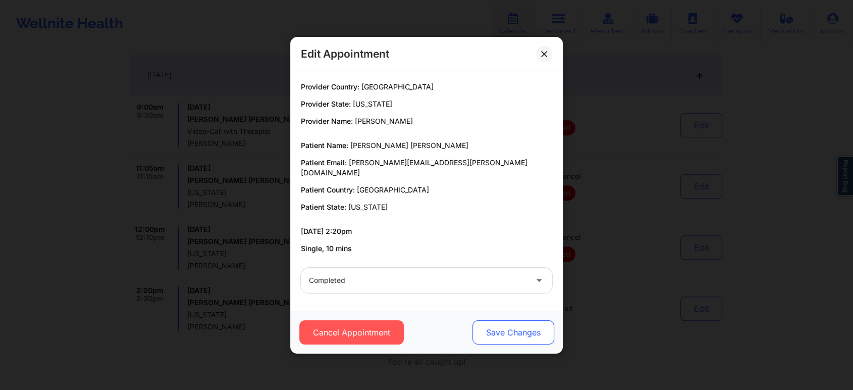
click at [510, 330] on button "Save Changes" at bounding box center [513, 332] width 82 height 24
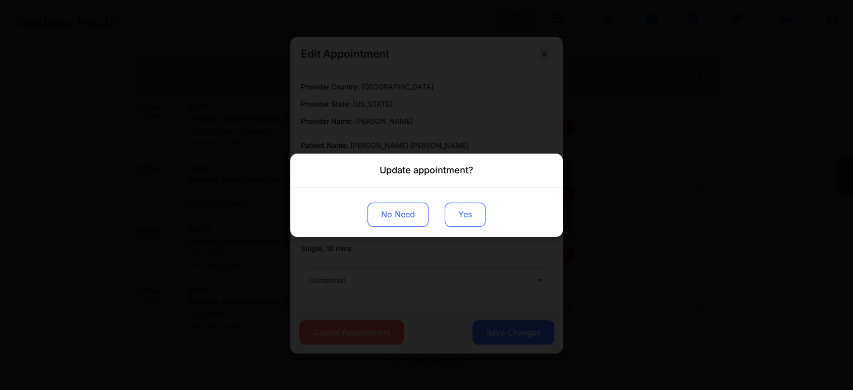
click at [469, 213] on button "Yes" at bounding box center [465, 214] width 41 height 24
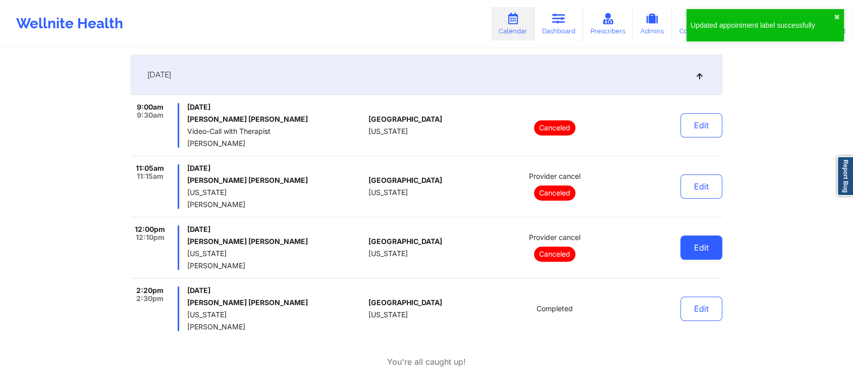
click at [682, 240] on button "Edit" at bounding box center [701, 247] width 42 height 24
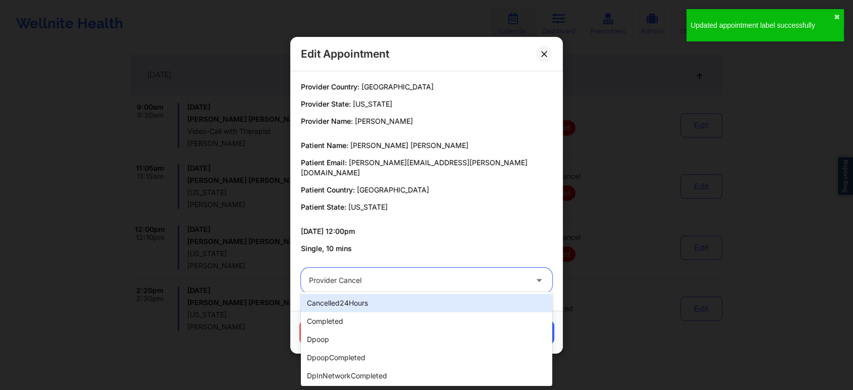
click at [447, 274] on div at bounding box center [418, 280] width 218 height 12
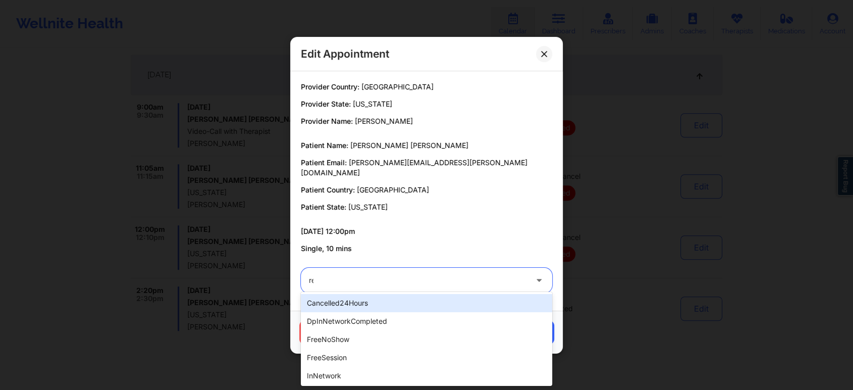
type input "res"
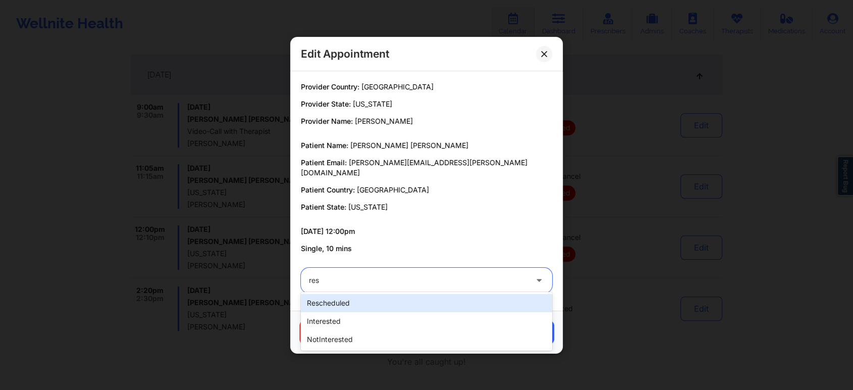
click at [357, 310] on div "rescheduled" at bounding box center [426, 303] width 251 height 18
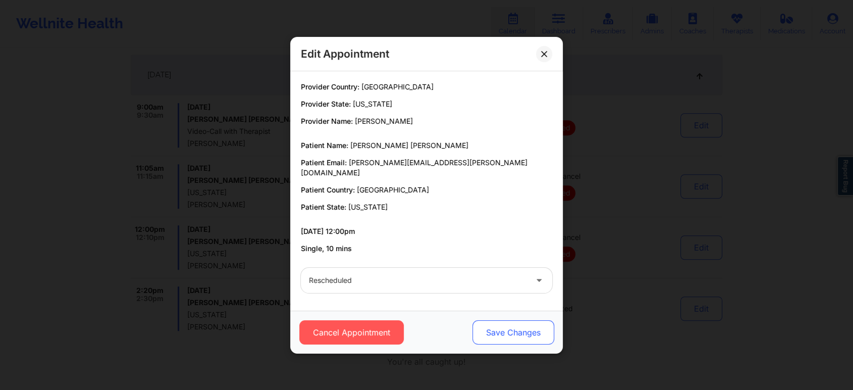
click at [537, 321] on button "Save Changes" at bounding box center [513, 332] width 82 height 24
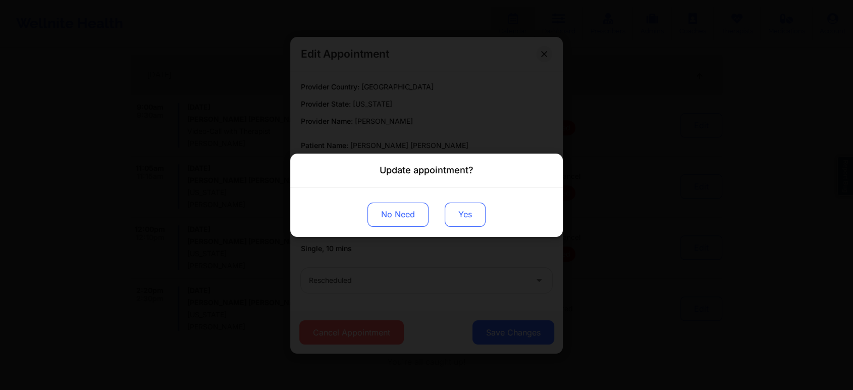
click at [463, 220] on button "Yes" at bounding box center [465, 214] width 41 height 24
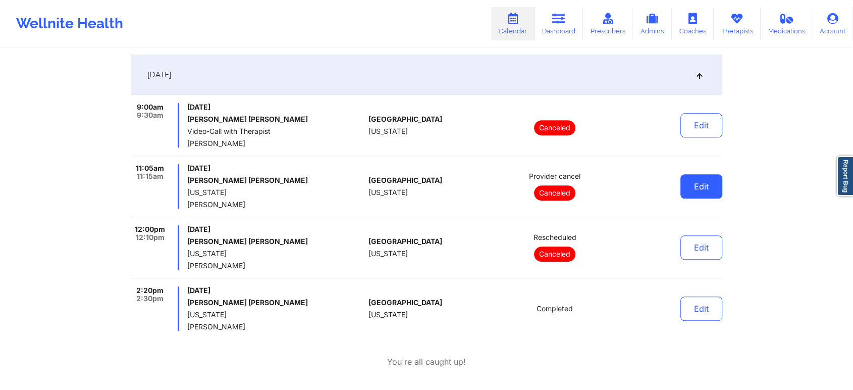
click at [697, 188] on button "Edit" at bounding box center [701, 186] width 42 height 24
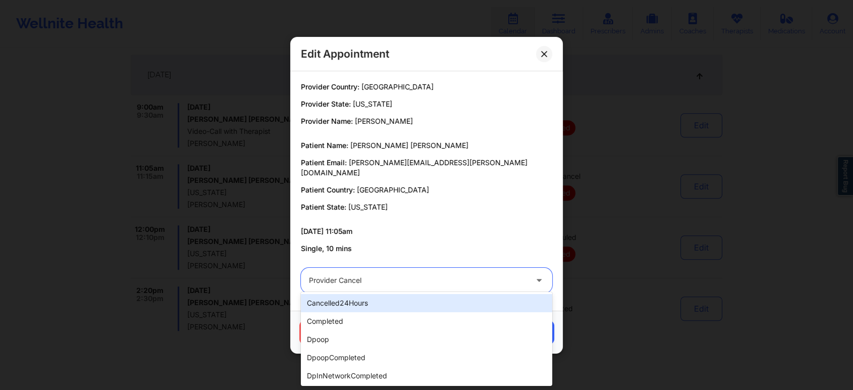
click at [423, 280] on div at bounding box center [418, 280] width 218 height 12
type input "res"
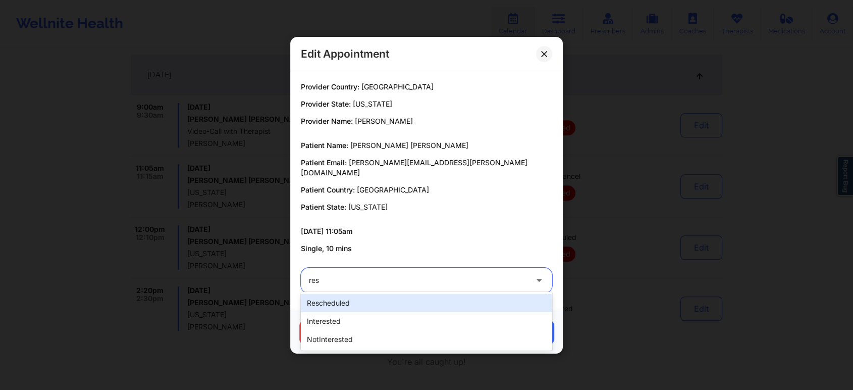
click at [327, 304] on div "rescheduled" at bounding box center [426, 303] width 251 height 18
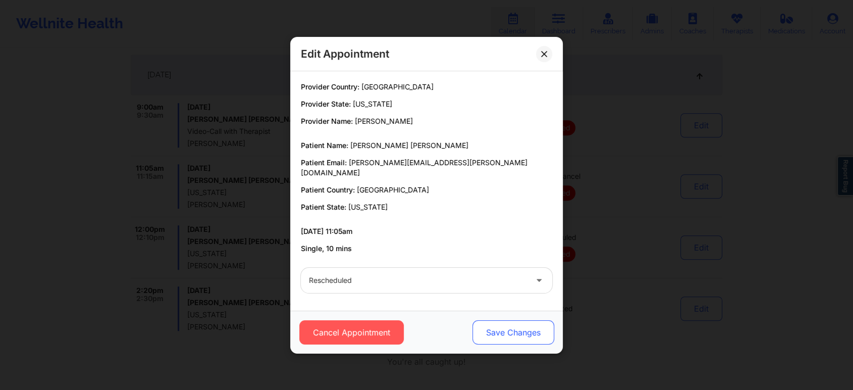
click at [494, 326] on button "Save Changes" at bounding box center [513, 332] width 82 height 24
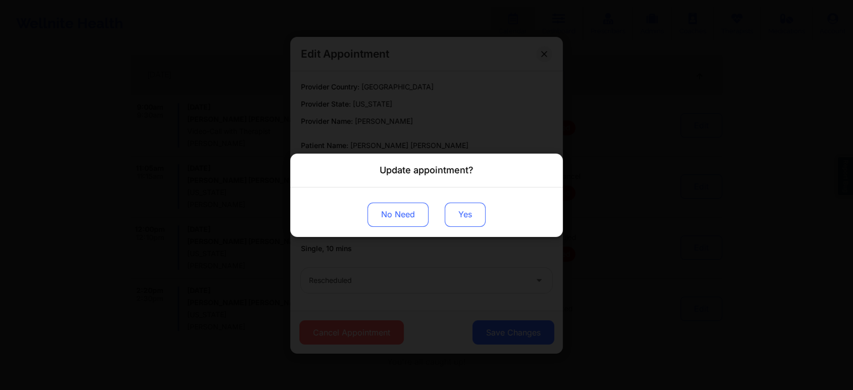
click at [459, 217] on button "Yes" at bounding box center [465, 214] width 41 height 24
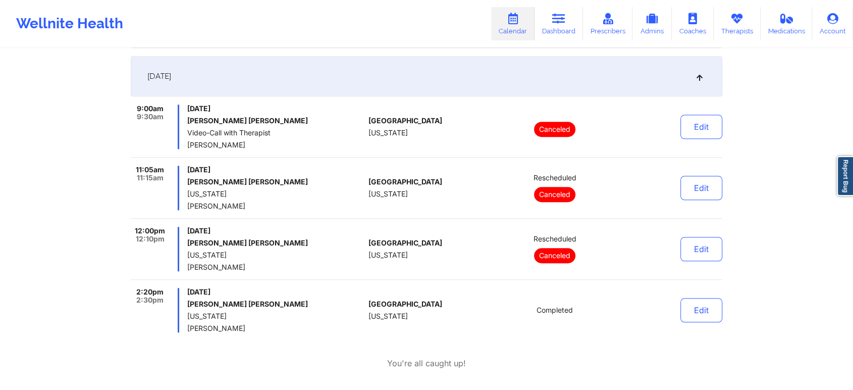
scroll to position [0, 0]
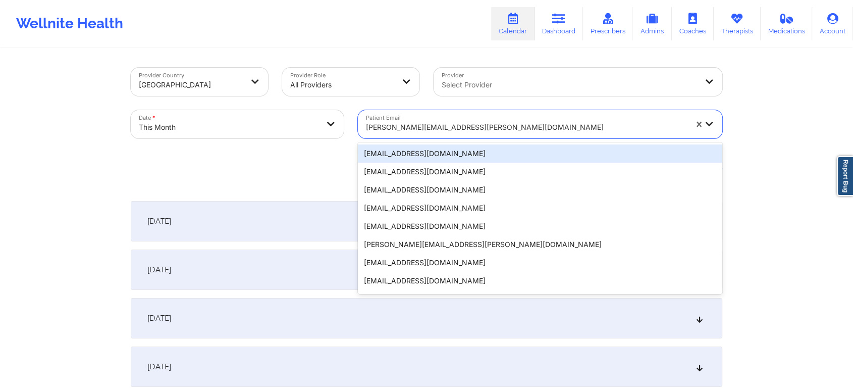
click at [412, 128] on div at bounding box center [526, 127] width 321 height 12
paste input "[EMAIL_ADDRESS][DOMAIN_NAME]"
type input "[EMAIL_ADDRESS][DOMAIN_NAME]"
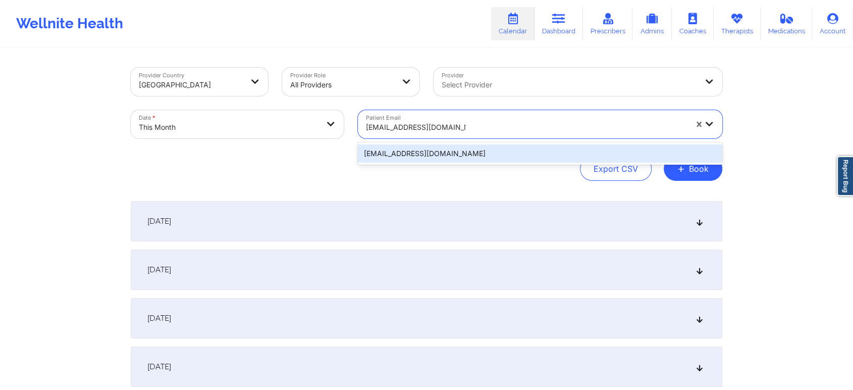
click at [434, 156] on div "[EMAIL_ADDRESS][DOMAIN_NAME]" at bounding box center [540, 153] width 364 height 18
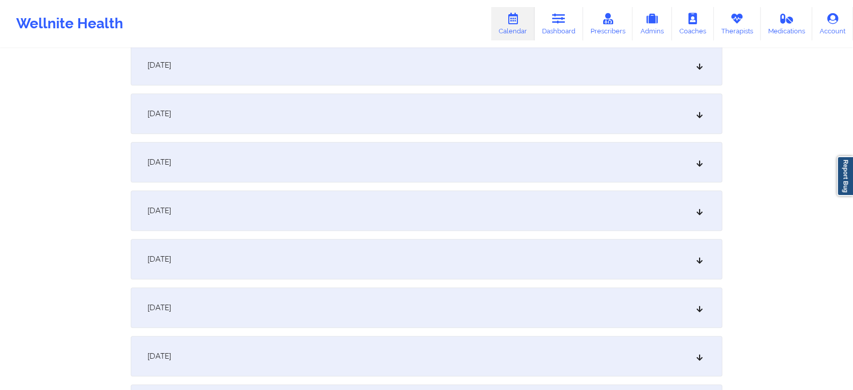
scroll to position [650, 0]
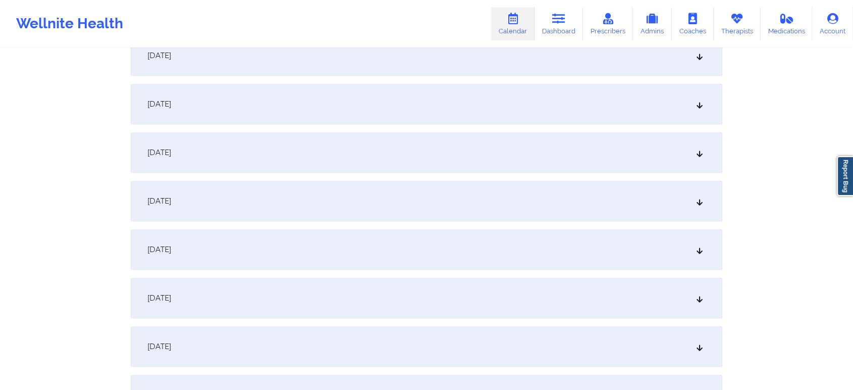
click at [404, 155] on div "[DATE]" at bounding box center [426, 152] width 591 height 40
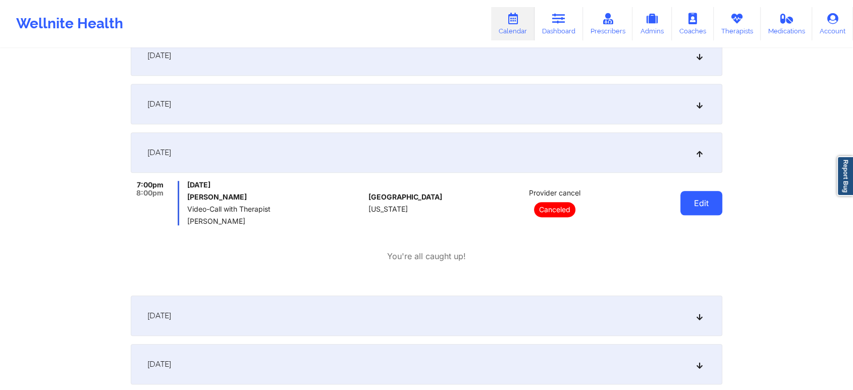
click at [684, 197] on button "Edit" at bounding box center [701, 203] width 42 height 24
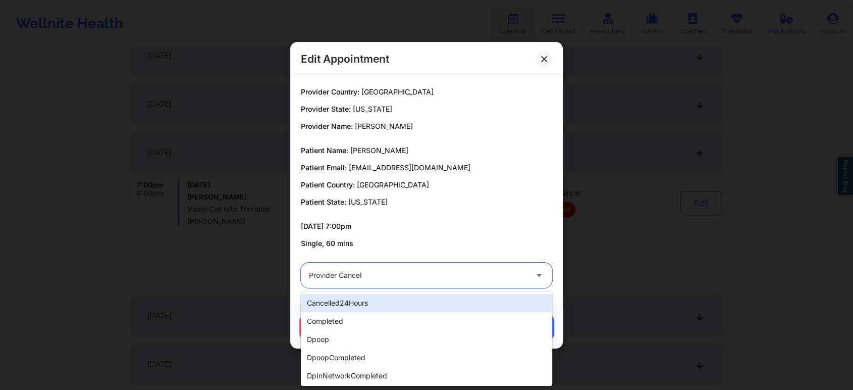
click at [372, 280] on div at bounding box center [418, 275] width 218 height 12
type input "res"
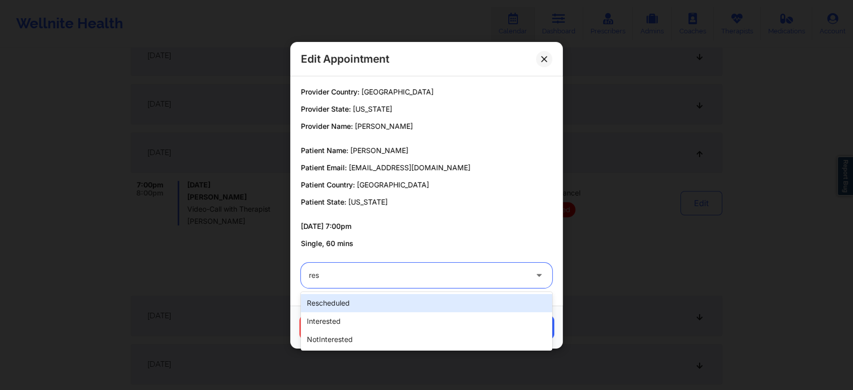
click at [358, 295] on div "rescheduled" at bounding box center [426, 303] width 251 height 18
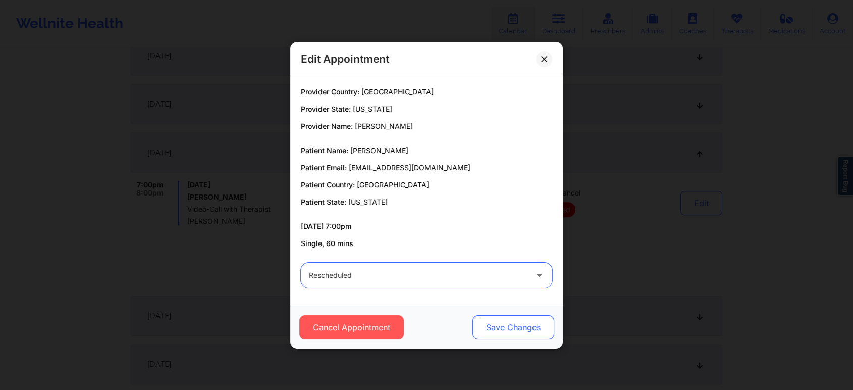
click at [479, 322] on button "Save Changes" at bounding box center [513, 327] width 82 height 24
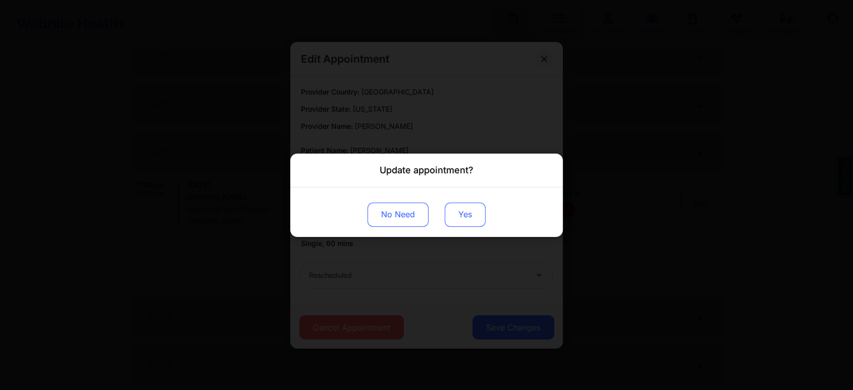
click at [471, 212] on button "Yes" at bounding box center [465, 214] width 41 height 24
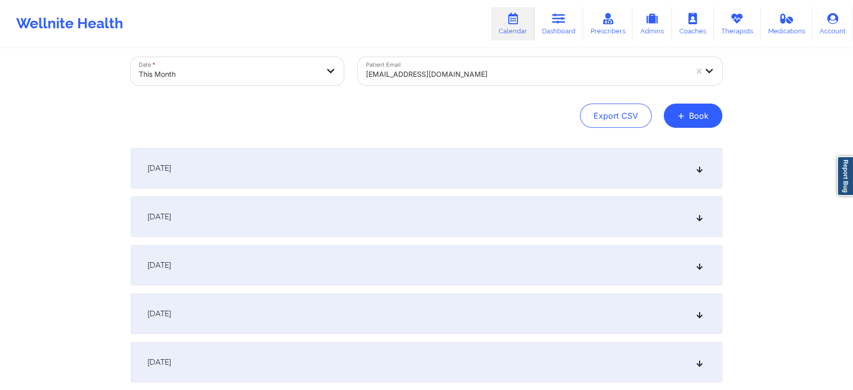
scroll to position [0, 0]
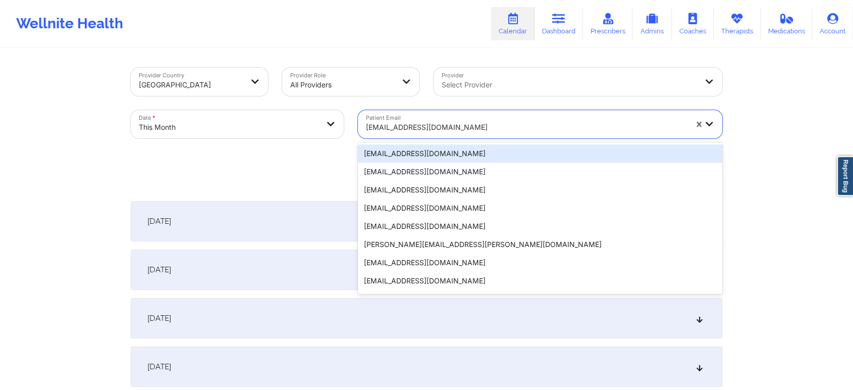
click at [407, 120] on div "[EMAIL_ADDRESS][DOMAIN_NAME]" at bounding box center [526, 127] width 321 height 22
paste input "[EMAIL_ADDRESS][DOMAIN_NAME]"
type input "[EMAIL_ADDRESS][DOMAIN_NAME]"
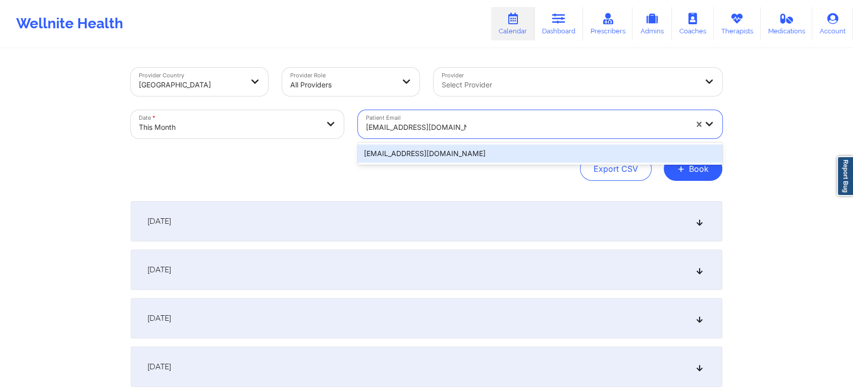
click at [451, 152] on div "[EMAIL_ADDRESS][DOMAIN_NAME]" at bounding box center [540, 153] width 364 height 18
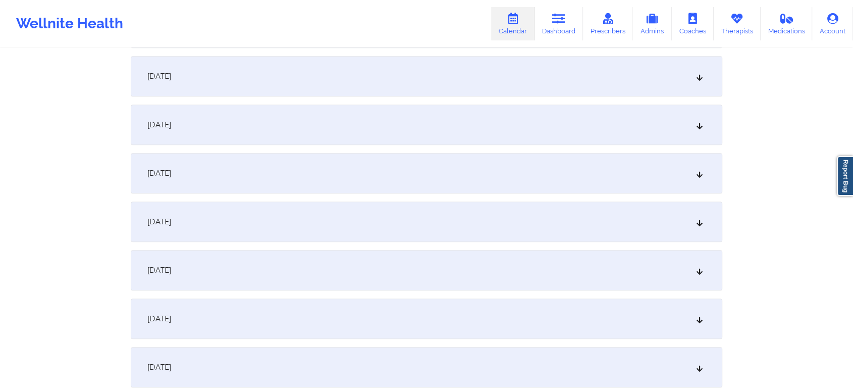
scroll to position [486, 0]
click at [250, 186] on div "[DATE]" at bounding box center [426, 171] width 591 height 40
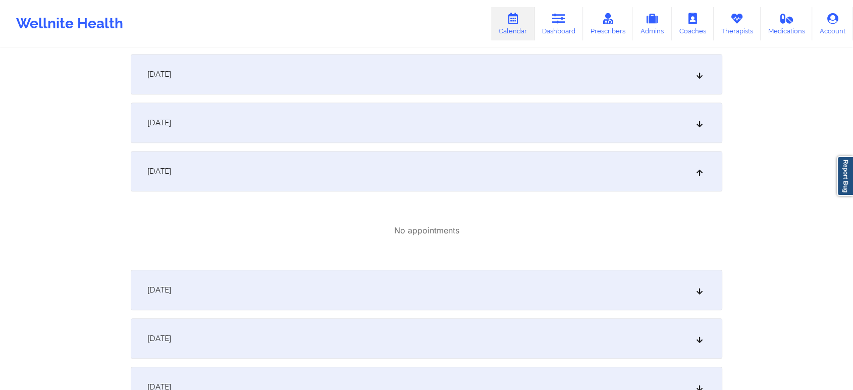
click at [224, 286] on div "[DATE]" at bounding box center [426, 289] width 591 height 40
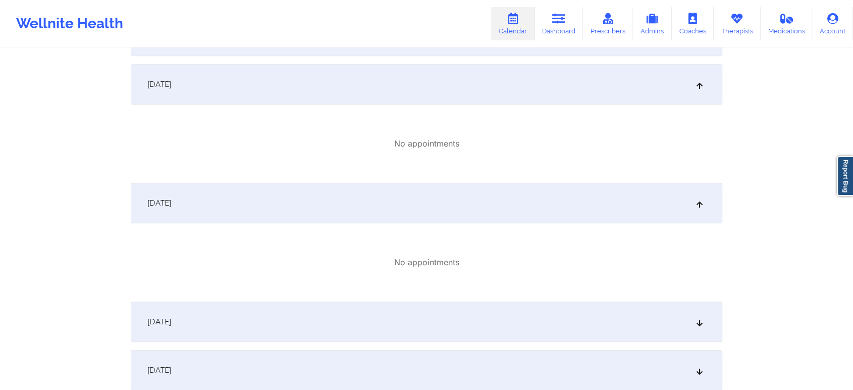
scroll to position [668, 0]
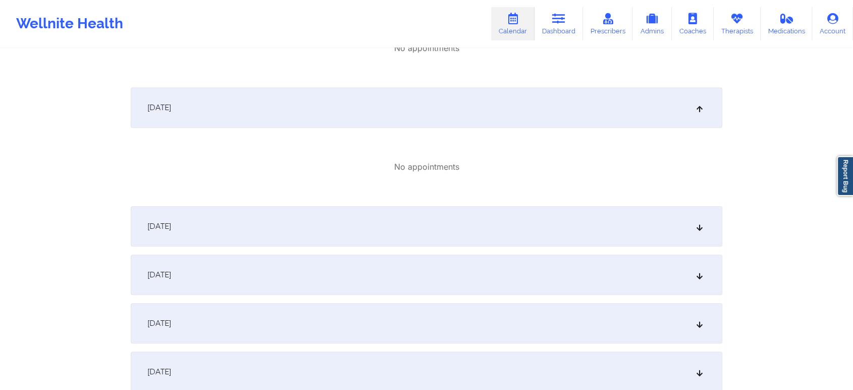
click at [418, 284] on div "[DATE]" at bounding box center [426, 274] width 591 height 40
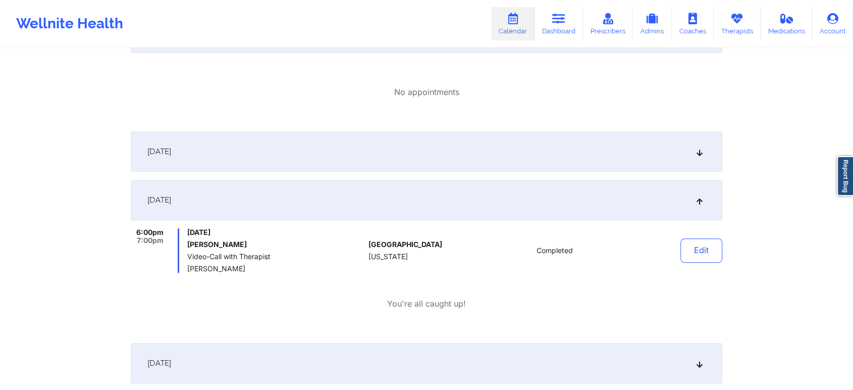
scroll to position [760, 0]
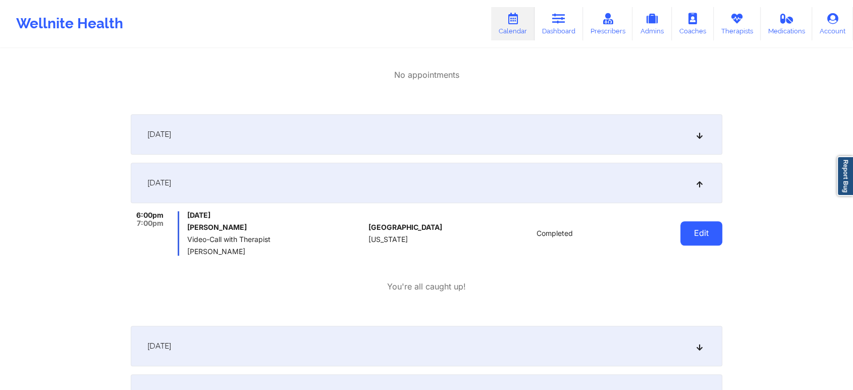
click at [694, 235] on button "Edit" at bounding box center [701, 233] width 42 height 24
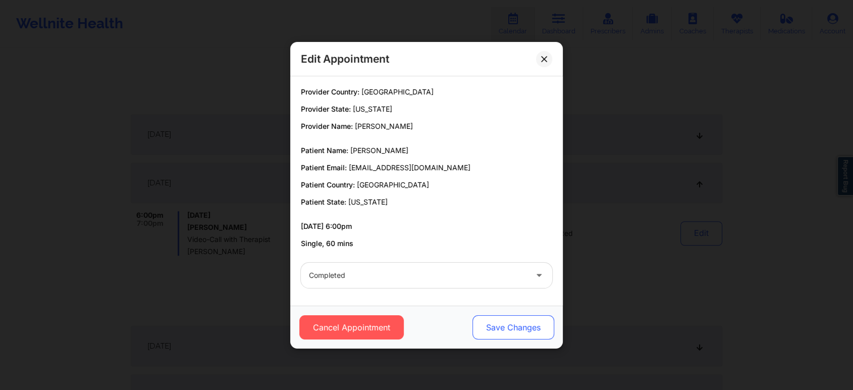
click at [477, 323] on button "Save Changes" at bounding box center [513, 327] width 82 height 24
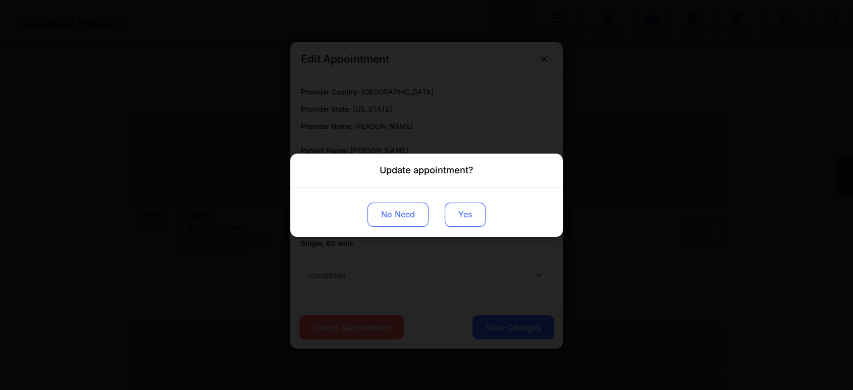
click at [471, 214] on button "Yes" at bounding box center [465, 214] width 41 height 24
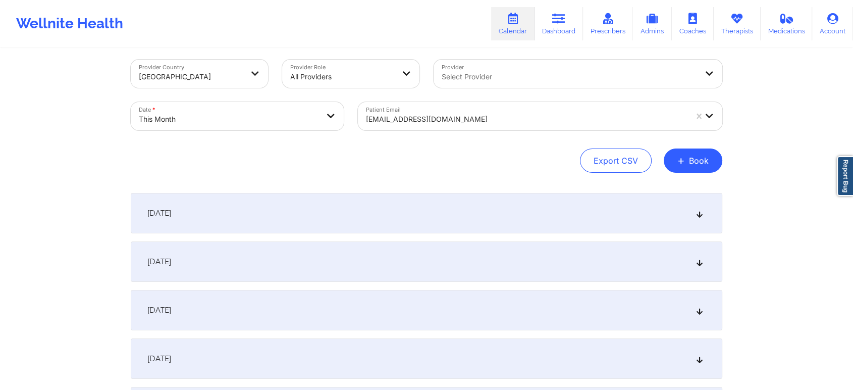
scroll to position [0, 0]
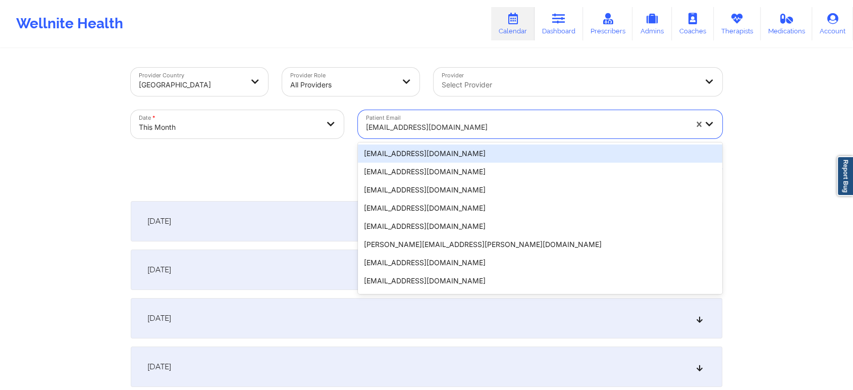
click at [445, 118] on div "[EMAIL_ADDRESS][DOMAIN_NAME]" at bounding box center [526, 127] width 321 height 22
paste input "[EMAIL_ADDRESS][DOMAIN_NAME]"
type input "[EMAIL_ADDRESS][DOMAIN_NAME]"
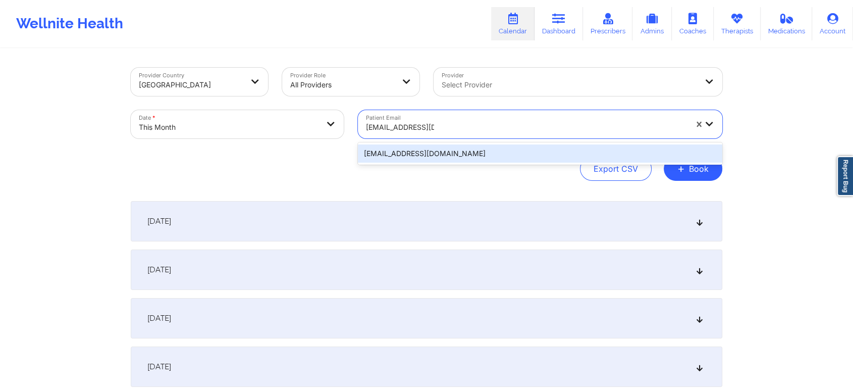
click at [417, 153] on div "[EMAIL_ADDRESS][DOMAIN_NAME]" at bounding box center [540, 153] width 364 height 18
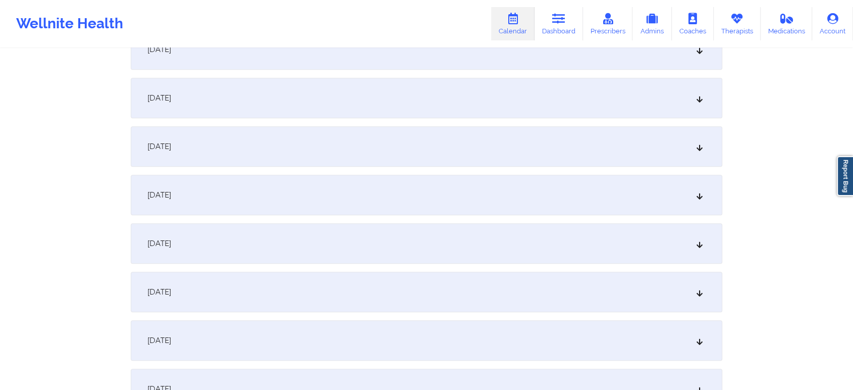
scroll to position [636, 0]
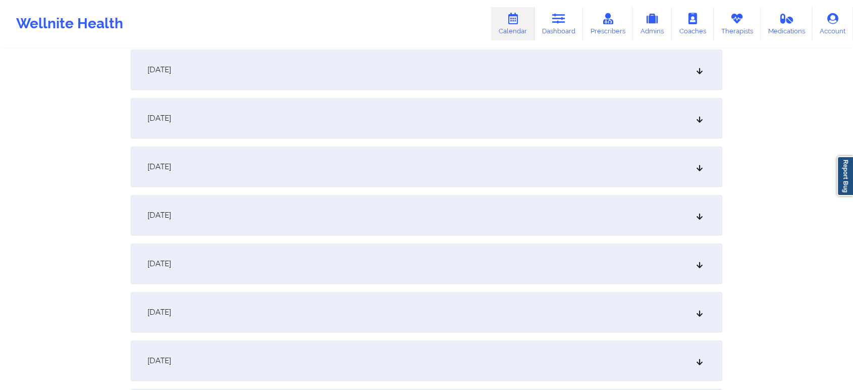
click at [265, 160] on div "[DATE]" at bounding box center [426, 166] width 591 height 40
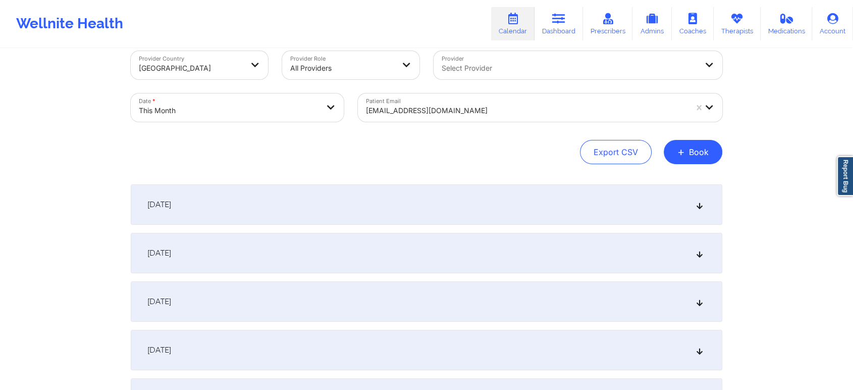
scroll to position [0, 0]
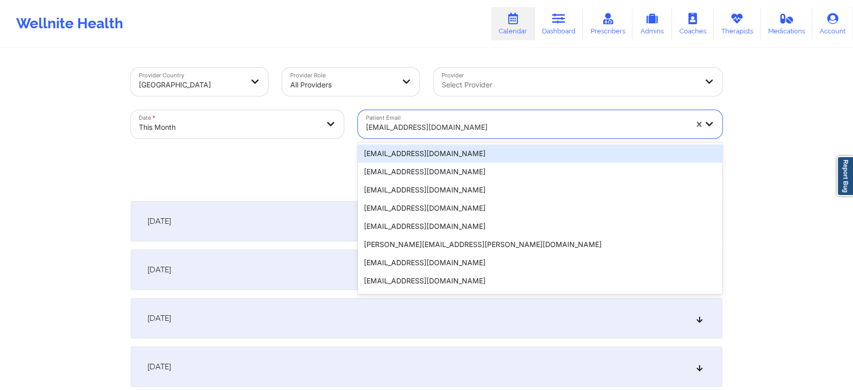
click at [425, 116] on div "[EMAIL_ADDRESS][DOMAIN_NAME]" at bounding box center [523, 124] width 330 height 28
paste input "[EMAIL_ADDRESS][DOMAIN_NAME]"
type input "[EMAIL_ADDRESS][DOMAIN_NAME]"
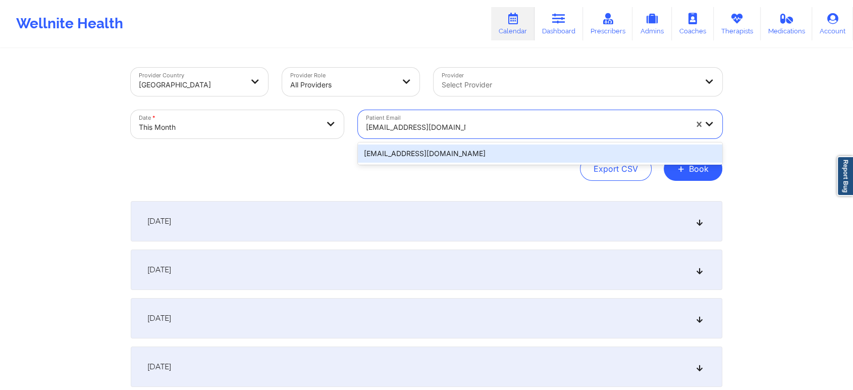
click at [543, 156] on div "[EMAIL_ADDRESS][DOMAIN_NAME]" at bounding box center [540, 153] width 364 height 18
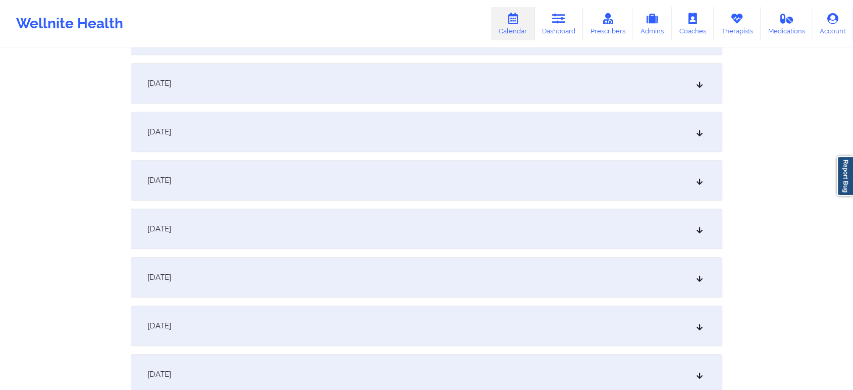
scroll to position [644, 0]
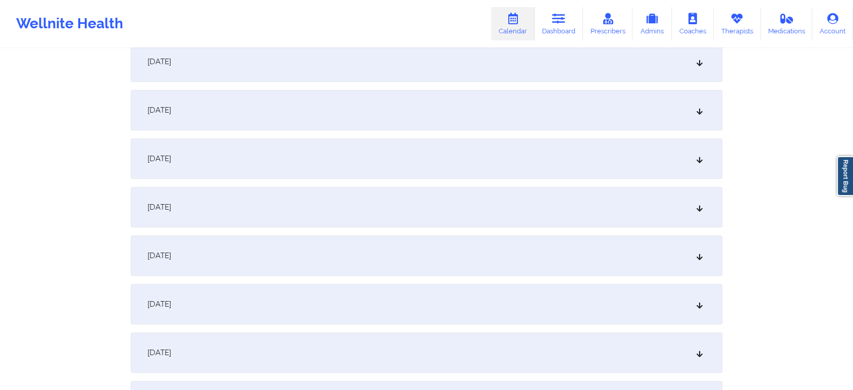
click at [401, 165] on div "[DATE]" at bounding box center [426, 158] width 591 height 40
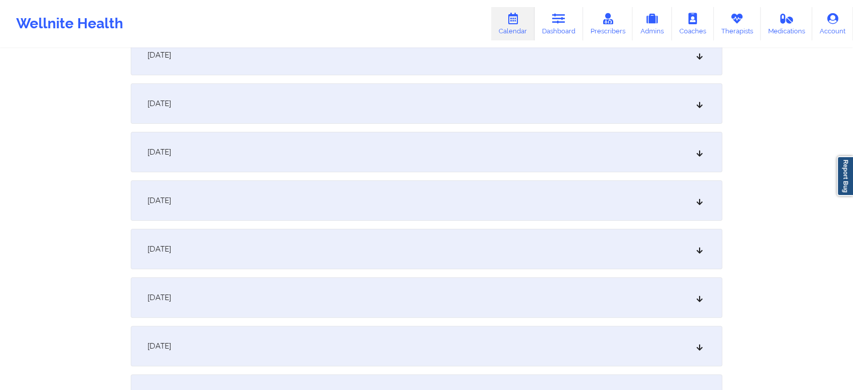
scroll to position [0, 0]
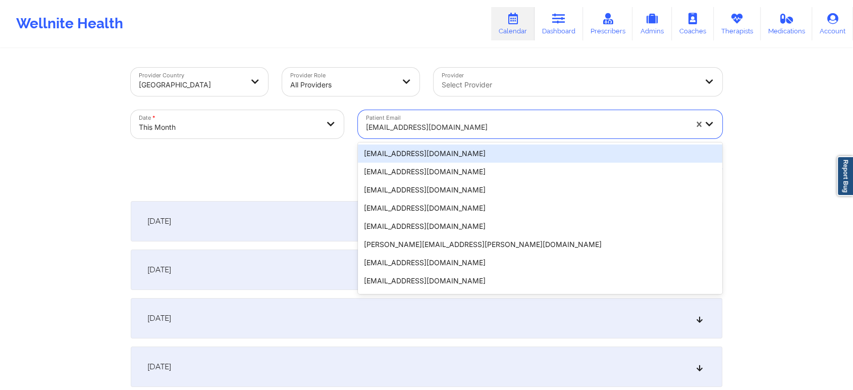
click at [383, 116] on div "[EMAIL_ADDRESS][DOMAIN_NAME]" at bounding box center [523, 124] width 330 height 28
paste input "[EMAIL_ADDRESS][DOMAIN_NAME]"
type input "[EMAIL_ADDRESS][DOMAIN_NAME]"
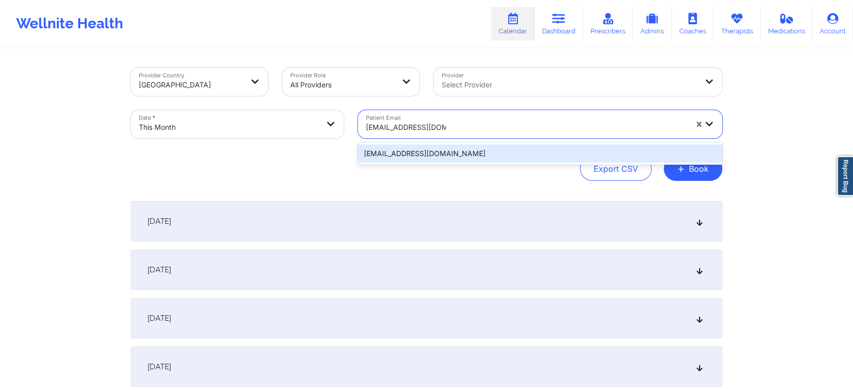
click at [506, 153] on div "[EMAIL_ADDRESS][DOMAIN_NAME]" at bounding box center [540, 153] width 364 height 18
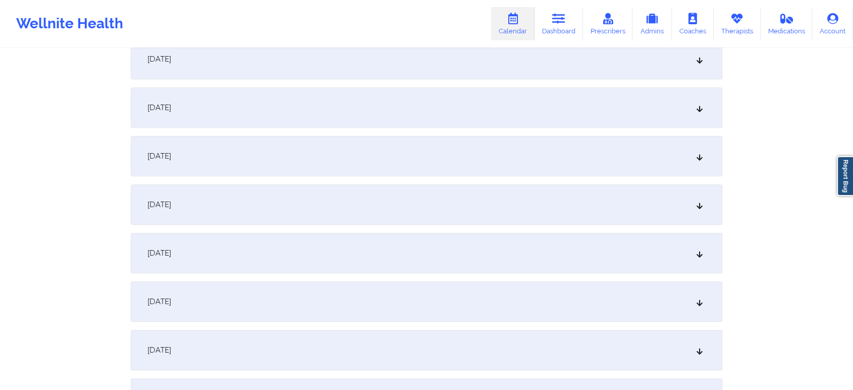
scroll to position [590, 0]
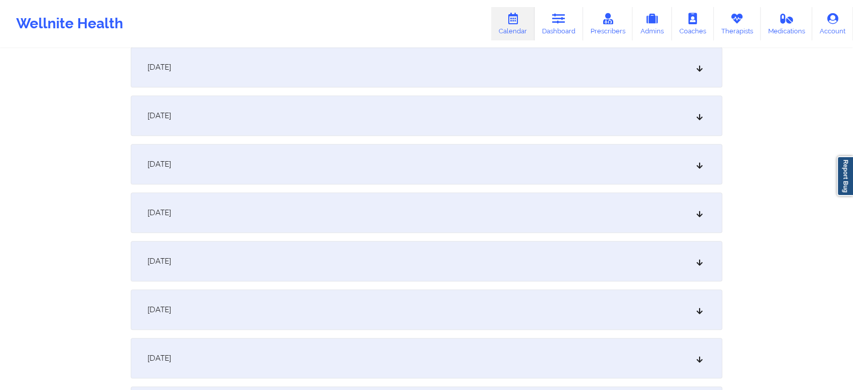
click at [585, 260] on div "[DATE]" at bounding box center [426, 261] width 591 height 40
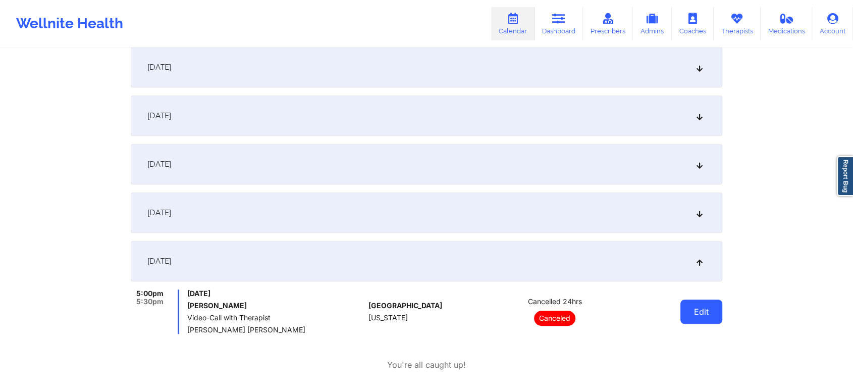
click at [691, 310] on button "Edit" at bounding box center [701, 311] width 42 height 24
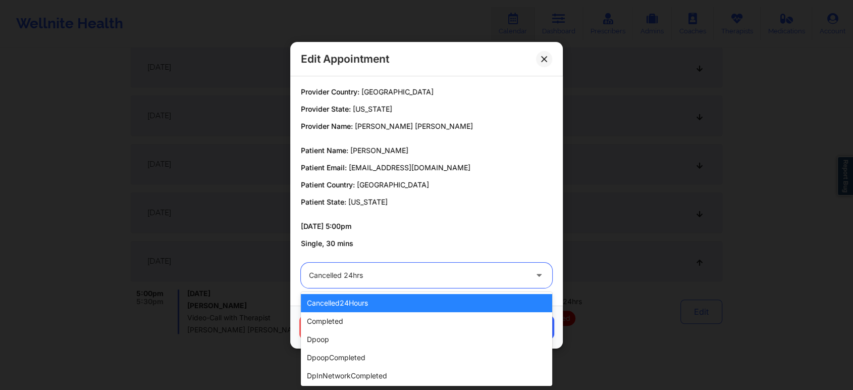
click at [416, 266] on div "Cancelled 24hrs" at bounding box center [418, 274] width 218 height 25
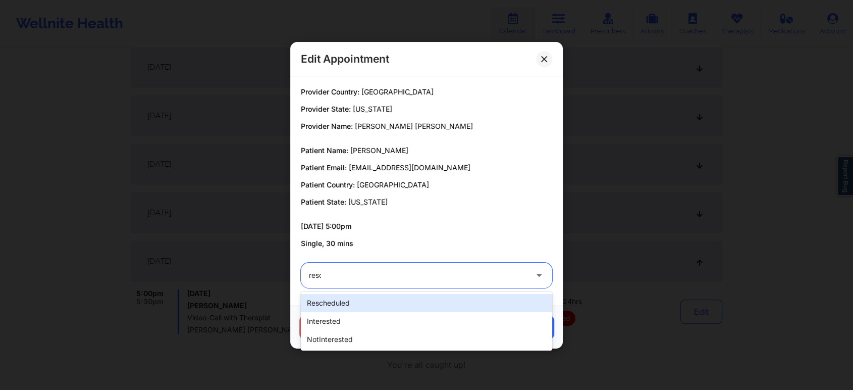
type input "[PERSON_NAME]"
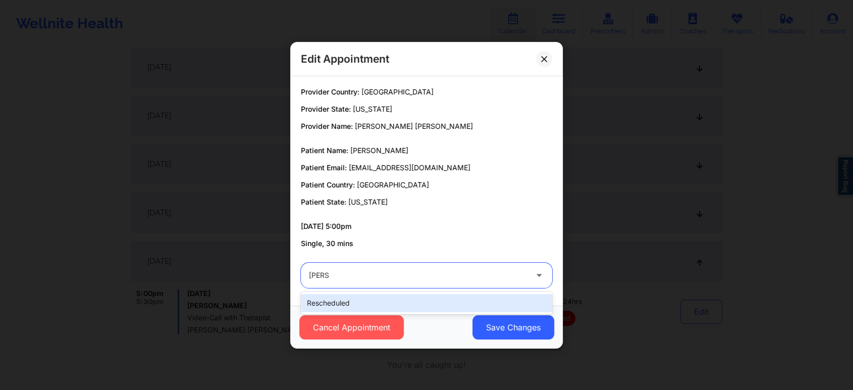
click at [410, 310] on div "rescheduled" at bounding box center [426, 303] width 251 height 18
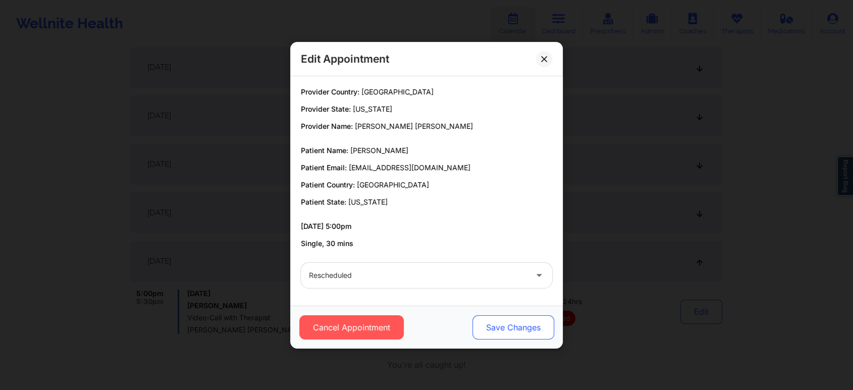
click at [489, 328] on button "Save Changes" at bounding box center [513, 327] width 82 height 24
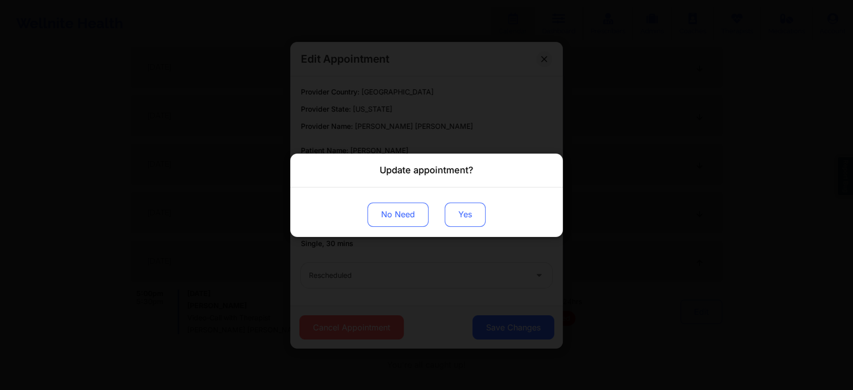
click at [475, 216] on button "Yes" at bounding box center [465, 214] width 41 height 24
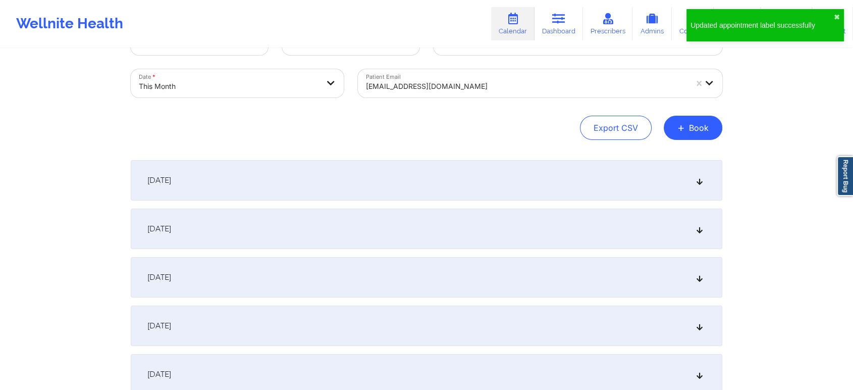
scroll to position [0, 0]
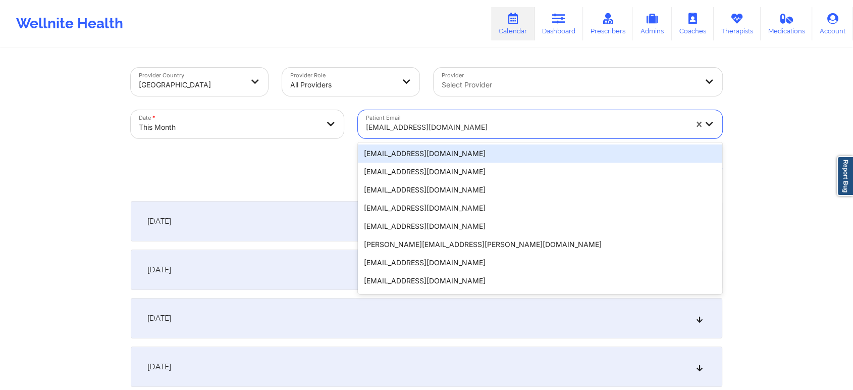
click at [410, 117] on div "[EMAIL_ADDRESS][DOMAIN_NAME]" at bounding box center [526, 127] width 321 height 22
paste input "[PERSON_NAME][EMAIL_ADDRESS][DOMAIN_NAME]"
type input "[PERSON_NAME][EMAIL_ADDRESS][DOMAIN_NAME]"
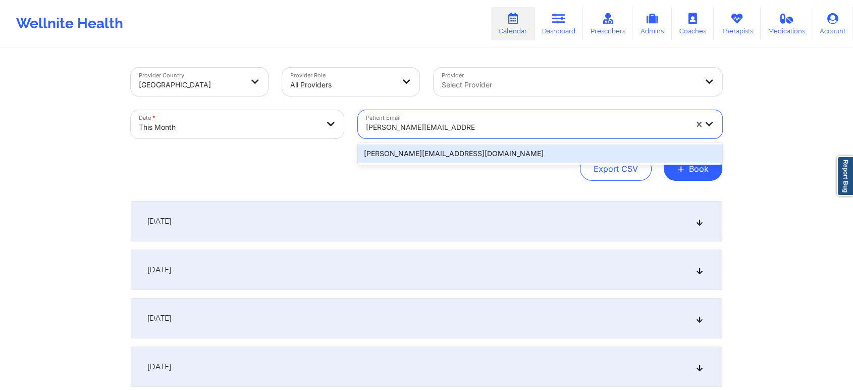
click at [452, 152] on div "[PERSON_NAME][EMAIL_ADDRESS][DOMAIN_NAME]" at bounding box center [540, 153] width 364 height 18
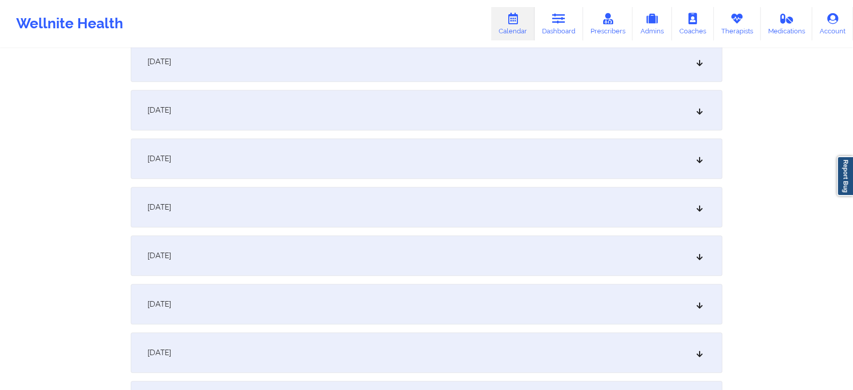
scroll to position [635, 0]
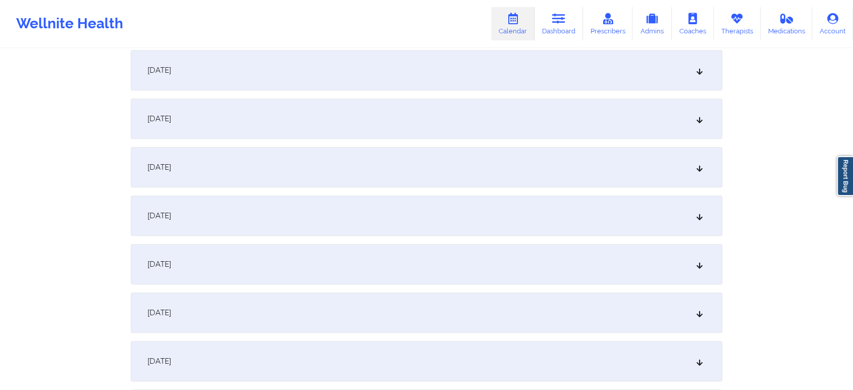
click at [383, 170] on div "[DATE]" at bounding box center [426, 167] width 591 height 40
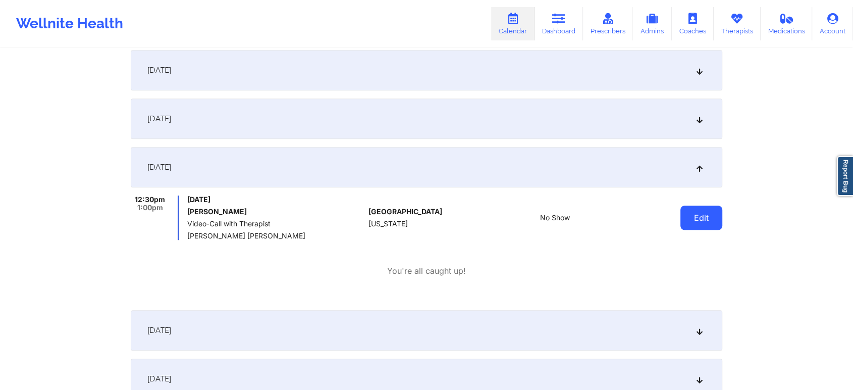
click at [705, 217] on button "Edit" at bounding box center [701, 217] width 42 height 24
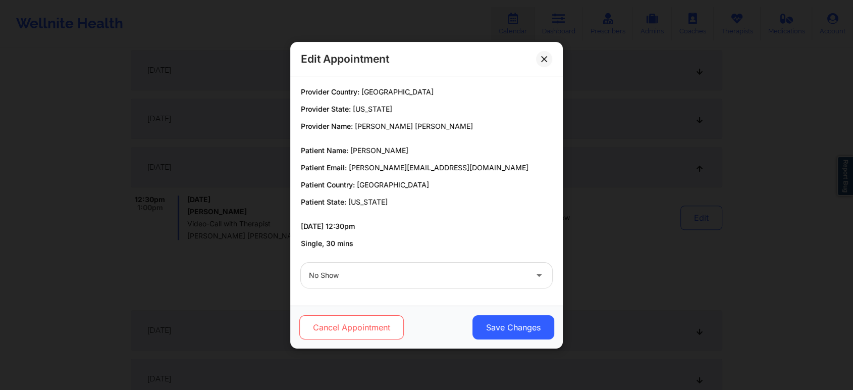
click at [340, 326] on button "Cancel Appointment" at bounding box center [351, 327] width 104 height 24
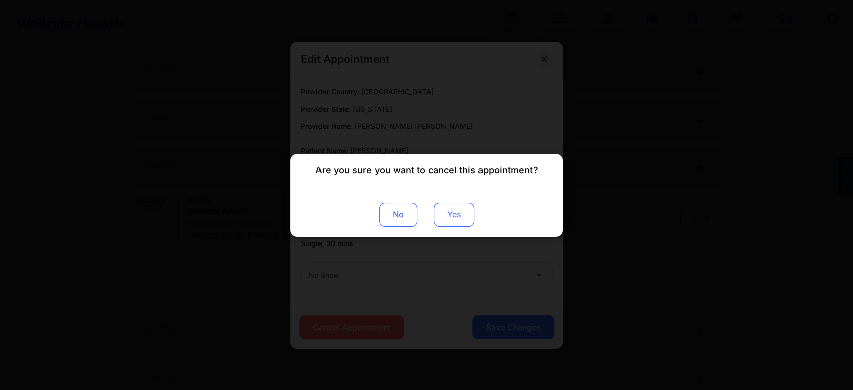
click at [460, 217] on button "Yes" at bounding box center [453, 214] width 41 height 24
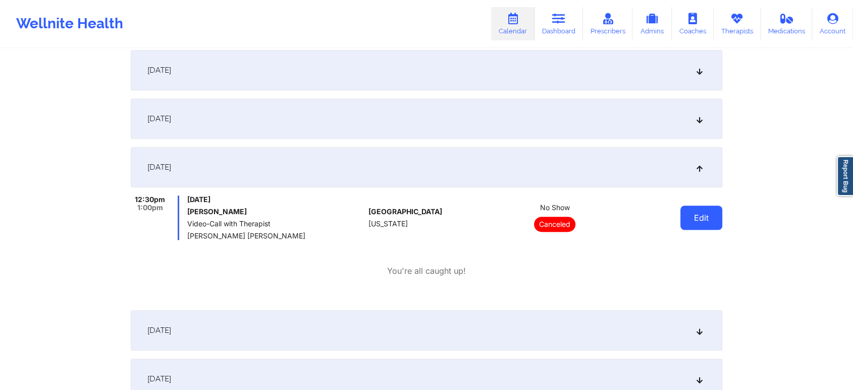
click at [695, 212] on button "Edit" at bounding box center [701, 217] width 42 height 24
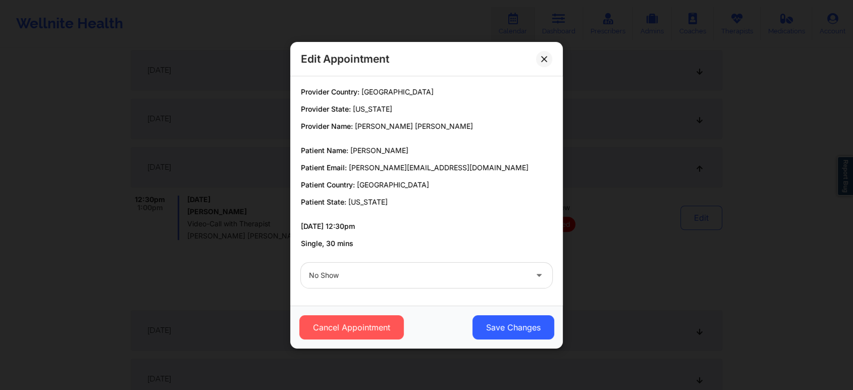
click at [432, 257] on div "No Show" at bounding box center [426, 274] width 265 height 39
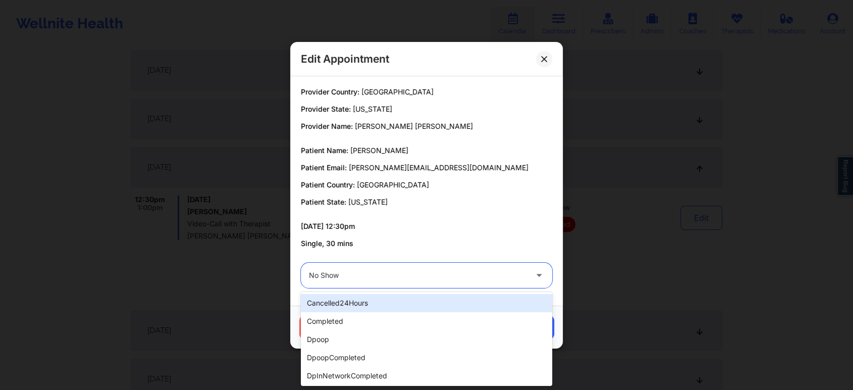
click at [404, 285] on div "No Show" at bounding box center [418, 274] width 218 height 25
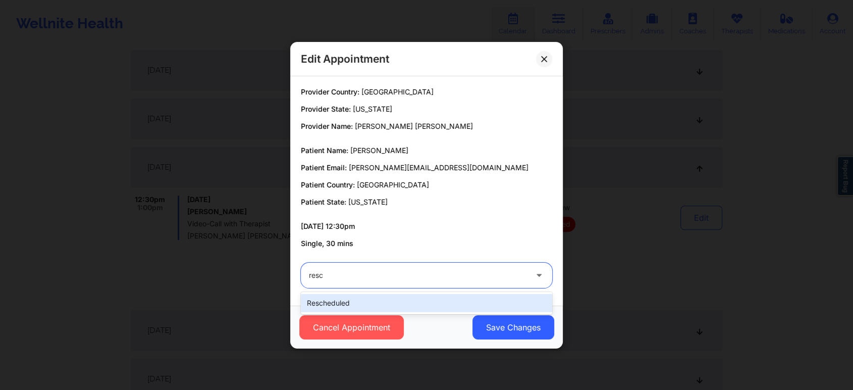
type input "[PERSON_NAME]"
click at [372, 297] on div "rescheduled" at bounding box center [426, 303] width 251 height 18
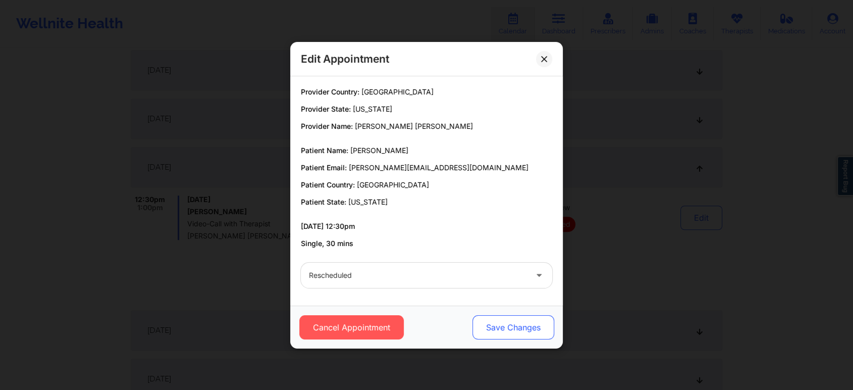
click at [525, 323] on button "Save Changes" at bounding box center [513, 327] width 82 height 24
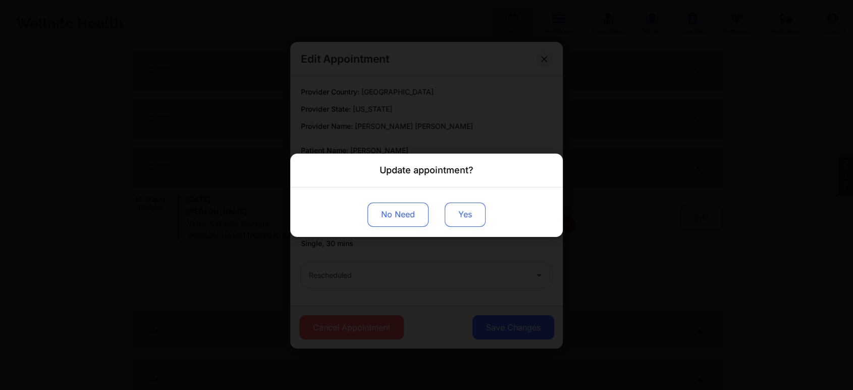
click at [464, 215] on button "Yes" at bounding box center [465, 214] width 41 height 24
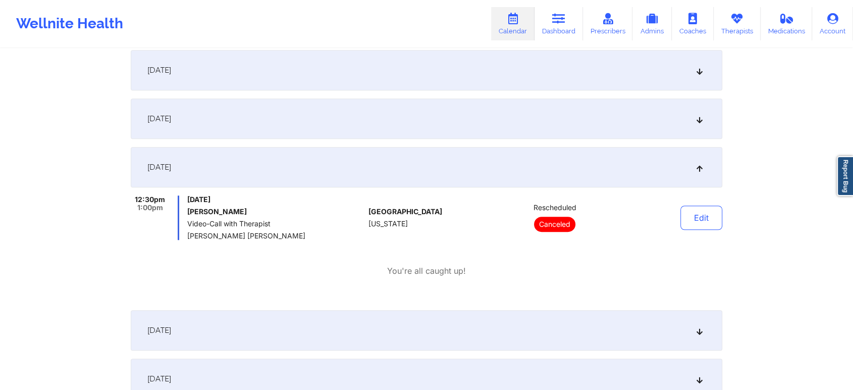
scroll to position [0, 0]
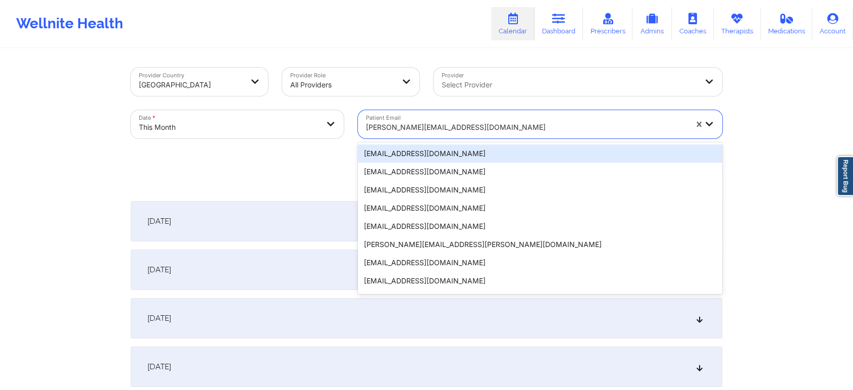
click at [421, 130] on div at bounding box center [526, 127] width 321 height 12
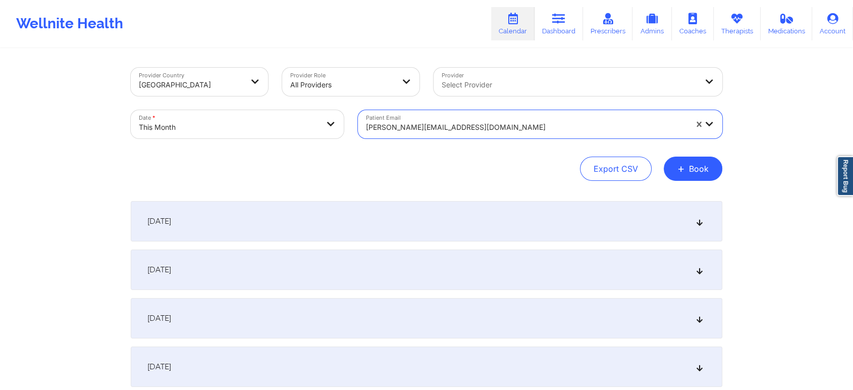
drag, startPoint x: 542, startPoint y: 126, endPoint x: 403, endPoint y: 101, distance: 141.9
click at [403, 101] on div "Provider Country [GEOGRAPHIC_DATA] Provider Role All Providers Provider Select …" at bounding box center [426, 103] width 605 height 85
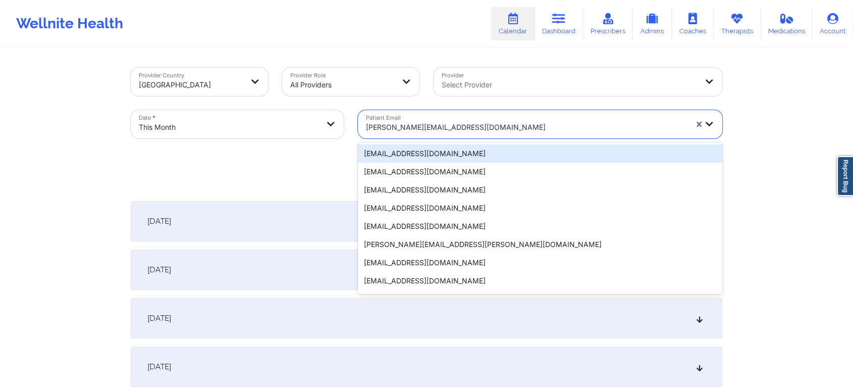
drag, startPoint x: 480, startPoint y: 115, endPoint x: 476, endPoint y: 126, distance: 12.0
click at [476, 126] on div "[PERSON_NAME][EMAIL_ADDRESS][DOMAIN_NAME]" at bounding box center [523, 124] width 330 height 28
click at [476, 126] on div at bounding box center [526, 127] width 321 height 12
drag, startPoint x: 476, startPoint y: 126, endPoint x: 369, endPoint y: 97, distance: 110.9
click at [369, 97] on div "Provider Country [GEOGRAPHIC_DATA] Provider Role All Providers Provider Select …" at bounding box center [426, 103] width 605 height 85
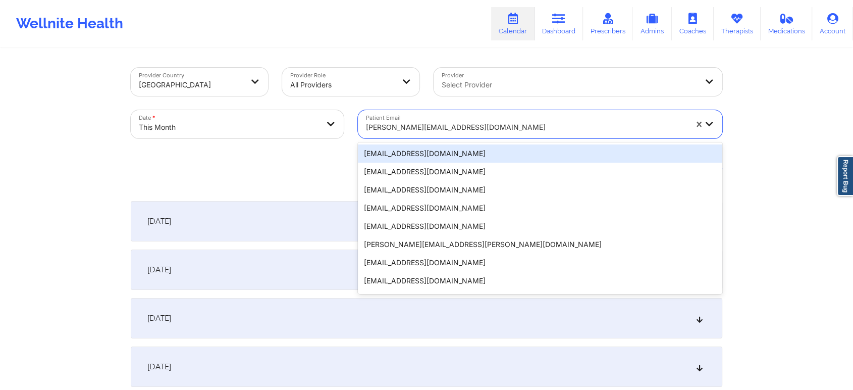
drag, startPoint x: 366, startPoint y: 123, endPoint x: 506, endPoint y: 119, distance: 139.3
click at [506, 119] on div "[PERSON_NAME][EMAIL_ADDRESS][DOMAIN_NAME]" at bounding box center [523, 124] width 330 height 28
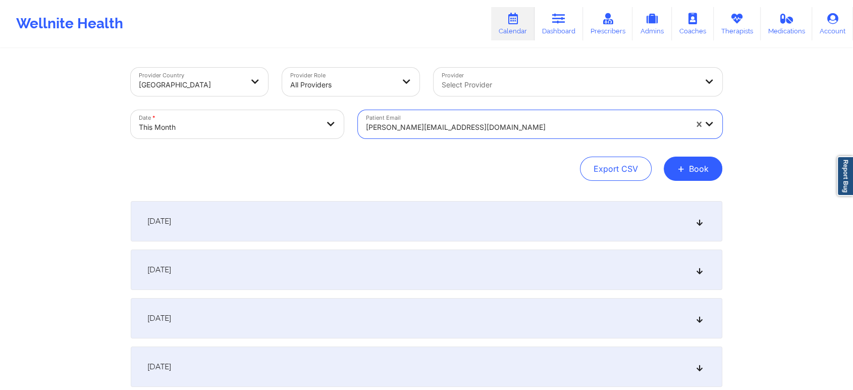
click at [389, 125] on div at bounding box center [526, 127] width 321 height 12
paste input "[EMAIL_ADDRESS][DOMAIN_NAME]"
type input "[EMAIL_ADDRESS][DOMAIN_NAME]"
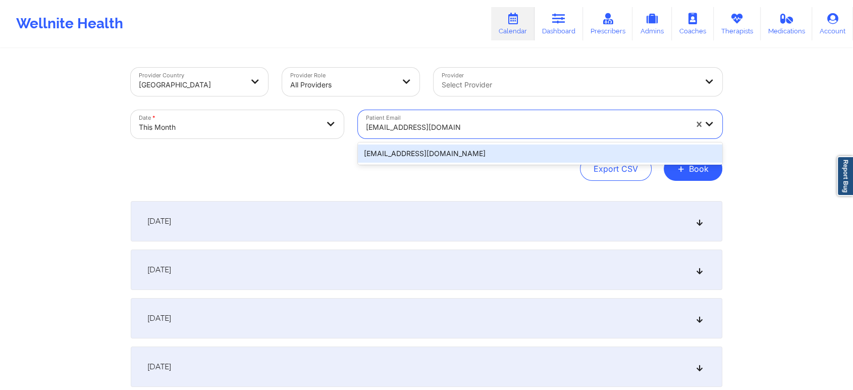
click at [475, 148] on div "[EMAIL_ADDRESS][DOMAIN_NAME]" at bounding box center [540, 153] width 364 height 18
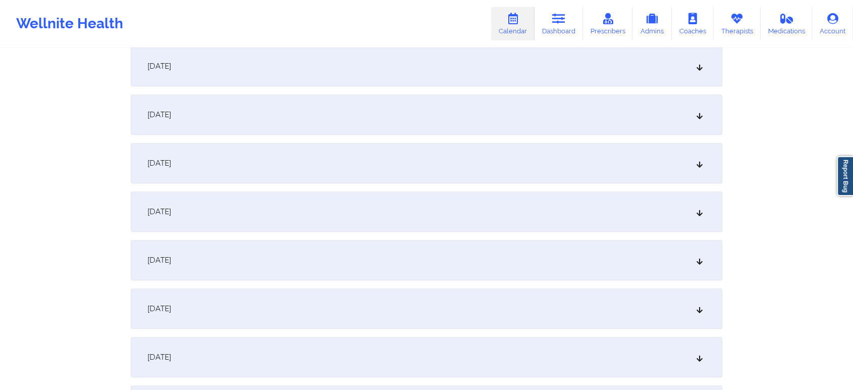
scroll to position [544, 0]
click at [367, 256] on div "[DATE]" at bounding box center [426, 258] width 591 height 40
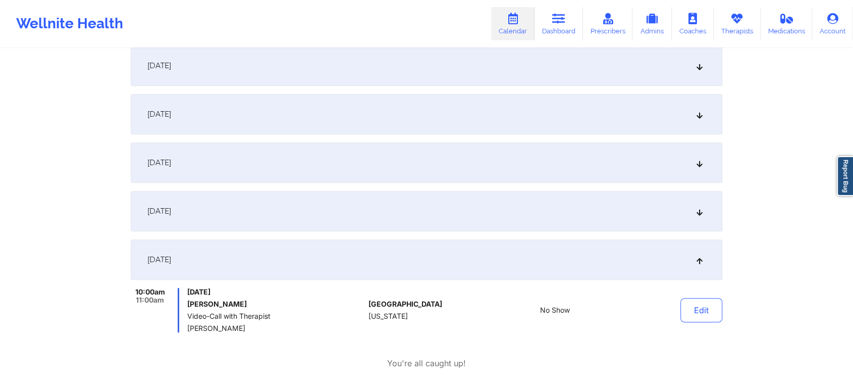
scroll to position [0, 0]
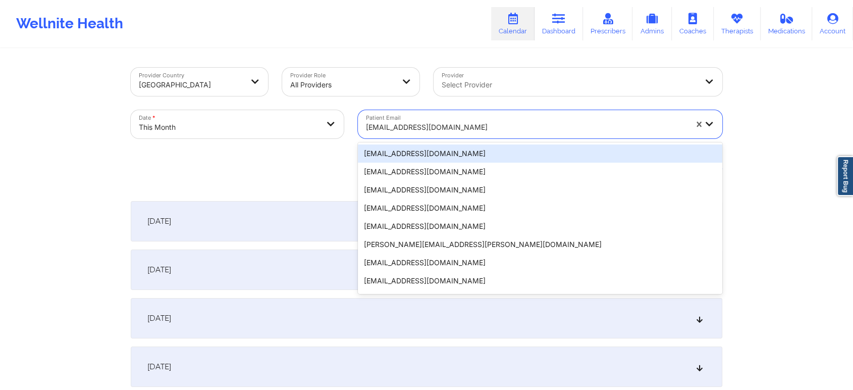
click at [442, 126] on div at bounding box center [526, 127] width 321 height 12
paste input "[EMAIL_ADDRESS][DOMAIN_NAME]"
type input "[EMAIL_ADDRESS][DOMAIN_NAME]"
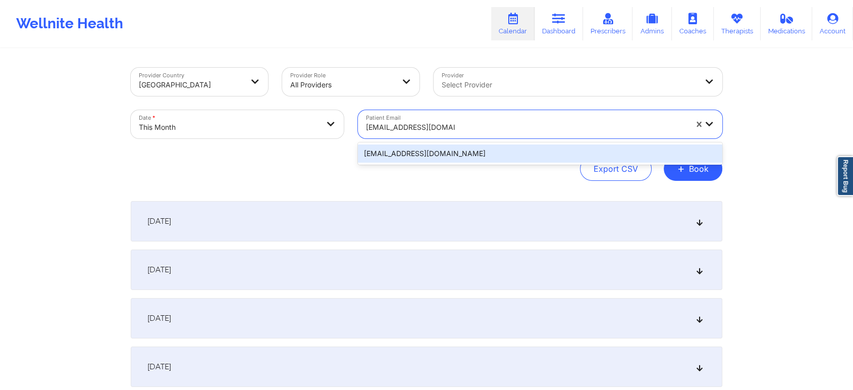
click at [480, 154] on div "[EMAIL_ADDRESS][DOMAIN_NAME]" at bounding box center [540, 153] width 364 height 18
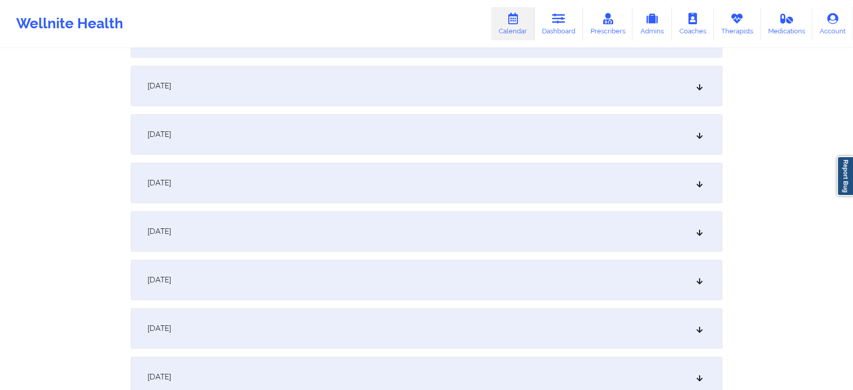
scroll to position [601, 0]
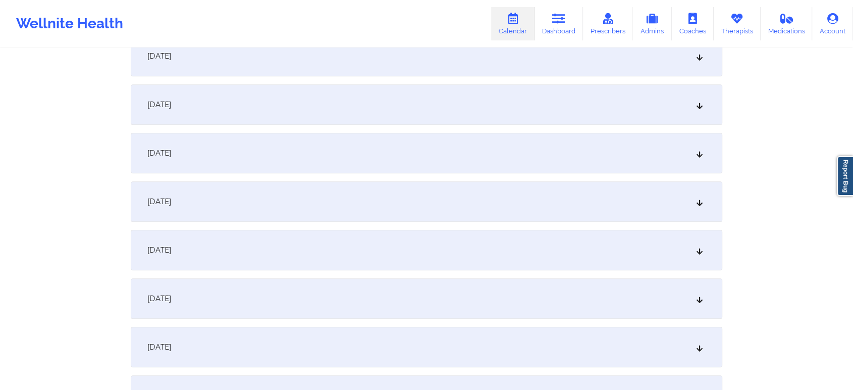
click at [517, 202] on div "[DATE]" at bounding box center [426, 201] width 591 height 40
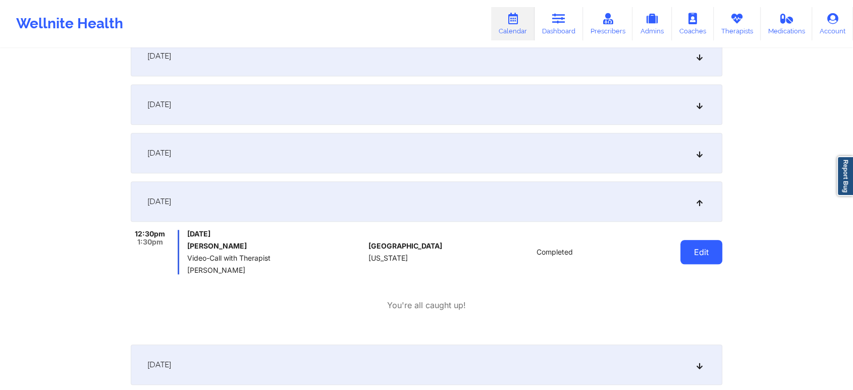
click at [704, 246] on button "Edit" at bounding box center [701, 252] width 42 height 24
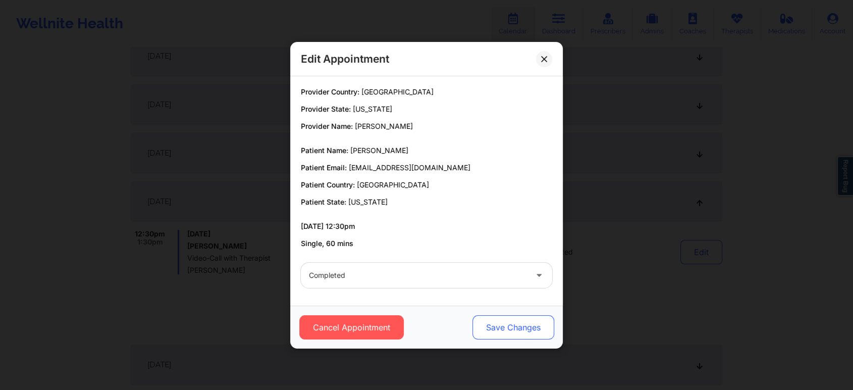
click at [491, 325] on button "Save Changes" at bounding box center [513, 327] width 82 height 24
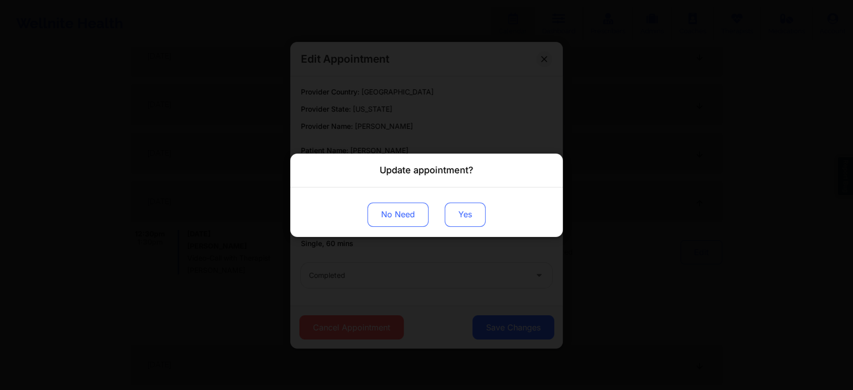
click at [455, 216] on button "Yes" at bounding box center [465, 214] width 41 height 24
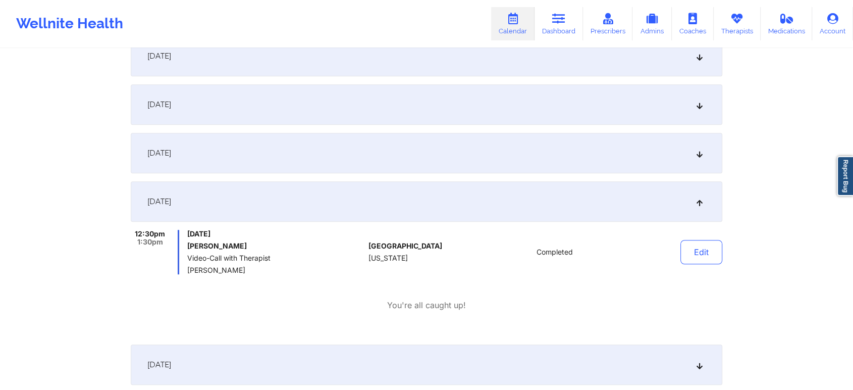
scroll to position [0, 0]
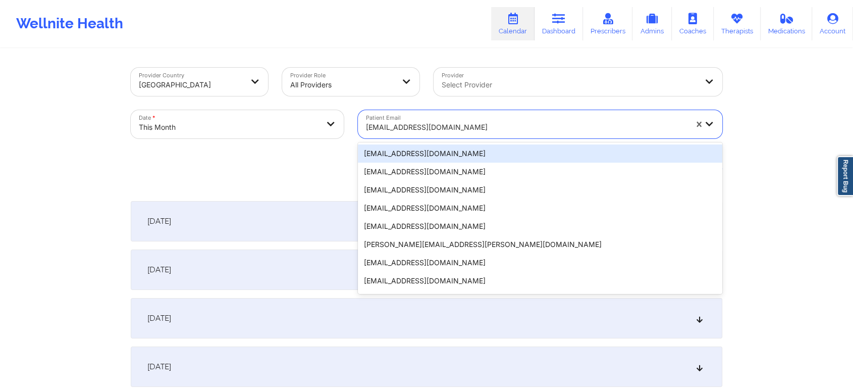
click at [444, 124] on div at bounding box center [526, 127] width 321 height 12
paste input "[EMAIL_ADDRESS][DOMAIN_NAME]"
type input "[EMAIL_ADDRESS][DOMAIN_NAME]"
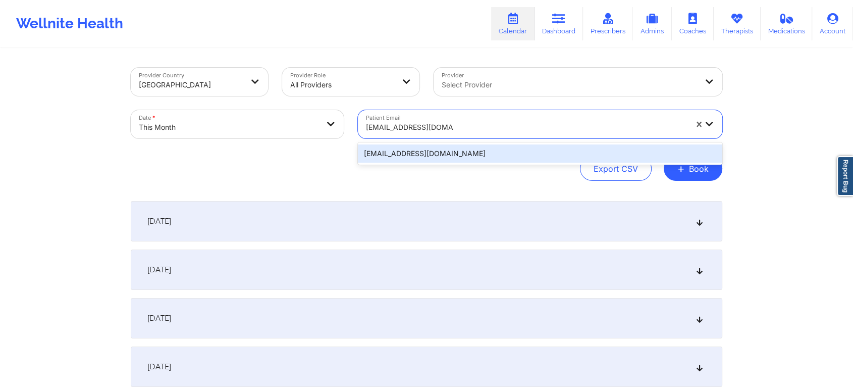
click at [439, 145] on div "[EMAIL_ADDRESS][DOMAIN_NAME]" at bounding box center [540, 153] width 364 height 18
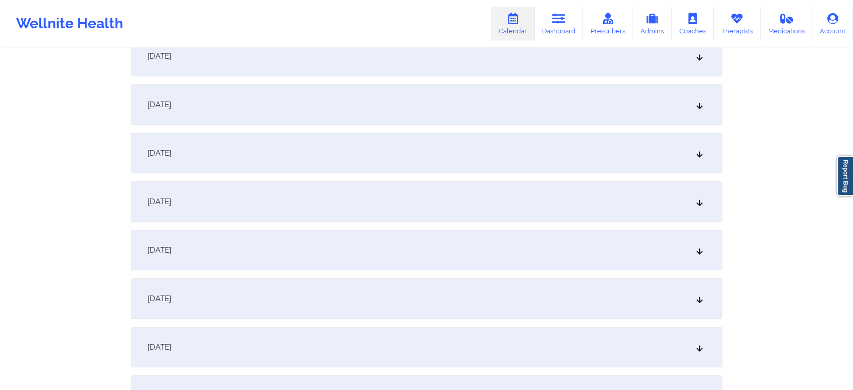
scroll to position [602, 0]
click at [249, 177] on div "[DATE] No appointments [DATE] No appointments [DATE] No appointments [DATE] No …" at bounding box center [426, 344] width 591 height 1493
click at [251, 189] on div "[DATE]" at bounding box center [426, 200] width 591 height 40
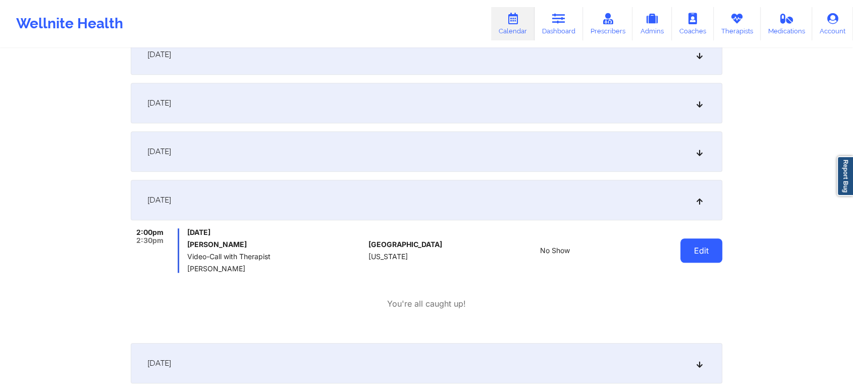
click at [702, 249] on button "Edit" at bounding box center [701, 250] width 42 height 24
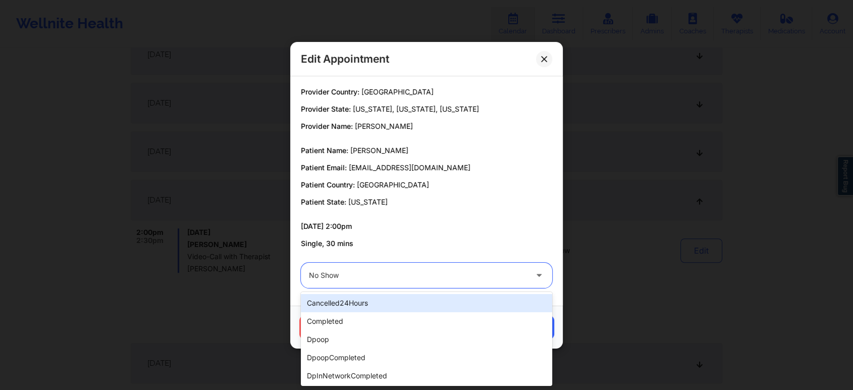
click at [334, 268] on div "No Show" at bounding box center [418, 274] width 218 height 25
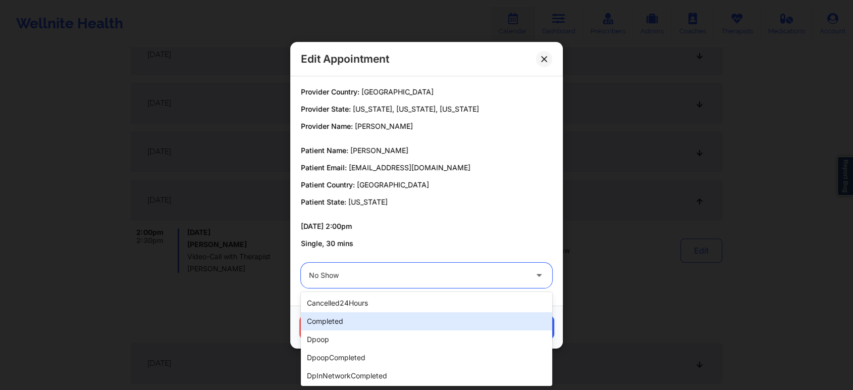
click at [332, 318] on div "completed" at bounding box center [426, 321] width 251 height 18
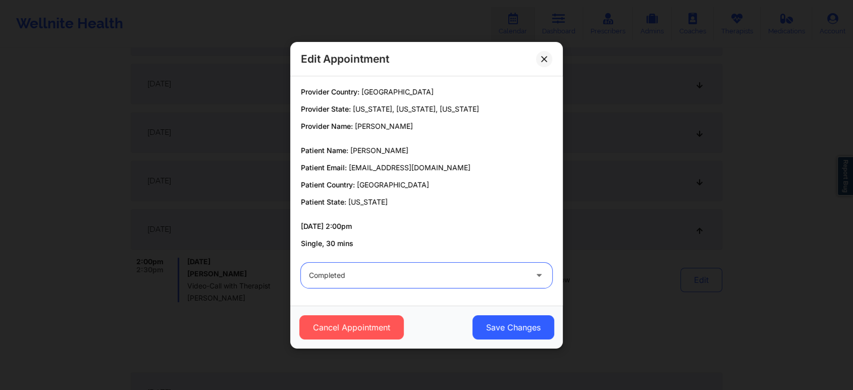
scroll to position [571, 0]
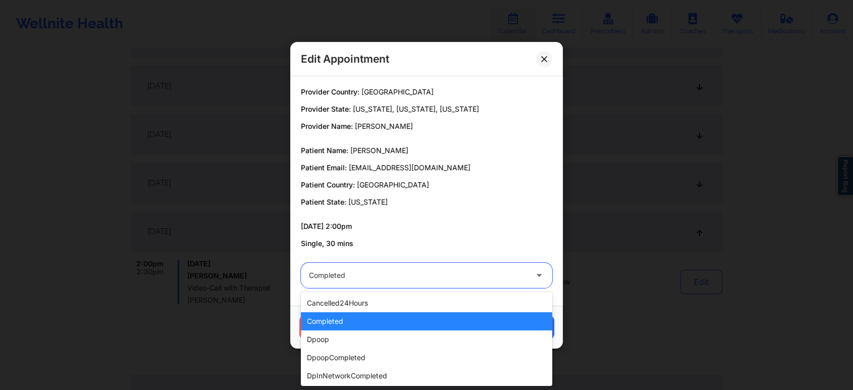
click at [395, 270] on div at bounding box center [418, 275] width 218 height 12
click at [341, 318] on div "completed" at bounding box center [426, 321] width 251 height 18
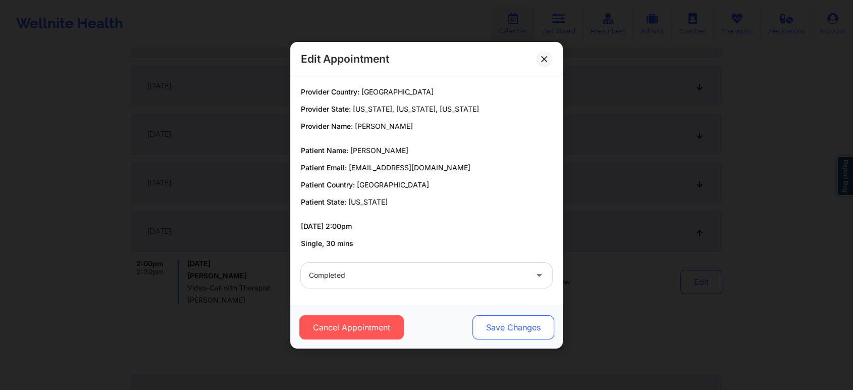
click at [515, 326] on button "Save Changes" at bounding box center [513, 327] width 82 height 24
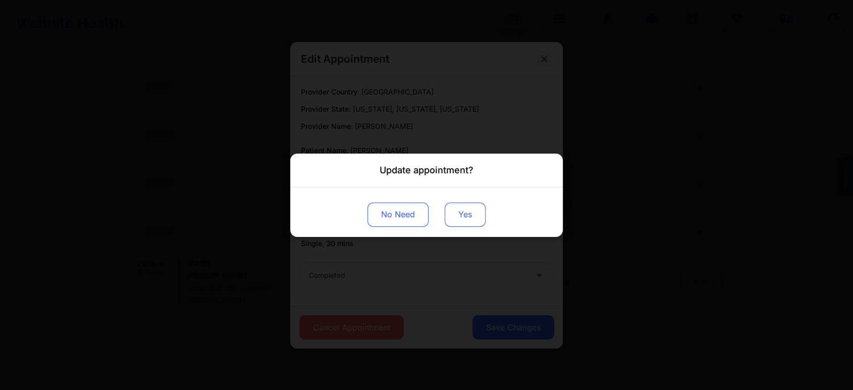
click at [460, 214] on button "Yes" at bounding box center [465, 214] width 41 height 24
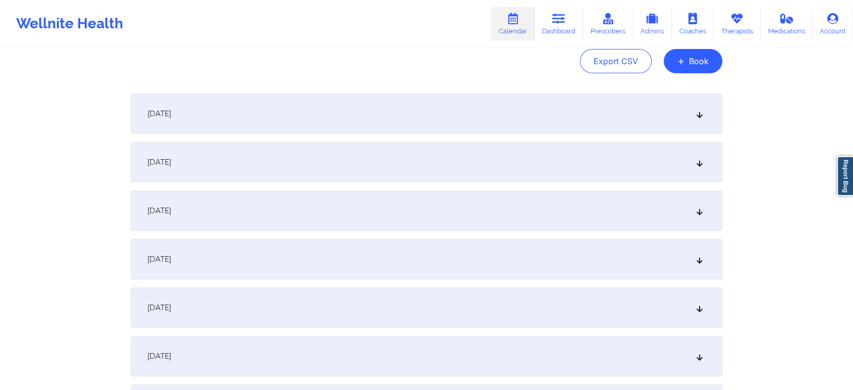
scroll to position [0, 0]
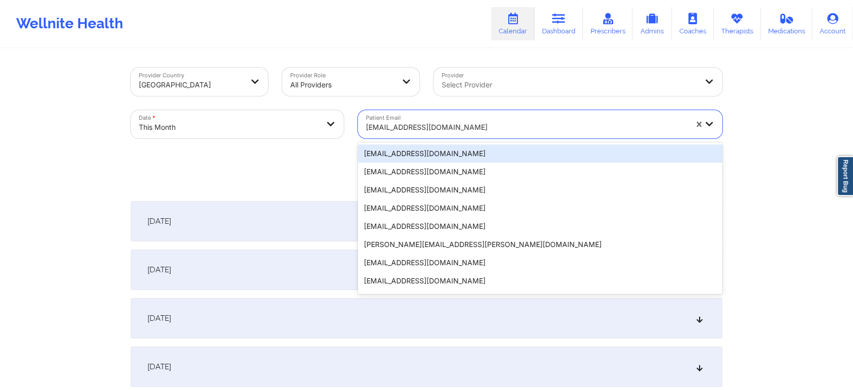
click at [450, 132] on div at bounding box center [526, 127] width 321 height 12
paste input "[EMAIL_ADDRESS][DOMAIN_NAME]"
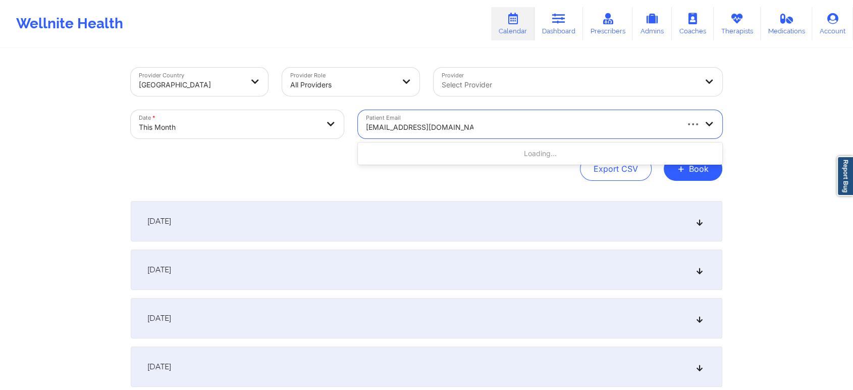
type input "[EMAIL_ADDRESS][DOMAIN_NAME]"
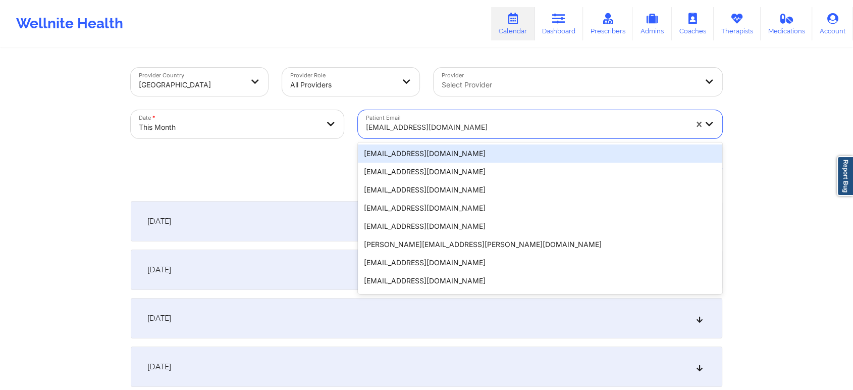
click at [499, 131] on div at bounding box center [526, 127] width 321 height 12
paste input "[EMAIL_ADDRESS][DOMAIN_NAME]"
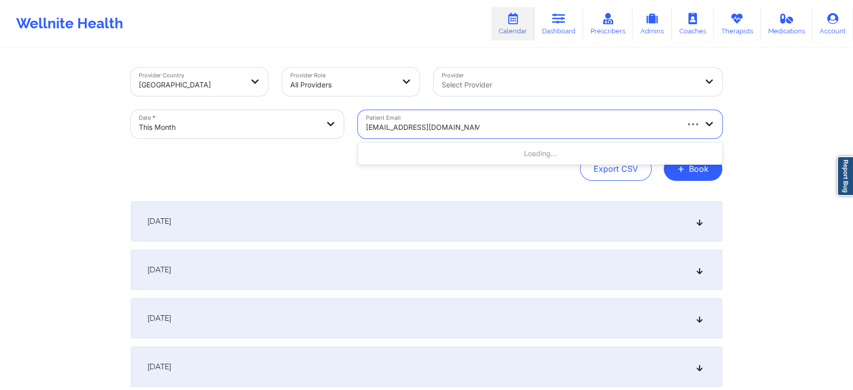
type input "[EMAIL_ADDRESS][DOMAIN_NAME]"
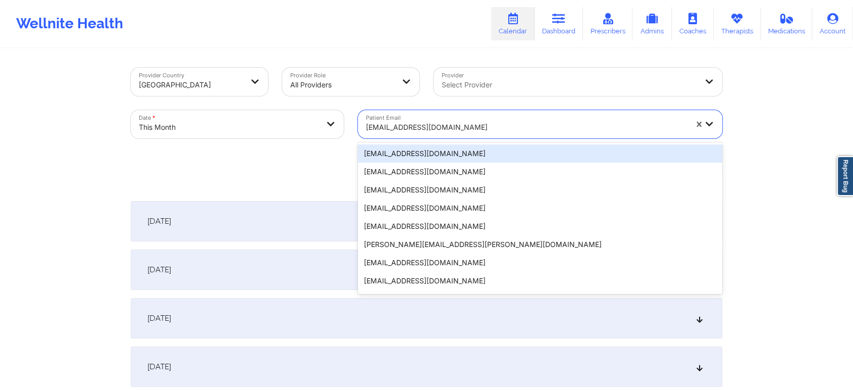
click at [432, 131] on div at bounding box center [526, 127] width 321 height 12
paste input "[EMAIL_ADDRESS][DOMAIN_NAME]"
type input "[EMAIL_ADDRESS][DOMAIN_NAME]"
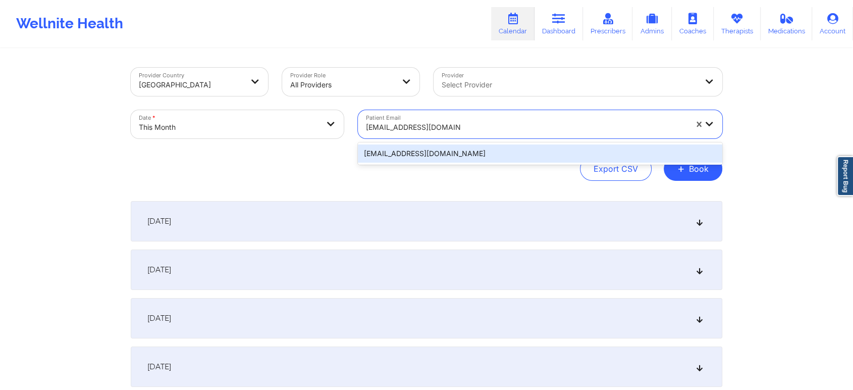
click at [472, 144] on div "[EMAIL_ADDRESS][DOMAIN_NAME]" at bounding box center [540, 153] width 364 height 18
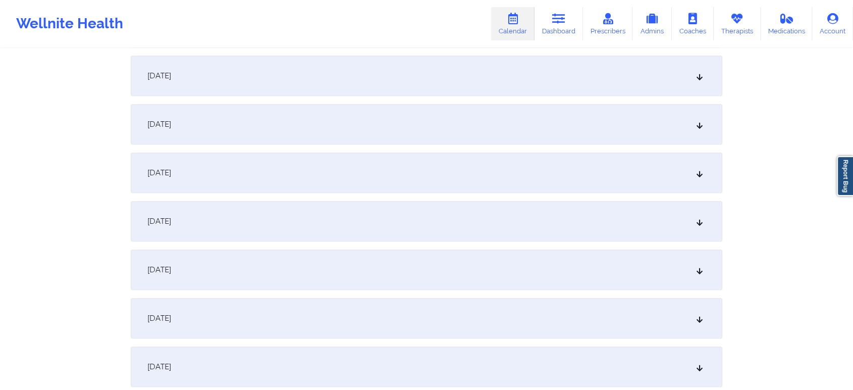
scroll to position [668, 0]
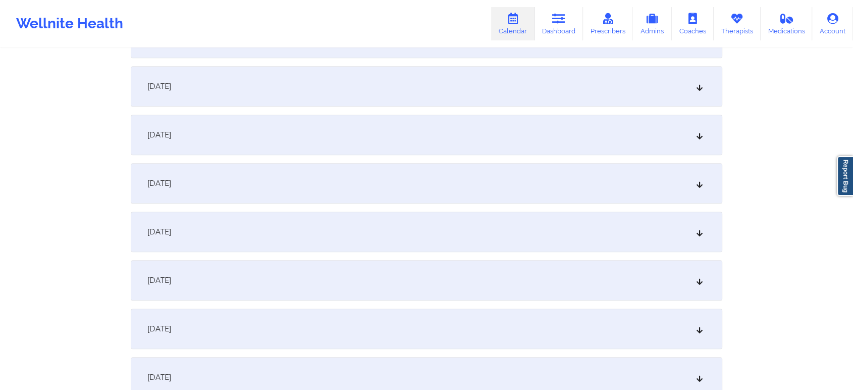
click at [458, 147] on div "[DATE]" at bounding box center [426, 135] width 591 height 40
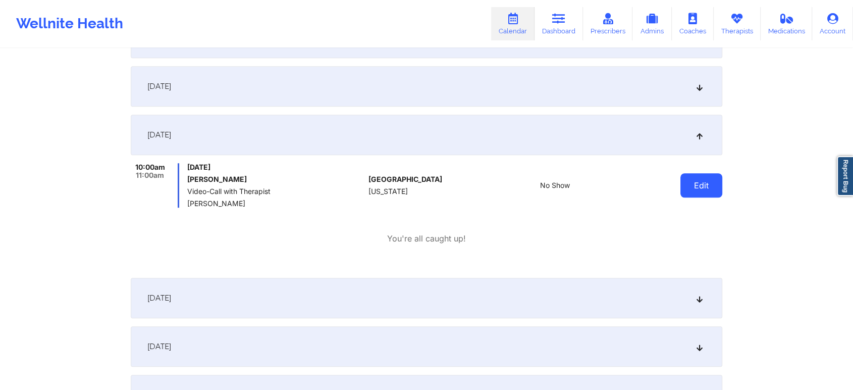
click at [684, 187] on button "Edit" at bounding box center [701, 185] width 42 height 24
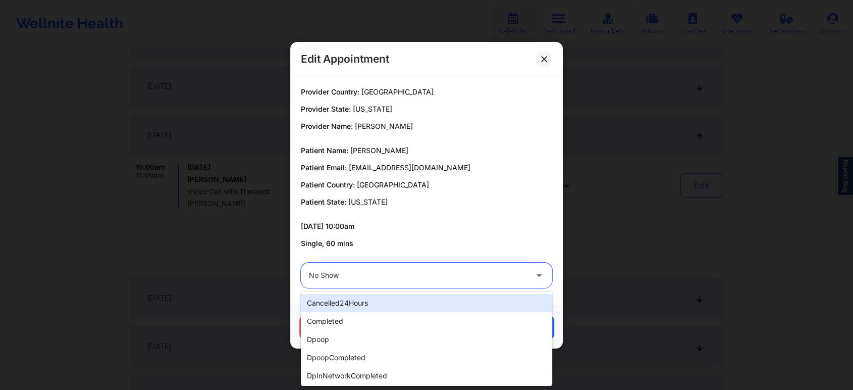
click at [386, 283] on div "No Show" at bounding box center [418, 274] width 218 height 25
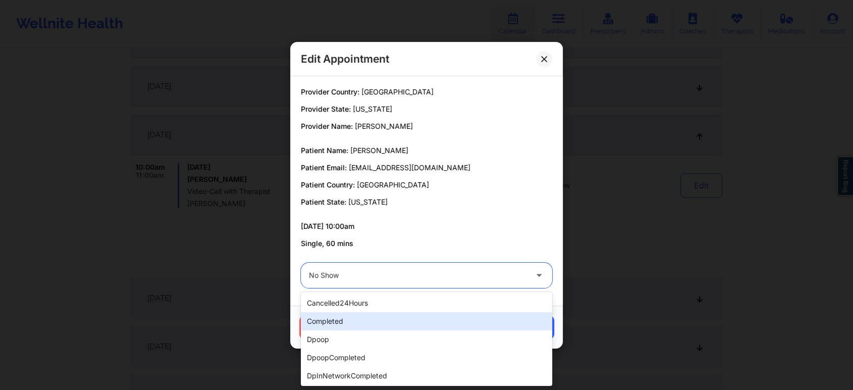
click at [315, 321] on div "completed" at bounding box center [426, 321] width 251 height 18
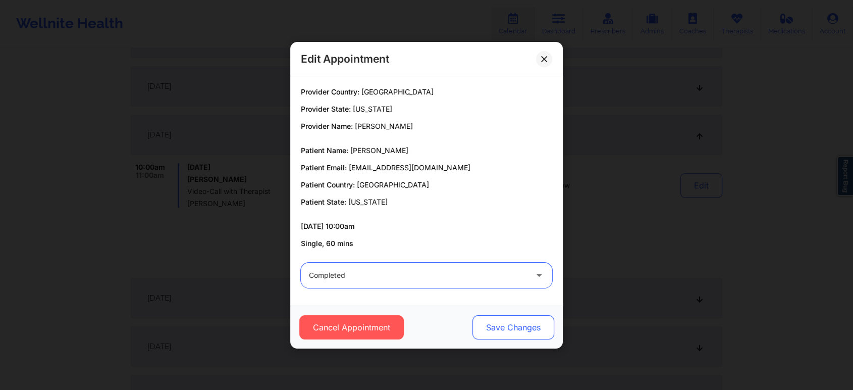
click at [491, 324] on button "Save Changes" at bounding box center [513, 327] width 82 height 24
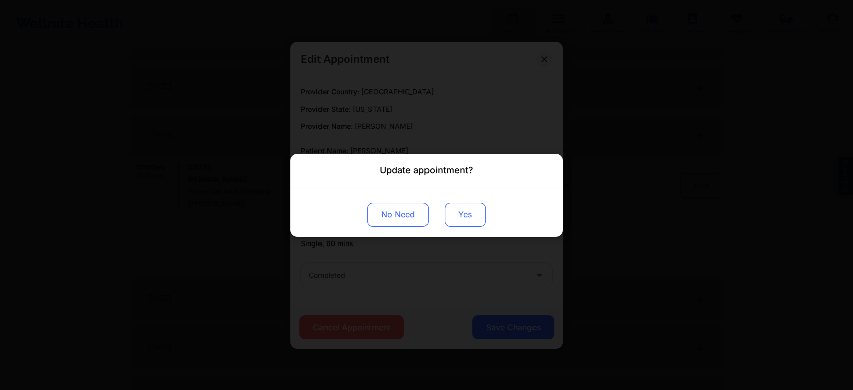
click at [462, 210] on button "Yes" at bounding box center [465, 214] width 41 height 24
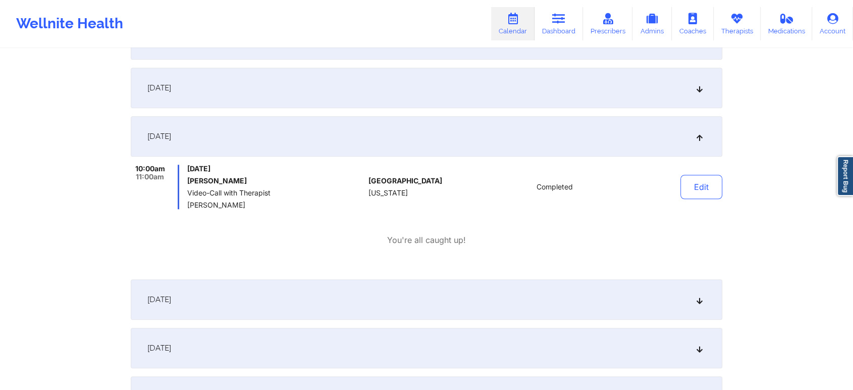
scroll to position [0, 0]
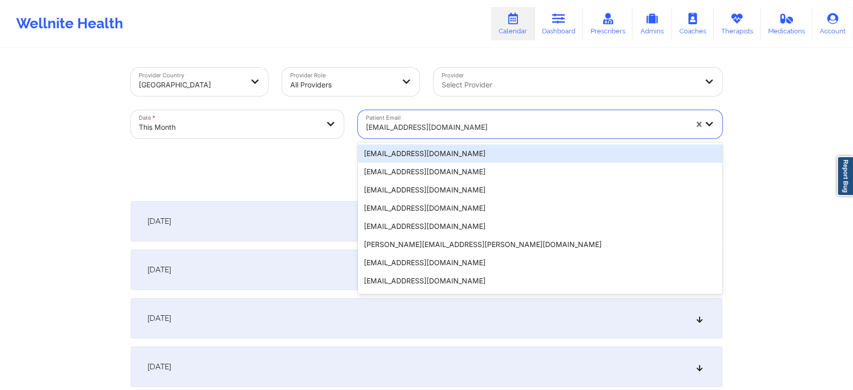
click at [433, 117] on div "[EMAIL_ADDRESS][DOMAIN_NAME]" at bounding box center [526, 127] width 321 height 22
paste input "[EMAIL_ADDRESS][DOMAIN_NAME]"
type input "[EMAIL_ADDRESS][DOMAIN_NAME]"
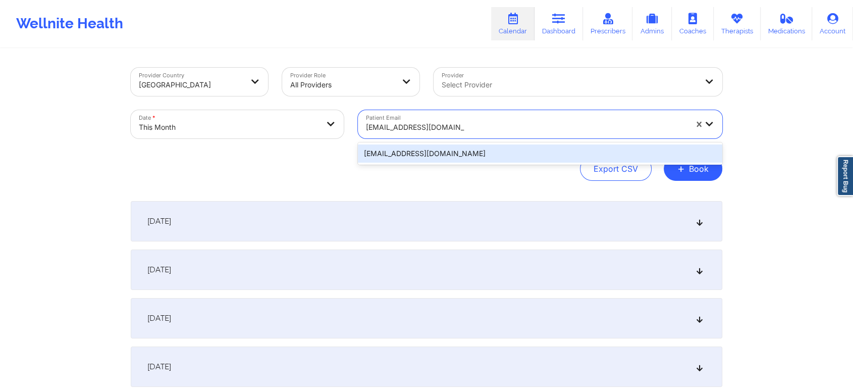
click at [450, 149] on div "[EMAIL_ADDRESS][DOMAIN_NAME]" at bounding box center [540, 153] width 364 height 18
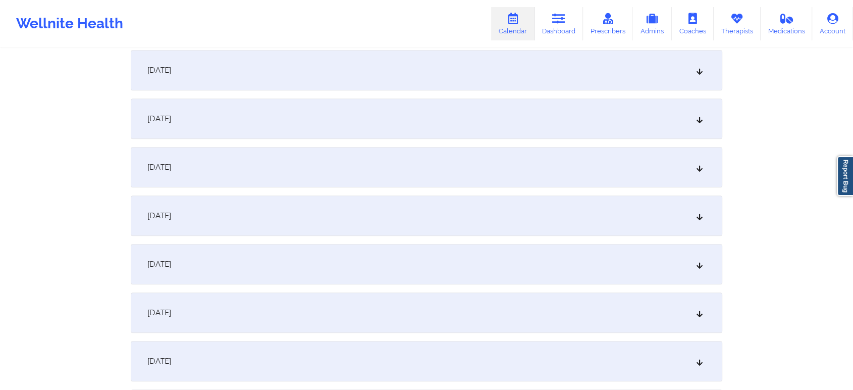
scroll to position [639, 0]
click at [416, 169] on div "[DATE]" at bounding box center [426, 163] width 591 height 40
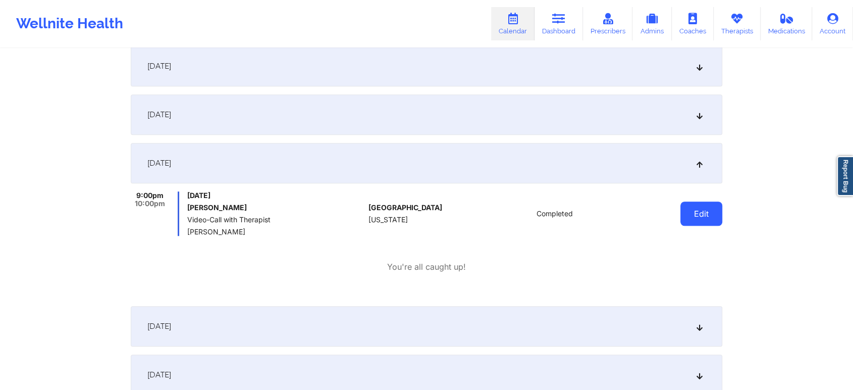
click at [690, 204] on button "Edit" at bounding box center [701, 213] width 42 height 24
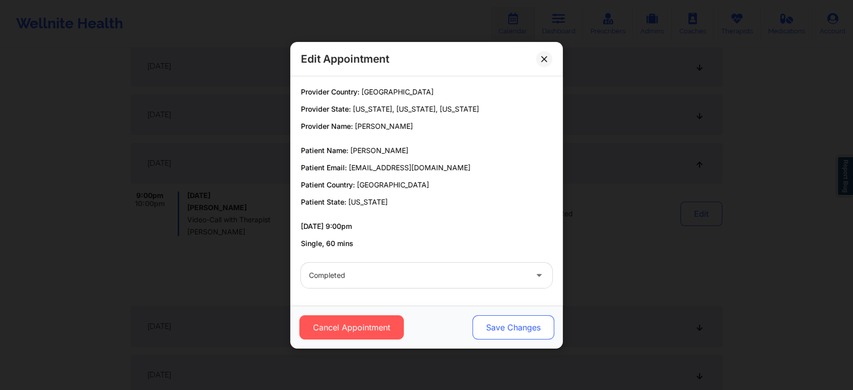
click at [496, 333] on button "Save Changes" at bounding box center [513, 327] width 82 height 24
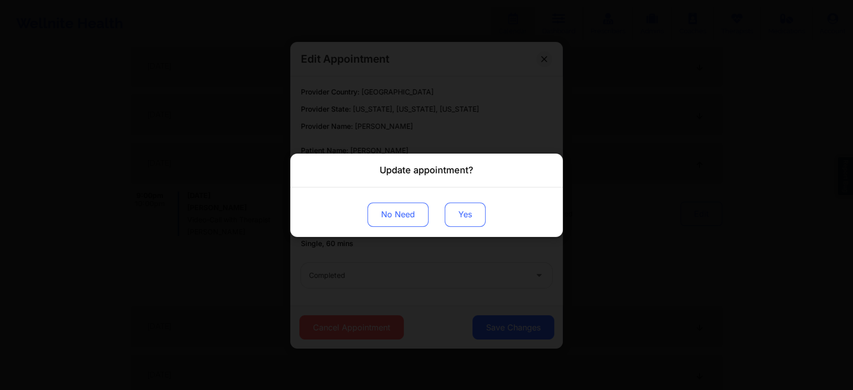
click at [462, 215] on button "Yes" at bounding box center [465, 214] width 41 height 24
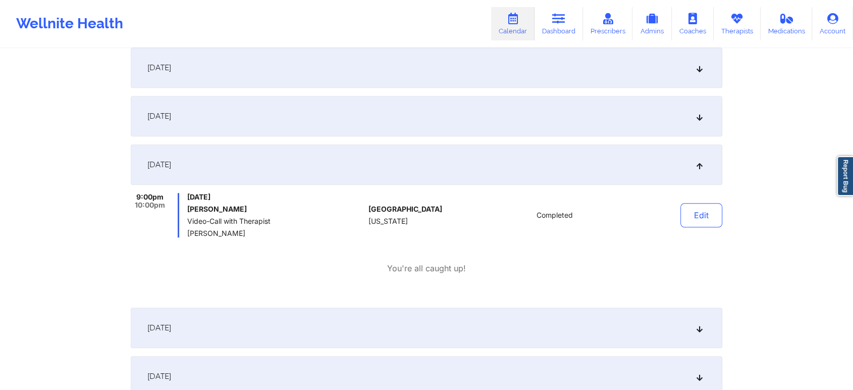
scroll to position [0, 0]
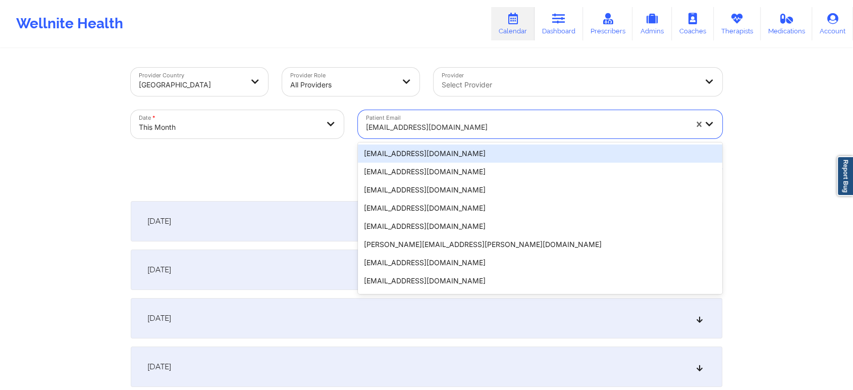
click at [415, 129] on div at bounding box center [526, 127] width 321 height 12
paste input "[EMAIL_ADDRESS][DOMAIN_NAME]"
type input "[EMAIL_ADDRESS][DOMAIN_NAME]"
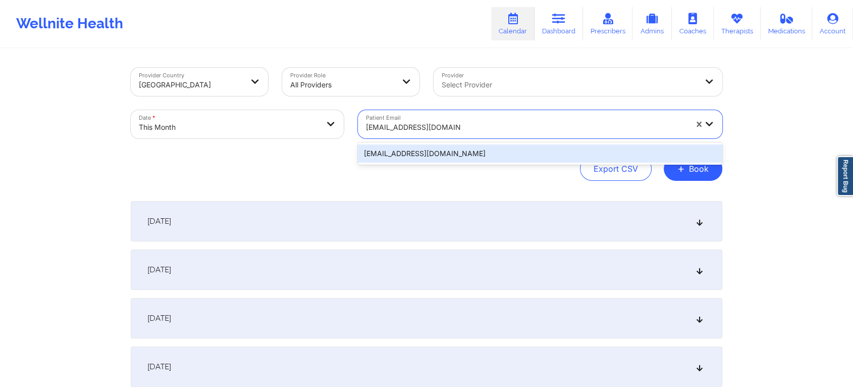
click at [431, 154] on div "[EMAIL_ADDRESS][DOMAIN_NAME]" at bounding box center [540, 153] width 364 height 18
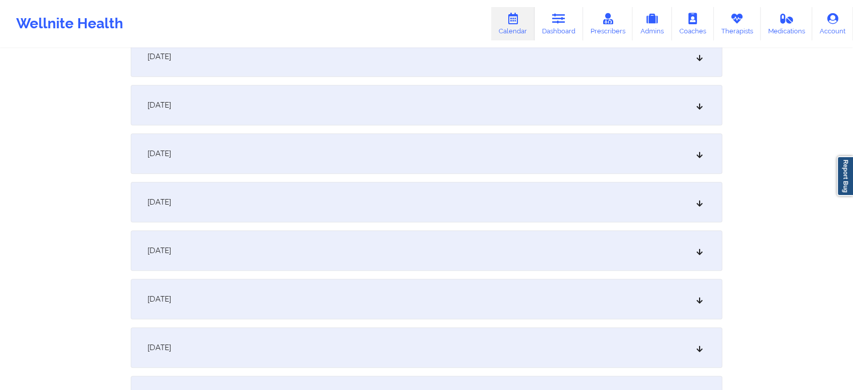
scroll to position [527, 0]
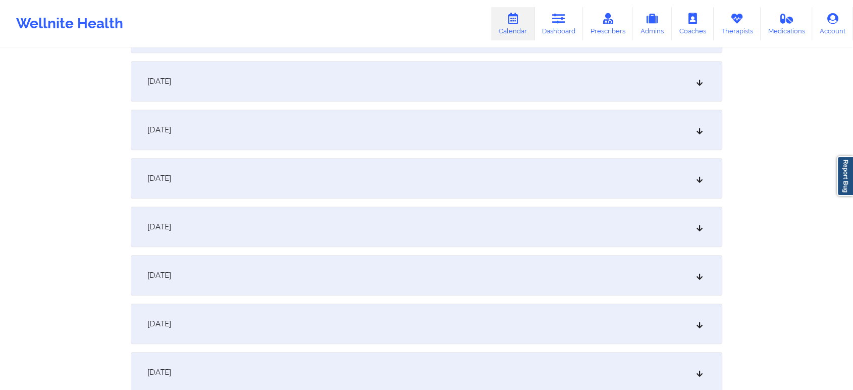
drag, startPoint x: 403, startPoint y: 238, endPoint x: 385, endPoint y: 266, distance: 34.0
click at [385, 266] on div "[DATE]" at bounding box center [426, 275] width 591 height 40
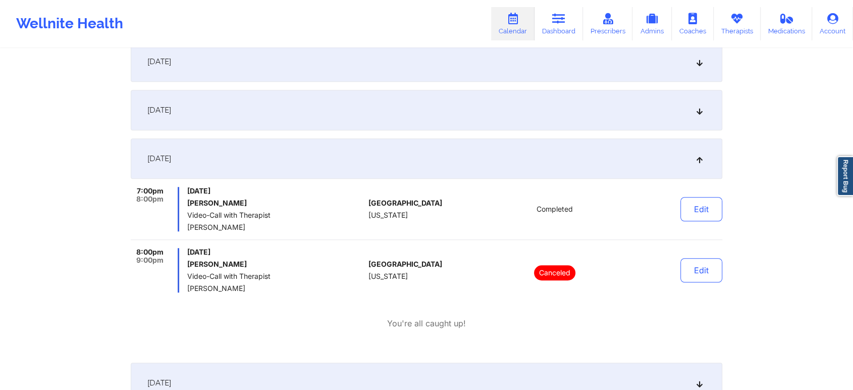
scroll to position [698, 0]
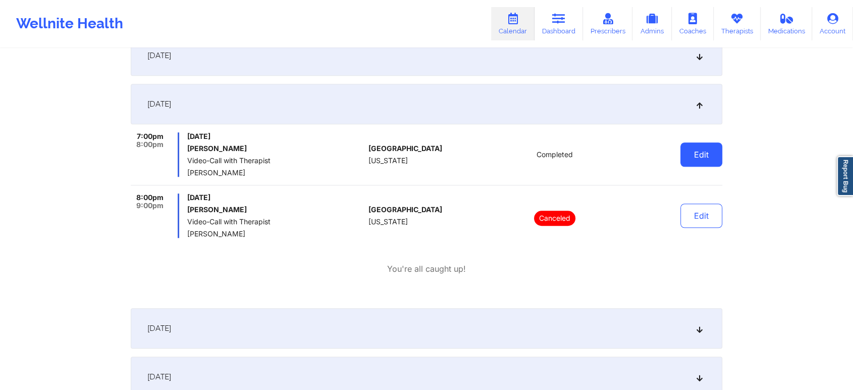
drag, startPoint x: 703, startPoint y: 140, endPoint x: 698, endPoint y: 146, distance: 7.6
click at [698, 146] on div "Edit" at bounding box center [675, 154] width 93 height 44
click at [698, 146] on button "Edit" at bounding box center [701, 154] width 42 height 24
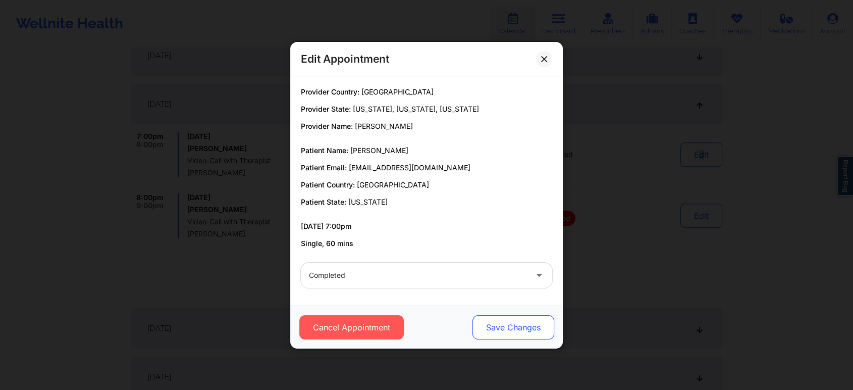
click at [475, 322] on button "Save Changes" at bounding box center [513, 327] width 82 height 24
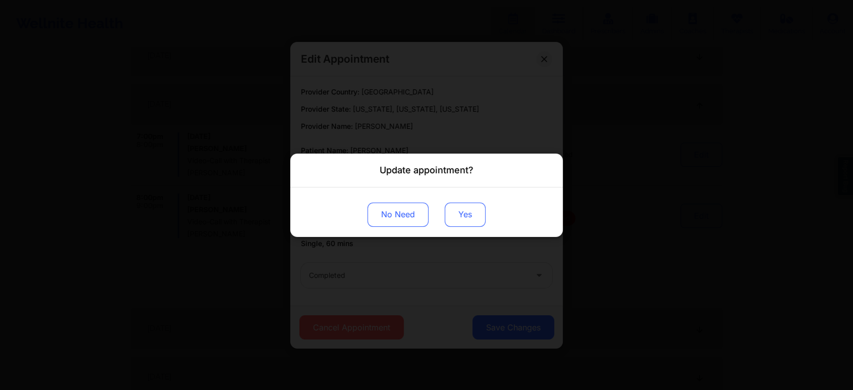
click at [463, 214] on button "Yes" at bounding box center [465, 214] width 41 height 24
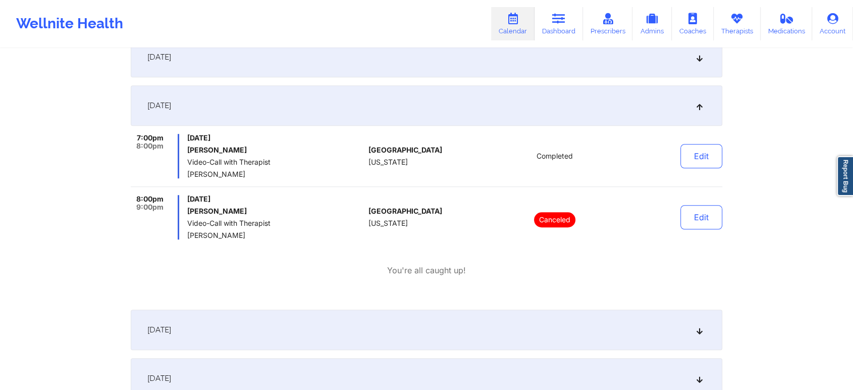
scroll to position [0, 0]
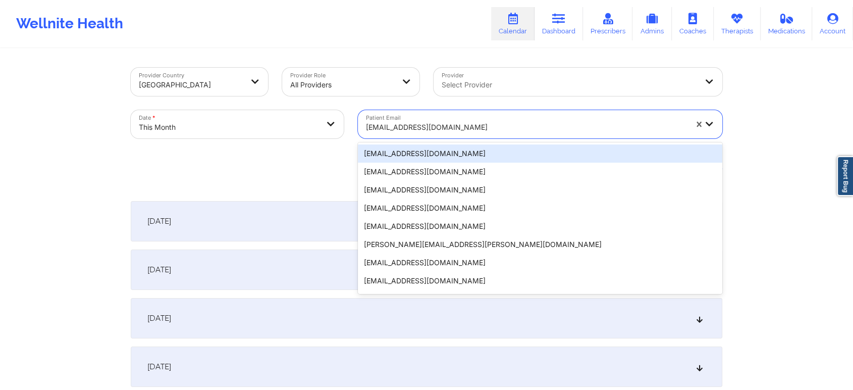
click at [392, 131] on div at bounding box center [526, 127] width 321 height 12
paste input "[EMAIL_ADDRESS][DOMAIN_NAME]"
type input "[EMAIL_ADDRESS][DOMAIN_NAME]"
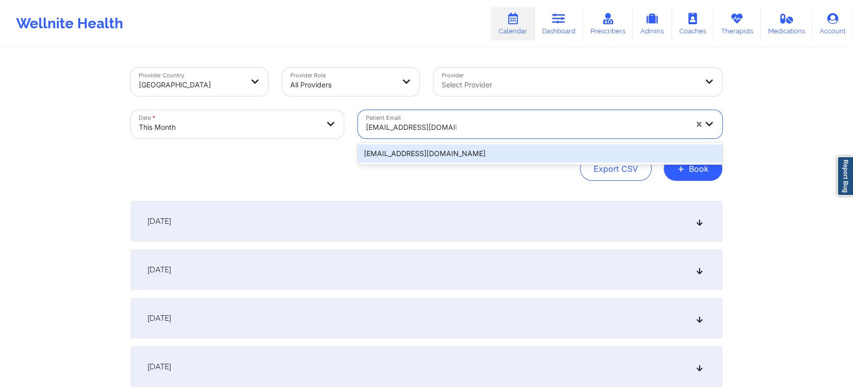
click at [406, 153] on div "[EMAIL_ADDRESS][DOMAIN_NAME]" at bounding box center [540, 153] width 364 height 18
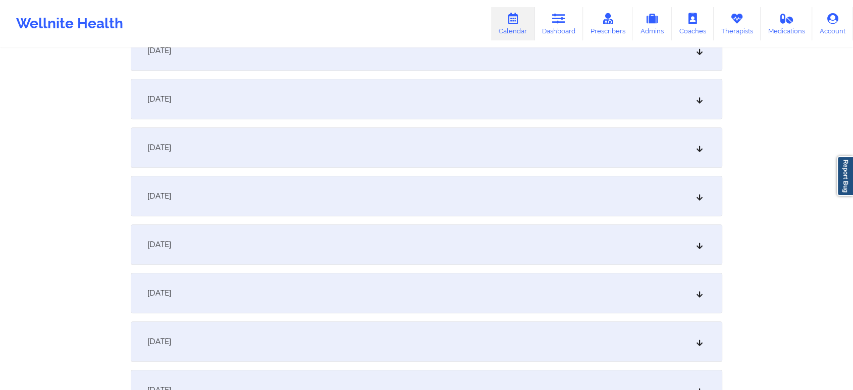
scroll to position [519, 0]
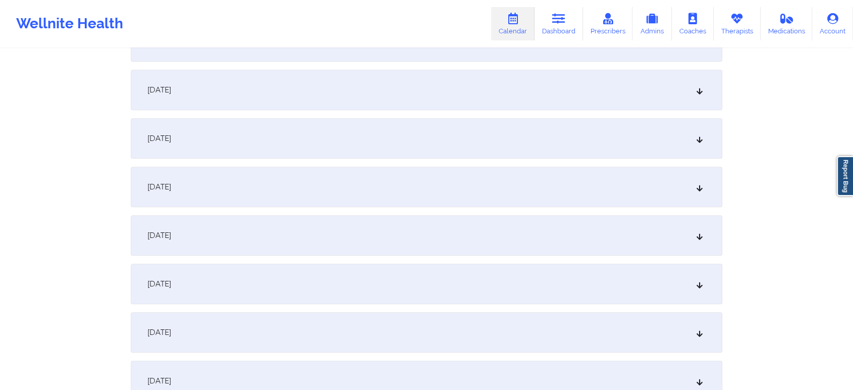
click at [303, 282] on div "[DATE]" at bounding box center [426, 283] width 591 height 40
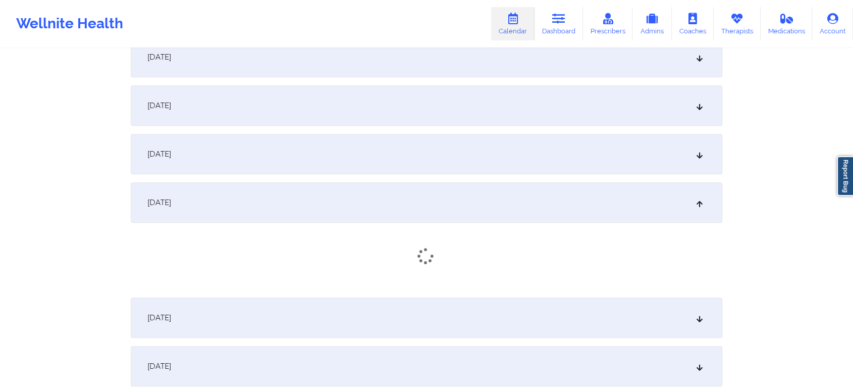
scroll to position [649, 0]
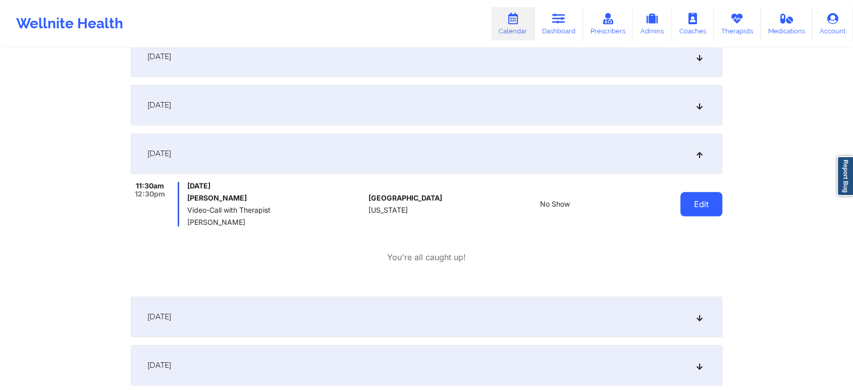
click at [696, 200] on button "Edit" at bounding box center [701, 204] width 42 height 24
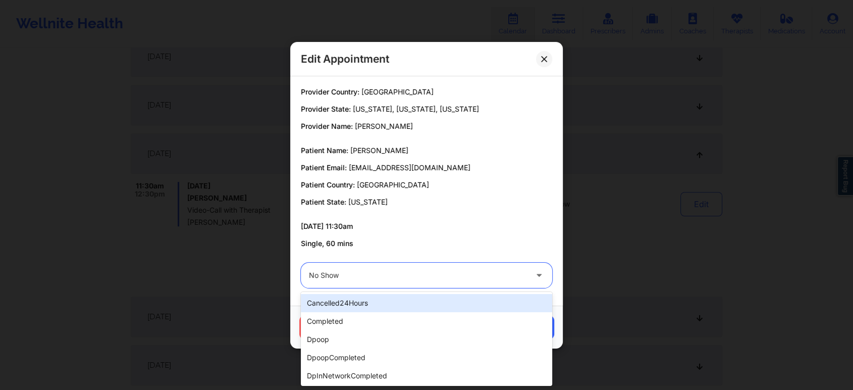
click at [437, 286] on div "No Show" at bounding box center [418, 274] width 218 height 25
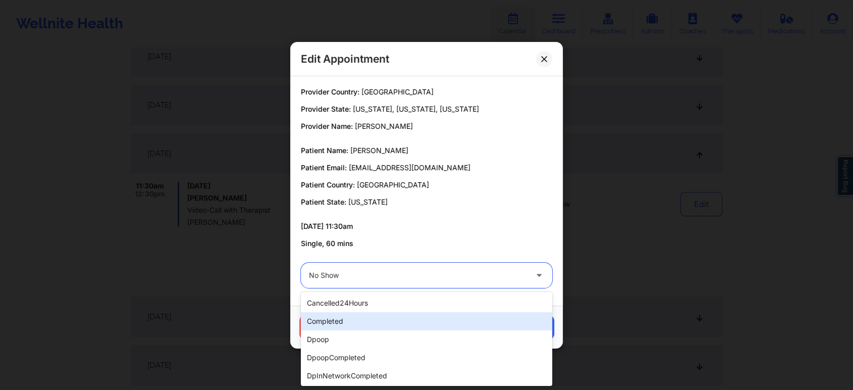
click at [354, 317] on div "completed" at bounding box center [426, 321] width 251 height 18
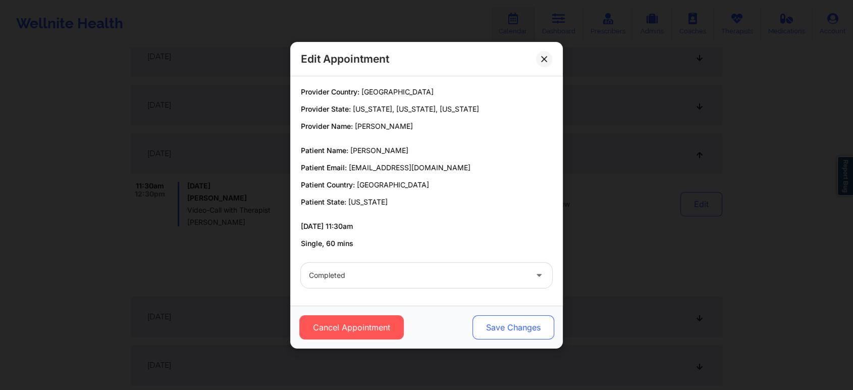
click at [518, 325] on button "Save Changes" at bounding box center [513, 327] width 82 height 24
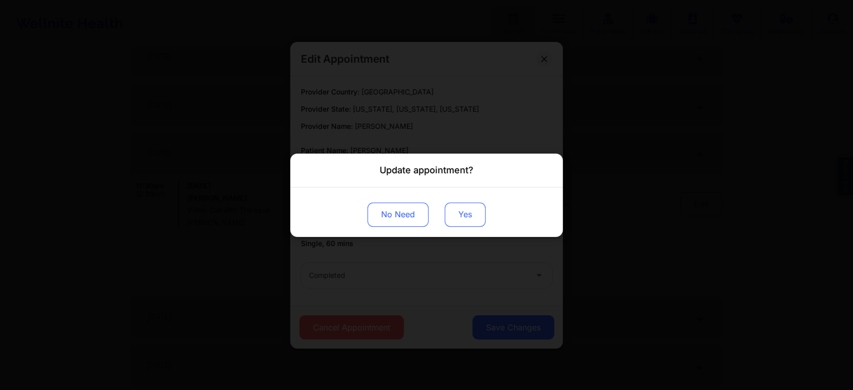
click at [459, 217] on button "Yes" at bounding box center [465, 214] width 41 height 24
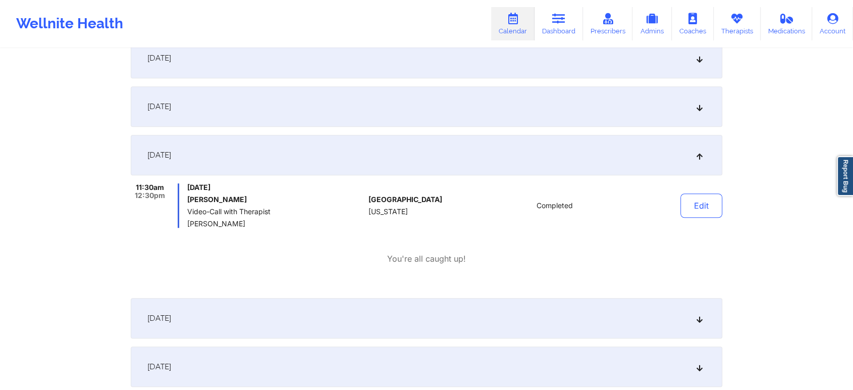
scroll to position [0, 0]
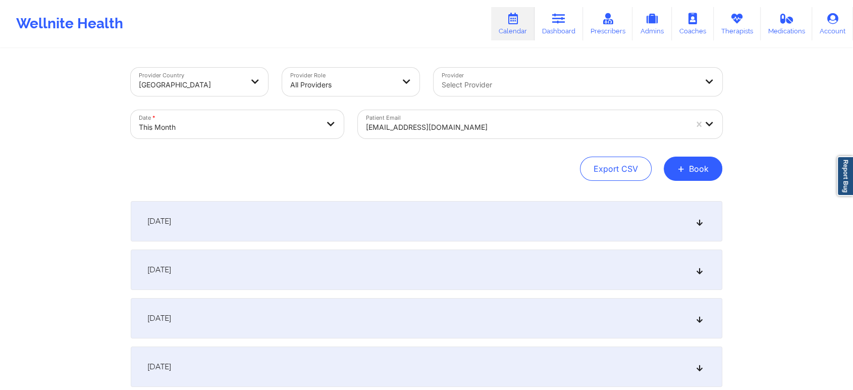
click at [434, 143] on div "Patient Email [EMAIL_ADDRESS][DOMAIN_NAME]" at bounding box center [540, 124] width 378 height 42
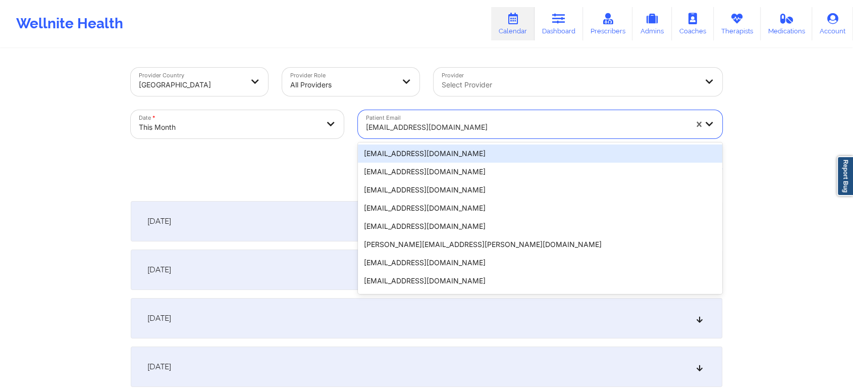
click at [412, 128] on div at bounding box center [526, 127] width 321 height 12
paste input "[EMAIL_ADDRESS][DOMAIN_NAME]"
type input "[EMAIL_ADDRESS][DOMAIN_NAME]"
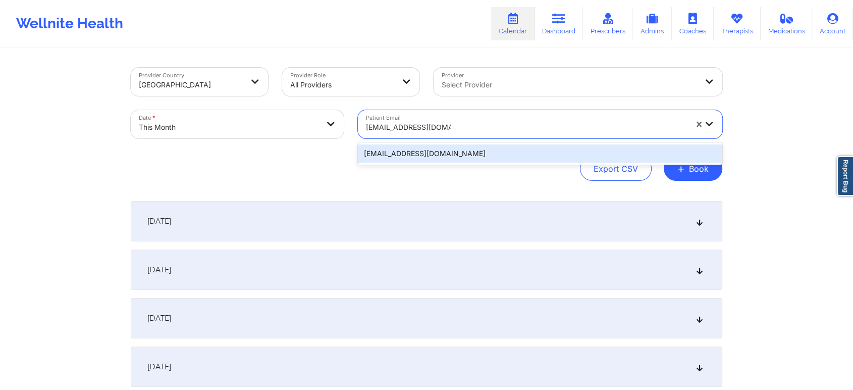
click at [444, 152] on div "[EMAIL_ADDRESS][DOMAIN_NAME]" at bounding box center [540, 153] width 364 height 18
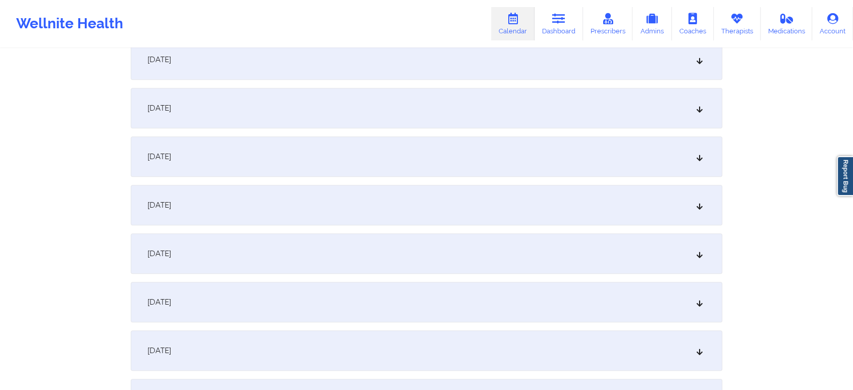
scroll to position [571, 0]
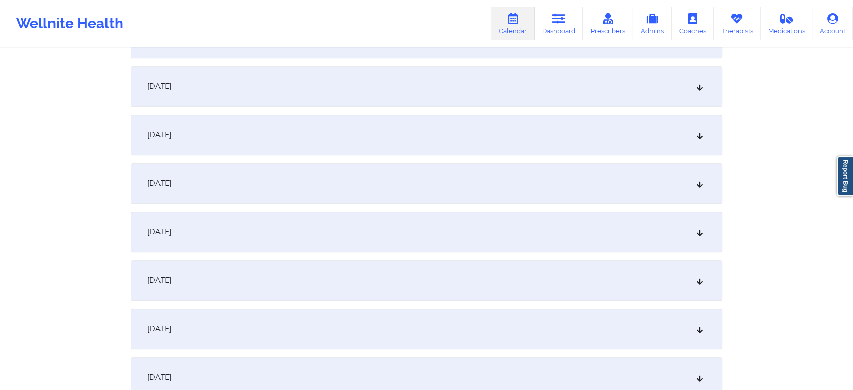
click at [525, 242] on div "[DATE]" at bounding box center [426, 231] width 591 height 40
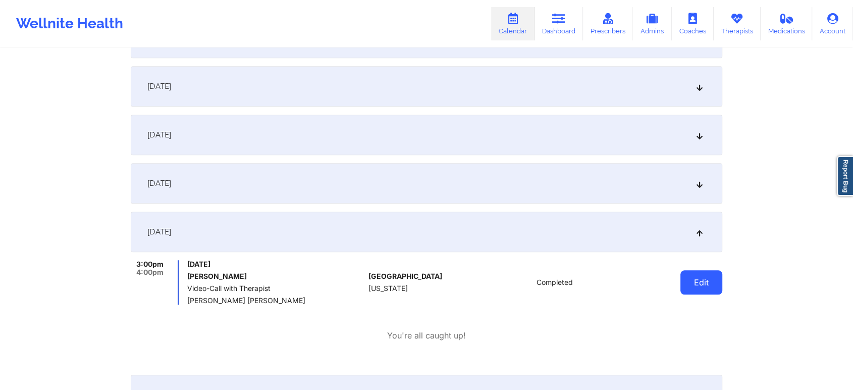
click at [686, 286] on button "Edit" at bounding box center [701, 282] width 42 height 24
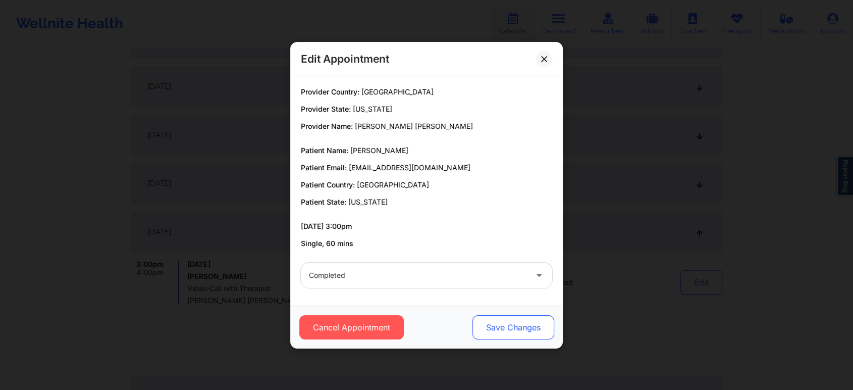
click at [514, 337] on button "Save Changes" at bounding box center [513, 327] width 82 height 24
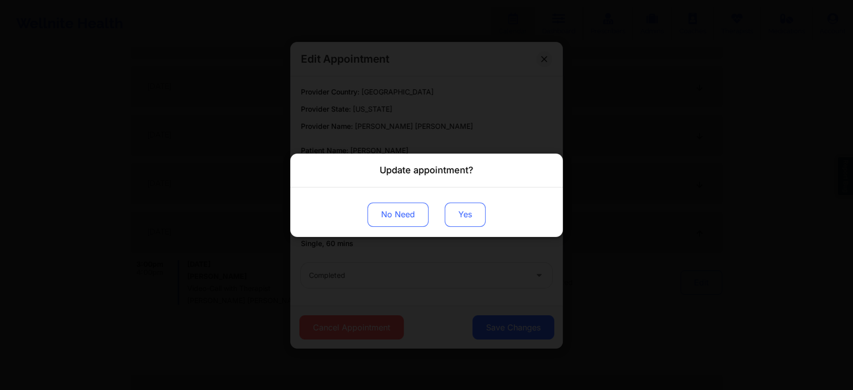
click at [453, 219] on button "Yes" at bounding box center [465, 214] width 41 height 24
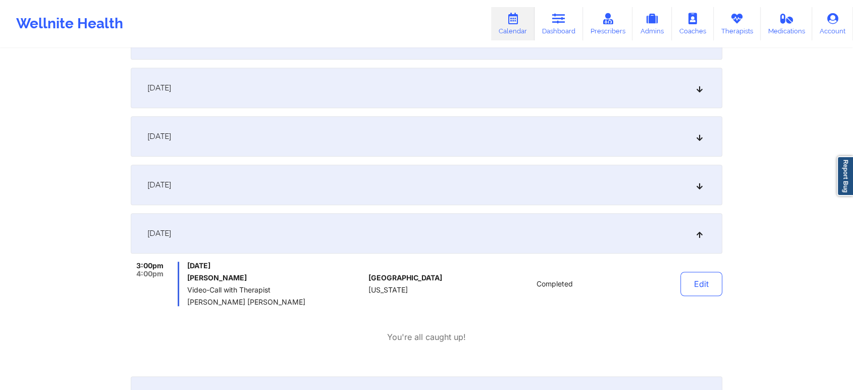
scroll to position [0, 0]
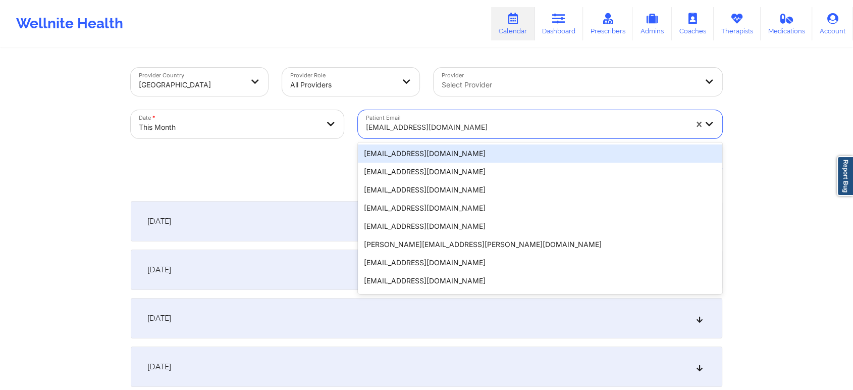
click at [410, 126] on div at bounding box center [526, 127] width 321 height 12
paste input "[EMAIL_ADDRESS][MEDICAL_DATA][DOMAIN_NAME]"
type input "[EMAIL_ADDRESS][MEDICAL_DATA][DOMAIN_NAME]"
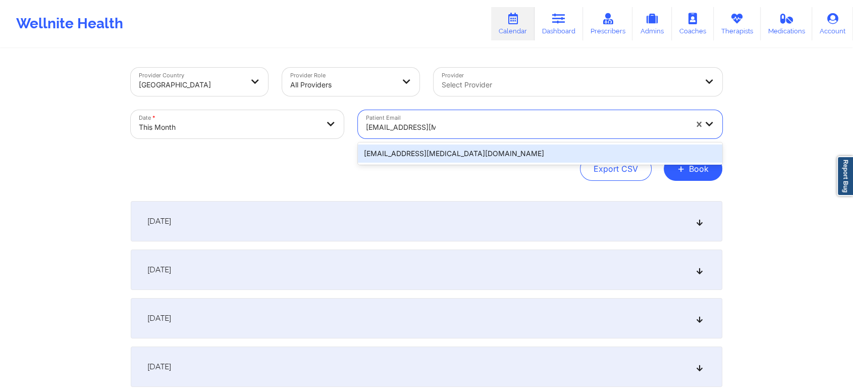
click at [464, 156] on div "[EMAIL_ADDRESS][MEDICAL_DATA][DOMAIN_NAME]" at bounding box center [540, 153] width 364 height 18
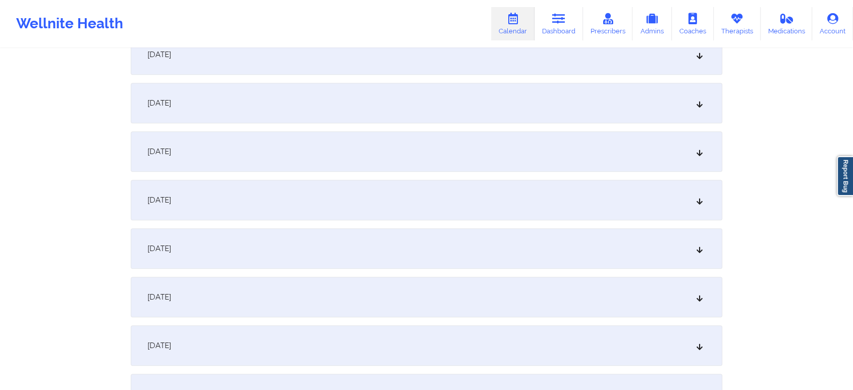
scroll to position [592, 0]
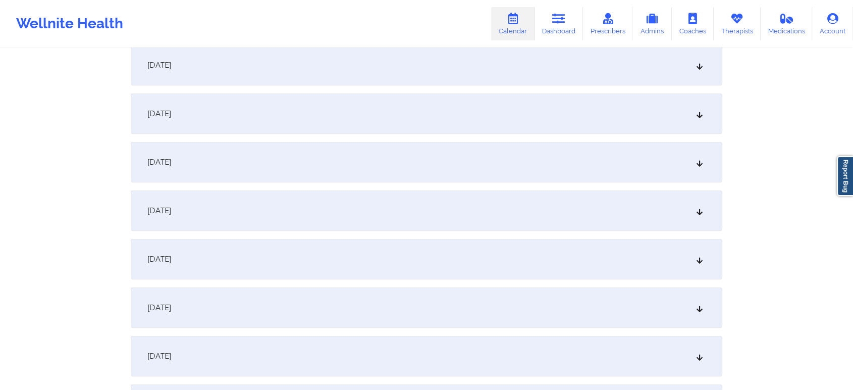
click at [441, 211] on div "[DATE]" at bounding box center [426, 210] width 591 height 40
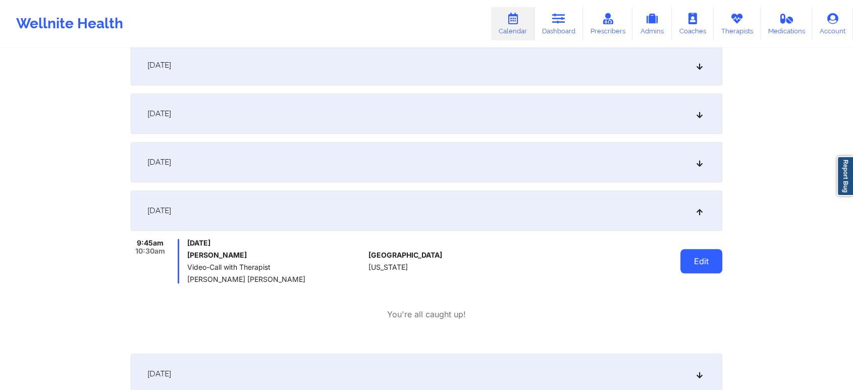
click at [710, 269] on button "Edit" at bounding box center [701, 261] width 42 height 24
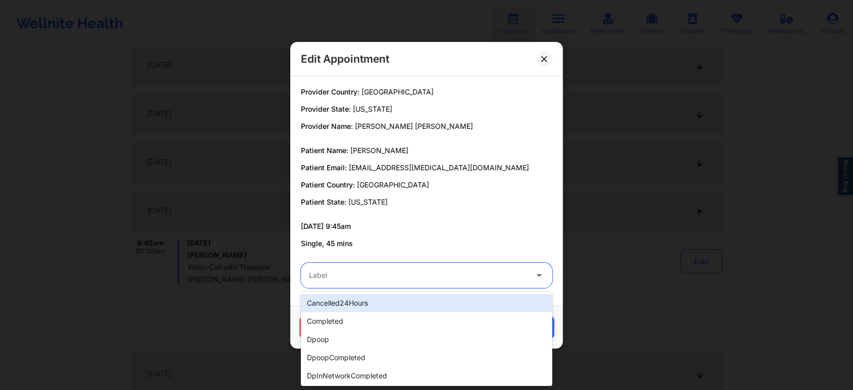
click at [442, 278] on div at bounding box center [418, 275] width 218 height 12
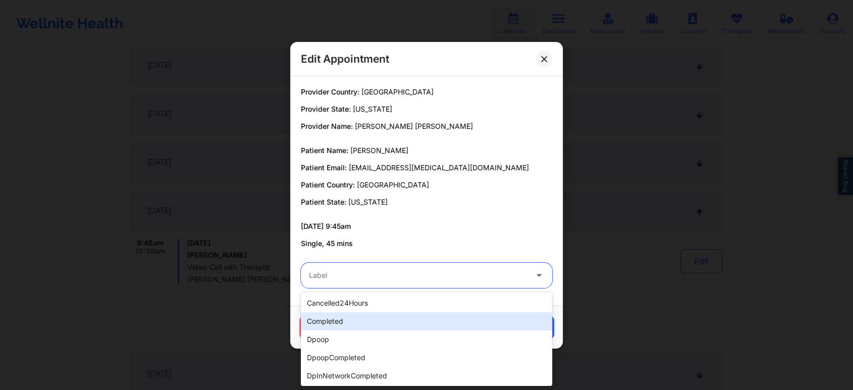
click at [375, 325] on div "completed" at bounding box center [426, 321] width 251 height 18
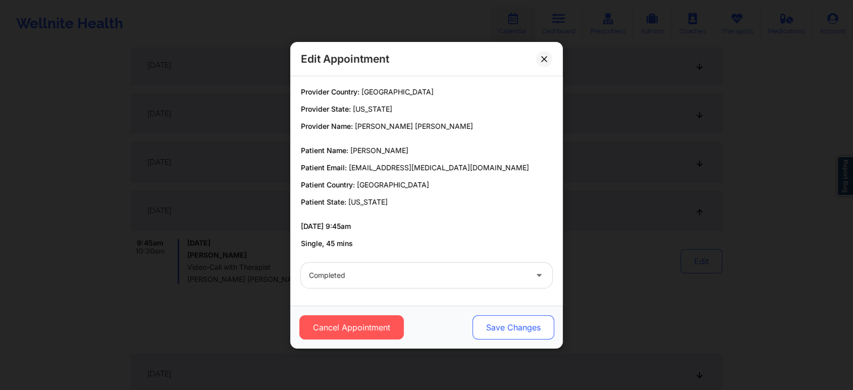
click at [522, 327] on button "Save Changes" at bounding box center [513, 327] width 82 height 24
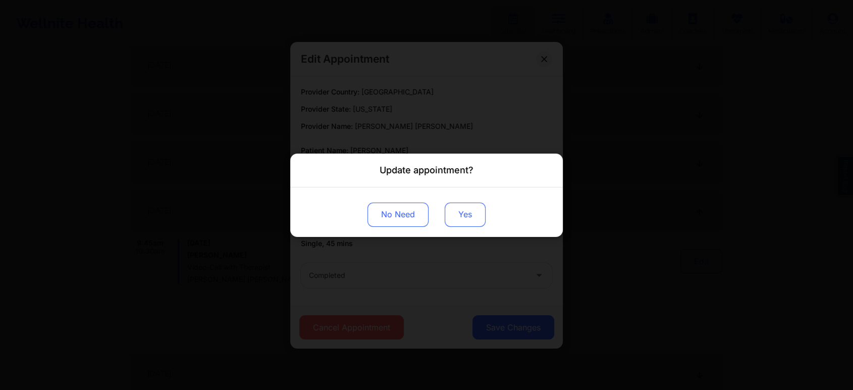
click at [466, 206] on button "Yes" at bounding box center [465, 214] width 41 height 24
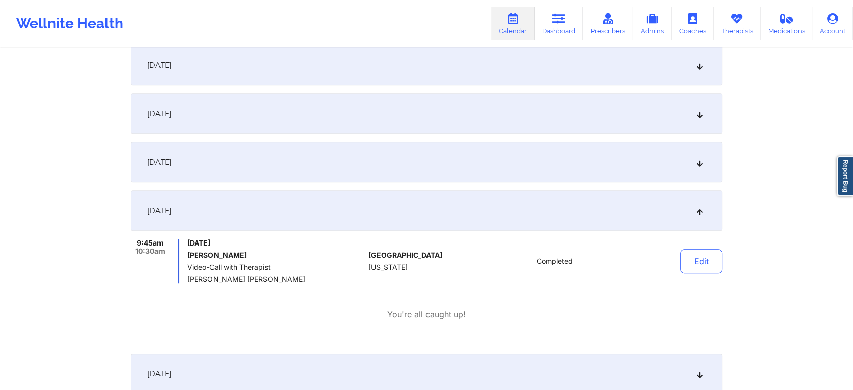
scroll to position [0, 0]
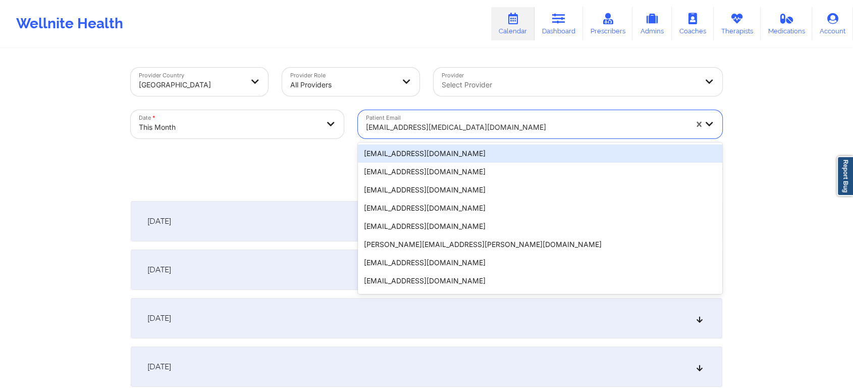
click at [396, 115] on div "[EMAIL_ADDRESS][MEDICAL_DATA][DOMAIN_NAME]" at bounding box center [523, 124] width 330 height 28
paste input "[EMAIL_ADDRESS][DOMAIN_NAME]"
type input "[EMAIL_ADDRESS][DOMAIN_NAME]"
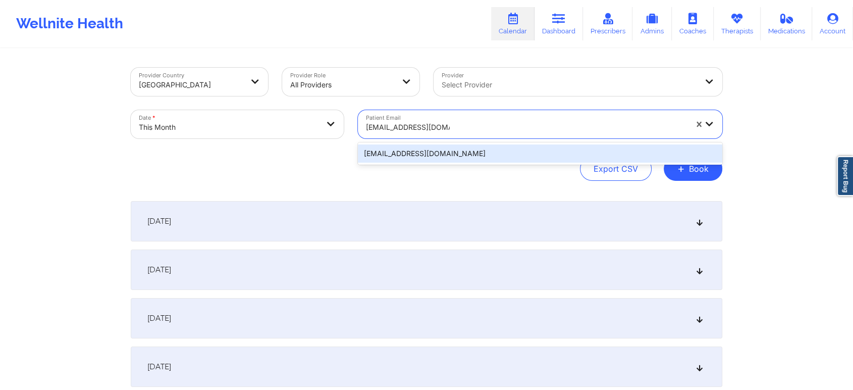
click at [458, 152] on div "[EMAIL_ADDRESS][DOMAIN_NAME]" at bounding box center [540, 153] width 364 height 18
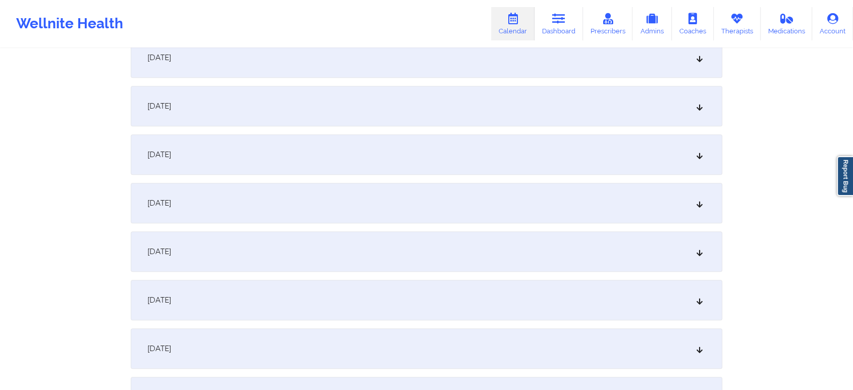
scroll to position [557, 0]
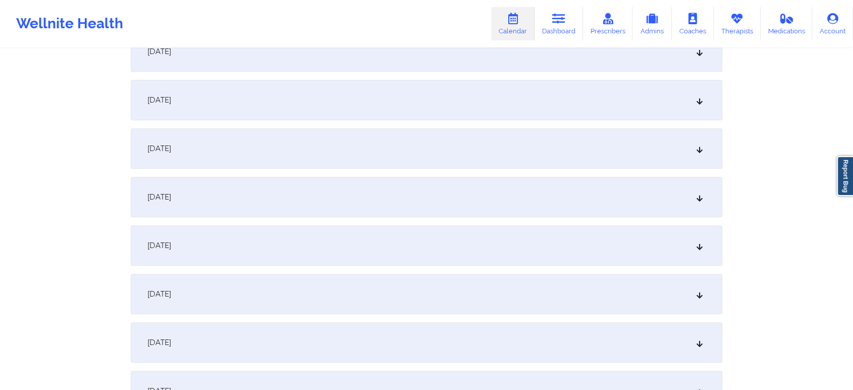
click at [351, 229] on div "[DATE]" at bounding box center [426, 245] width 591 height 40
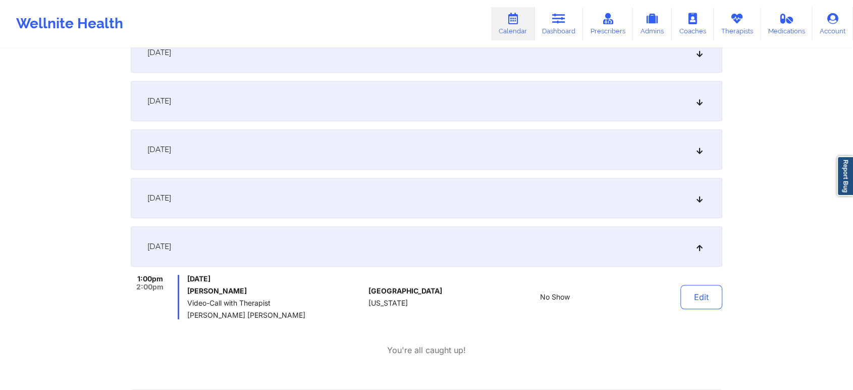
scroll to position [0, 0]
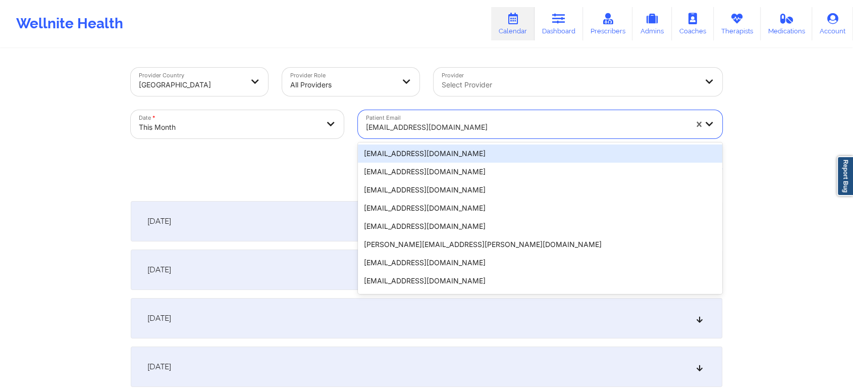
click at [417, 126] on div at bounding box center [526, 127] width 321 height 12
paste input "[EMAIL_ADDRESS][DOMAIN_NAME]"
type input "[EMAIL_ADDRESS][DOMAIN_NAME]"
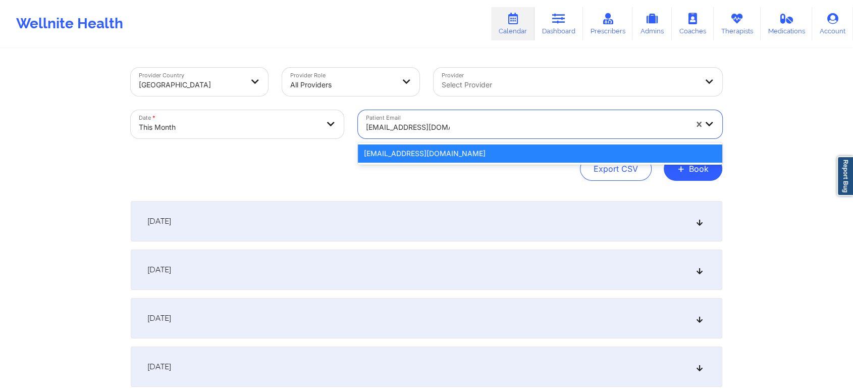
click at [433, 157] on div "[EMAIL_ADDRESS][DOMAIN_NAME]" at bounding box center [540, 153] width 364 height 18
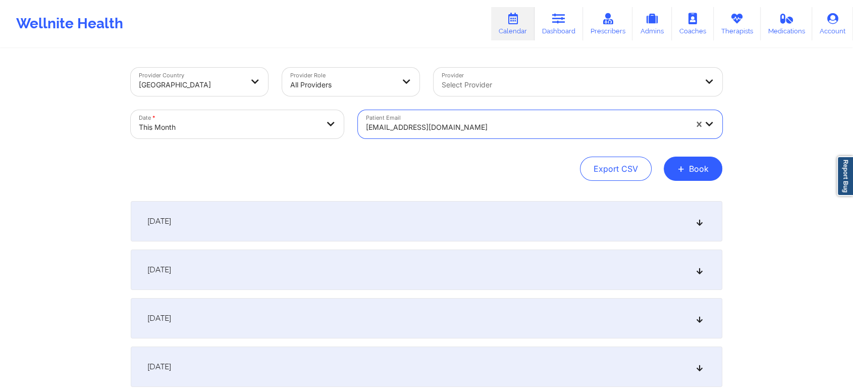
click at [403, 115] on div "[EMAIL_ADDRESS][DOMAIN_NAME]" at bounding box center [523, 124] width 330 height 28
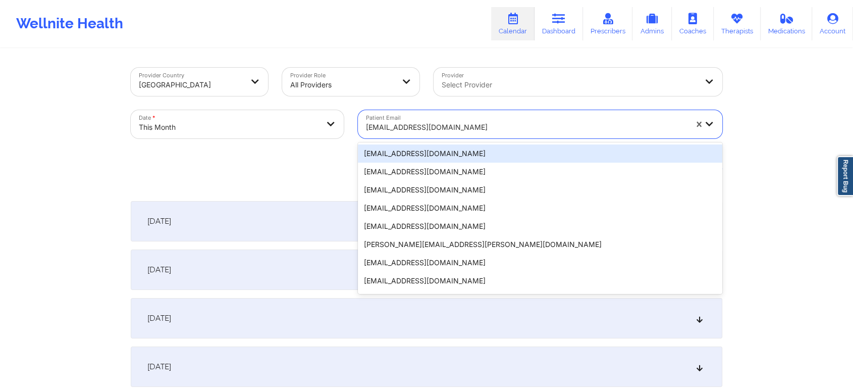
paste input "[EMAIL_ADDRESS][DOMAIN_NAME]"
type input "[EMAIL_ADDRESS][DOMAIN_NAME]"
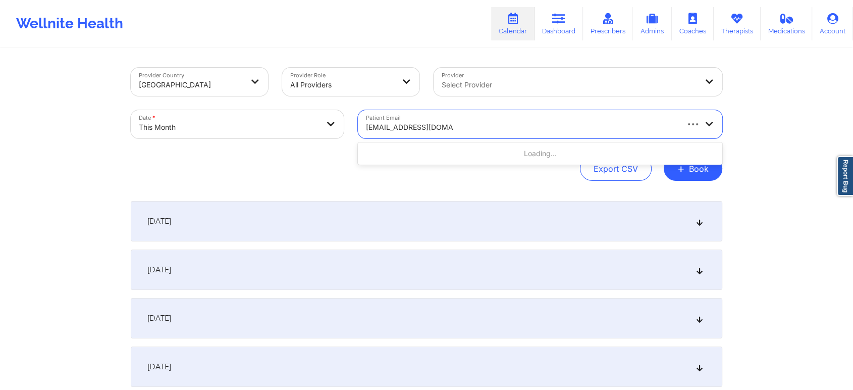
click at [422, 148] on div "Loading..." at bounding box center [540, 153] width 364 height 18
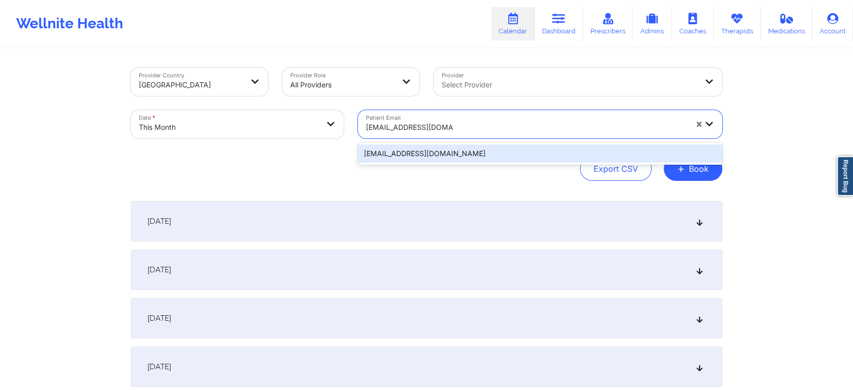
click at [422, 148] on div "[EMAIL_ADDRESS][DOMAIN_NAME]" at bounding box center [540, 153] width 364 height 18
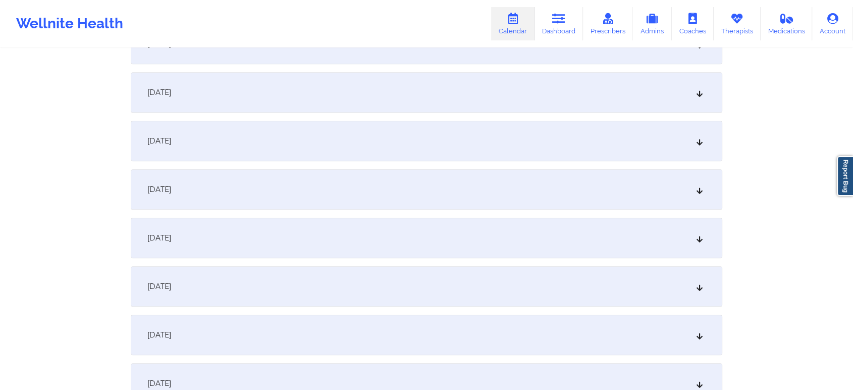
scroll to position [593, 0]
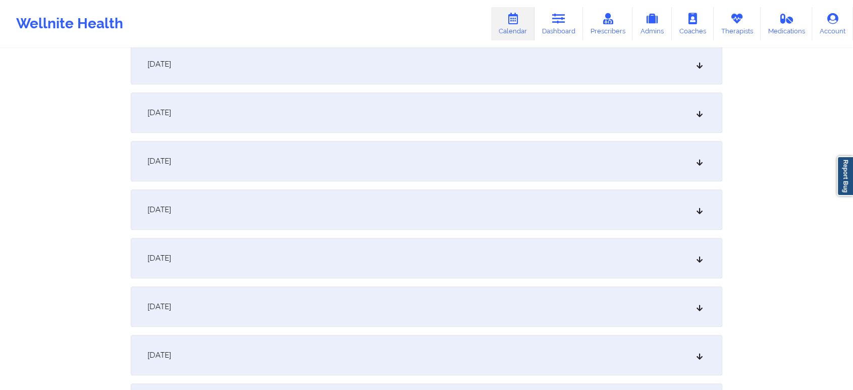
click at [613, 211] on div "[DATE]" at bounding box center [426, 209] width 591 height 40
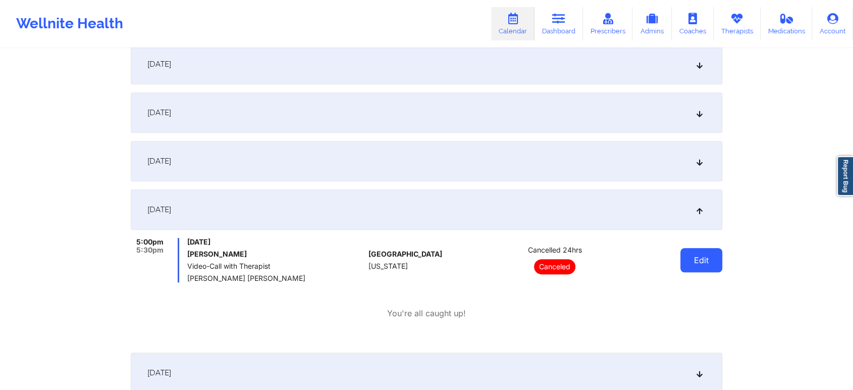
click at [683, 267] on button "Edit" at bounding box center [701, 260] width 42 height 24
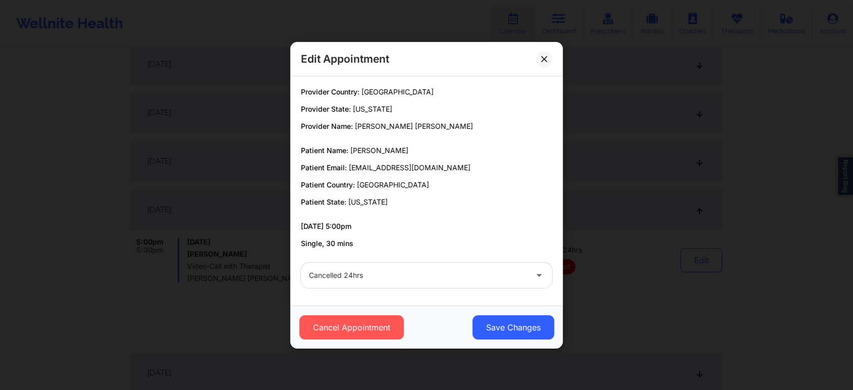
click at [353, 267] on div "Cancelled 24hrs" at bounding box center [418, 274] width 218 height 25
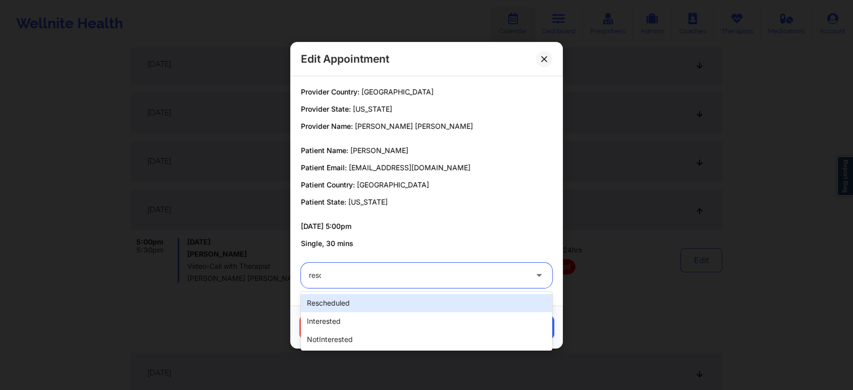
type input "[PERSON_NAME]"
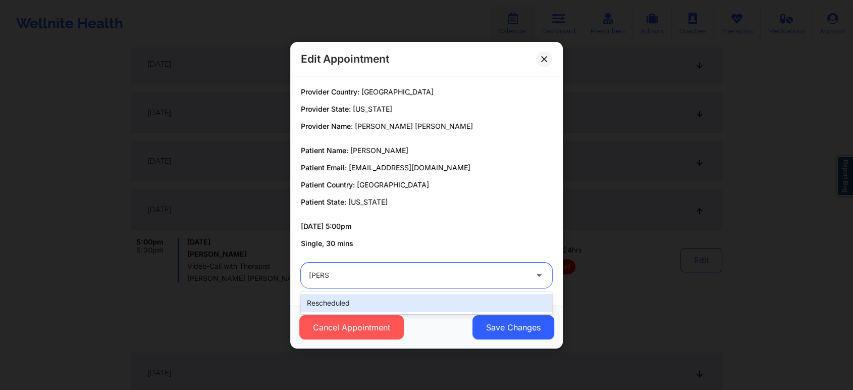
click at [331, 308] on div "rescheduled" at bounding box center [426, 303] width 251 height 18
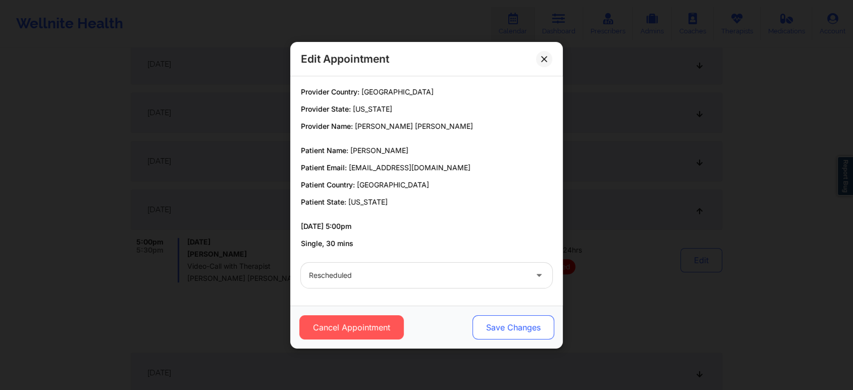
click at [506, 330] on button "Save Changes" at bounding box center [513, 327] width 82 height 24
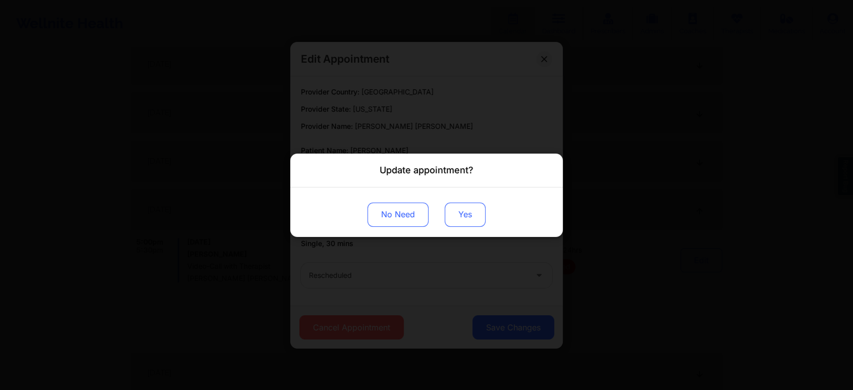
click at [479, 204] on button "Yes" at bounding box center [465, 214] width 41 height 24
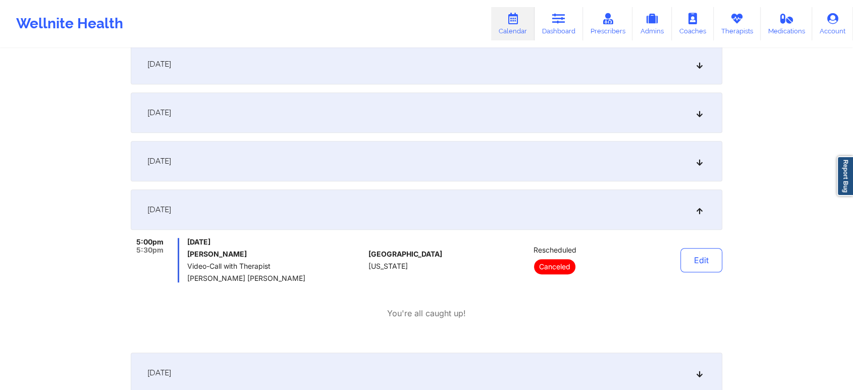
scroll to position [0, 0]
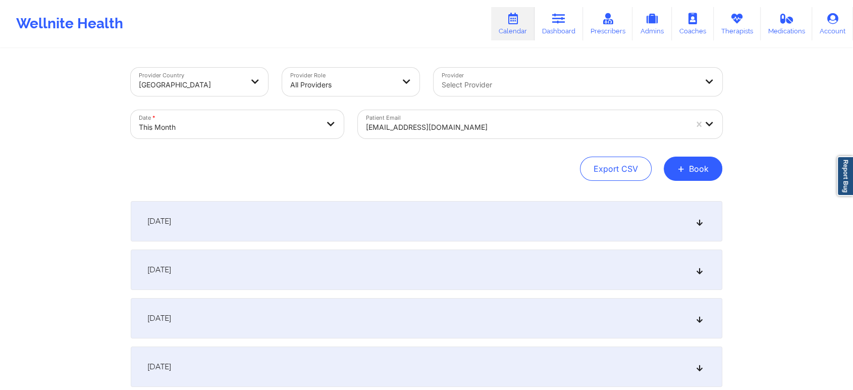
click at [444, 121] on div at bounding box center [526, 127] width 321 height 12
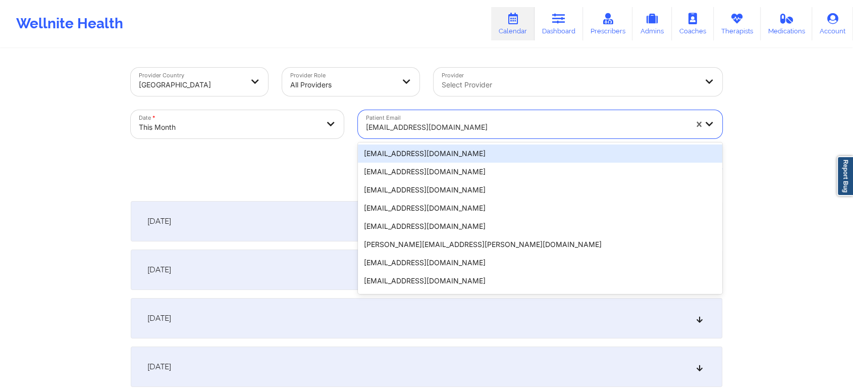
paste input "[EMAIL_ADDRESS][DOMAIN_NAME]"
type input "[EMAIL_ADDRESS][DOMAIN_NAME]"
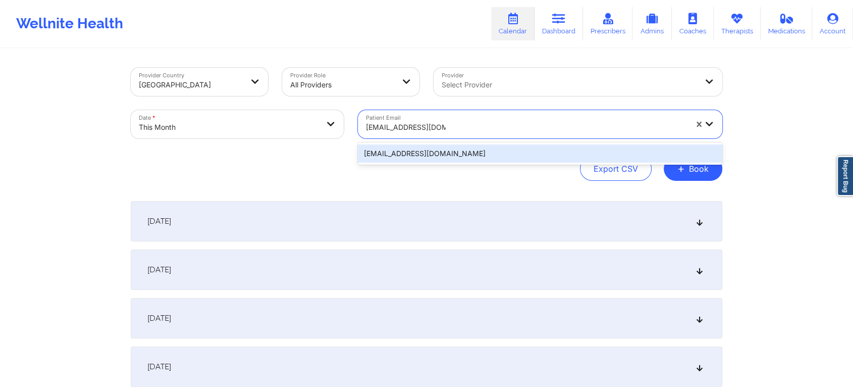
click at [491, 152] on div "[EMAIL_ADDRESS][DOMAIN_NAME]" at bounding box center [540, 153] width 364 height 18
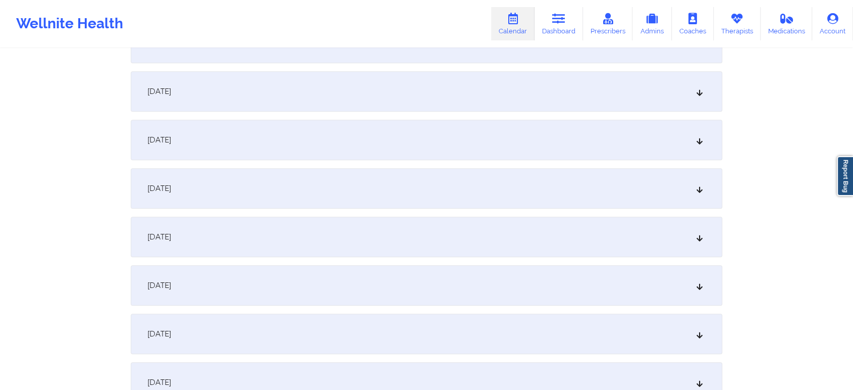
scroll to position [617, 0]
drag, startPoint x: 360, startPoint y: 141, endPoint x: 370, endPoint y: 220, distance: 80.4
click at [370, 220] on div "[DATE] No appointments [DATE] No appointments [DATE] No appointments [DATE] No …" at bounding box center [426, 330] width 591 height 1493
click at [418, 178] on div "[DATE]" at bounding box center [426, 185] width 591 height 40
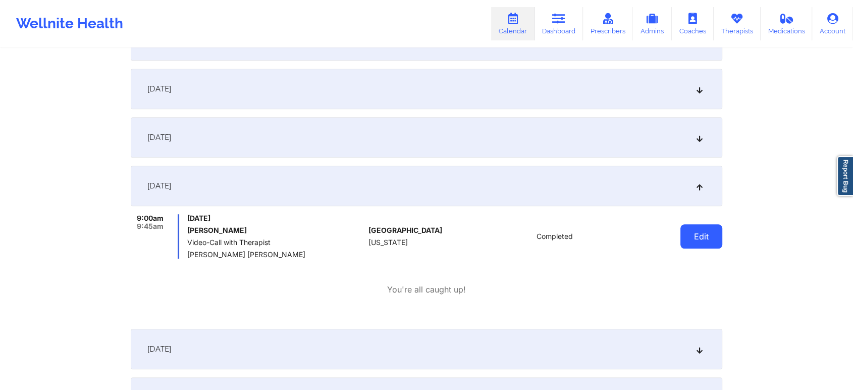
drag, startPoint x: 727, startPoint y: 222, endPoint x: 709, endPoint y: 236, distance: 21.9
click at [709, 236] on div "Provider Country [GEOGRAPHIC_DATA] Provider Role All Providers Provider Select …" at bounding box center [426, 333] width 605 height 1800
click at [709, 236] on button "Edit" at bounding box center [701, 236] width 42 height 24
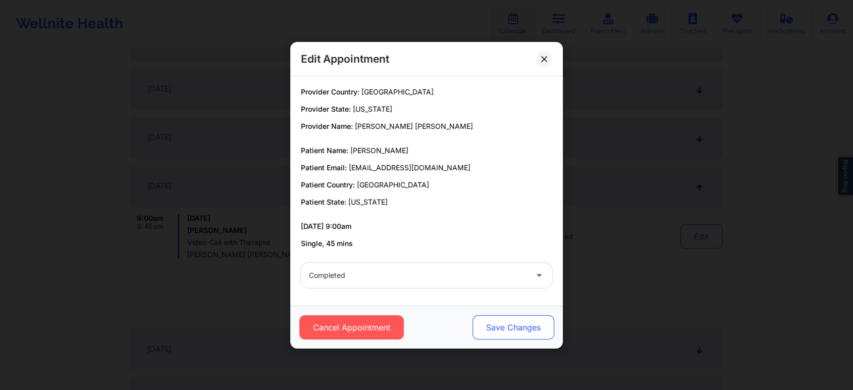
click at [514, 332] on button "Save Changes" at bounding box center [513, 327] width 82 height 24
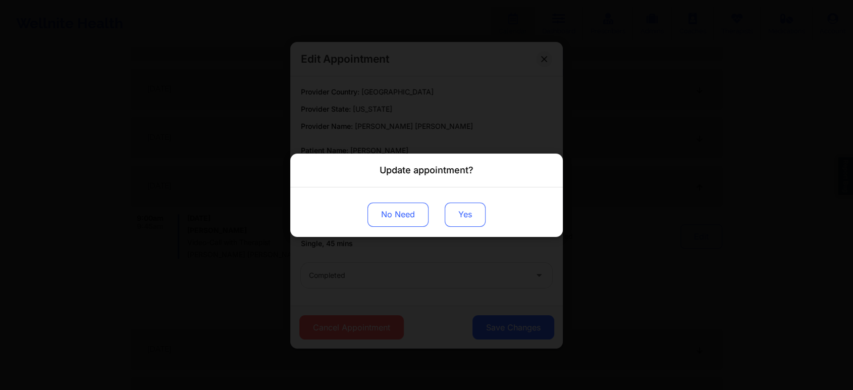
click at [468, 211] on button "Yes" at bounding box center [465, 214] width 41 height 24
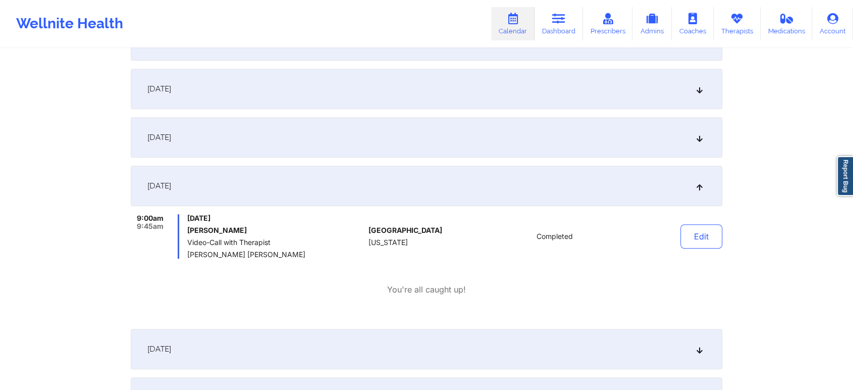
scroll to position [0, 0]
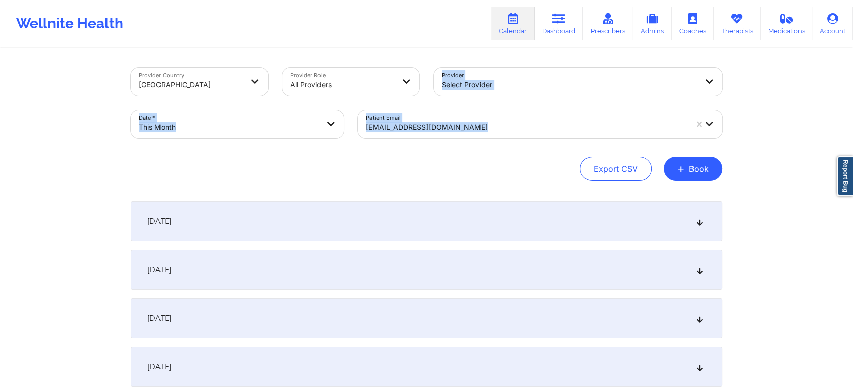
drag, startPoint x: 448, startPoint y: 152, endPoint x: 403, endPoint y: 88, distance: 78.5
click at [403, 88] on div "Provider Country [GEOGRAPHIC_DATA] Provider Role All Providers Provider Select …" at bounding box center [426, 124] width 591 height 113
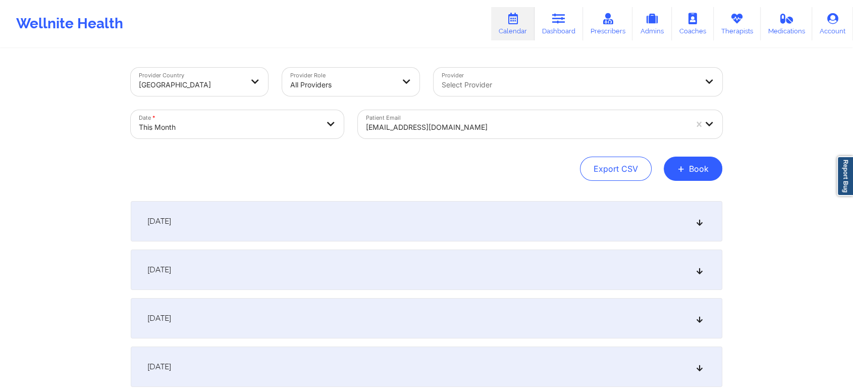
click at [400, 119] on div "[EMAIL_ADDRESS][DOMAIN_NAME]" at bounding box center [526, 127] width 321 height 22
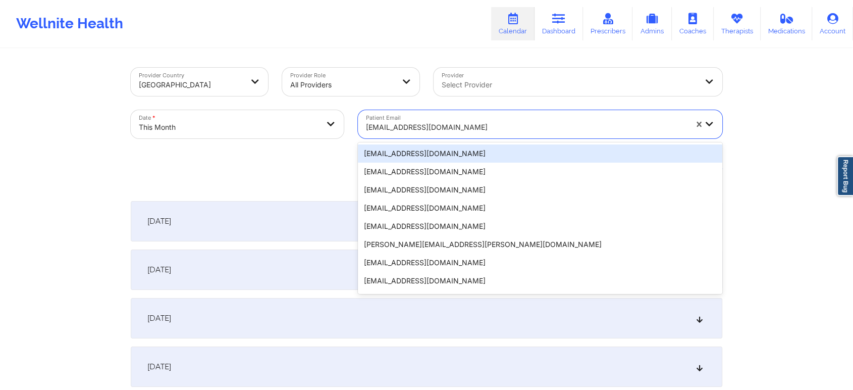
paste input "[EMAIL_ADDRESS][DOMAIN_NAME]"
type input "[EMAIL_ADDRESS][DOMAIN_NAME]"
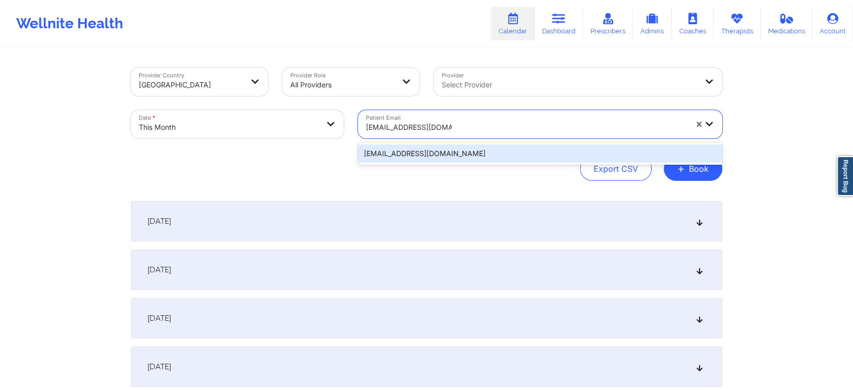
click at [447, 142] on div "[EMAIL_ADDRESS][DOMAIN_NAME]" at bounding box center [540, 153] width 364 height 22
click at [451, 143] on div "[EMAIL_ADDRESS][DOMAIN_NAME]" at bounding box center [540, 153] width 364 height 22
click at [450, 154] on div "[EMAIL_ADDRESS][DOMAIN_NAME]" at bounding box center [540, 153] width 364 height 18
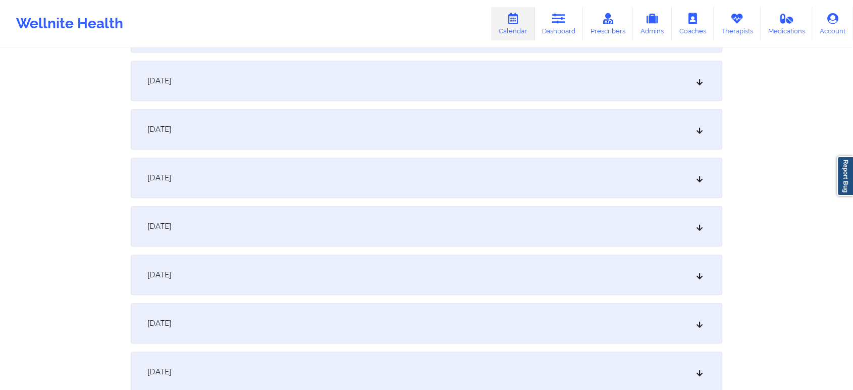
scroll to position [635, 0]
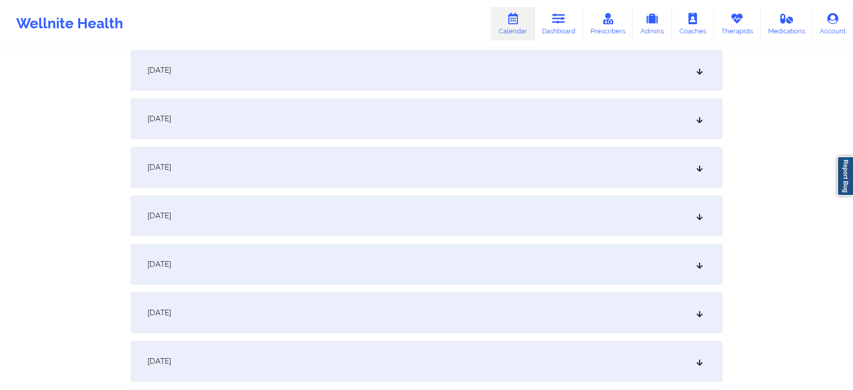
click at [548, 187] on div "[DATE] No appointments [DATE] No appointments [DATE] No appointments [DATE] No …" at bounding box center [426, 312] width 591 height 1493
click at [523, 157] on div "[DATE]" at bounding box center [426, 167] width 591 height 40
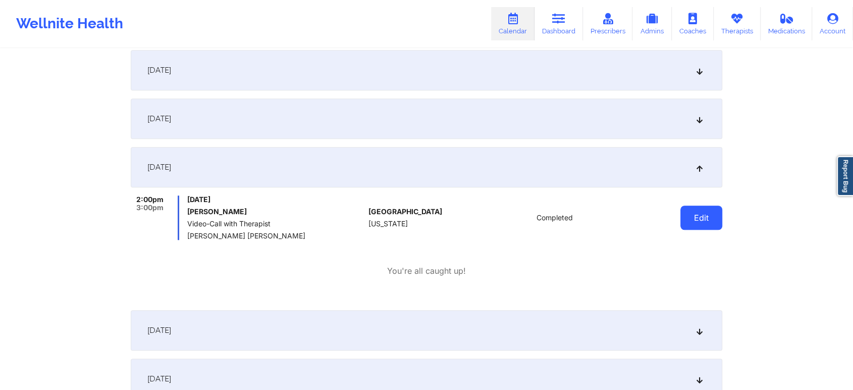
click at [692, 210] on button "Edit" at bounding box center [701, 217] width 42 height 24
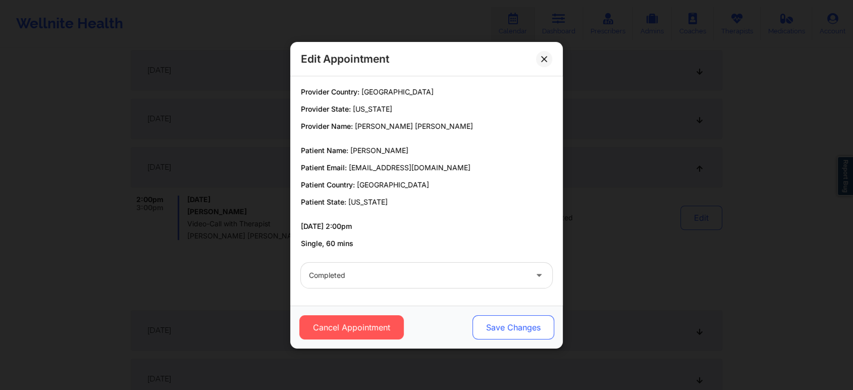
click at [513, 331] on button "Save Changes" at bounding box center [513, 327] width 82 height 24
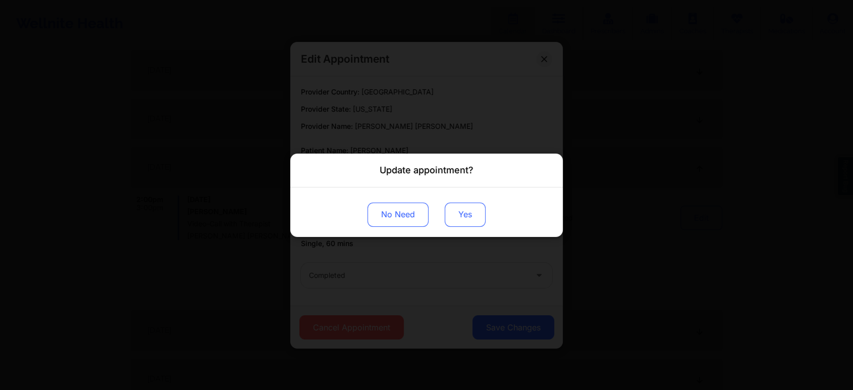
click at [471, 224] on button "Yes" at bounding box center [465, 214] width 41 height 24
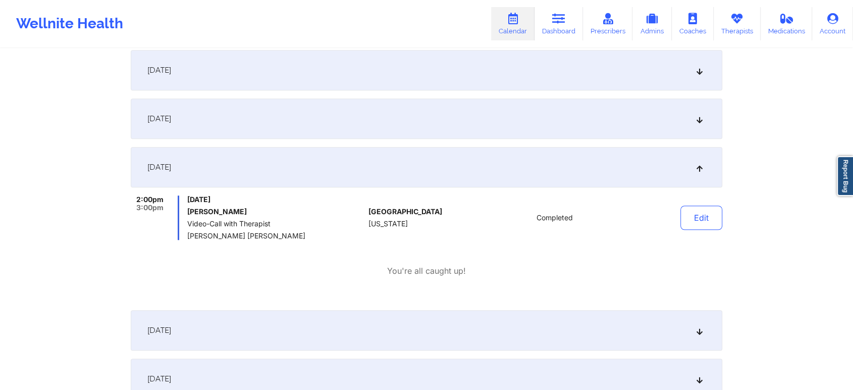
scroll to position [0, 0]
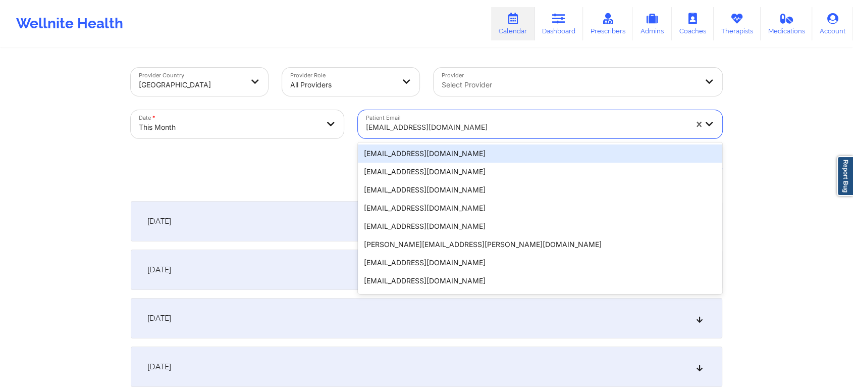
click at [423, 128] on div at bounding box center [526, 127] width 321 height 12
paste input "[EMAIL_ADDRESS][DOMAIN_NAME]"
type input "[EMAIL_ADDRESS][DOMAIN_NAME]"
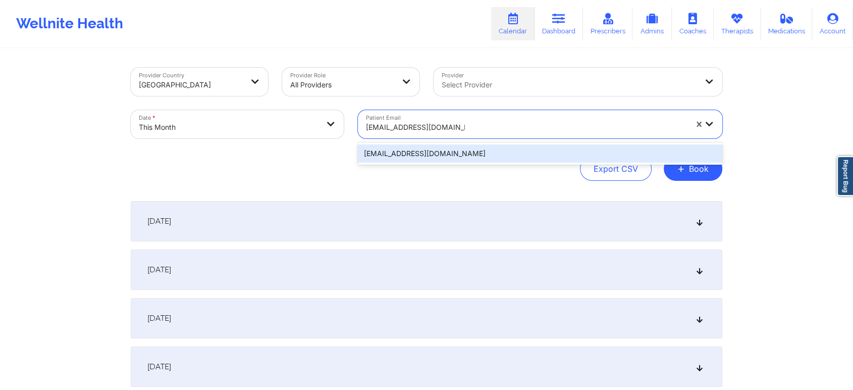
click at [513, 152] on div "[EMAIL_ADDRESS][DOMAIN_NAME]" at bounding box center [540, 153] width 364 height 18
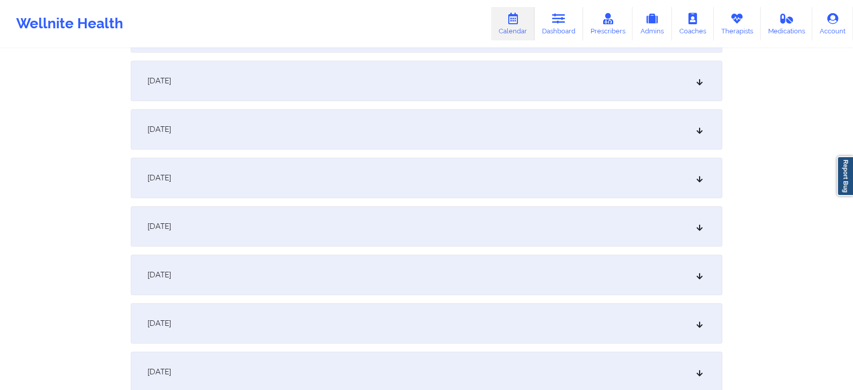
scroll to position [626, 0]
click at [648, 183] on div "[DATE]" at bounding box center [426, 176] width 591 height 40
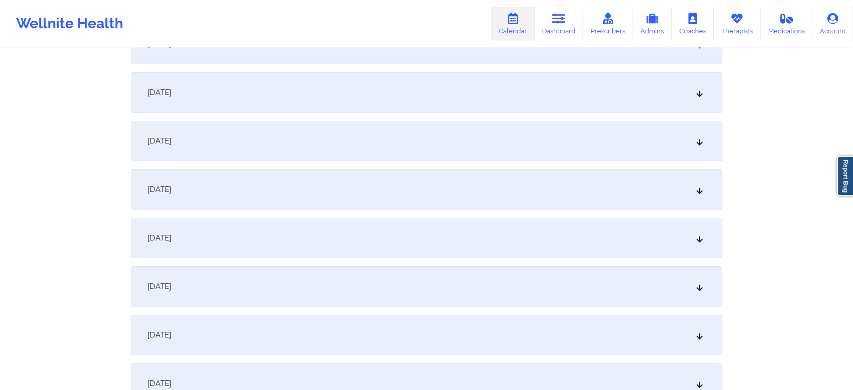
scroll to position [0, 0]
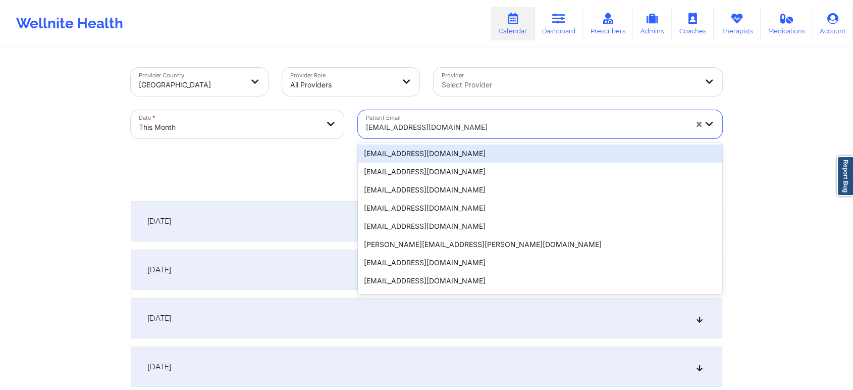
click at [451, 123] on div at bounding box center [526, 127] width 321 height 12
paste input "[EMAIL_ADDRESS][DOMAIN_NAME]"
type input "[EMAIL_ADDRESS][DOMAIN_NAME]"
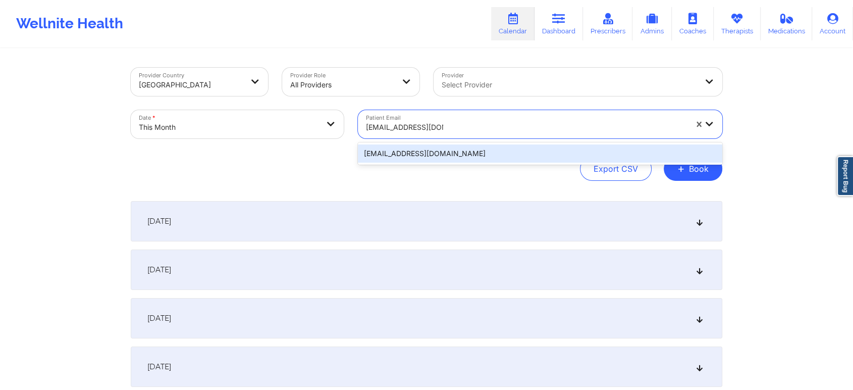
click at [502, 162] on div "[EMAIL_ADDRESS][DOMAIN_NAME]" at bounding box center [540, 153] width 364 height 22
click at [562, 156] on div "[EMAIL_ADDRESS][DOMAIN_NAME]" at bounding box center [540, 153] width 364 height 18
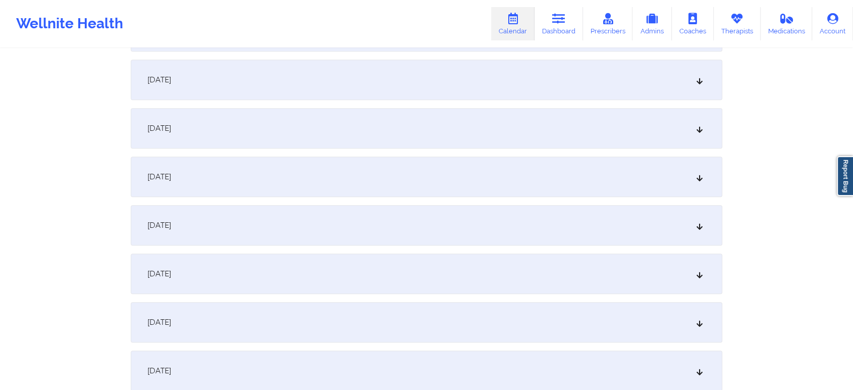
scroll to position [588, 0]
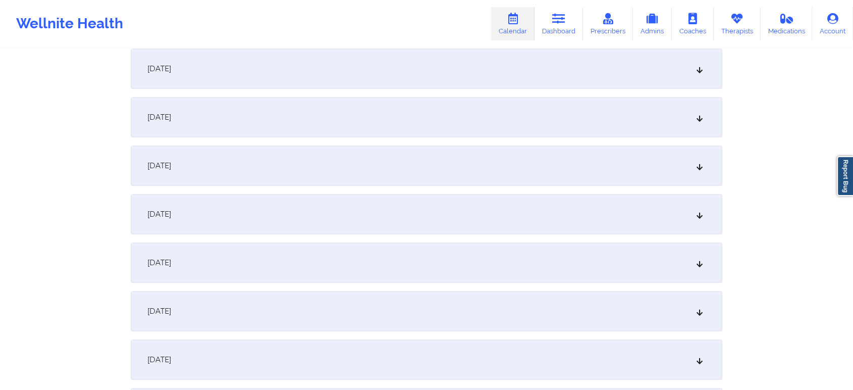
click at [423, 233] on div "[DATE]" at bounding box center [426, 214] width 591 height 40
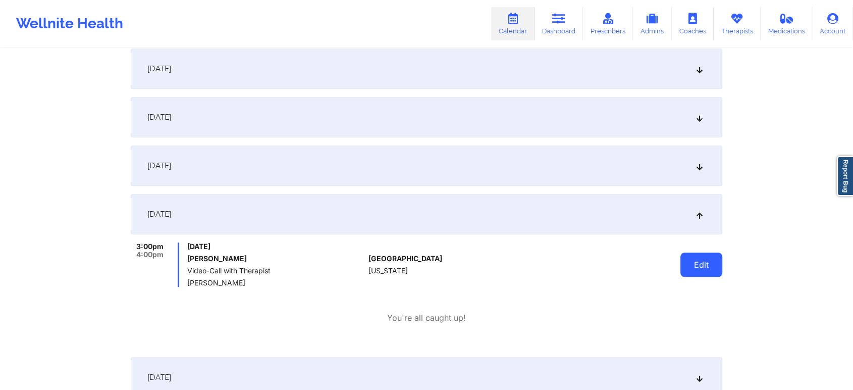
click at [705, 259] on button "Edit" at bounding box center [701, 264] width 42 height 24
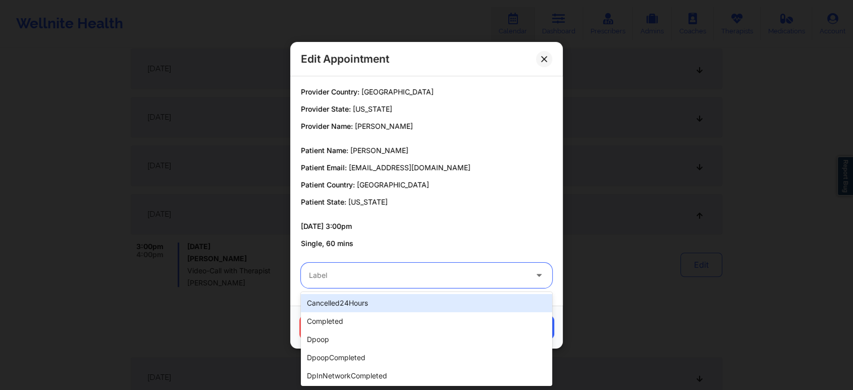
click at [338, 273] on div at bounding box center [418, 275] width 218 height 12
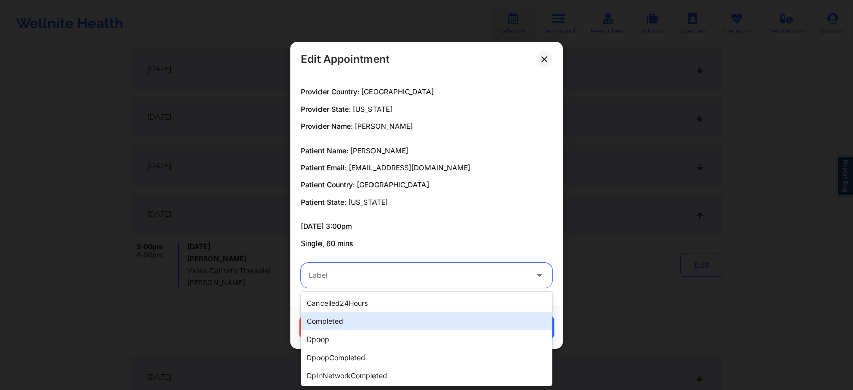
click at [351, 316] on div "completed" at bounding box center [426, 321] width 251 height 18
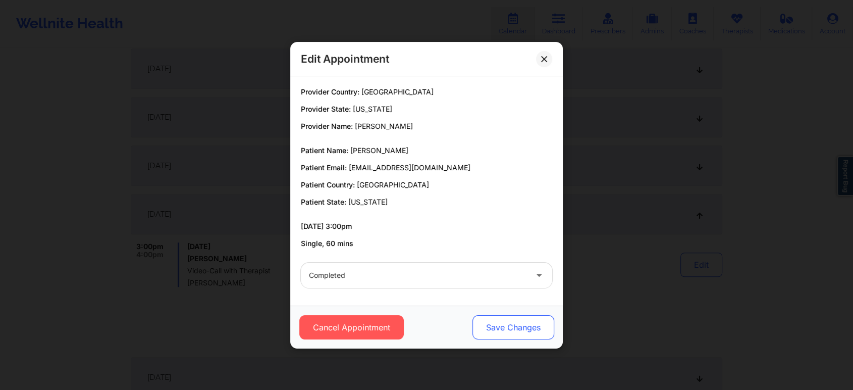
click at [519, 330] on button "Save Changes" at bounding box center [513, 327] width 82 height 24
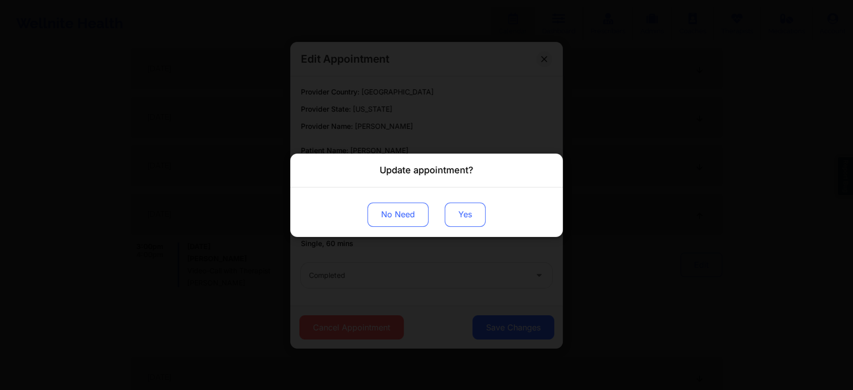
click at [462, 216] on button "Yes" at bounding box center [465, 214] width 41 height 24
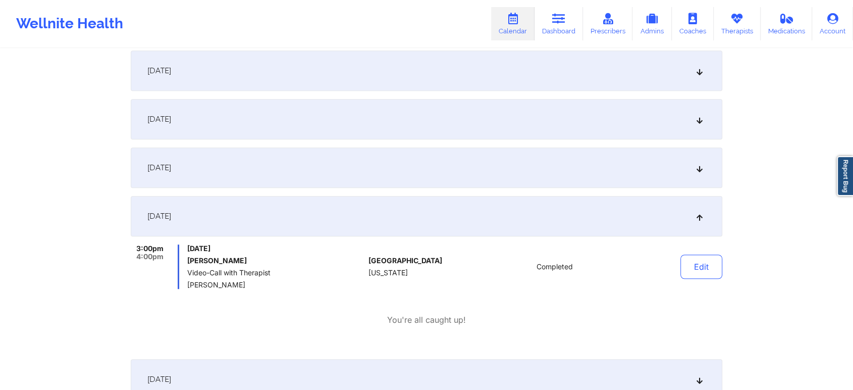
scroll to position [56, 0]
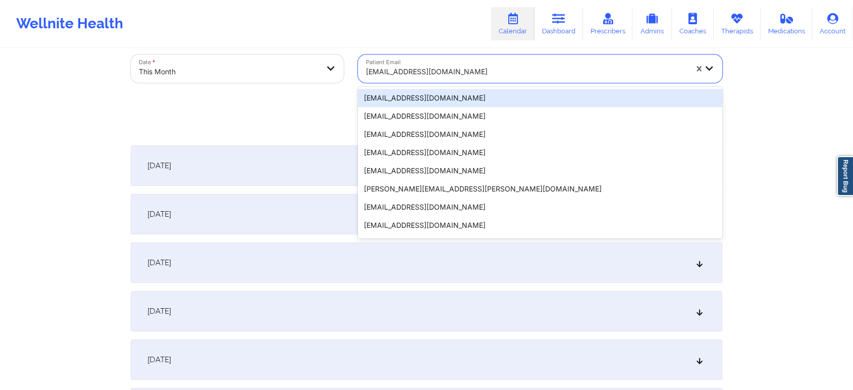
click at [450, 59] on div "[EMAIL_ADDRESS][DOMAIN_NAME]" at bounding box center [523, 68] width 330 height 28
paste input "[EMAIL_ADDRESS][DOMAIN_NAME]"
type input "[EMAIL_ADDRESS][DOMAIN_NAME]"
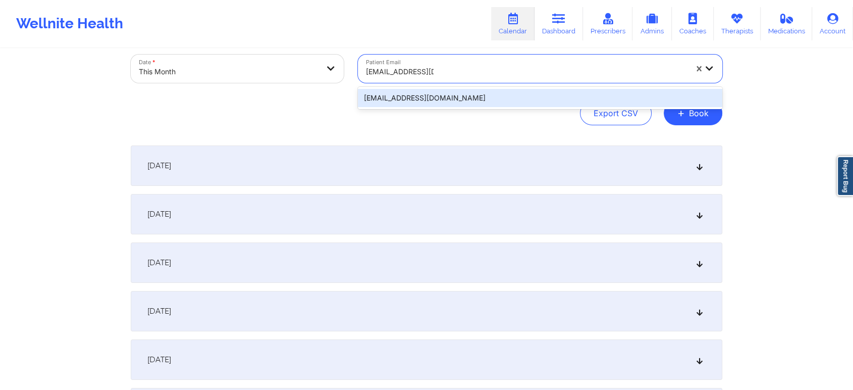
click at [429, 99] on div "[EMAIL_ADDRESS][DOMAIN_NAME]" at bounding box center [540, 98] width 364 height 18
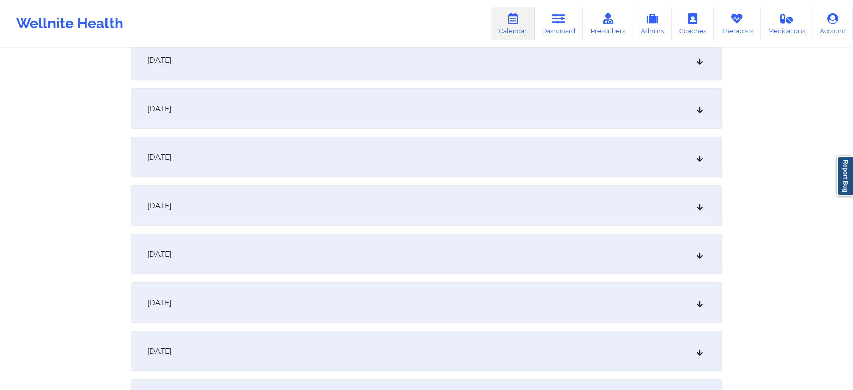
scroll to position [568, 0]
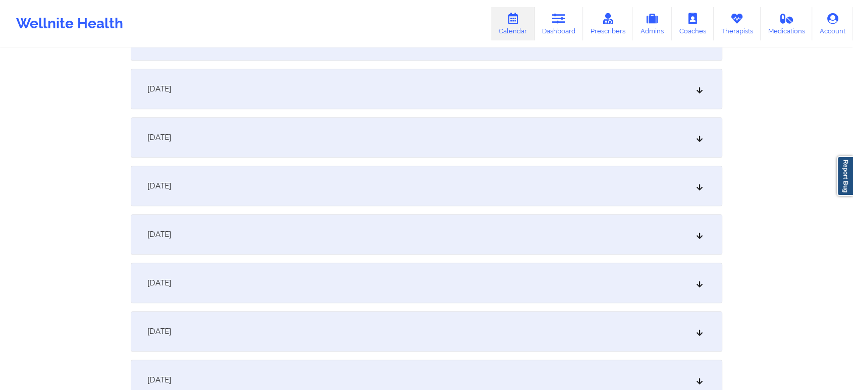
click at [608, 223] on div "[DATE]" at bounding box center [426, 234] width 591 height 40
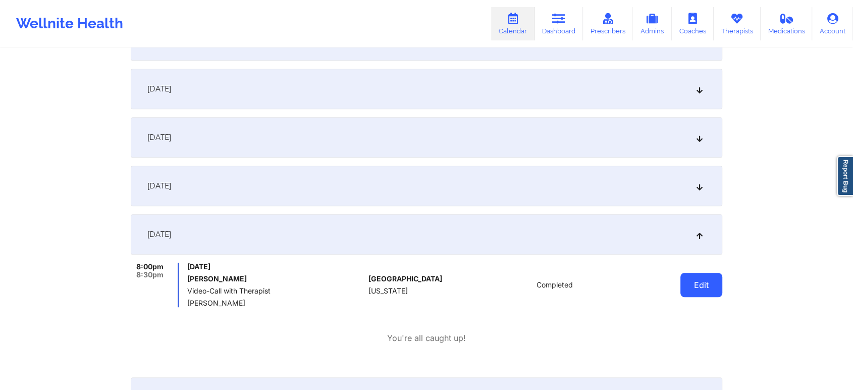
click at [708, 284] on button "Edit" at bounding box center [701, 284] width 42 height 24
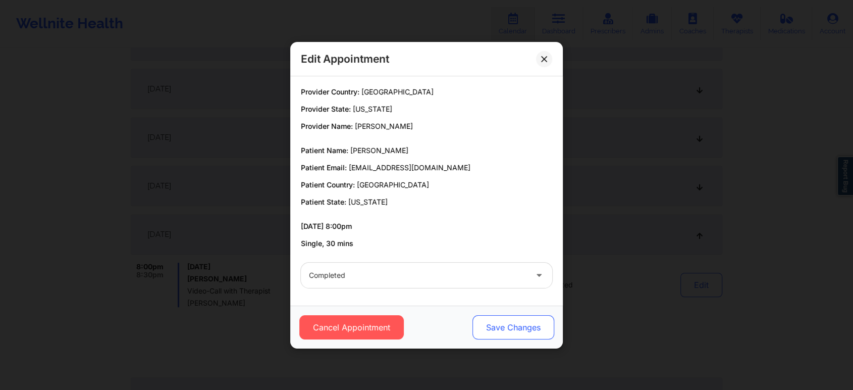
click at [505, 323] on button "Save Changes" at bounding box center [513, 327] width 82 height 24
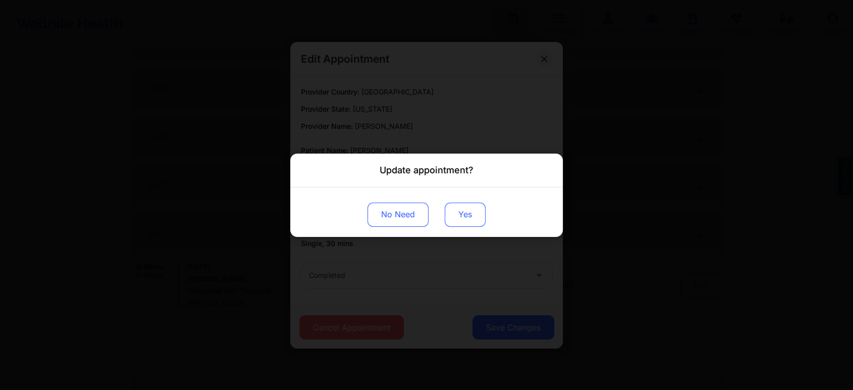
click at [471, 207] on button "Yes" at bounding box center [465, 214] width 41 height 24
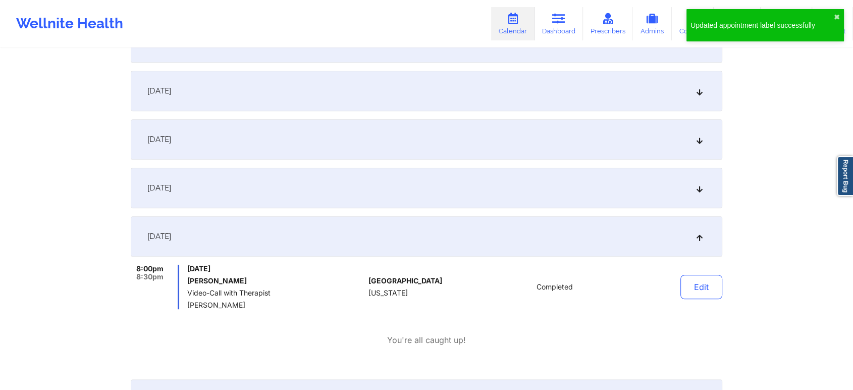
scroll to position [0, 0]
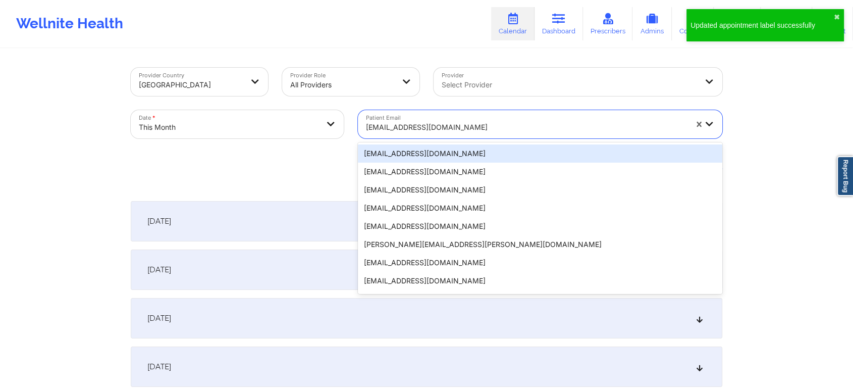
click at [380, 122] on div at bounding box center [526, 127] width 321 height 12
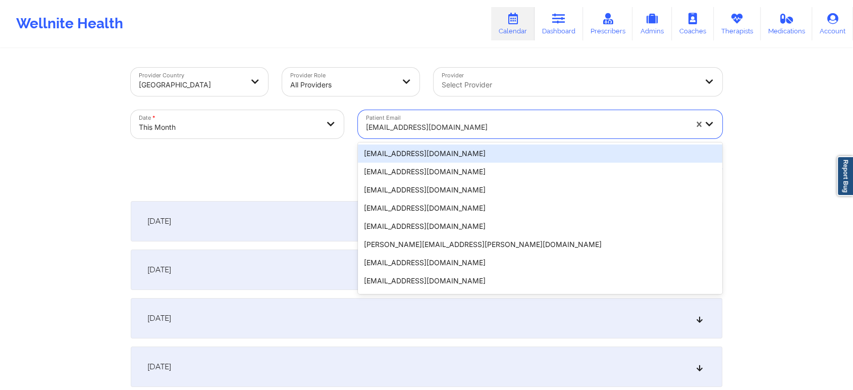
paste input "[EMAIL_ADDRESS][DOMAIN_NAME]"
type input "[EMAIL_ADDRESS][DOMAIN_NAME]"
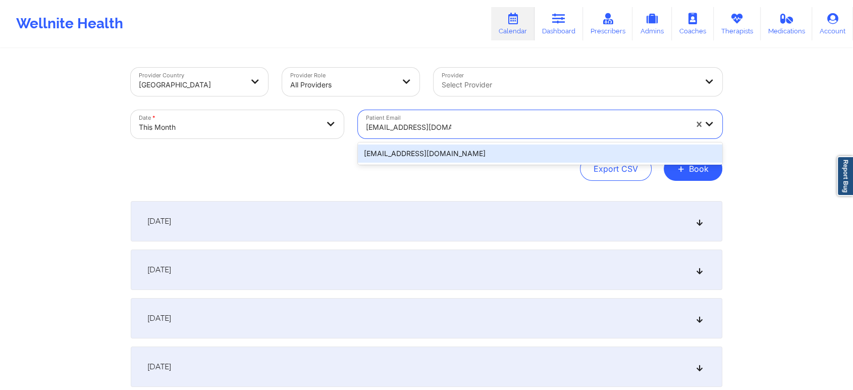
click at [414, 146] on div "[EMAIL_ADDRESS][DOMAIN_NAME]" at bounding box center [540, 153] width 364 height 18
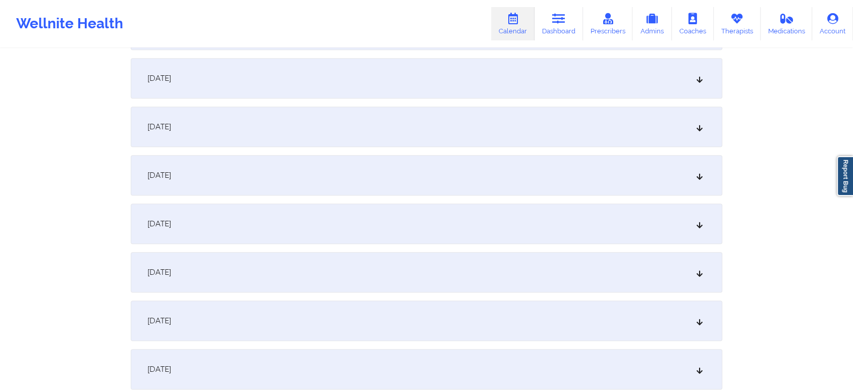
scroll to position [490, 0]
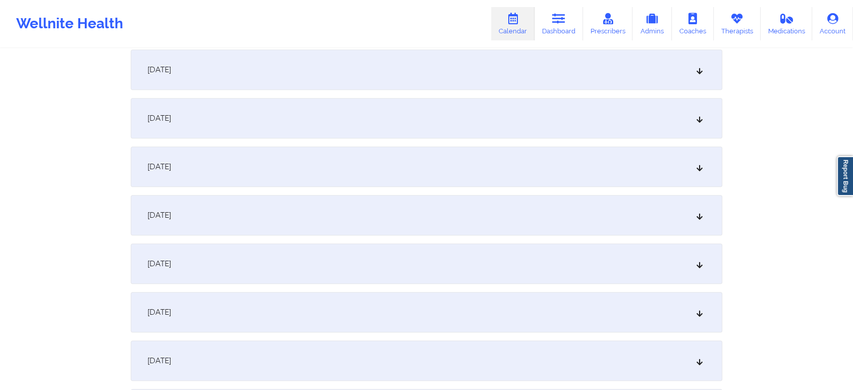
click at [598, 296] on div "[DATE]" at bounding box center [426, 312] width 591 height 40
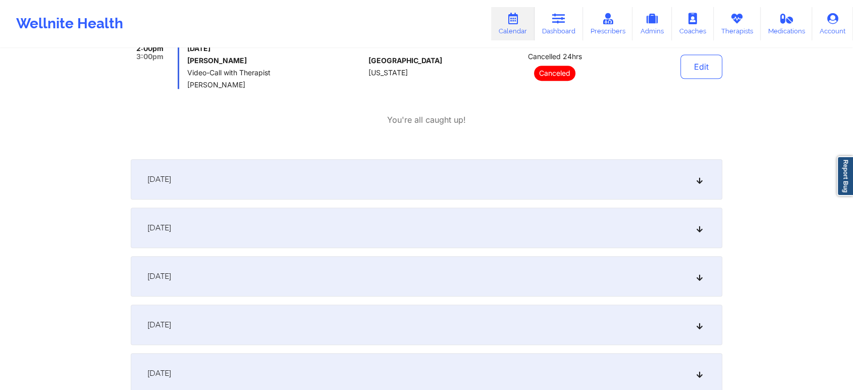
scroll to position [795, 0]
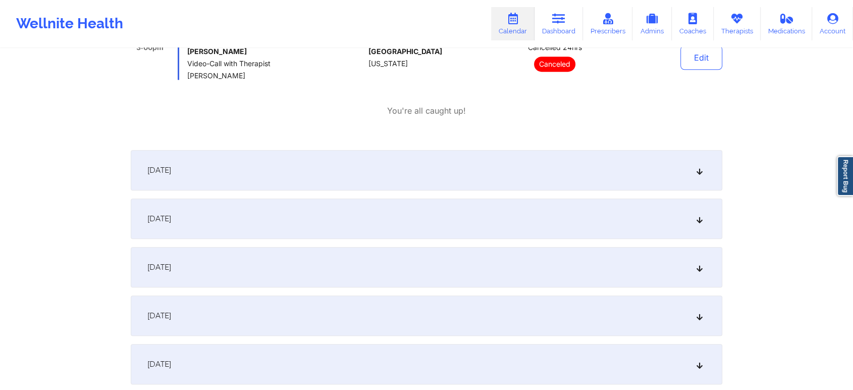
click at [577, 178] on div "[DATE]" at bounding box center [426, 170] width 591 height 40
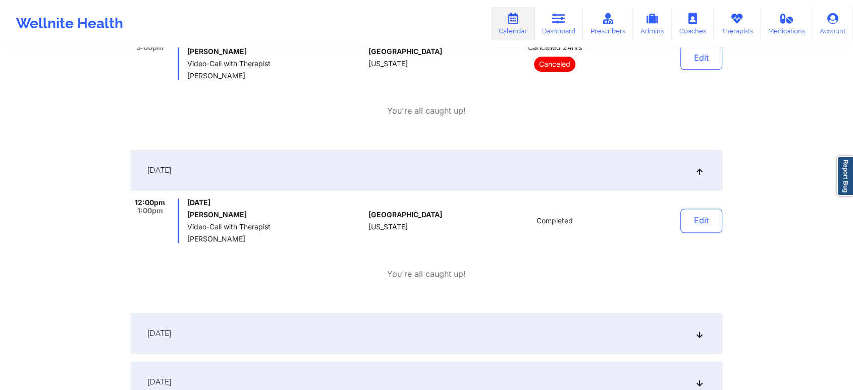
scroll to position [540, 0]
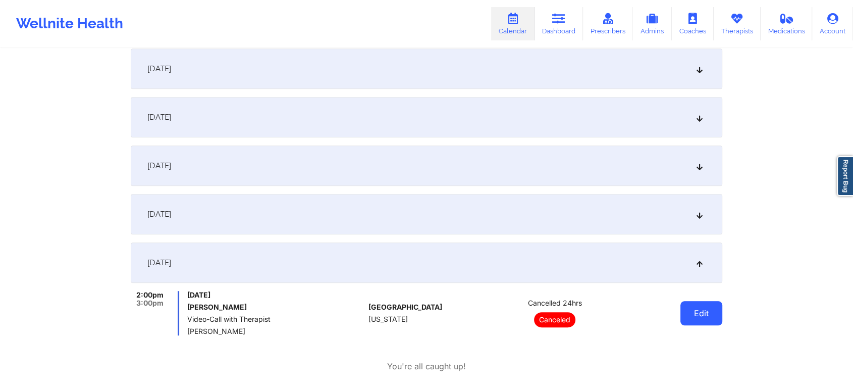
click at [692, 315] on button "Edit" at bounding box center [701, 313] width 42 height 24
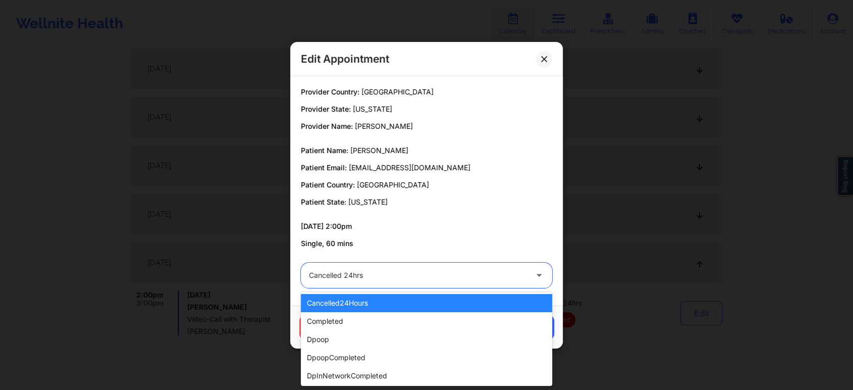
click at [338, 274] on div at bounding box center [418, 275] width 218 height 12
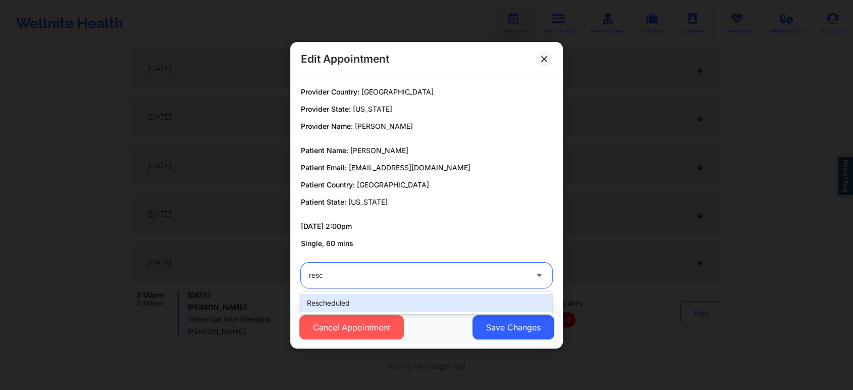
type input "[PERSON_NAME]"
click at [320, 304] on div "rescheduled" at bounding box center [426, 303] width 251 height 18
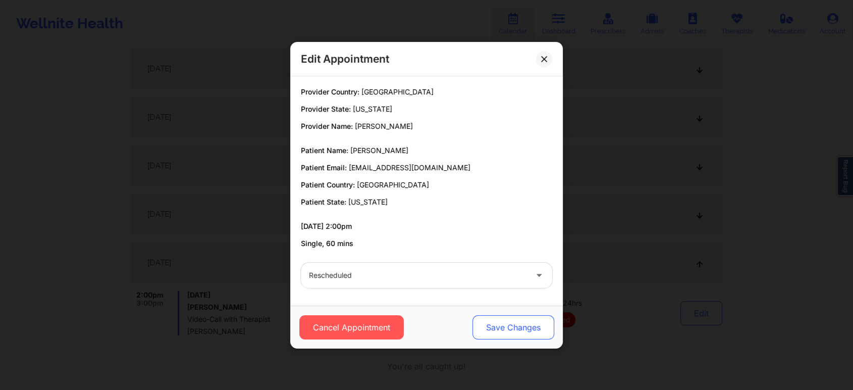
drag, startPoint x: 442, startPoint y: 320, endPoint x: 498, endPoint y: 318, distance: 55.5
click at [498, 318] on div "Cancel Appointment Save Changes" at bounding box center [426, 327] width 258 height 24
click at [498, 318] on button "Save Changes" at bounding box center [513, 327] width 82 height 24
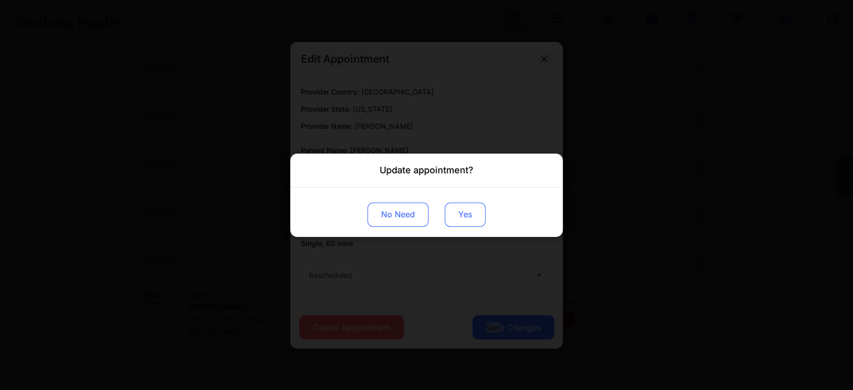
click at [455, 222] on button "Yes" at bounding box center [465, 214] width 41 height 24
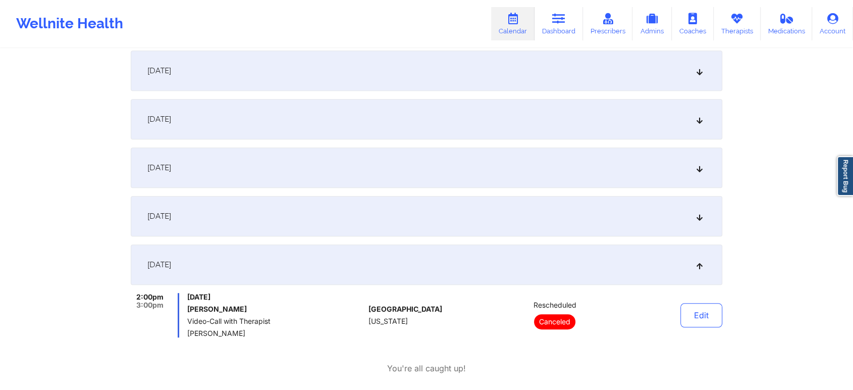
scroll to position [0, 0]
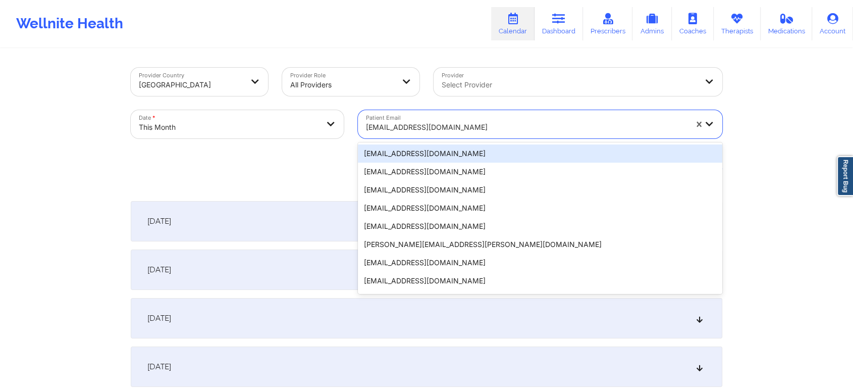
click at [405, 127] on div at bounding box center [526, 127] width 321 height 12
paste input "[PERSON_NAME][EMAIL_ADDRESS][PERSON_NAME][DOMAIN_NAME]"
type input "[PERSON_NAME][EMAIL_ADDRESS][PERSON_NAME][DOMAIN_NAME]"
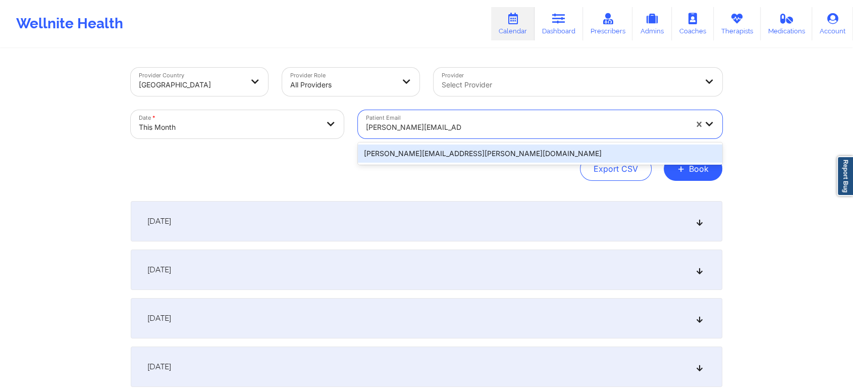
click at [440, 148] on div "[PERSON_NAME][EMAIL_ADDRESS][PERSON_NAME][DOMAIN_NAME]" at bounding box center [540, 153] width 364 height 18
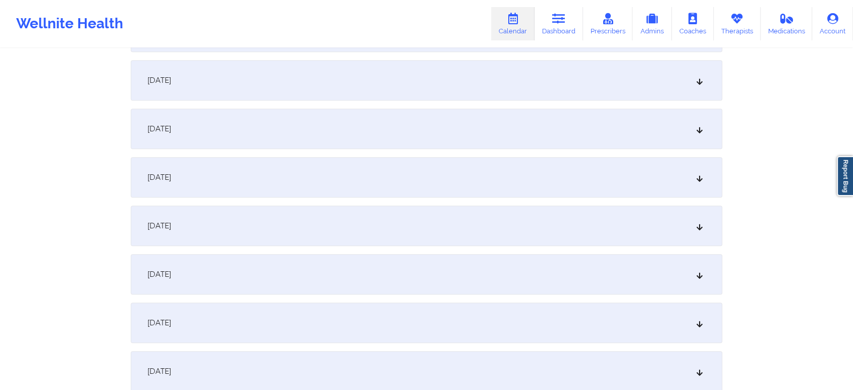
scroll to position [488, 0]
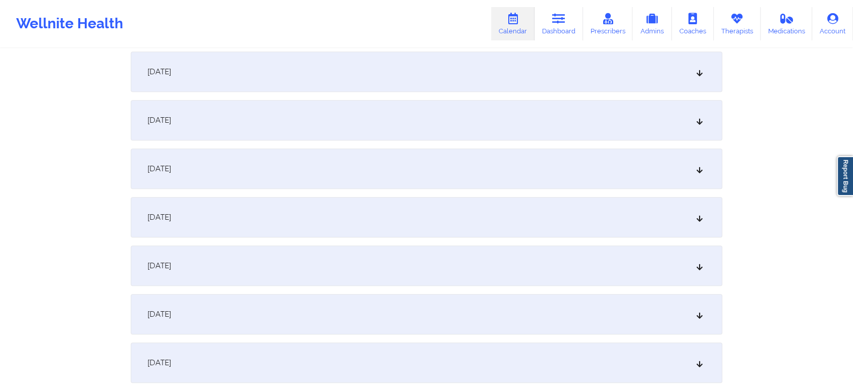
click at [420, 305] on div "[DATE]" at bounding box center [426, 314] width 591 height 40
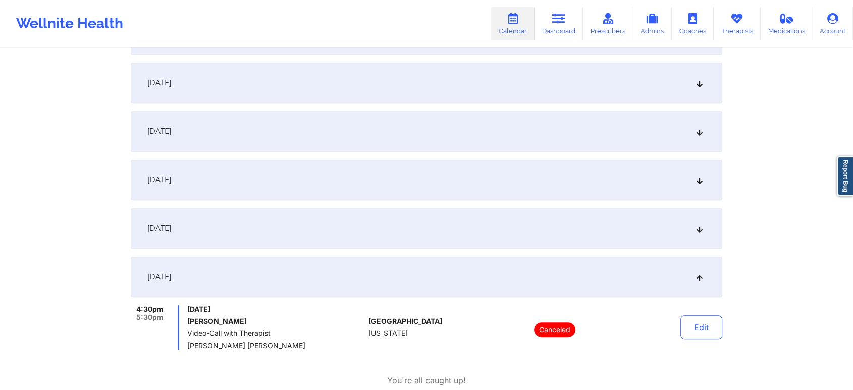
scroll to position [0, 0]
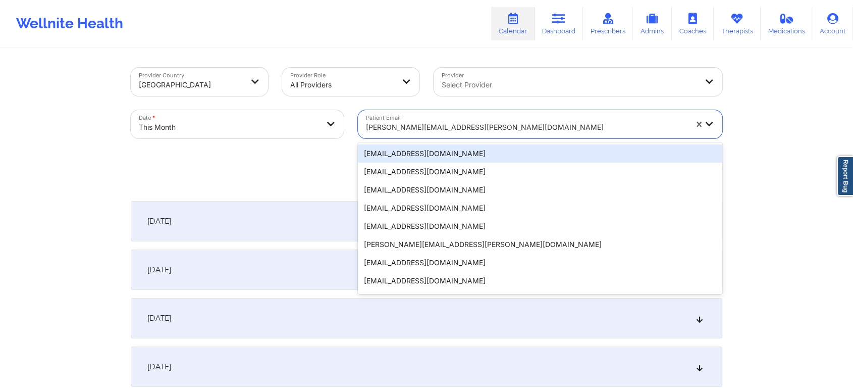
click at [407, 128] on div at bounding box center [526, 127] width 321 height 12
paste input "[EMAIL_ADDRESS][DOMAIN_NAME]"
type input "[EMAIL_ADDRESS][DOMAIN_NAME]"
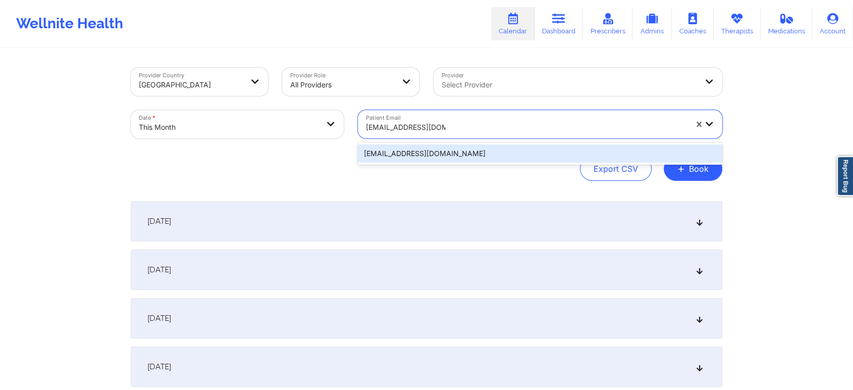
click at [470, 143] on div "[EMAIL_ADDRESS][DOMAIN_NAME]" at bounding box center [540, 153] width 364 height 22
click at [438, 150] on div "[EMAIL_ADDRESS][DOMAIN_NAME]" at bounding box center [540, 153] width 364 height 18
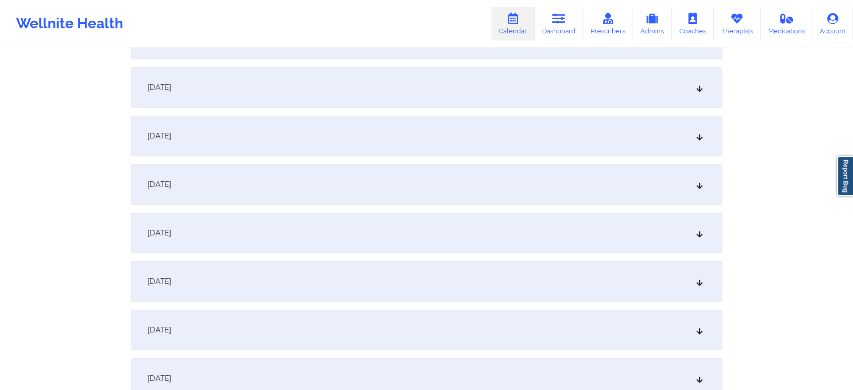
scroll to position [710, 0]
click at [546, 92] on div "[DATE]" at bounding box center [426, 92] width 591 height 40
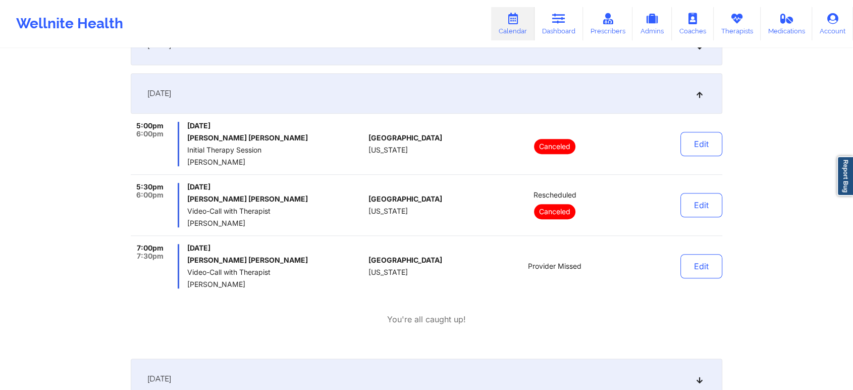
scroll to position [0, 0]
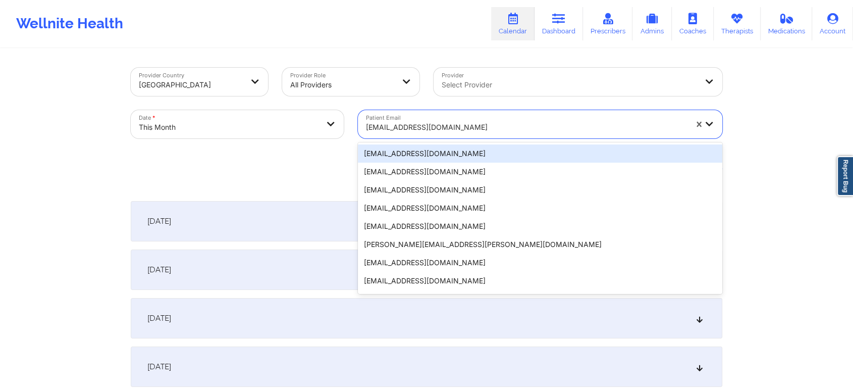
click at [393, 130] on div at bounding box center [526, 127] width 321 height 12
paste input "[EMAIL_ADDRESS][DOMAIN_NAME]"
type input "[EMAIL_ADDRESS][DOMAIN_NAME]"
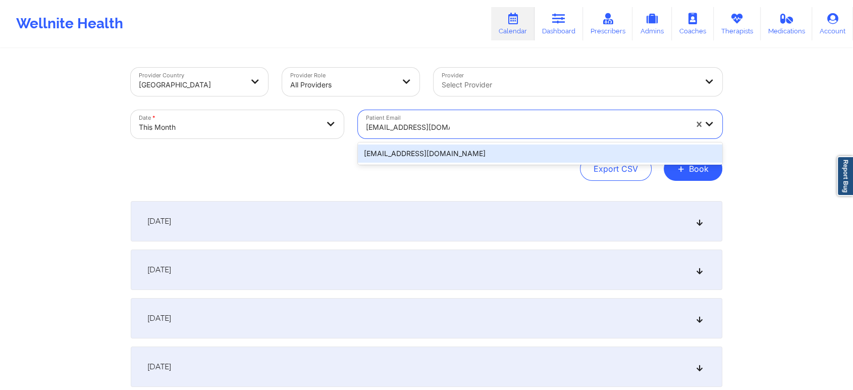
click at [445, 156] on div "[EMAIL_ADDRESS][DOMAIN_NAME]" at bounding box center [540, 153] width 364 height 18
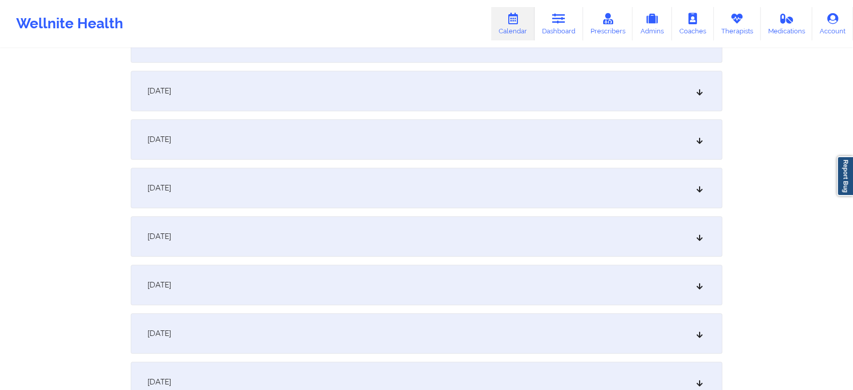
scroll to position [581, 0]
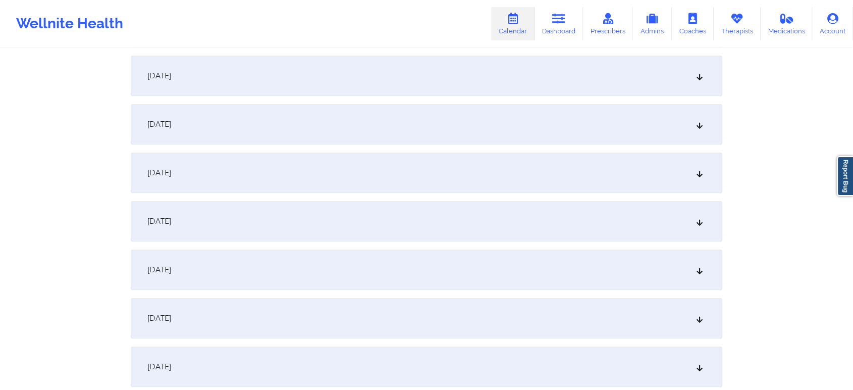
click at [541, 229] on div "[DATE]" at bounding box center [426, 221] width 591 height 40
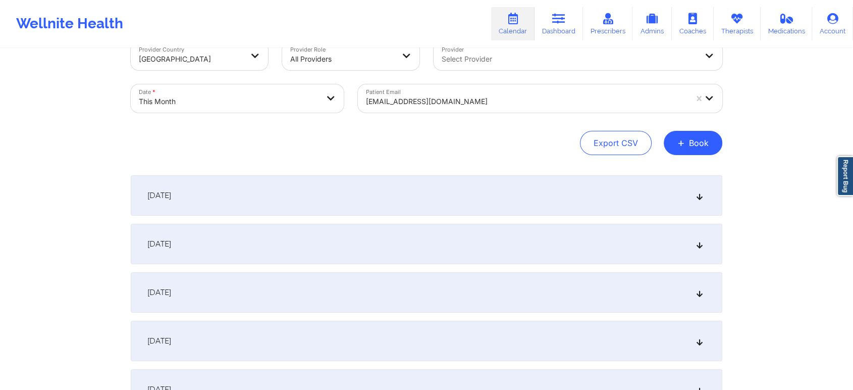
scroll to position [0, 0]
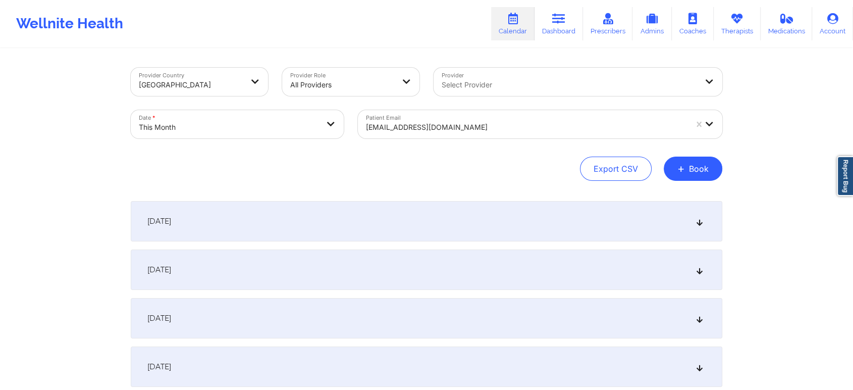
click at [447, 117] on div "[EMAIL_ADDRESS][DOMAIN_NAME]" at bounding box center [526, 127] width 321 height 22
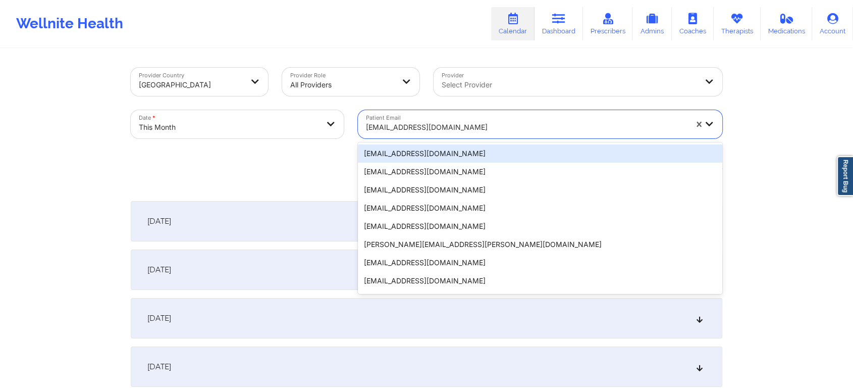
paste input "[EMAIL_ADDRESS][PERSON_NAME][DOMAIN_NAME]"
type input "[EMAIL_ADDRESS][PERSON_NAME][DOMAIN_NAME]"
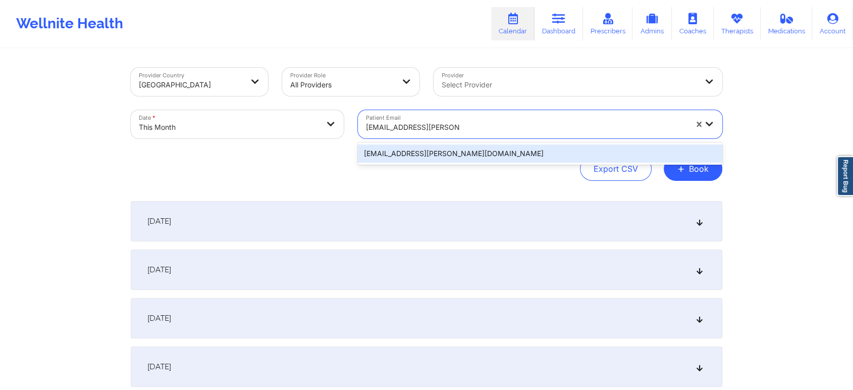
click at [442, 152] on div "[EMAIL_ADDRESS][PERSON_NAME][DOMAIN_NAME]" at bounding box center [540, 153] width 364 height 18
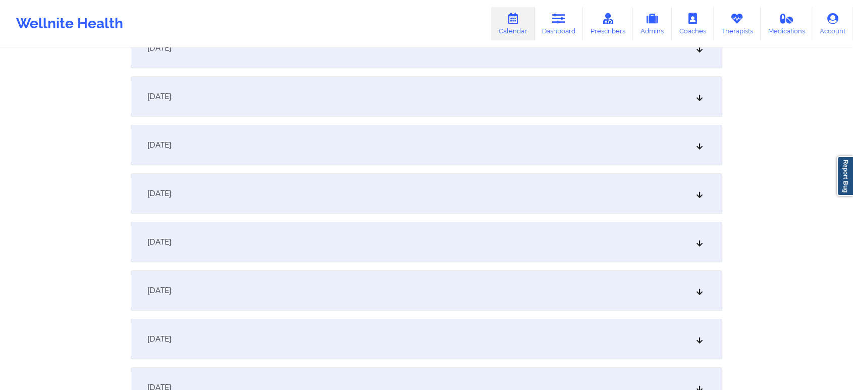
scroll to position [687, 0]
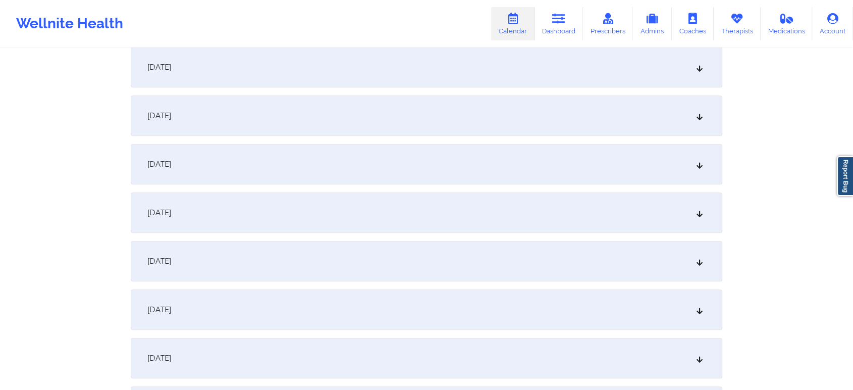
click at [482, 119] on div "[DATE]" at bounding box center [426, 115] width 591 height 40
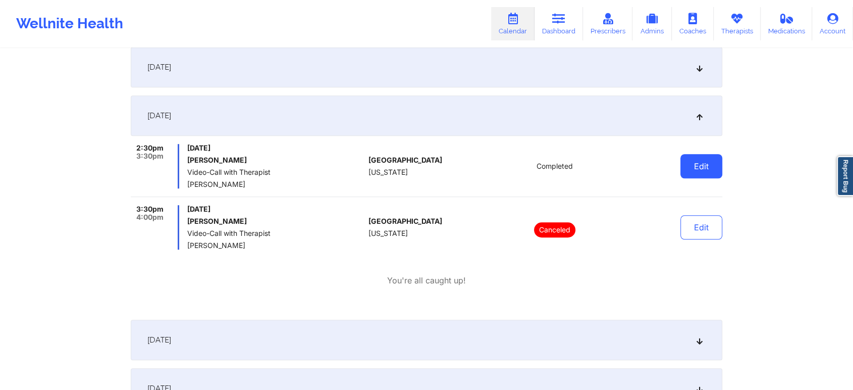
click at [689, 170] on button "Edit" at bounding box center [701, 166] width 42 height 24
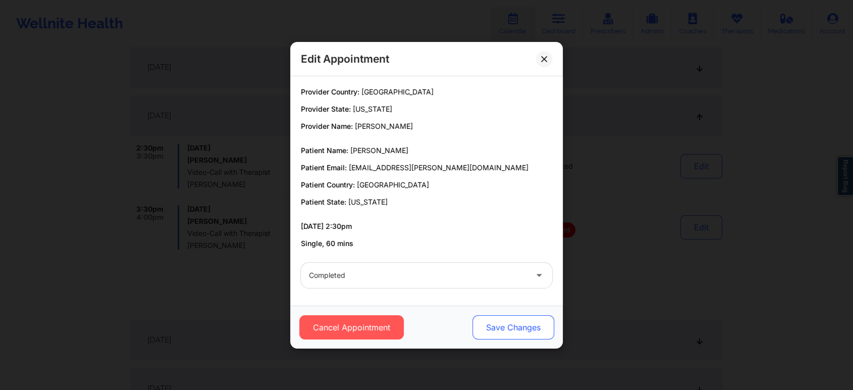
click at [498, 322] on button "Save Changes" at bounding box center [513, 327] width 82 height 24
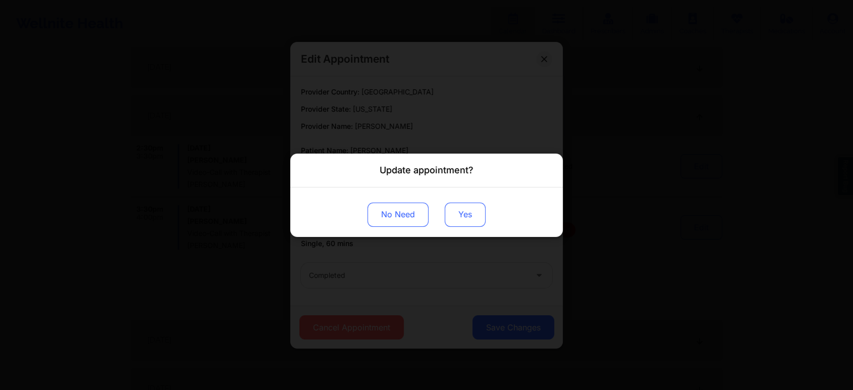
click at [468, 213] on button "Yes" at bounding box center [465, 214] width 41 height 24
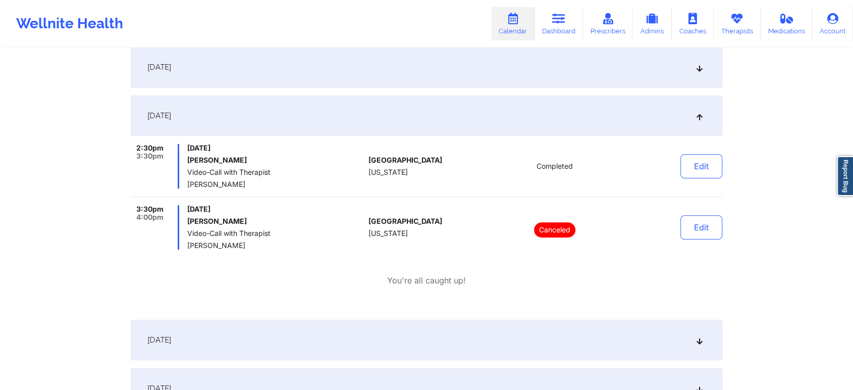
scroll to position [0, 0]
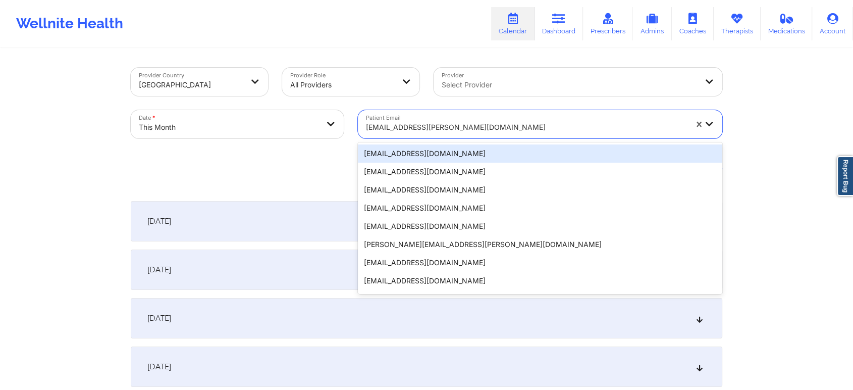
click at [423, 125] on div at bounding box center [526, 127] width 321 height 12
paste input "[EMAIL_ADDRESS][DOMAIN_NAME]"
type input "[EMAIL_ADDRESS][DOMAIN_NAME]"
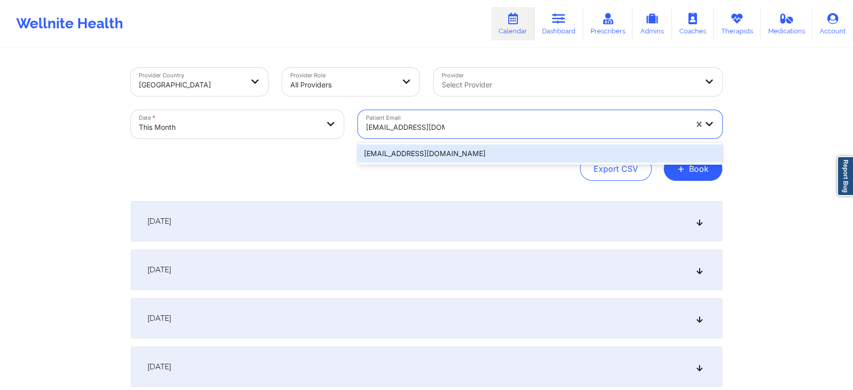
click at [471, 150] on div "[EMAIL_ADDRESS][DOMAIN_NAME]" at bounding box center [540, 153] width 364 height 18
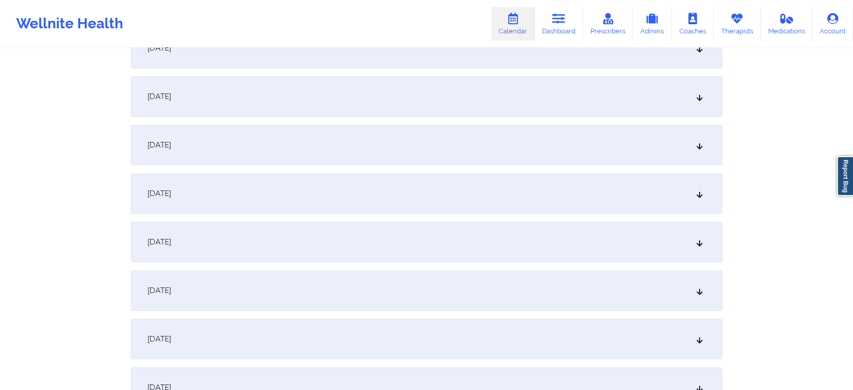
scroll to position [553, 0]
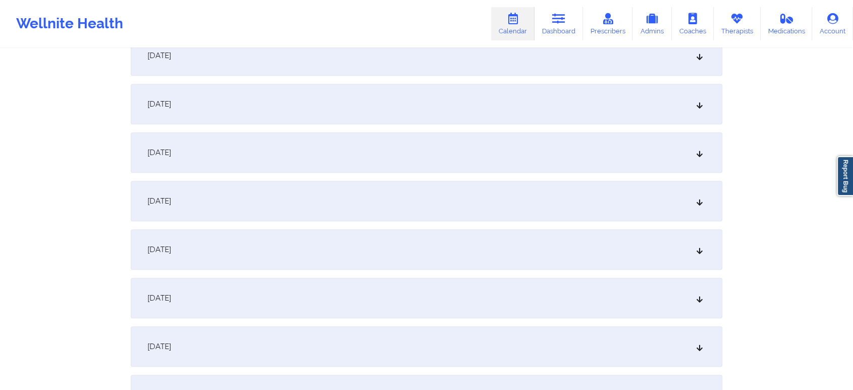
click at [513, 242] on div "[DATE]" at bounding box center [426, 249] width 591 height 40
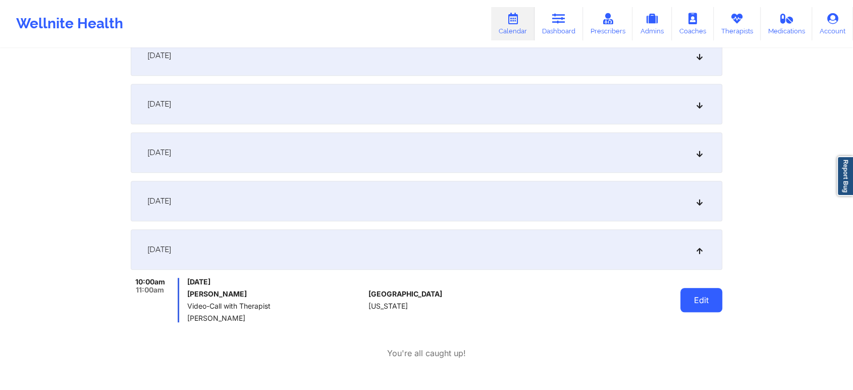
click at [713, 306] on button "Edit" at bounding box center [701, 300] width 42 height 24
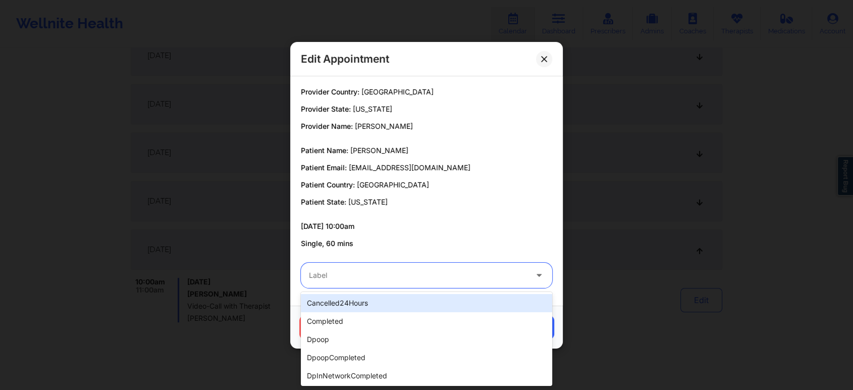
click at [323, 271] on div at bounding box center [418, 275] width 218 height 12
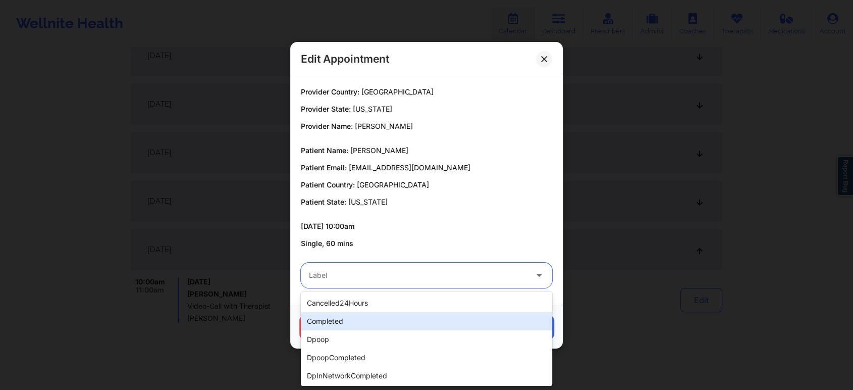
click at [338, 315] on div "completed" at bounding box center [426, 321] width 251 height 18
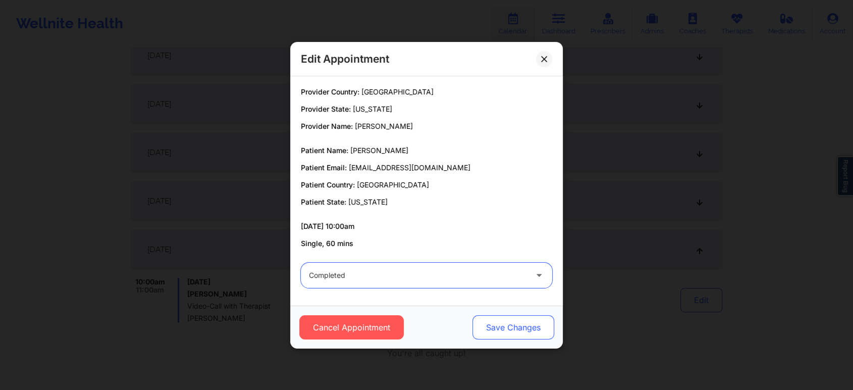
click at [508, 323] on button "Save Changes" at bounding box center [513, 327] width 82 height 24
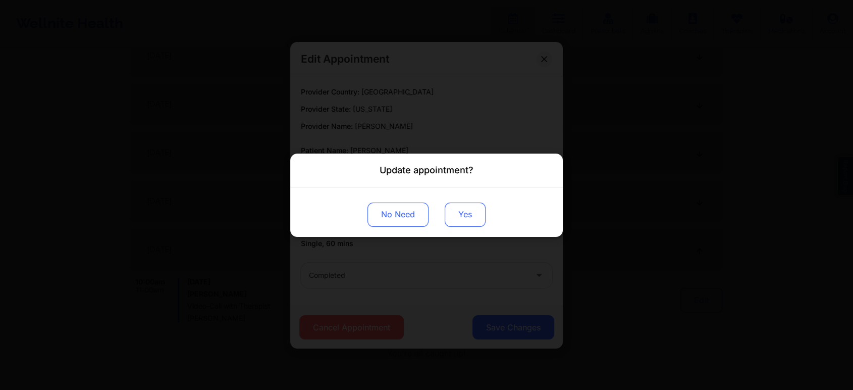
click at [461, 208] on button "Yes" at bounding box center [465, 214] width 41 height 24
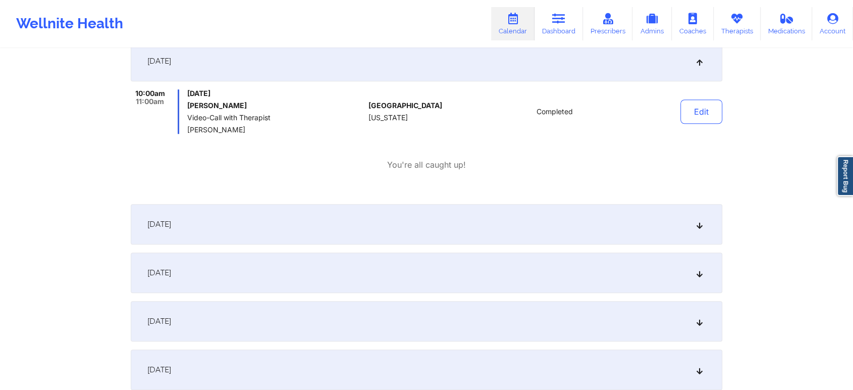
scroll to position [0, 0]
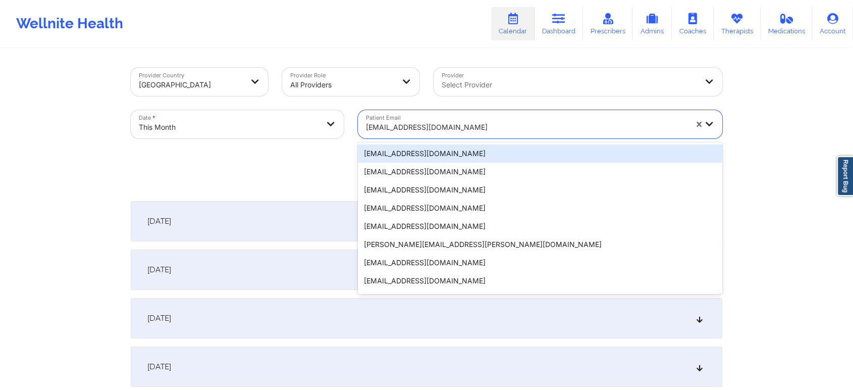
click at [424, 125] on div at bounding box center [526, 127] width 321 height 12
paste input "[EMAIL_ADDRESS][DOMAIN_NAME]"
type input "[EMAIL_ADDRESS][DOMAIN_NAME]"
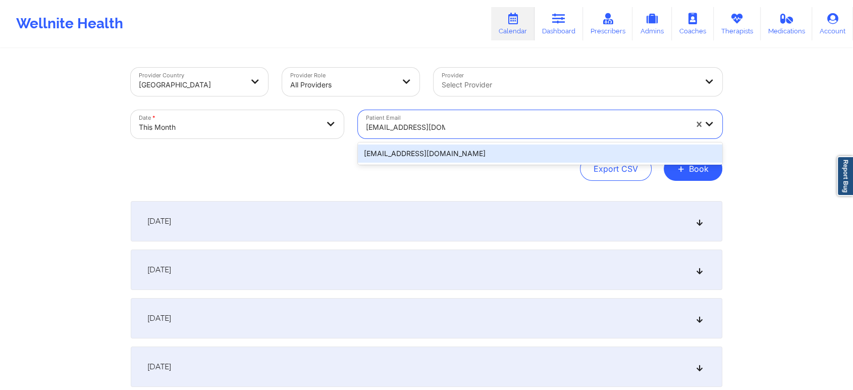
click at [431, 154] on div "[EMAIL_ADDRESS][DOMAIN_NAME]" at bounding box center [540, 153] width 364 height 18
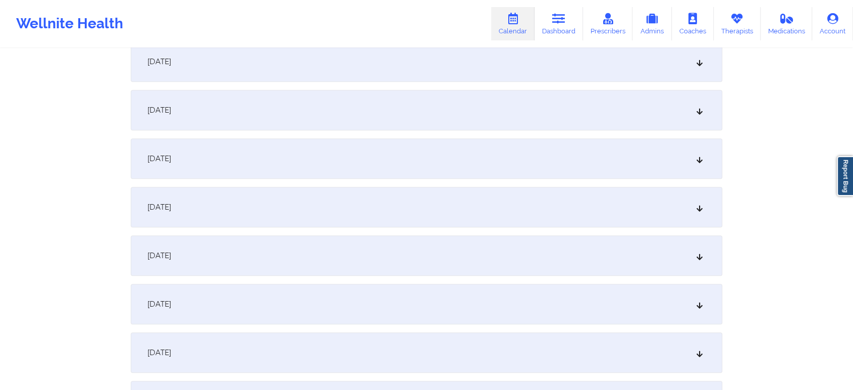
scroll to position [646, 0]
click at [331, 170] on div "[DATE]" at bounding box center [426, 156] width 591 height 40
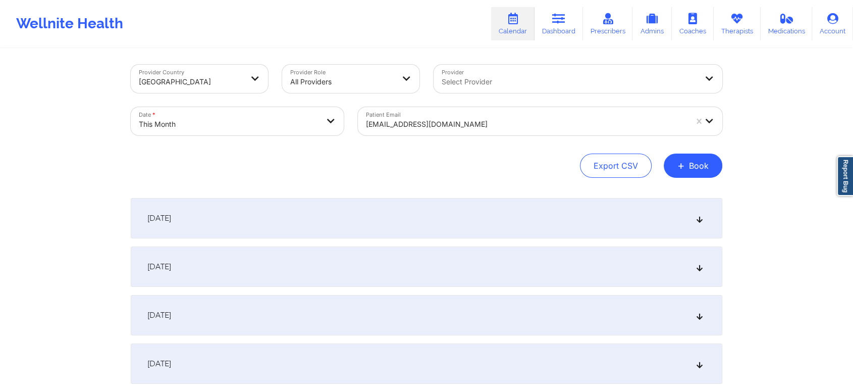
scroll to position [0, 0]
click at [388, 134] on div "[EMAIL_ADDRESS][DOMAIN_NAME]" at bounding box center [526, 127] width 321 height 22
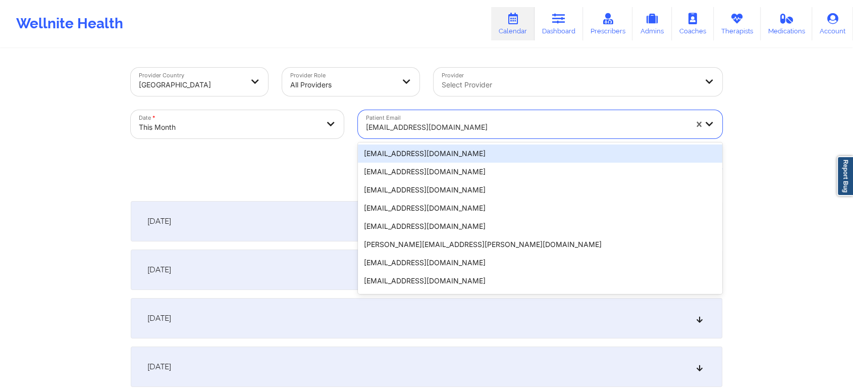
paste input "[EMAIL_ADDRESS][DOMAIN_NAME]"
type input "[EMAIL_ADDRESS][DOMAIN_NAME]"
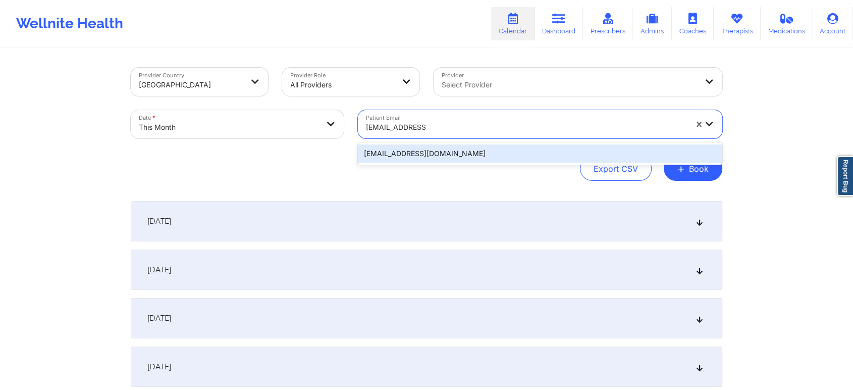
click at [470, 153] on div "[EMAIL_ADDRESS][DOMAIN_NAME]" at bounding box center [540, 153] width 364 height 18
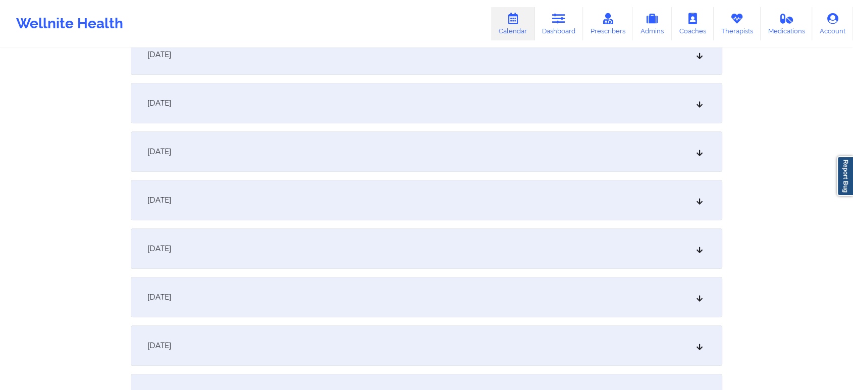
scroll to position [625, 0]
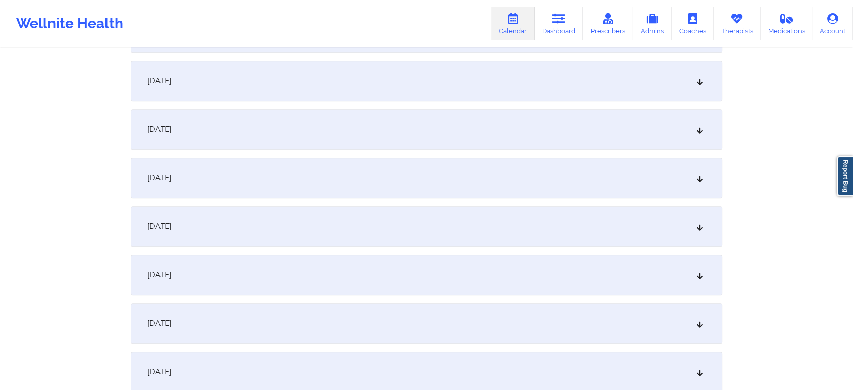
click at [452, 185] on div "[DATE]" at bounding box center [426, 177] width 591 height 40
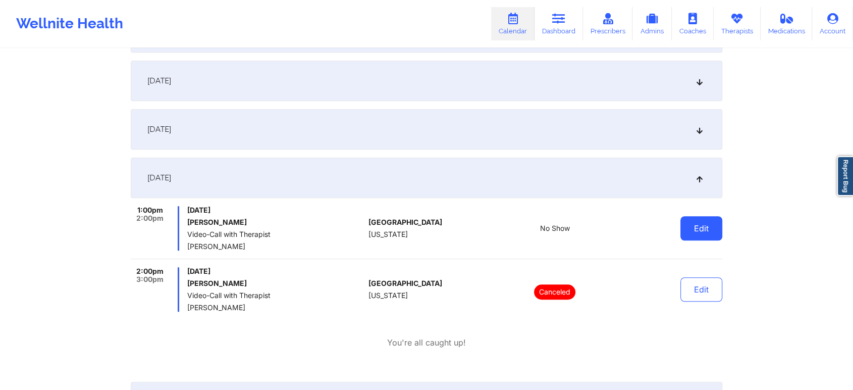
click at [698, 217] on button "Edit" at bounding box center [701, 228] width 42 height 24
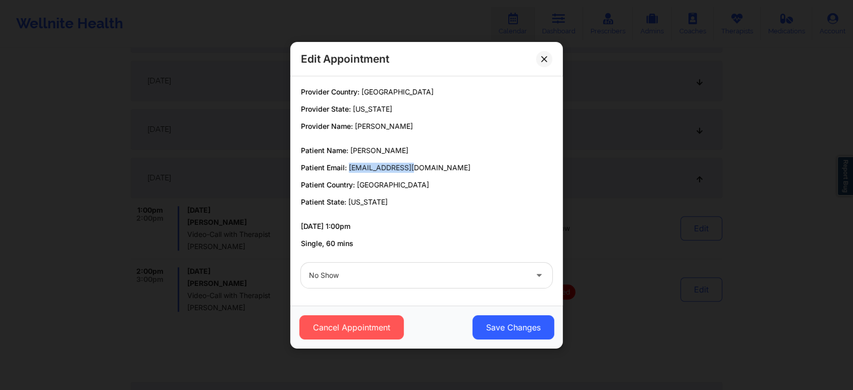
drag, startPoint x: 347, startPoint y: 169, endPoint x: 419, endPoint y: 160, distance: 72.2
click at [419, 160] on div "Patient Name: [PERSON_NAME] Patient Email: [EMAIL_ADDRESS][DOMAIN_NAME] Patient…" at bounding box center [426, 176] width 251 height 62
copy span "[EMAIL_ADDRESS][DOMAIN_NAME]"
click at [543, 61] on icon at bounding box center [544, 59] width 6 height 6
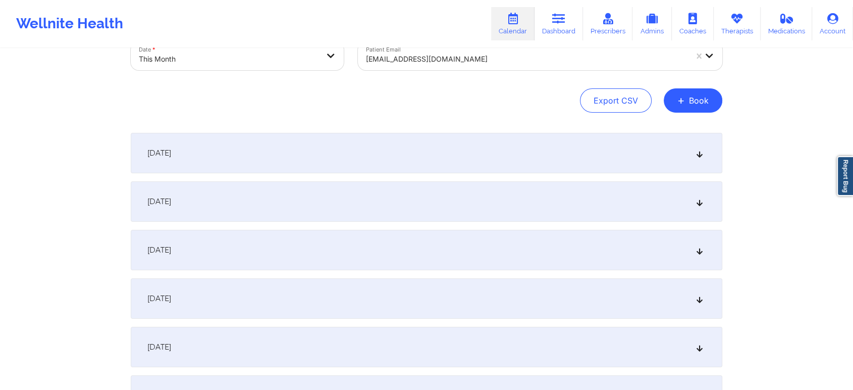
scroll to position [0, 0]
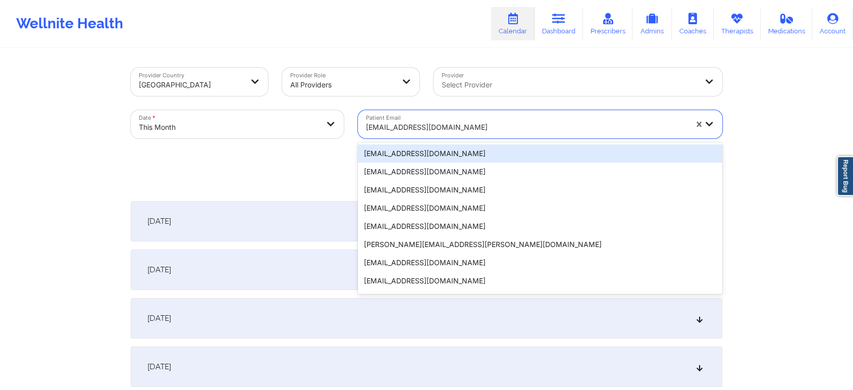
click at [449, 128] on div at bounding box center [526, 127] width 321 height 12
paste input "[EMAIL_ADDRESS][DOMAIN_NAME]"
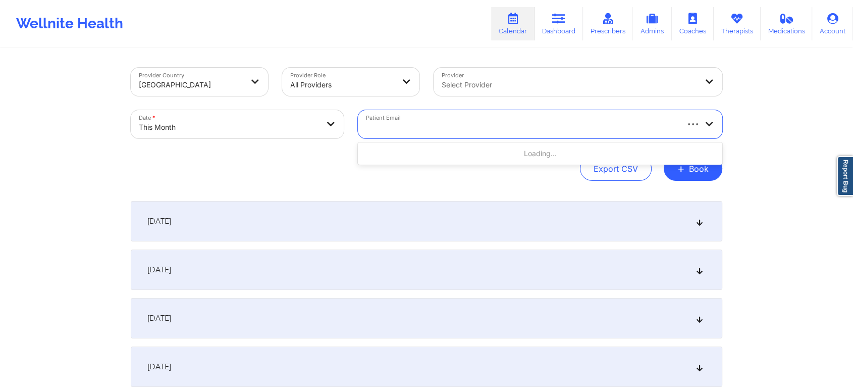
type input "[EMAIL_ADDRESS][DOMAIN_NAME]"
click at [527, 128] on div at bounding box center [526, 127] width 321 height 12
paste input "[EMAIL_ADDRESS][DOMAIN_NAME]"
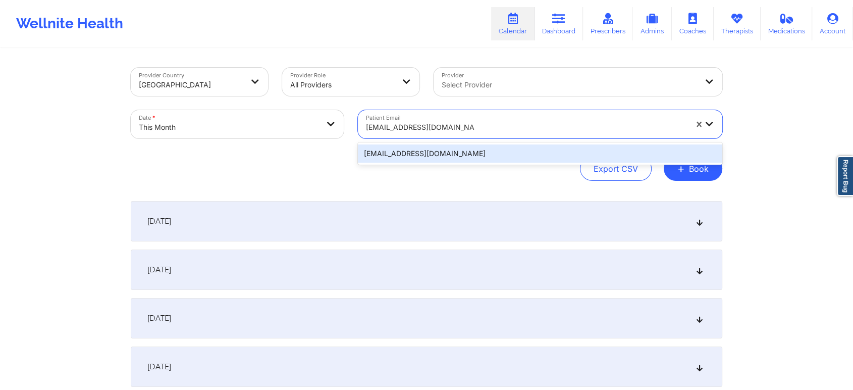
type input "[EMAIL_ADDRESS][DOMAIN_NAME]"
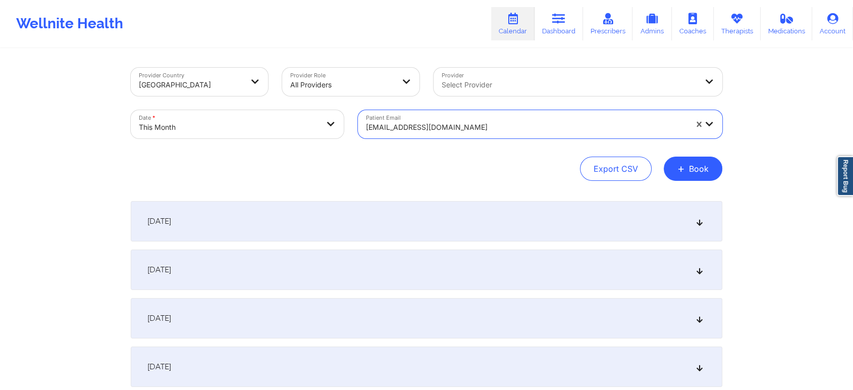
paste input "[EMAIL_ADDRESS][DOMAIN_NAME]"
type input "[EMAIL_ADDRESS][DOMAIN_NAME]"
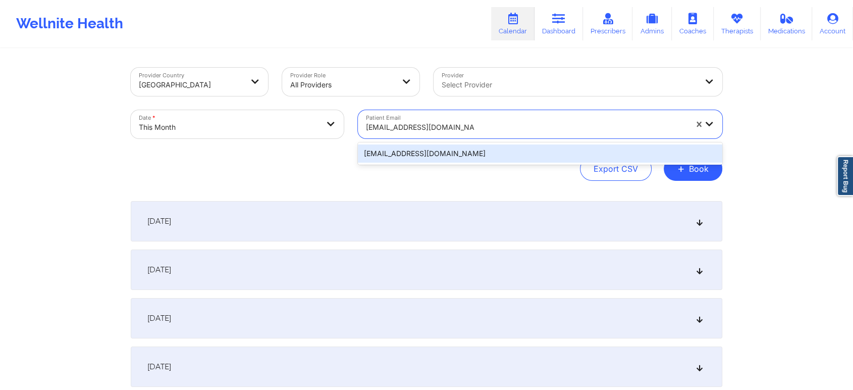
click at [431, 151] on div "[EMAIL_ADDRESS][DOMAIN_NAME]" at bounding box center [540, 153] width 364 height 18
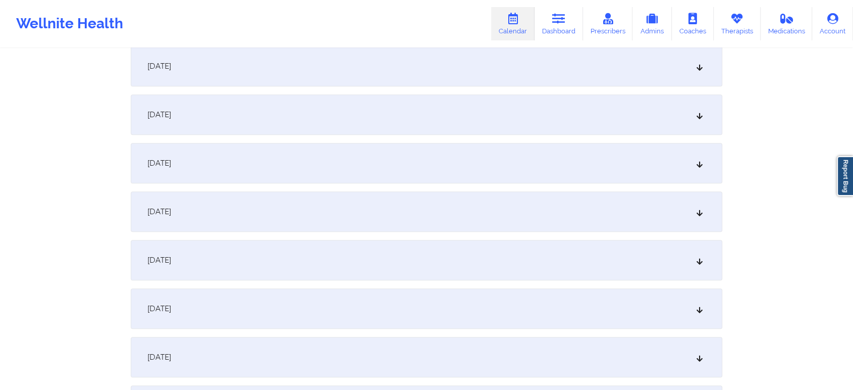
scroll to position [532, 0]
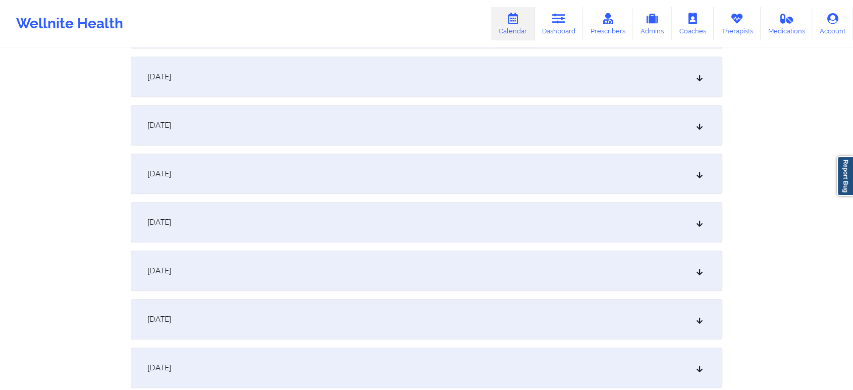
click at [583, 272] on div "[DATE]" at bounding box center [426, 270] width 591 height 40
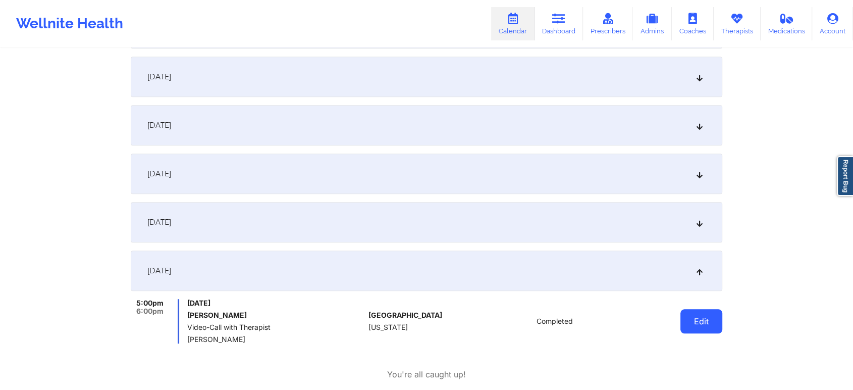
click at [710, 331] on button "Edit" at bounding box center [701, 321] width 42 height 24
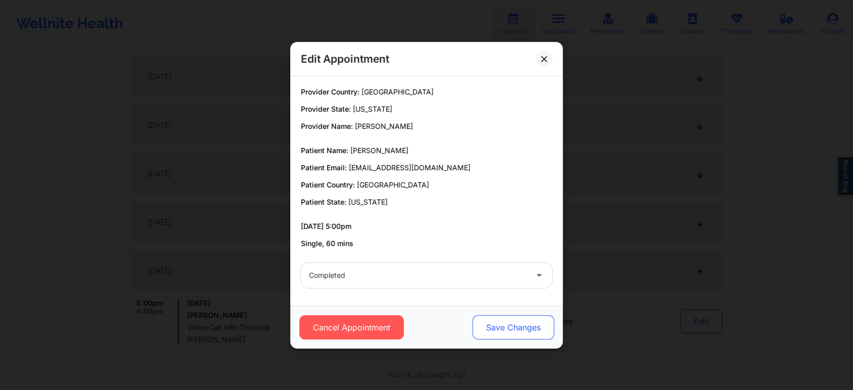
click at [520, 326] on button "Save Changes" at bounding box center [513, 327] width 82 height 24
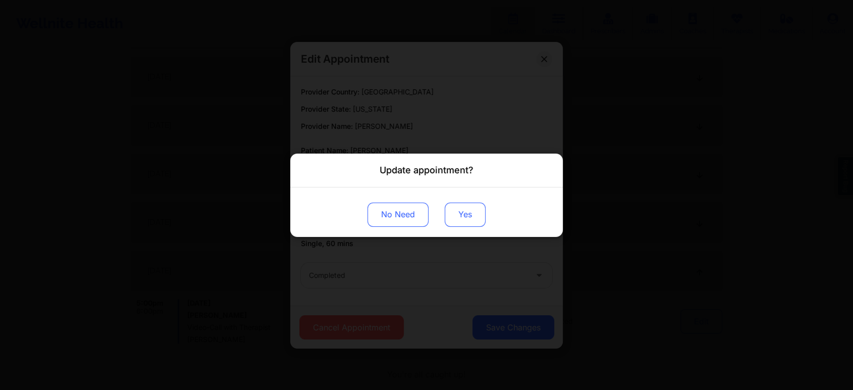
click at [466, 214] on button "Yes" at bounding box center [465, 214] width 41 height 24
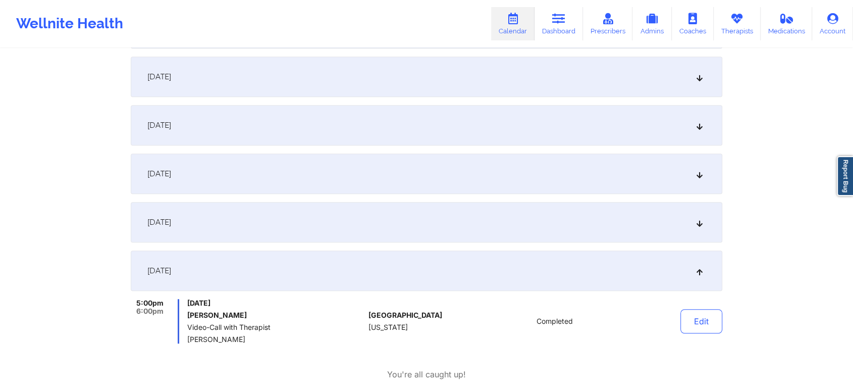
scroll to position [0, 0]
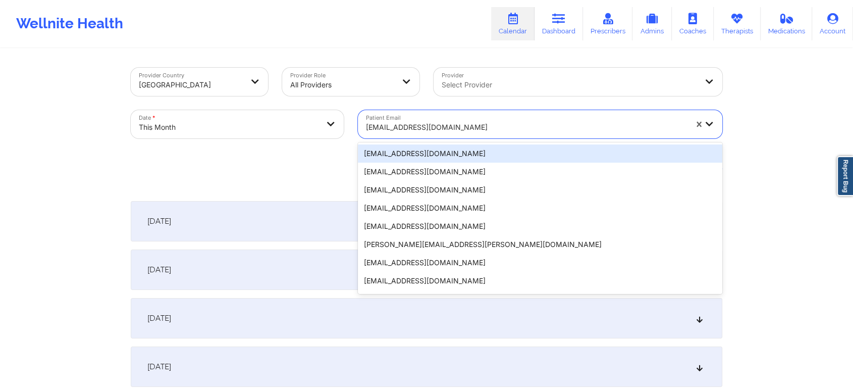
click at [436, 123] on div at bounding box center [526, 127] width 321 height 12
paste input "[EMAIL_ADDRESS][DOMAIN_NAME]"
type input "[EMAIL_ADDRESS][DOMAIN_NAME]"
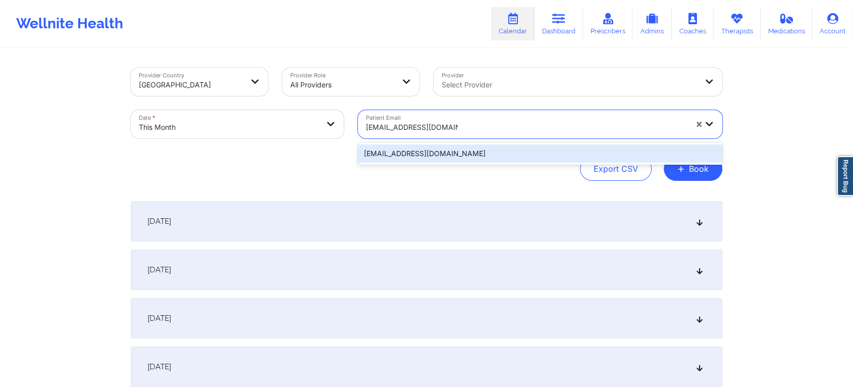
click at [482, 154] on div "[EMAIL_ADDRESS][DOMAIN_NAME]" at bounding box center [540, 153] width 364 height 18
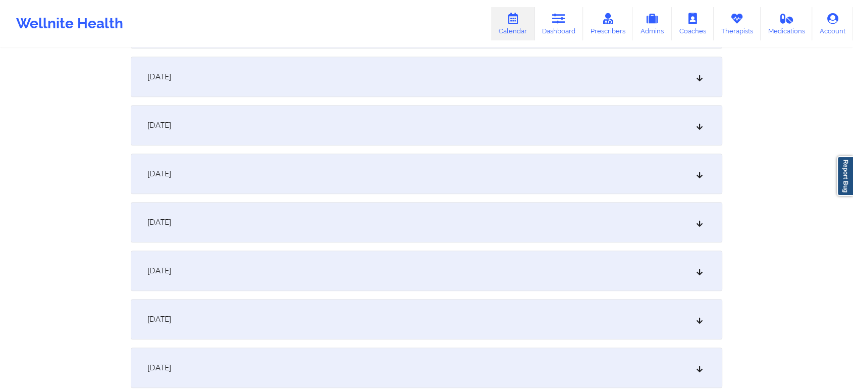
scroll to position [556, 0]
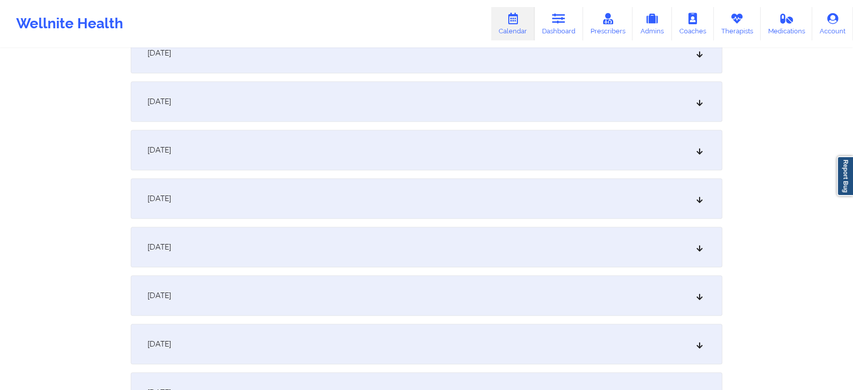
click at [536, 253] on div "[DATE]" at bounding box center [426, 247] width 591 height 40
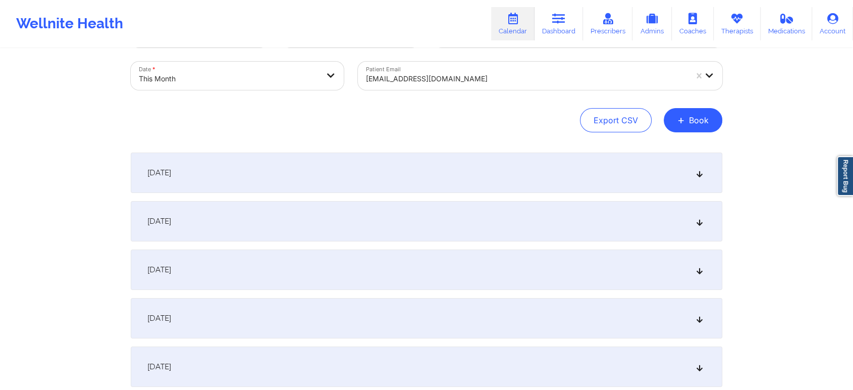
scroll to position [0, 0]
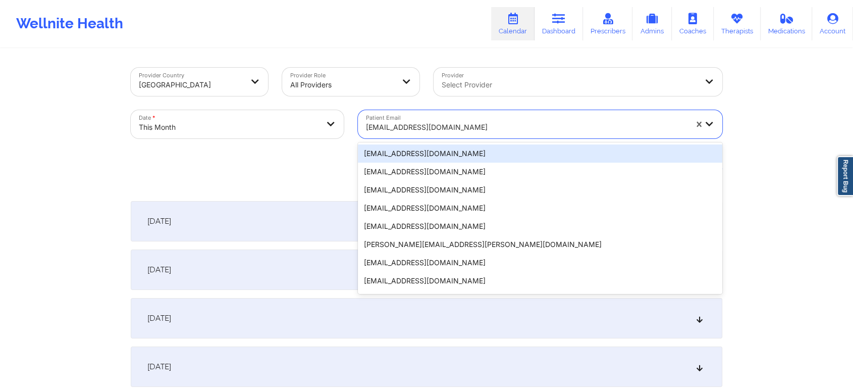
click at [408, 123] on div at bounding box center [526, 127] width 321 height 12
paste input "[EMAIL_ADDRESS][DOMAIN_NAME]"
type input "[EMAIL_ADDRESS][DOMAIN_NAME]"
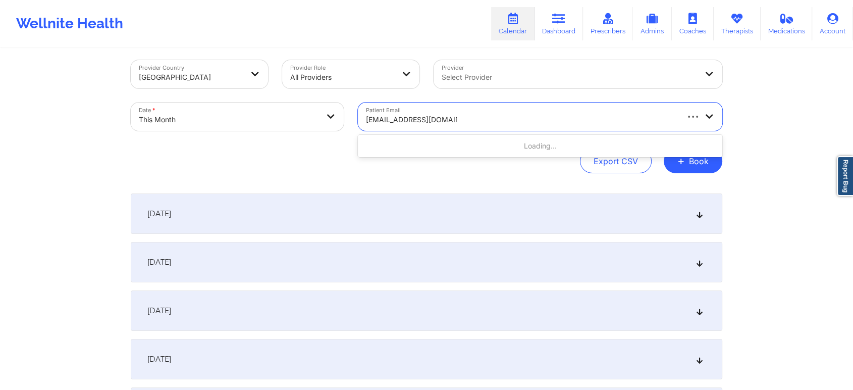
scroll to position [16, 0]
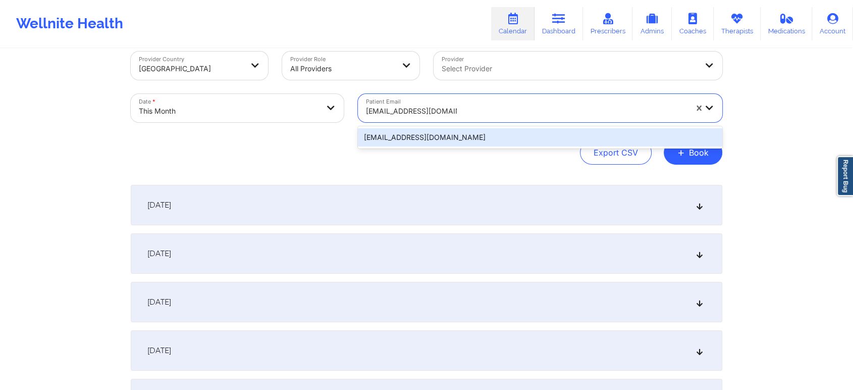
click at [442, 134] on div "[EMAIL_ADDRESS][DOMAIN_NAME]" at bounding box center [540, 137] width 364 height 18
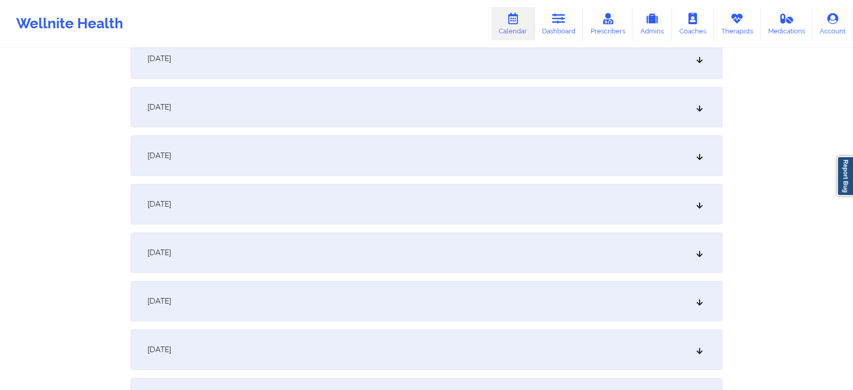
scroll to position [607, 0]
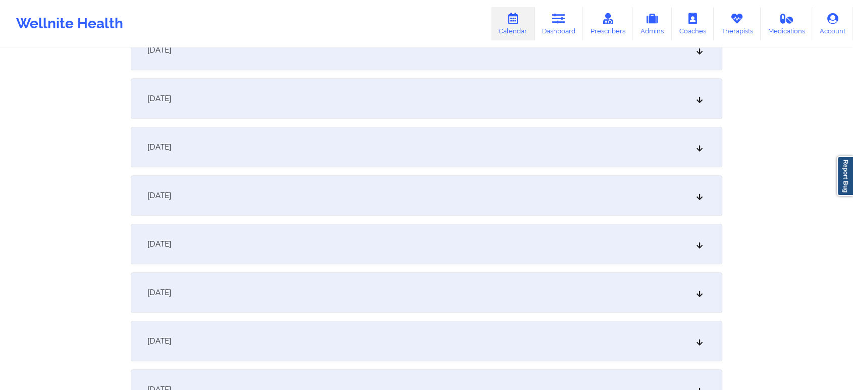
click at [610, 194] on div "[DATE]" at bounding box center [426, 195] width 591 height 40
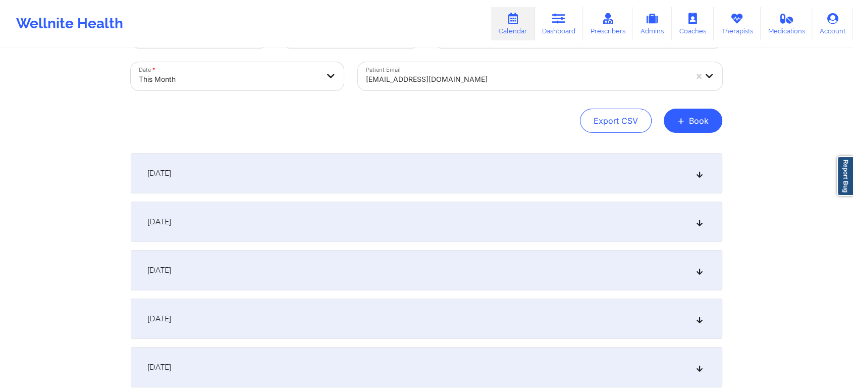
scroll to position [0, 0]
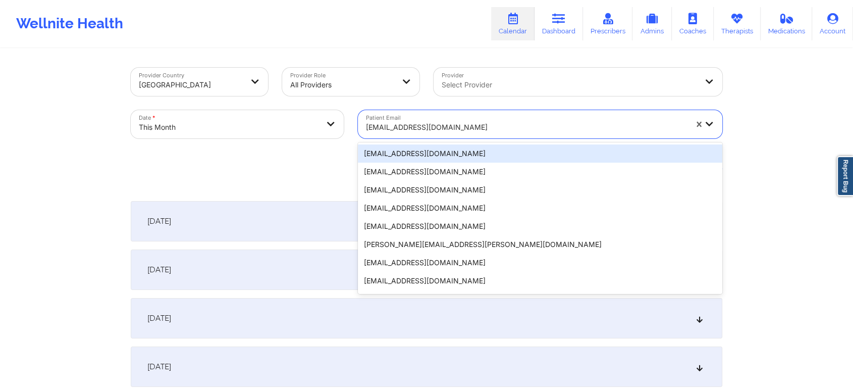
click at [452, 125] on div at bounding box center [526, 127] width 321 height 12
paste input "[EMAIL_ADDRESS][DOMAIN_NAME]"
type input "[EMAIL_ADDRESS][DOMAIN_NAME]"
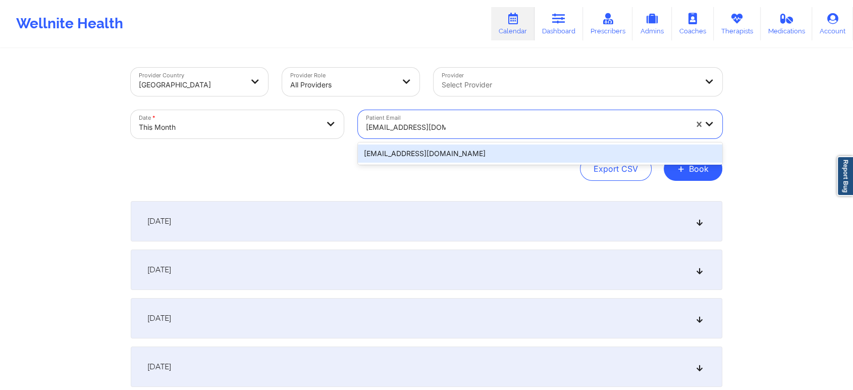
click at [555, 146] on div "[EMAIL_ADDRESS][DOMAIN_NAME]" at bounding box center [540, 153] width 364 height 18
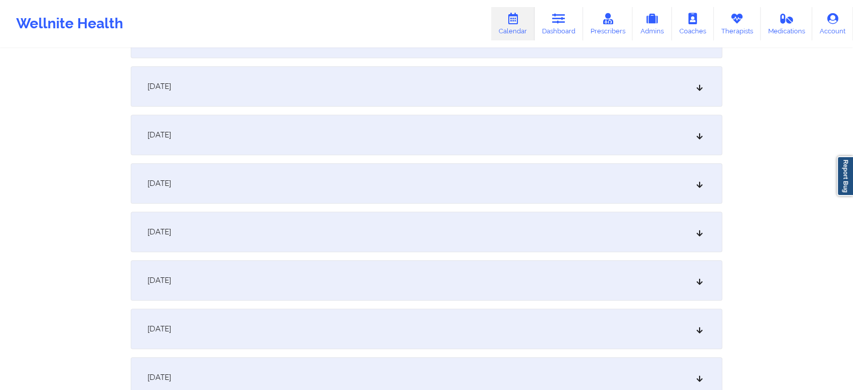
scroll to position [661, 0]
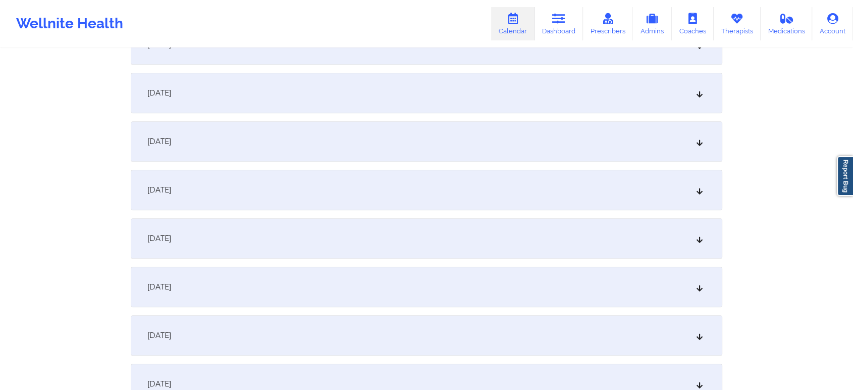
click at [453, 147] on div "[DATE]" at bounding box center [426, 141] width 591 height 40
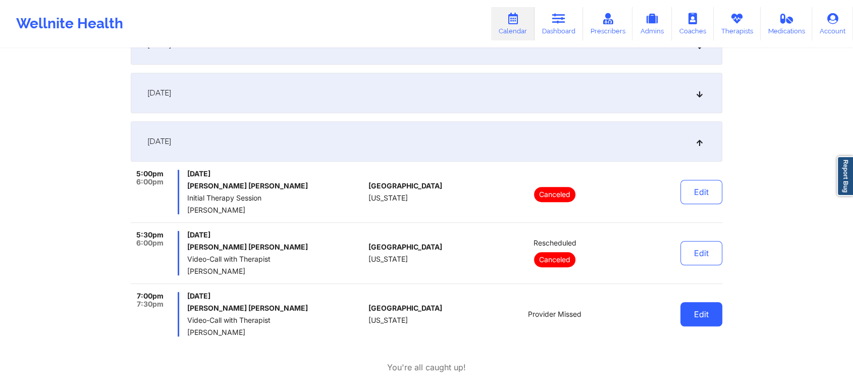
click at [696, 314] on button "Edit" at bounding box center [701, 314] width 42 height 24
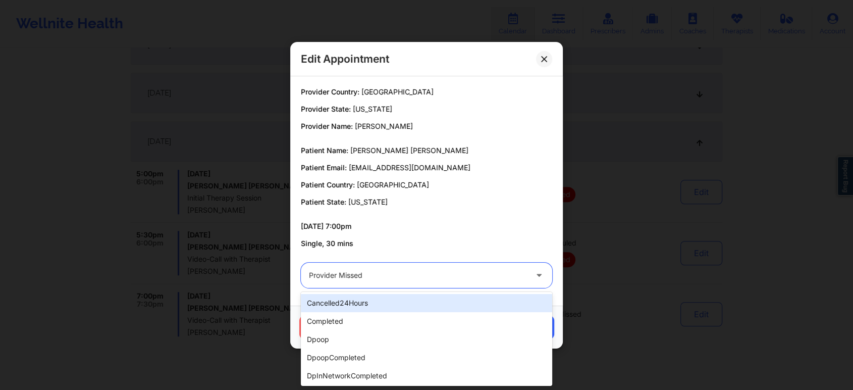
click at [399, 274] on div at bounding box center [418, 275] width 218 height 12
click at [419, 278] on div at bounding box center [418, 275] width 218 height 12
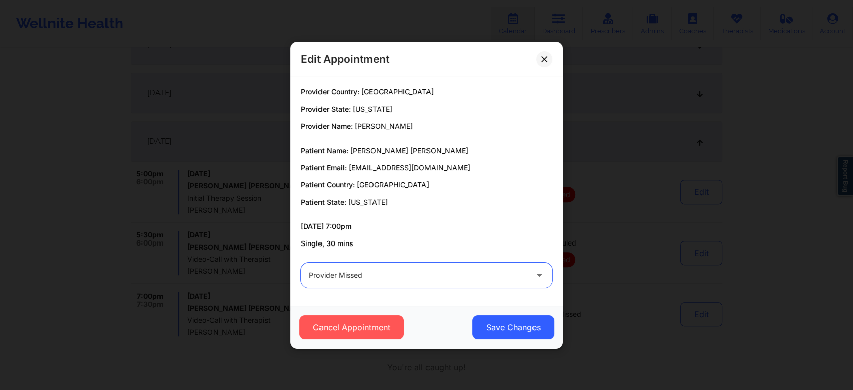
click at [419, 278] on div at bounding box center [418, 275] width 218 height 12
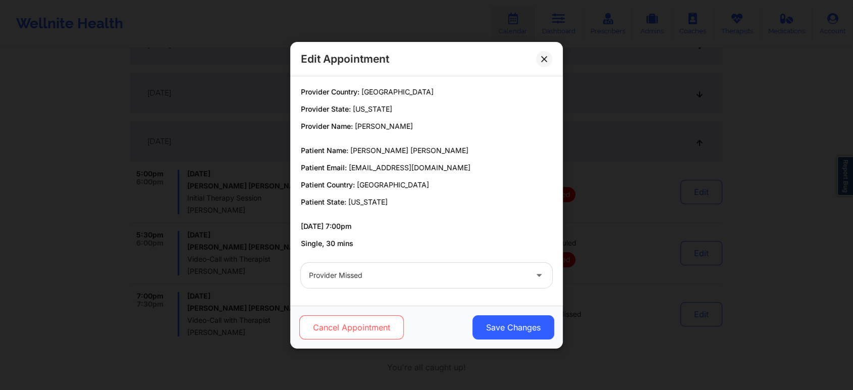
click at [349, 325] on button "Cancel Appointment" at bounding box center [351, 327] width 104 height 24
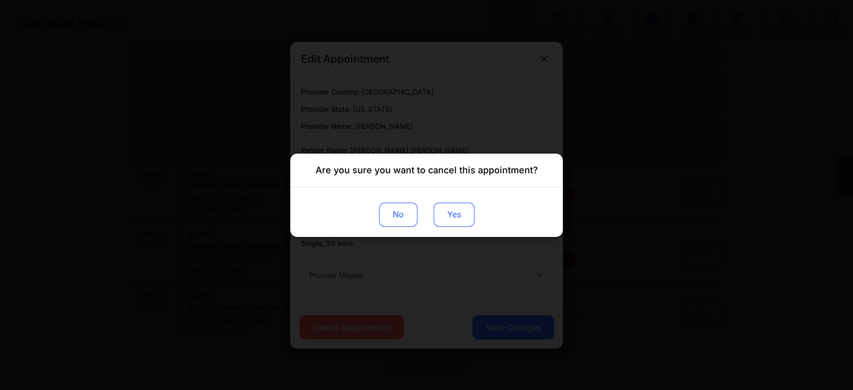
click at [463, 213] on button "Yes" at bounding box center [453, 214] width 41 height 24
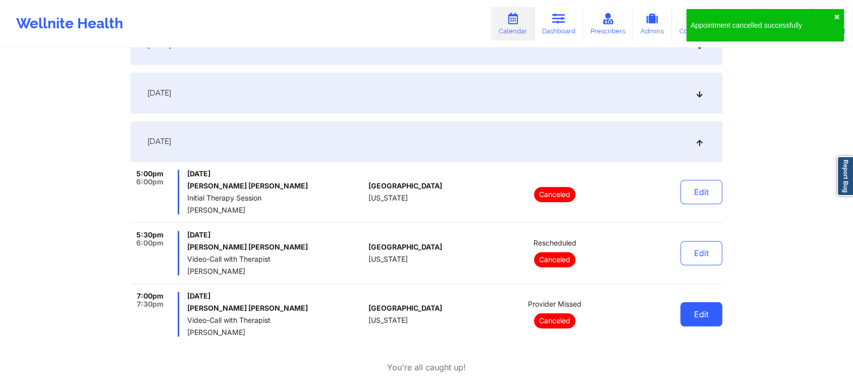
click at [698, 307] on button "Edit" at bounding box center [701, 314] width 42 height 24
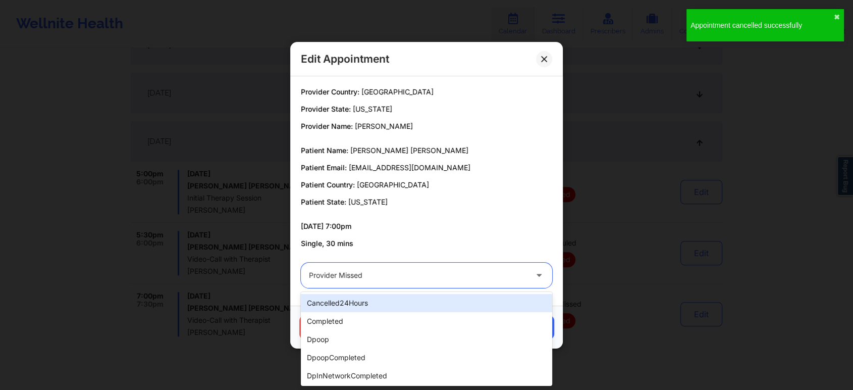
click at [512, 266] on div "Provider Missed" at bounding box center [418, 274] width 218 height 25
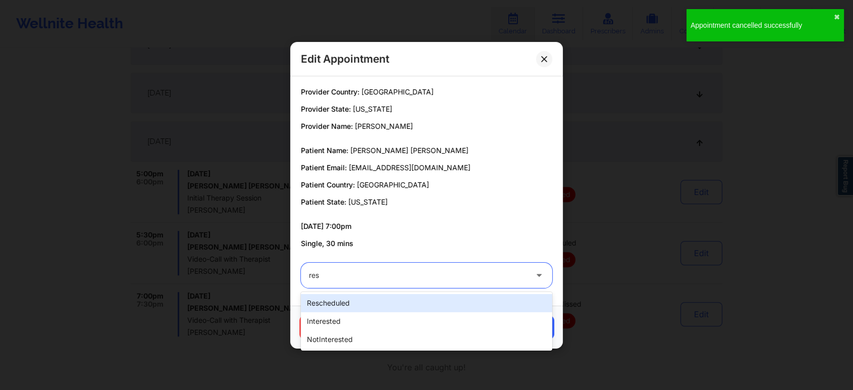
type input "resc"
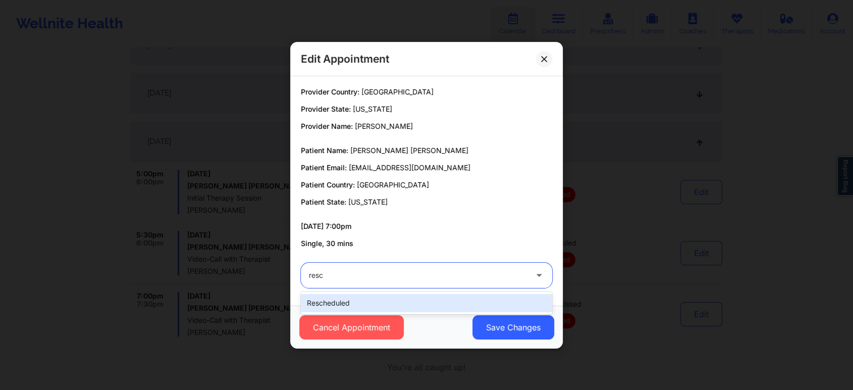
click at [449, 299] on div "rescheduled" at bounding box center [426, 303] width 251 height 18
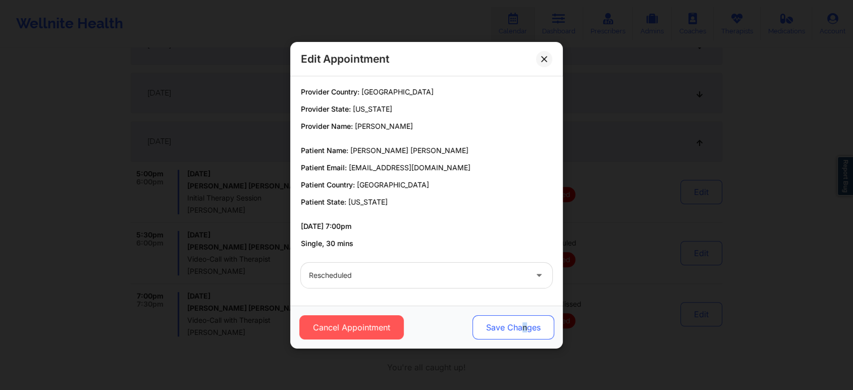
drag, startPoint x: 525, startPoint y: 309, endPoint x: 520, endPoint y: 318, distance: 10.6
click at [520, 318] on div "Cancel Appointment Save Changes" at bounding box center [426, 326] width 272 height 43
click at [520, 318] on button "Save Changes" at bounding box center [513, 327] width 82 height 24
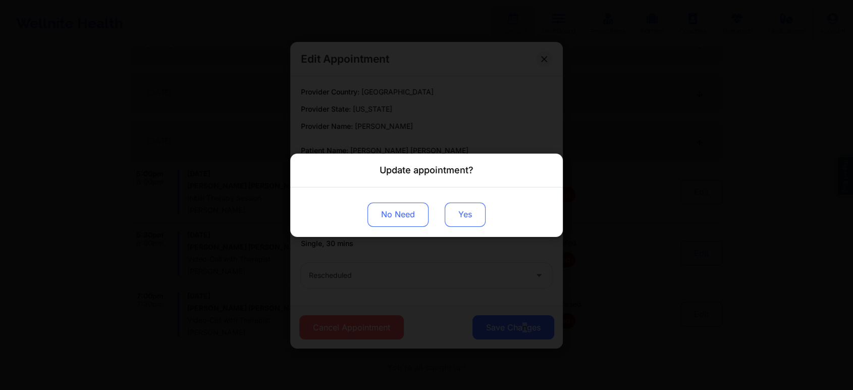
click at [456, 213] on button "Yes" at bounding box center [465, 214] width 41 height 24
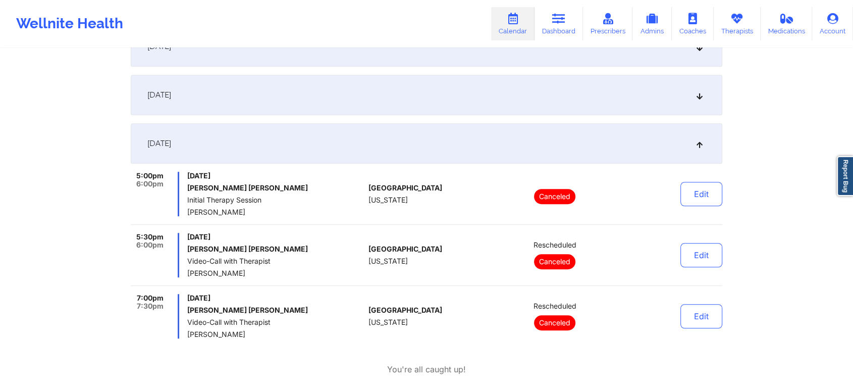
scroll to position [0, 0]
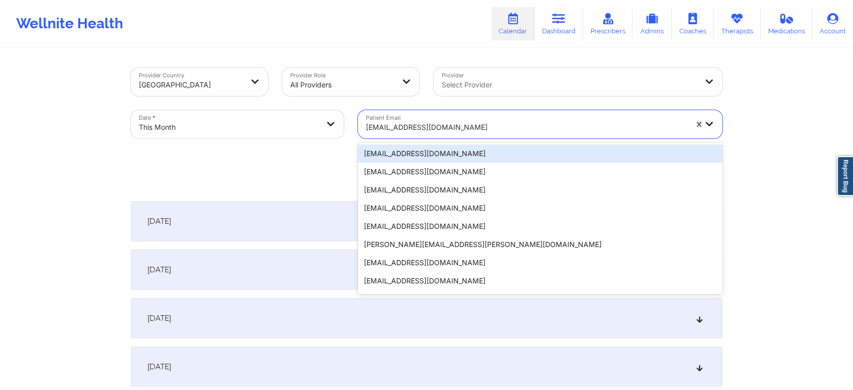
click at [441, 115] on div "[EMAIL_ADDRESS][DOMAIN_NAME]" at bounding box center [523, 124] width 330 height 28
paste input "[EMAIL_ADDRESS][DOMAIN_NAME]"
type input "[EMAIL_ADDRESS][DOMAIN_NAME]"
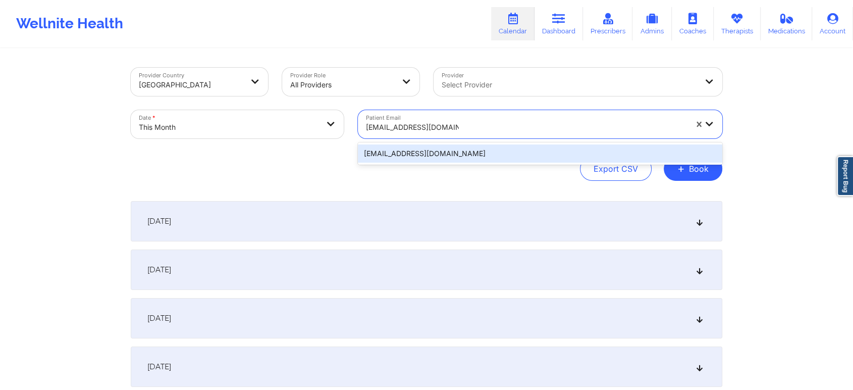
click at [453, 149] on div "[EMAIL_ADDRESS][DOMAIN_NAME]" at bounding box center [540, 153] width 364 height 18
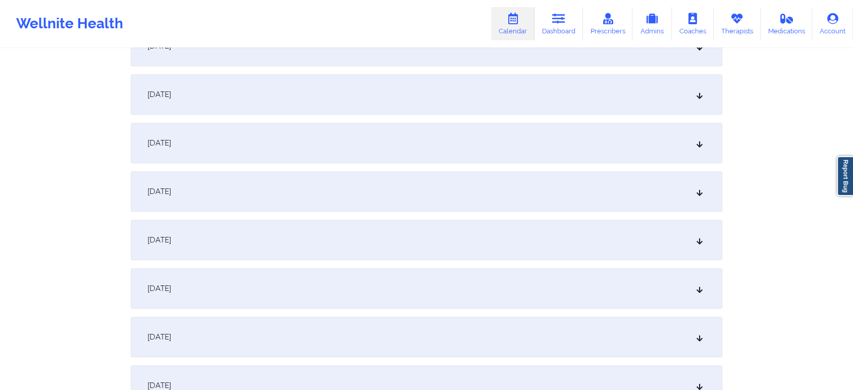
scroll to position [664, 0]
click at [304, 129] on div "[DATE]" at bounding box center [426, 138] width 591 height 40
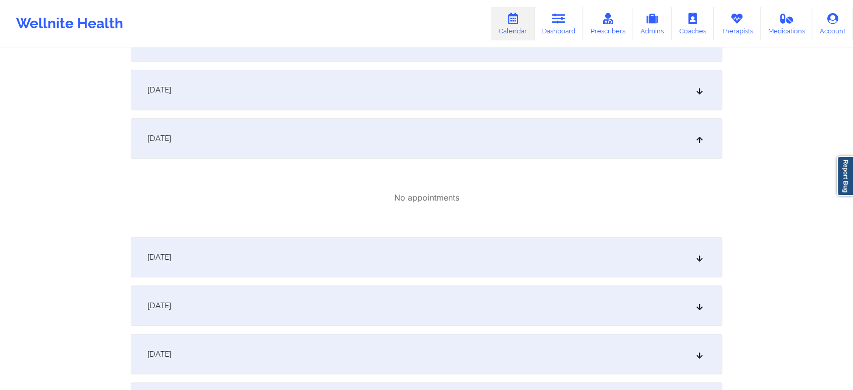
scroll to position [0, 0]
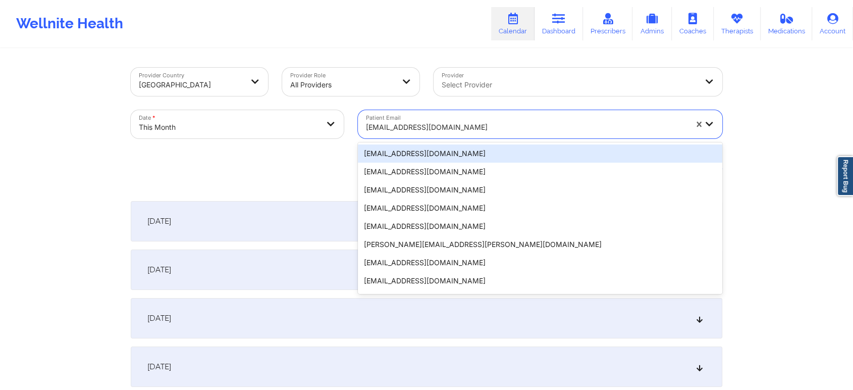
click at [426, 129] on div at bounding box center [526, 127] width 321 height 12
paste input "[EMAIL_ADDRESS][DOMAIN_NAME]"
type input "[EMAIL_ADDRESS][DOMAIN_NAME]"
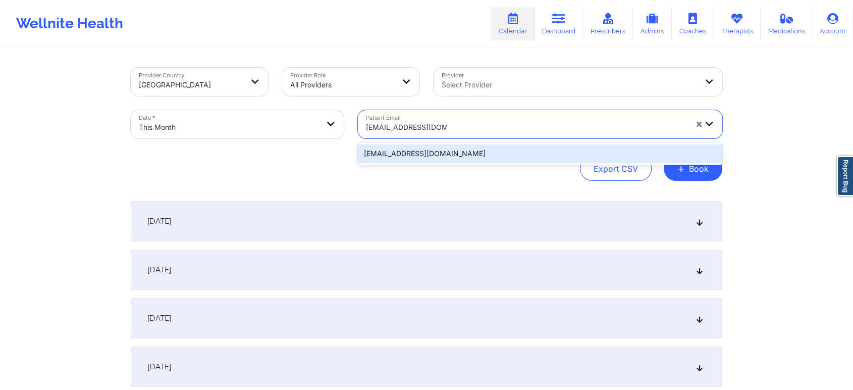
click at [519, 156] on div "[EMAIL_ADDRESS][DOMAIN_NAME]" at bounding box center [540, 153] width 364 height 18
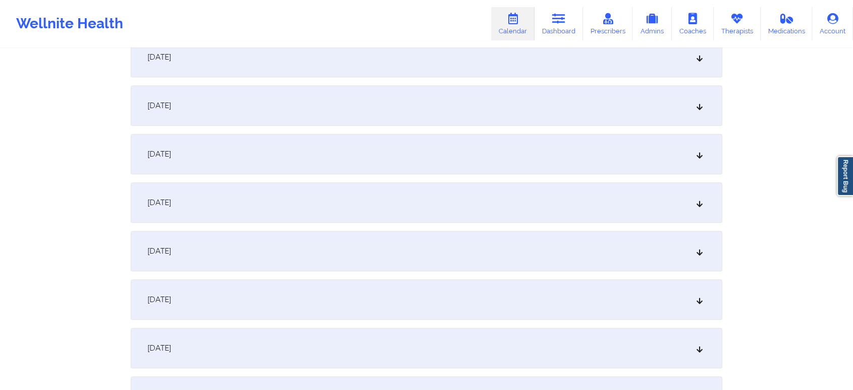
scroll to position [676, 0]
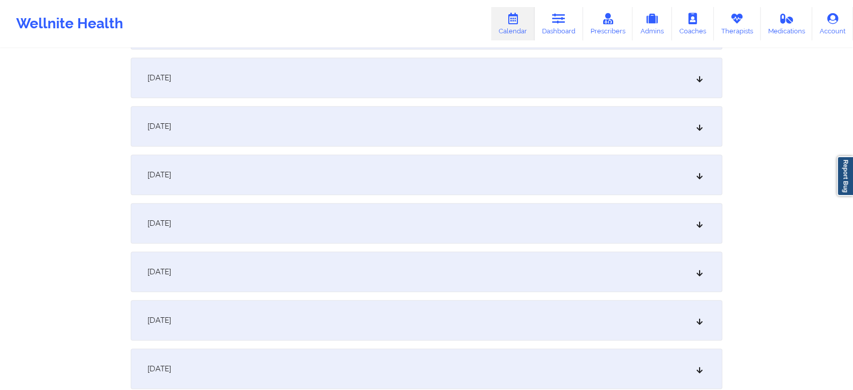
click at [416, 122] on div "[DATE]" at bounding box center [426, 126] width 591 height 40
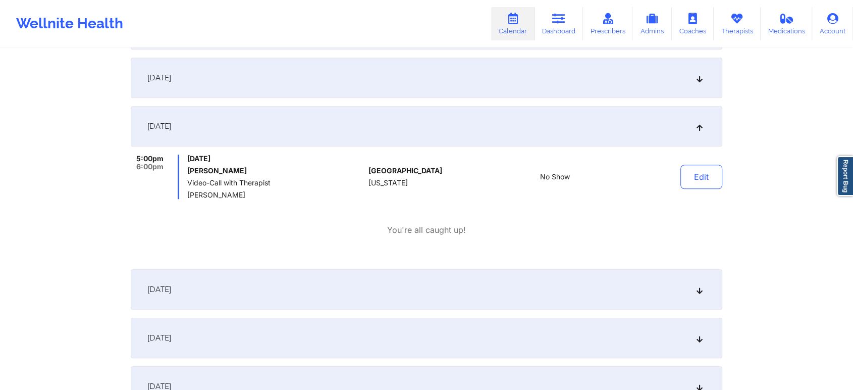
drag, startPoint x: 834, startPoint y: 181, endPoint x: 860, endPoint y: 174, distance: 27.3
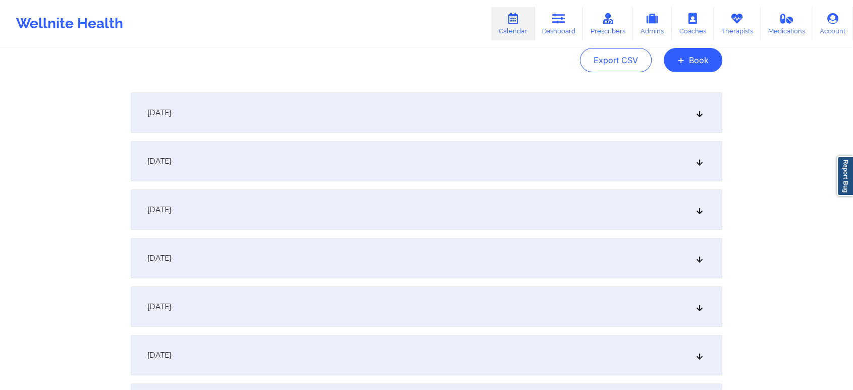
scroll to position [0, 0]
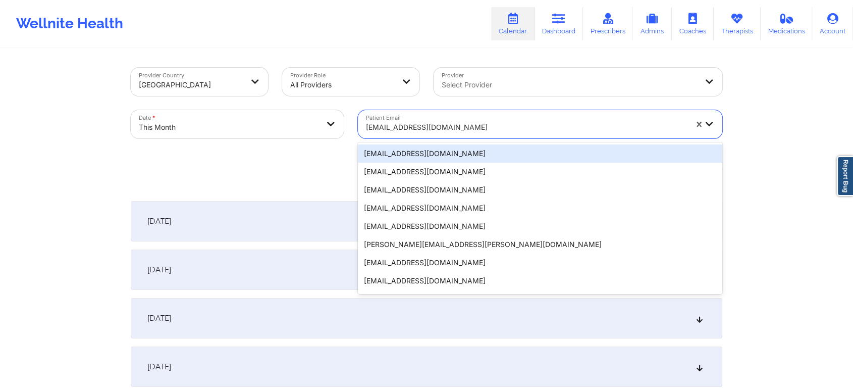
click at [400, 123] on div at bounding box center [526, 127] width 321 height 12
paste input "[EMAIL_ADDRESS][DOMAIN_NAME]"
type input "[EMAIL_ADDRESS][DOMAIN_NAME]"
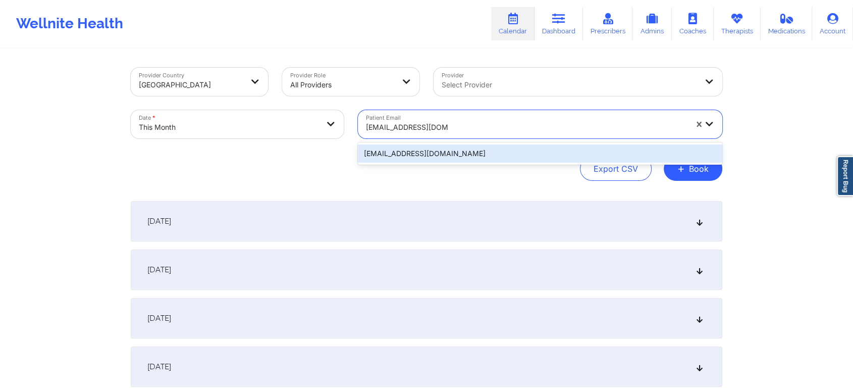
click at [433, 156] on div "[EMAIL_ADDRESS][DOMAIN_NAME]" at bounding box center [540, 153] width 364 height 18
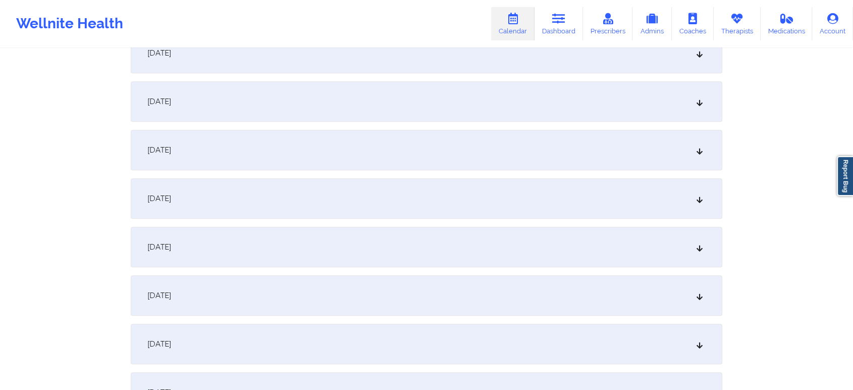
scroll to position [557, 0]
click at [553, 245] on div "[DATE]" at bounding box center [426, 245] width 591 height 40
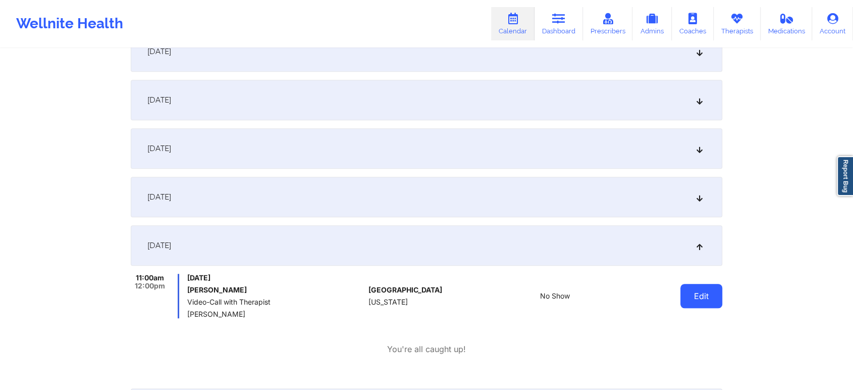
click at [692, 298] on button "Edit" at bounding box center [701, 296] width 42 height 24
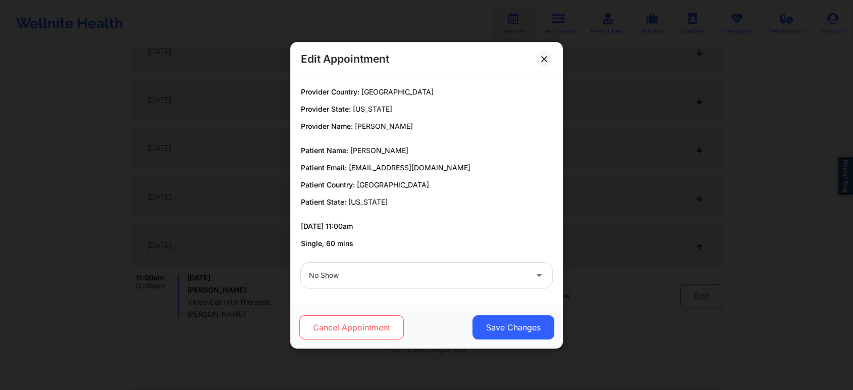
click at [389, 319] on button "Cancel Appointment" at bounding box center [351, 327] width 104 height 24
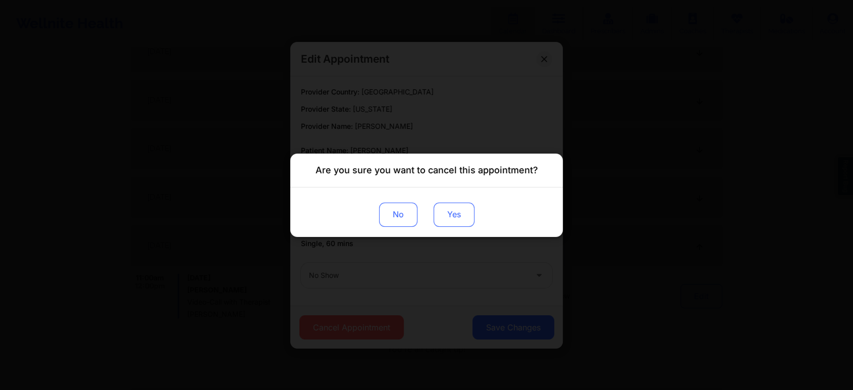
click at [464, 223] on button "Yes" at bounding box center [453, 214] width 41 height 24
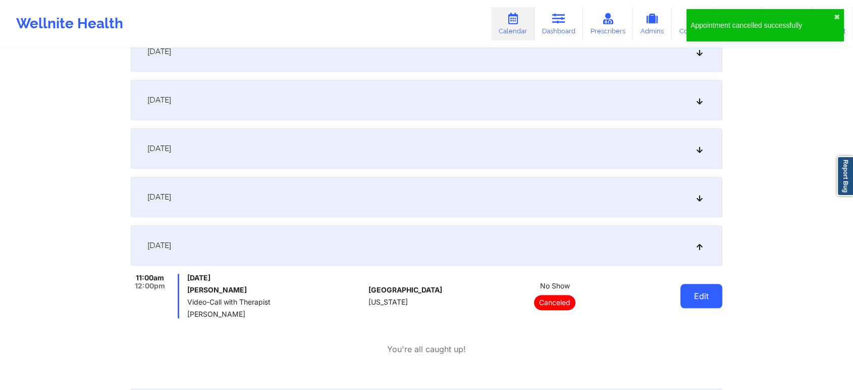
click at [698, 300] on button "Edit" at bounding box center [701, 296] width 42 height 24
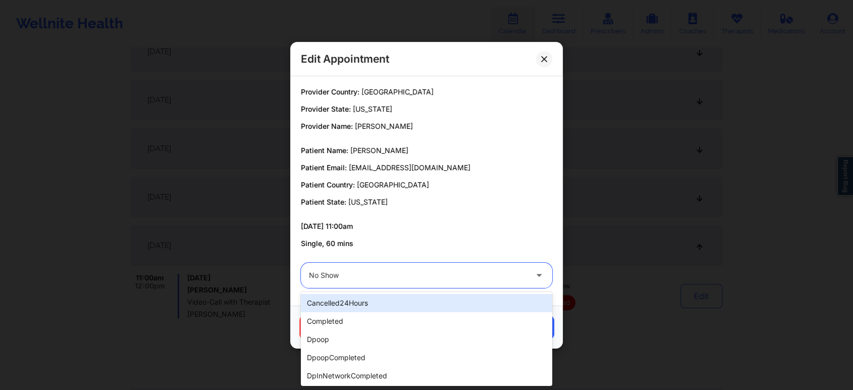
click at [486, 267] on div "No Show" at bounding box center [418, 274] width 218 height 25
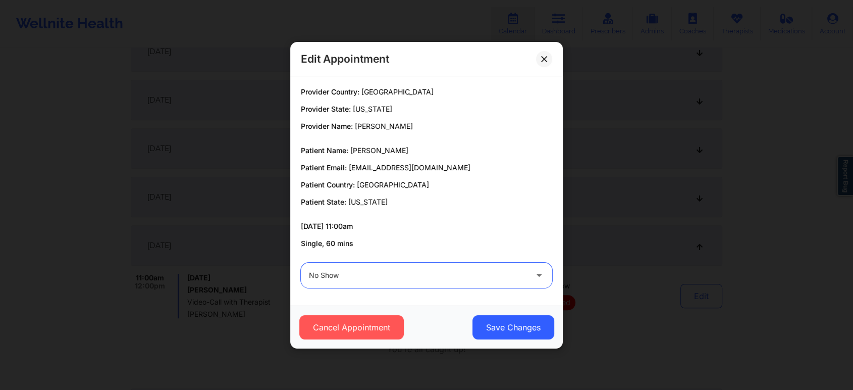
click at [486, 267] on div "No Show" at bounding box center [418, 274] width 218 height 25
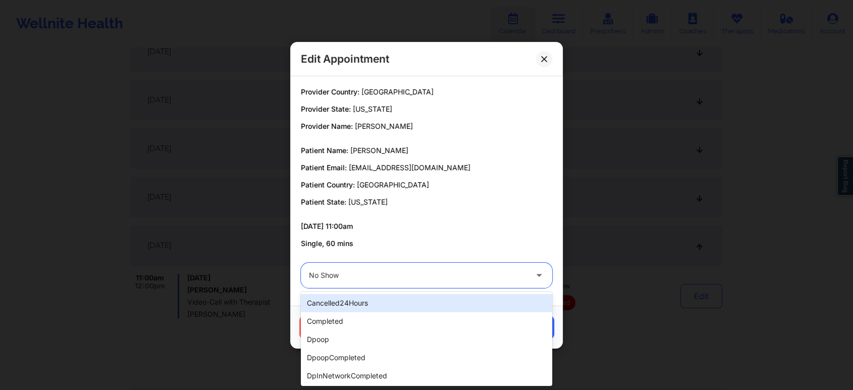
click at [422, 272] on div at bounding box center [418, 275] width 218 height 12
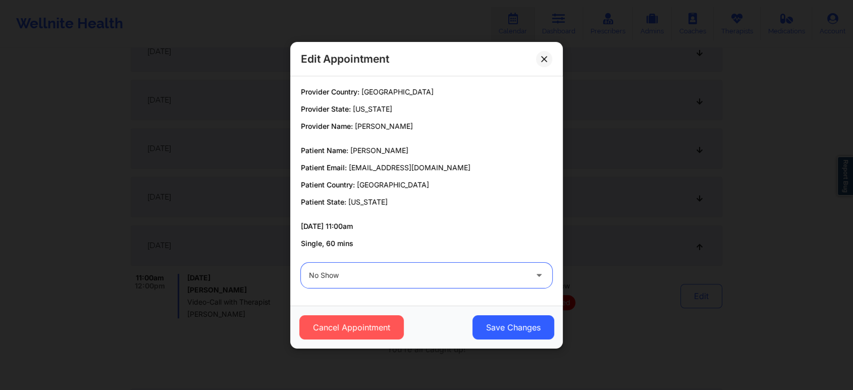
click at [422, 272] on div at bounding box center [418, 275] width 218 height 12
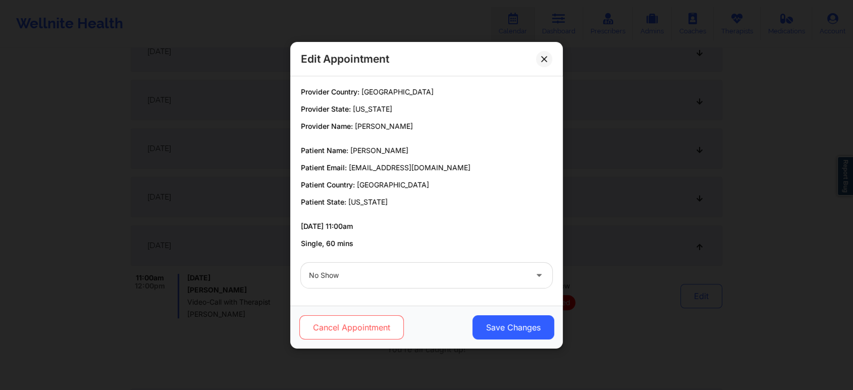
click at [353, 317] on button "Cancel Appointment" at bounding box center [351, 327] width 104 height 24
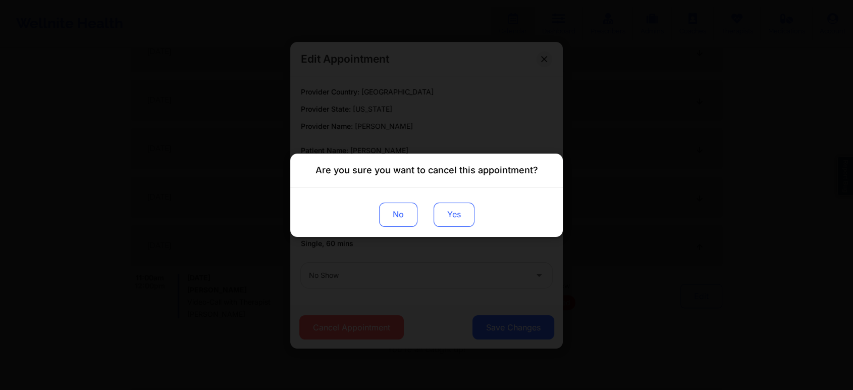
click at [441, 223] on button "Yes" at bounding box center [453, 214] width 41 height 24
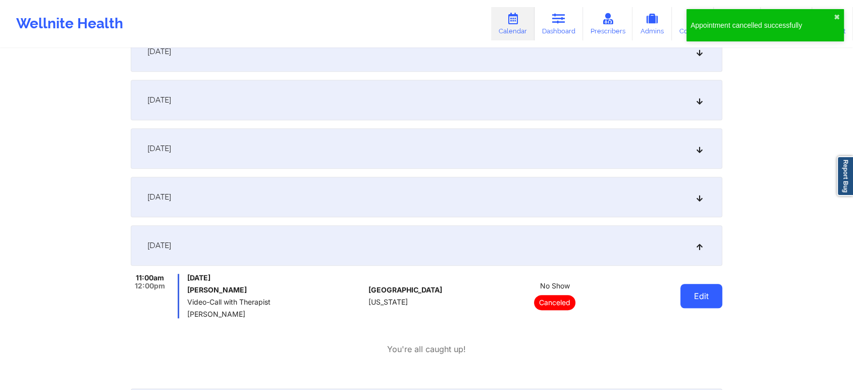
click at [712, 302] on button "Edit" at bounding box center [701, 296] width 42 height 24
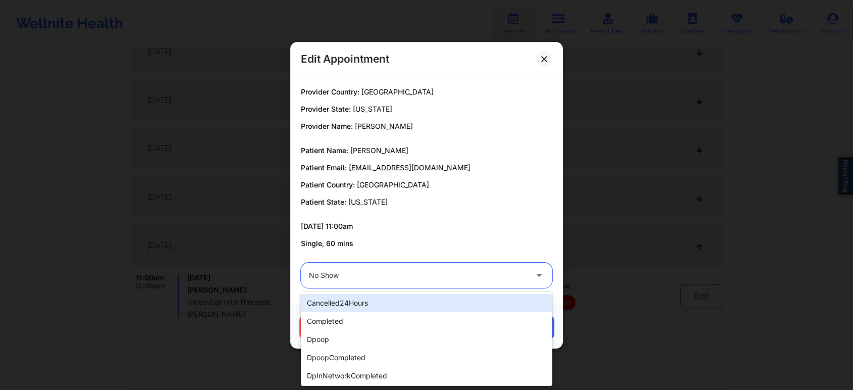
click at [390, 264] on div "No Show" at bounding box center [418, 274] width 218 height 25
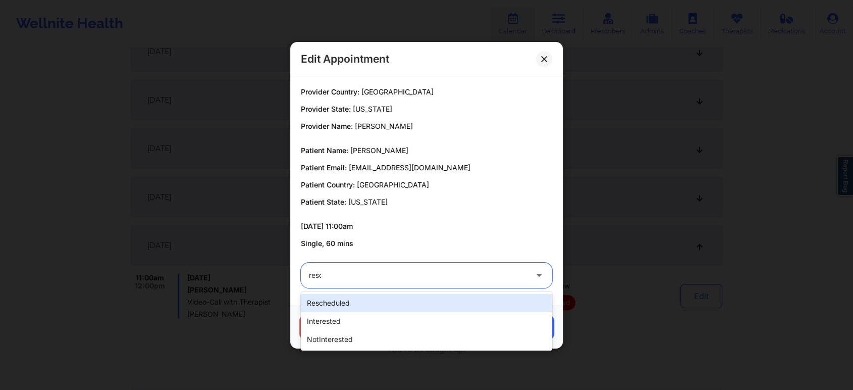
type input "[PERSON_NAME]"
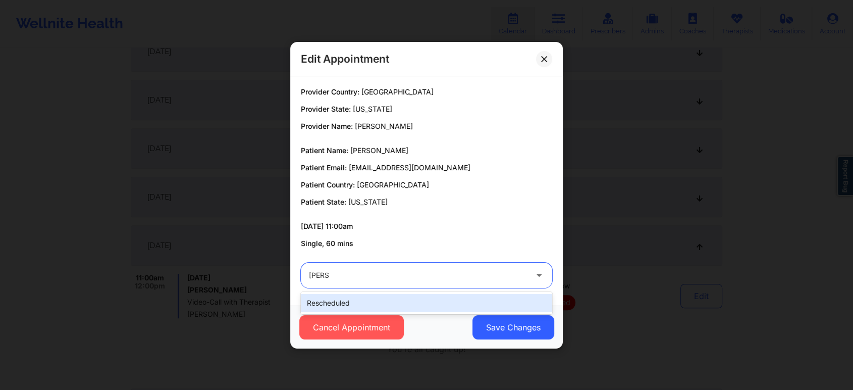
click at [344, 294] on div "rescheduled" at bounding box center [426, 303] width 251 height 18
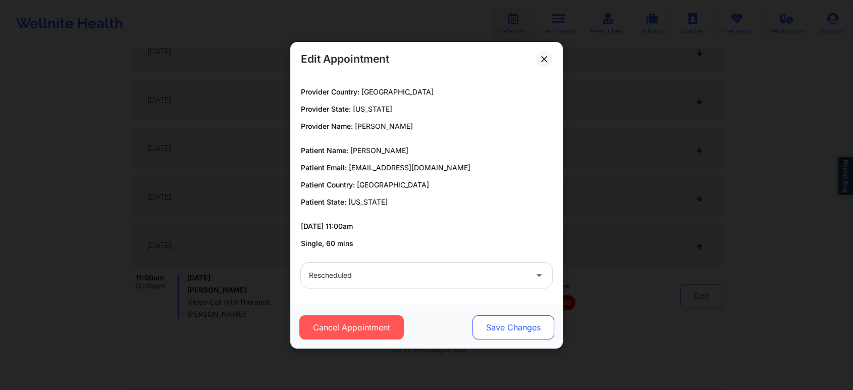
click at [498, 316] on button "Save Changes" at bounding box center [513, 327] width 82 height 24
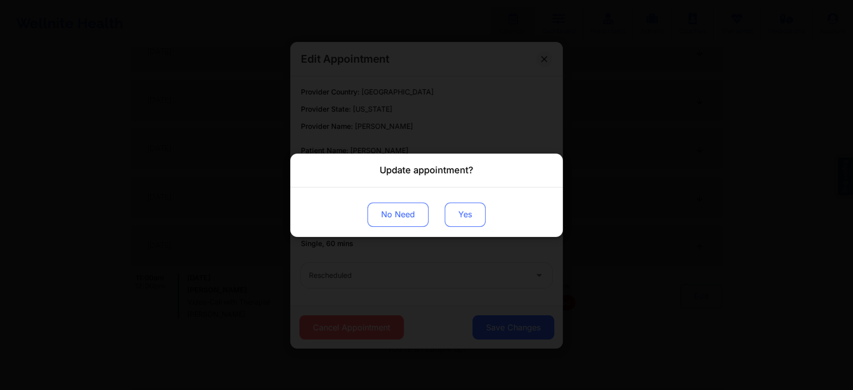
click at [468, 209] on button "Yes" at bounding box center [465, 214] width 41 height 24
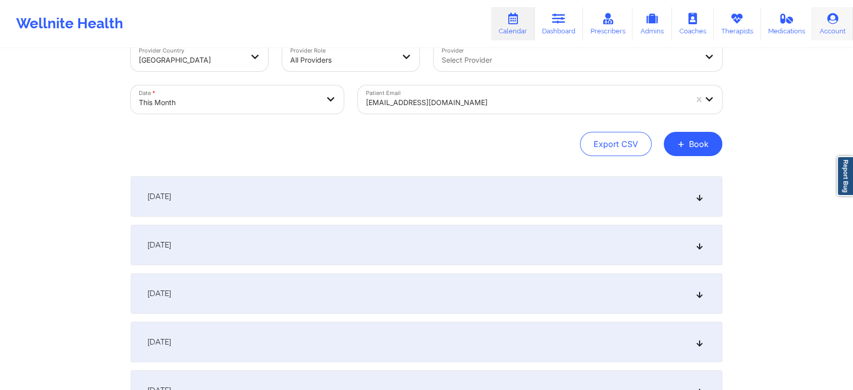
scroll to position [0, 0]
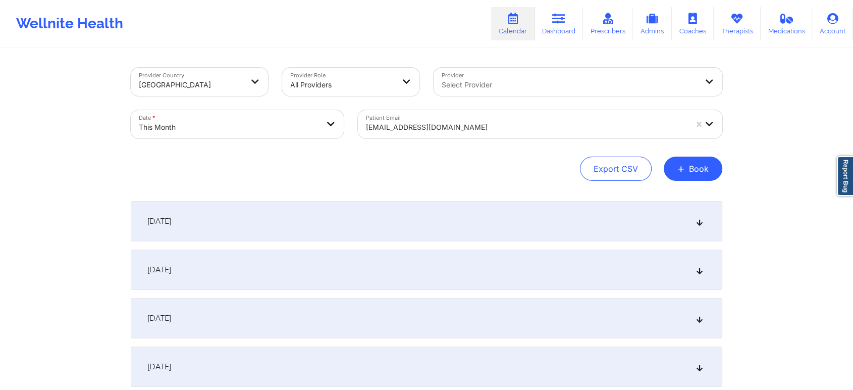
click at [441, 118] on div "[EMAIL_ADDRESS][DOMAIN_NAME]" at bounding box center [526, 127] width 321 height 22
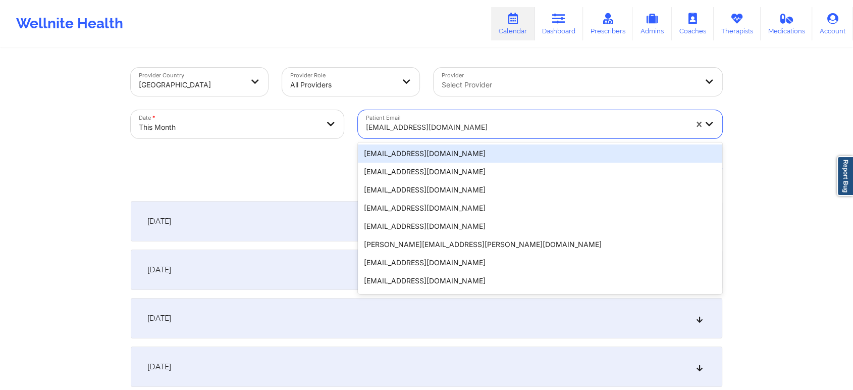
paste input "[PERSON_NAME][EMAIL_ADDRESS][PERSON_NAME][DOMAIN_NAME]"
type input "[PERSON_NAME][EMAIL_ADDRESS][PERSON_NAME][DOMAIN_NAME]"
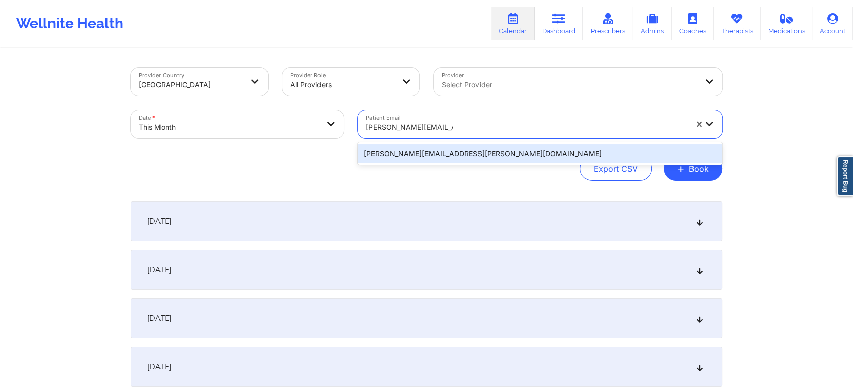
click at [463, 149] on div "[PERSON_NAME][EMAIL_ADDRESS][PERSON_NAME][DOMAIN_NAME]" at bounding box center [540, 153] width 364 height 18
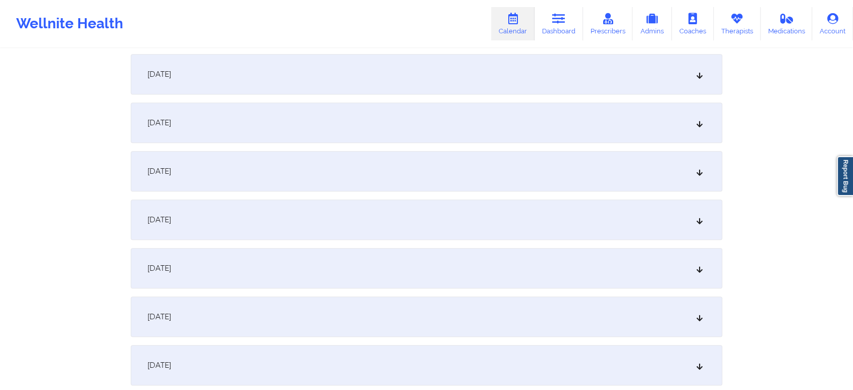
scroll to position [724, 0]
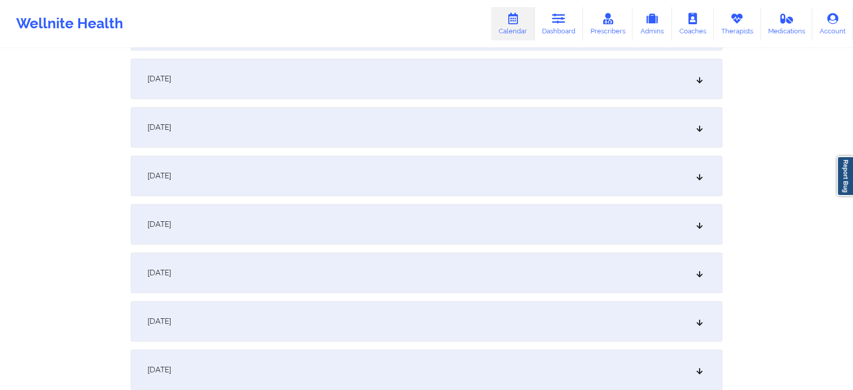
click at [441, 94] on div "[DATE]" at bounding box center [426, 79] width 591 height 40
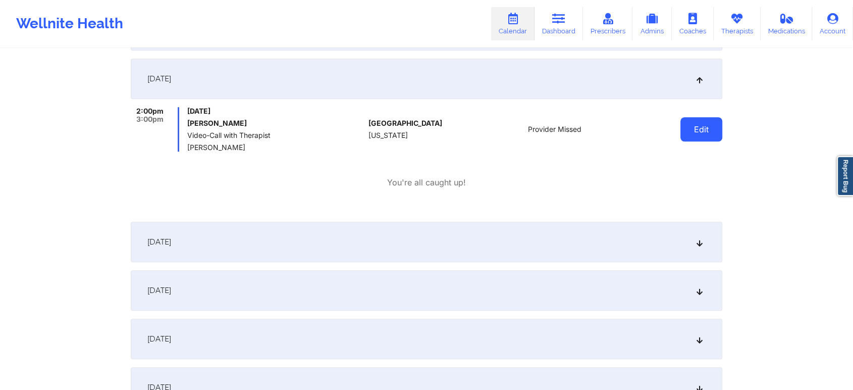
click at [709, 128] on button "Edit" at bounding box center [701, 129] width 42 height 24
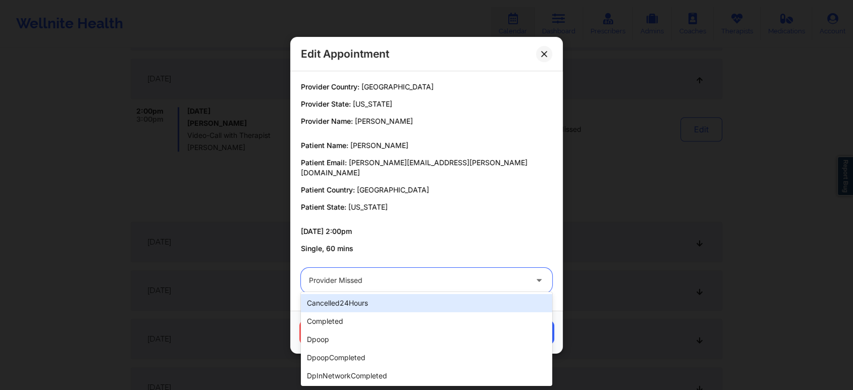
click at [407, 277] on div at bounding box center [418, 280] width 218 height 12
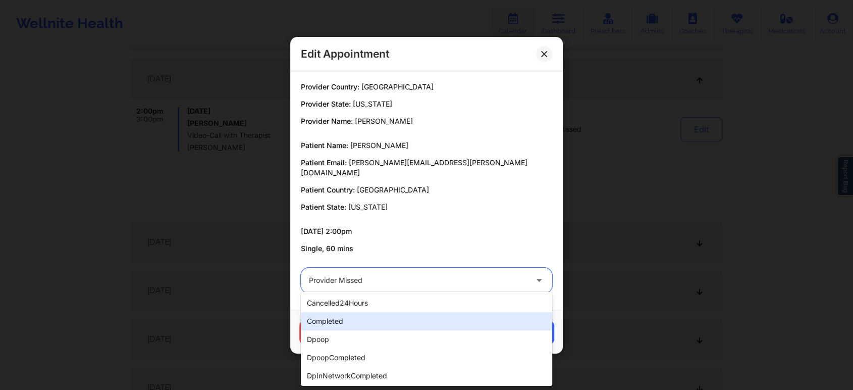
click at [371, 324] on div "completed" at bounding box center [426, 321] width 251 height 18
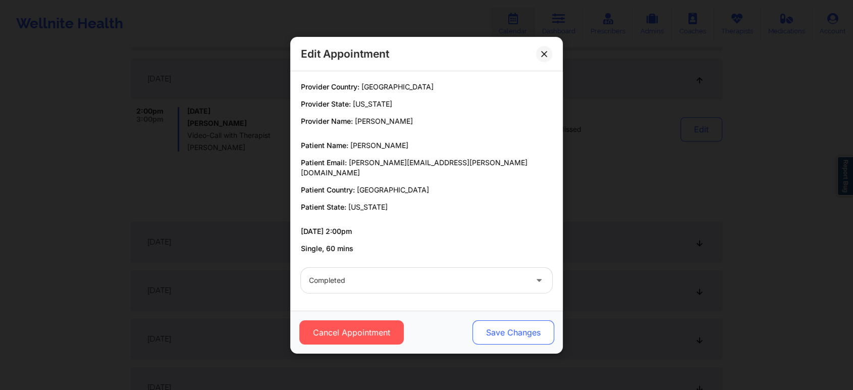
click at [515, 320] on button "Save Changes" at bounding box center [513, 332] width 82 height 24
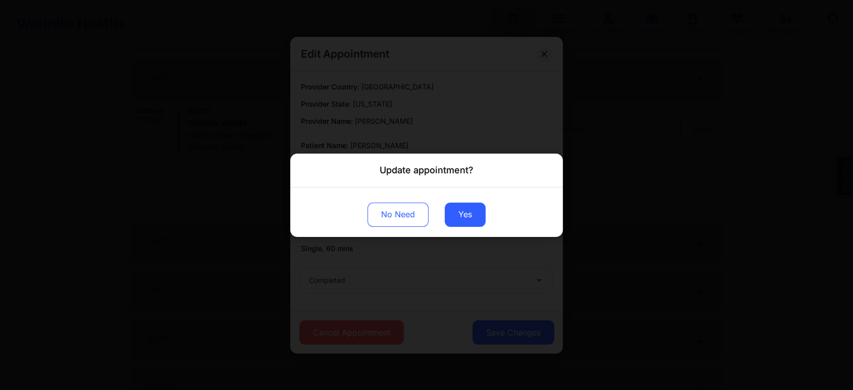
click at [468, 200] on div "No Need Yes" at bounding box center [426, 211] width 272 height 49
click at [468, 206] on button "Yes" at bounding box center [465, 214] width 41 height 24
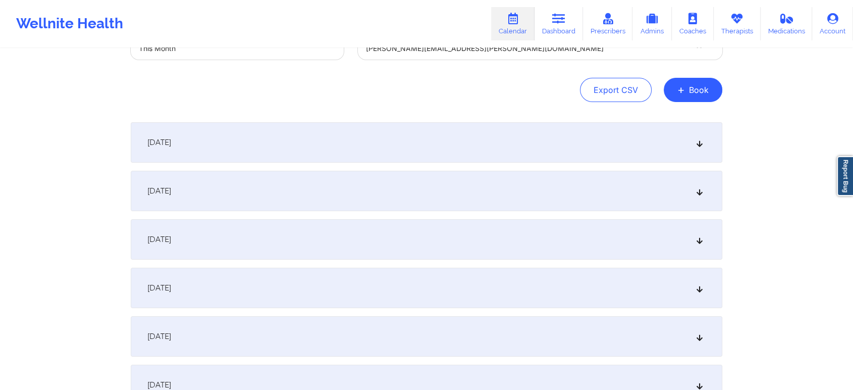
scroll to position [0, 0]
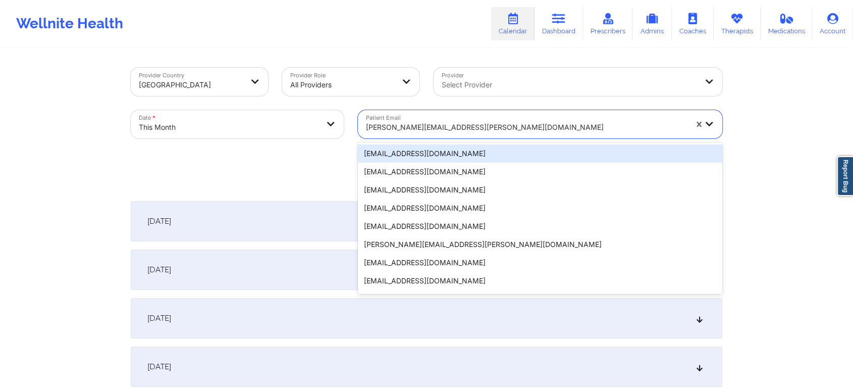
click at [400, 137] on div "[PERSON_NAME][EMAIL_ADDRESS][PERSON_NAME][DOMAIN_NAME]" at bounding box center [526, 127] width 321 height 22
paste input "[EMAIL_ADDRESS][DOMAIN_NAME]"
type input "[EMAIL_ADDRESS][DOMAIN_NAME]"
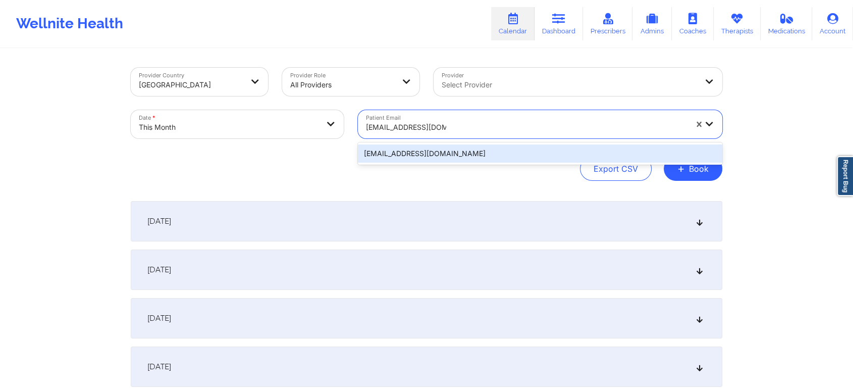
click at [457, 148] on div "[EMAIL_ADDRESS][DOMAIN_NAME]" at bounding box center [540, 153] width 364 height 18
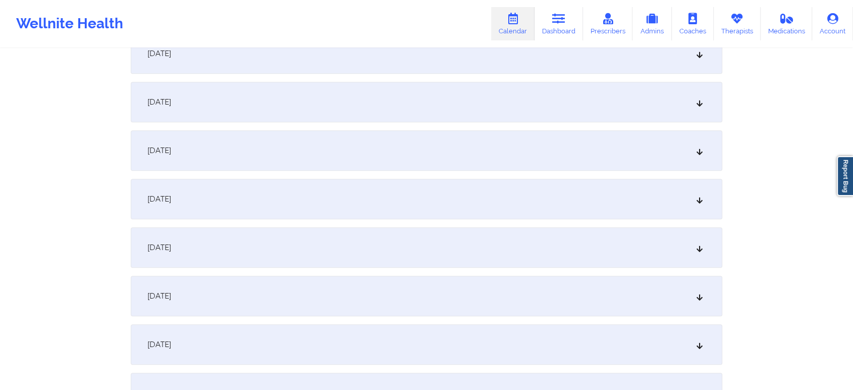
scroll to position [698, 0]
click at [485, 122] on div "[DATE]" at bounding box center [426, 104] width 591 height 40
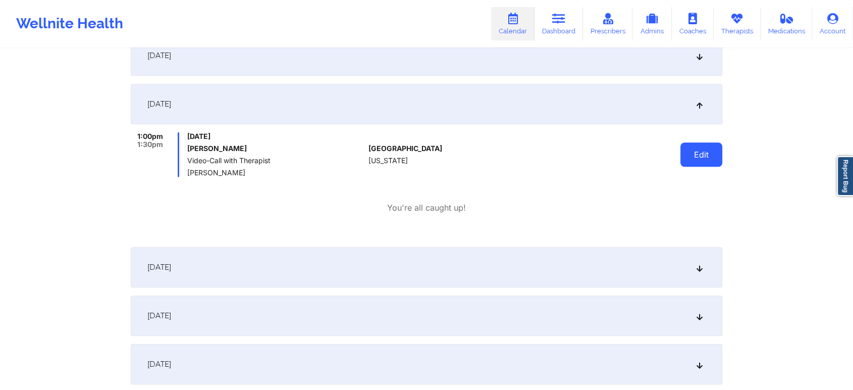
click at [690, 150] on button "Edit" at bounding box center [701, 154] width 42 height 24
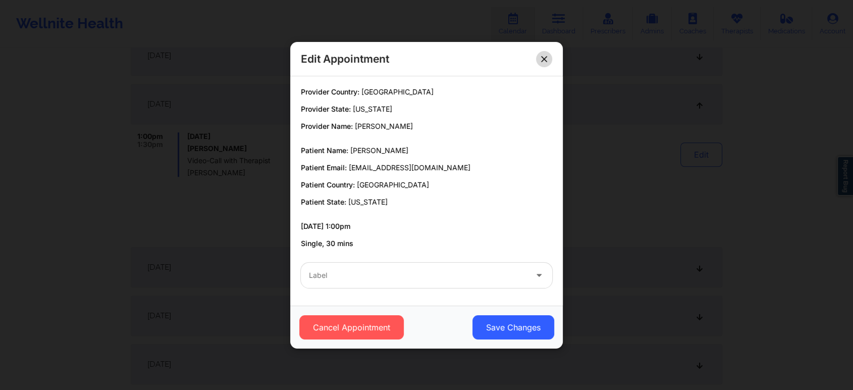
drag, startPoint x: 533, startPoint y: 43, endPoint x: 540, endPoint y: 56, distance: 14.5
click at [540, 56] on div "Edit Appointment" at bounding box center [426, 59] width 272 height 34
click at [540, 56] on button at bounding box center [544, 58] width 16 height 16
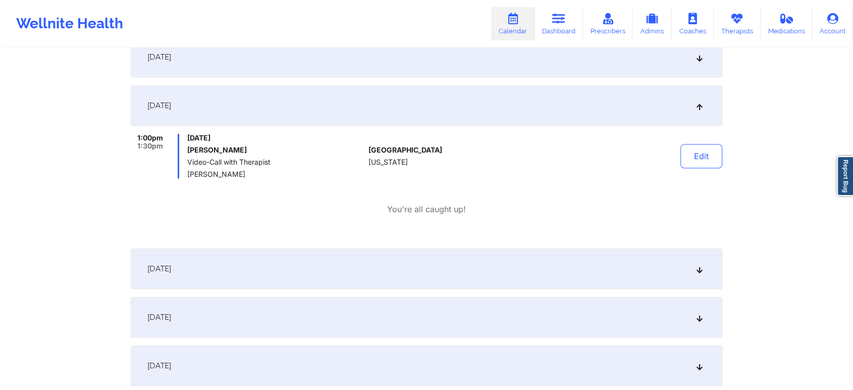
scroll to position [0, 0]
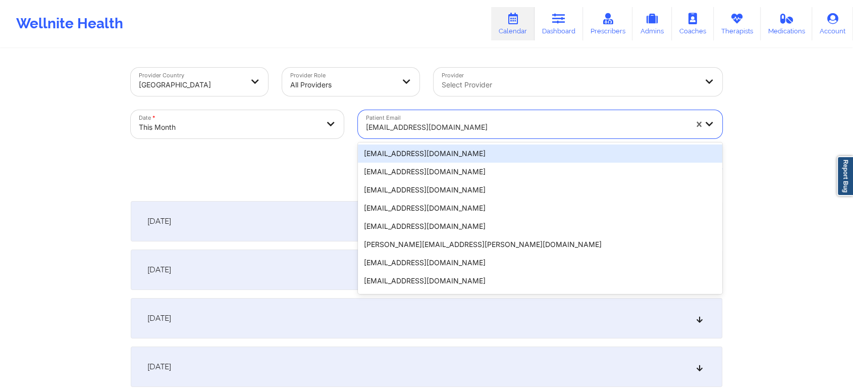
click at [426, 121] on div at bounding box center [526, 127] width 321 height 12
paste input "[EMAIL_ADDRESS][DOMAIN_NAME]"
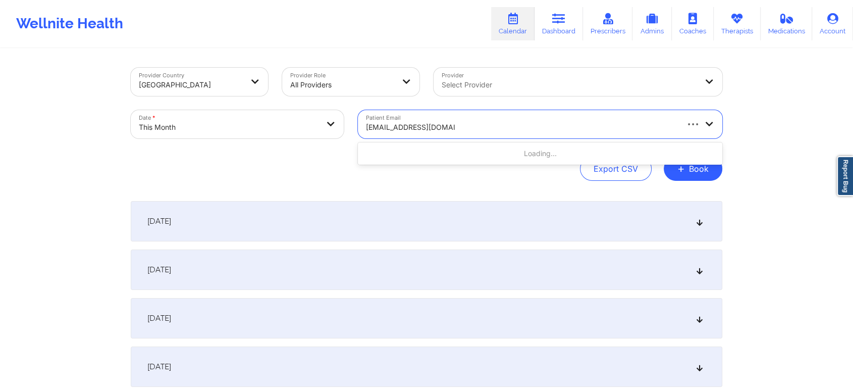
type input "[EMAIL_ADDRESS][DOMAIN_NAME]"
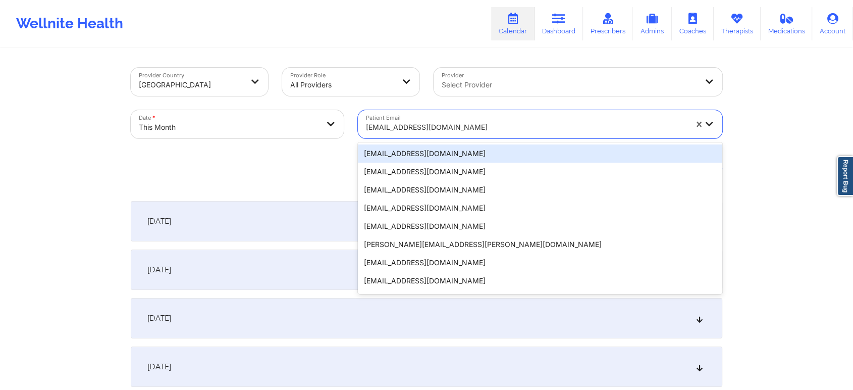
click at [440, 114] on div "[EMAIL_ADDRESS][DOMAIN_NAME]" at bounding box center [523, 124] width 330 height 28
paste input "[EMAIL_ADDRESS][DOMAIN_NAME]"
type input "[EMAIL_ADDRESS][DOMAIN_NAME]"
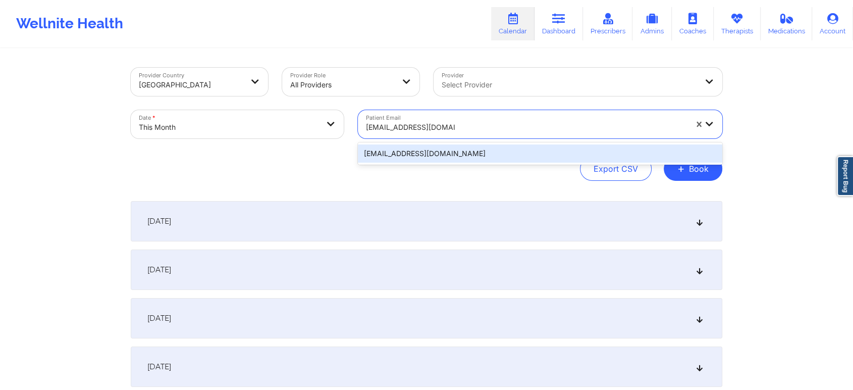
click at [450, 157] on div "[EMAIL_ADDRESS][DOMAIN_NAME]" at bounding box center [540, 153] width 364 height 18
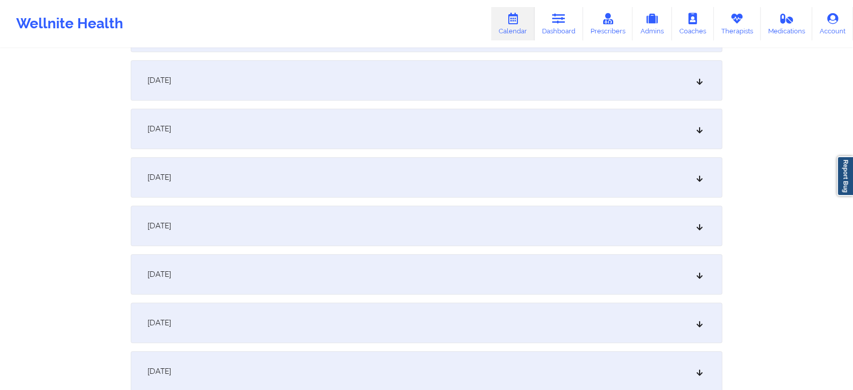
scroll to position [482, 0]
click at [571, 314] on div "[DATE]" at bounding box center [426, 320] width 591 height 40
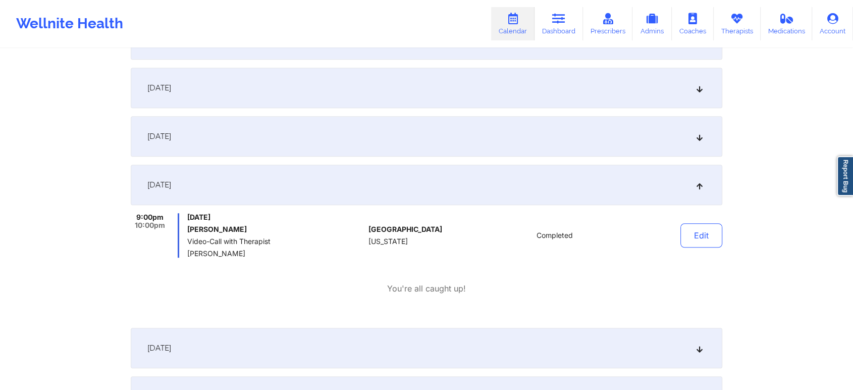
scroll to position [636, 0]
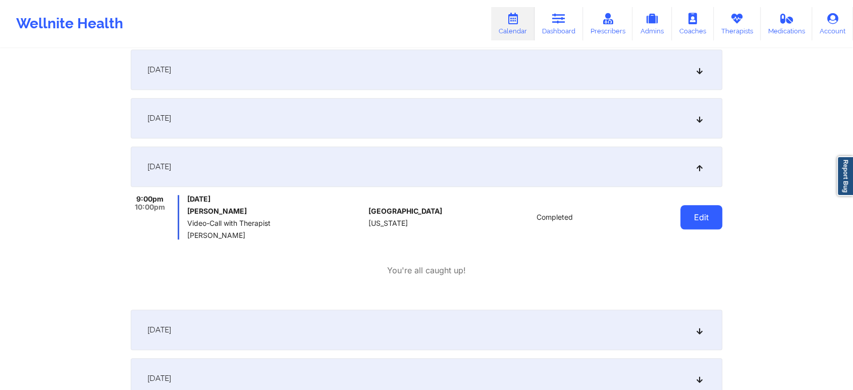
click at [693, 211] on button "Edit" at bounding box center [701, 217] width 42 height 24
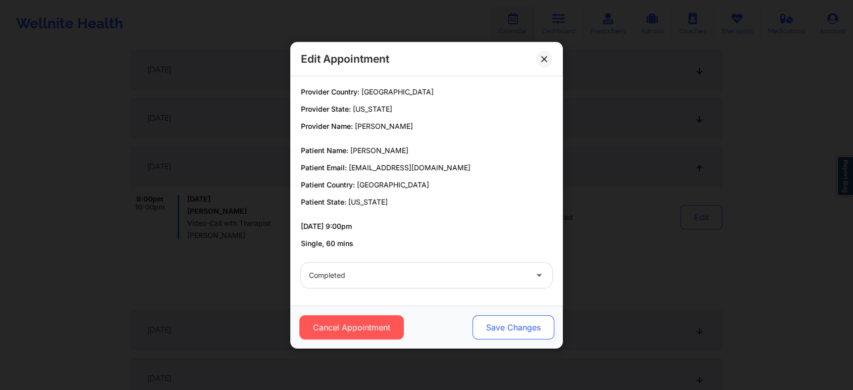
click at [505, 325] on button "Save Changes" at bounding box center [513, 327] width 82 height 24
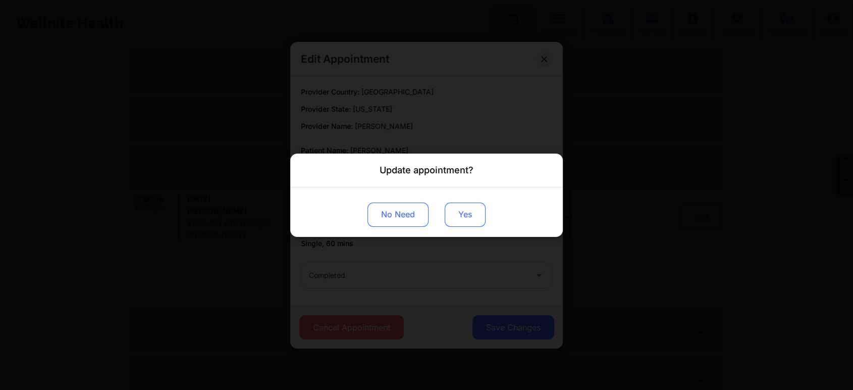
click at [465, 225] on button "Yes" at bounding box center [465, 214] width 41 height 24
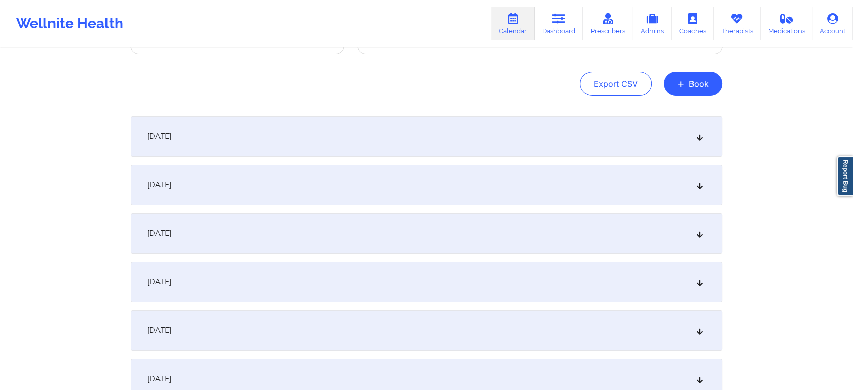
scroll to position [0, 0]
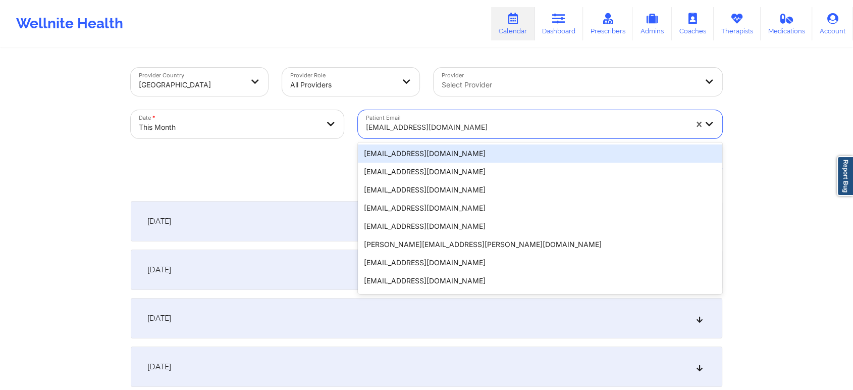
click at [435, 130] on div at bounding box center [526, 127] width 321 height 12
paste input "[EMAIL_ADDRESS][DOMAIN_NAME]"
type input "[EMAIL_ADDRESS][DOMAIN_NAME]"
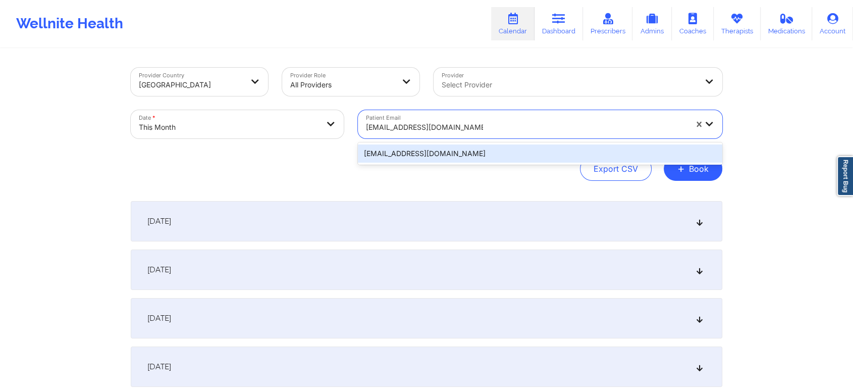
click at [469, 152] on div "[EMAIL_ADDRESS][DOMAIN_NAME]" at bounding box center [540, 153] width 364 height 18
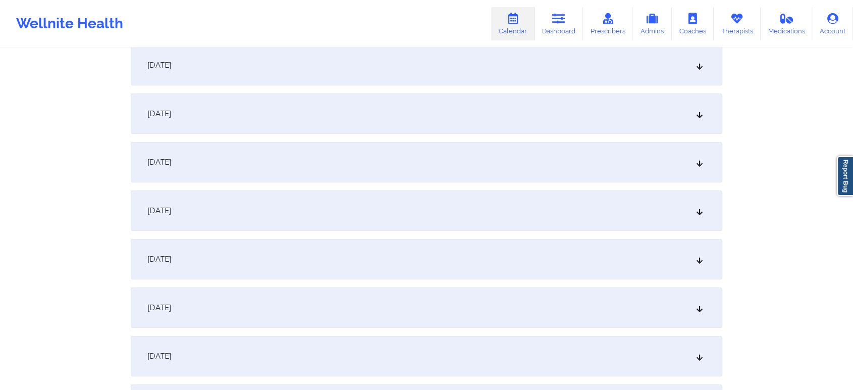
scroll to position [596, 0]
click at [578, 198] on div "[DATE]" at bounding box center [426, 206] width 591 height 40
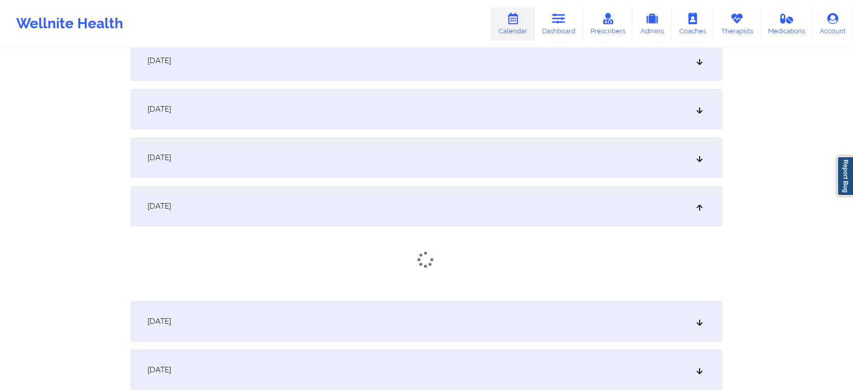
click at [578, 198] on div "[DATE]" at bounding box center [426, 206] width 591 height 40
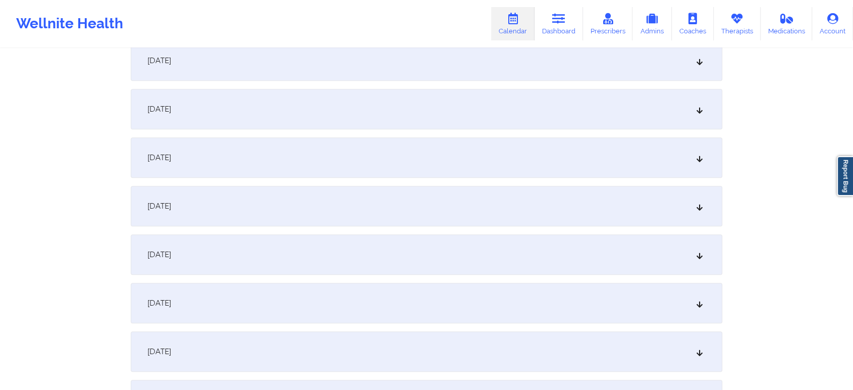
click at [578, 198] on div "[DATE]" at bounding box center [426, 206] width 591 height 40
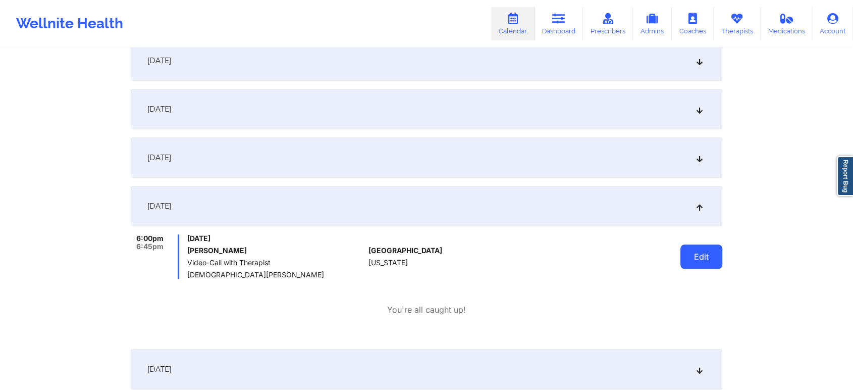
click at [697, 248] on button "Edit" at bounding box center [701, 256] width 42 height 24
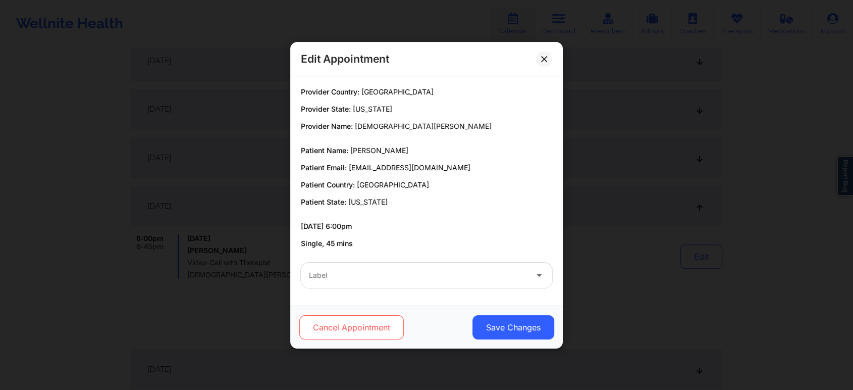
click at [369, 329] on button "Cancel Appointment" at bounding box center [351, 327] width 104 height 24
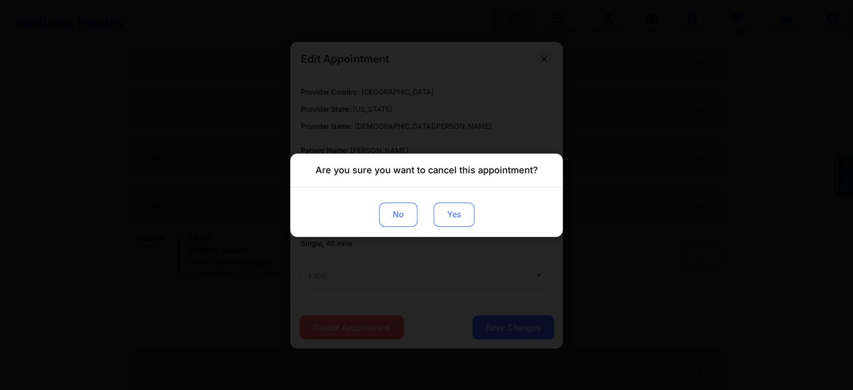
click at [454, 217] on button "Yes" at bounding box center [453, 214] width 41 height 24
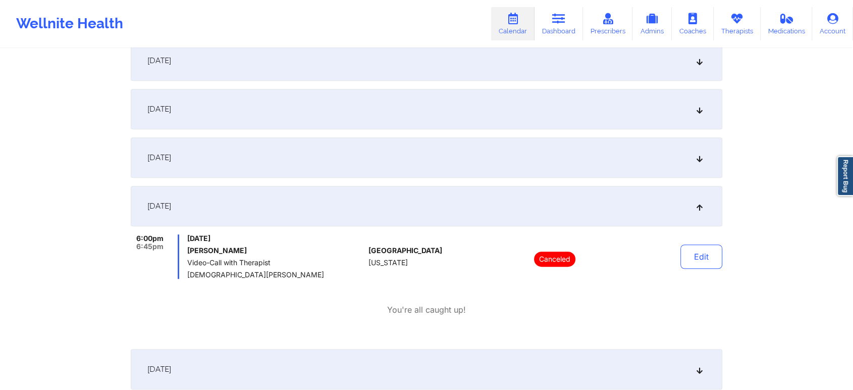
scroll to position [0, 0]
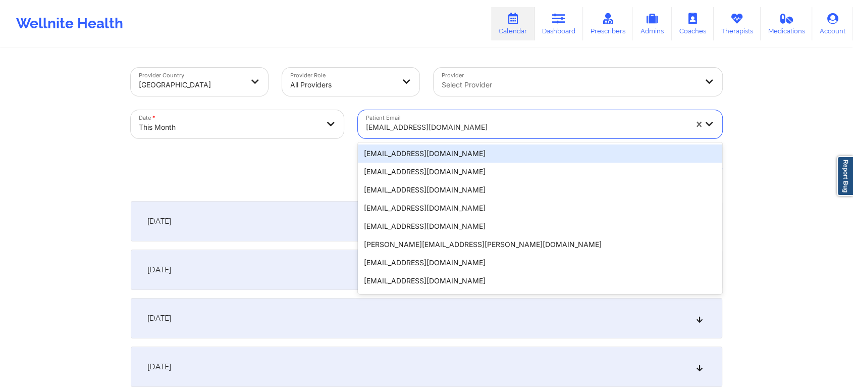
click at [416, 131] on div at bounding box center [526, 127] width 321 height 12
paste input "[EMAIL_ADDRESS][DOMAIN_NAME]"
type input "[EMAIL_ADDRESS][DOMAIN_NAME]"
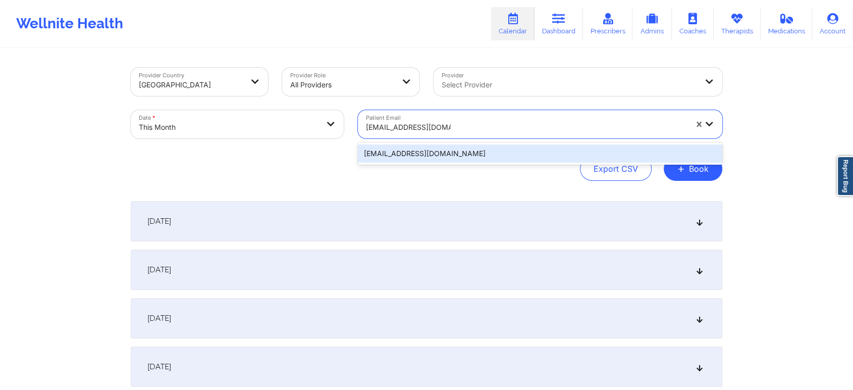
click at [447, 154] on div "[EMAIL_ADDRESS][DOMAIN_NAME]" at bounding box center [540, 153] width 364 height 18
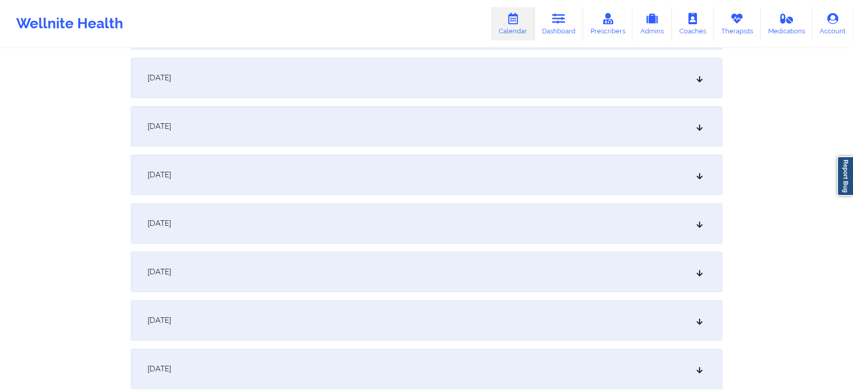
scroll to position [631, 0]
click at [535, 150] on div "[DATE] No appointments [DATE] No appointments [DATE] No appointments [DATE] No …" at bounding box center [426, 316] width 591 height 1493
click at [523, 158] on div "[DATE]" at bounding box center [426, 171] width 591 height 40
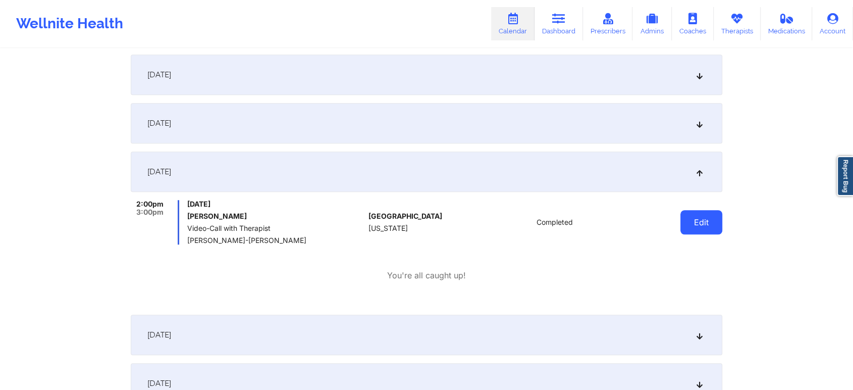
click at [701, 225] on button "Edit" at bounding box center [701, 222] width 42 height 24
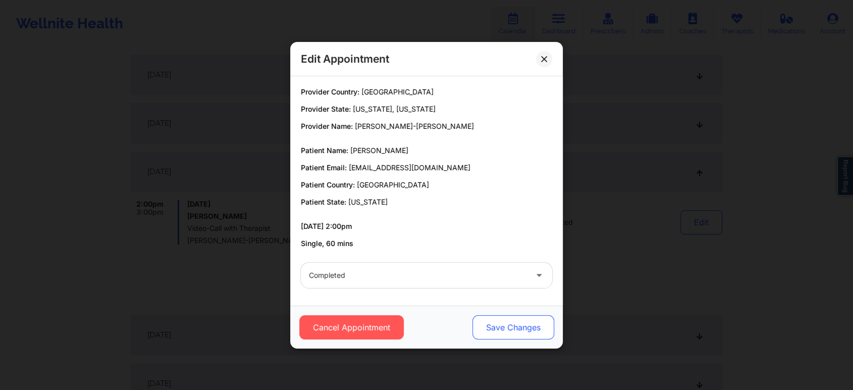
click at [513, 320] on button "Save Changes" at bounding box center [513, 327] width 82 height 24
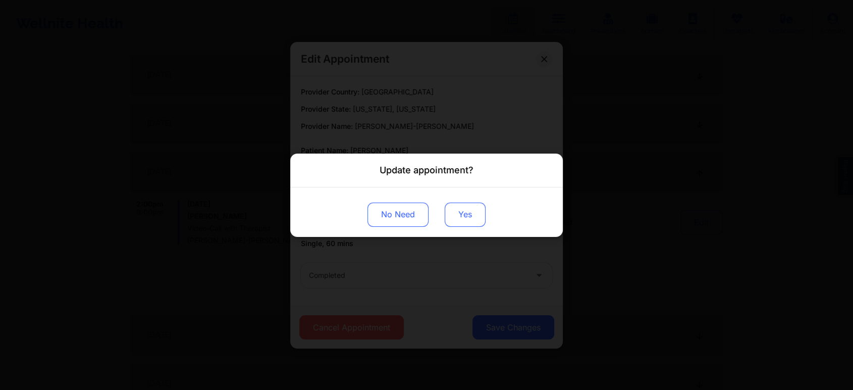
click at [476, 213] on button "Yes" at bounding box center [465, 214] width 41 height 24
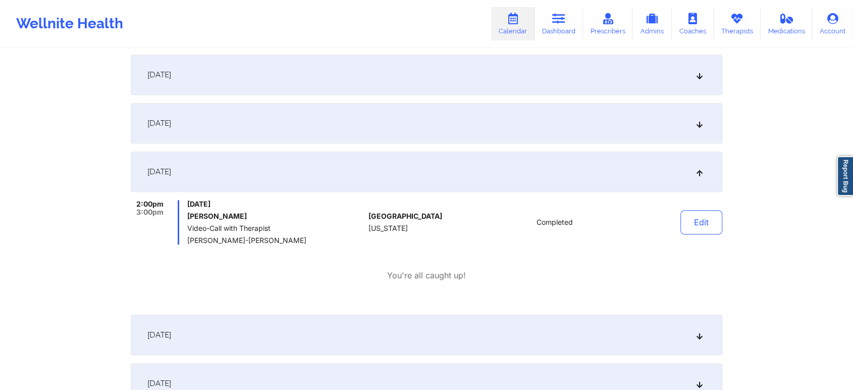
scroll to position [0, 0]
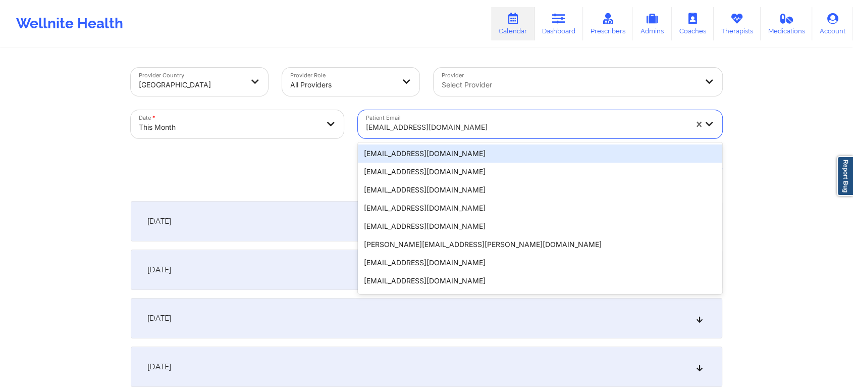
click at [439, 124] on div at bounding box center [526, 127] width 321 height 12
paste input "[EMAIL_ADDRESS][DOMAIN_NAME]"
type input "[EMAIL_ADDRESS][DOMAIN_NAME]"
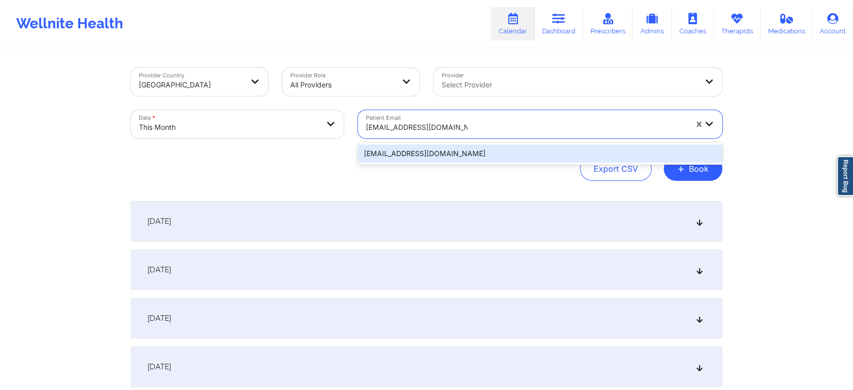
click at [457, 157] on div "[EMAIL_ADDRESS][DOMAIN_NAME]" at bounding box center [540, 153] width 364 height 18
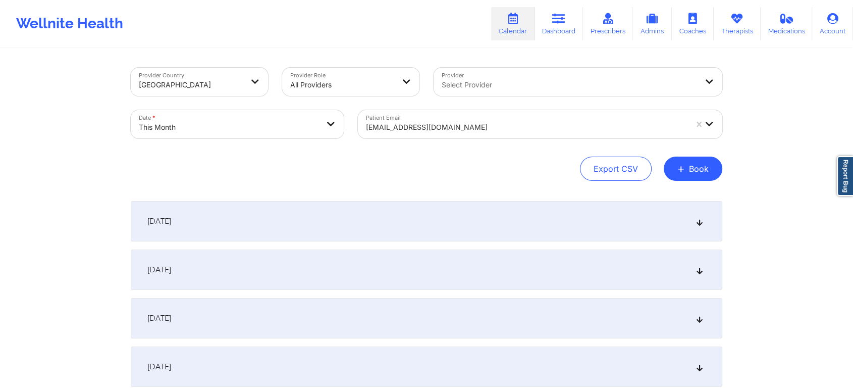
drag, startPoint x: 850, startPoint y: 51, endPoint x: 860, endPoint y: 45, distance: 12.2
click at [853, 45] on html "Wellnite Health Calendar Dashboard Prescribers Admins Coaches Therapists Medica…" at bounding box center [426, 195] width 853 height 390
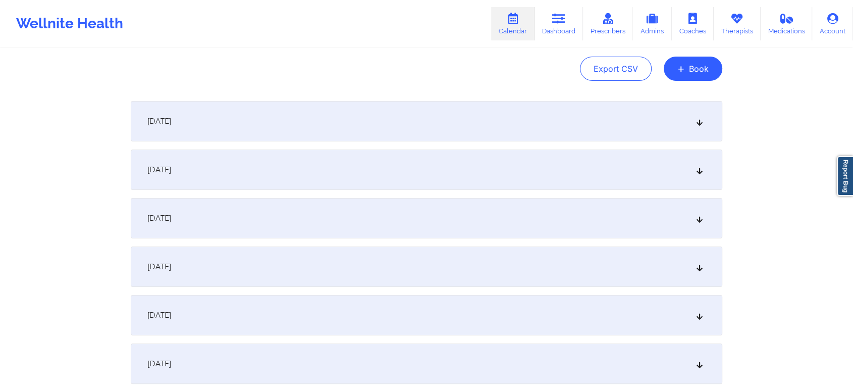
scroll to position [108, 0]
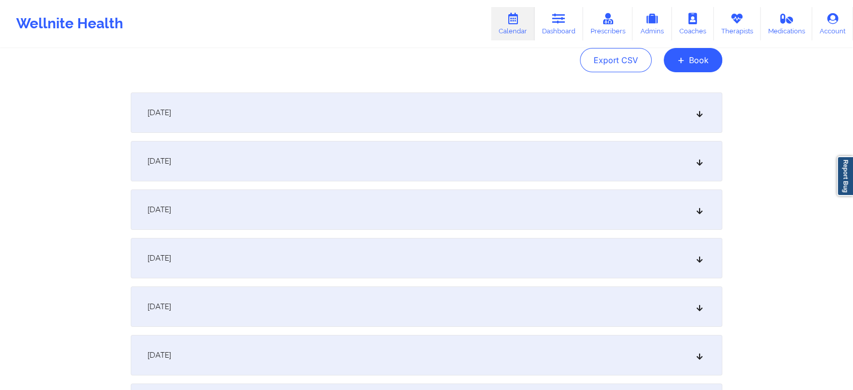
drag, startPoint x: 843, startPoint y: 84, endPoint x: 860, endPoint y: 76, distance: 19.4
click at [853, 76] on html "Wellnite Health Calendar Dashboard Prescribers Admins Coaches Therapists Medica…" at bounding box center [426, 87] width 853 height 390
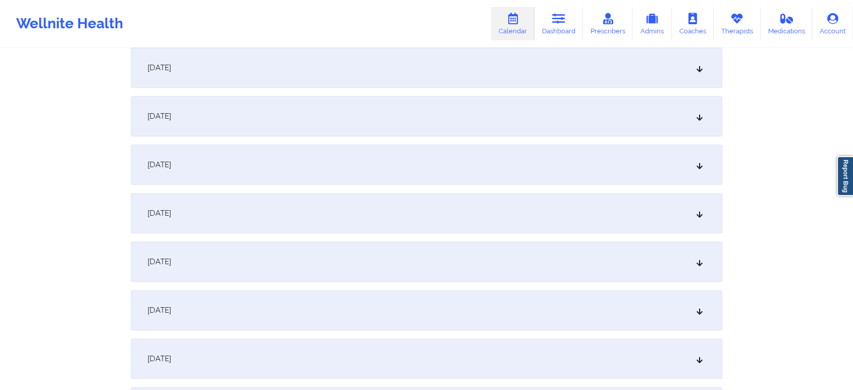
scroll to position [0, 0]
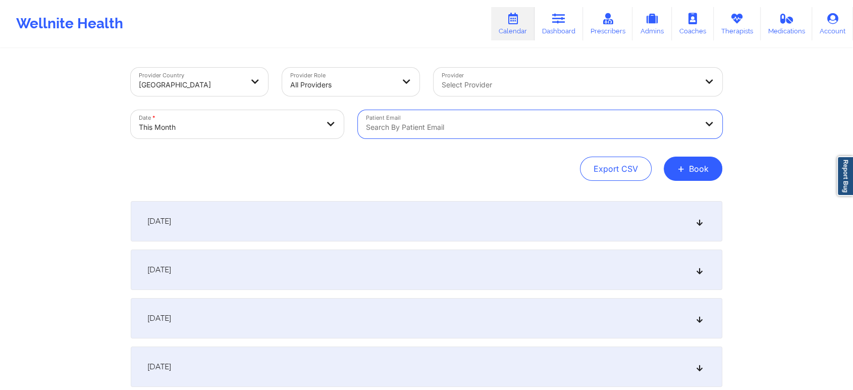
click at [195, 126] on body "Wellnite Health Calendar Dashboard Prescribers Admins Coaches Therapists Medica…" at bounding box center [426, 195] width 853 height 390
select select "2025-9"
select select "2025-10"
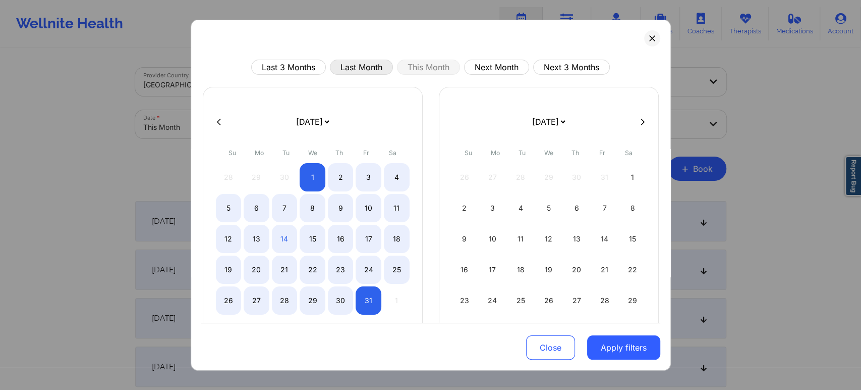
click at [358, 68] on button "Last Month" at bounding box center [361, 67] width 63 height 15
select select "2025-8"
select select "2025-9"
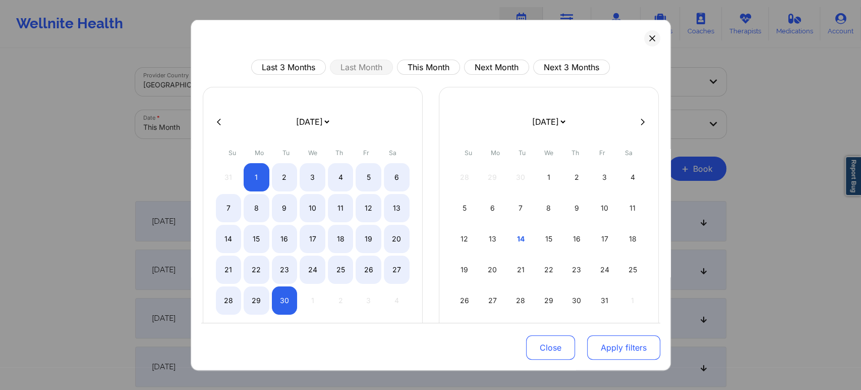
click at [590, 344] on button "Apply filters" at bounding box center [623, 347] width 73 height 24
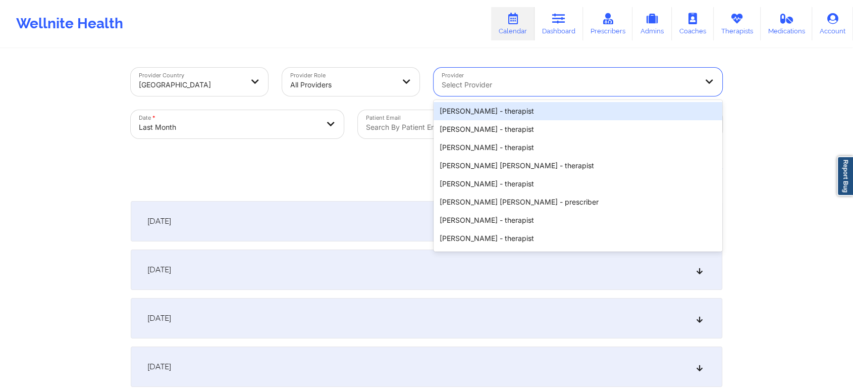
click at [454, 77] on div "Select Provider" at bounding box center [565, 82] width 264 height 28
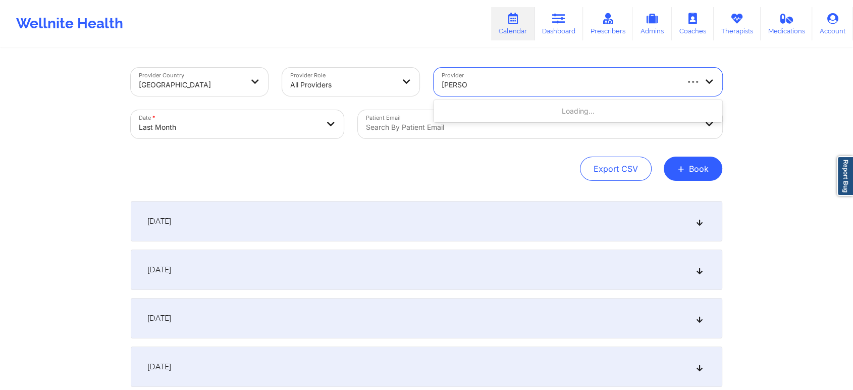
type input "[PERSON_NAME]"
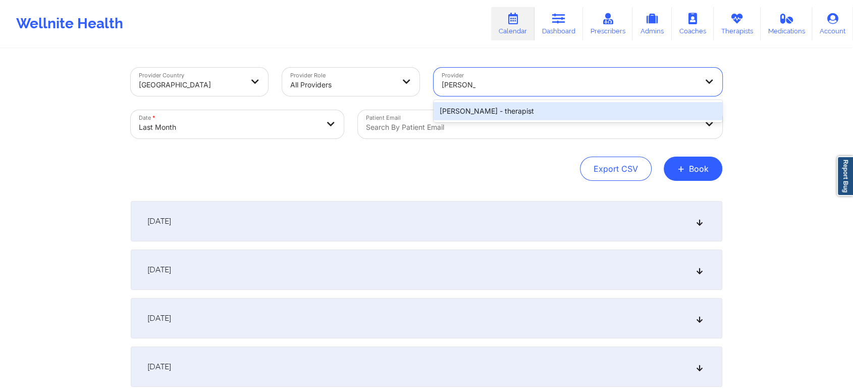
click at [515, 110] on div "[PERSON_NAME] - therapist" at bounding box center [577, 111] width 289 height 18
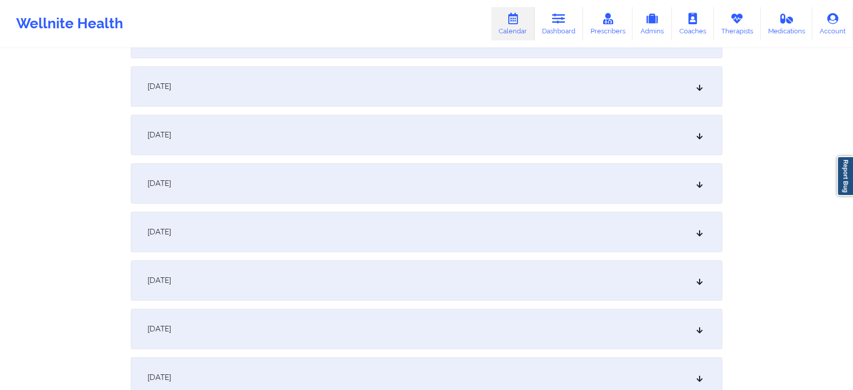
scroll to position [815, 0]
click at [503, 142] on div "[DATE]" at bounding box center [426, 132] width 591 height 40
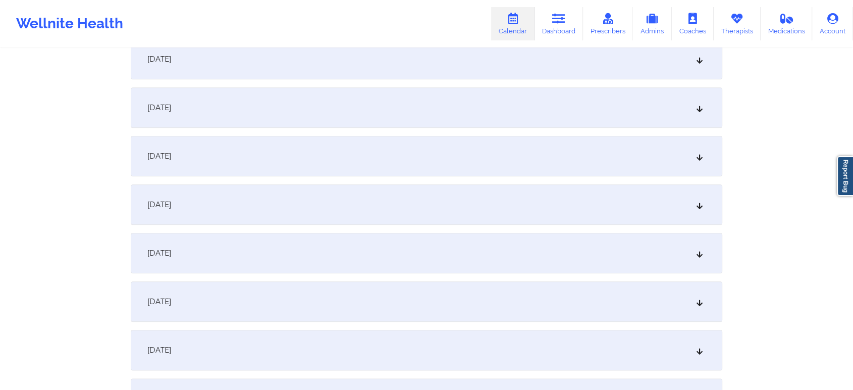
scroll to position [1104, 0]
click at [464, 242] on div "[DATE]" at bounding box center [426, 248] width 591 height 40
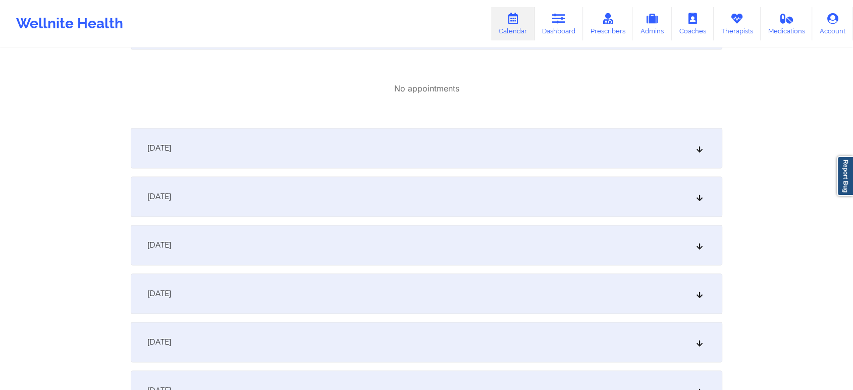
scroll to position [1326, 0]
click at [465, 199] on div "[DATE]" at bounding box center [426, 194] width 591 height 40
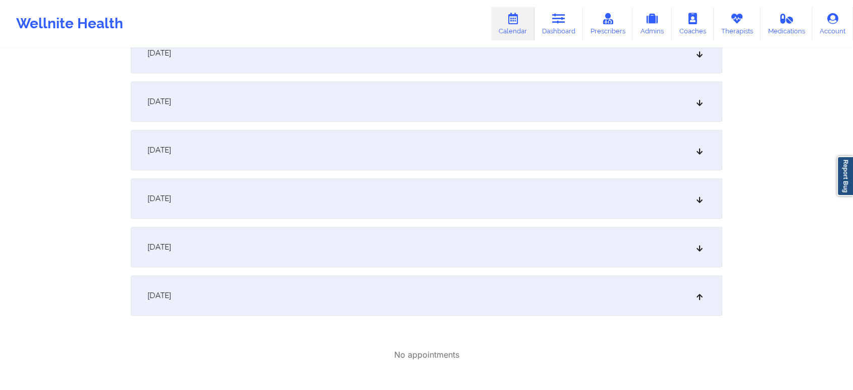
scroll to position [717, 0]
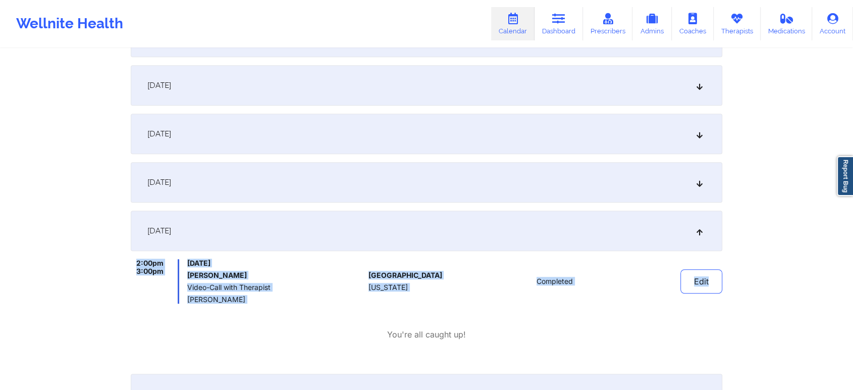
drag, startPoint x: 852, startPoint y: 241, endPoint x: 857, endPoint y: 302, distance: 61.3
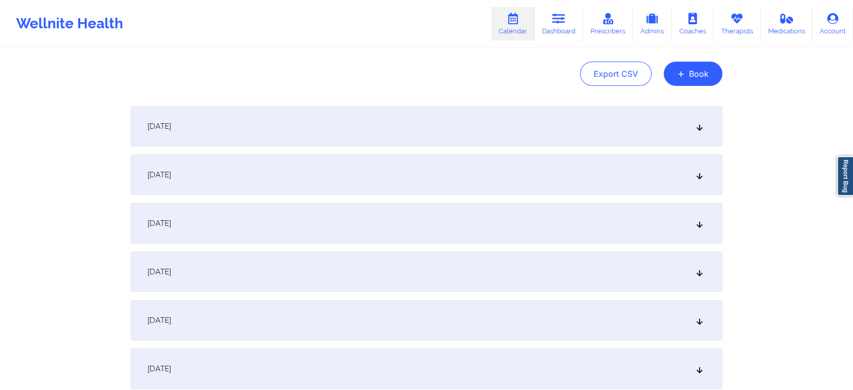
scroll to position [100, 0]
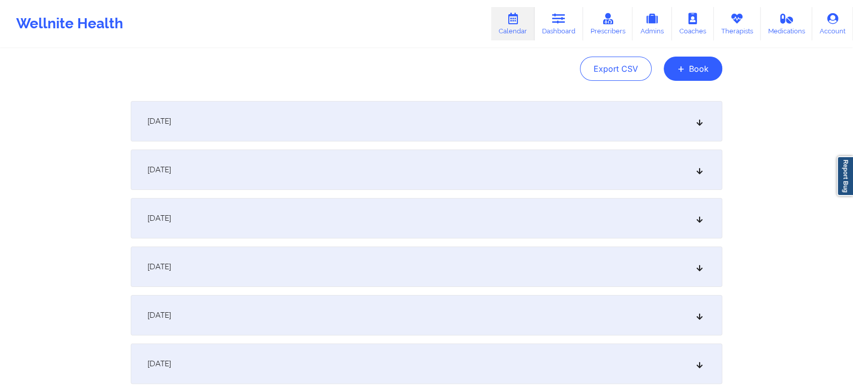
click at [646, 205] on div "[DATE]" at bounding box center [426, 218] width 591 height 40
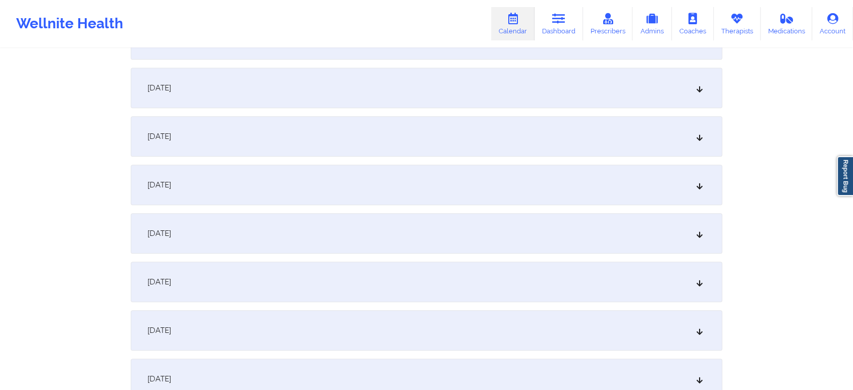
scroll to position [709, 0]
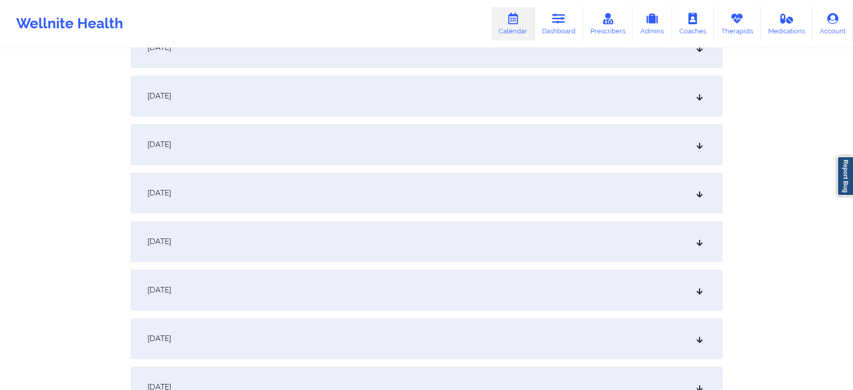
click at [660, 174] on div "[DATE]" at bounding box center [426, 193] width 591 height 40
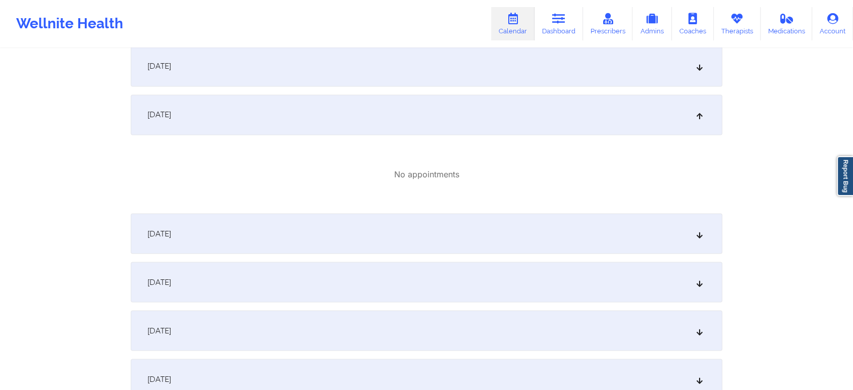
scroll to position [1667, 0]
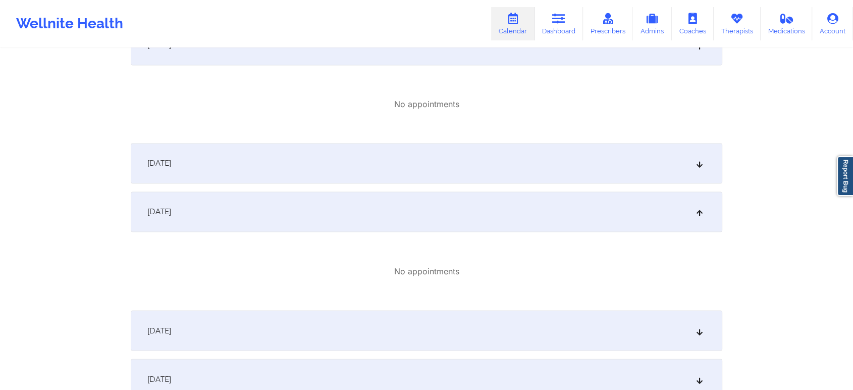
click at [363, 166] on div "[DATE]" at bounding box center [426, 163] width 591 height 40
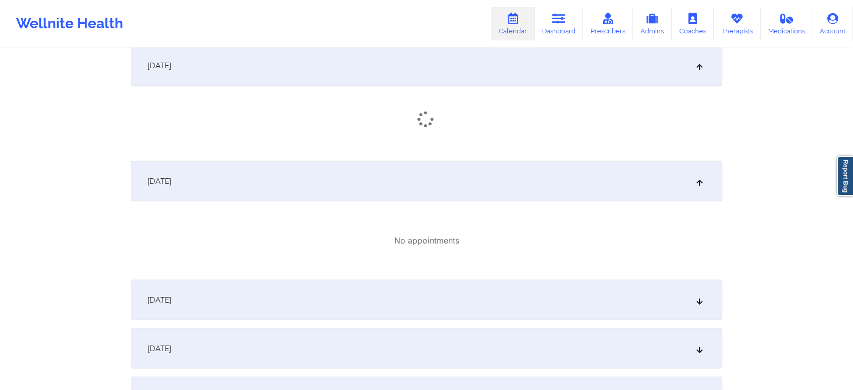
scroll to position [1780, 0]
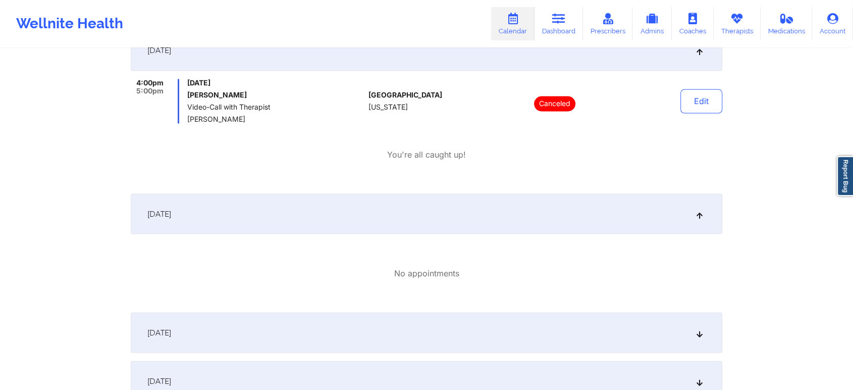
click at [497, 318] on div "[DATE]" at bounding box center [426, 332] width 591 height 40
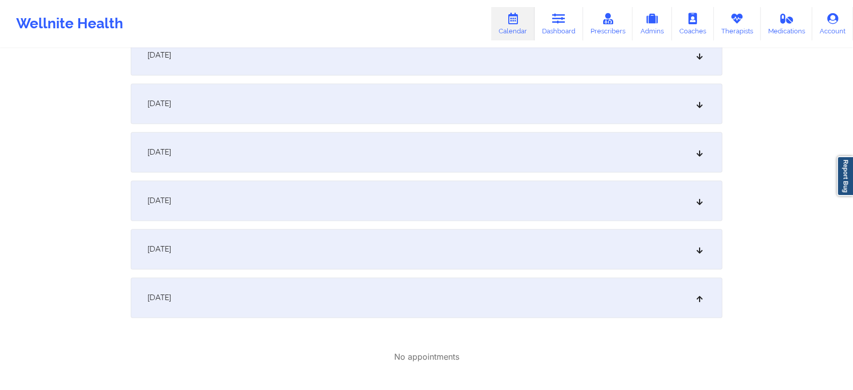
scroll to position [1418, 0]
click at [501, 250] on div "[DATE]" at bounding box center [426, 246] width 591 height 40
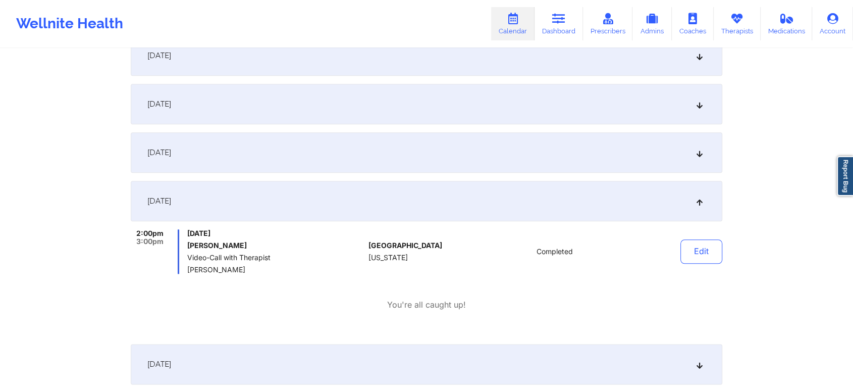
scroll to position [0, 0]
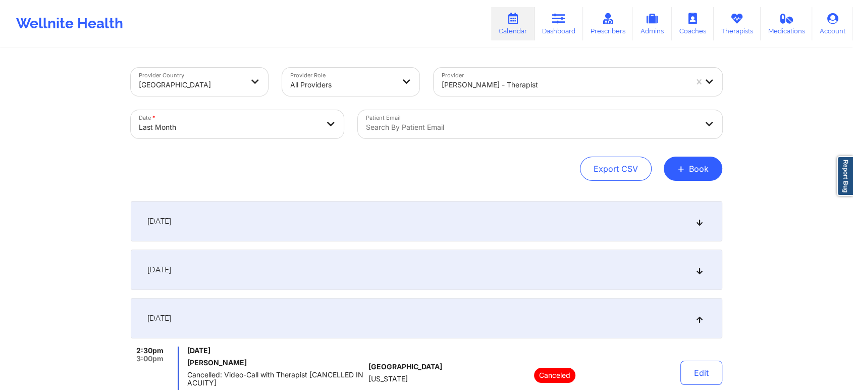
click at [192, 108] on div "Date * Last Month" at bounding box center [237, 124] width 227 height 42
drag, startPoint x: 261, startPoint y: 143, endPoint x: 222, endPoint y: 119, distance: 46.6
click at [222, 119] on div "Date * Last Month" at bounding box center [237, 124] width 227 height 42
select select "2025-8"
select select "2025-9"
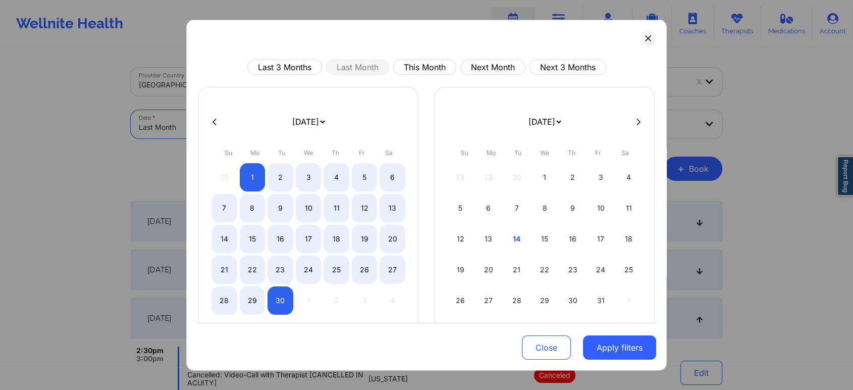
click at [222, 119] on body "Wellnite Health Calendar Dashboard Prescribers Admins Coaches Therapists Medica…" at bounding box center [426, 195] width 853 height 390
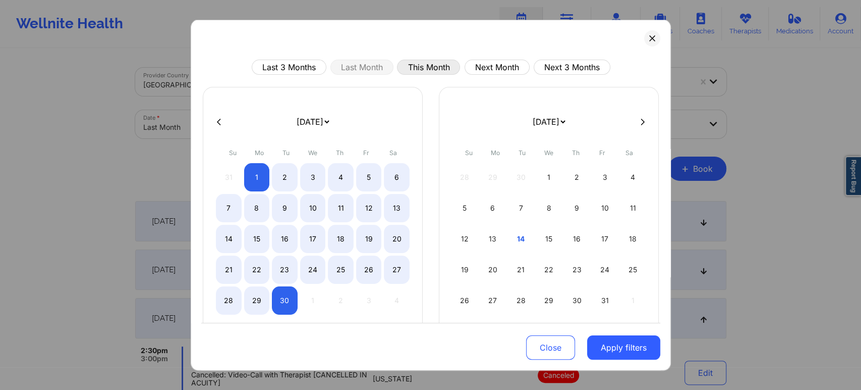
click at [411, 69] on button "This Month" at bounding box center [428, 67] width 63 height 15
select select "2025-9"
select select "2025-10"
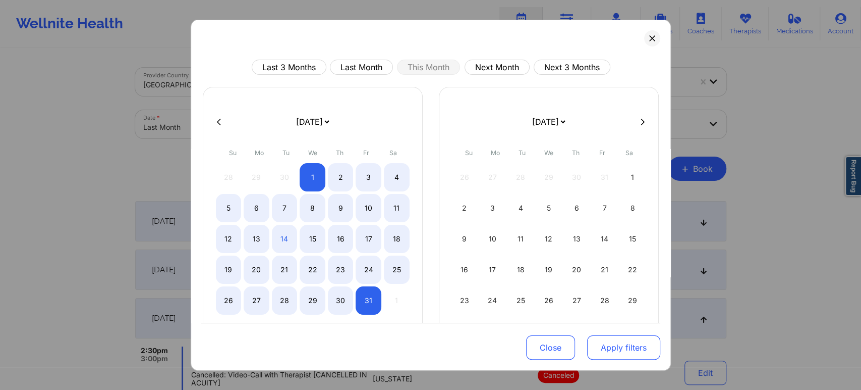
click at [610, 338] on button "Apply filters" at bounding box center [623, 347] width 73 height 24
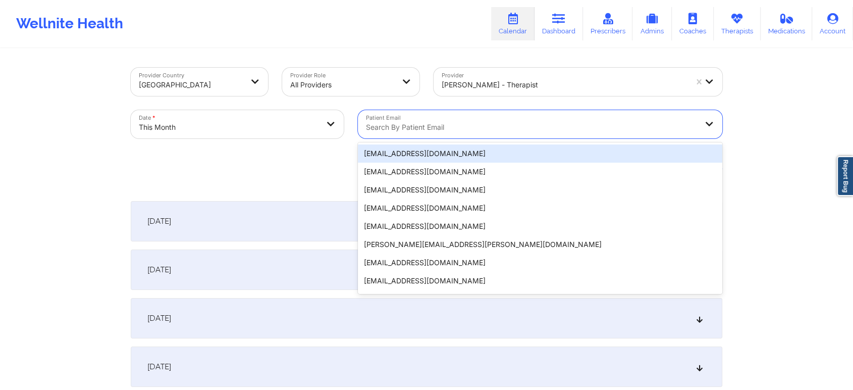
click at [425, 134] on div "Search by patient email" at bounding box center [528, 124] width 340 height 28
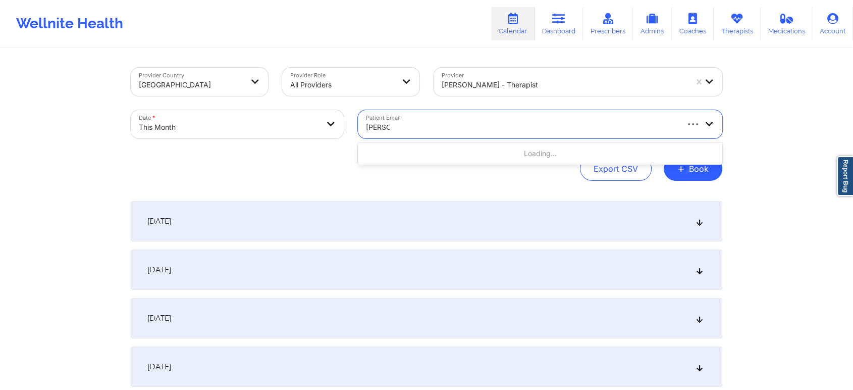
type input "[PERSON_NAME]"
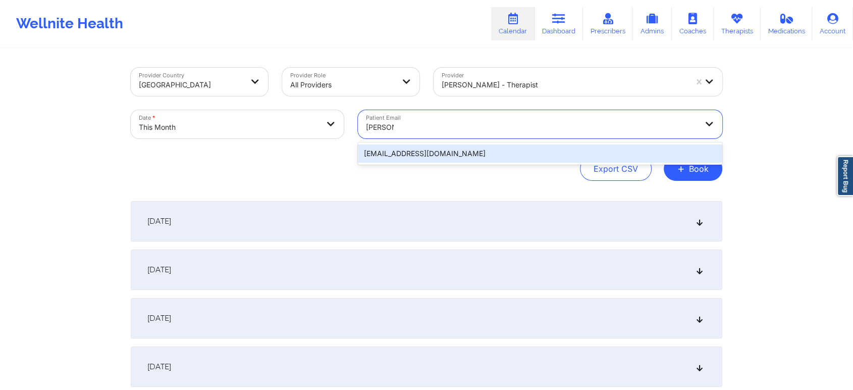
click at [457, 156] on div "[EMAIL_ADDRESS][DOMAIN_NAME]" at bounding box center [540, 153] width 364 height 18
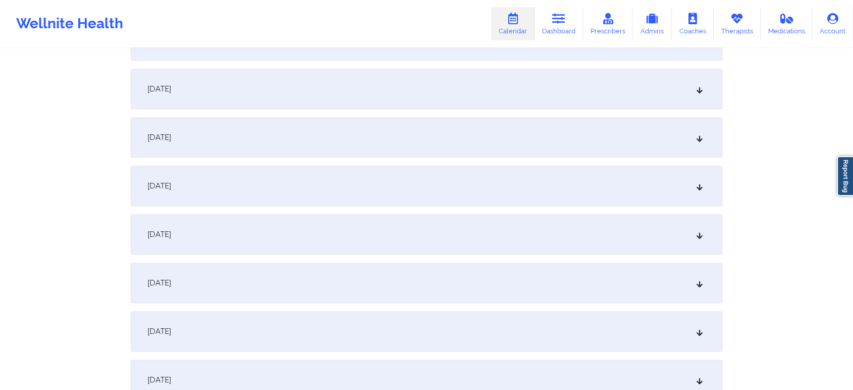
scroll to position [570, 0]
click at [500, 289] on div "[DATE]" at bounding box center [426, 280] width 591 height 40
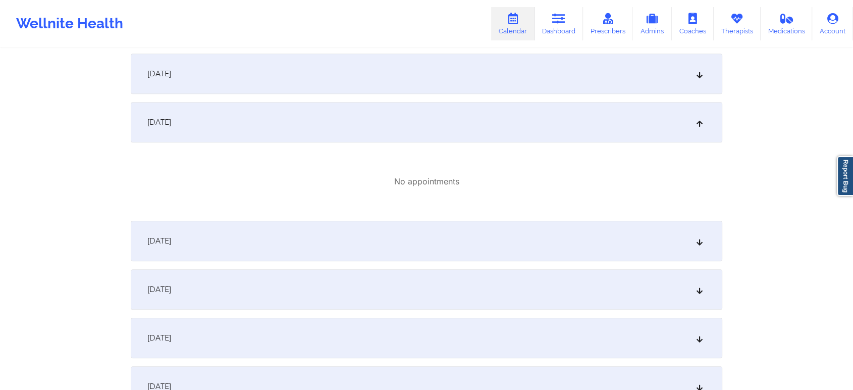
scroll to position [677, 0]
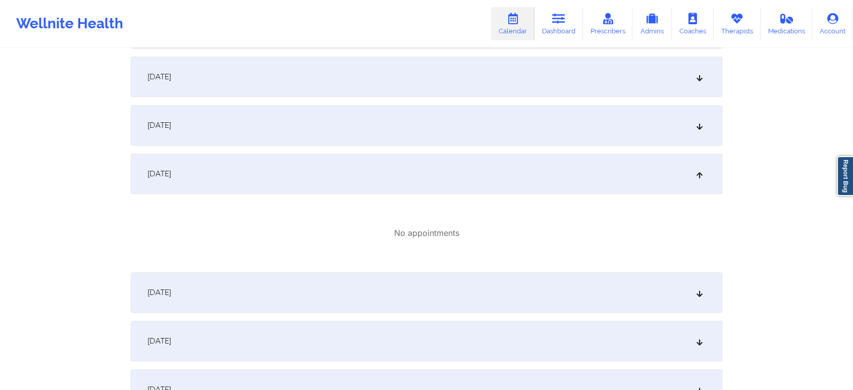
click at [564, 190] on div "[DATE]" at bounding box center [426, 173] width 591 height 40
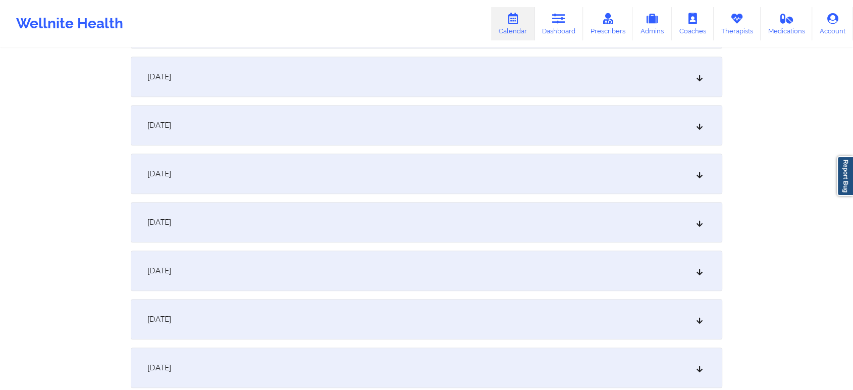
click at [564, 190] on div "[DATE]" at bounding box center [426, 173] width 591 height 40
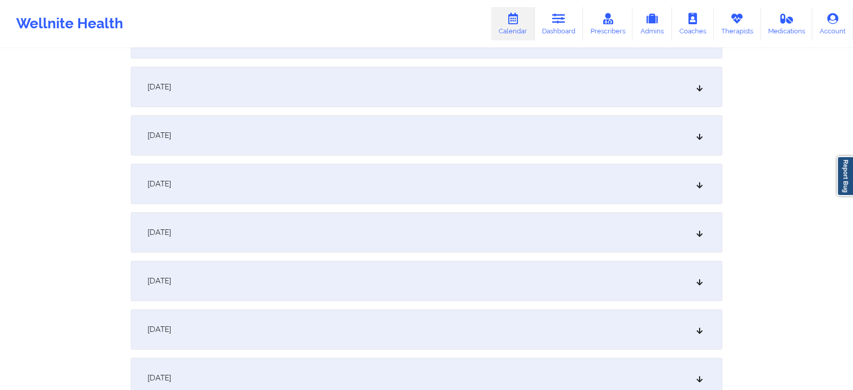
scroll to position [0, 0]
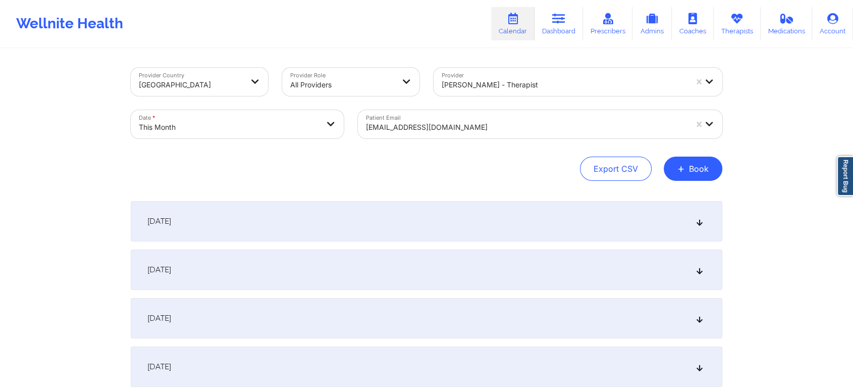
click at [436, 120] on div "[EMAIL_ADDRESS][DOMAIN_NAME]" at bounding box center [526, 127] width 321 height 22
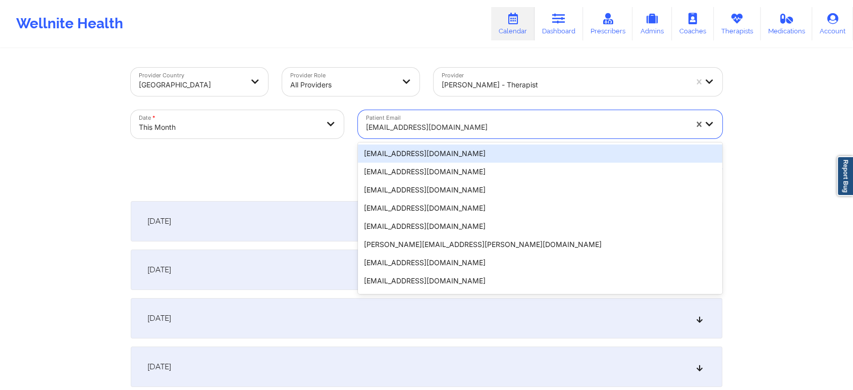
paste input "[EMAIL_ADDRESS][DOMAIN_NAME]"
type input "[EMAIL_ADDRESS][DOMAIN_NAME]"
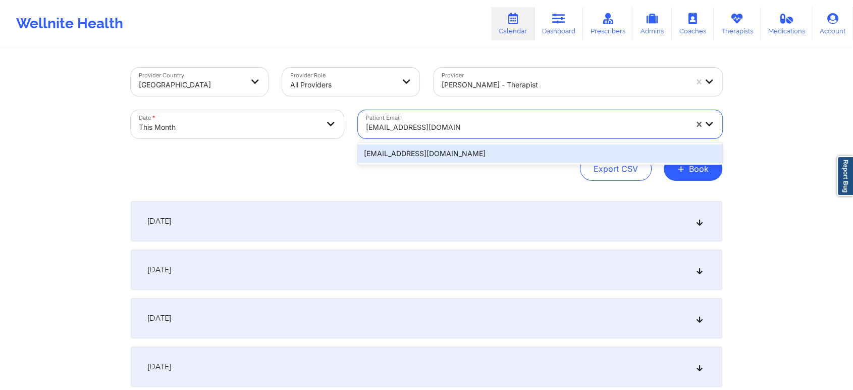
click at [530, 148] on div "[EMAIL_ADDRESS][DOMAIN_NAME]" at bounding box center [540, 153] width 364 height 18
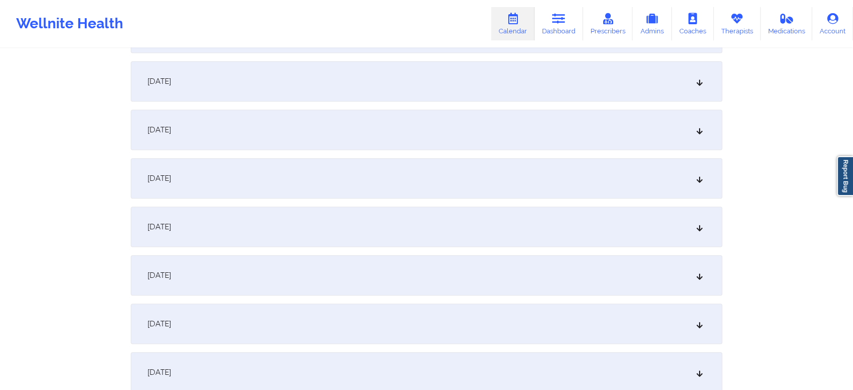
scroll to position [542, 0]
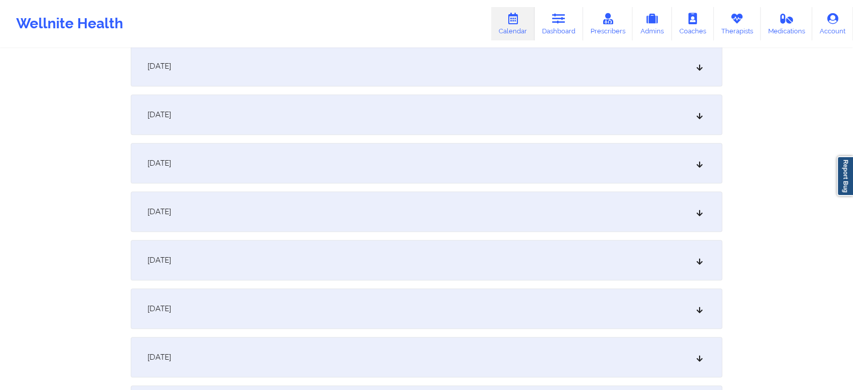
click at [491, 253] on div "[DATE]" at bounding box center [426, 260] width 591 height 40
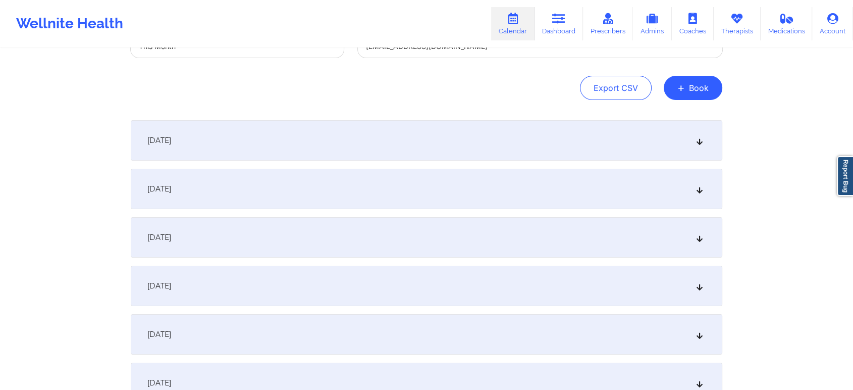
scroll to position [0, 0]
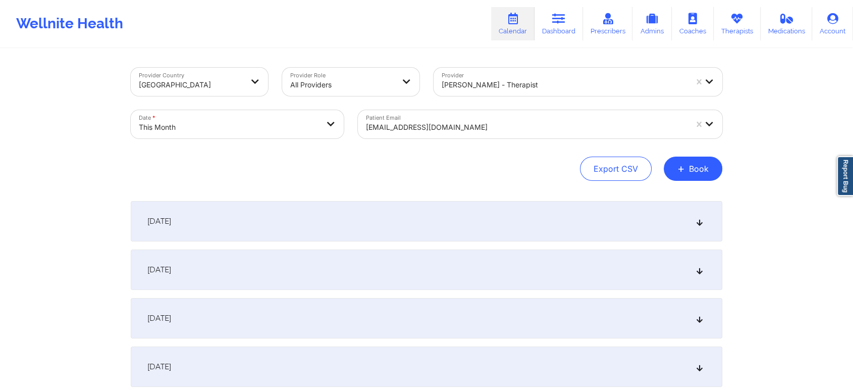
click at [546, 94] on div "[PERSON_NAME] - therapist" at bounding box center [563, 85] width 245 height 22
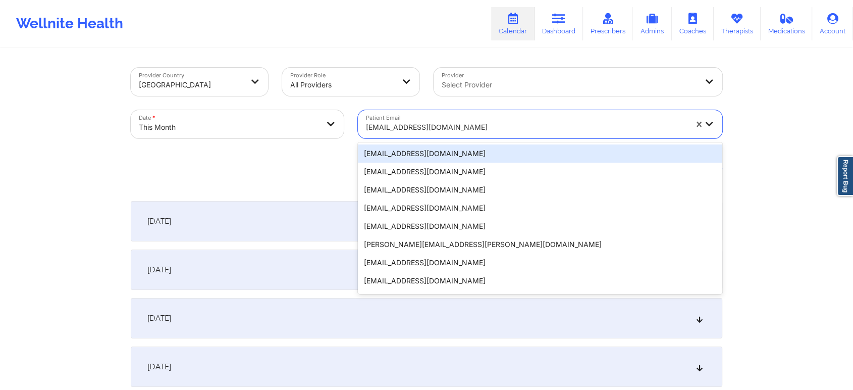
drag, startPoint x: 505, startPoint y: 111, endPoint x: 502, endPoint y: 116, distance: 5.9
click at [502, 116] on div "[EMAIL_ADDRESS][DOMAIN_NAME]" at bounding box center [523, 124] width 330 height 28
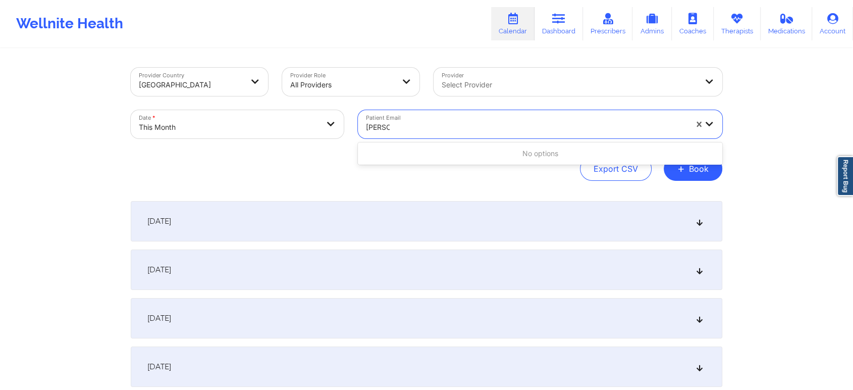
type input "[PERSON_NAME]"
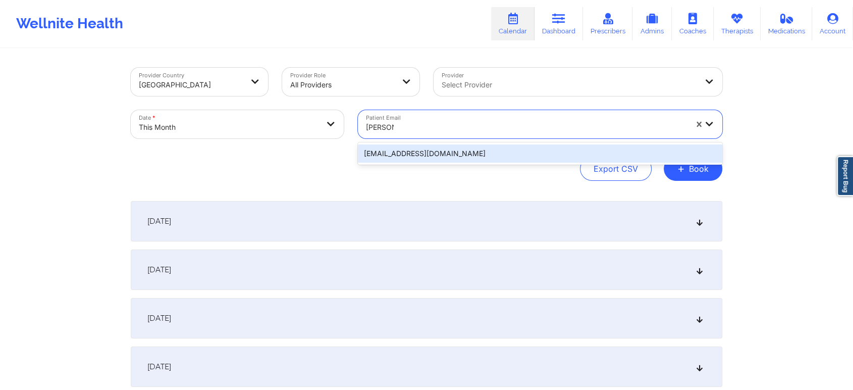
click at [448, 153] on div "[EMAIL_ADDRESS][DOMAIN_NAME]" at bounding box center [540, 153] width 364 height 18
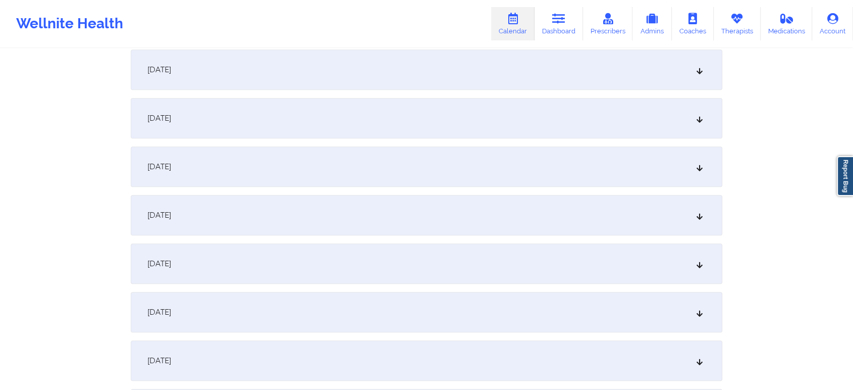
scroll to position [638, 0]
click at [437, 168] on div "[DATE]" at bounding box center [426, 164] width 591 height 40
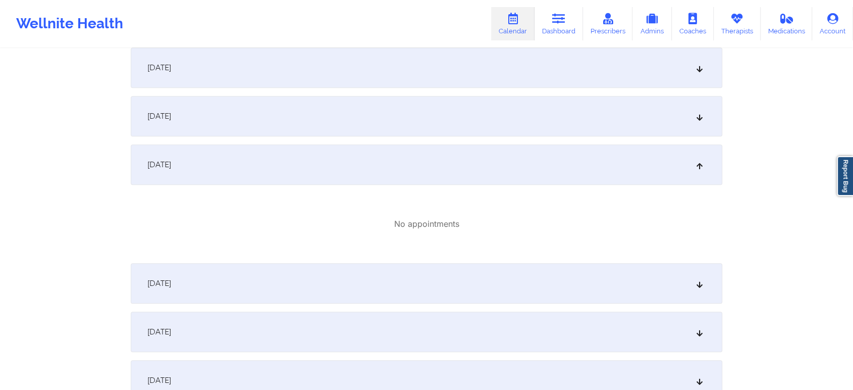
scroll to position [0, 0]
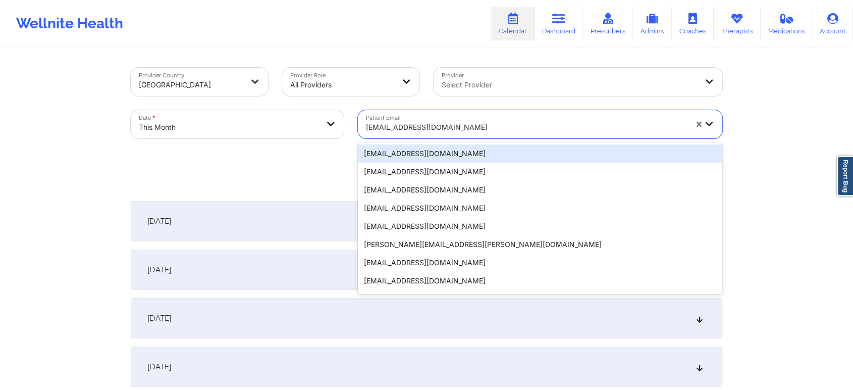
click at [417, 121] on div at bounding box center [526, 127] width 321 height 12
paste input "[EMAIL_ADDRESS][DOMAIN_NAME]"
type input "[EMAIL_ADDRESS][DOMAIN_NAME]"
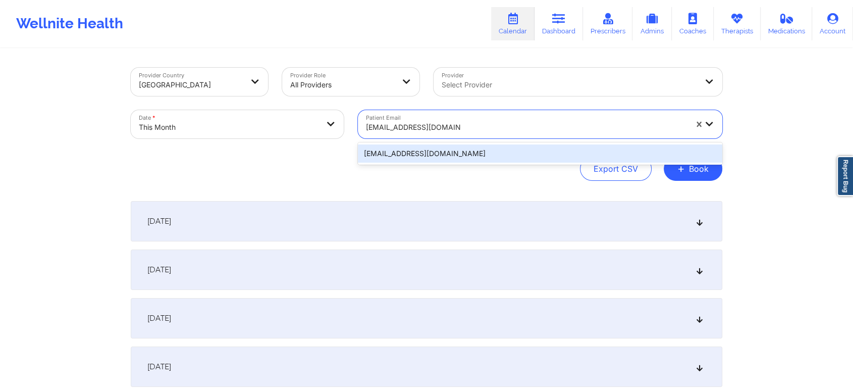
click at [428, 147] on div "[EMAIL_ADDRESS][DOMAIN_NAME]" at bounding box center [540, 153] width 364 height 18
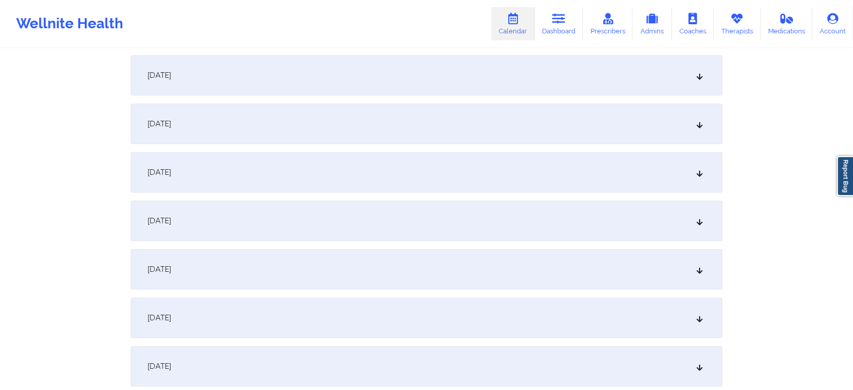
scroll to position [668, 0]
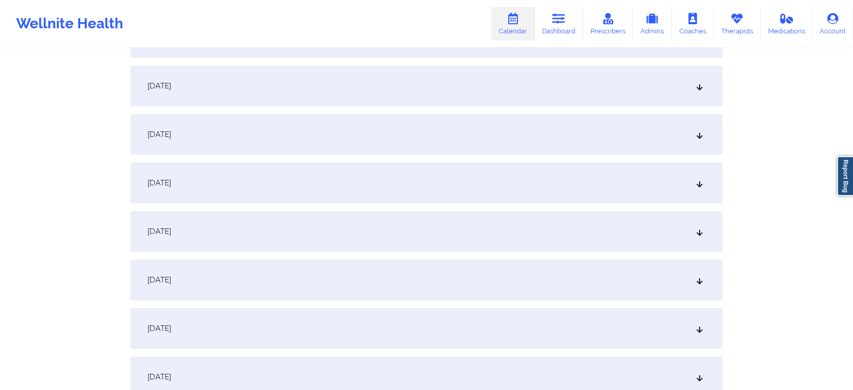
click at [436, 143] on div "[DATE]" at bounding box center [426, 134] width 591 height 40
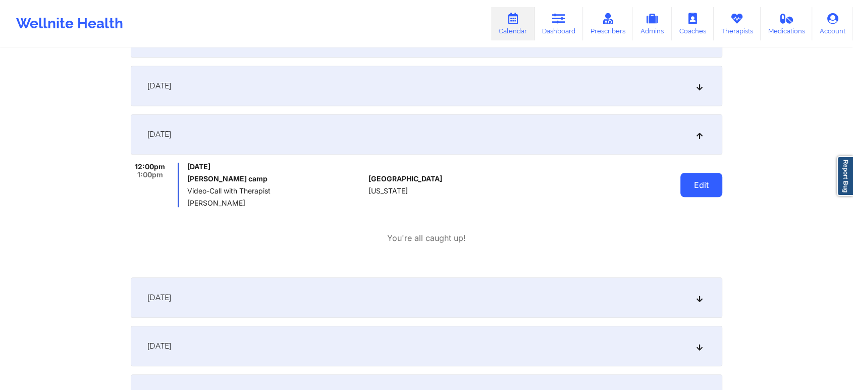
click at [721, 182] on button "Edit" at bounding box center [701, 185] width 42 height 24
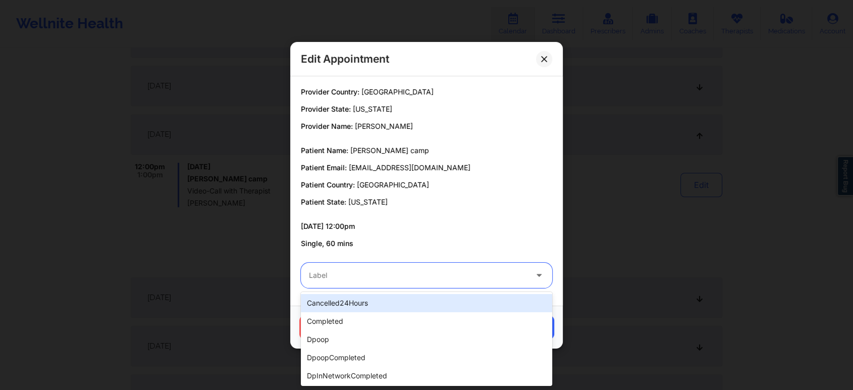
click at [419, 278] on div at bounding box center [418, 275] width 218 height 12
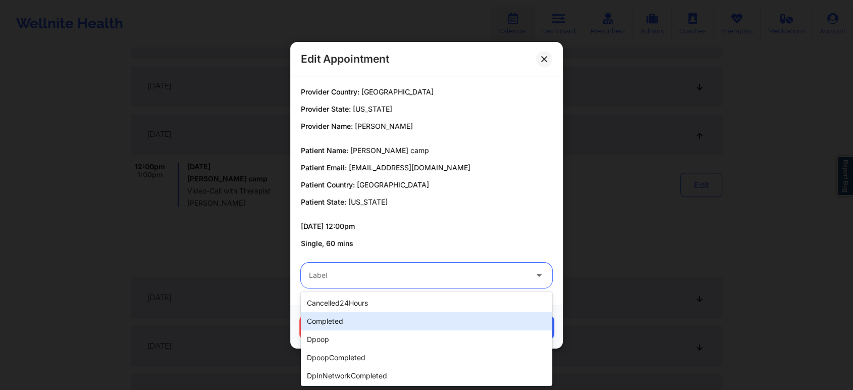
click at [382, 326] on div "completed" at bounding box center [426, 321] width 251 height 18
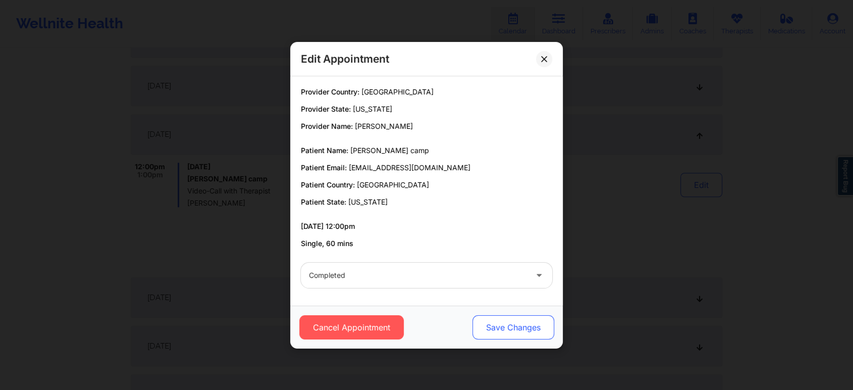
click at [523, 324] on button "Save Changes" at bounding box center [513, 327] width 82 height 24
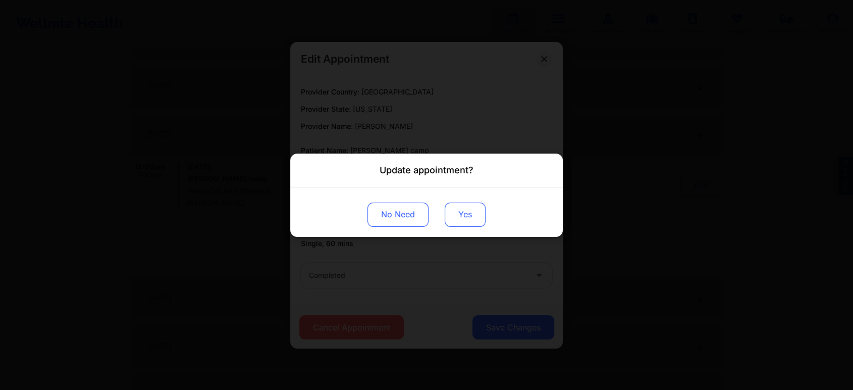
click at [472, 209] on button "Yes" at bounding box center [465, 214] width 41 height 24
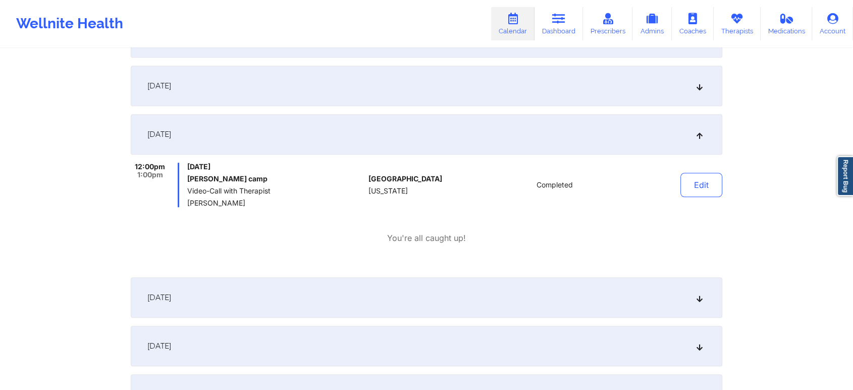
scroll to position [0, 0]
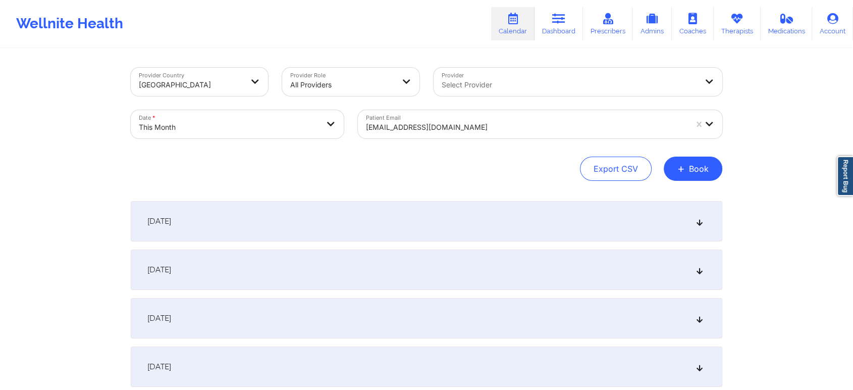
click at [402, 130] on div at bounding box center [526, 127] width 321 height 12
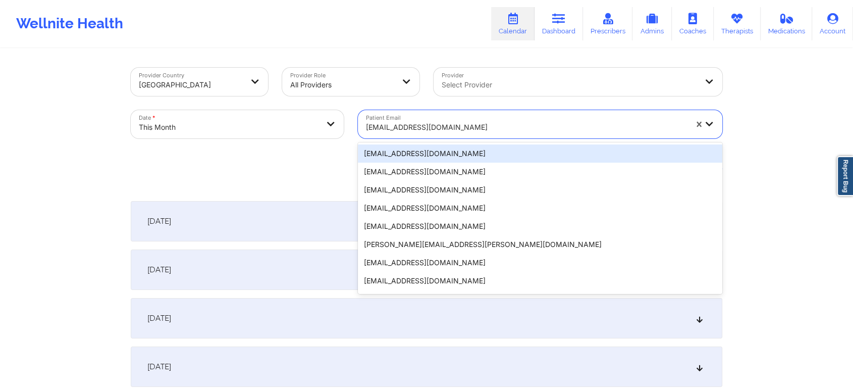
paste input "[EMAIL_ADDRESS][DOMAIN_NAME]"
type input "[EMAIL_ADDRESS][DOMAIN_NAME]"
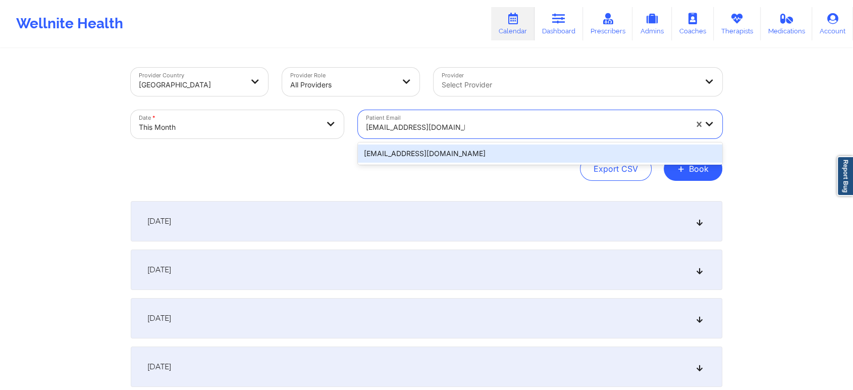
click at [423, 155] on div "[EMAIL_ADDRESS][DOMAIN_NAME]" at bounding box center [540, 153] width 364 height 18
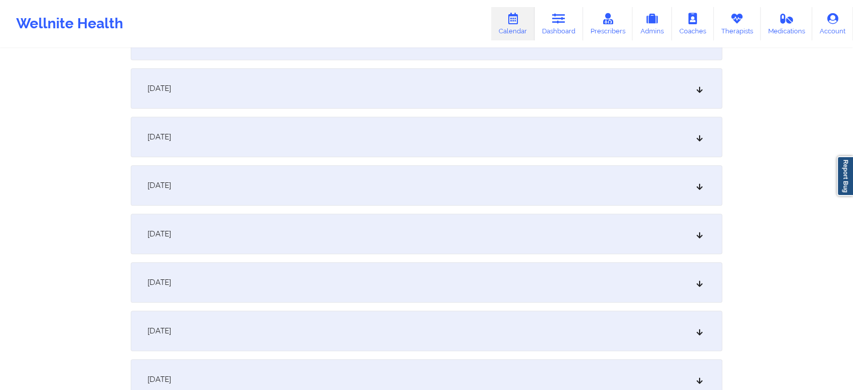
scroll to position [668, 0]
click at [453, 143] on div "[DATE]" at bounding box center [426, 135] width 591 height 40
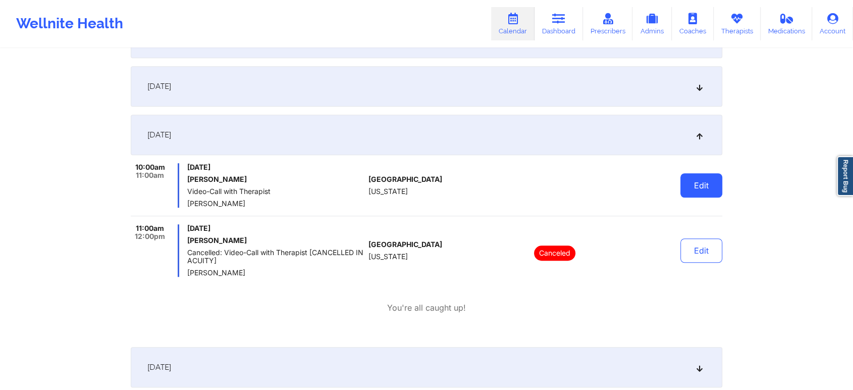
click at [701, 188] on button "Edit" at bounding box center [701, 185] width 42 height 24
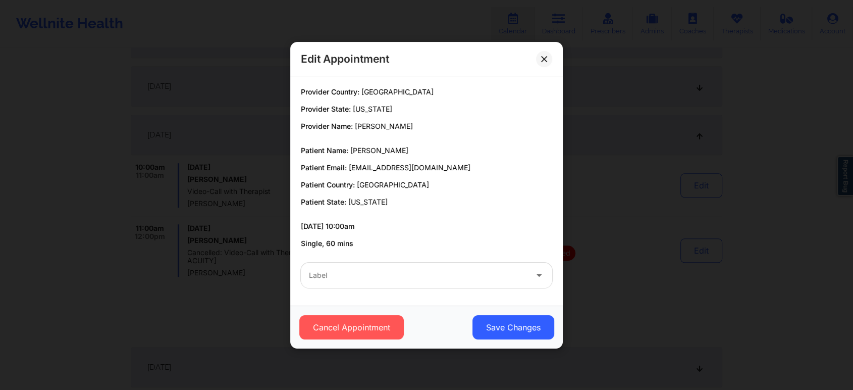
click at [424, 258] on div "Label" at bounding box center [426, 274] width 265 height 39
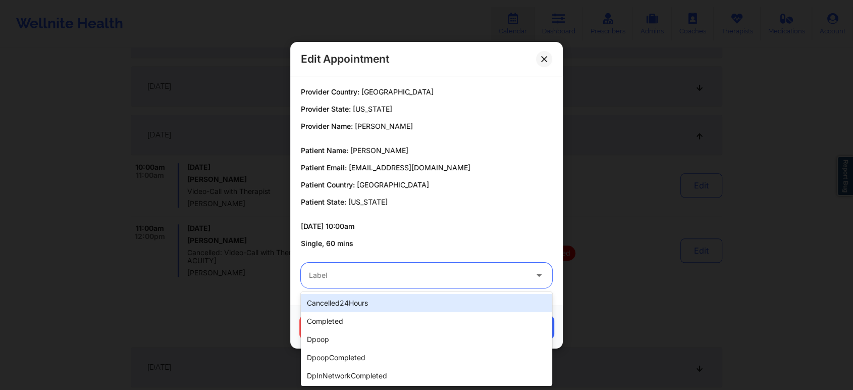
click at [389, 279] on div at bounding box center [418, 275] width 218 height 12
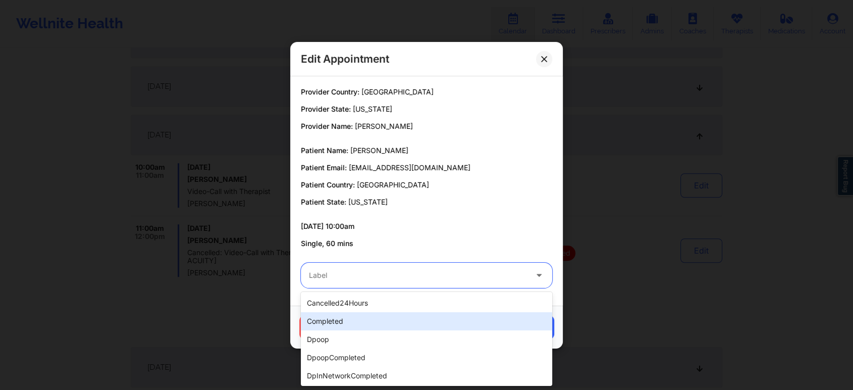
click at [352, 319] on div "completed" at bounding box center [426, 321] width 251 height 18
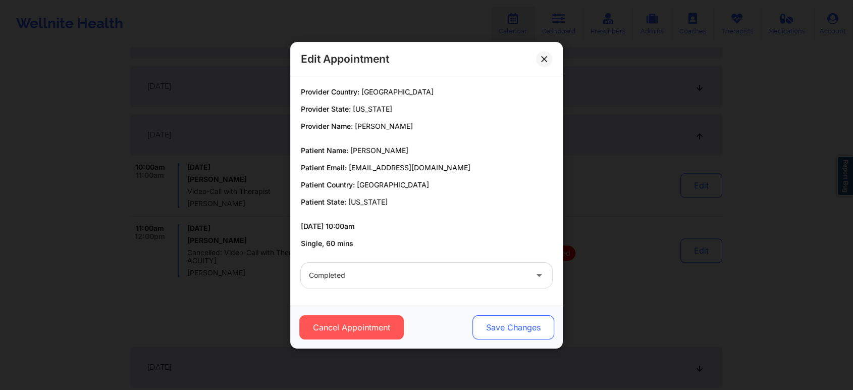
click at [523, 338] on button "Save Changes" at bounding box center [513, 327] width 82 height 24
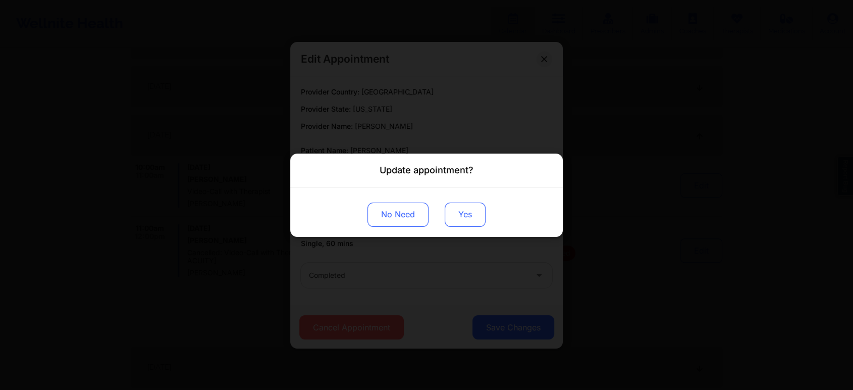
click at [465, 220] on button "Yes" at bounding box center [465, 214] width 41 height 24
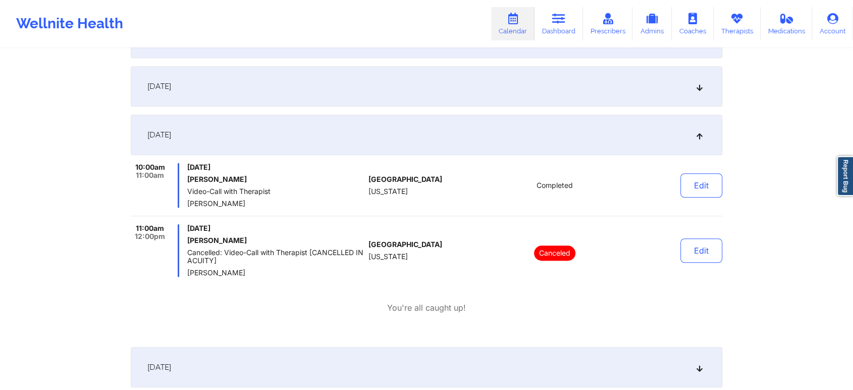
scroll to position [0, 0]
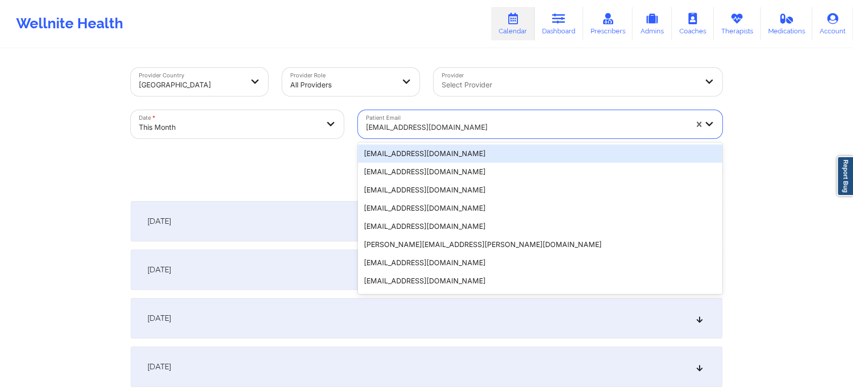
click at [436, 113] on div "[EMAIL_ADDRESS][DOMAIN_NAME]" at bounding box center [523, 124] width 330 height 28
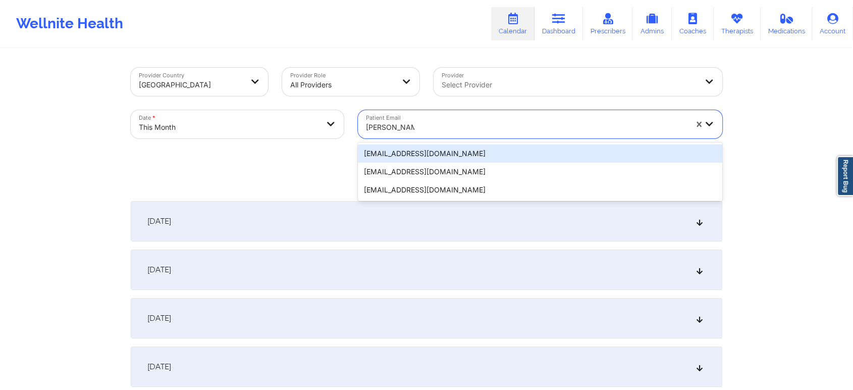
type input "[PERSON_NAME]"
click at [474, 156] on div "[EMAIL_ADDRESS][DOMAIN_NAME]" at bounding box center [540, 153] width 364 height 18
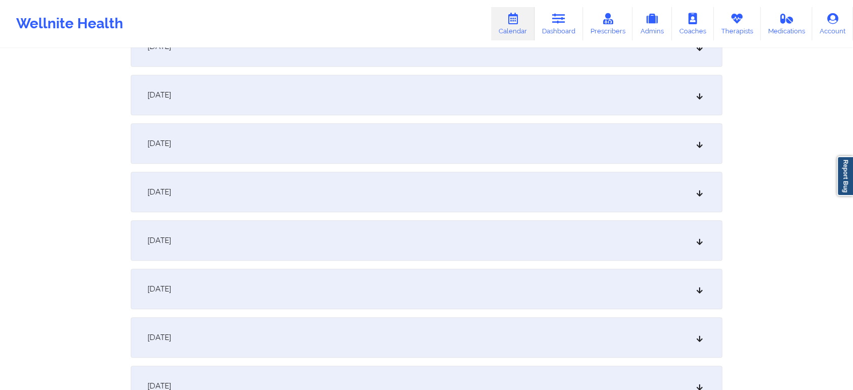
scroll to position [568, 0]
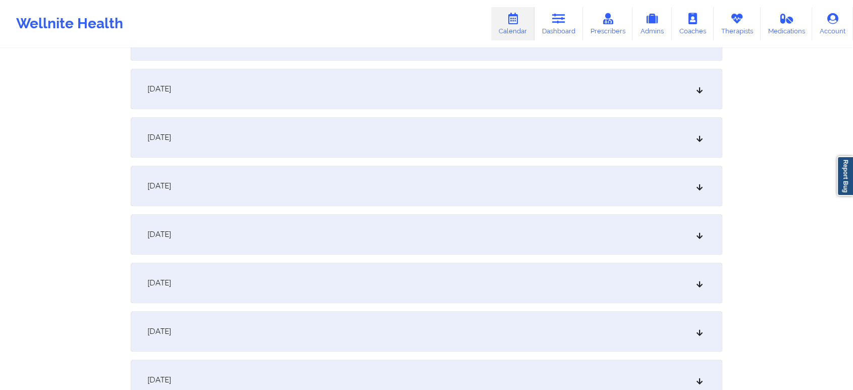
click at [557, 236] on div "[DATE]" at bounding box center [426, 234] width 591 height 40
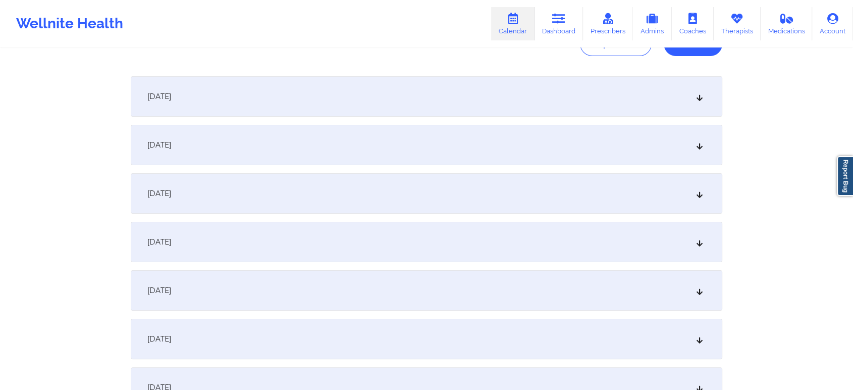
scroll to position [0, 0]
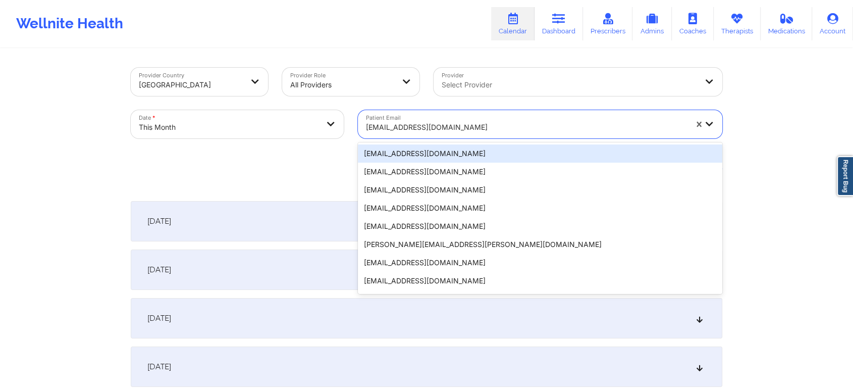
click at [403, 129] on div at bounding box center [526, 127] width 321 height 12
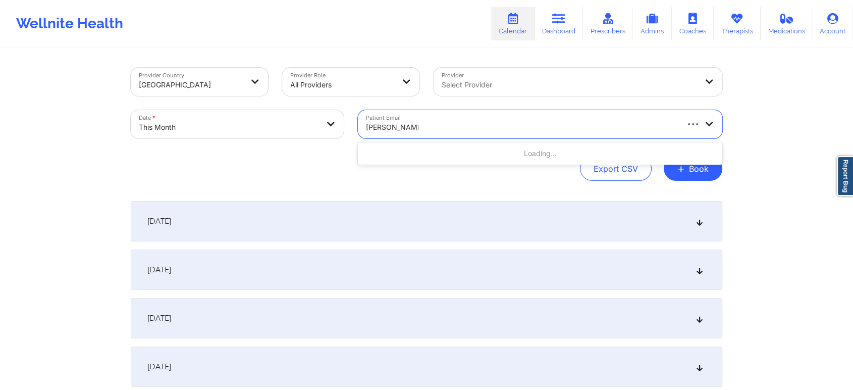
type input "[PERSON_NAME]"
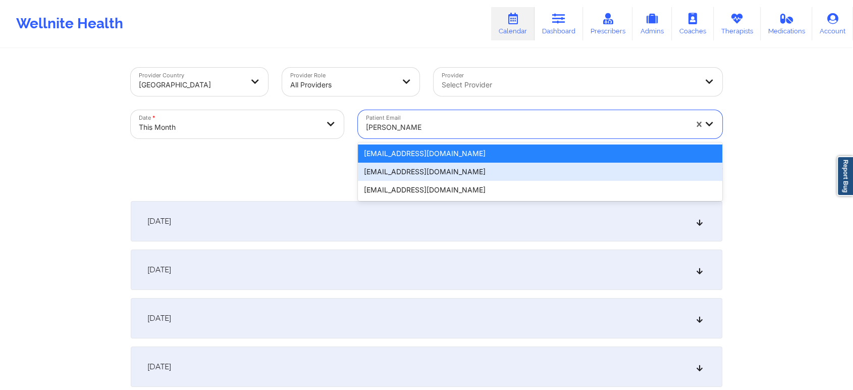
click at [401, 167] on div "[EMAIL_ADDRESS][DOMAIN_NAME]" at bounding box center [540, 171] width 364 height 18
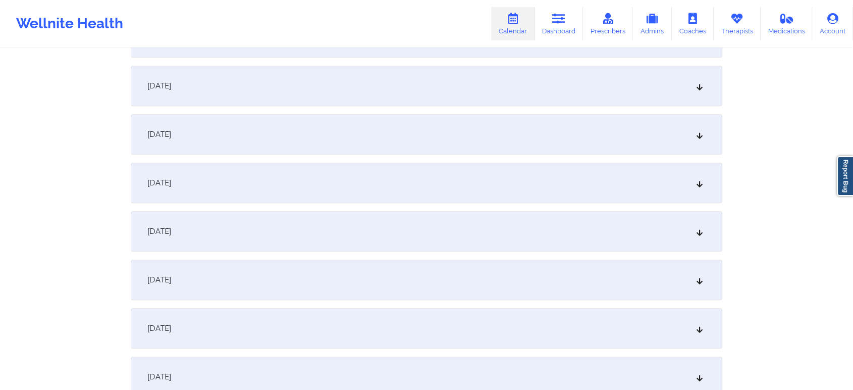
scroll to position [581, 0]
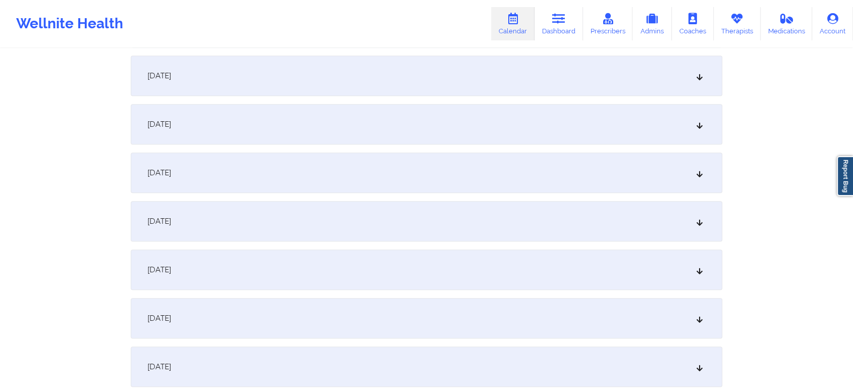
click at [475, 203] on div "[DATE]" at bounding box center [426, 221] width 591 height 40
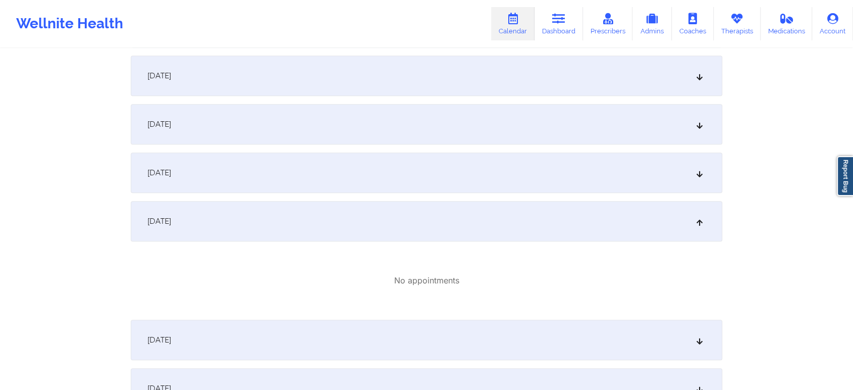
scroll to position [0, 0]
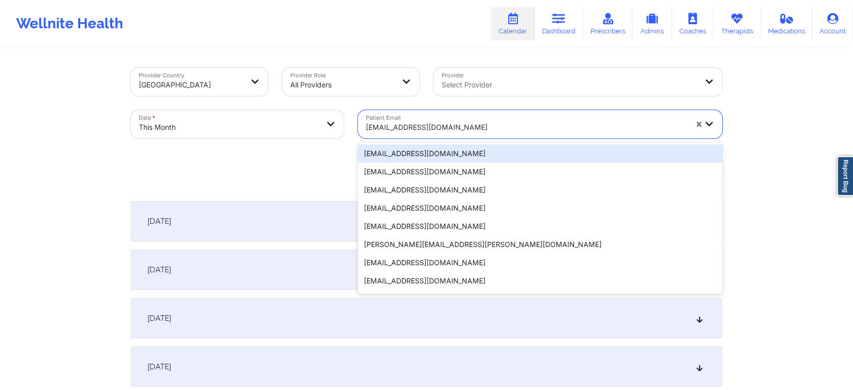
click at [432, 119] on div "[EMAIL_ADDRESS][DOMAIN_NAME]" at bounding box center [526, 127] width 321 height 22
paste input "[EMAIL_ADDRESS][DOMAIN_NAME]"
type input "[EMAIL_ADDRESS][DOMAIN_NAME]"
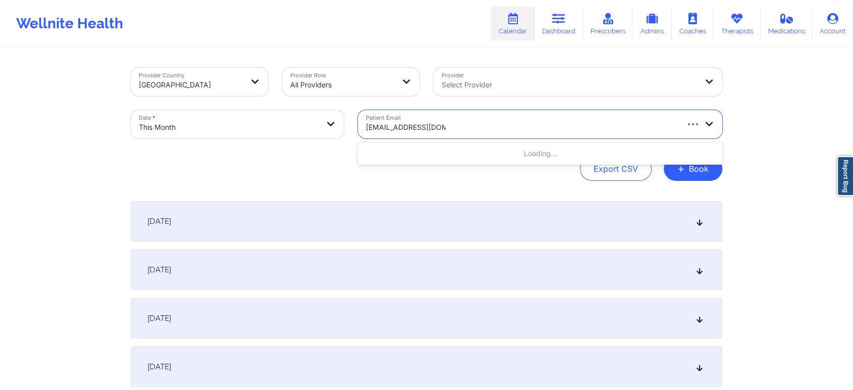
click at [518, 153] on div "Loading..." at bounding box center [540, 153] width 364 height 18
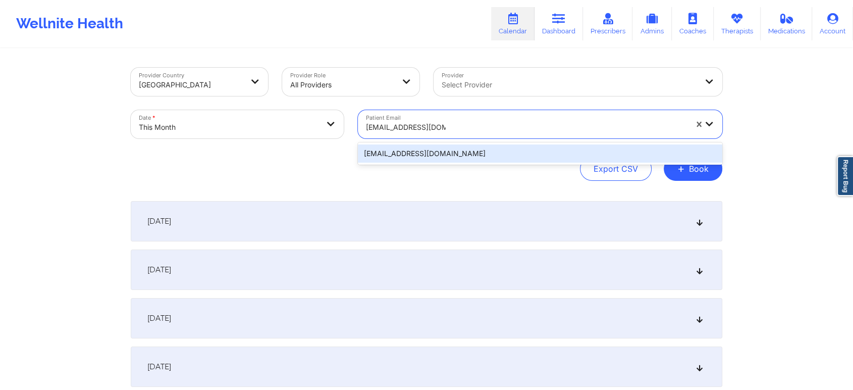
click at [518, 153] on div "[EMAIL_ADDRESS][DOMAIN_NAME]" at bounding box center [540, 153] width 364 height 18
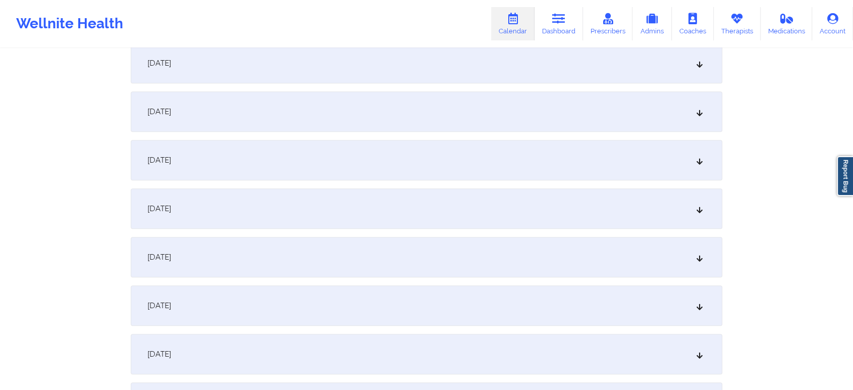
scroll to position [521, 0]
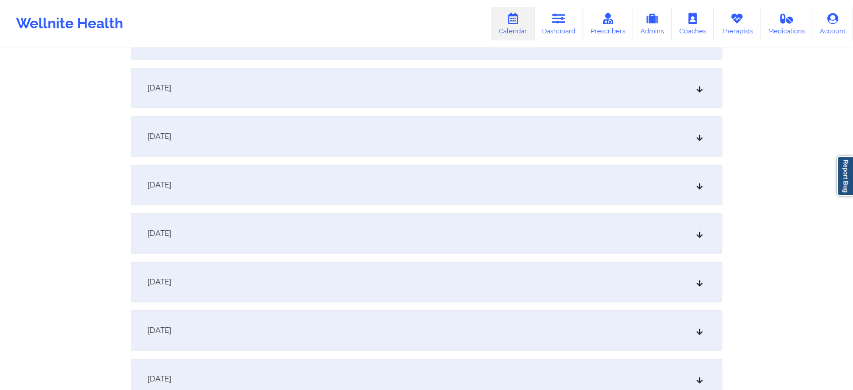
click at [460, 301] on div "[DATE]" at bounding box center [426, 281] width 591 height 40
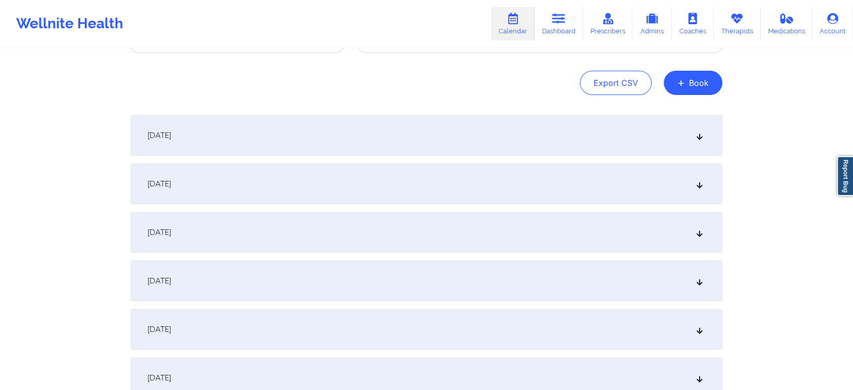
scroll to position [0, 0]
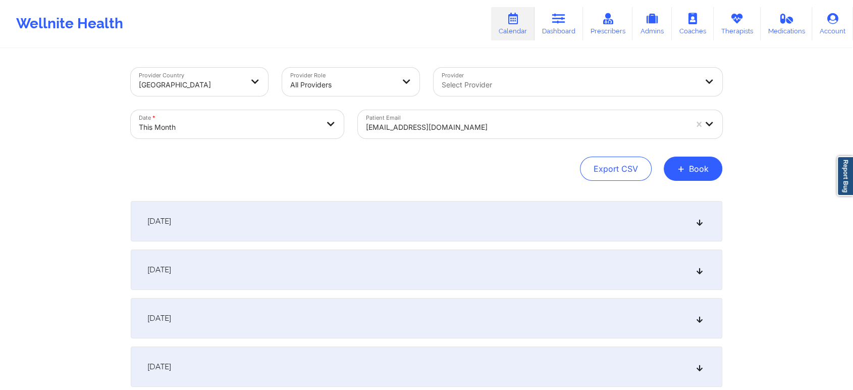
drag, startPoint x: 860, startPoint y: 132, endPoint x: 500, endPoint y: 180, distance: 363.4
click at [500, 180] on div "Export CSV + Book" at bounding box center [426, 168] width 591 height 24
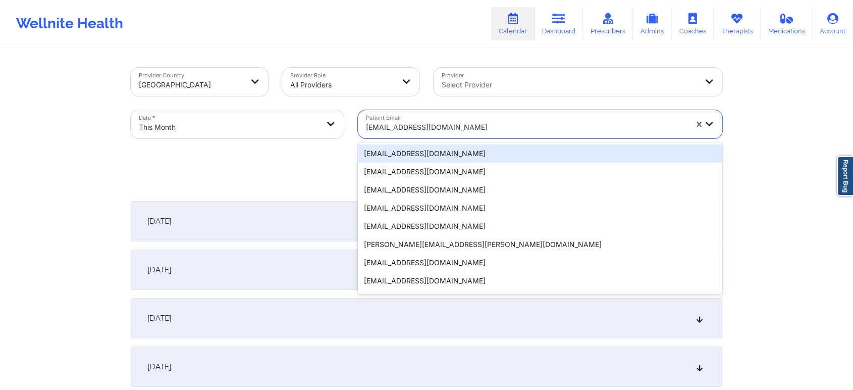
click at [417, 126] on div at bounding box center [526, 127] width 321 height 12
paste input "[PHONE_NUMBER]"
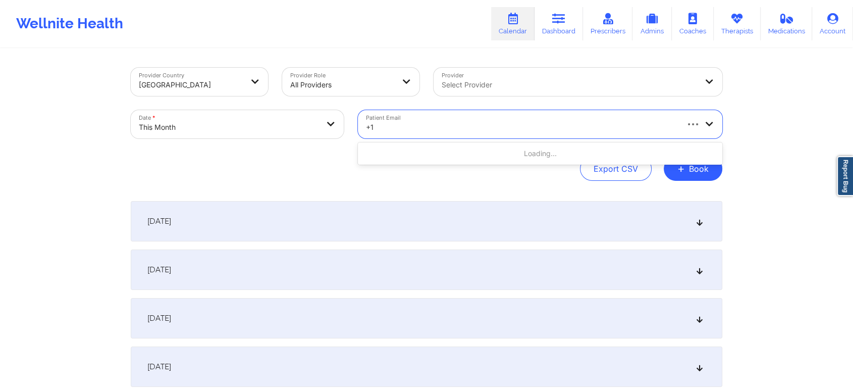
type input "+"
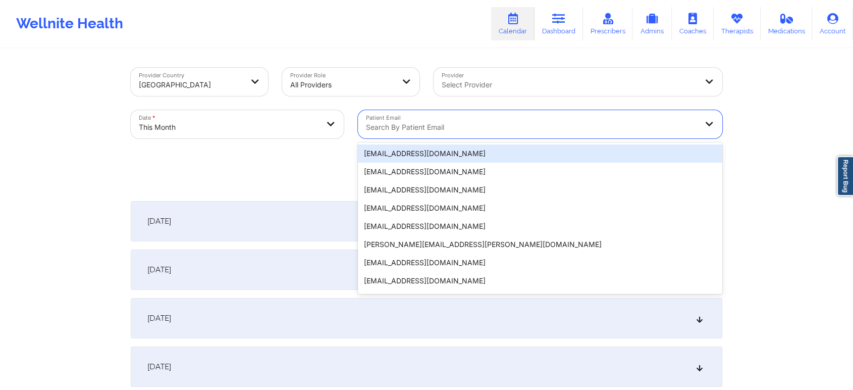
paste input "[EMAIL_ADDRESS]"
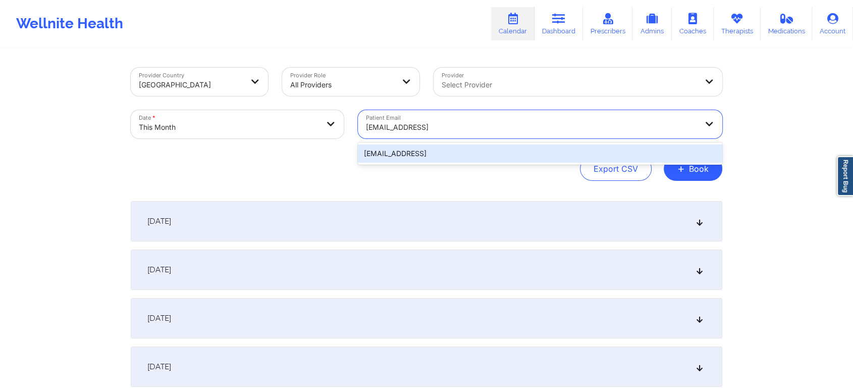
type input "[EMAIL_ADDRESS]"
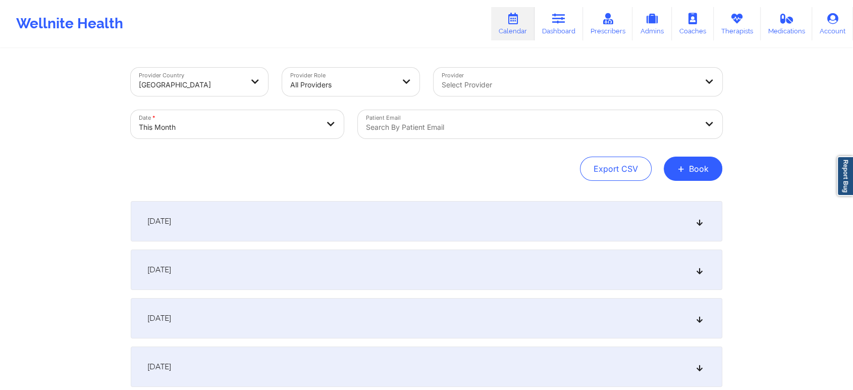
drag, startPoint x: 476, startPoint y: 141, endPoint x: 487, endPoint y: 129, distance: 17.1
click at [487, 129] on div "Patient Email Search by patient email" at bounding box center [540, 124] width 378 height 42
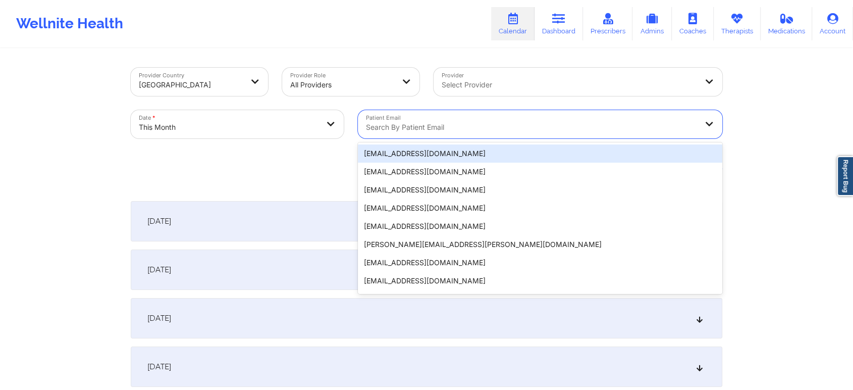
click at [487, 129] on div at bounding box center [531, 127] width 331 height 12
paste input "[EMAIL_ADDRESS]"
type input "[EMAIL_ADDRESS]"
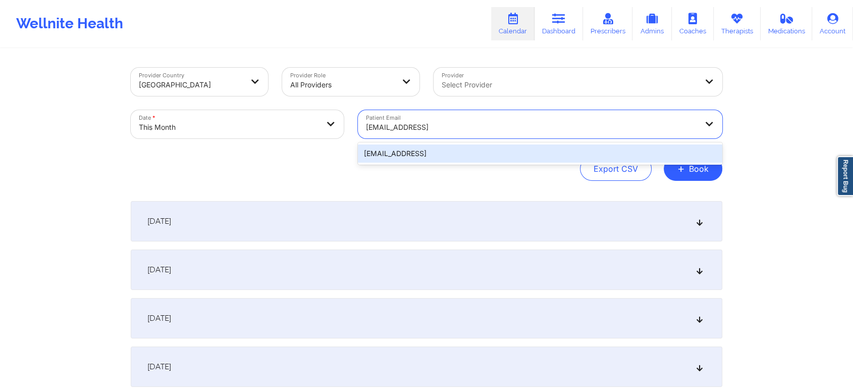
click at [465, 145] on div "[EMAIL_ADDRESS]" at bounding box center [540, 153] width 364 height 18
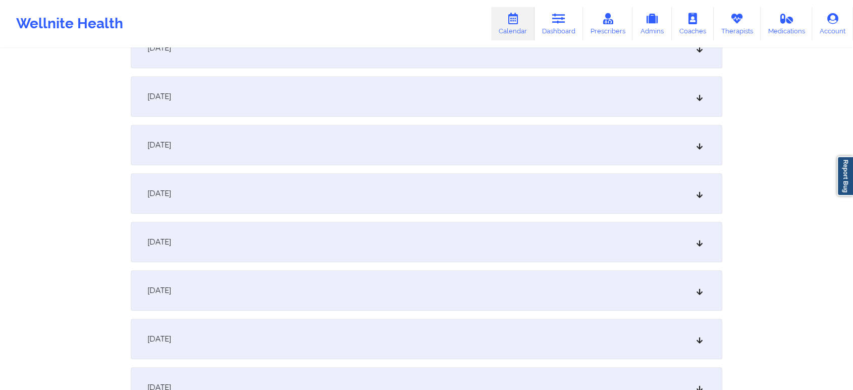
scroll to position [529, 0]
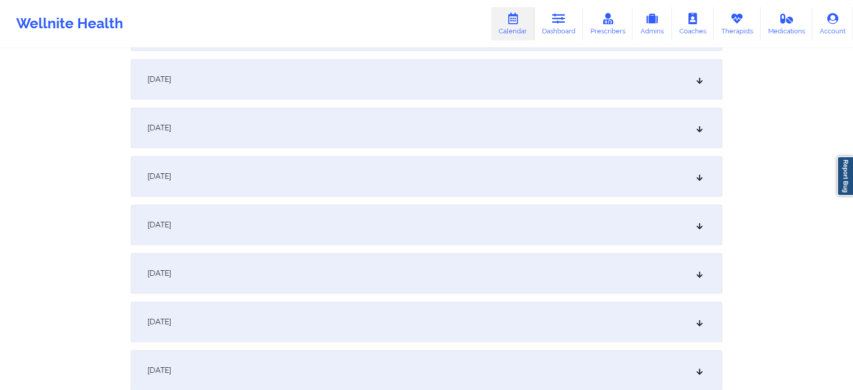
click at [386, 262] on div "[DATE]" at bounding box center [426, 273] width 591 height 40
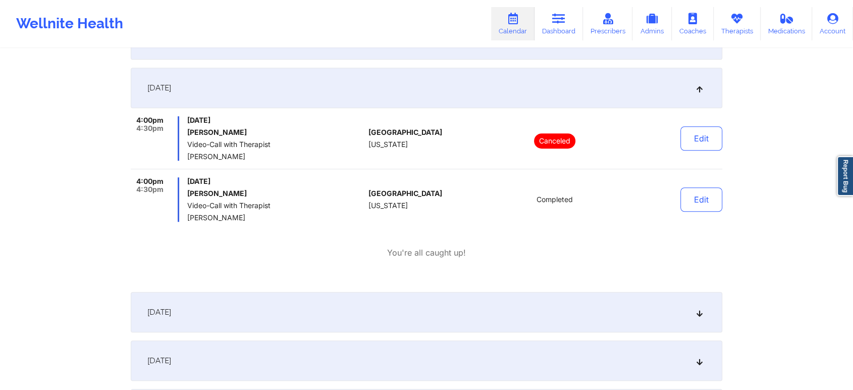
scroll to position [722, 0]
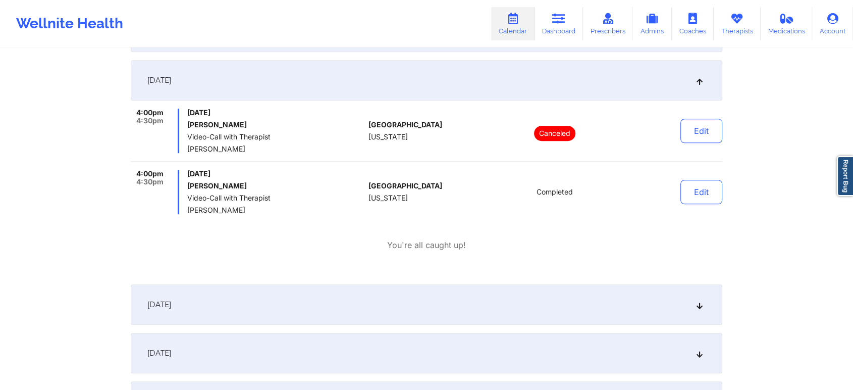
click at [844, 170] on link "Report Bug" at bounding box center [845, 176] width 16 height 40
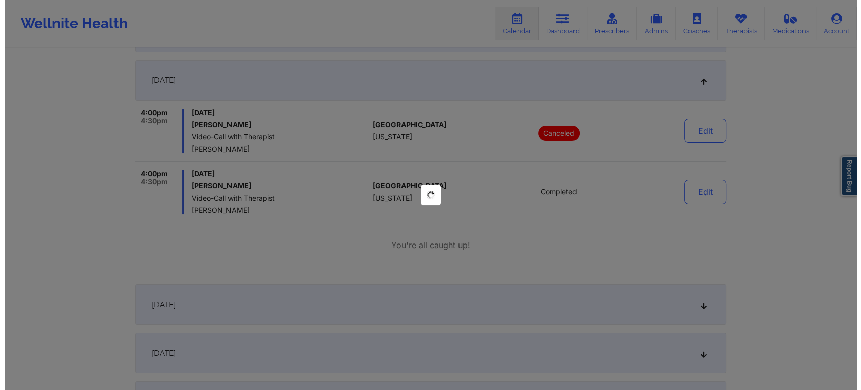
scroll to position [0, 0]
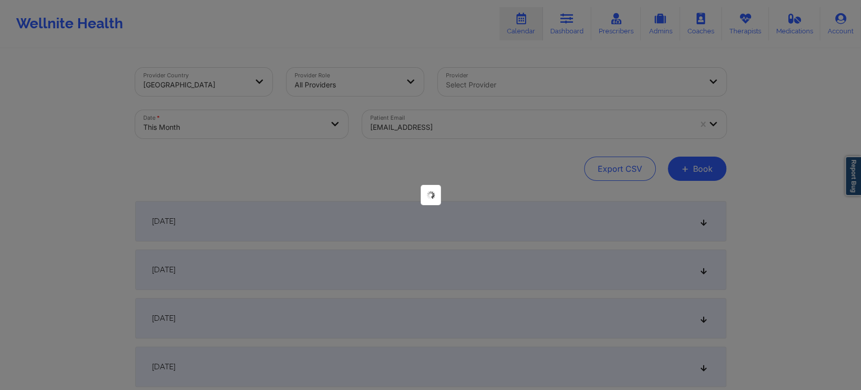
click at [489, 164] on div at bounding box center [430, 195] width 861 height 390
click at [643, 125] on div at bounding box center [430, 195] width 861 height 390
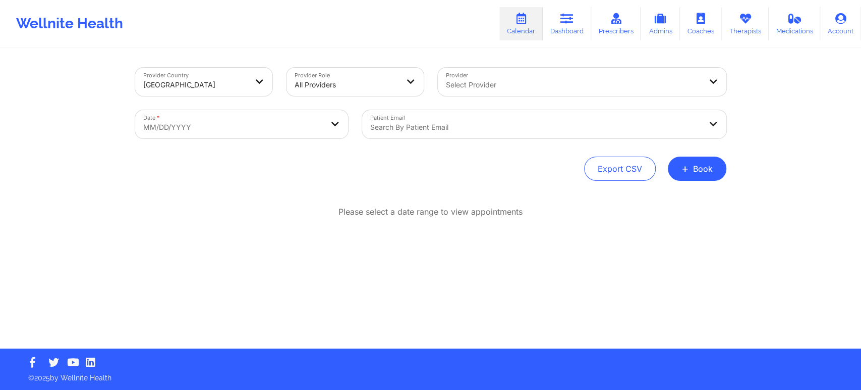
click at [220, 124] on body "Wellnite Health Calendar Dashboard Prescribers Admins Coaches Therapists Medica…" at bounding box center [430, 195] width 861 height 390
select select "2025-8"
select select "2025-9"
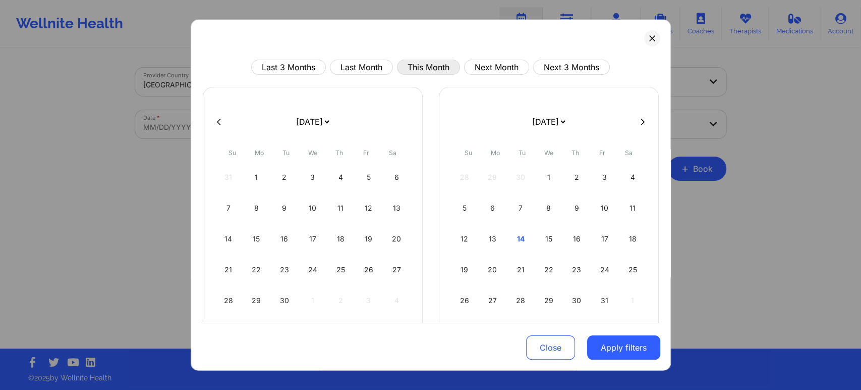
click at [444, 66] on button "This Month" at bounding box center [428, 67] width 63 height 15
select select "2025-9"
select select "2025-10"
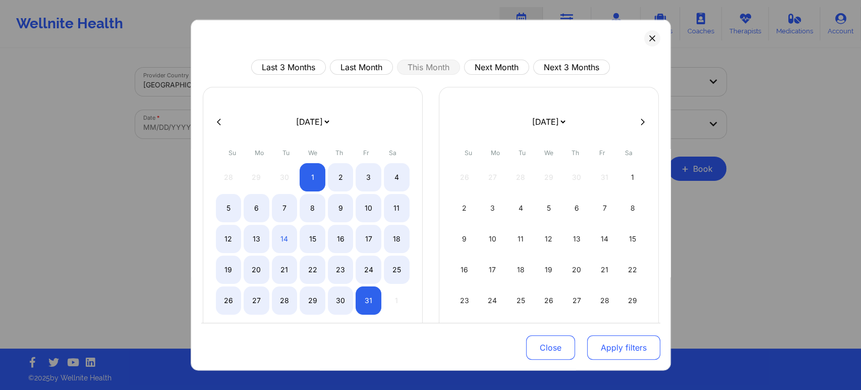
click at [614, 352] on button "Apply filters" at bounding box center [623, 347] width 73 height 24
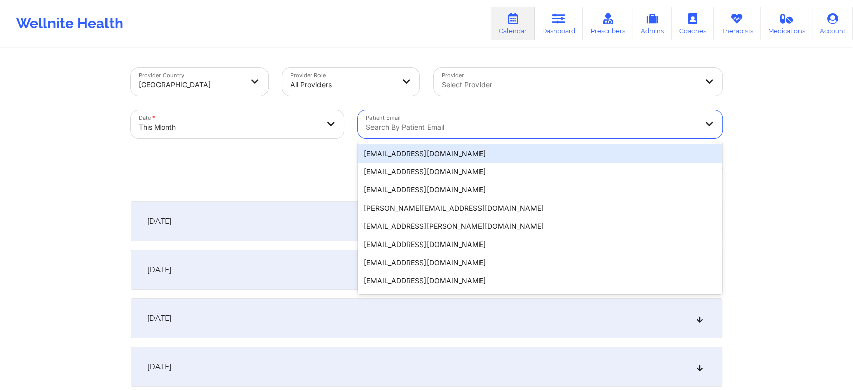
click at [444, 129] on div at bounding box center [531, 127] width 331 height 12
paste input "[EMAIL_ADDRESS]"
type input "[EMAIL_ADDRESS]"
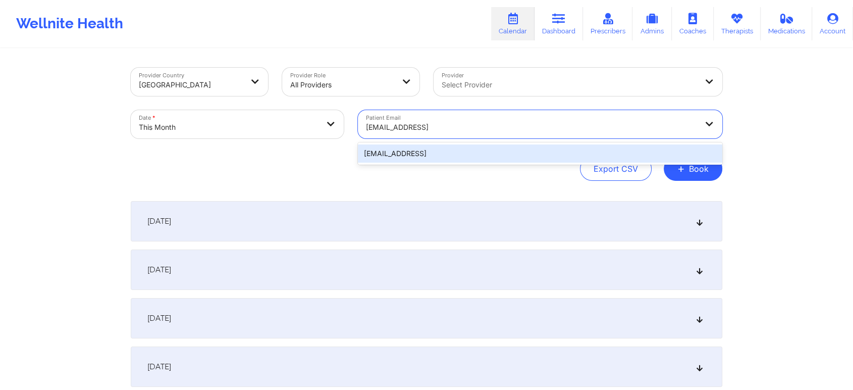
click at [444, 155] on div "[EMAIL_ADDRESS]" at bounding box center [540, 153] width 364 height 18
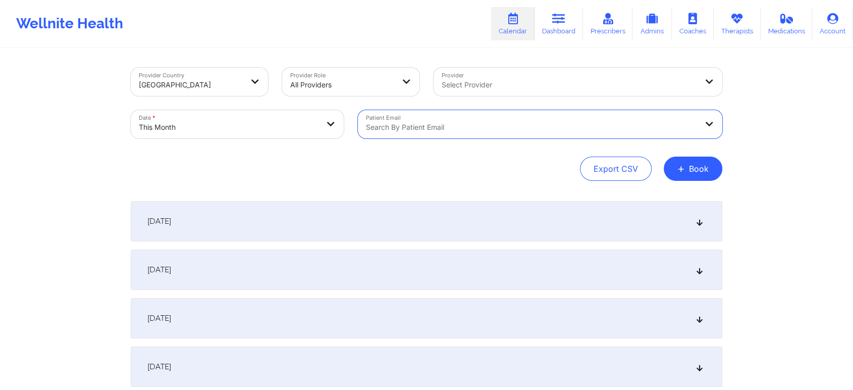
paste input "[EMAIL_ADDRESS]"
type input "[EMAIL_ADDRESS]"
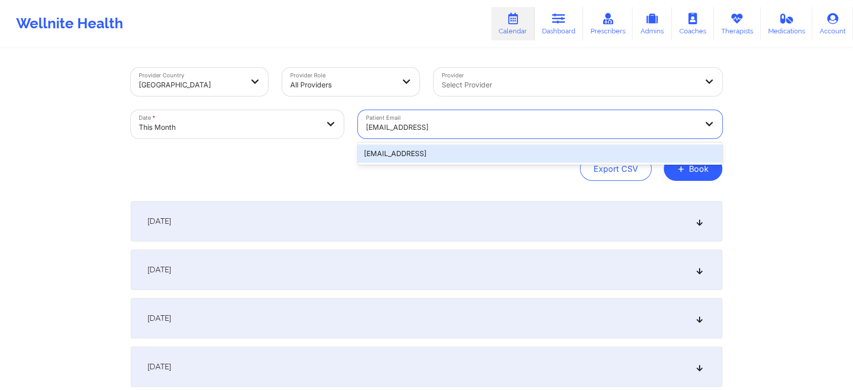
click at [521, 148] on div "[EMAIL_ADDRESS]" at bounding box center [540, 153] width 364 height 18
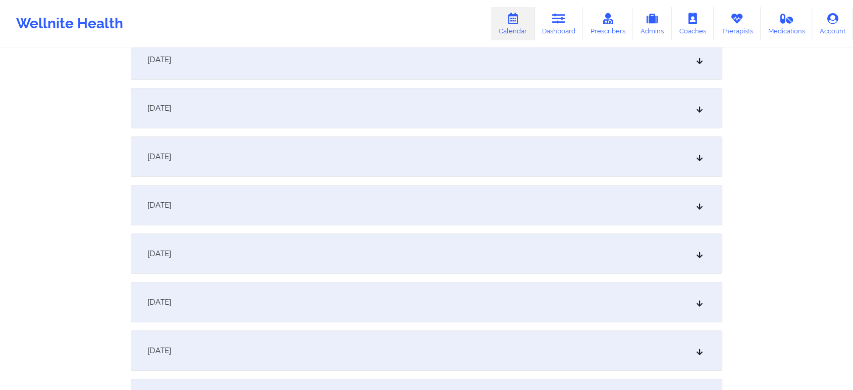
scroll to position [668, 0]
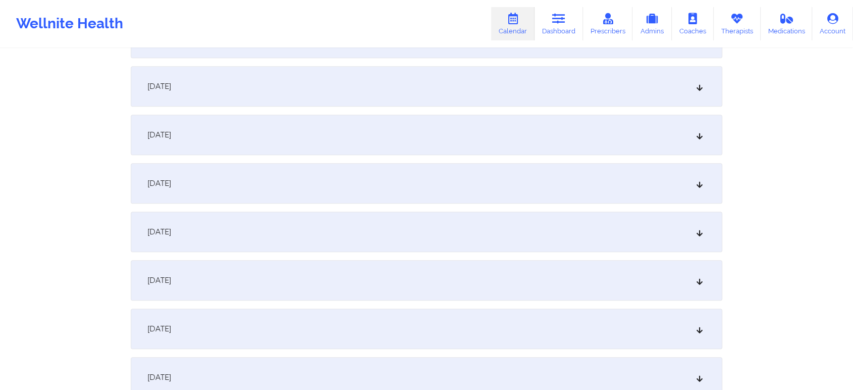
click at [593, 140] on div "[DATE]" at bounding box center [426, 135] width 591 height 40
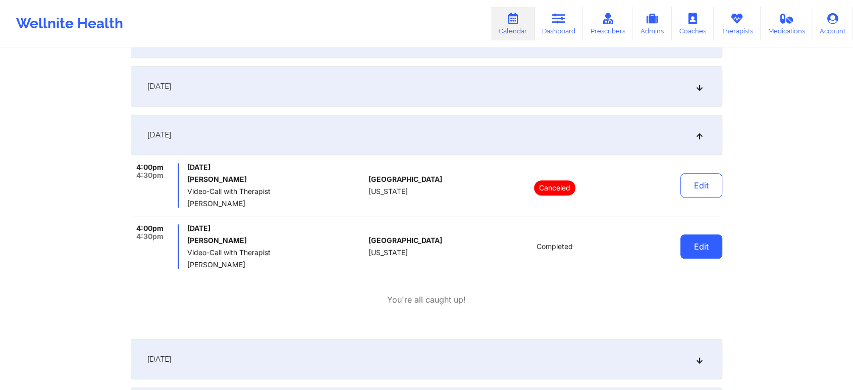
click at [697, 248] on button "Edit" at bounding box center [701, 246] width 42 height 24
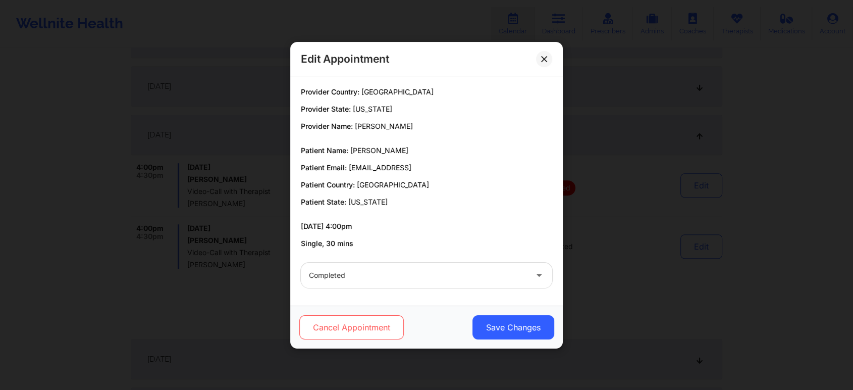
click at [369, 322] on button "Cancel Appointment" at bounding box center [351, 327] width 104 height 24
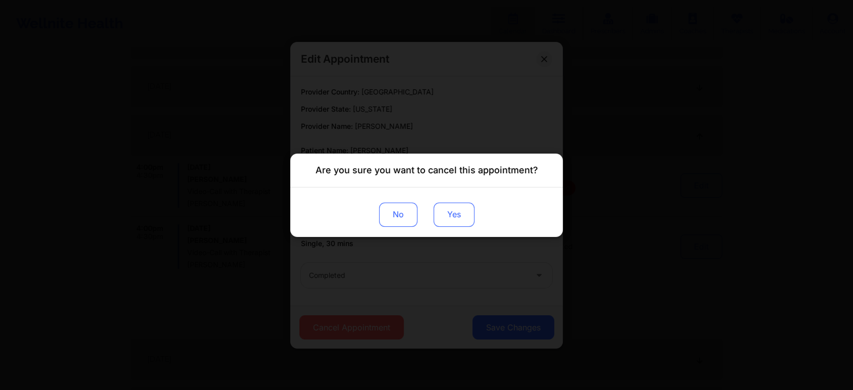
click at [451, 212] on button "Yes" at bounding box center [453, 214] width 41 height 24
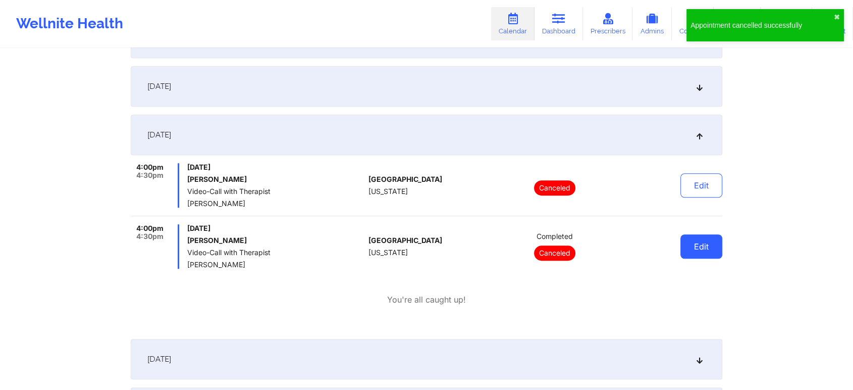
click at [708, 248] on button "Edit" at bounding box center [701, 246] width 42 height 24
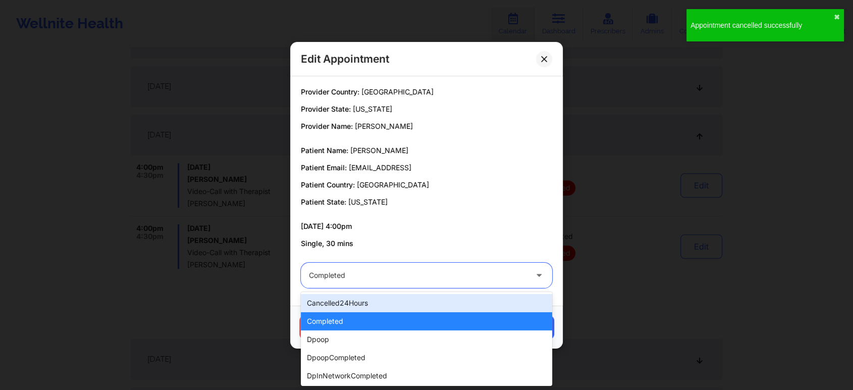
click at [460, 281] on div at bounding box center [418, 275] width 218 height 12
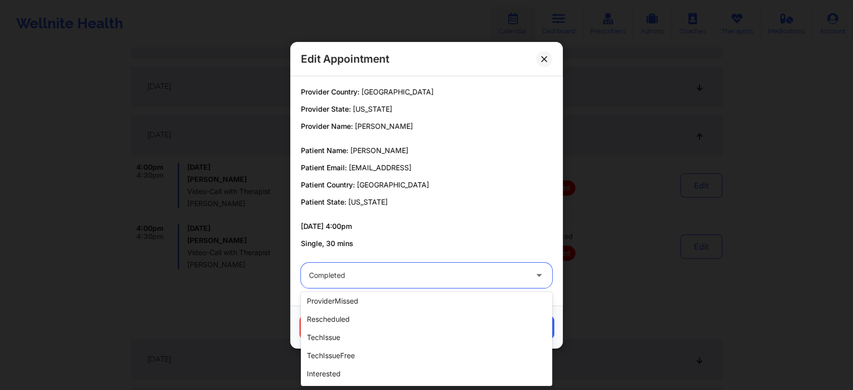
scroll to position [234, 0]
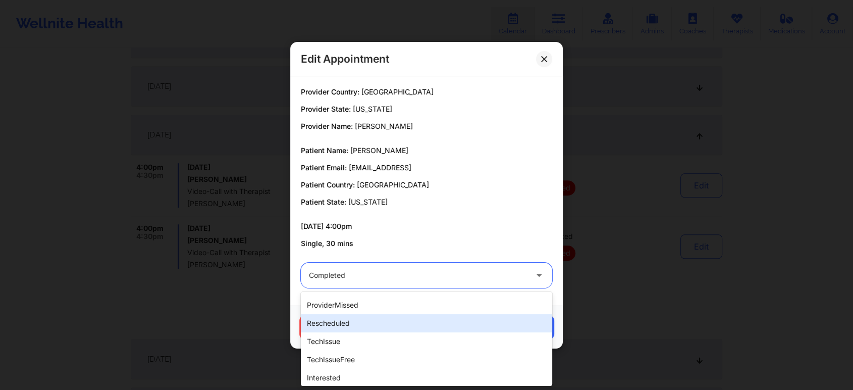
click at [334, 314] on div "rescheduled" at bounding box center [426, 323] width 251 height 18
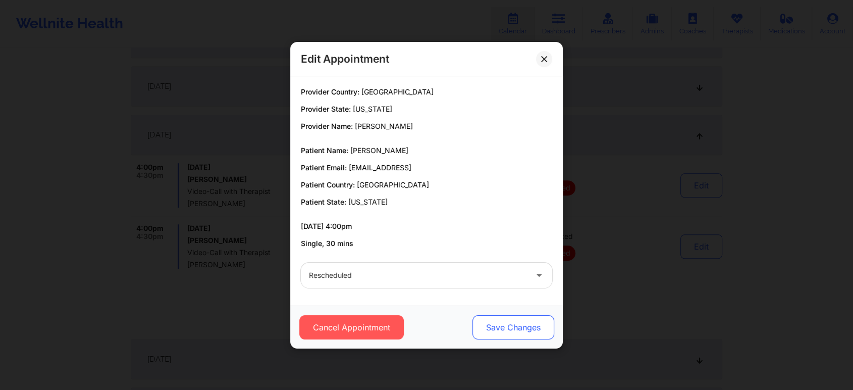
click at [543, 322] on button "Save Changes" at bounding box center [513, 327] width 82 height 24
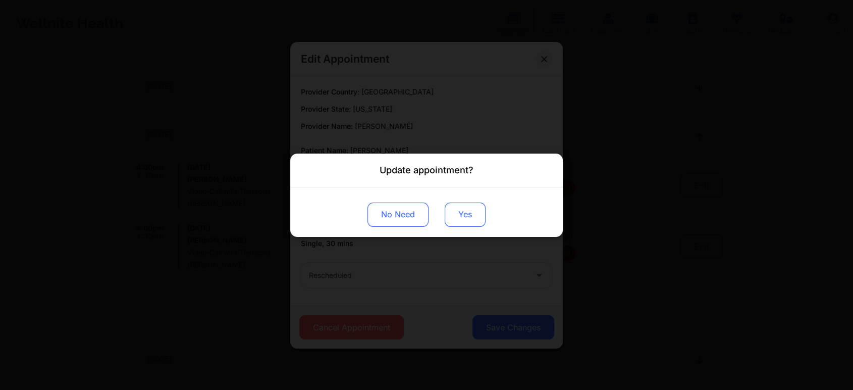
click at [460, 213] on button "Yes" at bounding box center [465, 214] width 41 height 24
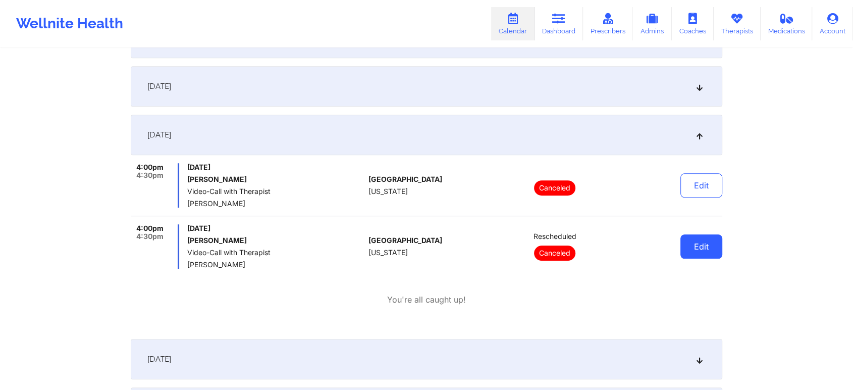
click at [689, 234] on button "Edit" at bounding box center [701, 246] width 42 height 24
